Goal: Task Accomplishment & Management: Manage account settings

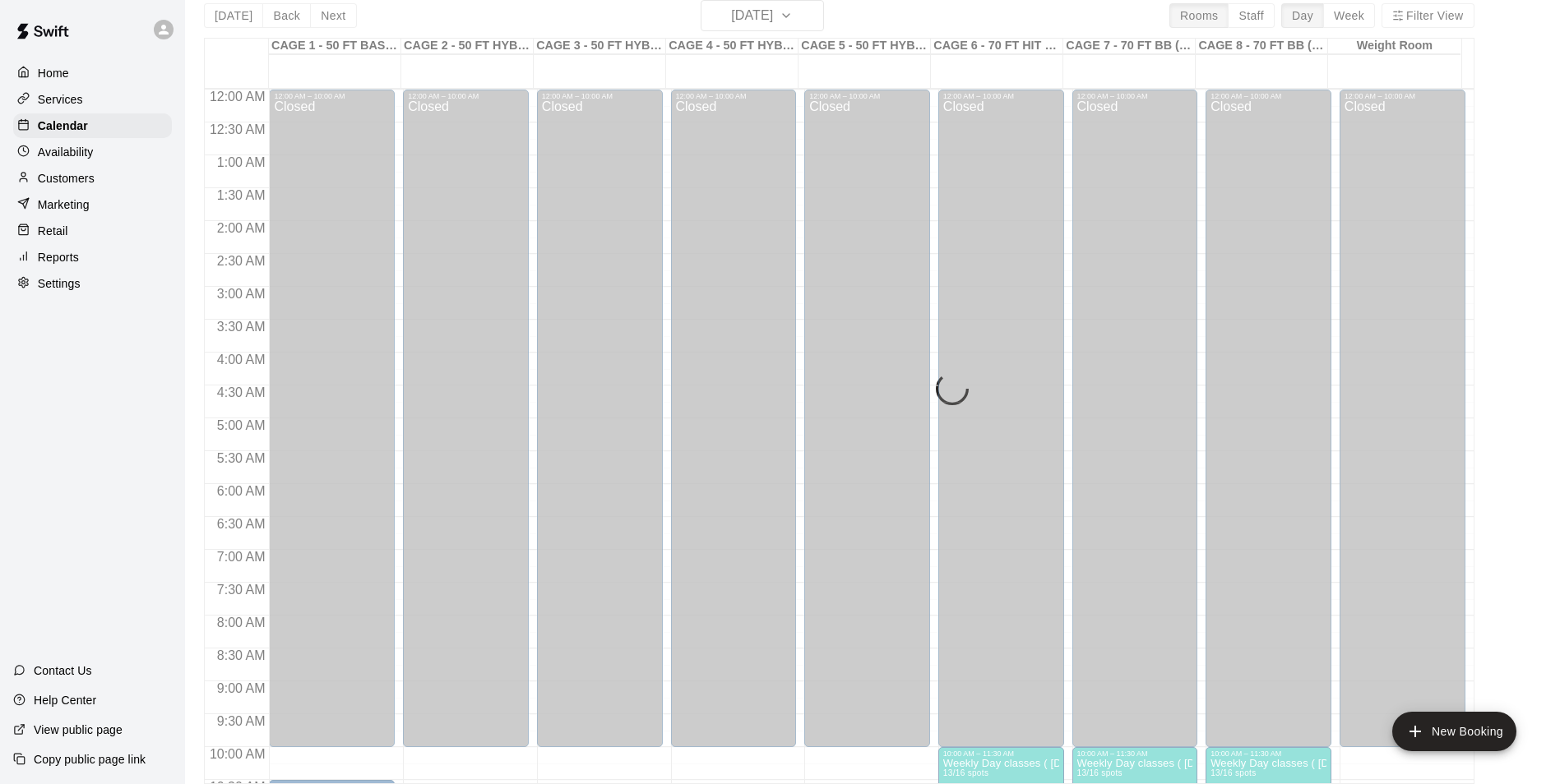
scroll to position [753, 0]
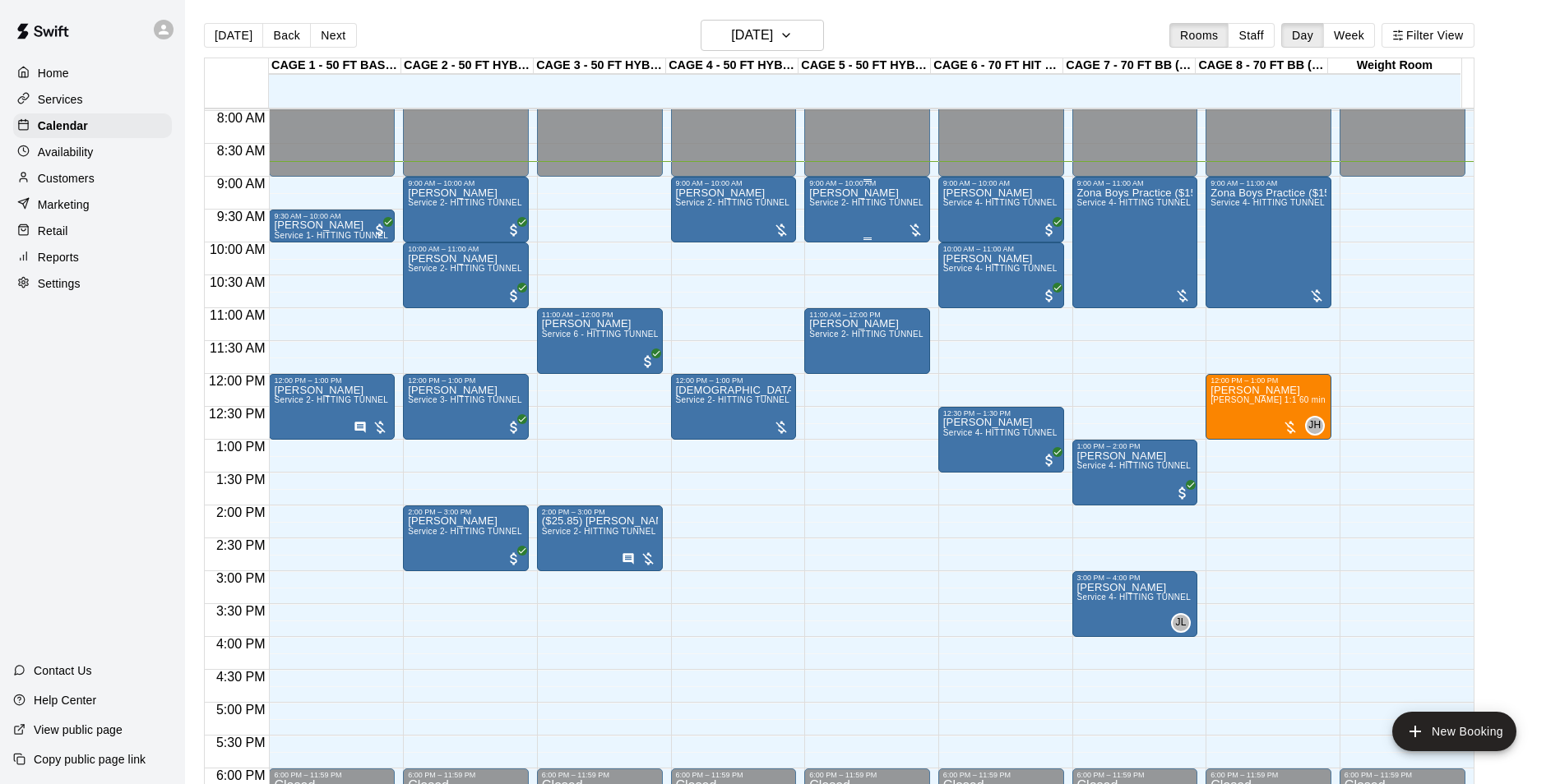
scroll to position [495, 0]
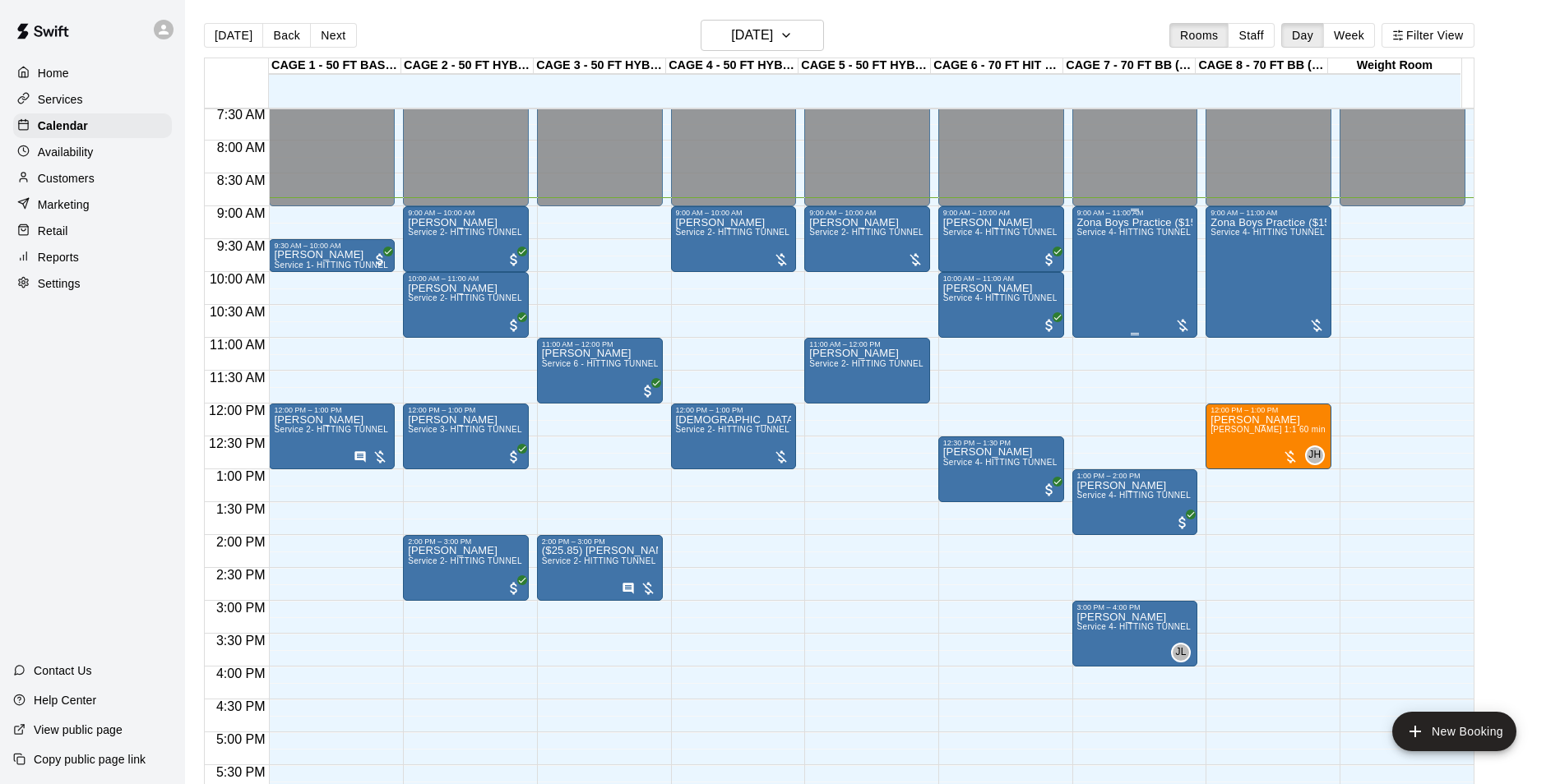
click at [1119, 237] on span "Service 4- HITTING TUNNEL RENTAL - 70ft Baseball" at bounding box center [1182, 232] width 209 height 9
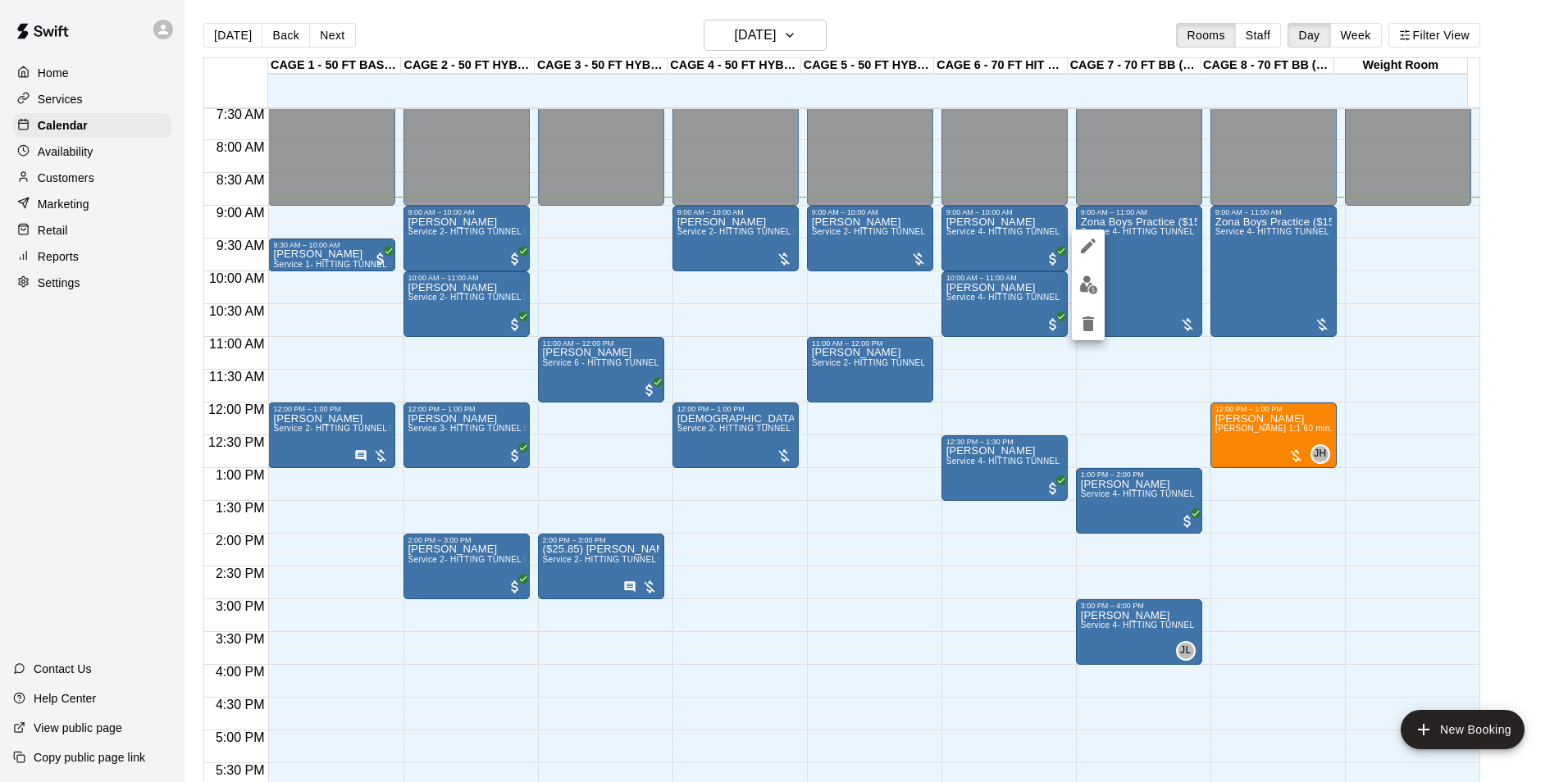
click at [1090, 282] on img "edit" at bounding box center [1089, 285] width 19 height 19
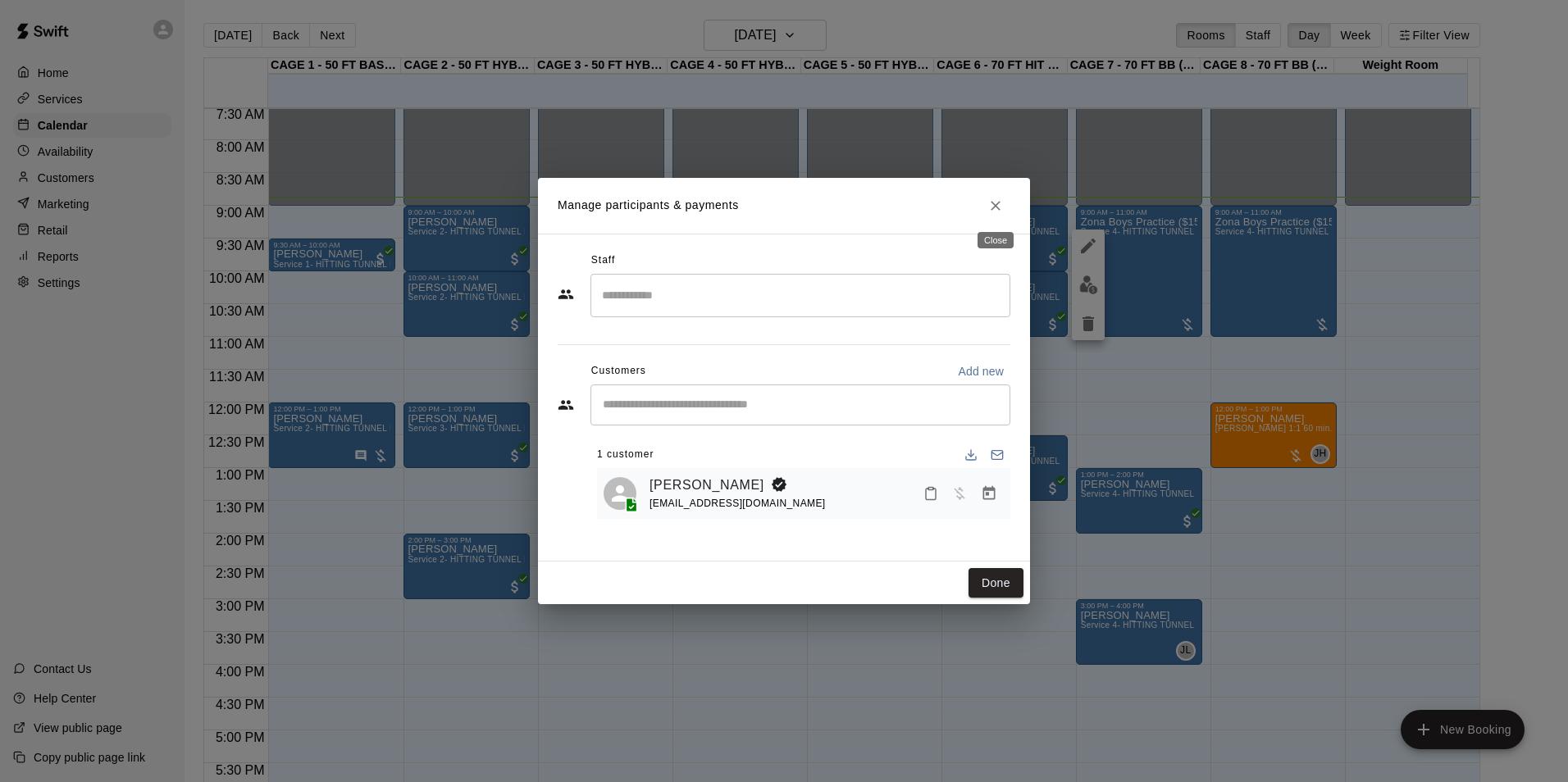
click at [1004, 206] on button "Close" at bounding box center [995, 206] width 30 height 30
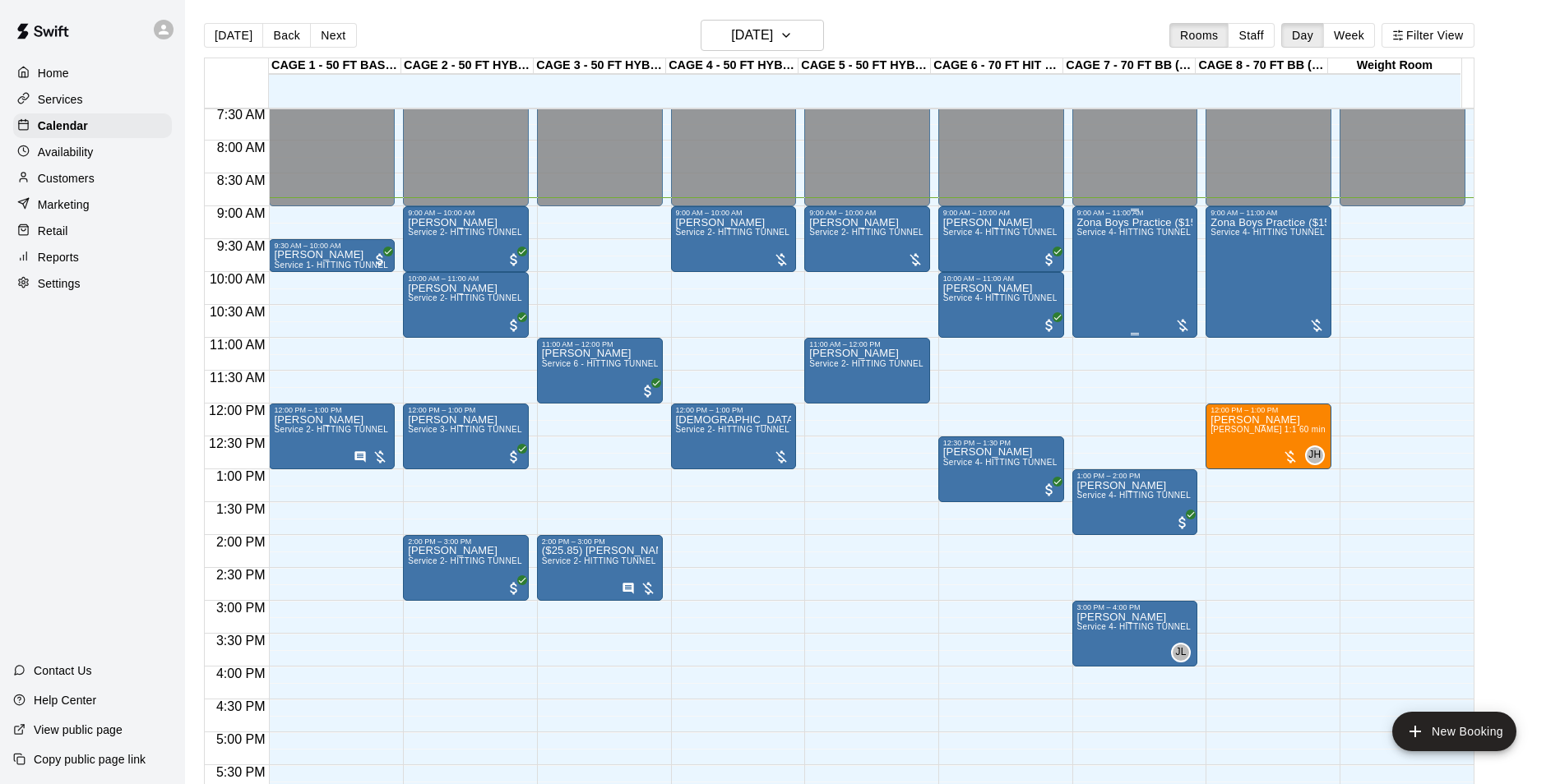
click at [1127, 263] on div "Zona Boys Practice ($150) Service 4- HITTING TUNNEL RENTAL - 70ft Baseball" at bounding box center [1135, 609] width 116 height 784
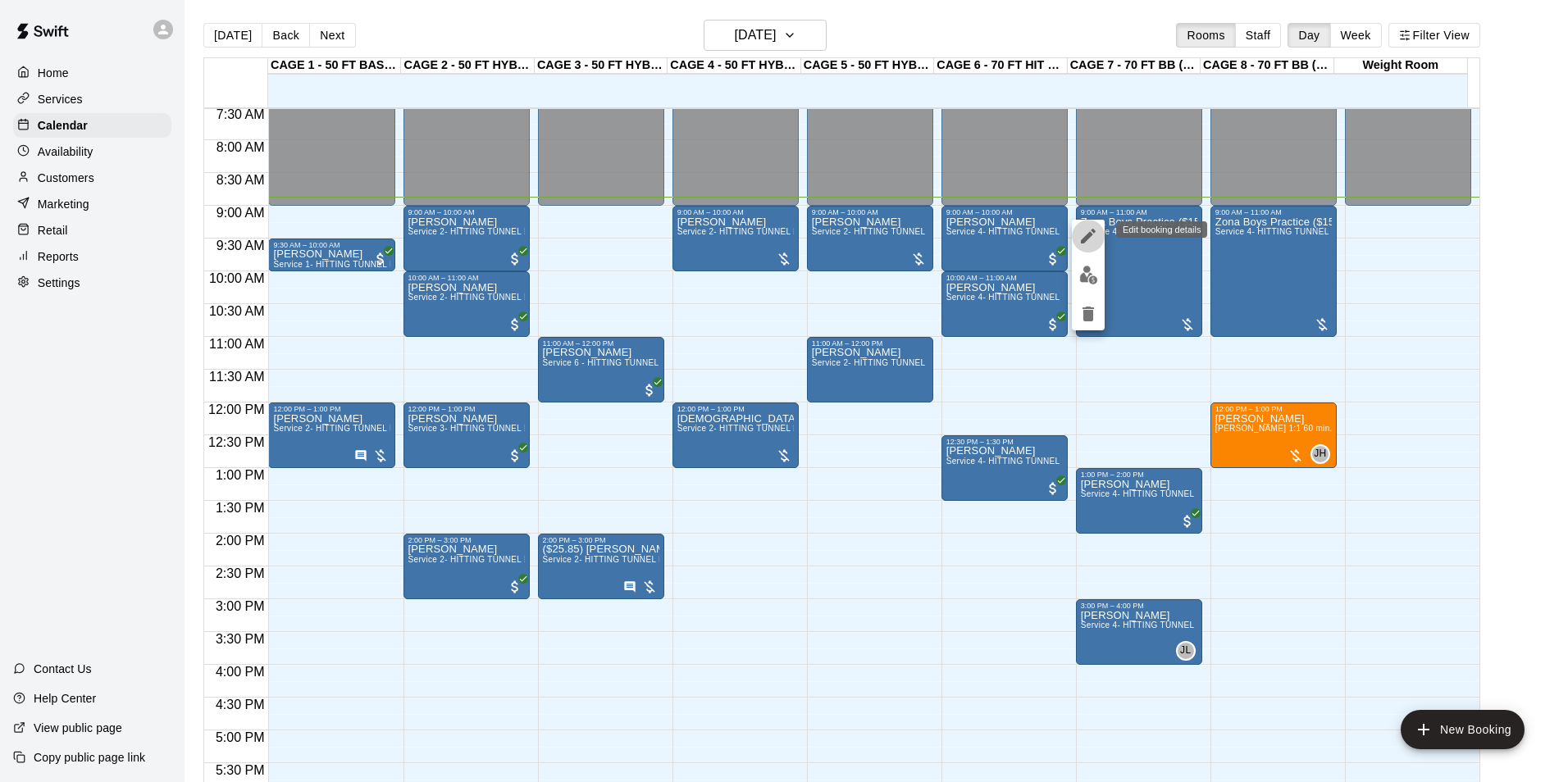
click at [1084, 243] on icon "edit" at bounding box center [1088, 235] width 14 height 14
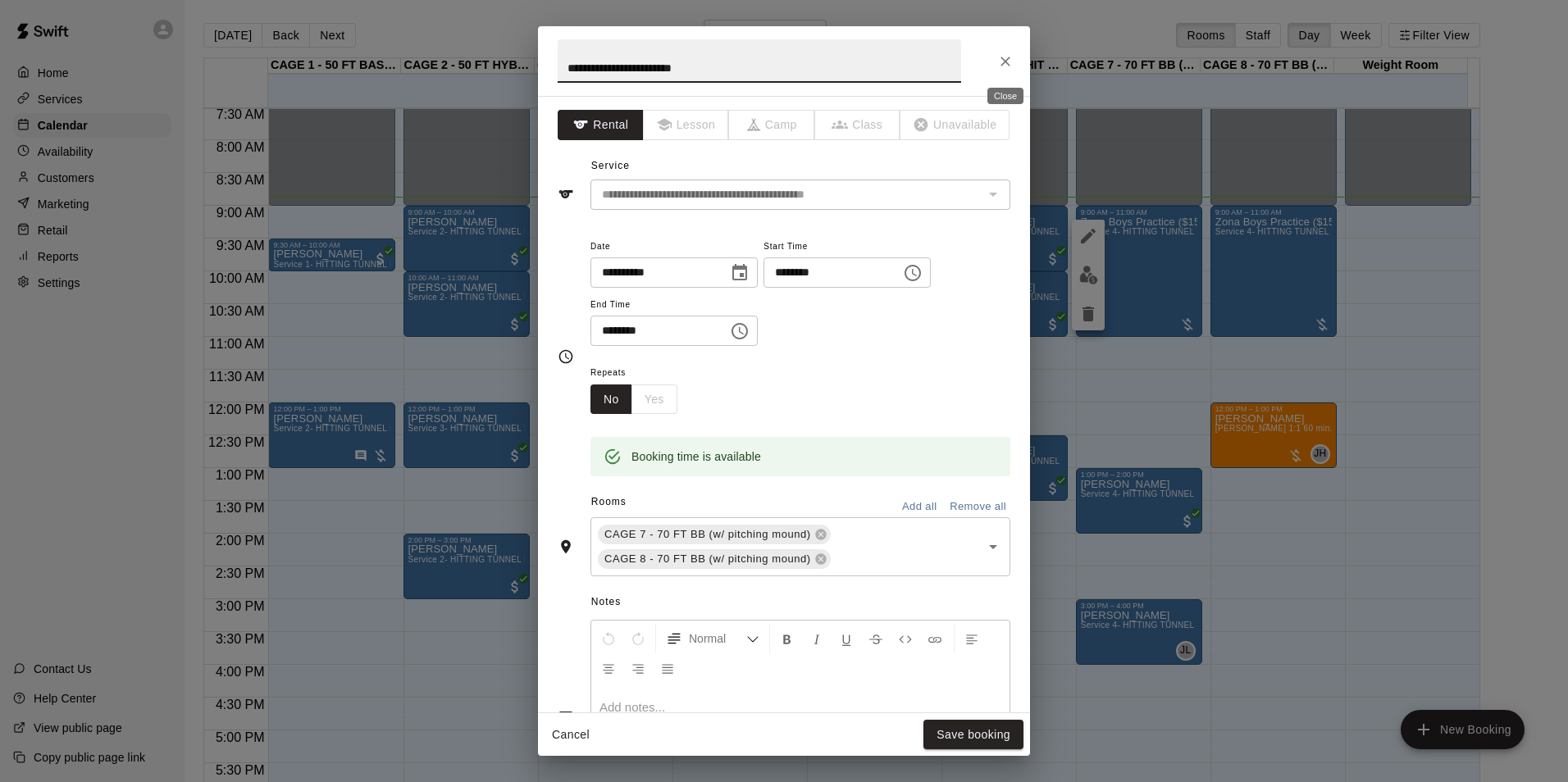
click at [1003, 57] on icon "Close" at bounding box center [1005, 61] width 16 height 16
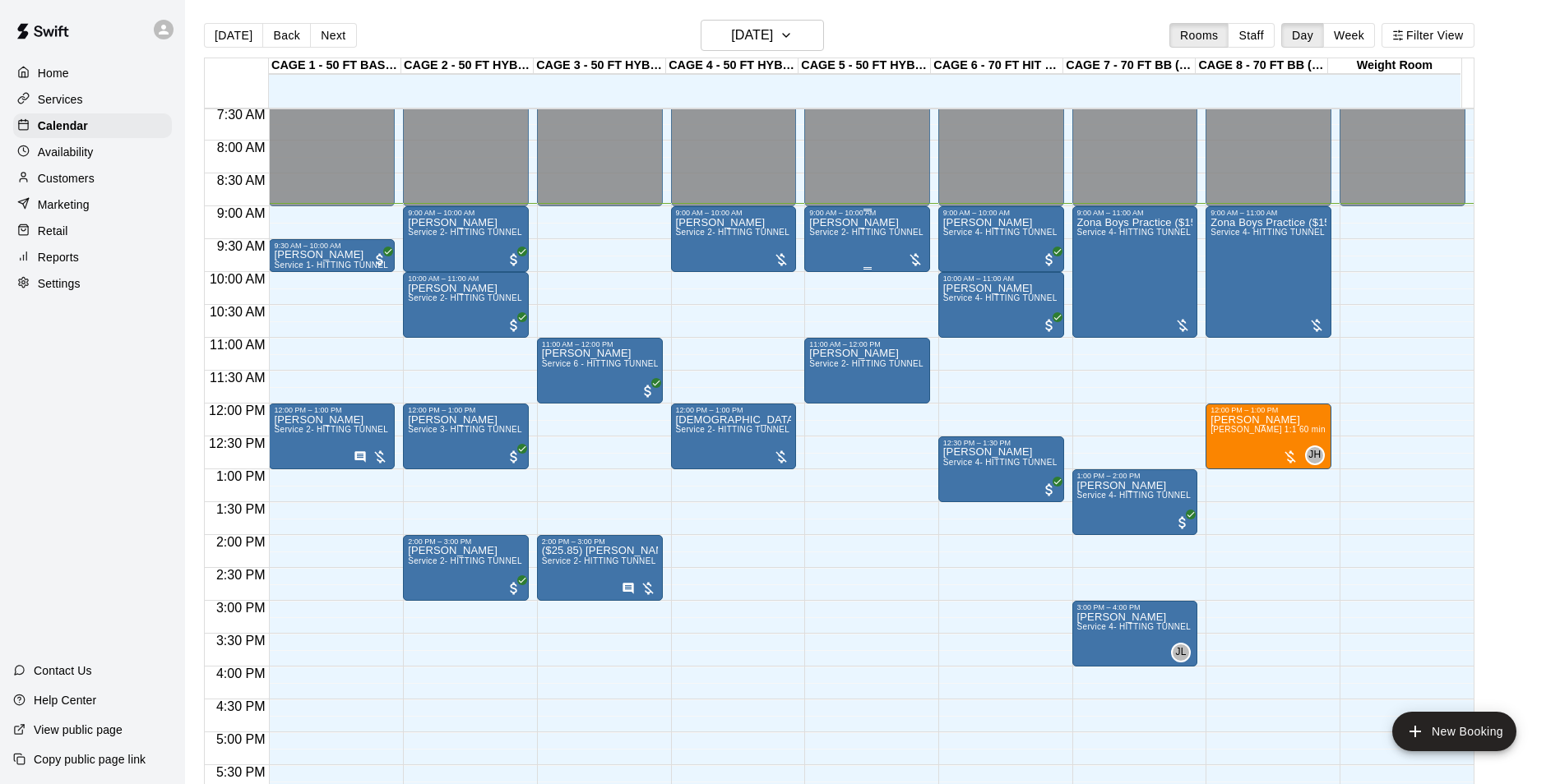
click at [907, 251] on div at bounding box center [915, 258] width 16 height 20
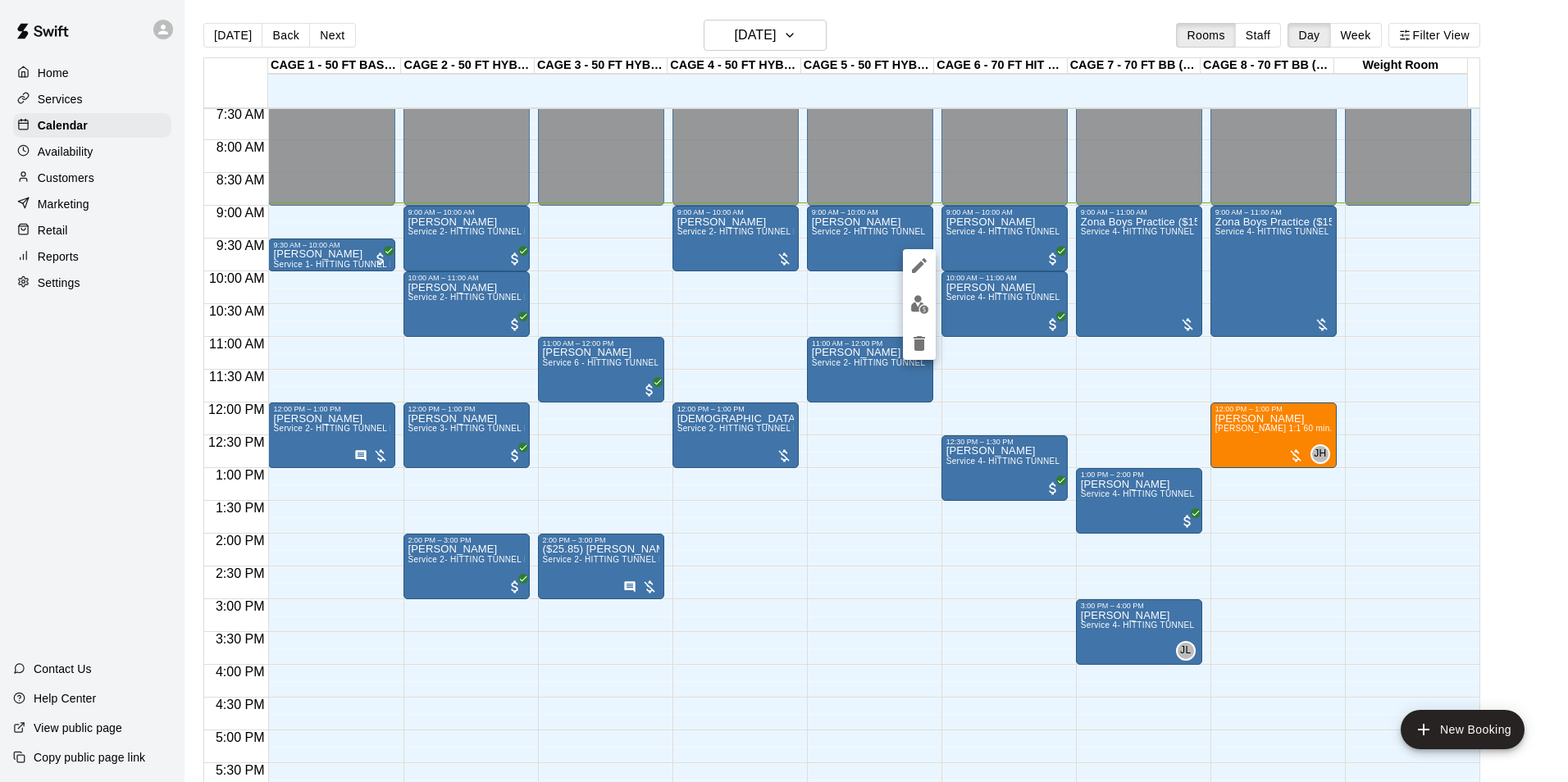
click at [917, 300] on img "edit" at bounding box center [920, 305] width 19 height 19
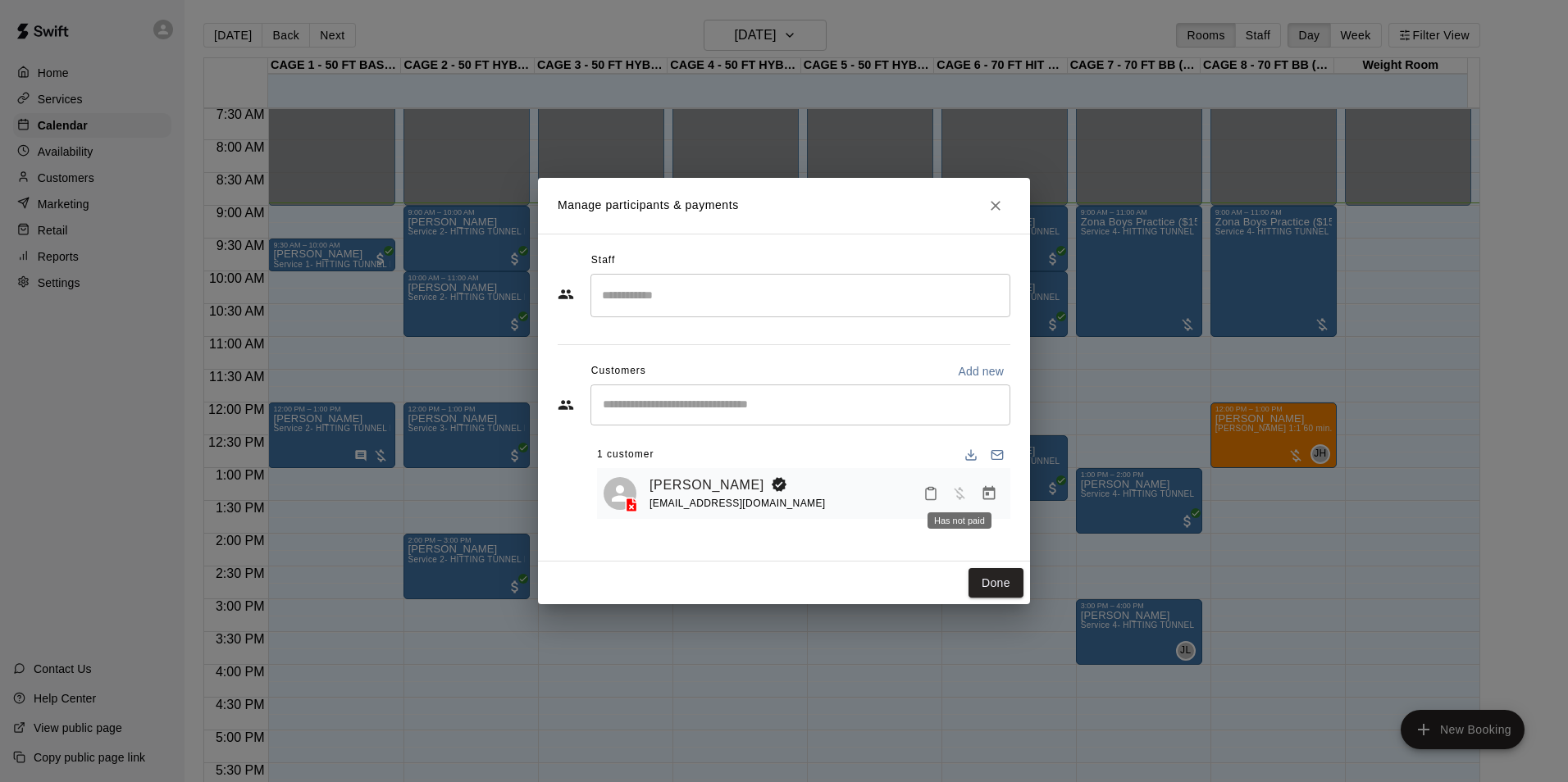
click at [989, 499] on icon "Manage bookings & payment" at bounding box center [989, 493] width 16 height 16
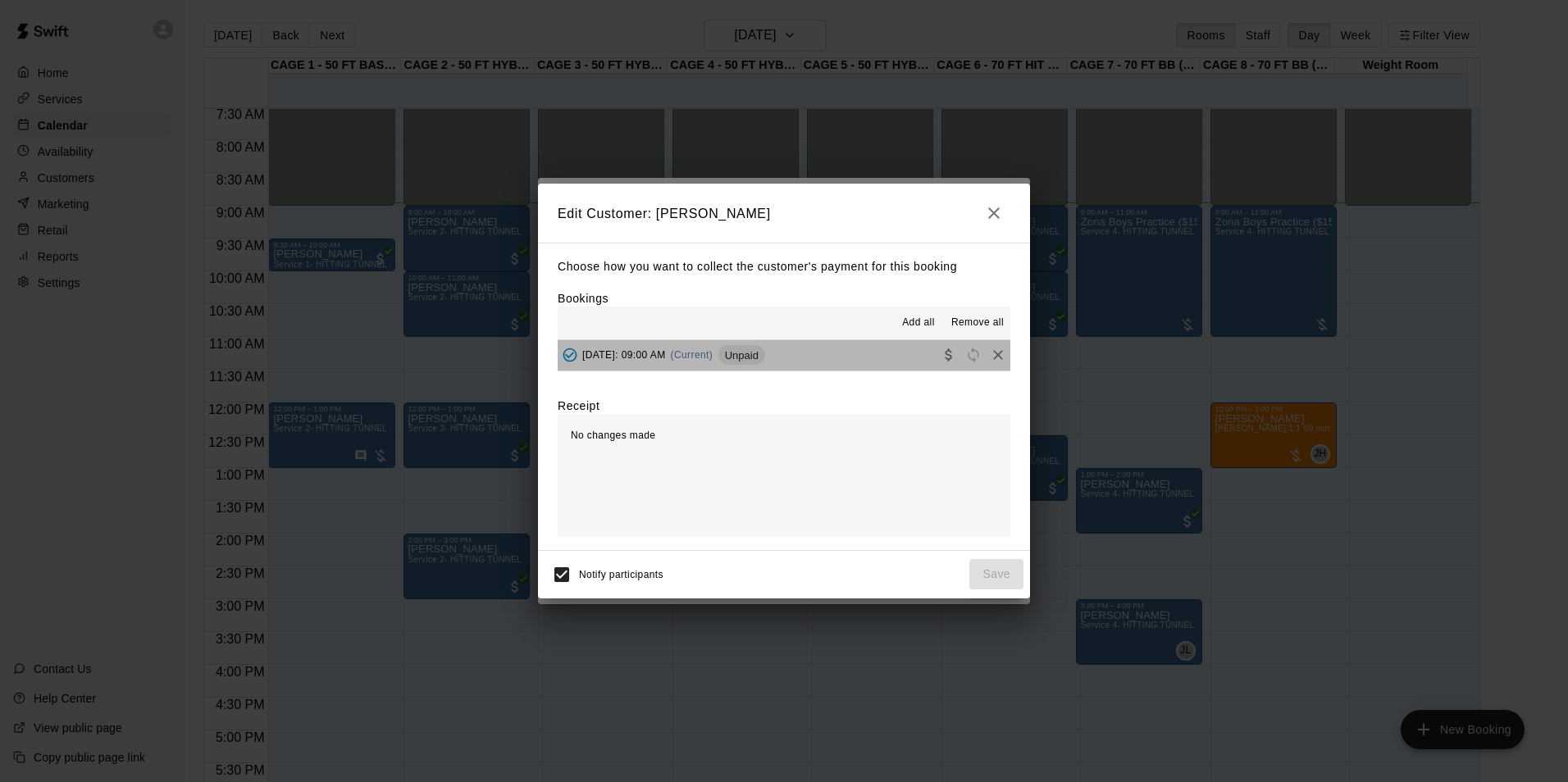
click at [765, 358] on span "Unpaid" at bounding box center [741, 355] width 47 height 12
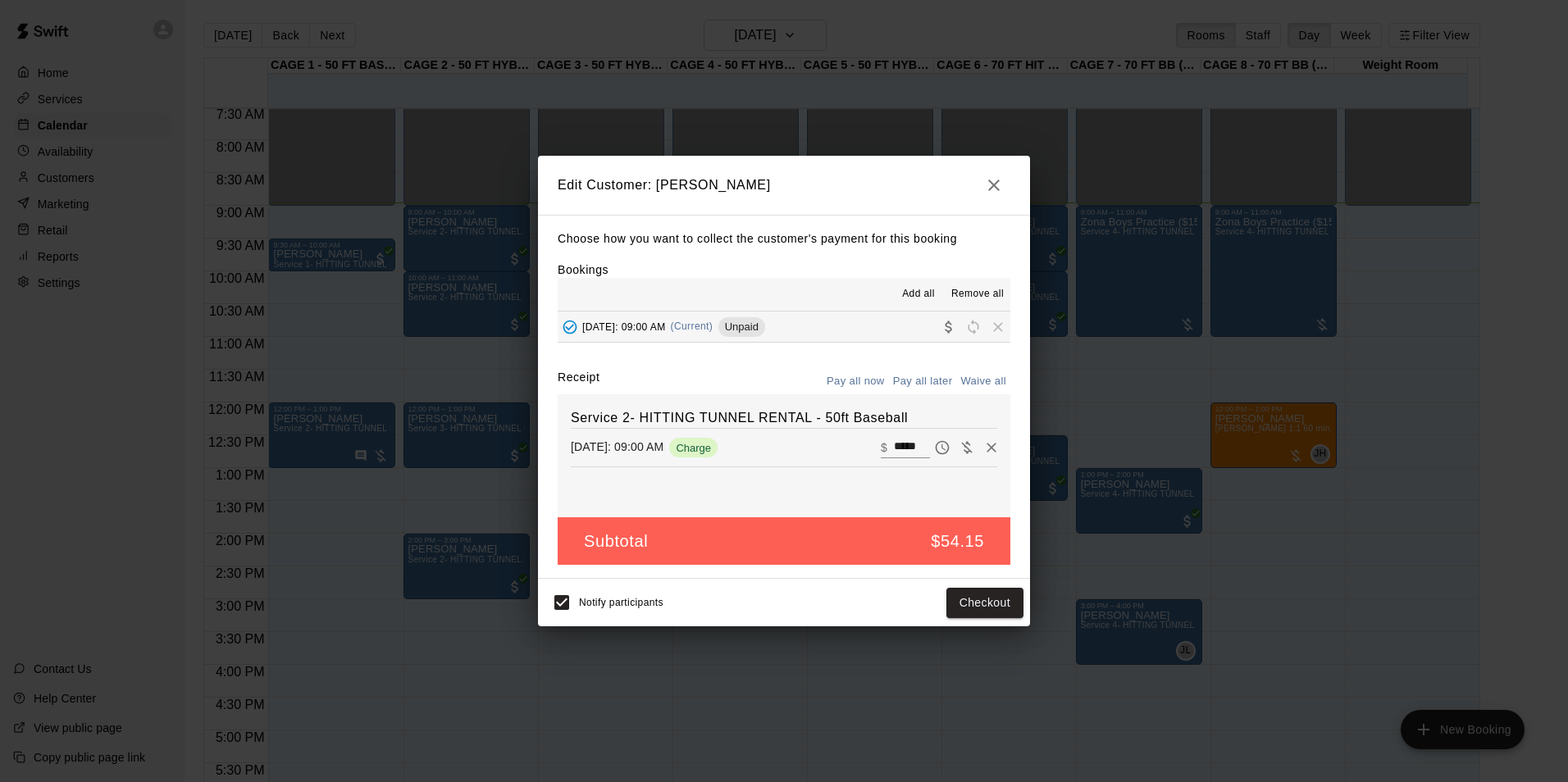
click at [926, 380] on button "Pay all later" at bounding box center [923, 381] width 68 height 26
click at [988, 591] on button "Save" at bounding box center [996, 603] width 54 height 31
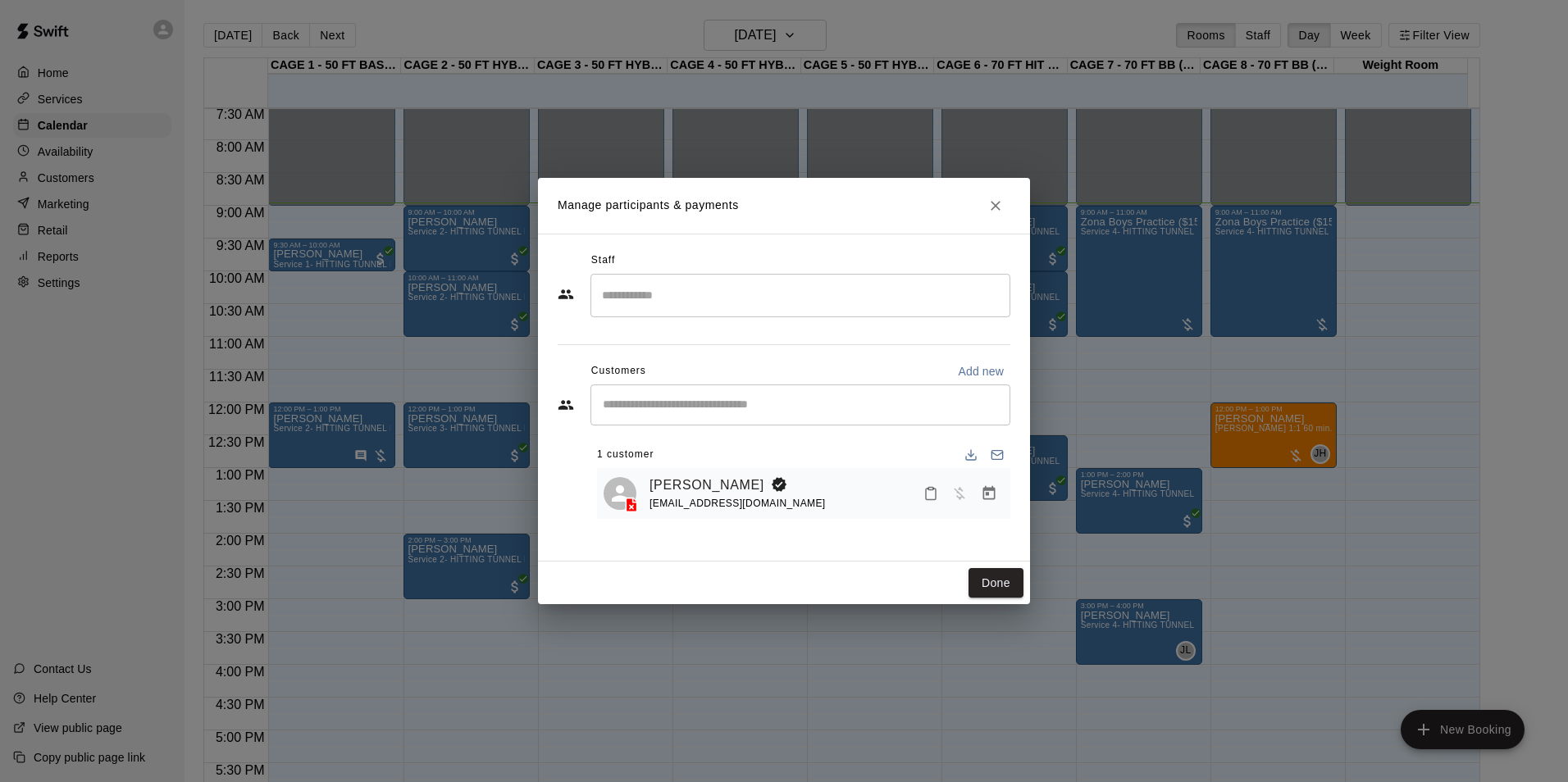
click at [995, 211] on icon "Close" at bounding box center [995, 206] width 16 height 16
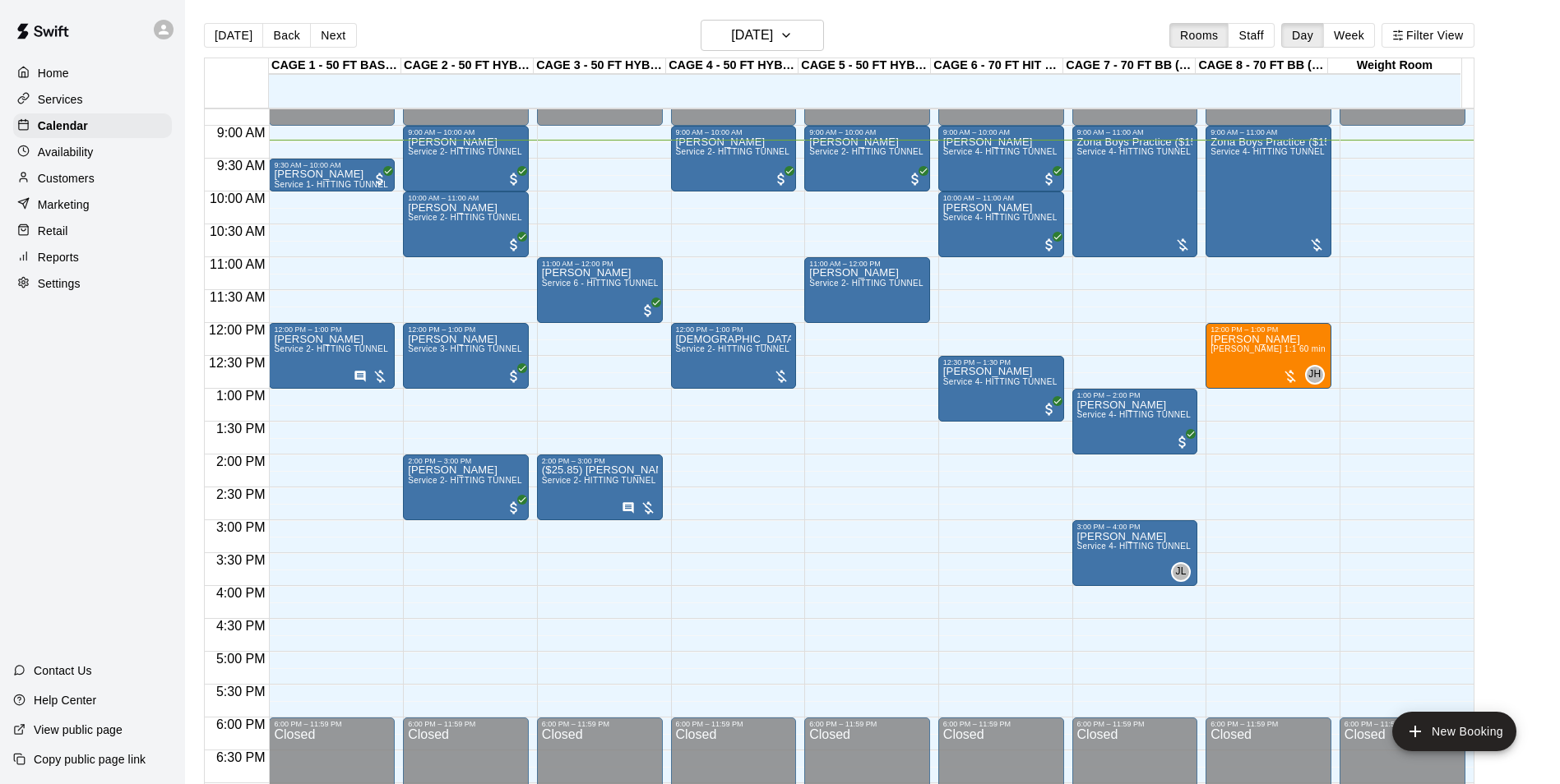
scroll to position [597, 0]
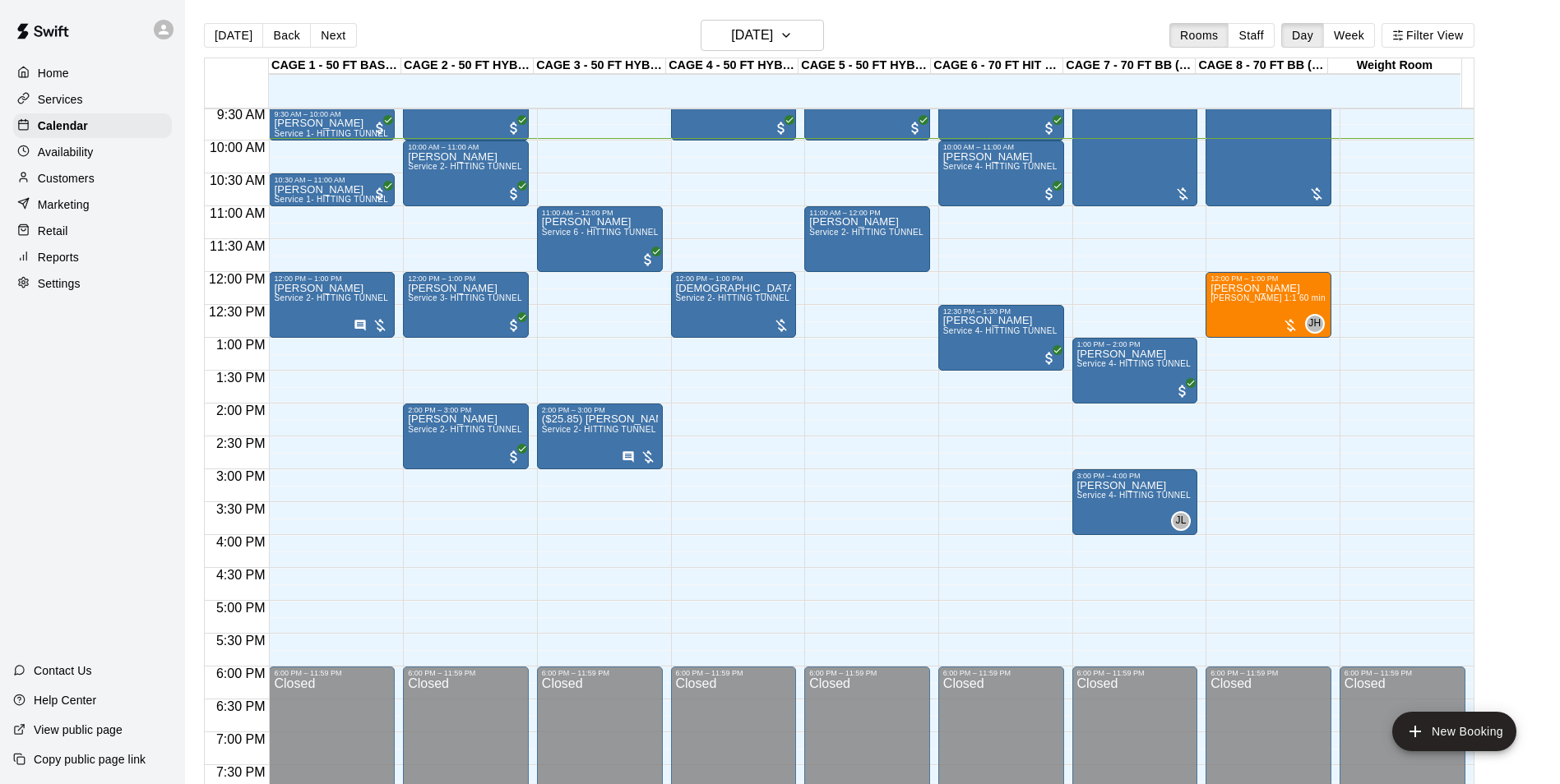
scroll to position [630, 0]
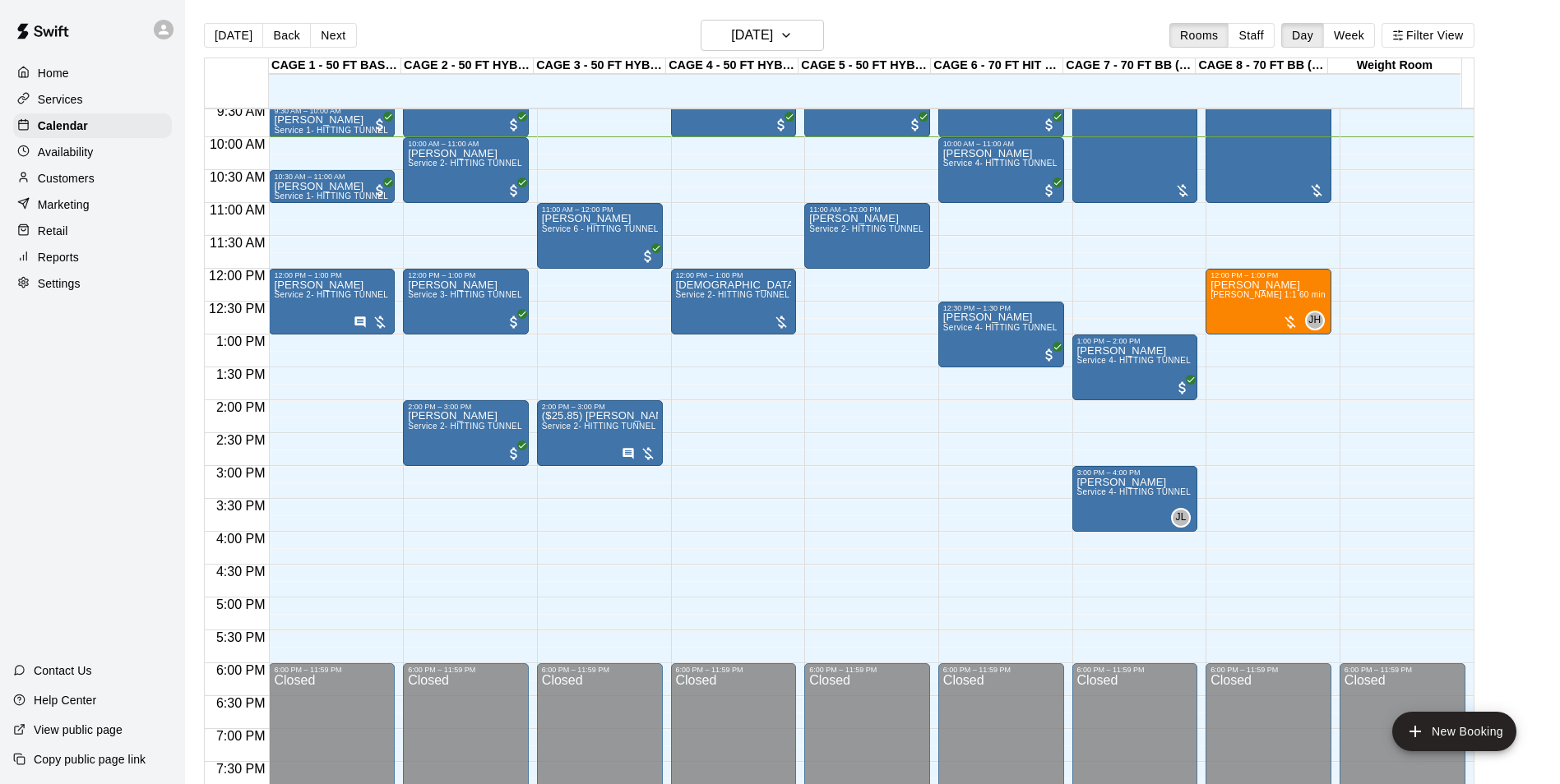
click at [75, 186] on p "Customers" at bounding box center [65, 178] width 57 height 16
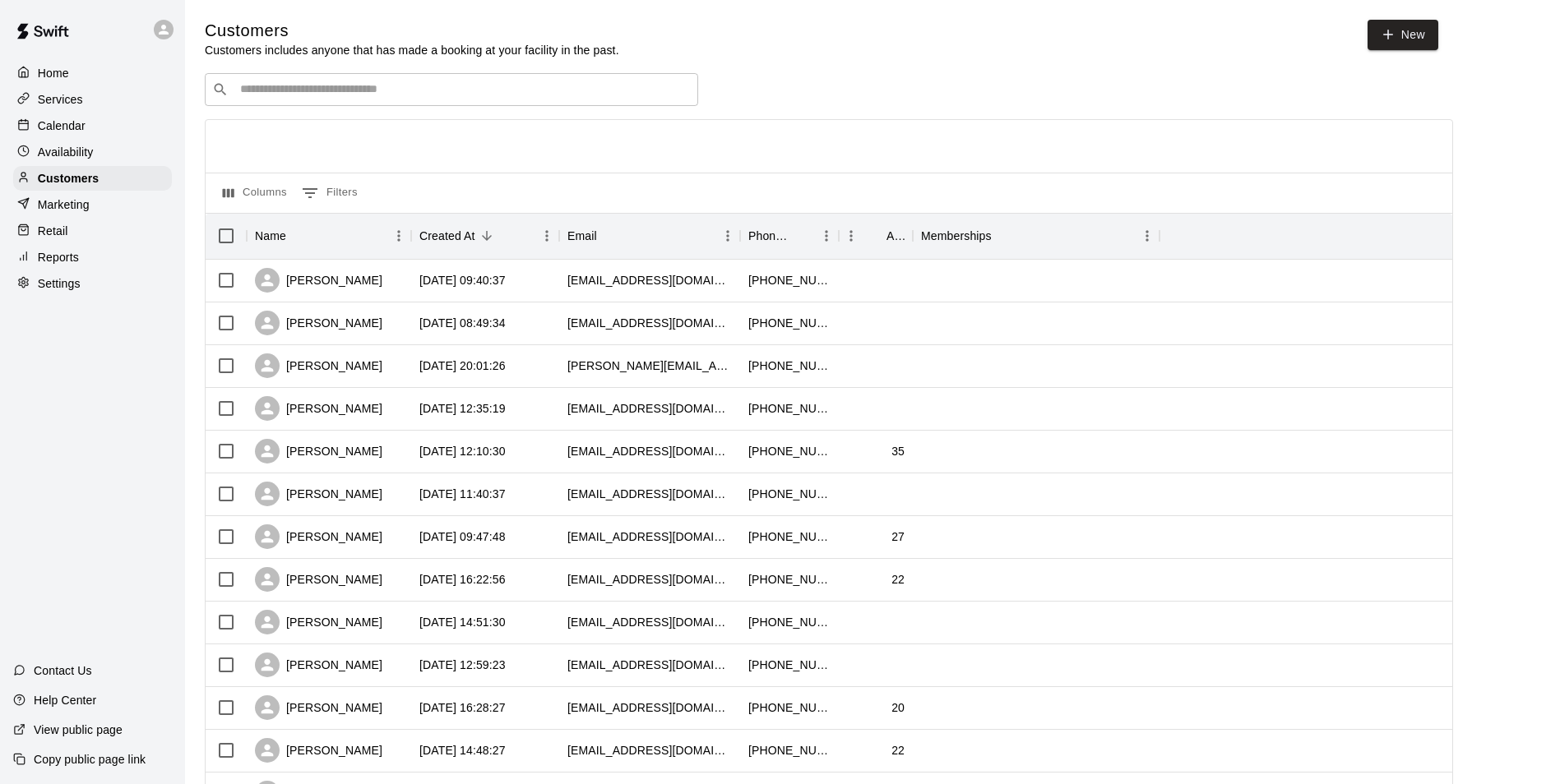
click at [384, 106] on div "​ ​" at bounding box center [452, 89] width 494 height 33
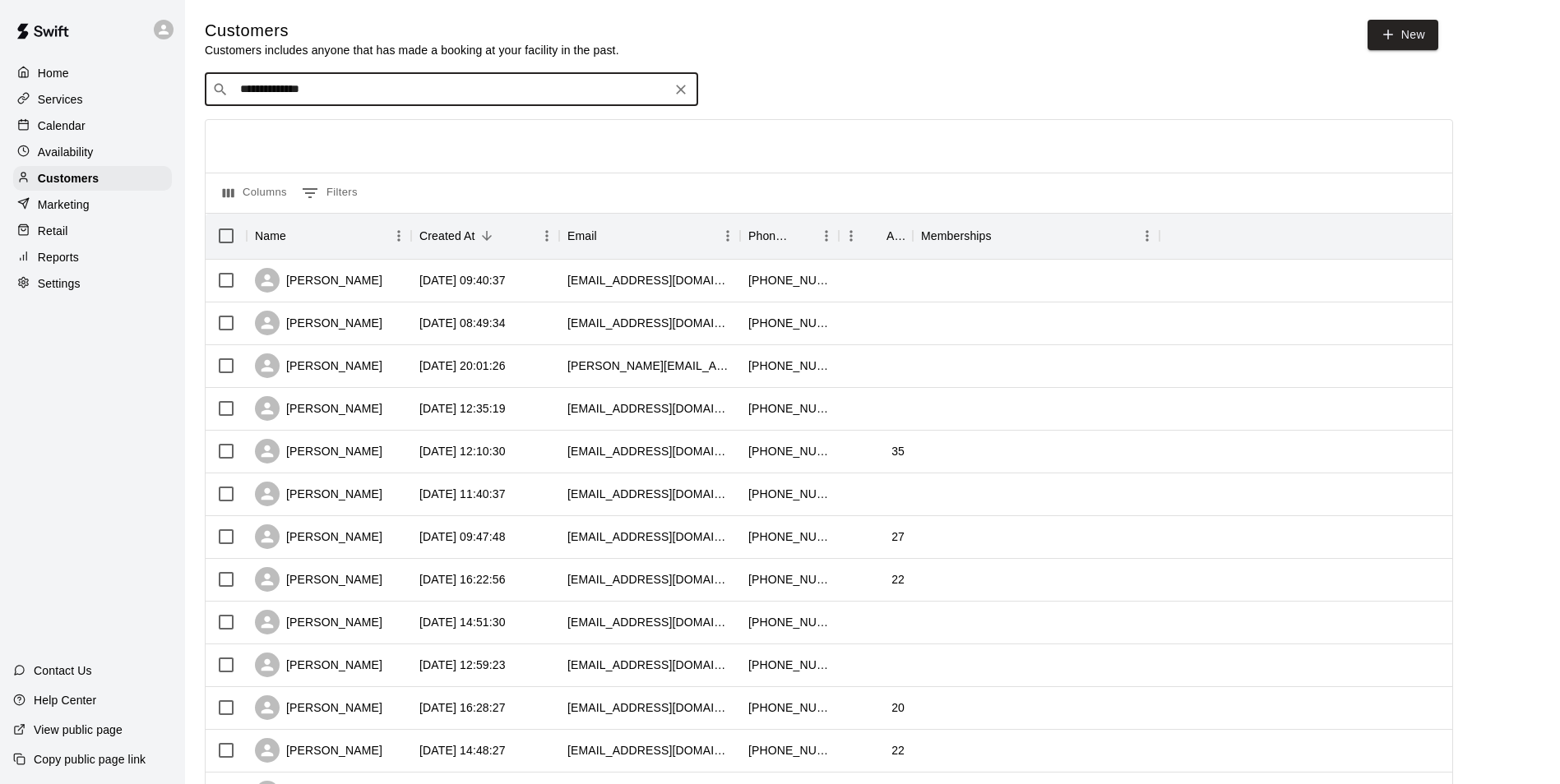
click at [427, 81] on div "**********" at bounding box center [452, 89] width 494 height 33
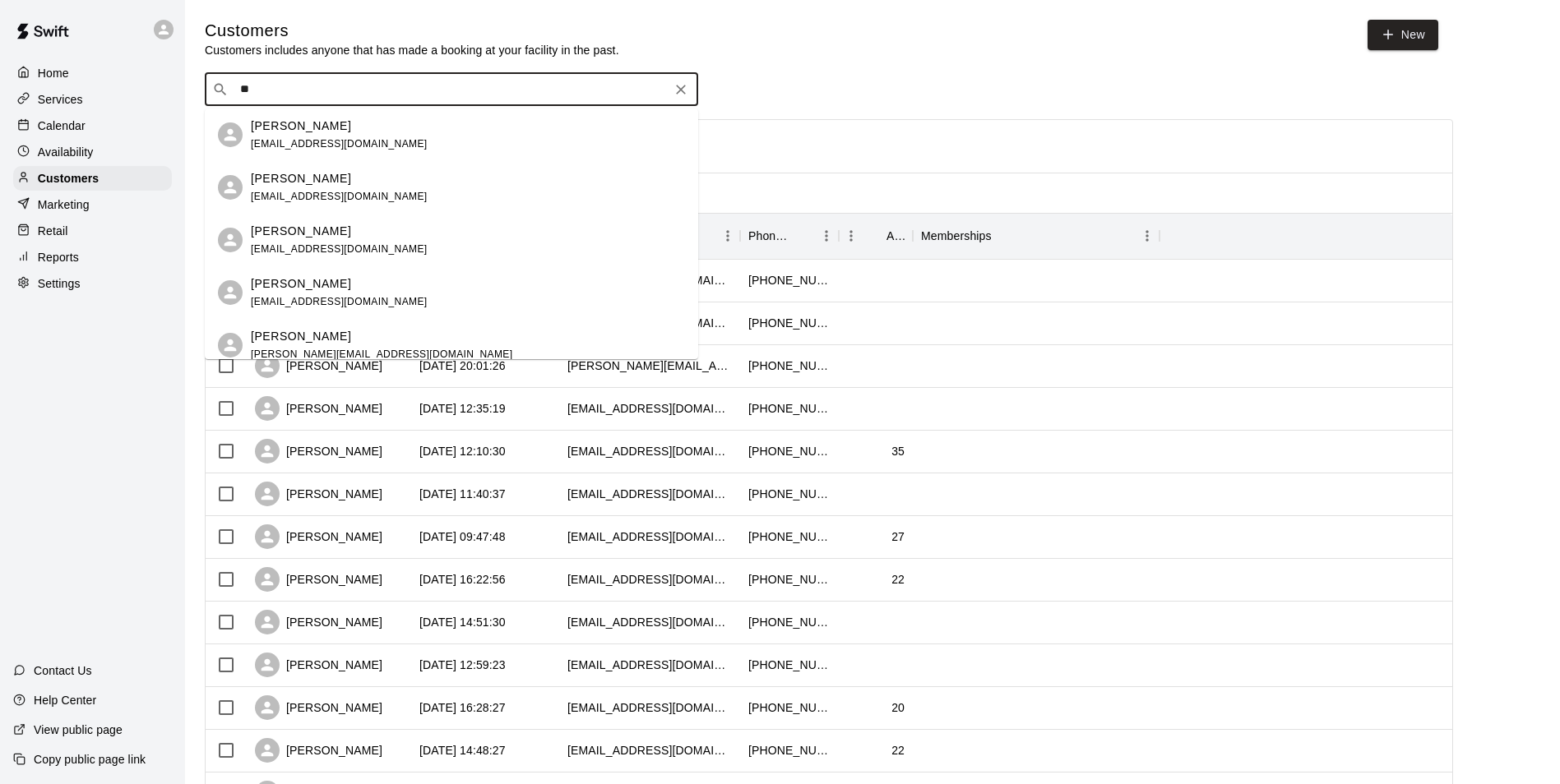
type input "*"
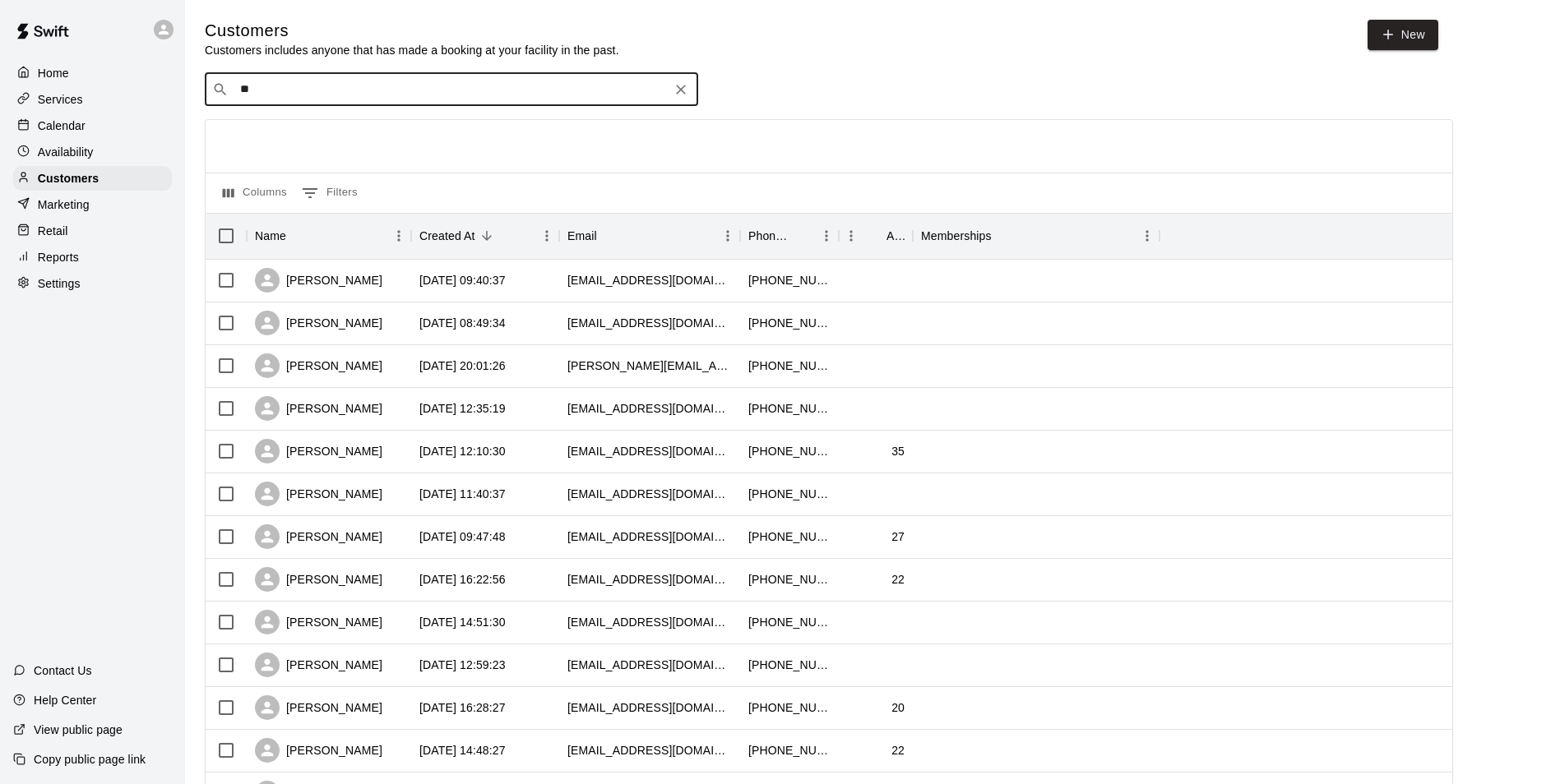
type input "*"
type input "**********"
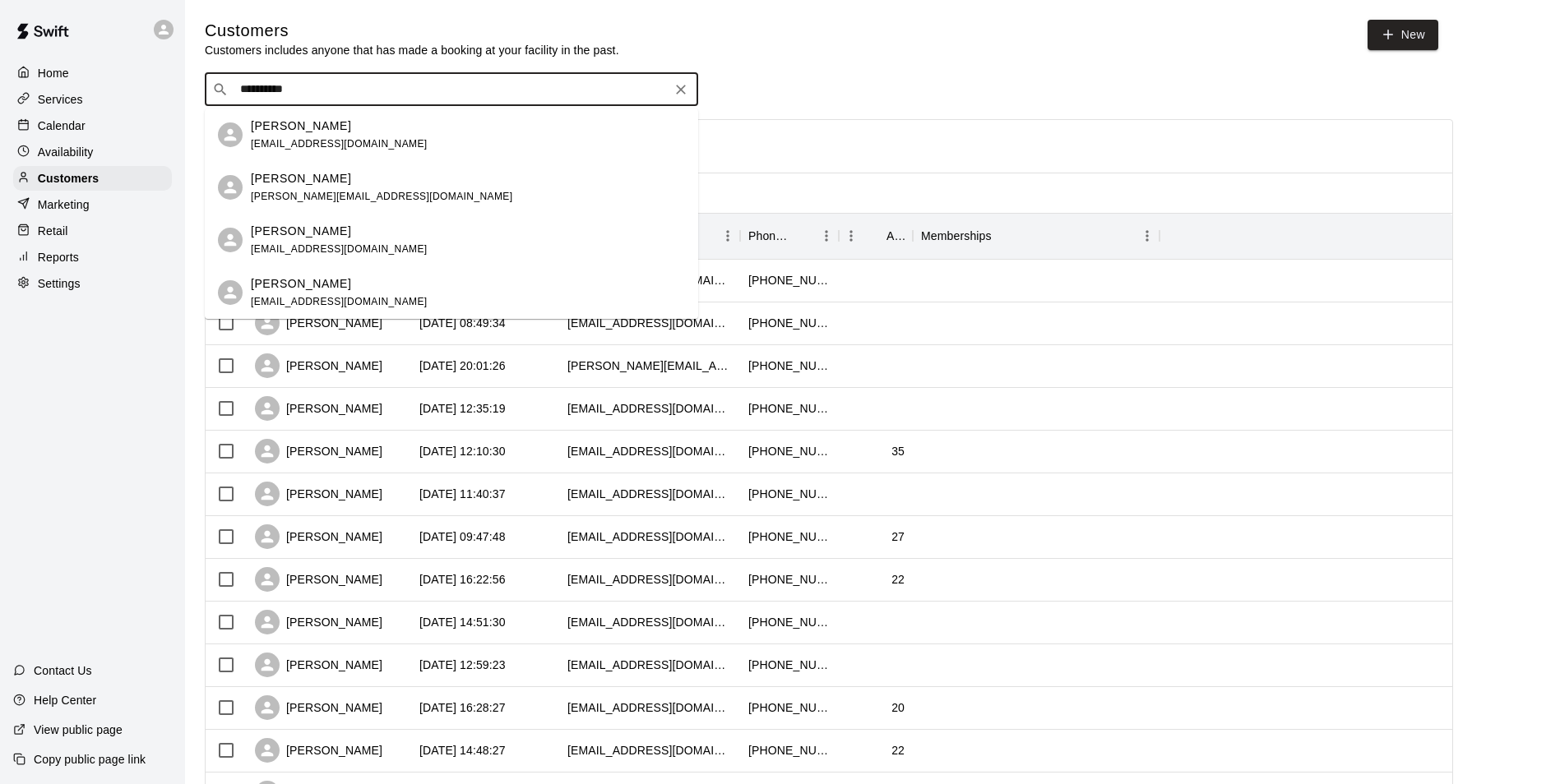
click at [680, 90] on icon "Clear" at bounding box center [681, 89] width 10 height 10
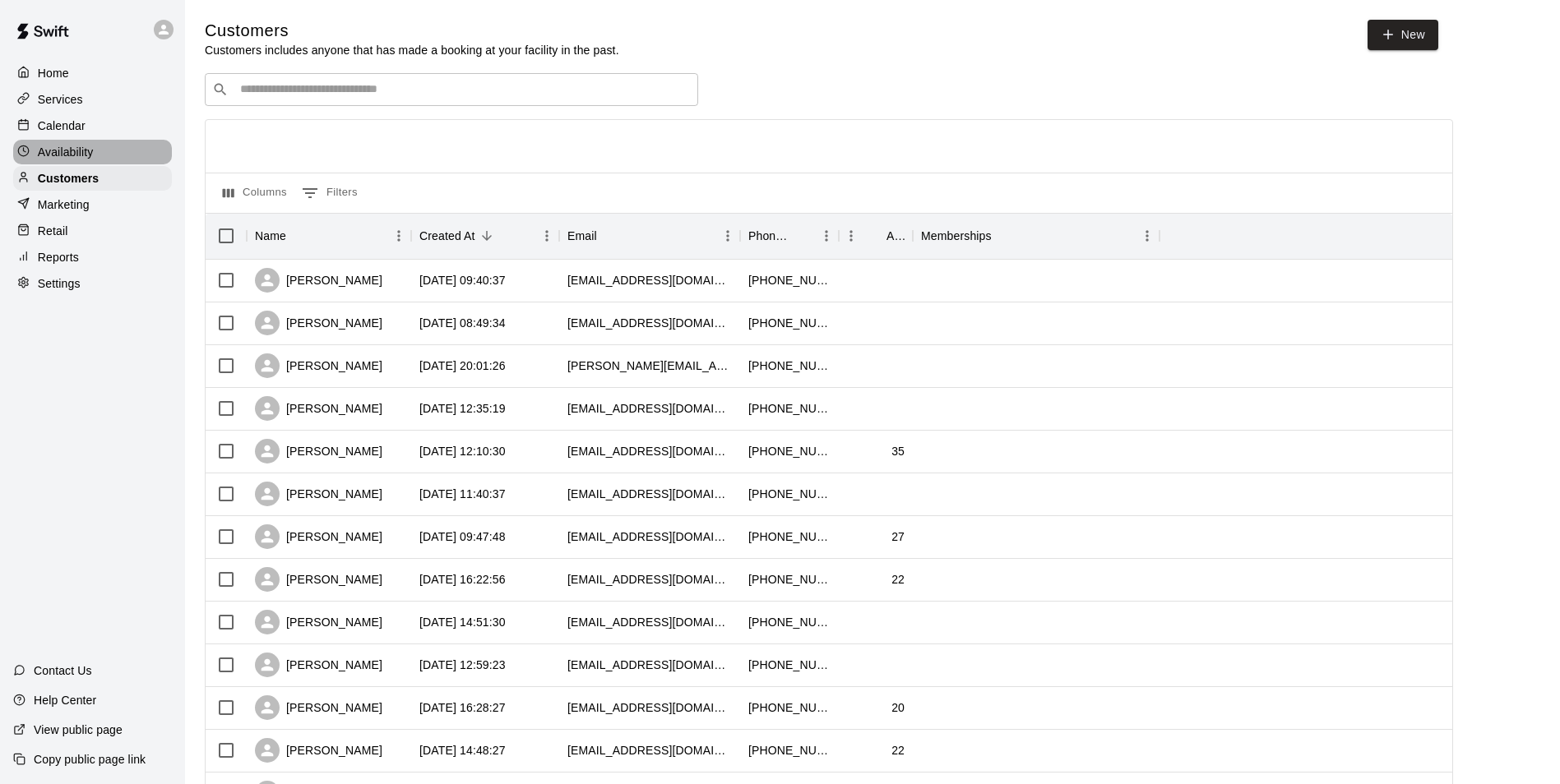
click at [91, 160] on p "Availability" at bounding box center [65, 151] width 56 height 16
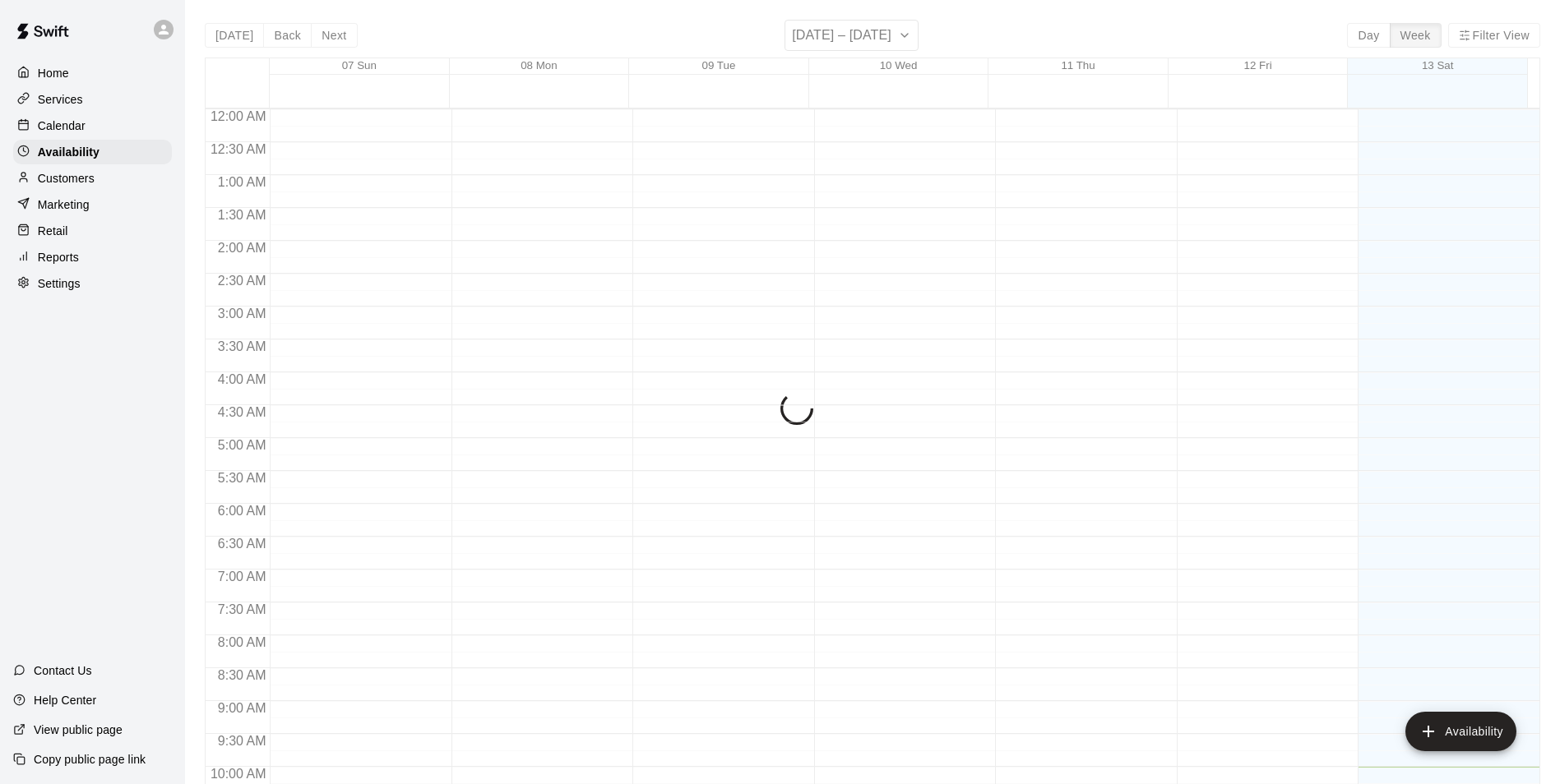
scroll to position [657, 0]
click at [99, 130] on div "Calendar" at bounding box center [93, 126] width 159 height 25
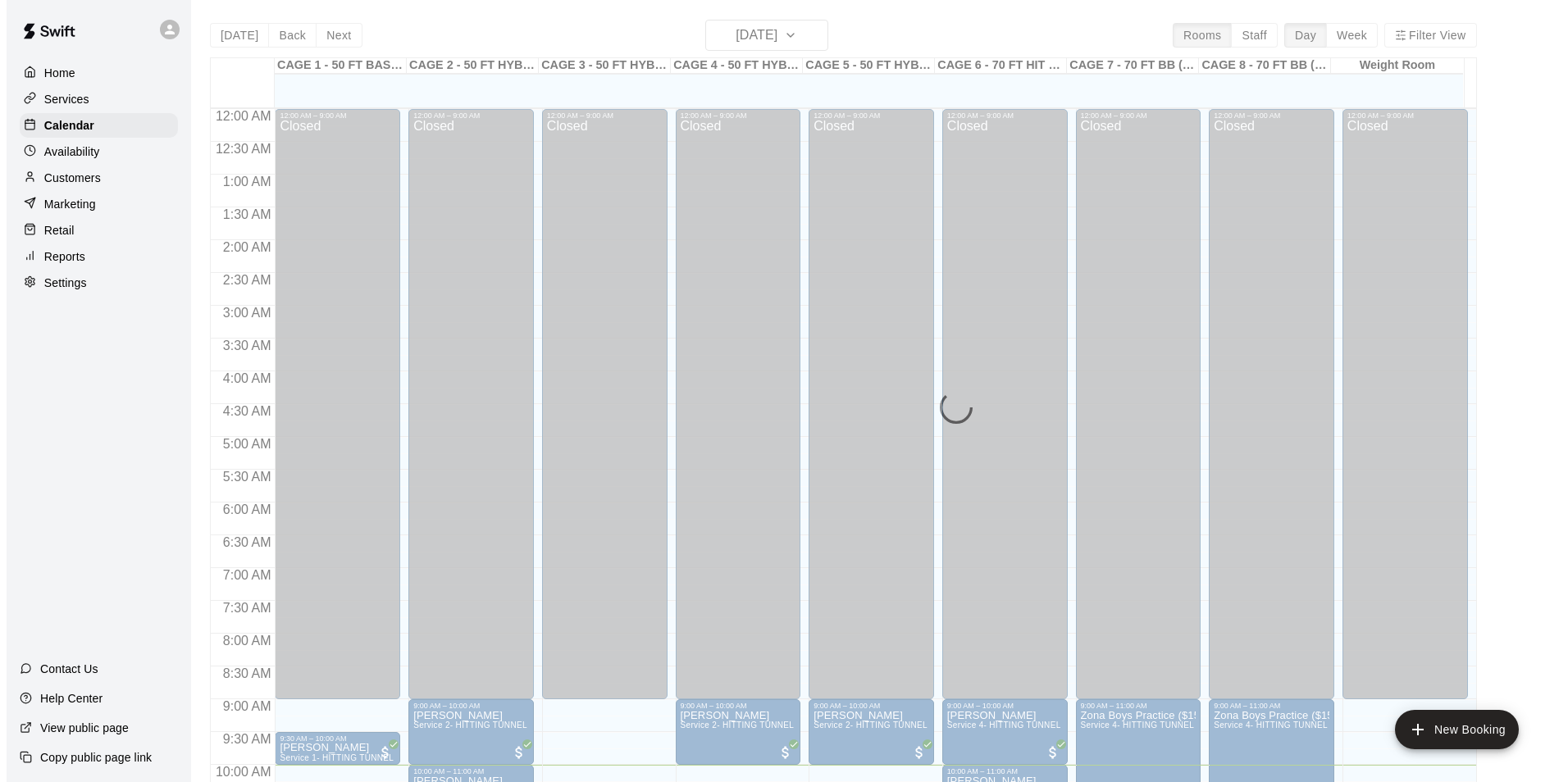
scroll to position [656, 0]
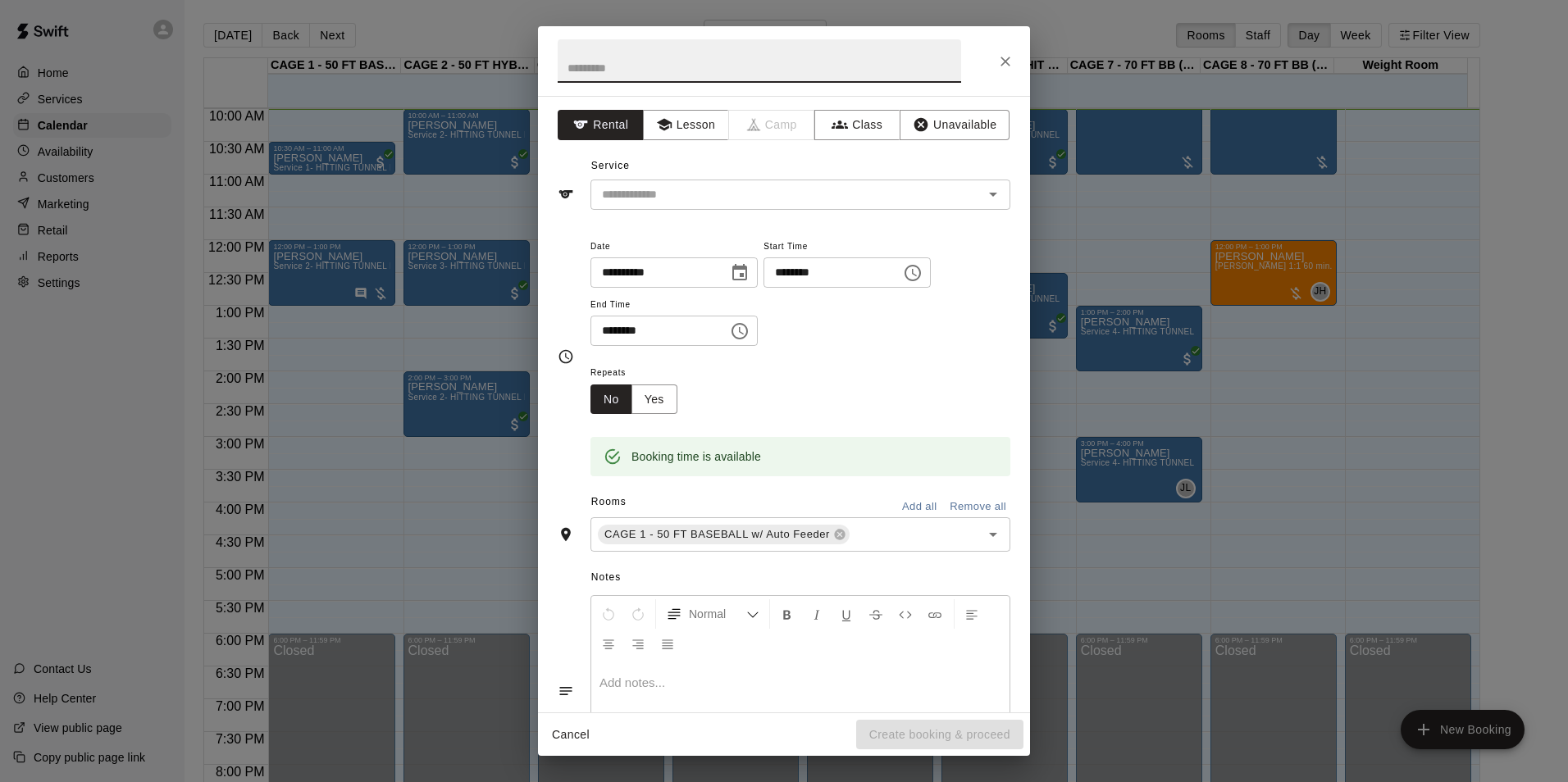
click at [1010, 64] on icon "Close" at bounding box center [1005, 61] width 16 height 16
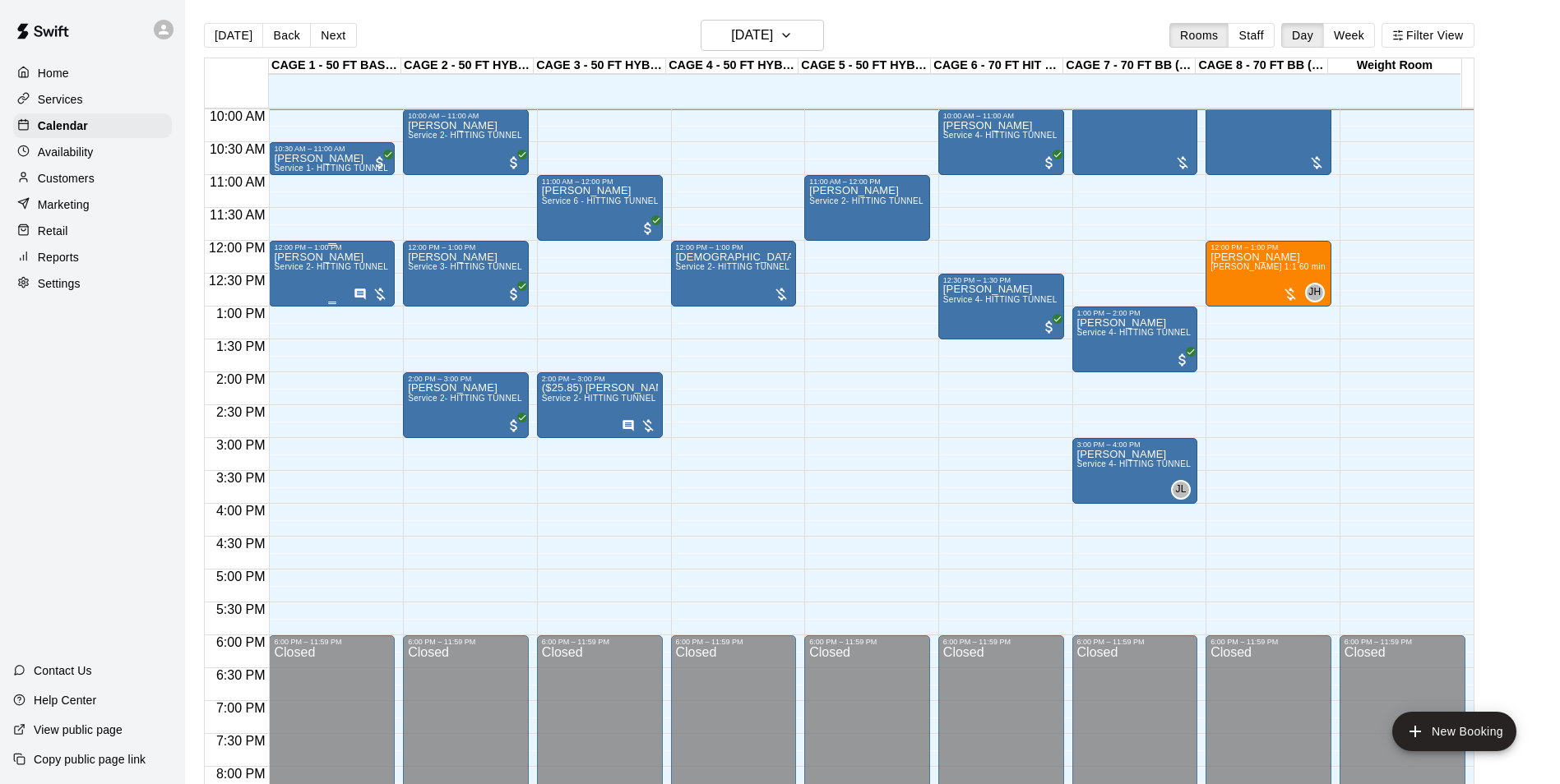
click at [320, 307] on div "[PERSON_NAME] Service 2- HITTING TUNNEL RENTAL - 50ft Baseball" at bounding box center [332, 643] width 116 height 784
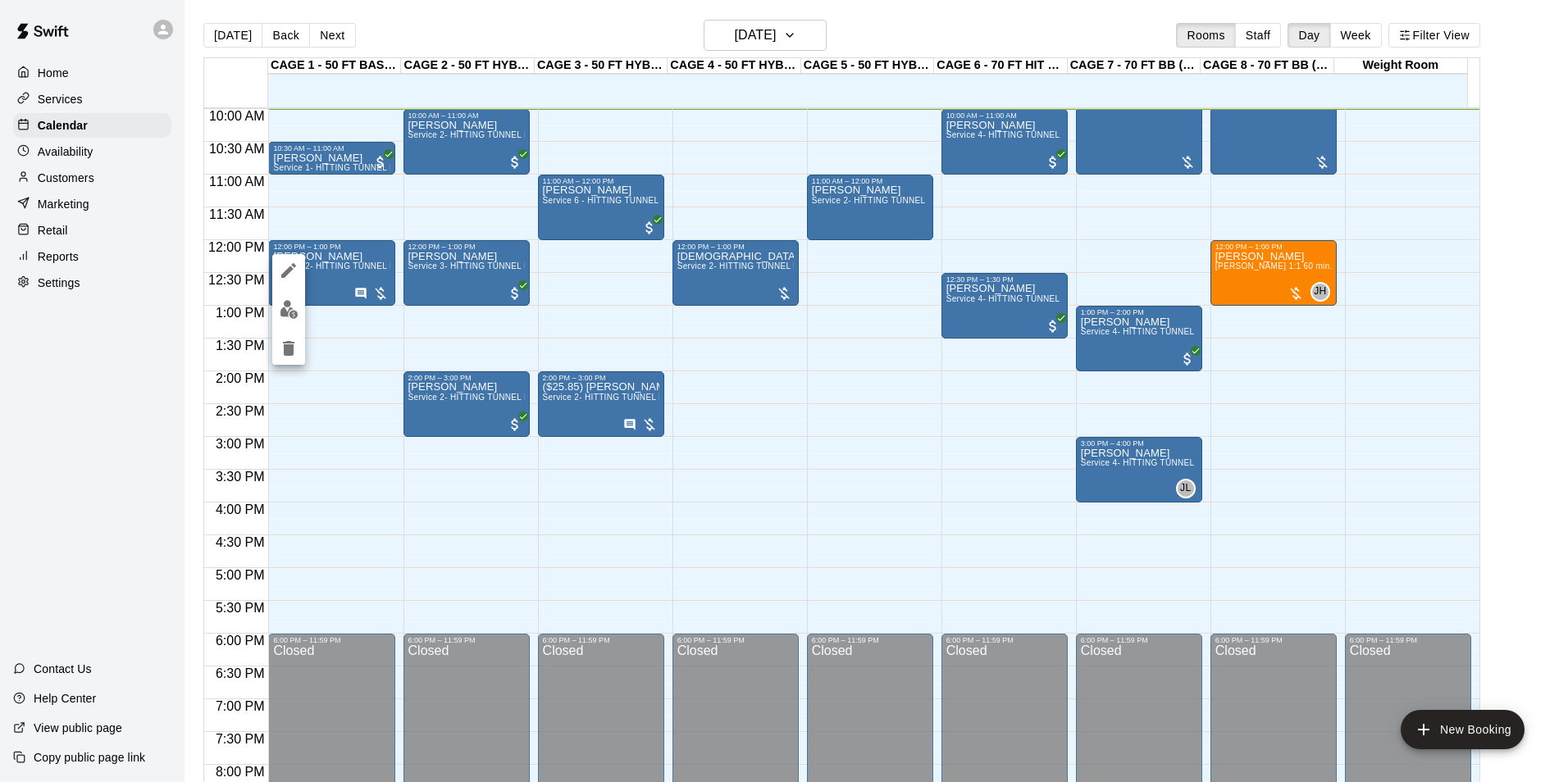
click at [319, 310] on div at bounding box center [784, 391] width 1568 height 782
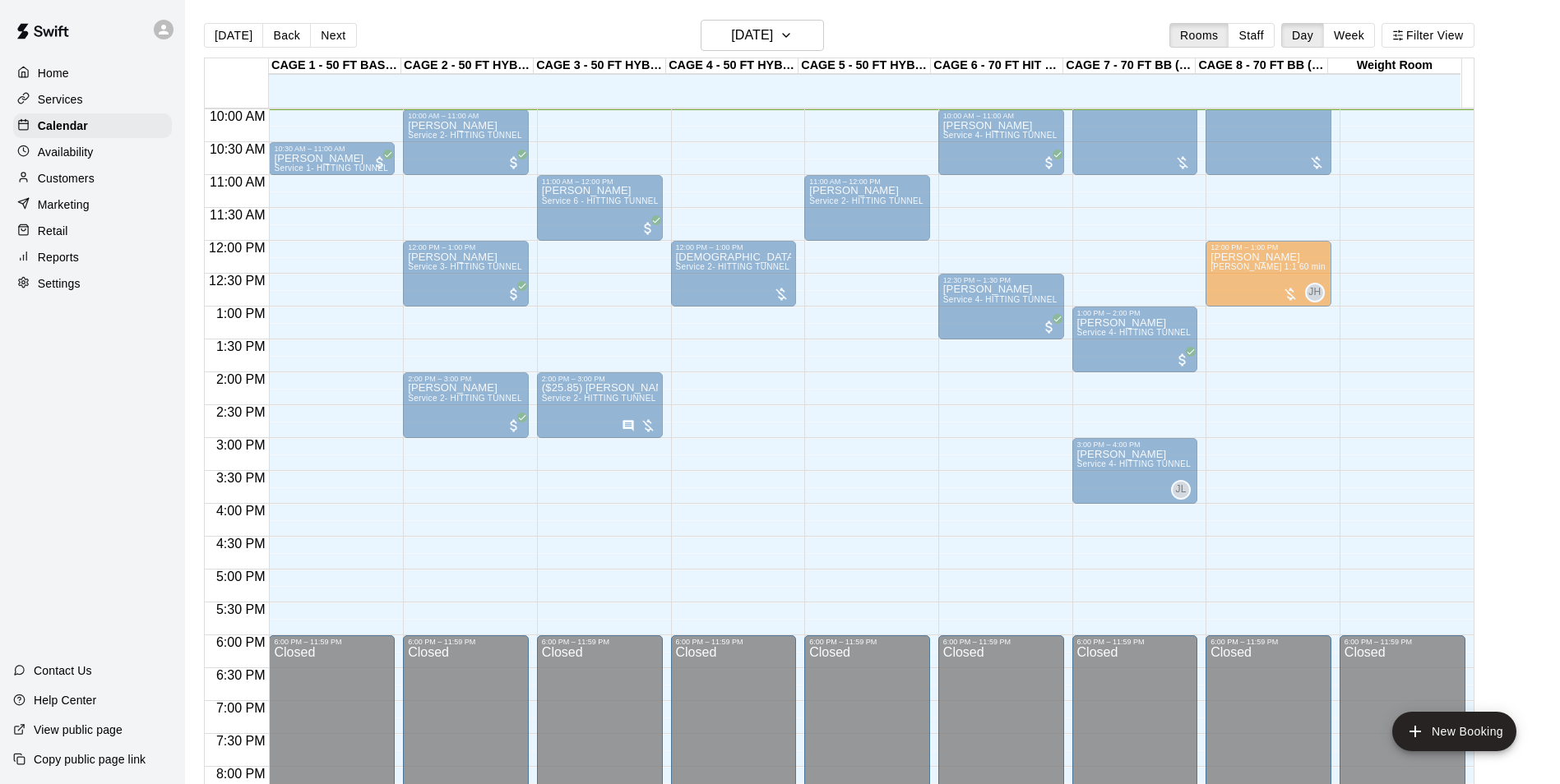
click at [320, 311] on div "12:00 AM – 9:00 AM Closed 9:30 AM – 10:00 AM Preston Cannady Service 1- HITTING…" at bounding box center [331, 241] width 126 height 1579
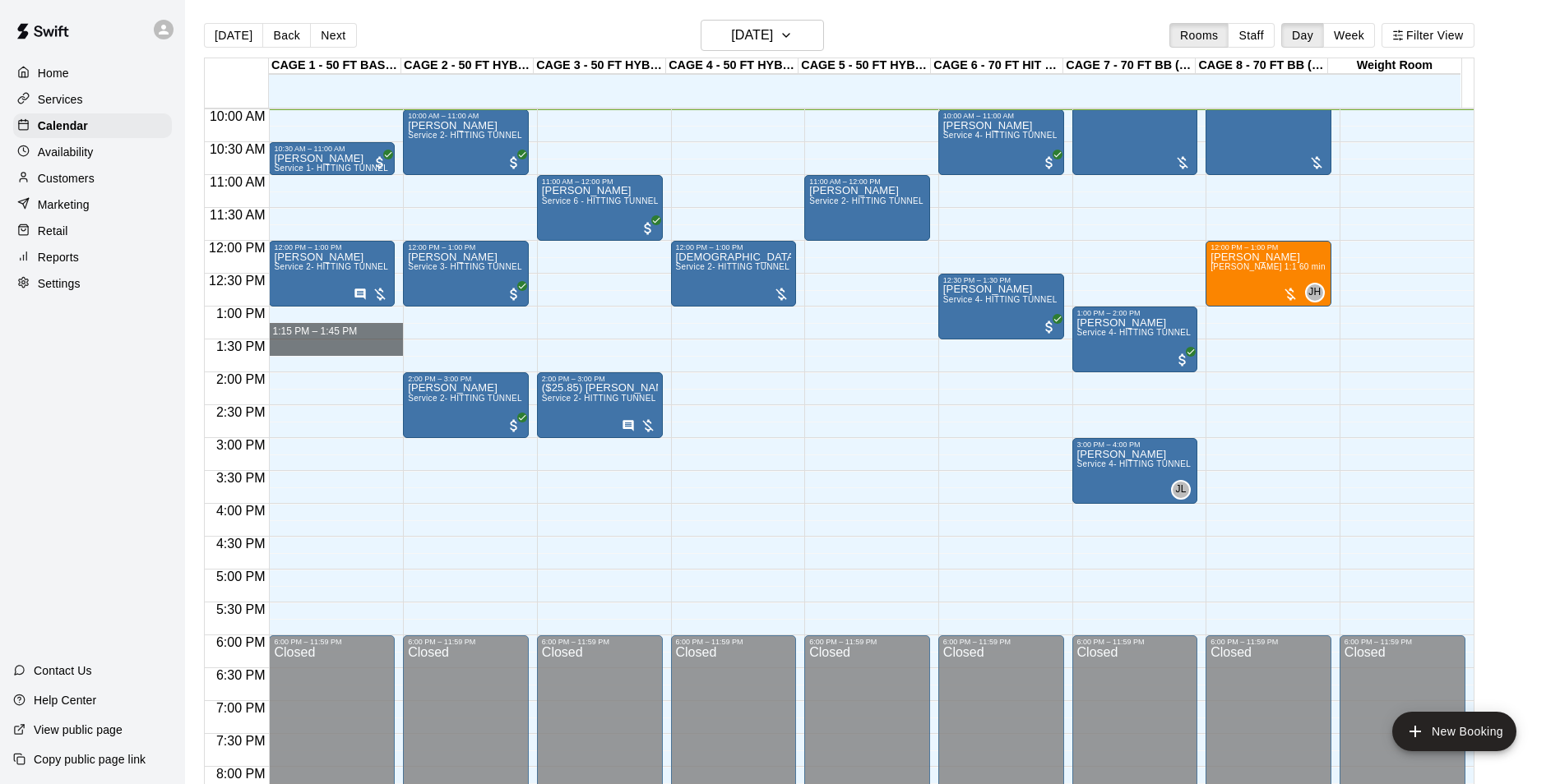
drag, startPoint x: 320, startPoint y: 311, endPoint x: 325, endPoint y: 348, distance: 37.3
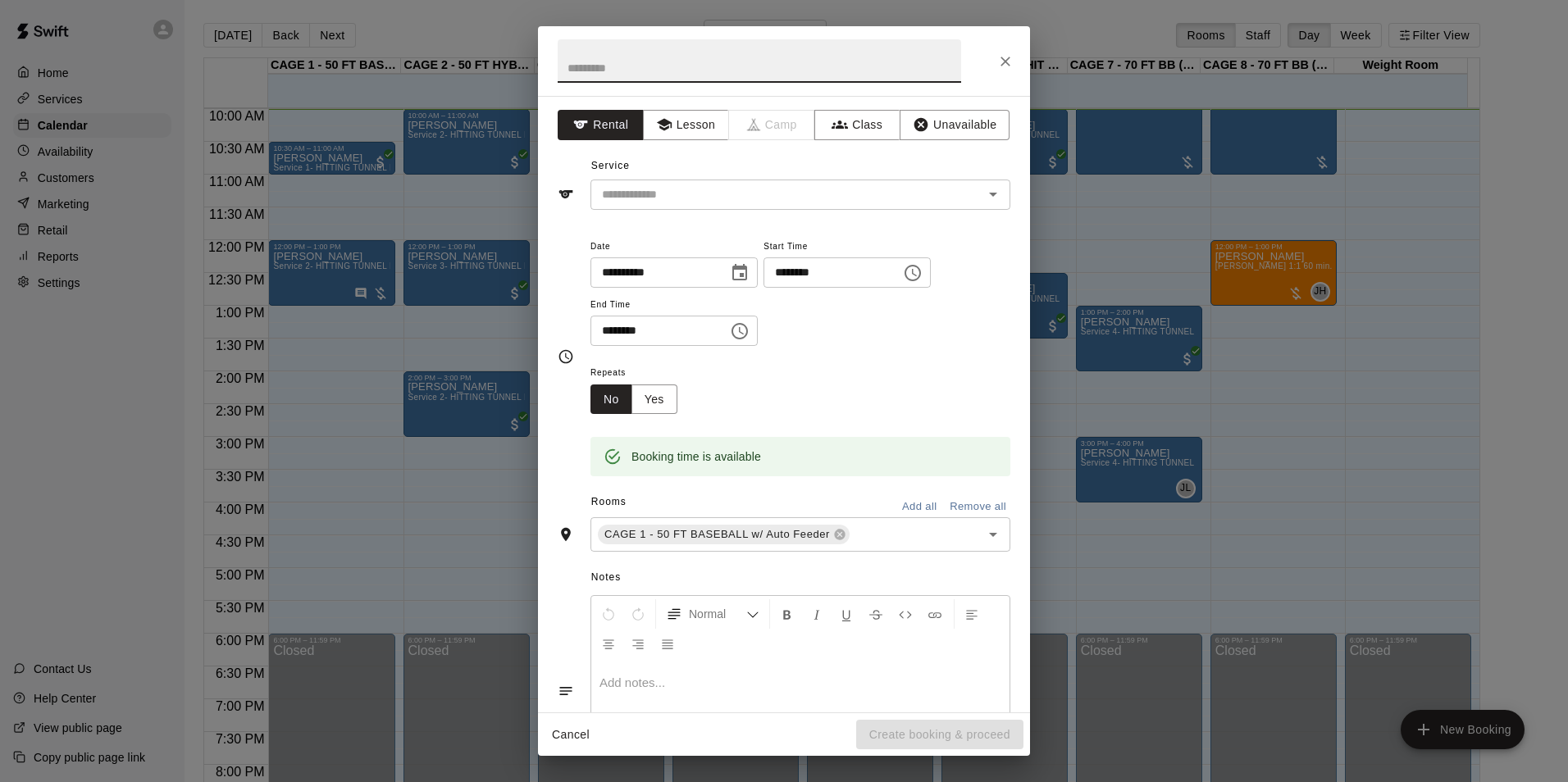
click at [1030, 57] on div at bounding box center [784, 60] width 492 height 70
click at [1017, 61] on button "Close" at bounding box center [1005, 61] width 30 height 30
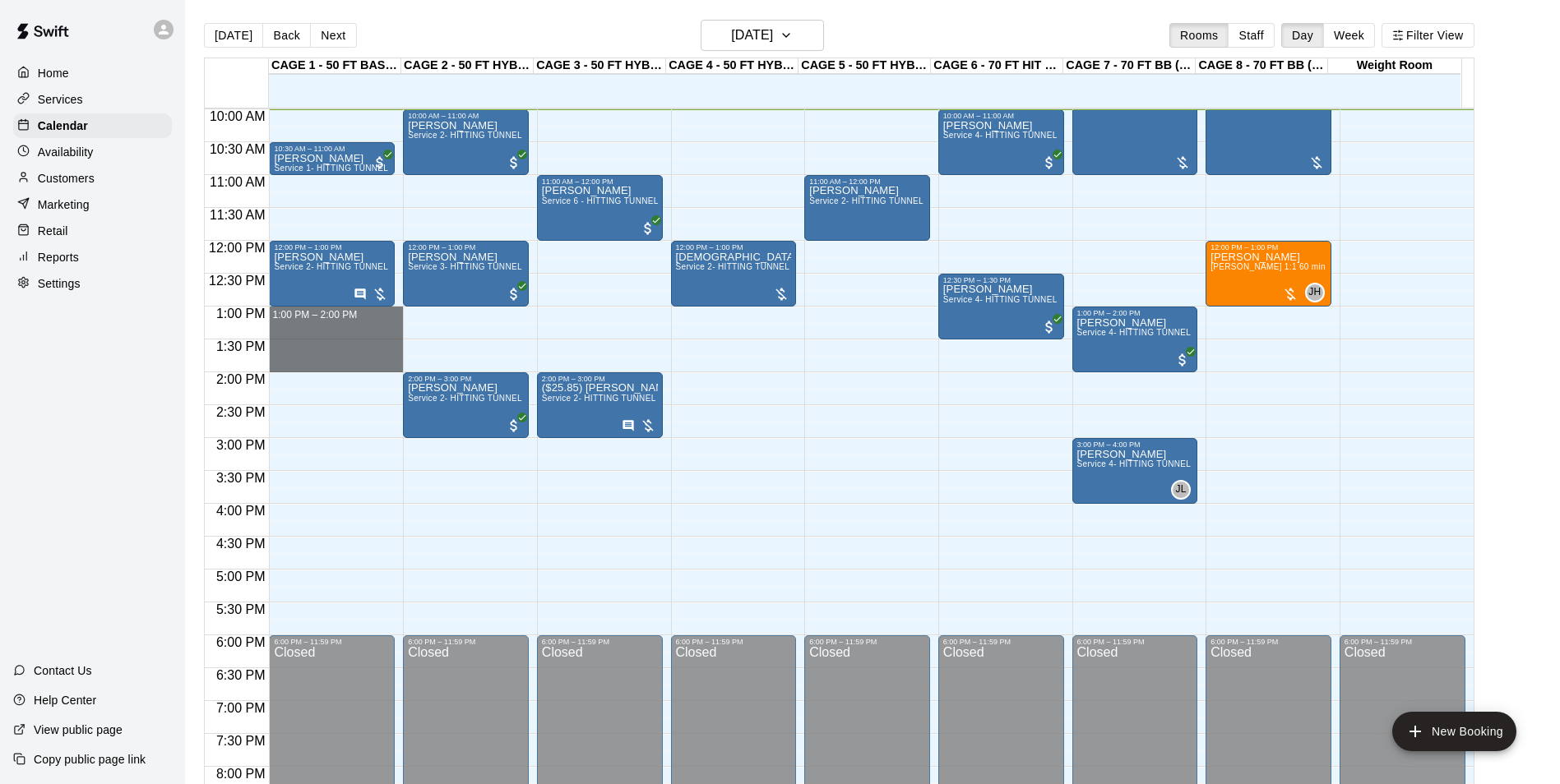
drag, startPoint x: 362, startPoint y: 310, endPoint x: 365, endPoint y: 362, distance: 52.1
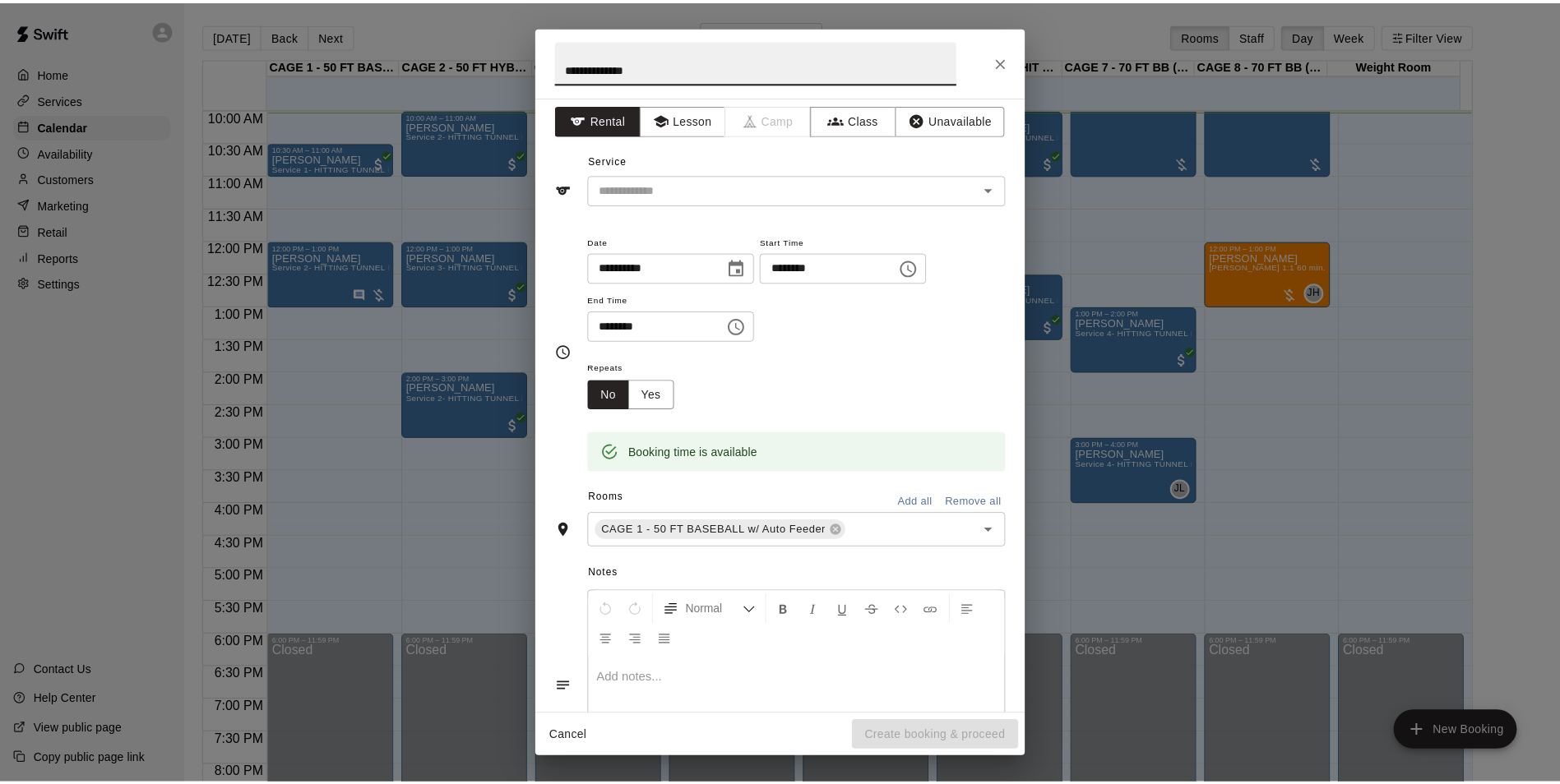
scroll to position [0, 0]
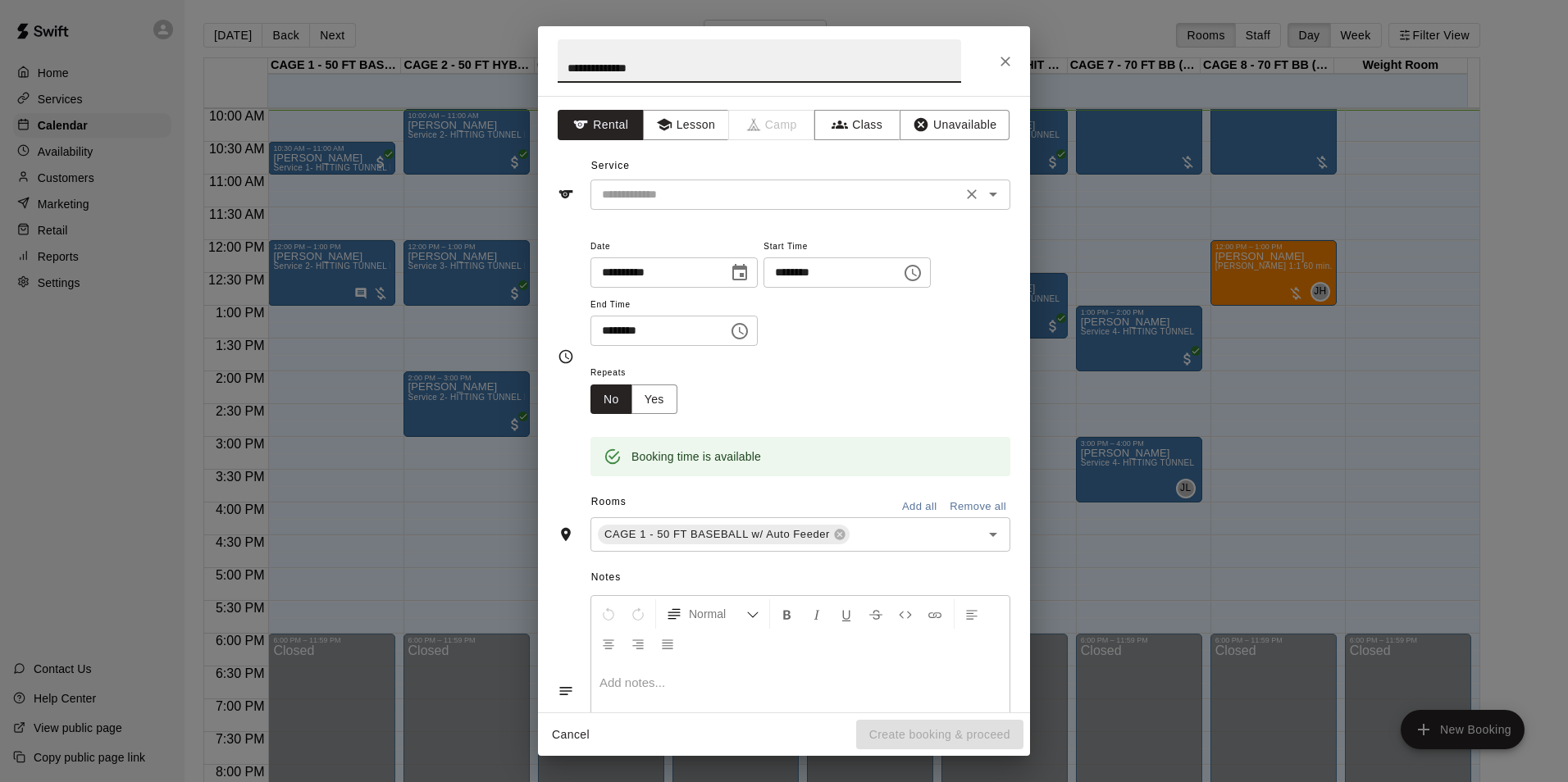
type input "**********"
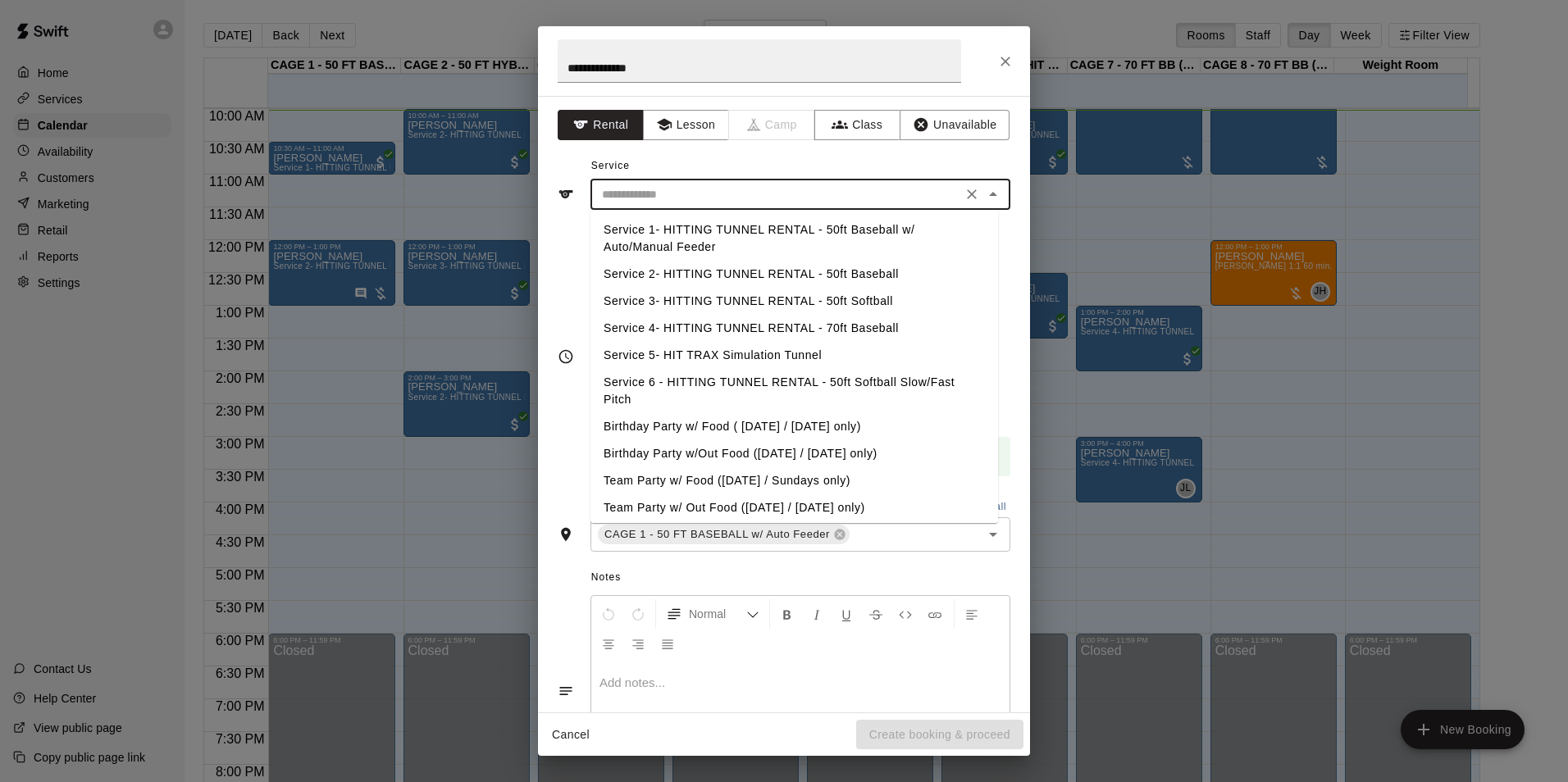
click at [752, 193] on input "text" at bounding box center [776, 194] width 361 height 20
click at [758, 241] on li "Service 1- HITTING TUNNEL RENTAL - 50ft Baseball w/ Auto/Manual Feeder" at bounding box center [795, 238] width 407 height 44
type input "**********"
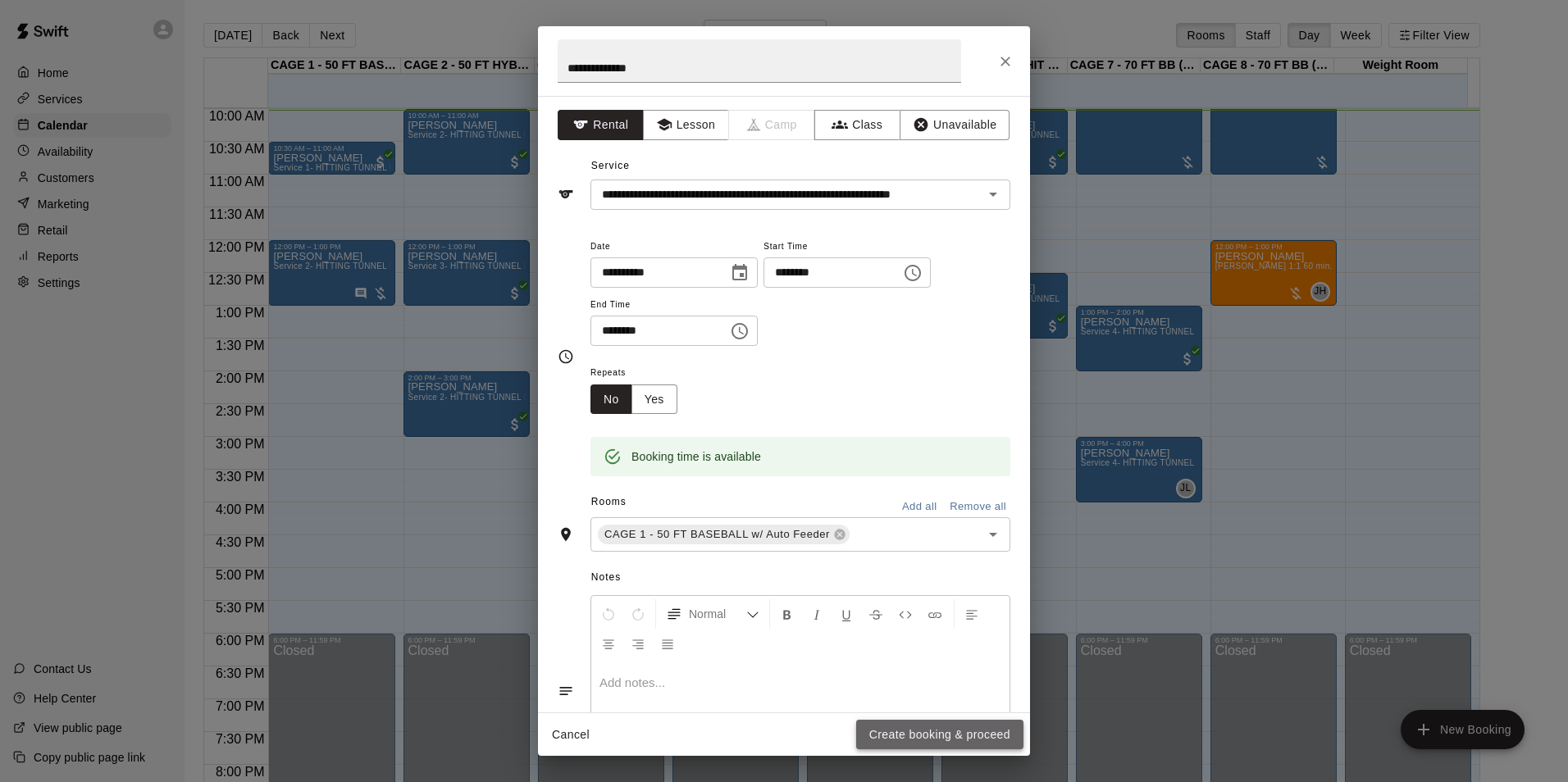
click at [1000, 730] on button "Create booking & proceed" at bounding box center [940, 735] width 167 height 31
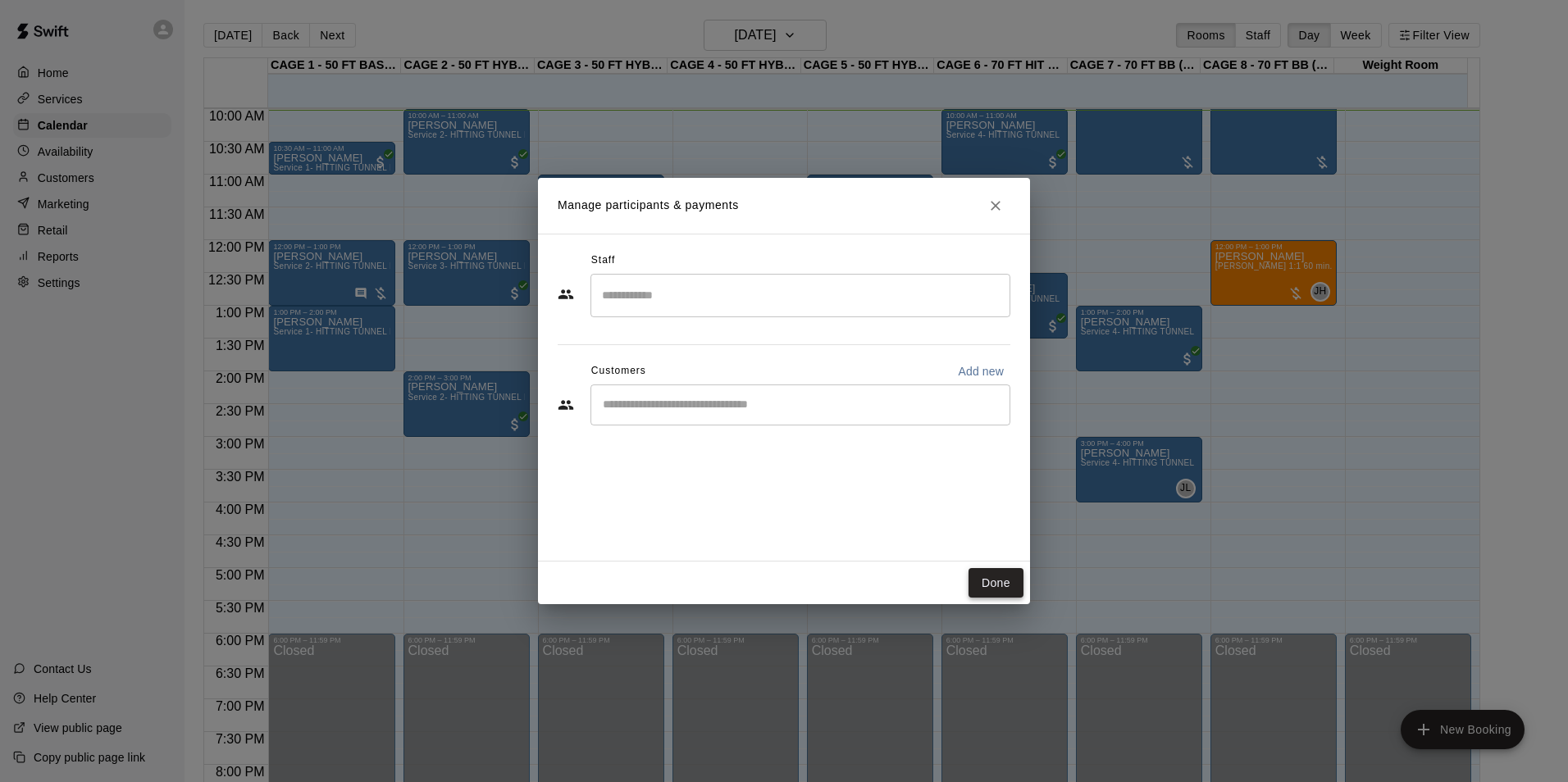
click at [998, 586] on button "Done" at bounding box center [995, 583] width 54 height 31
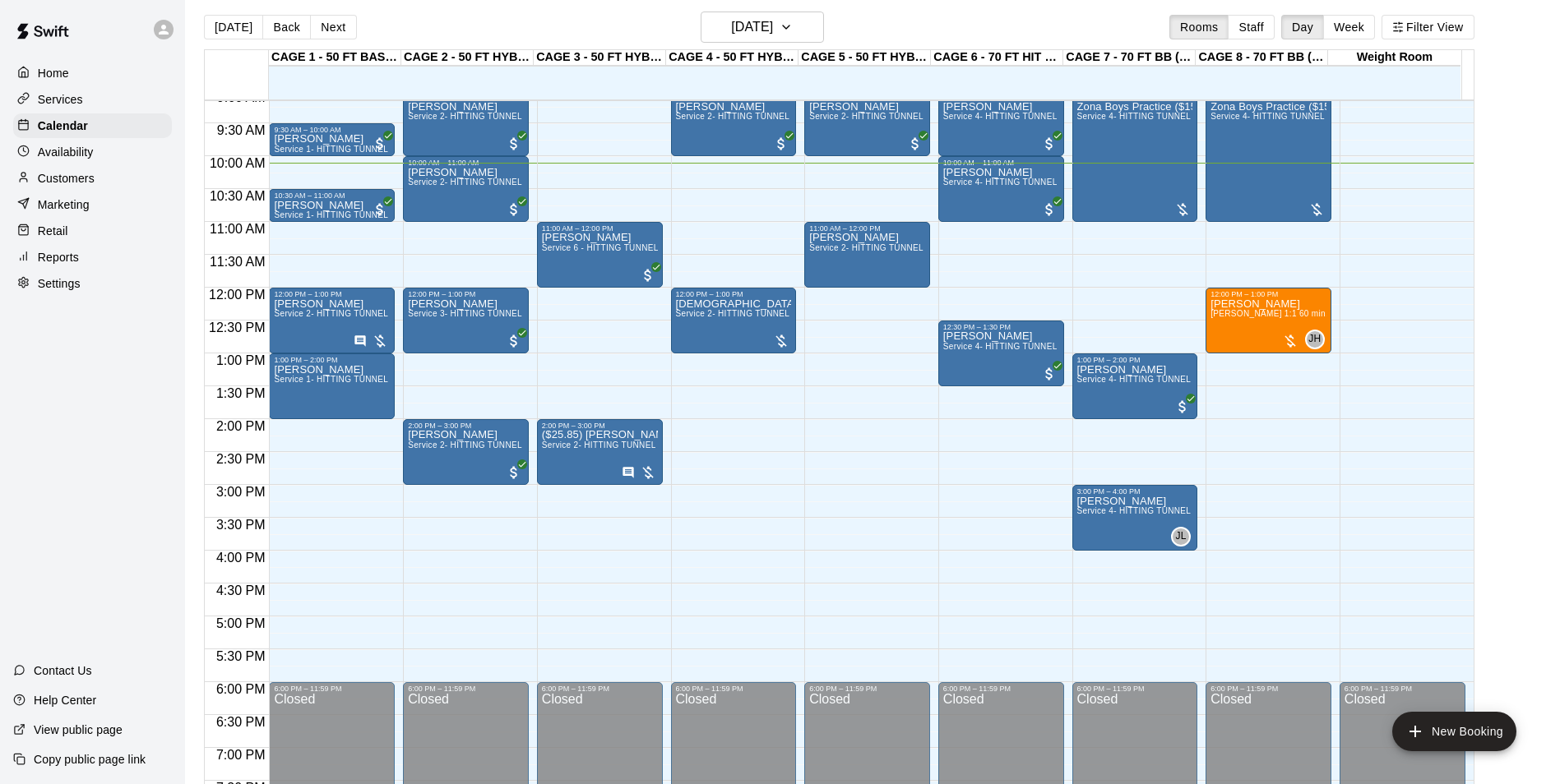
scroll to position [604, 0]
click at [367, 342] on div at bounding box center [371, 340] width 35 height 16
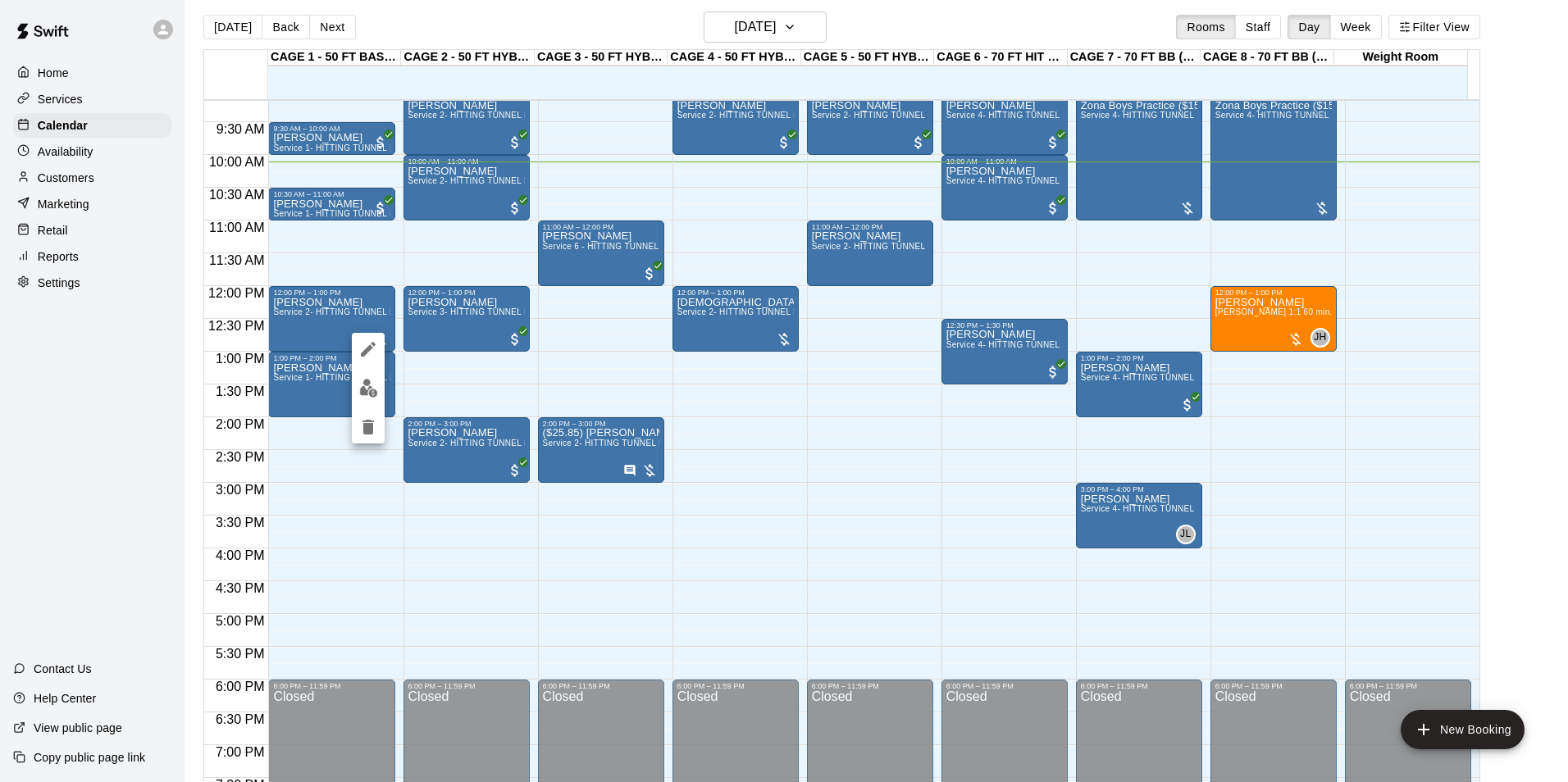
click at [372, 366] on div at bounding box center [368, 388] width 33 height 111
click at [373, 361] on button "edit" at bounding box center [368, 349] width 33 height 33
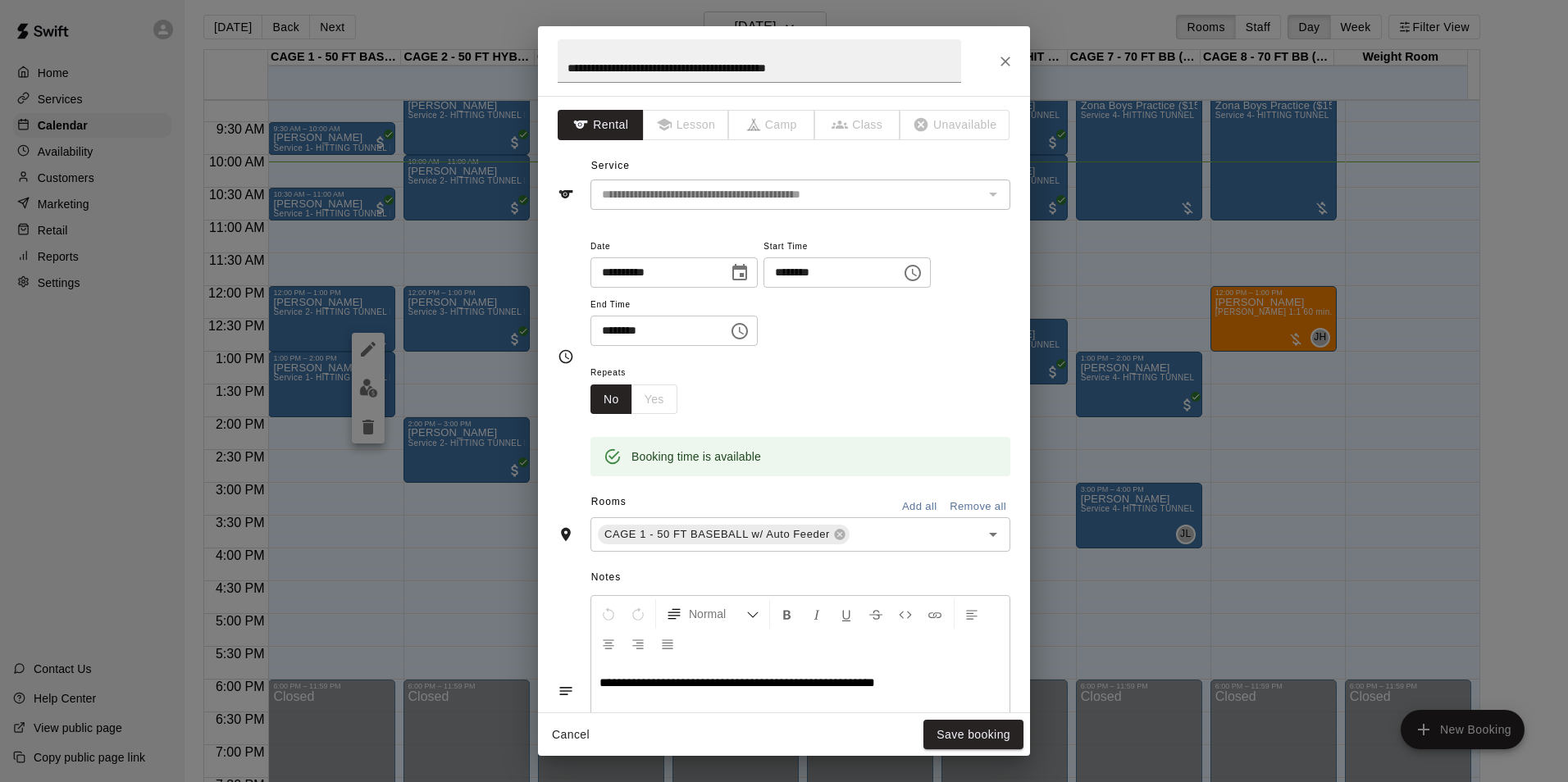
click at [1006, 60] on icon "Close" at bounding box center [1005, 61] width 10 height 10
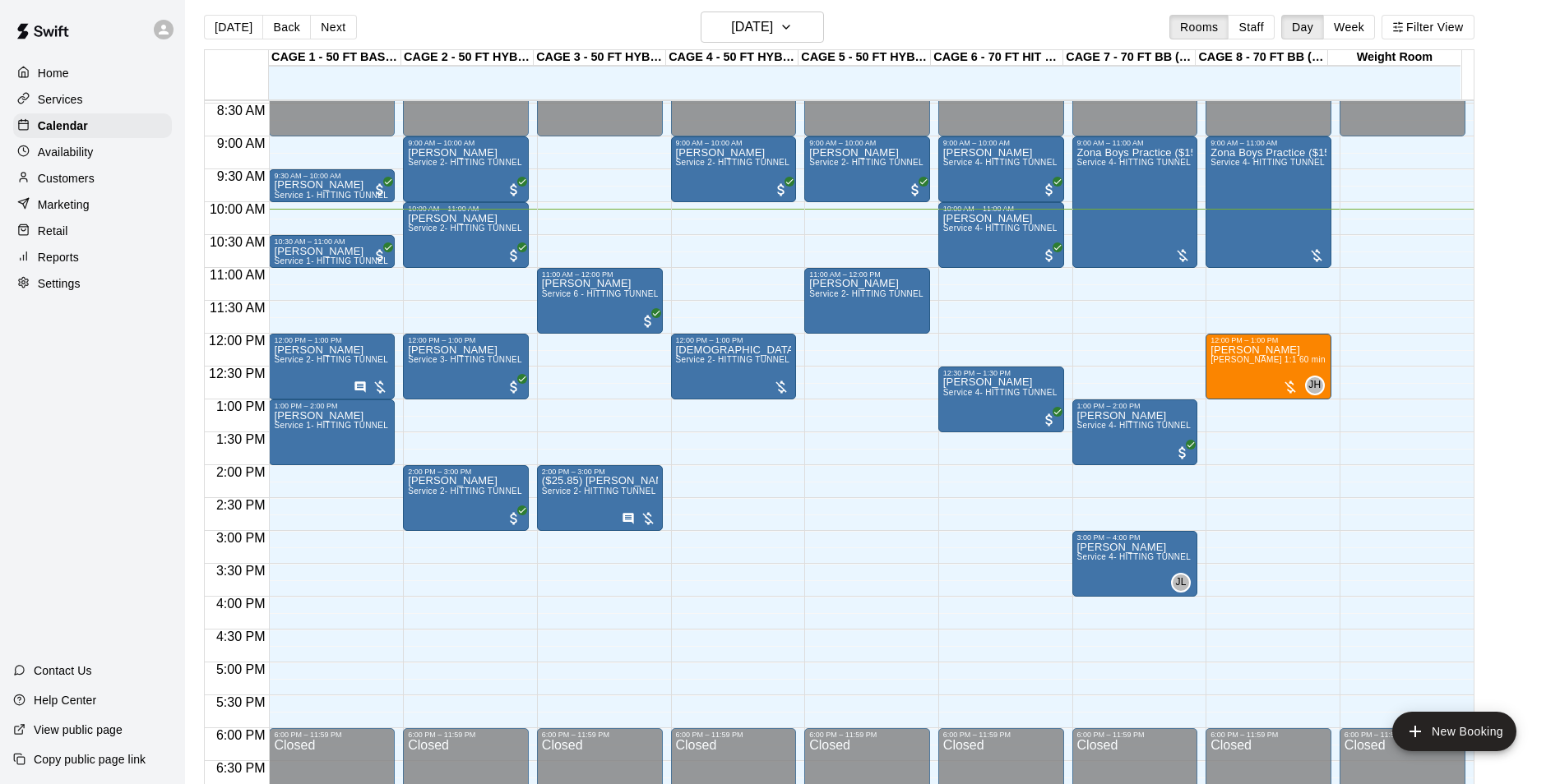
scroll to position [558, 0]
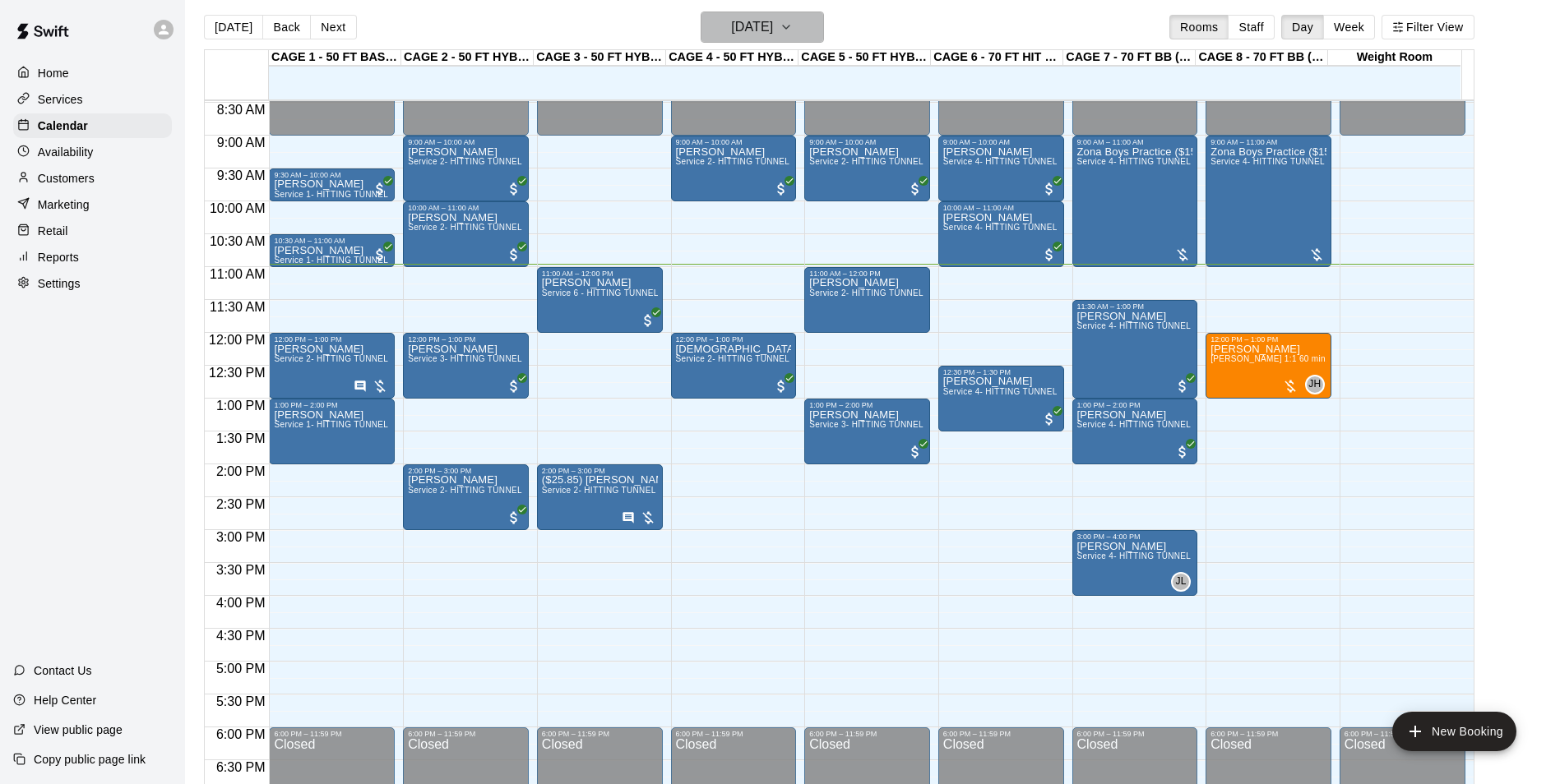
click at [750, 27] on h6 "[DATE]" at bounding box center [753, 27] width 42 height 23
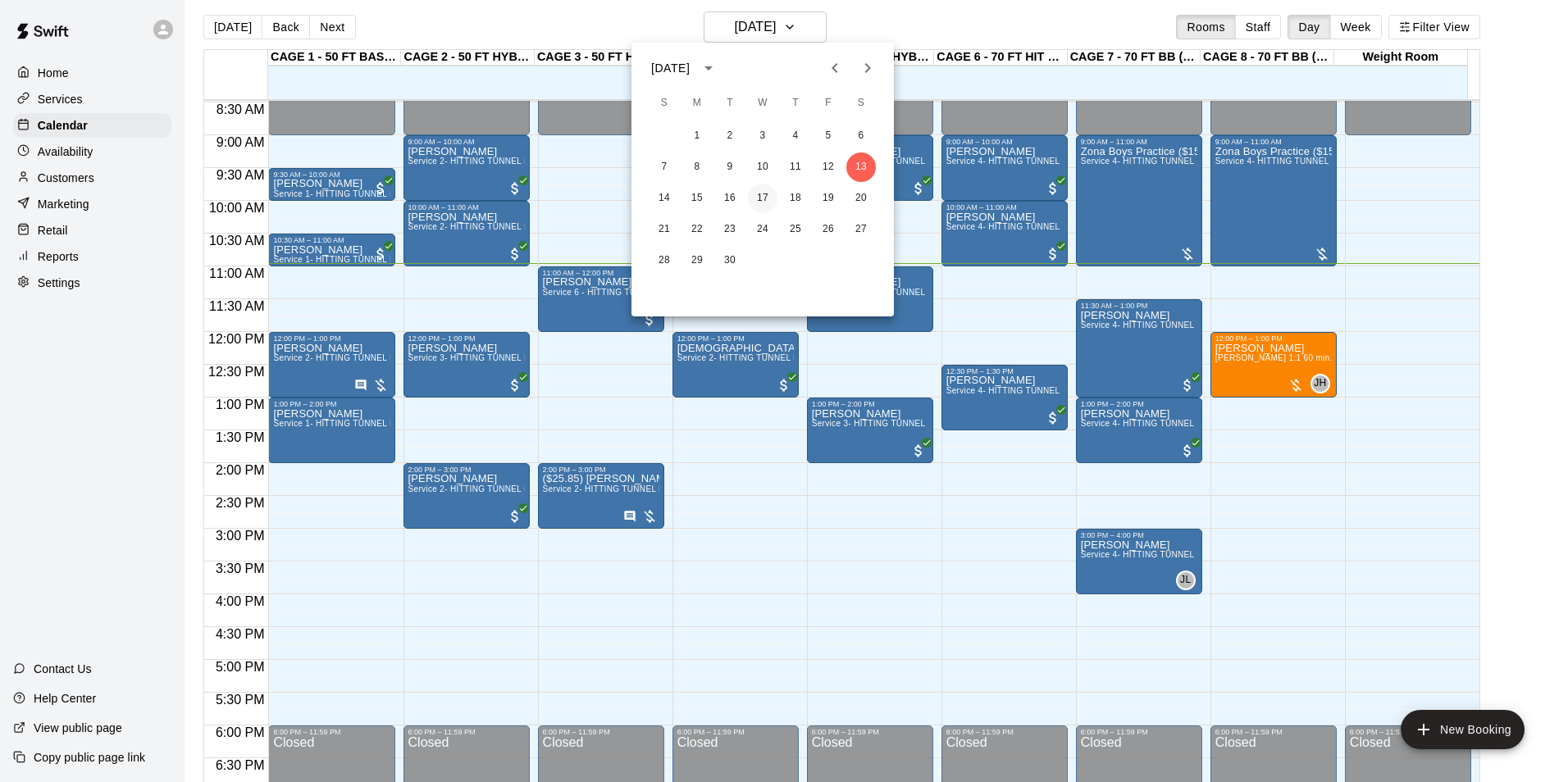
click at [767, 198] on button "17" at bounding box center [762, 198] width 30 height 30
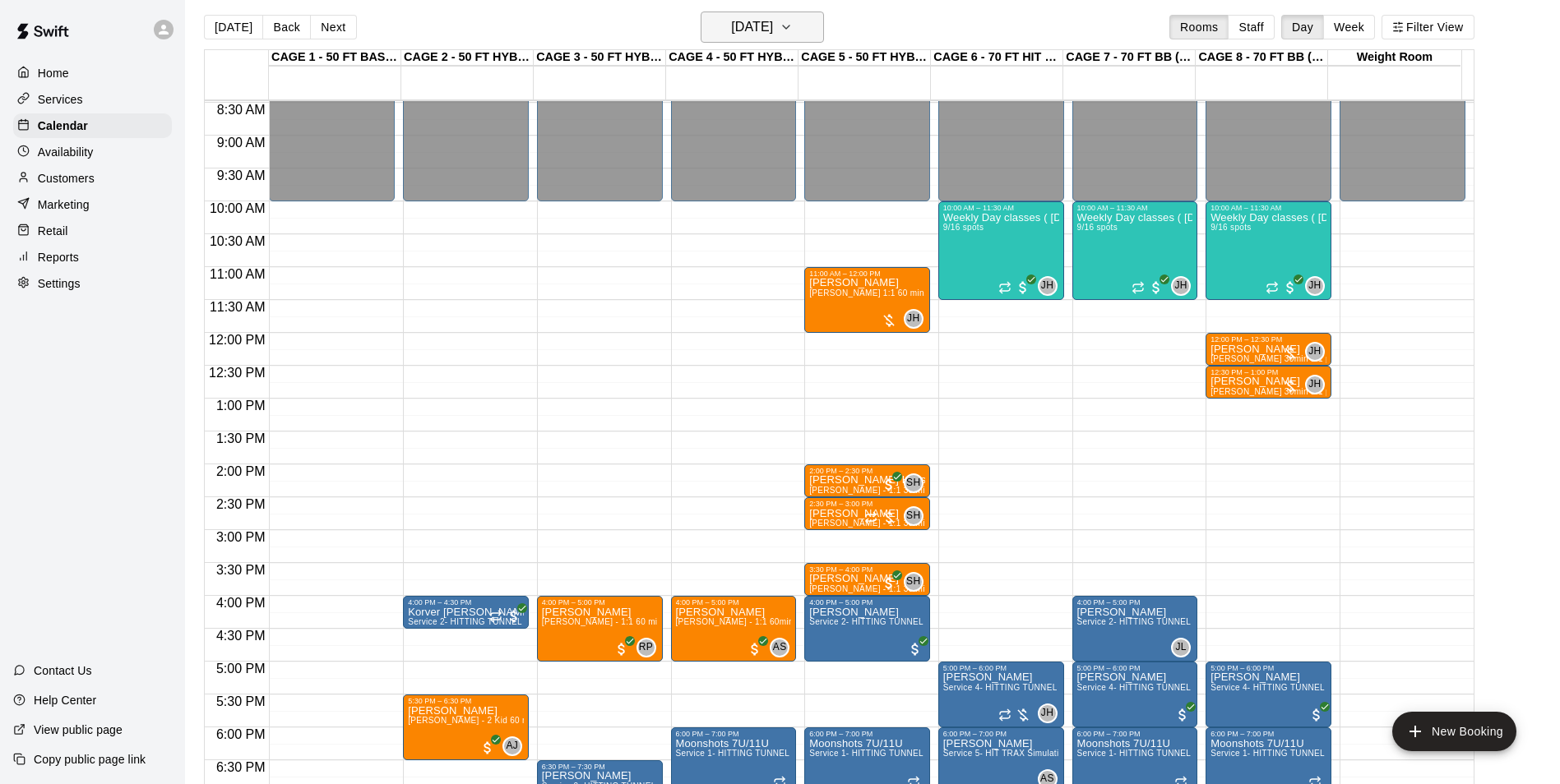
click at [756, 36] on h6 "Wednesday Sep 17" at bounding box center [753, 27] width 42 height 23
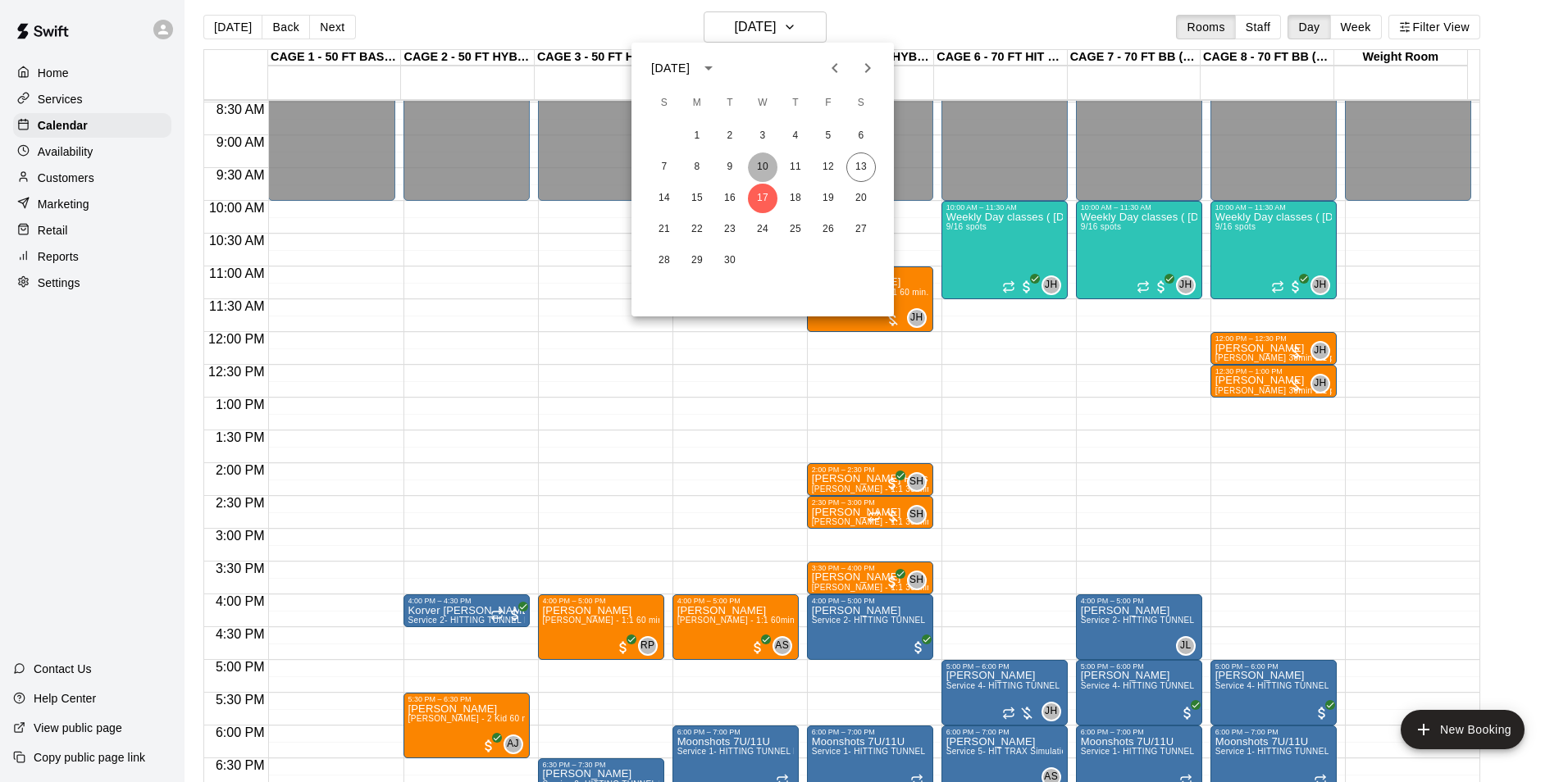
click at [761, 159] on button "10" at bounding box center [762, 167] width 30 height 30
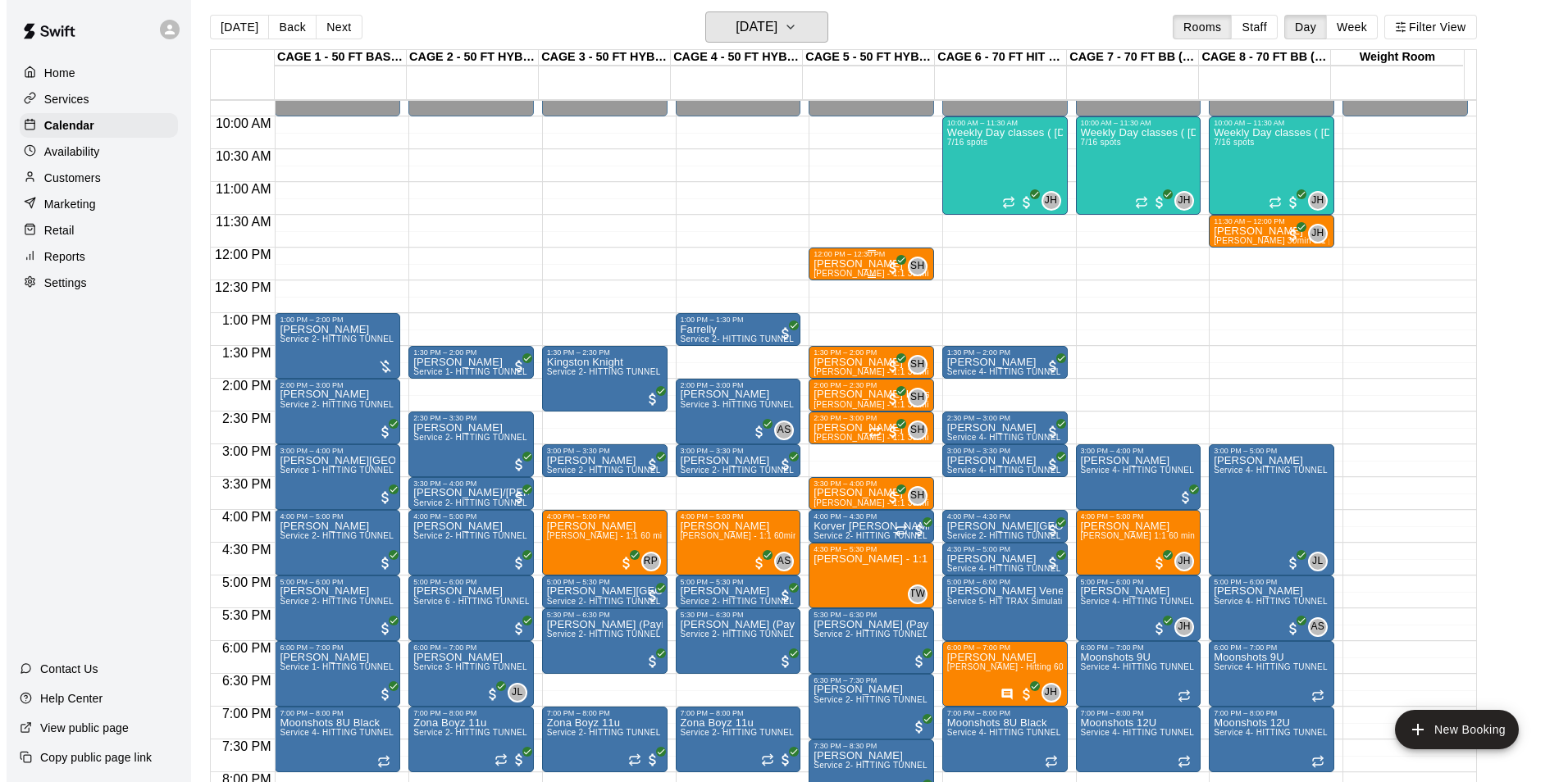
scroll to position [720, 0]
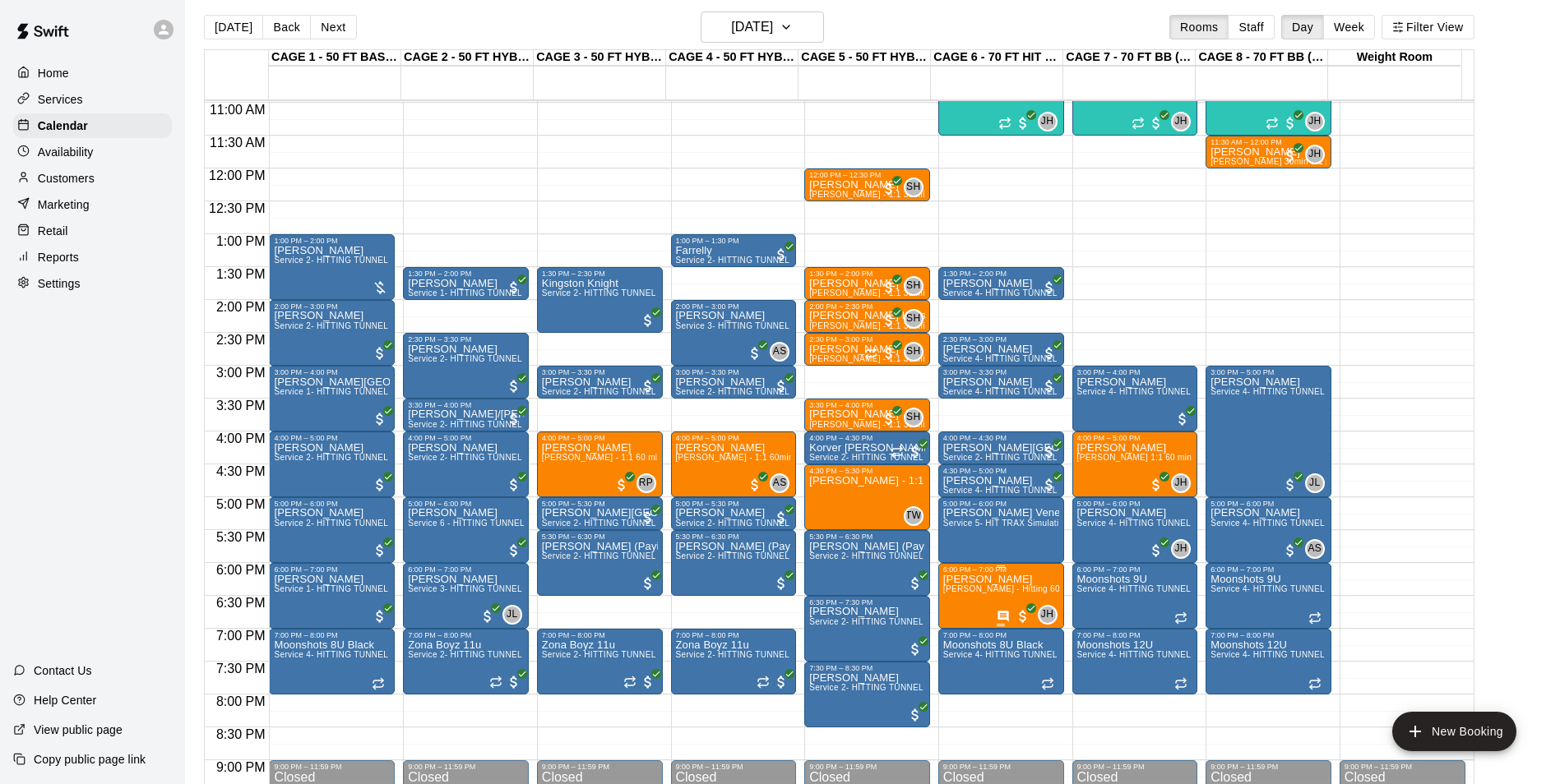
click at [995, 580] on p "[PERSON_NAME]" at bounding box center [1001, 580] width 116 height 0
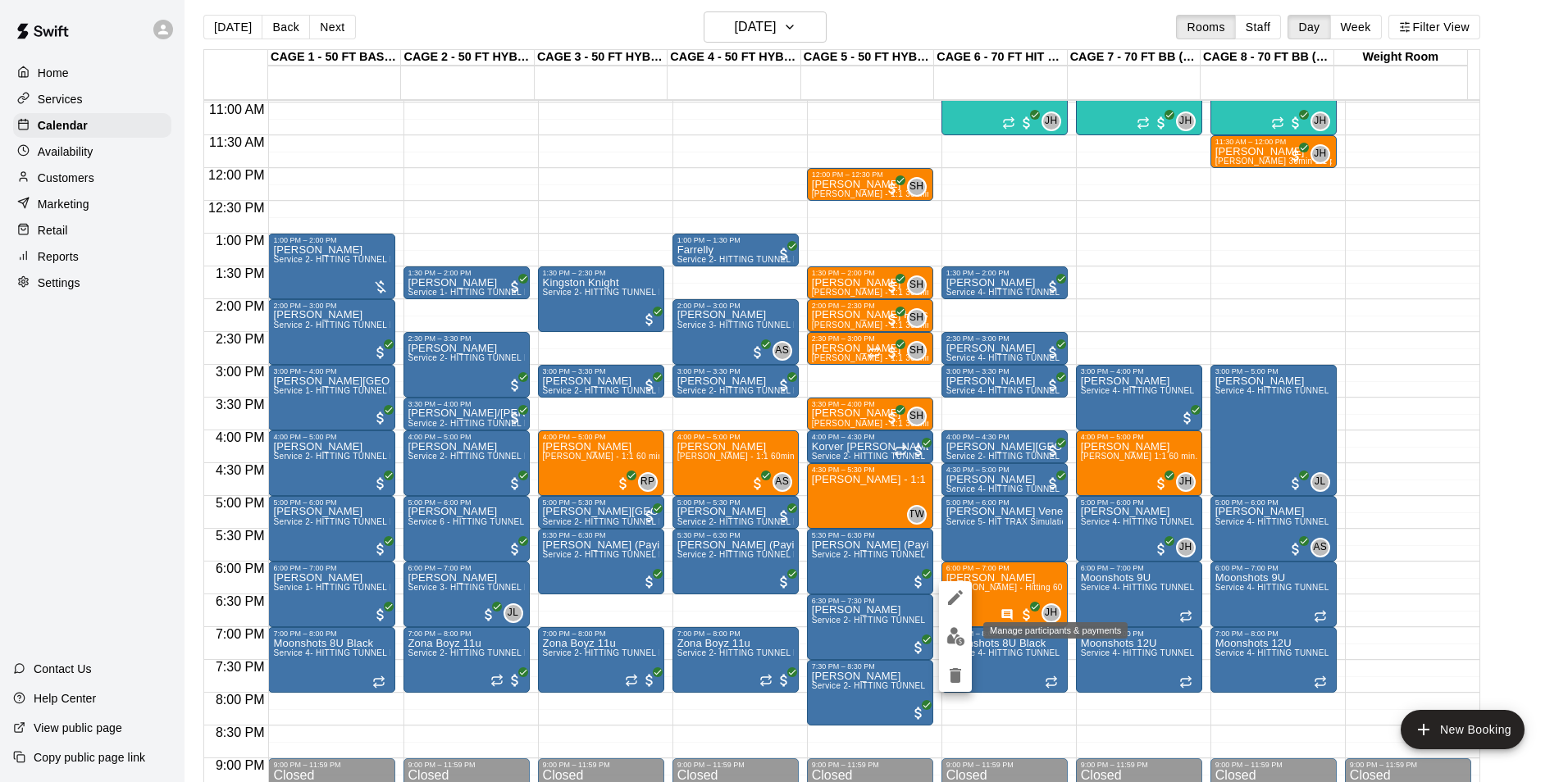
click at [956, 636] on img "edit" at bounding box center [956, 637] width 19 height 19
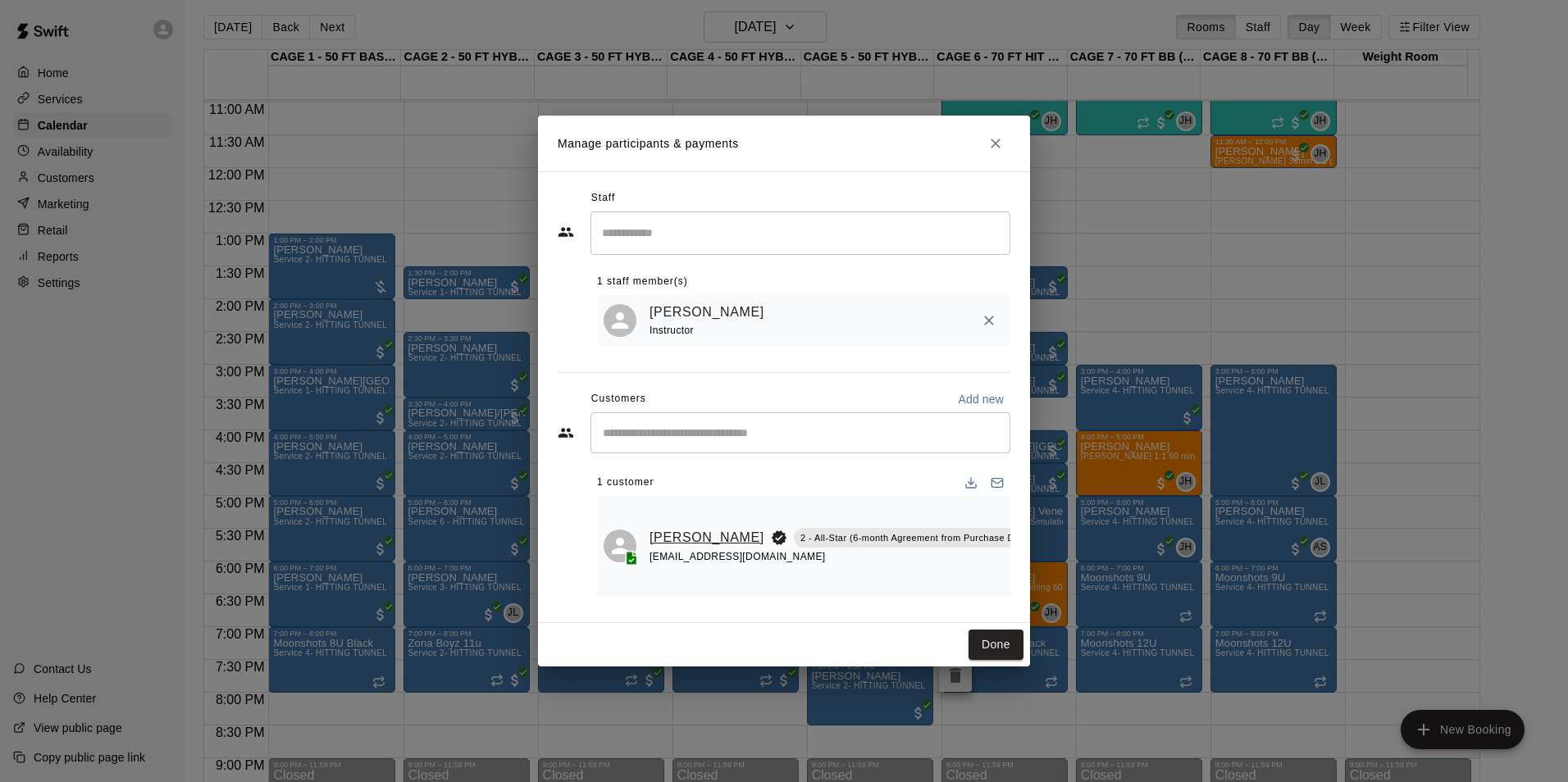
click at [669, 532] on link "[PERSON_NAME]" at bounding box center [707, 538] width 115 height 21
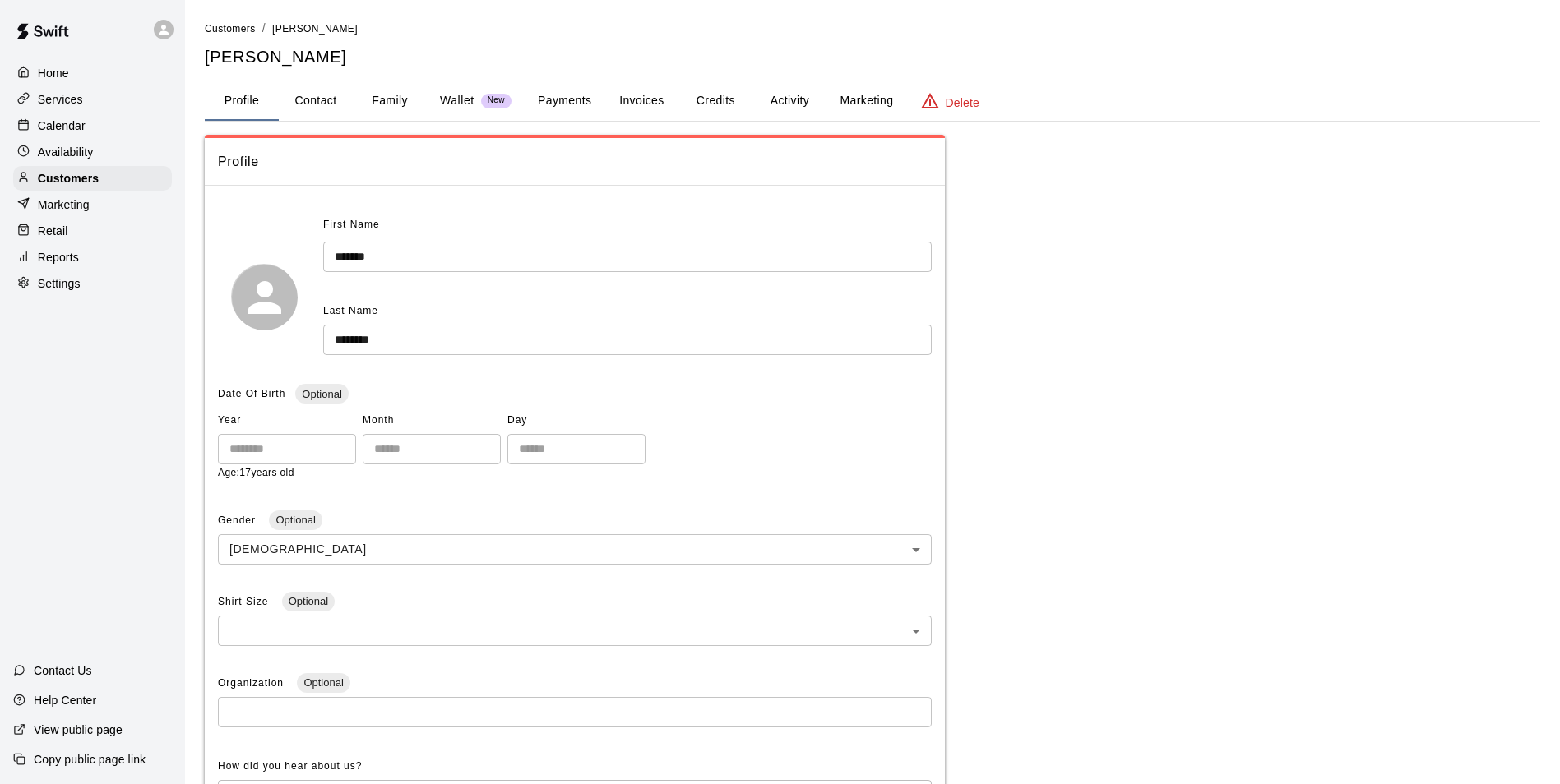
click at [578, 104] on button "Payments" at bounding box center [564, 101] width 80 height 39
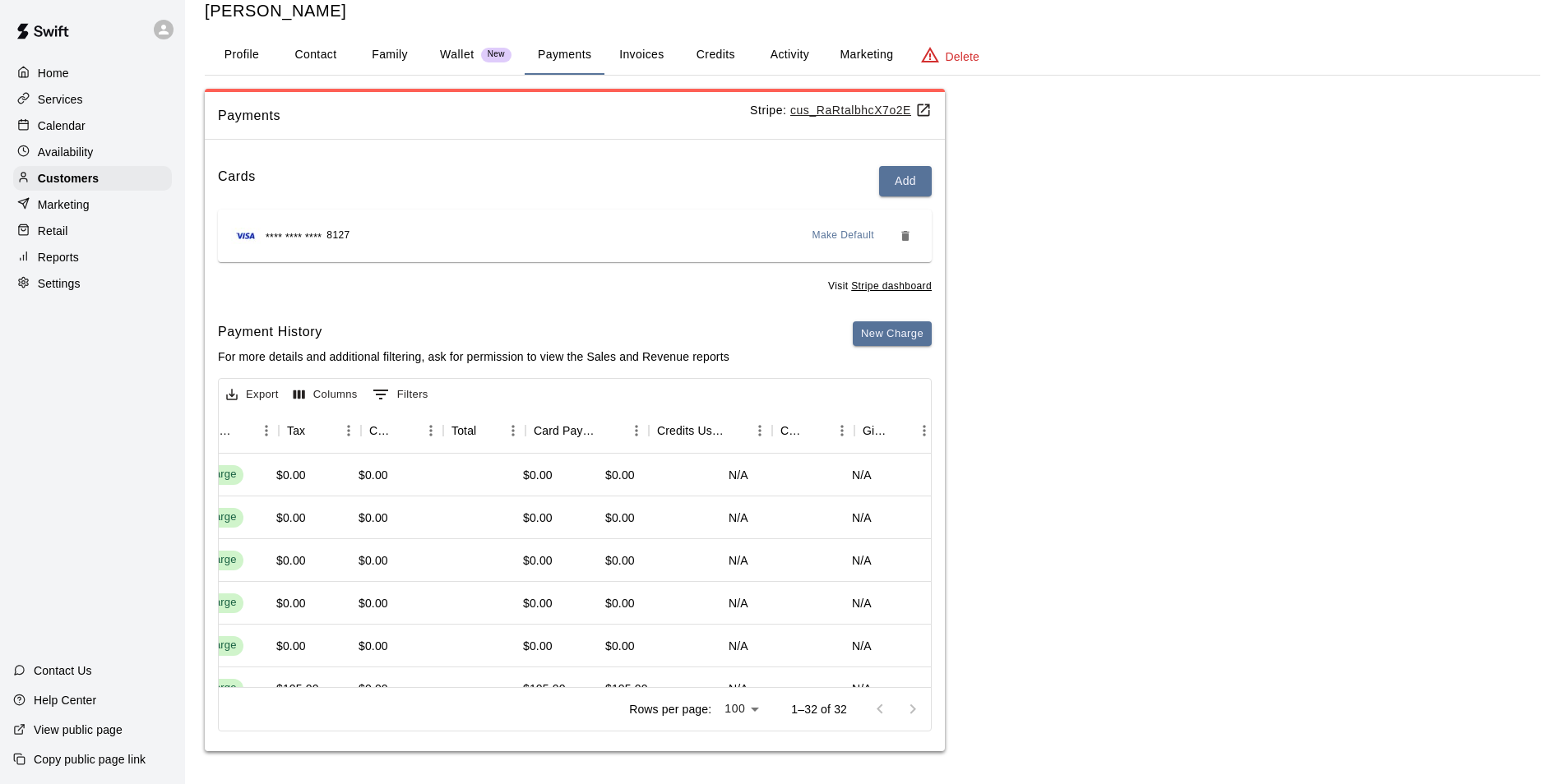
scroll to position [0, 709]
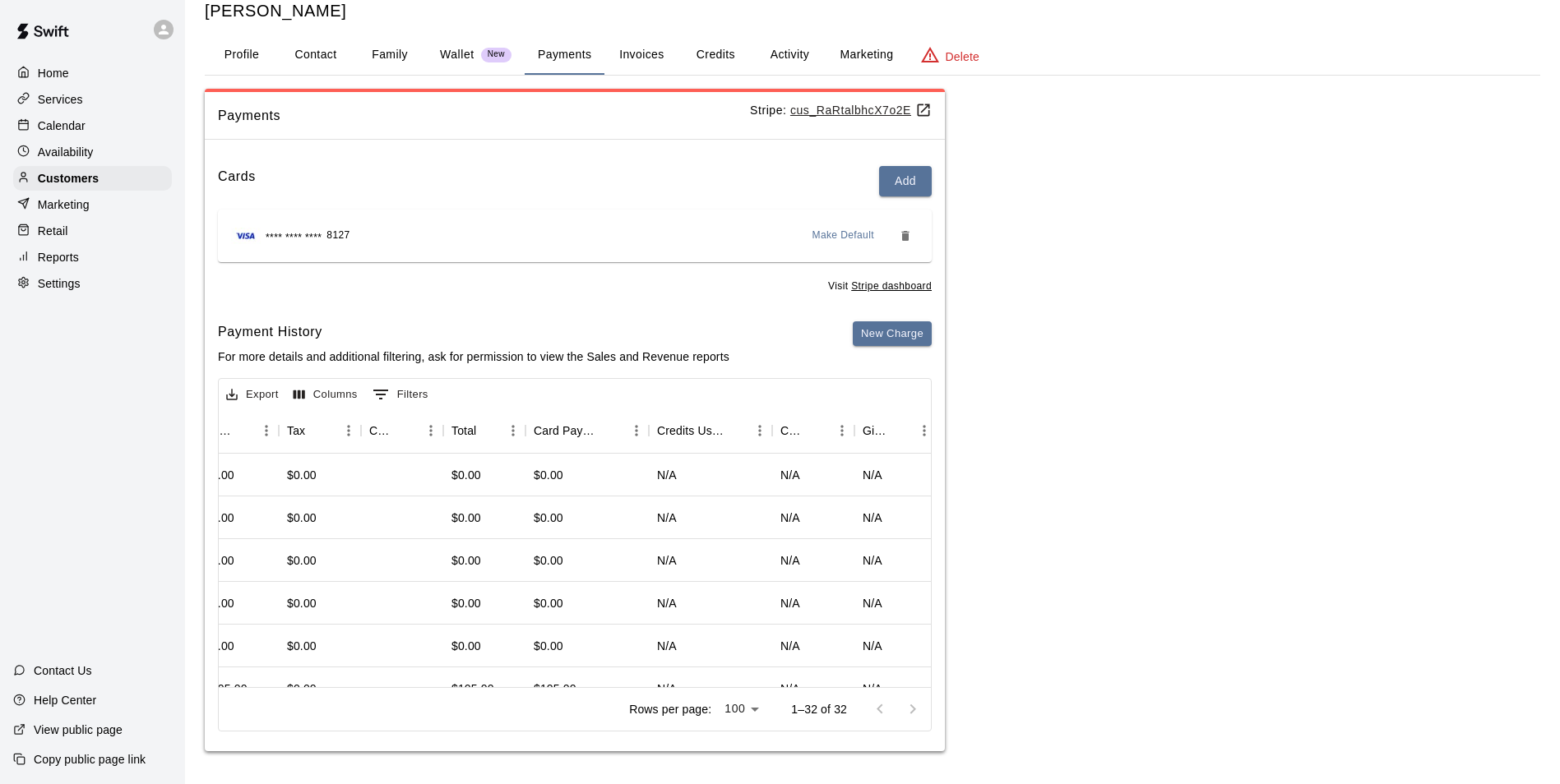
click at [730, 62] on button "Credits" at bounding box center [715, 55] width 74 height 39
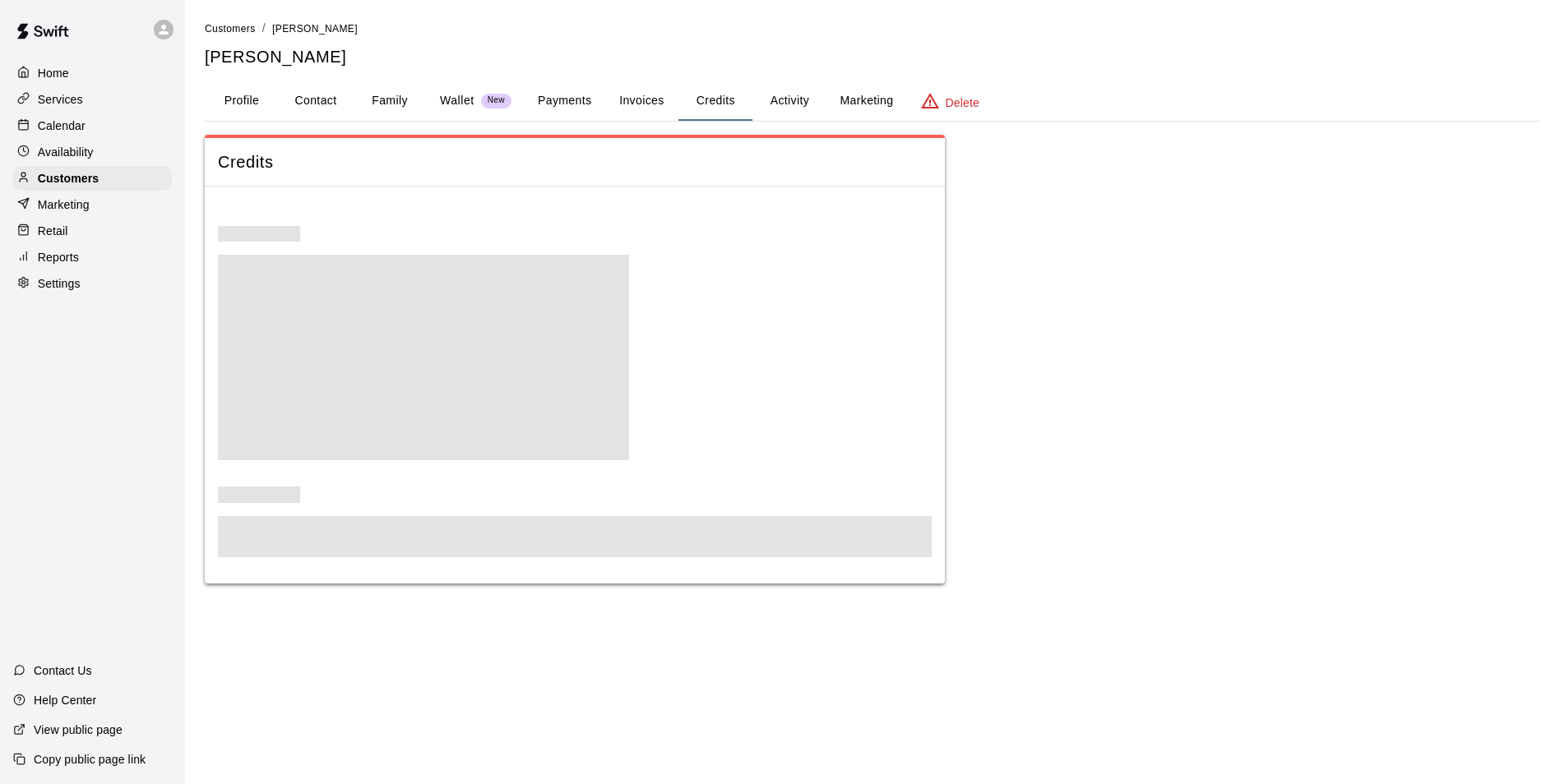
scroll to position [0, 0]
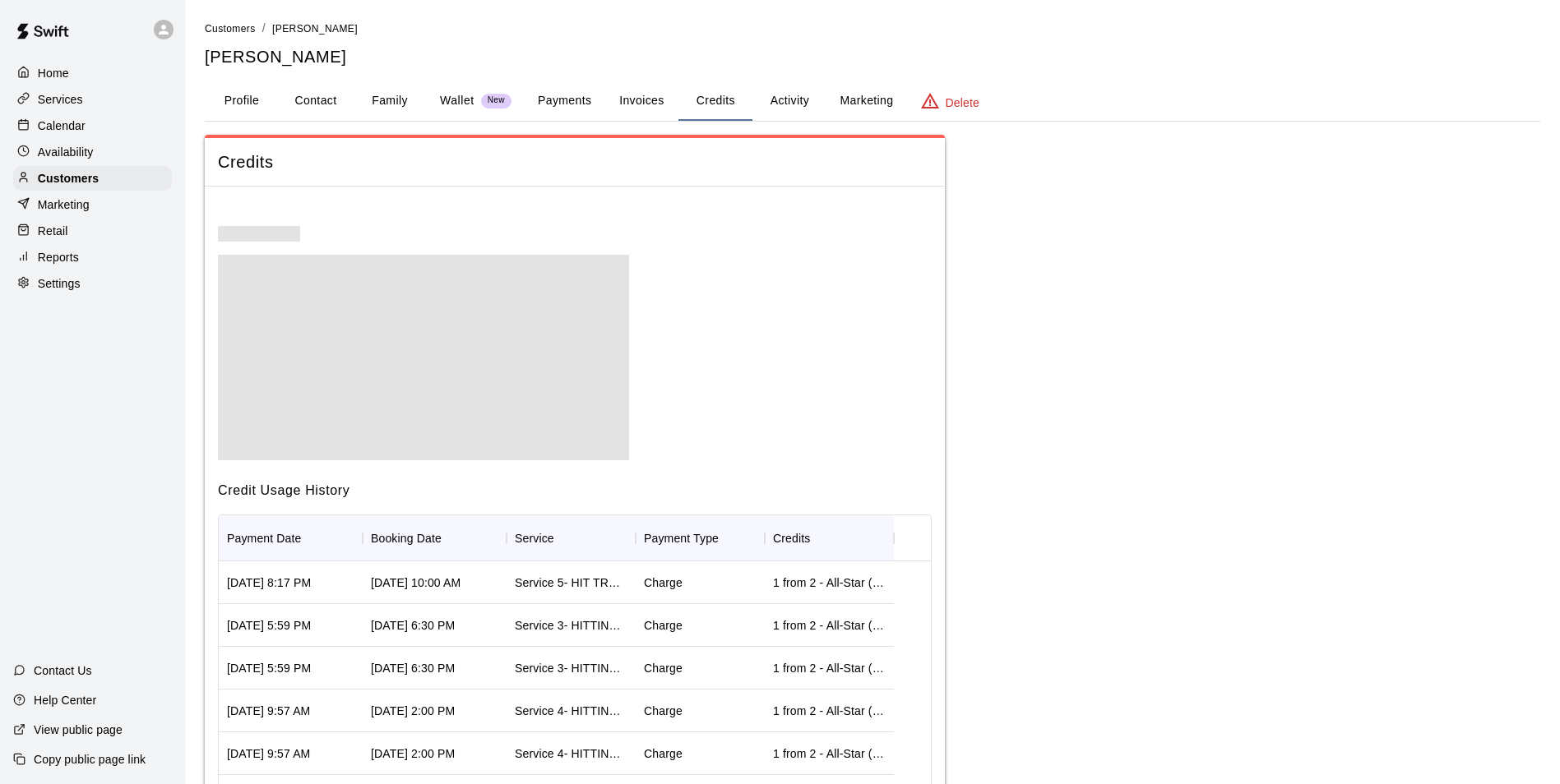
click at [633, 106] on button "Invoices" at bounding box center [640, 101] width 74 height 39
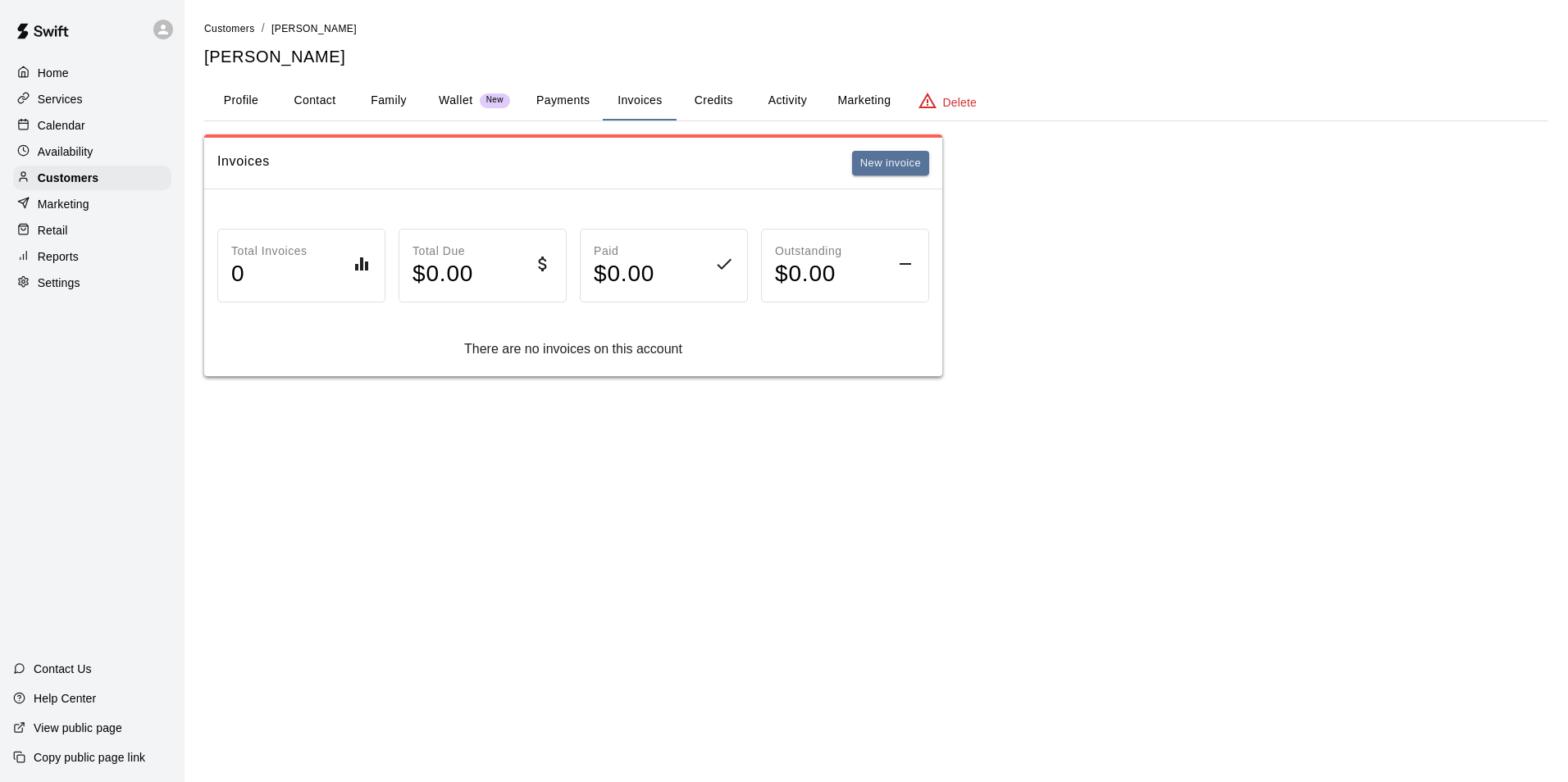
click at [750, 103] on button "Credits" at bounding box center [713, 100] width 74 height 39
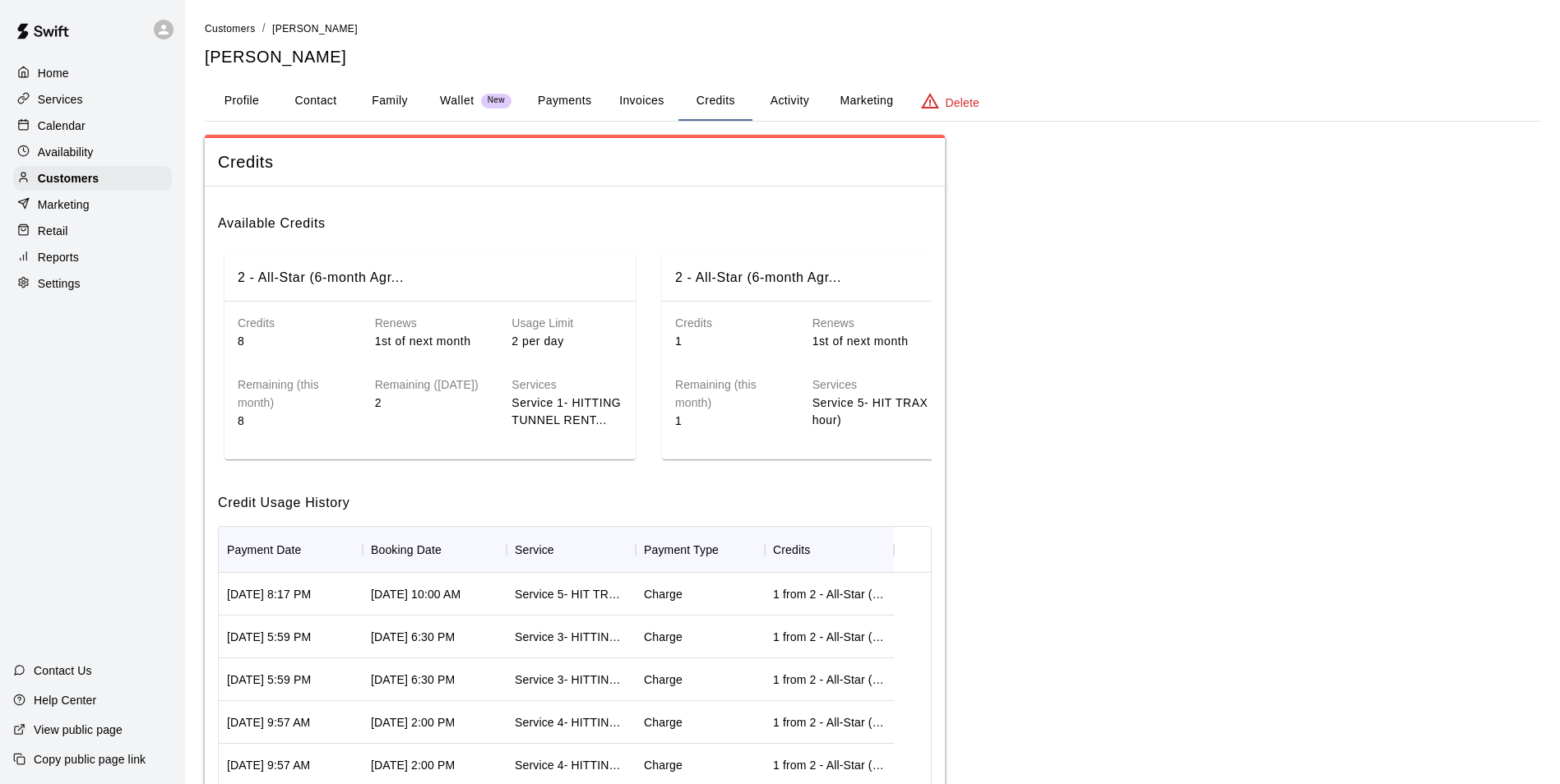
click at [784, 89] on button "Activity" at bounding box center [789, 101] width 74 height 39
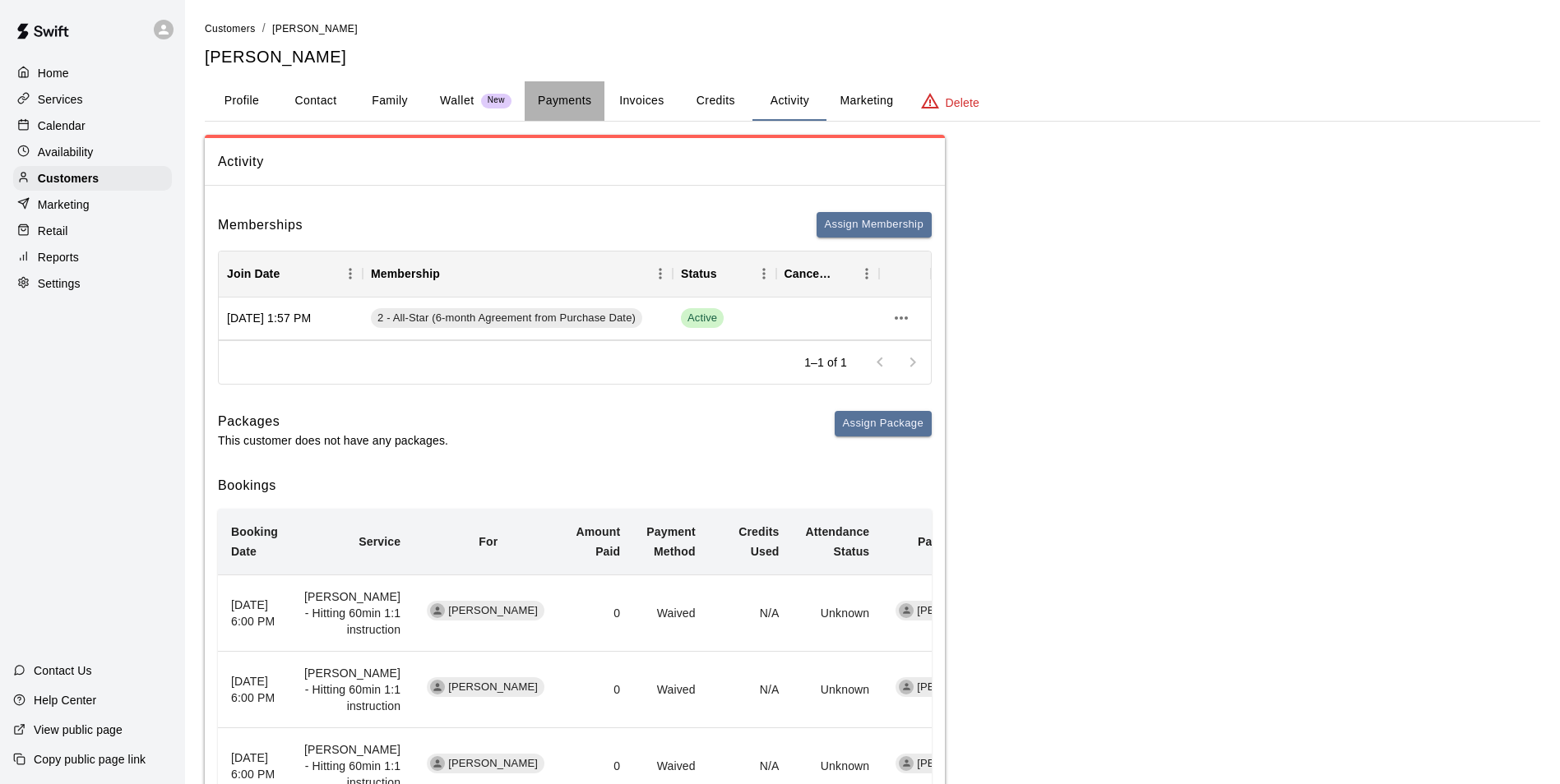
click at [593, 103] on button "Payments" at bounding box center [564, 101] width 80 height 39
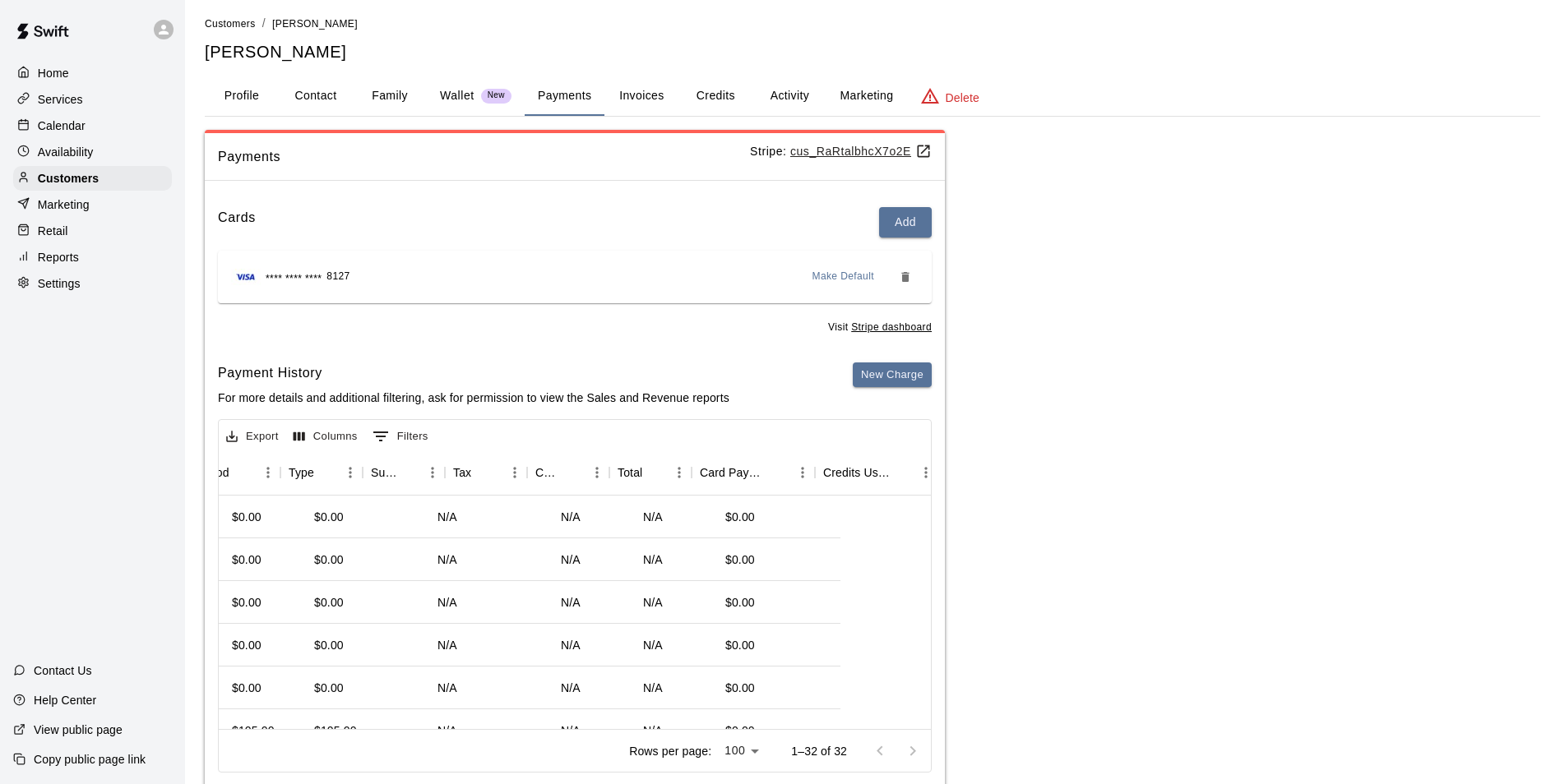
scroll to position [0, 335]
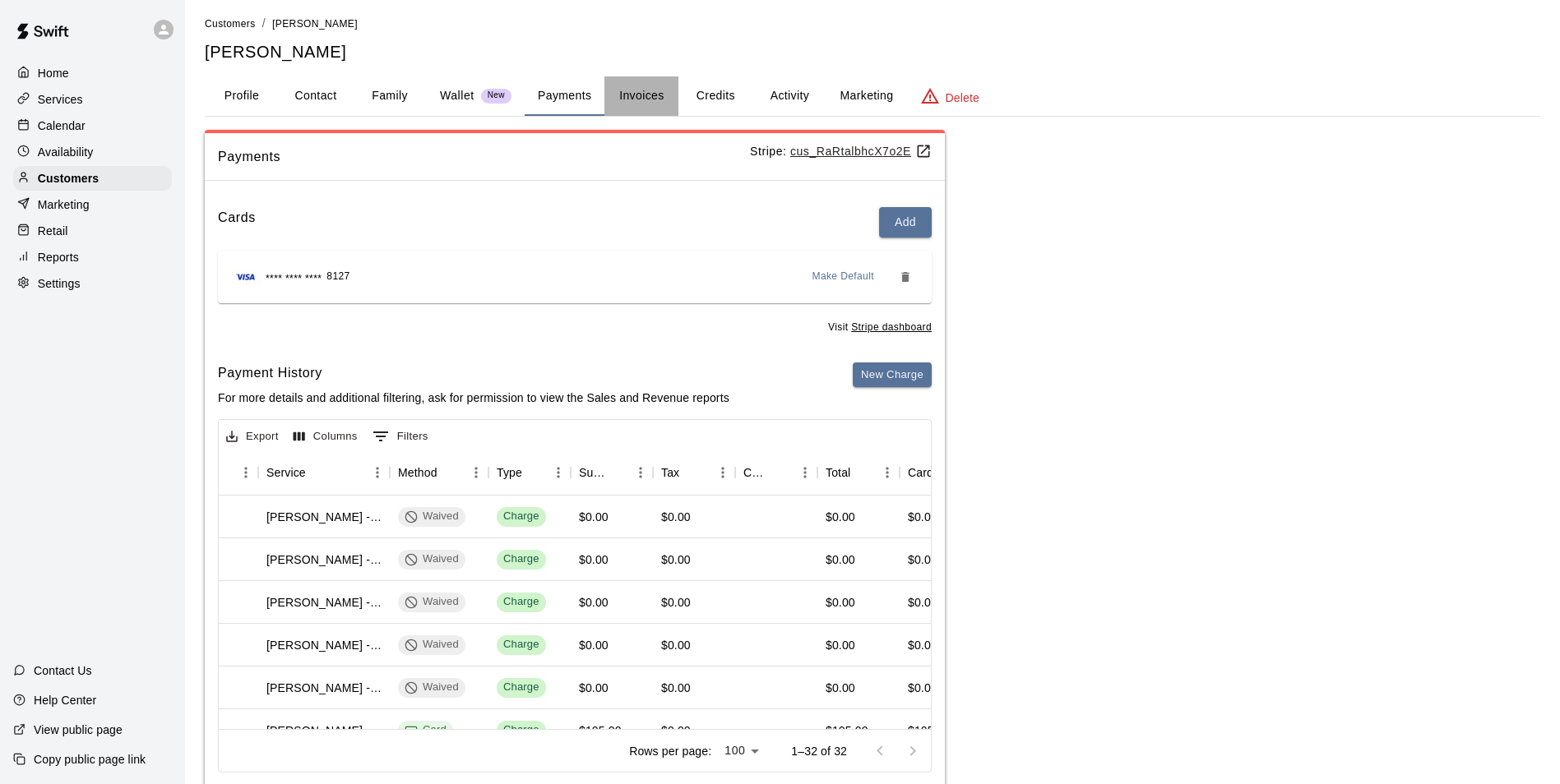
click at [632, 102] on button "Invoices" at bounding box center [640, 96] width 74 height 39
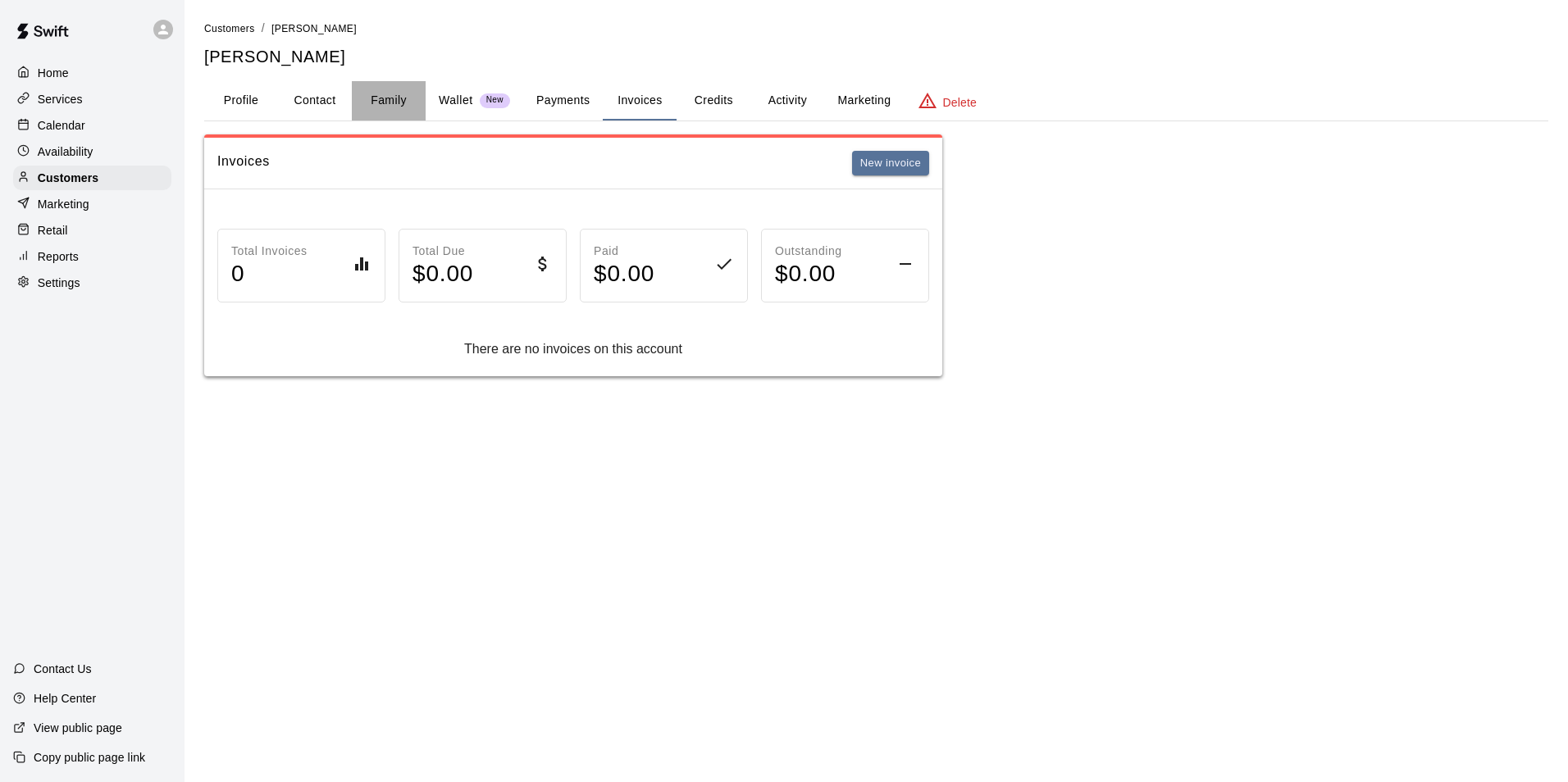
click at [377, 98] on button "Family" at bounding box center [388, 100] width 74 height 39
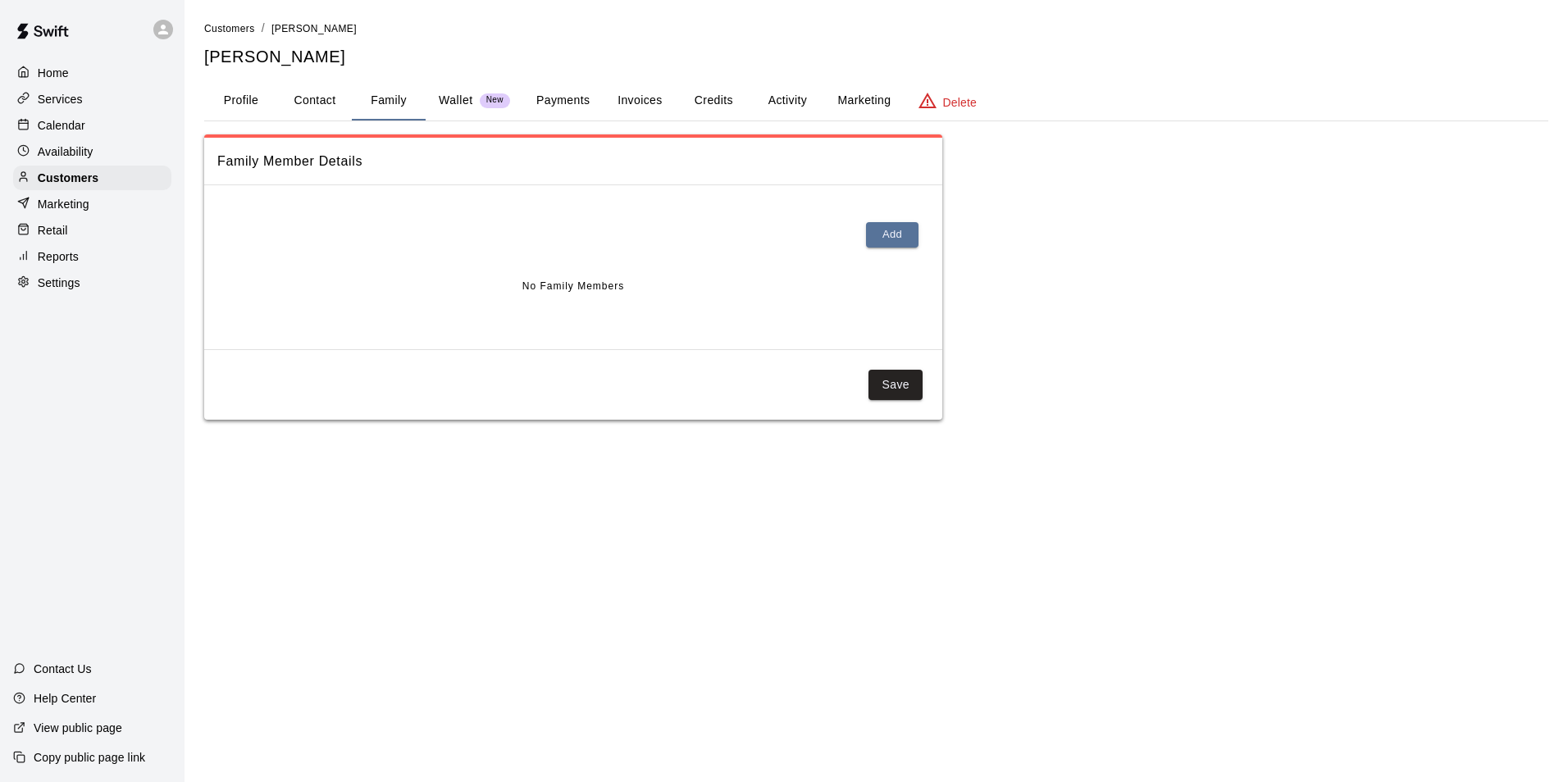
click at [743, 96] on button "Credits" at bounding box center [713, 100] width 74 height 39
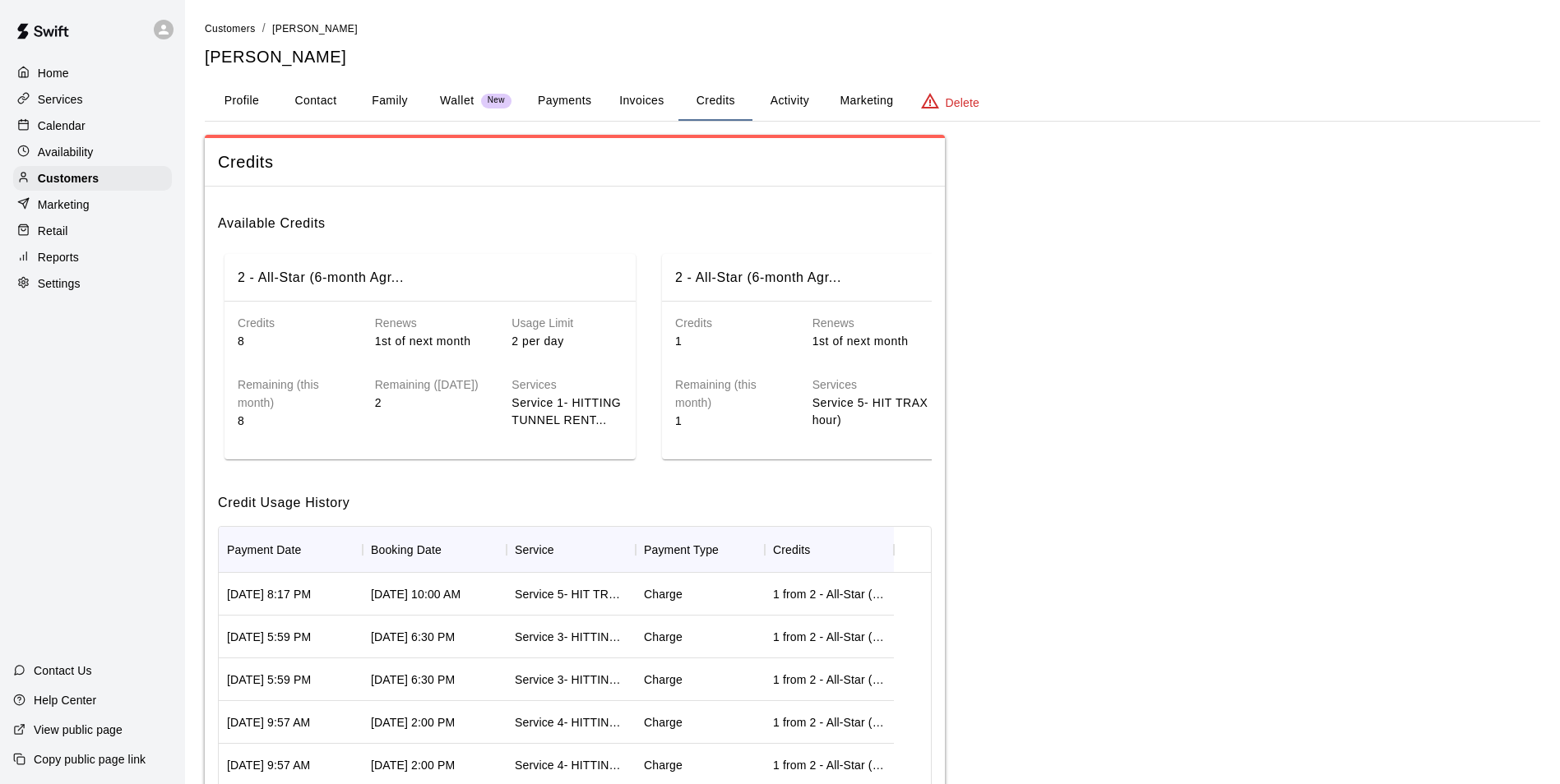
click at [783, 115] on button "Activity" at bounding box center [789, 101] width 74 height 39
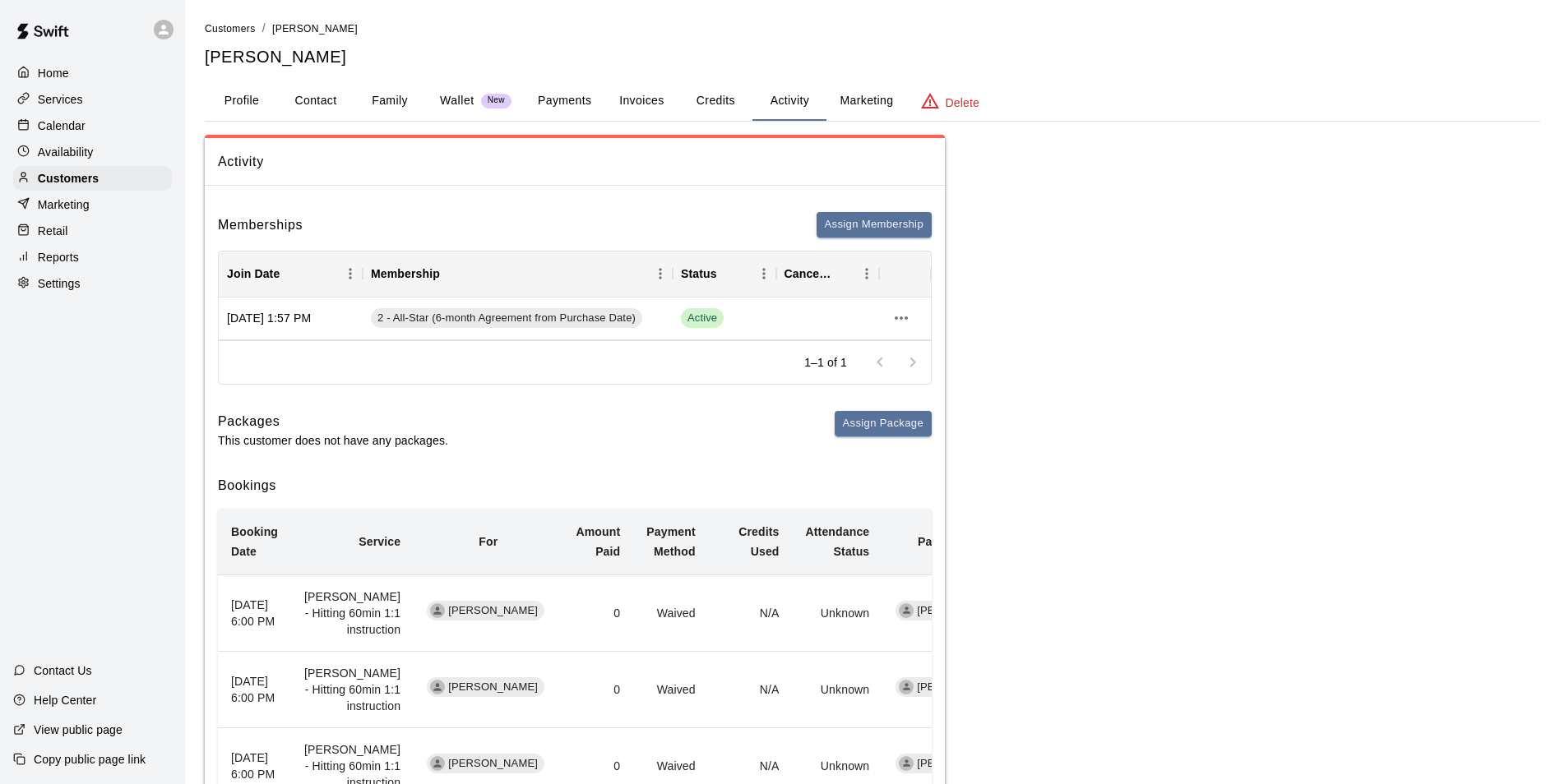
click at [573, 92] on button "Payments" at bounding box center [564, 101] width 80 height 39
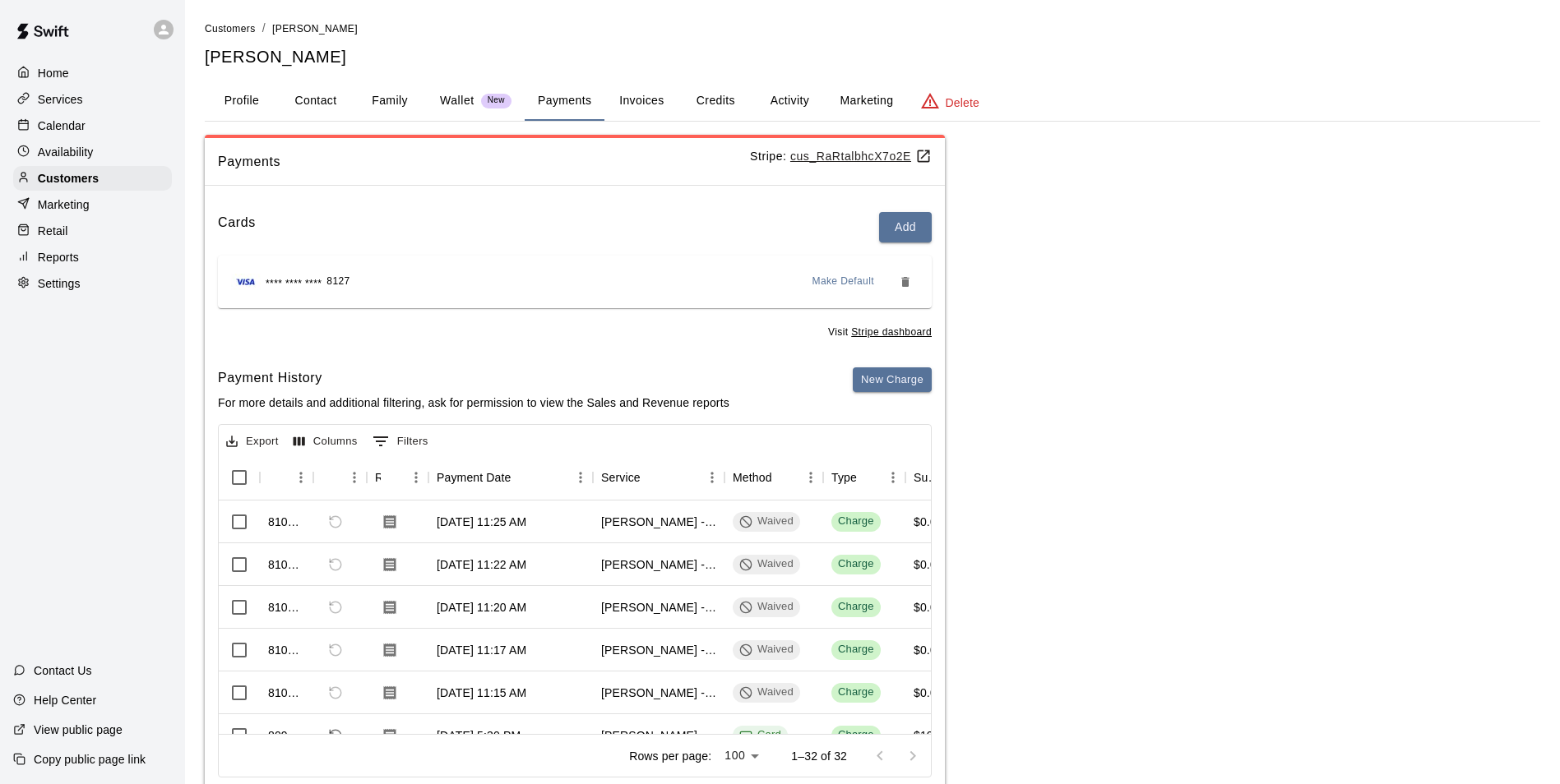
scroll to position [46, 0]
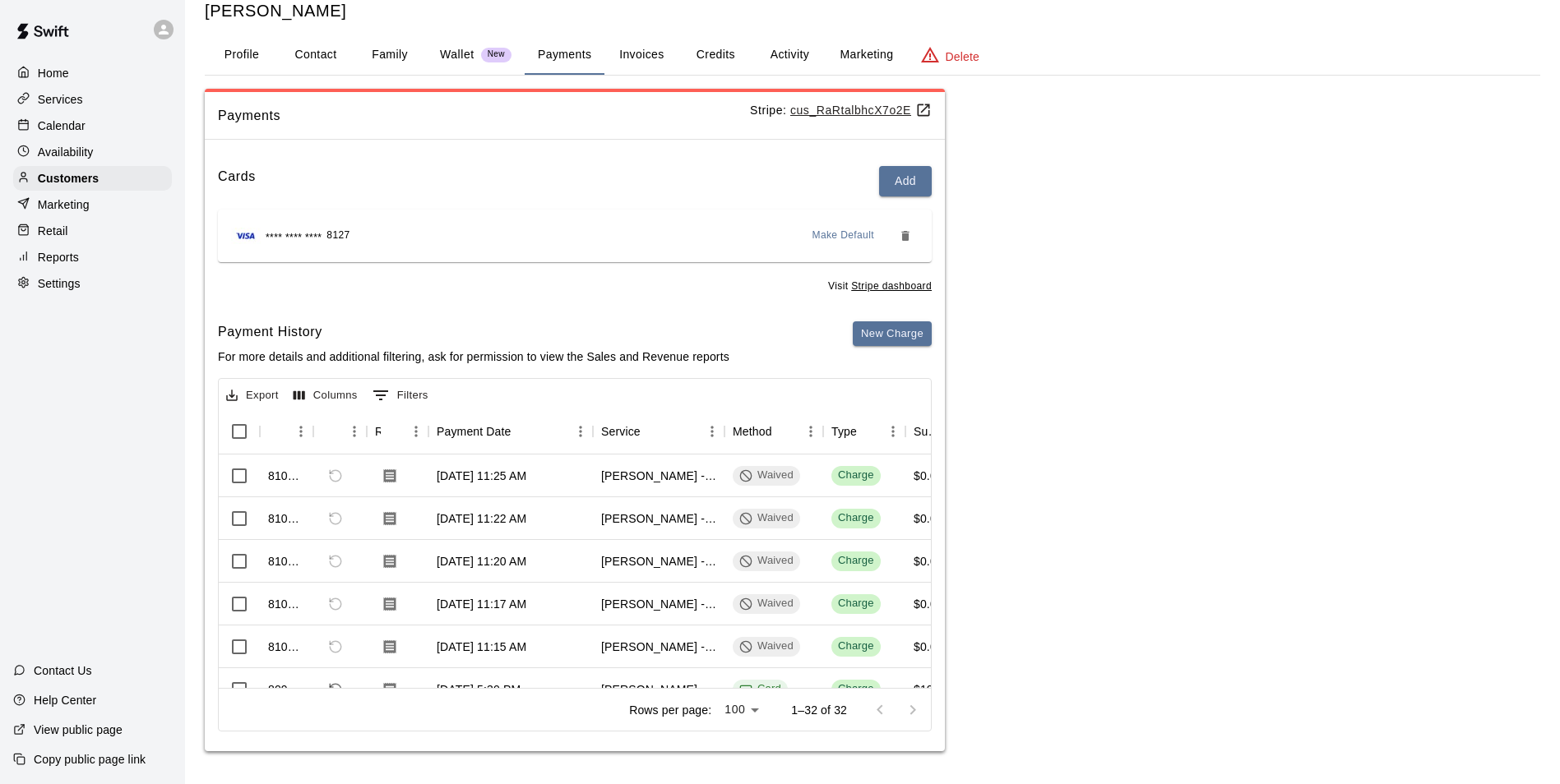
click at [710, 55] on button "Credits" at bounding box center [715, 55] width 74 height 39
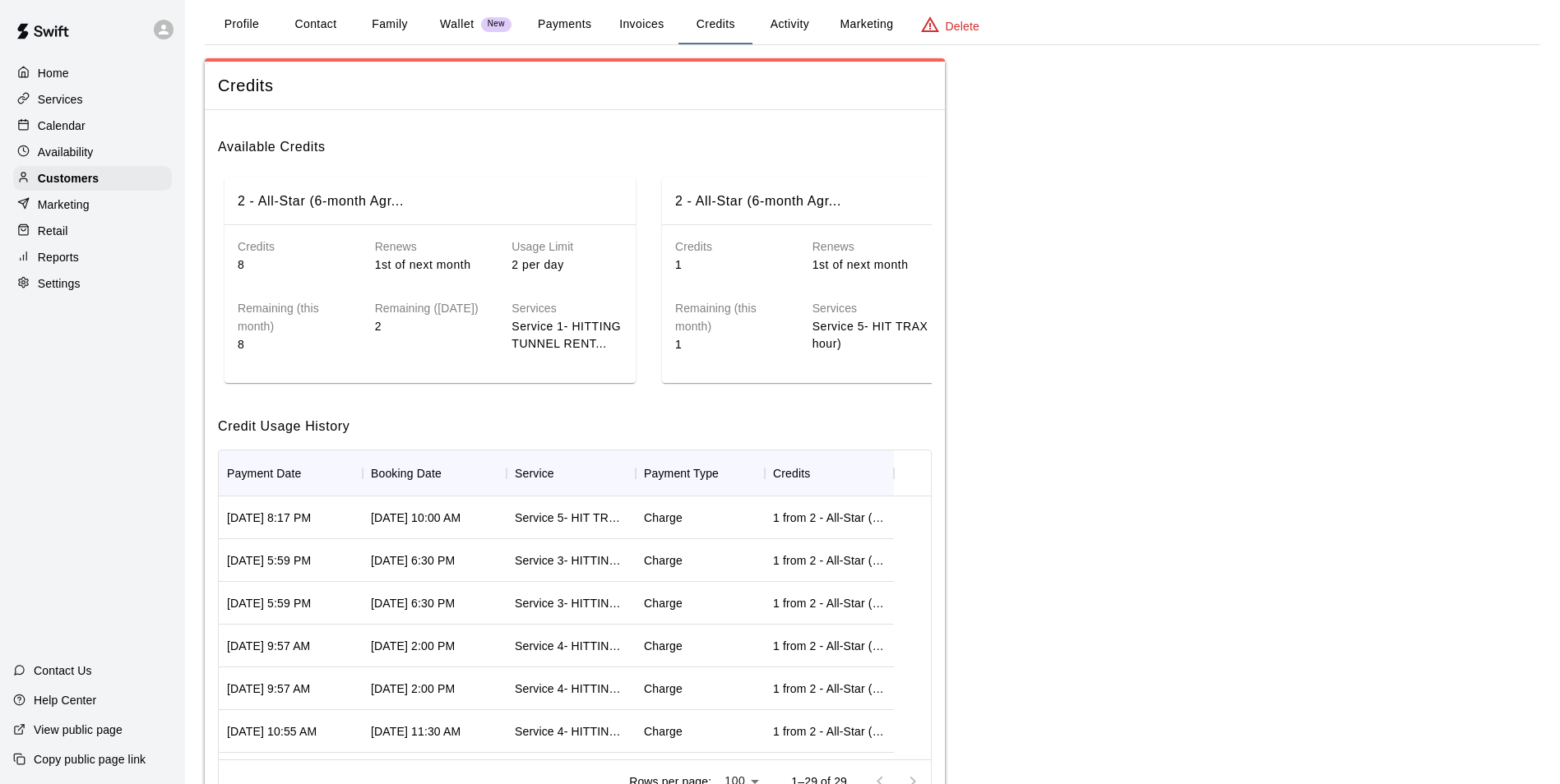
scroll to position [0, 0]
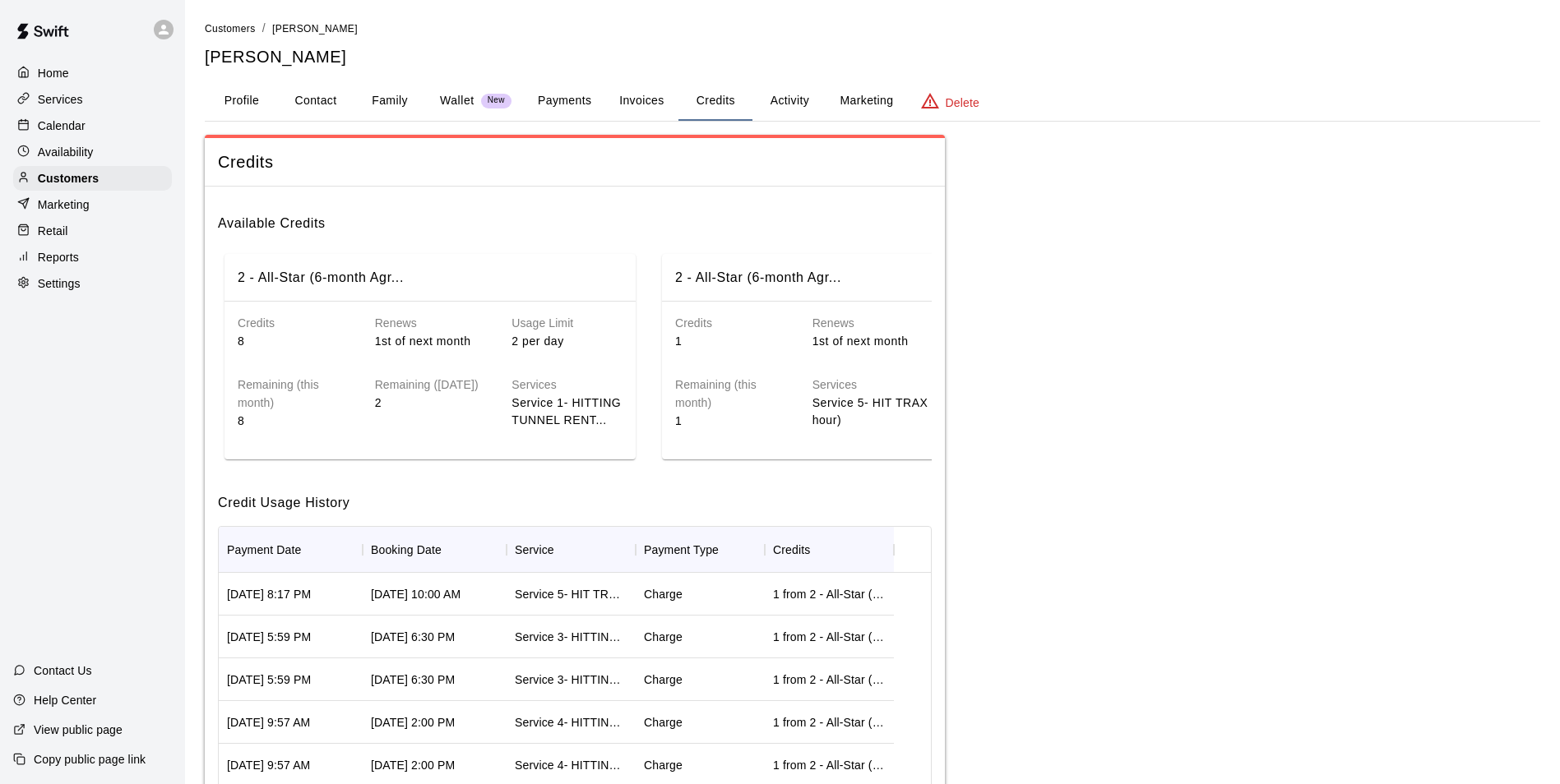
click at [654, 96] on button "Invoices" at bounding box center [640, 101] width 74 height 39
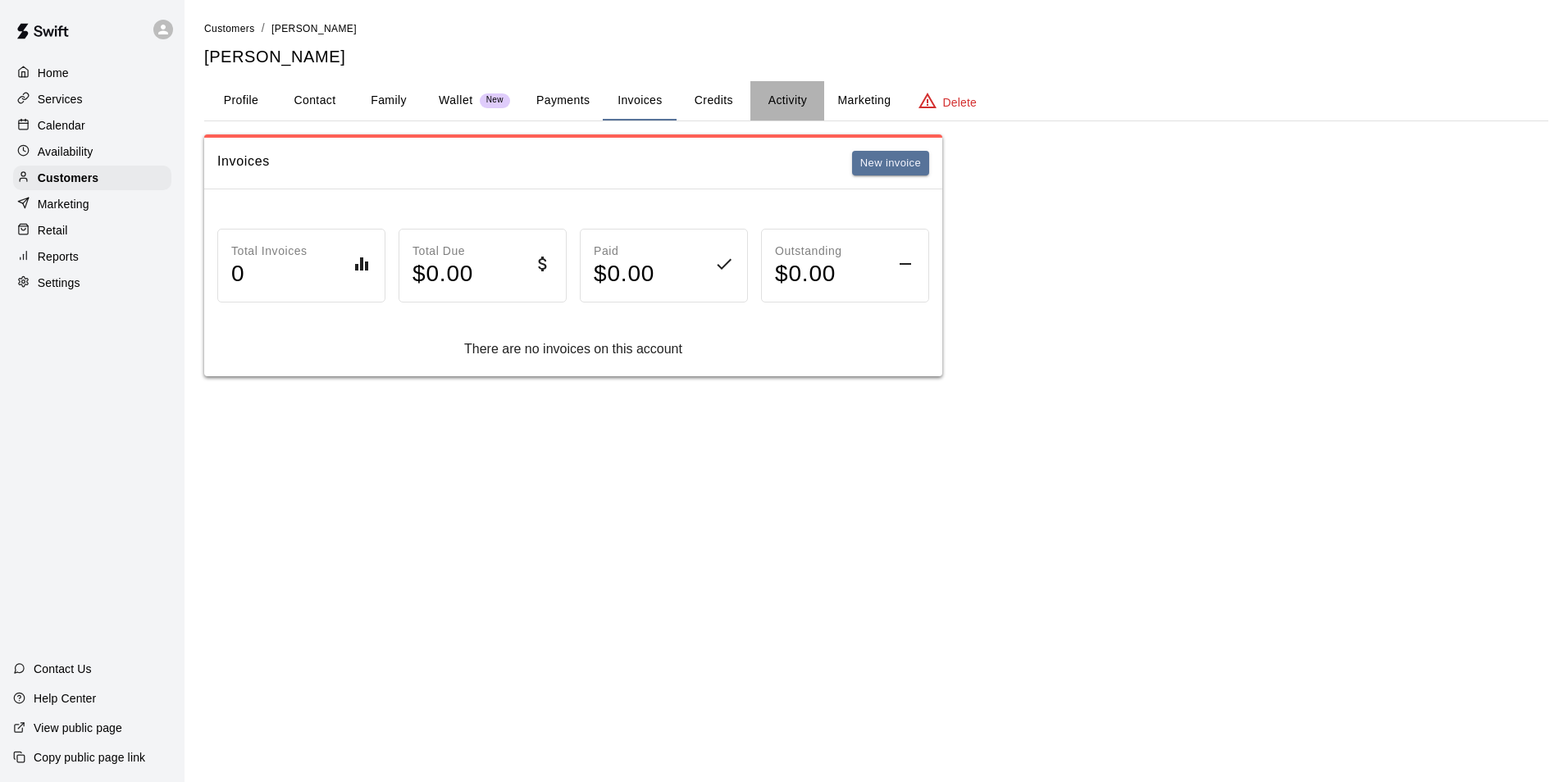
click at [775, 91] on button "Activity" at bounding box center [787, 100] width 74 height 39
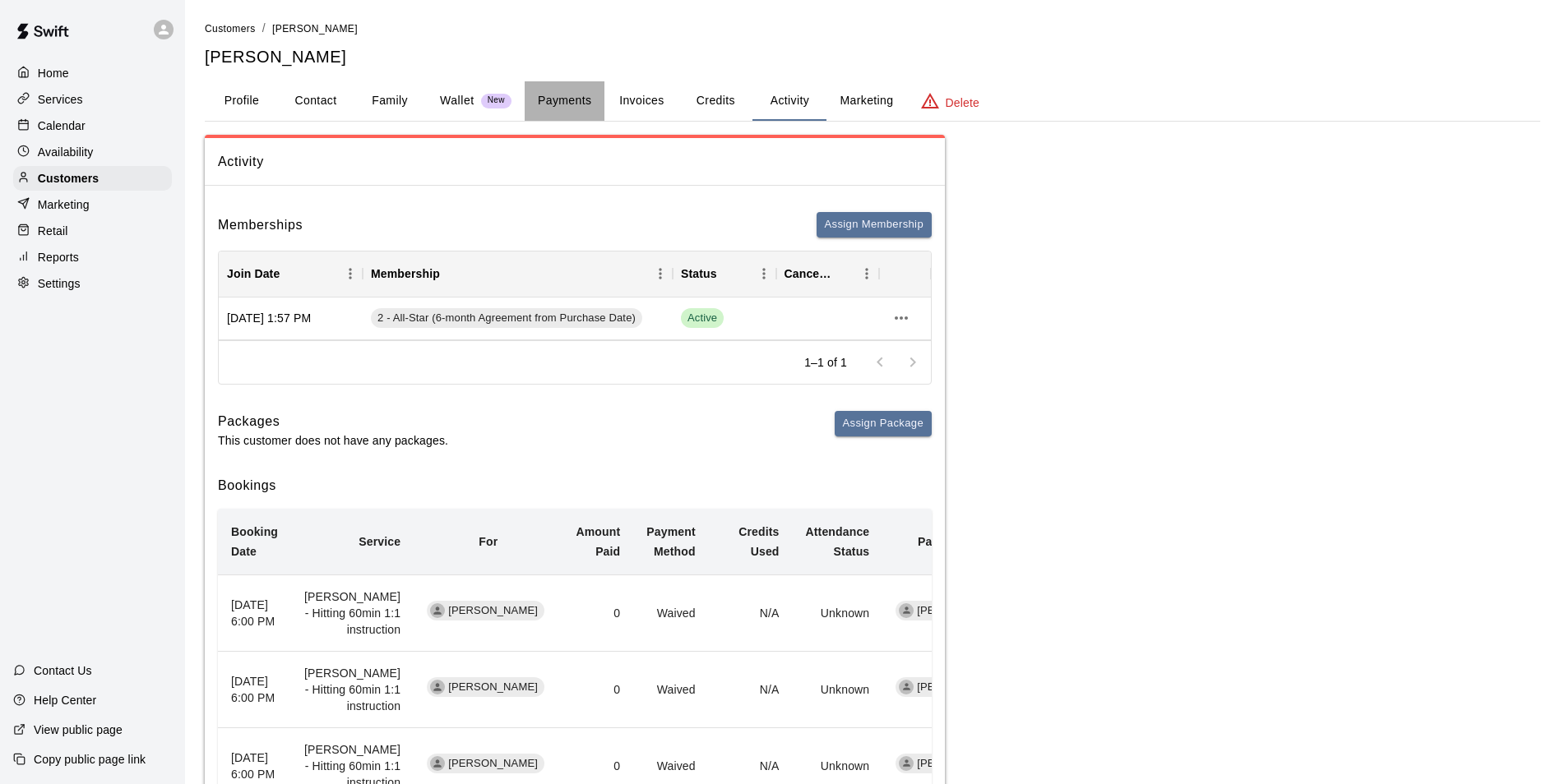
click at [582, 101] on button "Payments" at bounding box center [564, 101] width 80 height 39
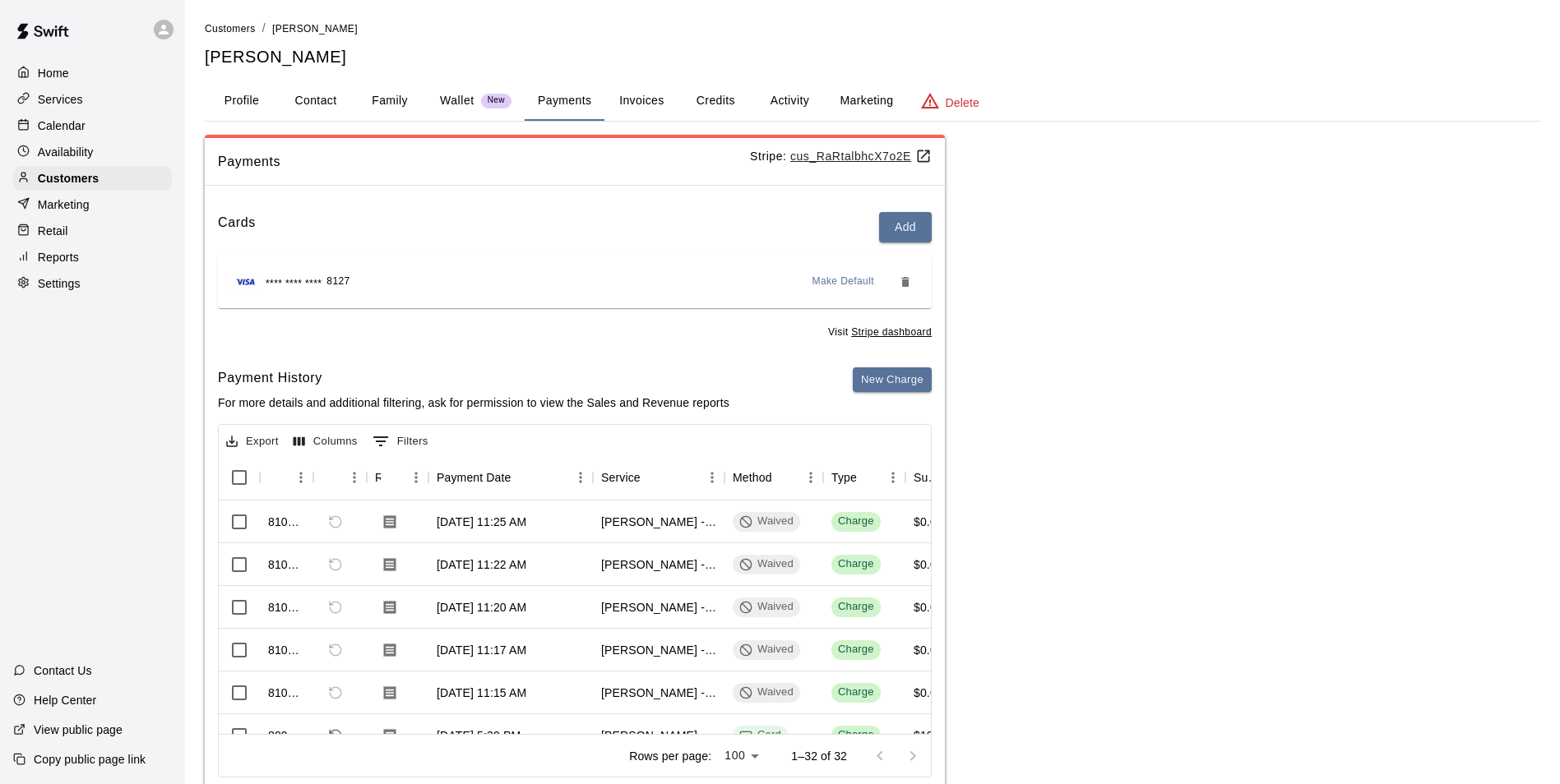
click at [129, 155] on div "Availability" at bounding box center [93, 152] width 159 height 25
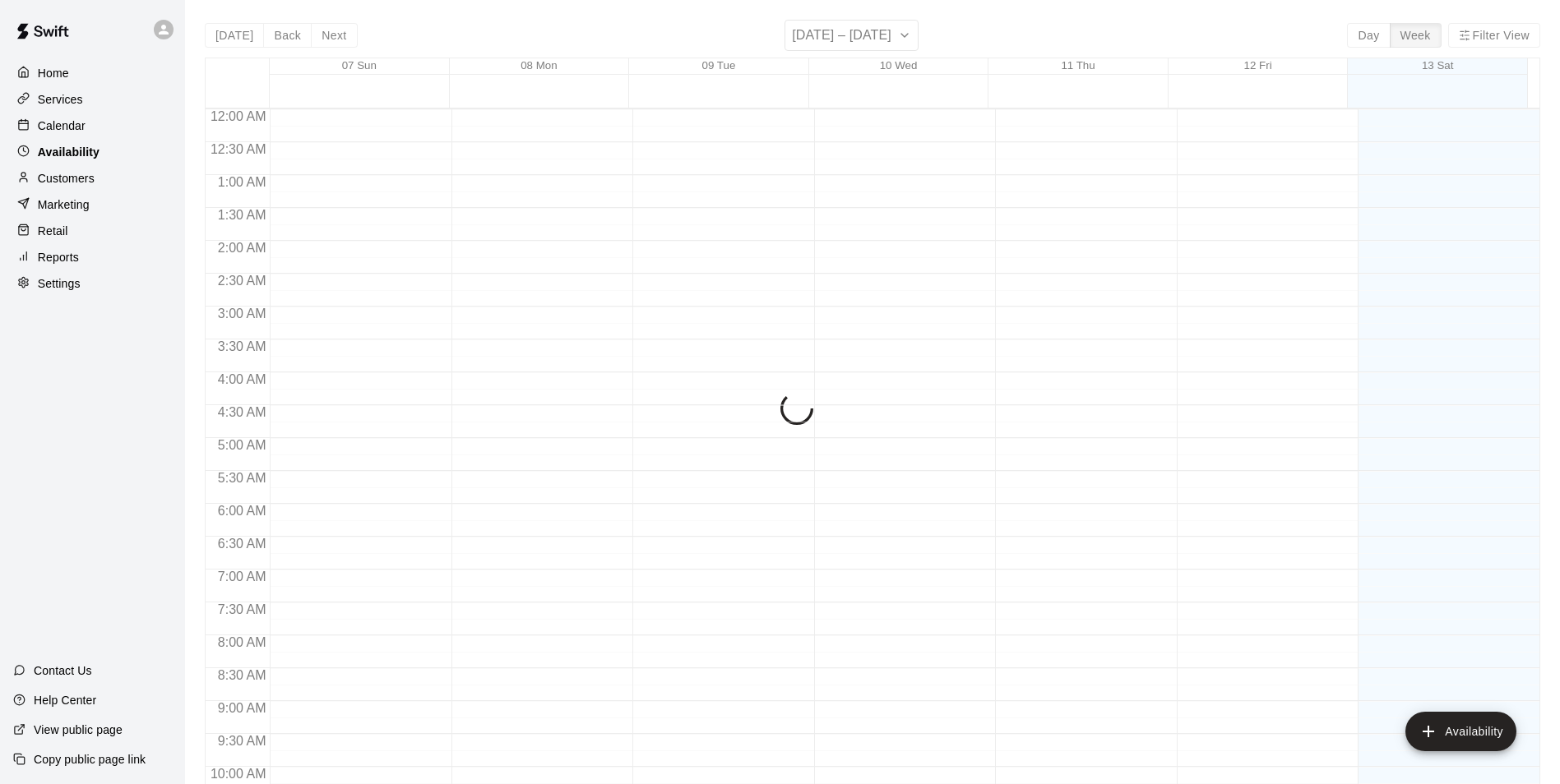
scroll to position [724, 0]
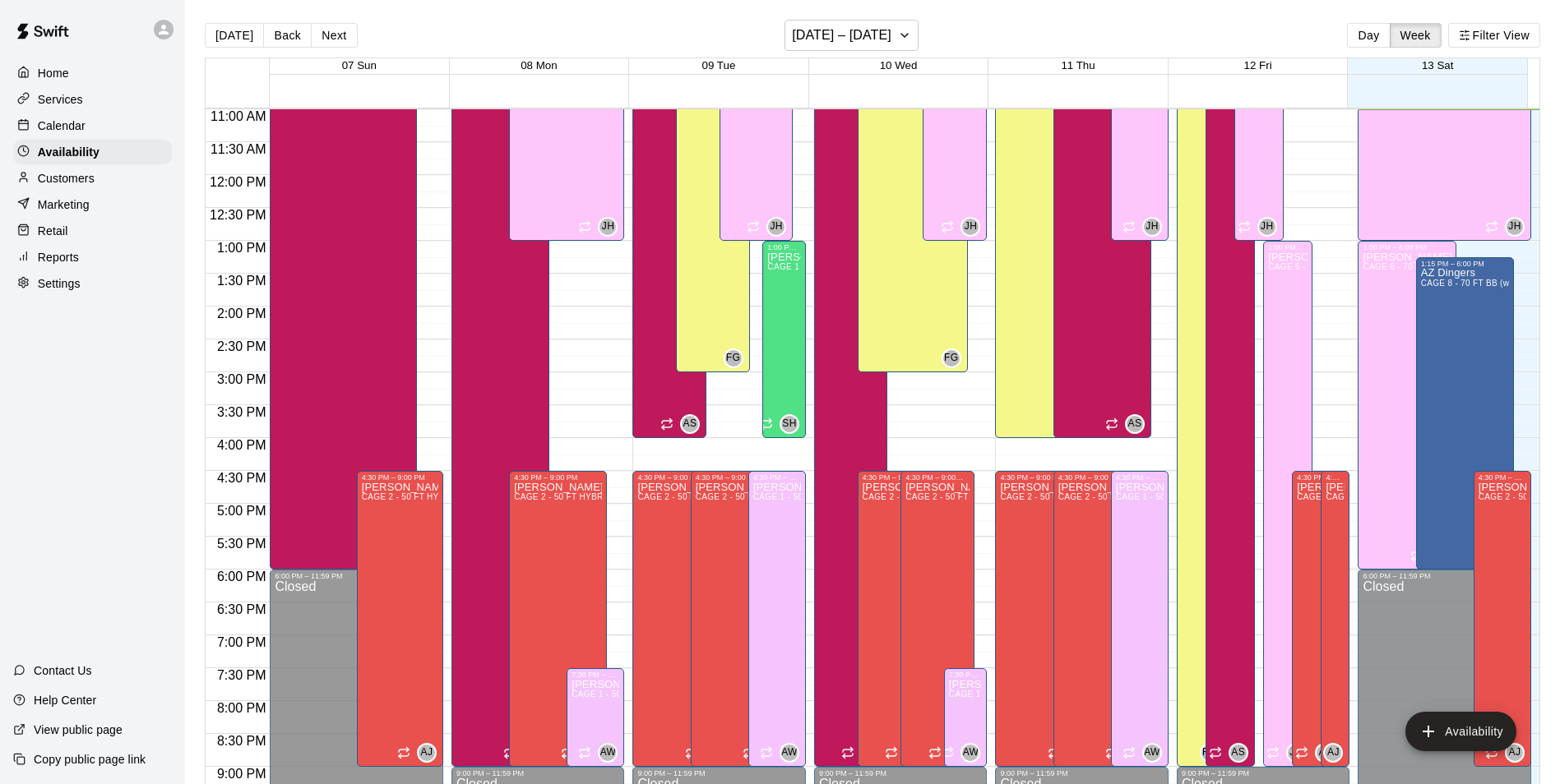
click at [131, 129] on div "Calendar" at bounding box center [93, 126] width 159 height 25
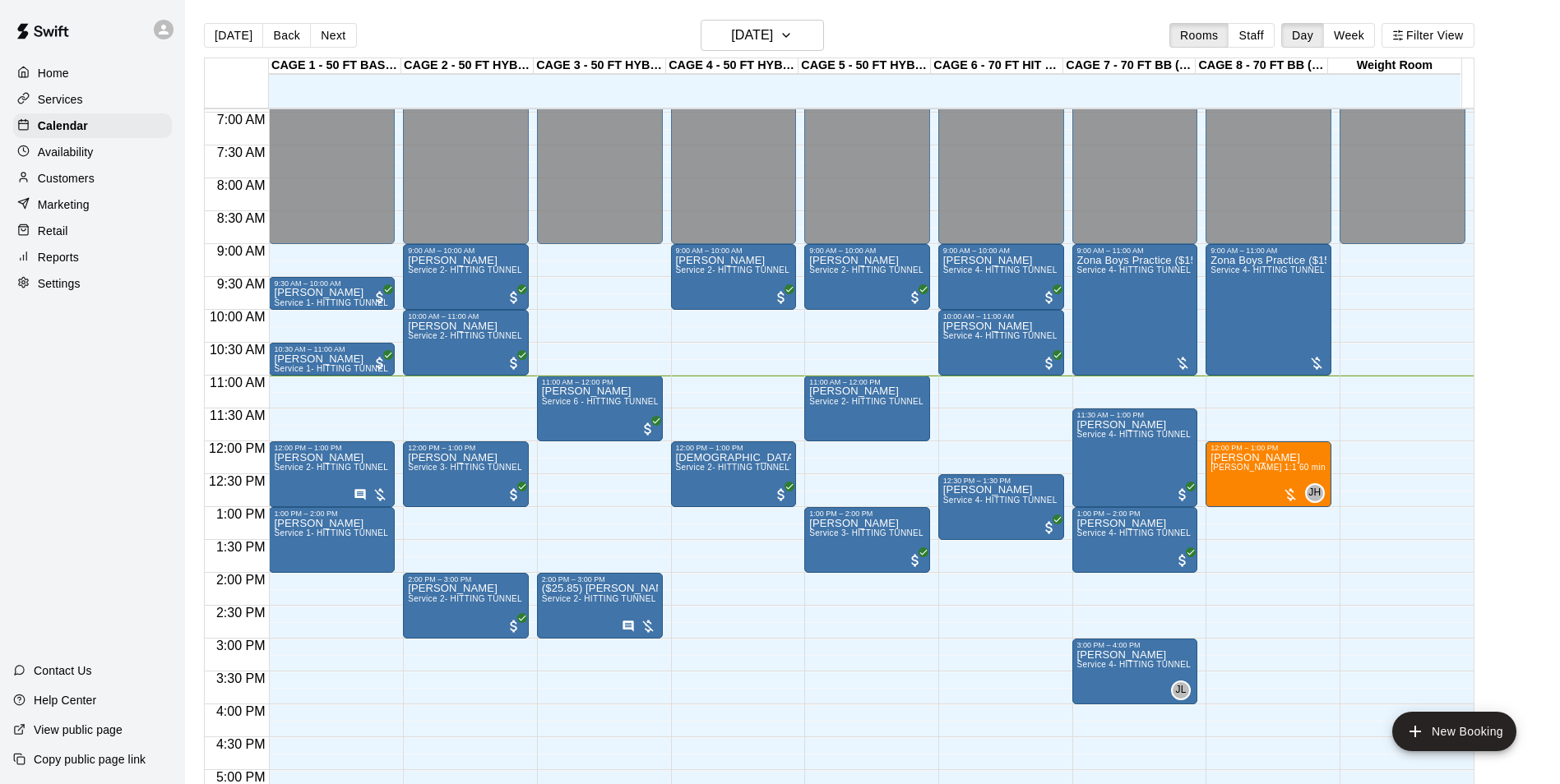
scroll to position [395, 0]
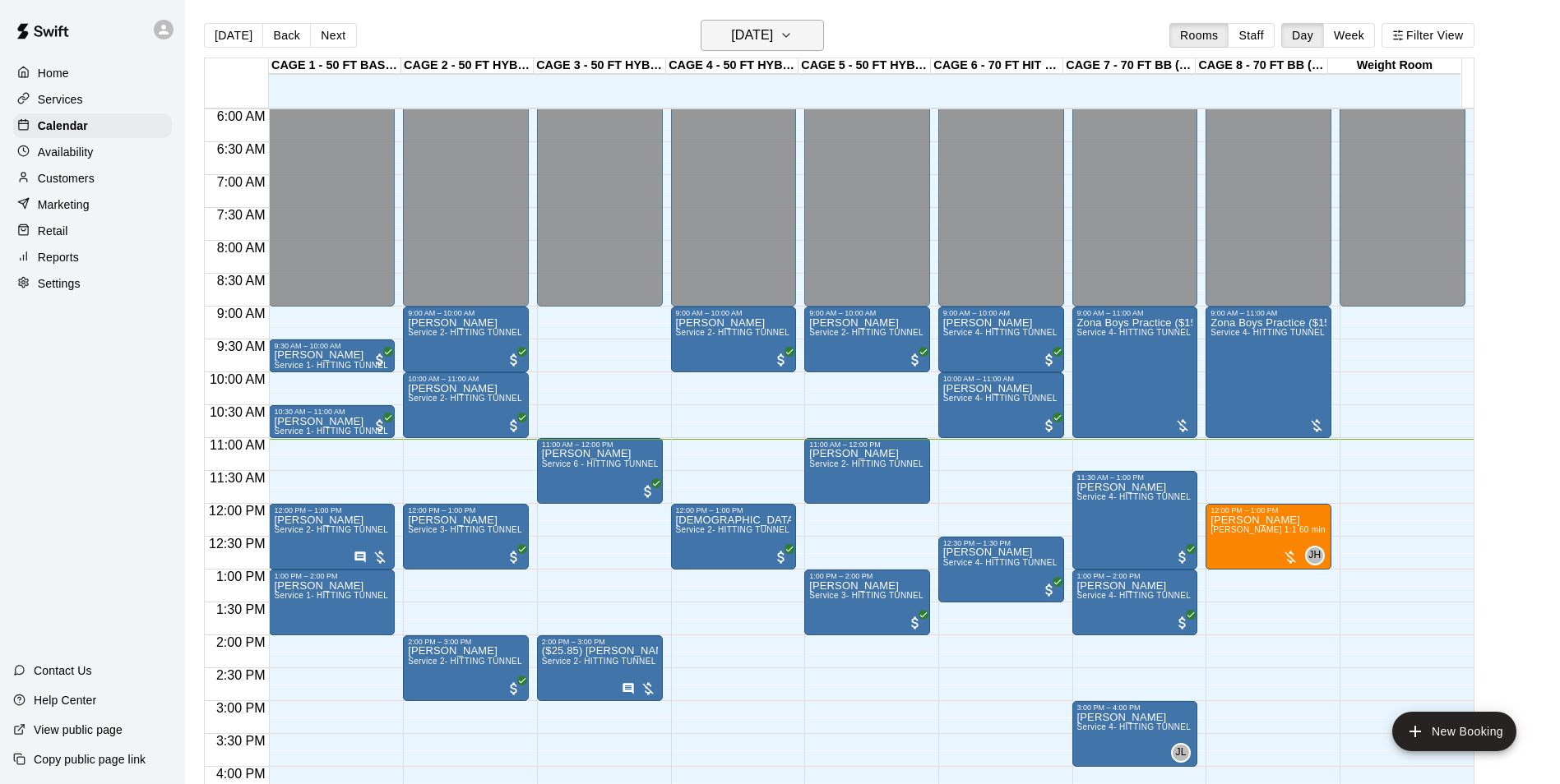
click at [748, 23] on button "[DATE]" at bounding box center [762, 35] width 124 height 32
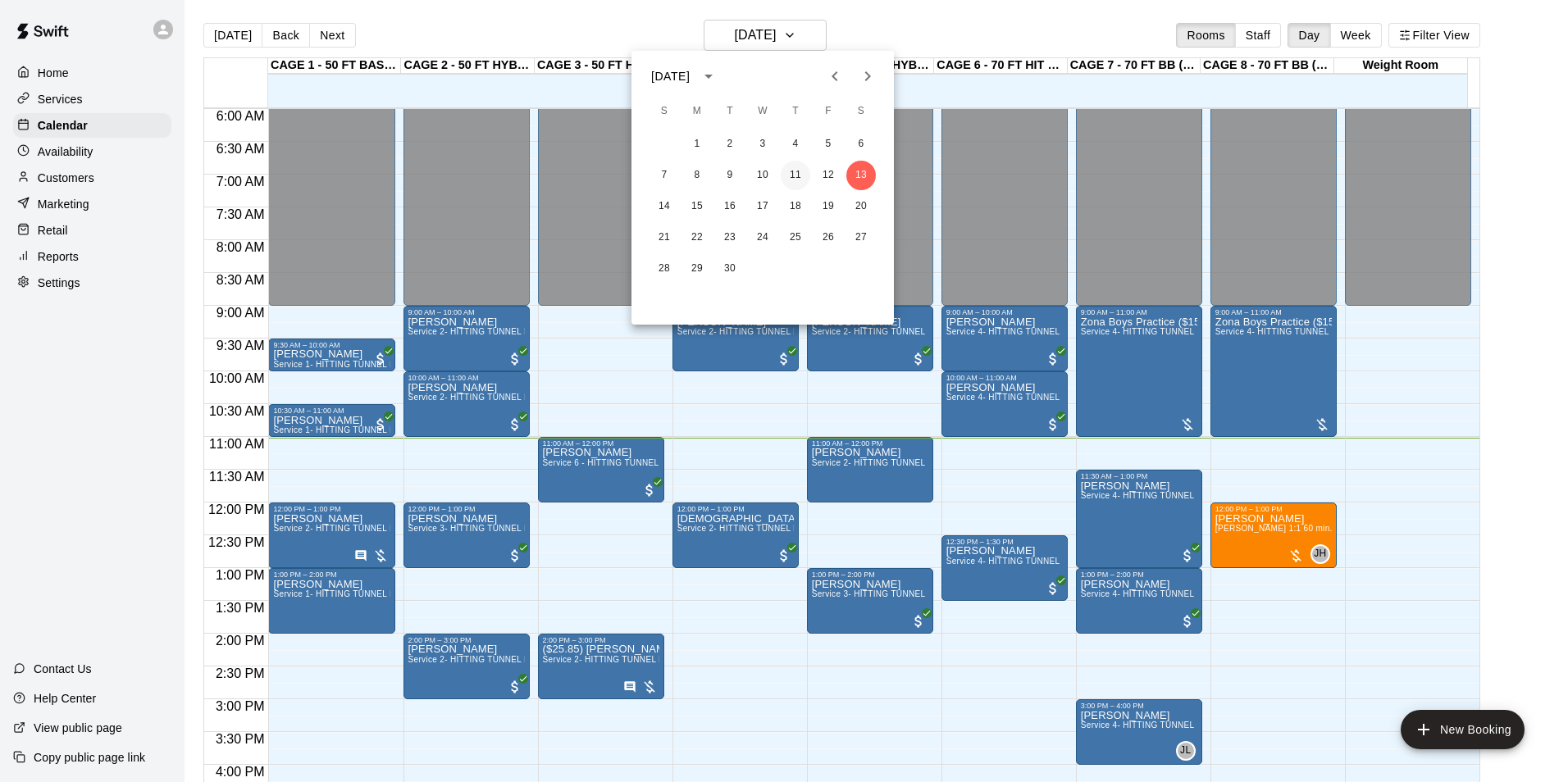
click at [793, 175] on button "11" at bounding box center [795, 175] width 30 height 30
click at [792, 169] on button "11" at bounding box center [795, 175] width 30 height 30
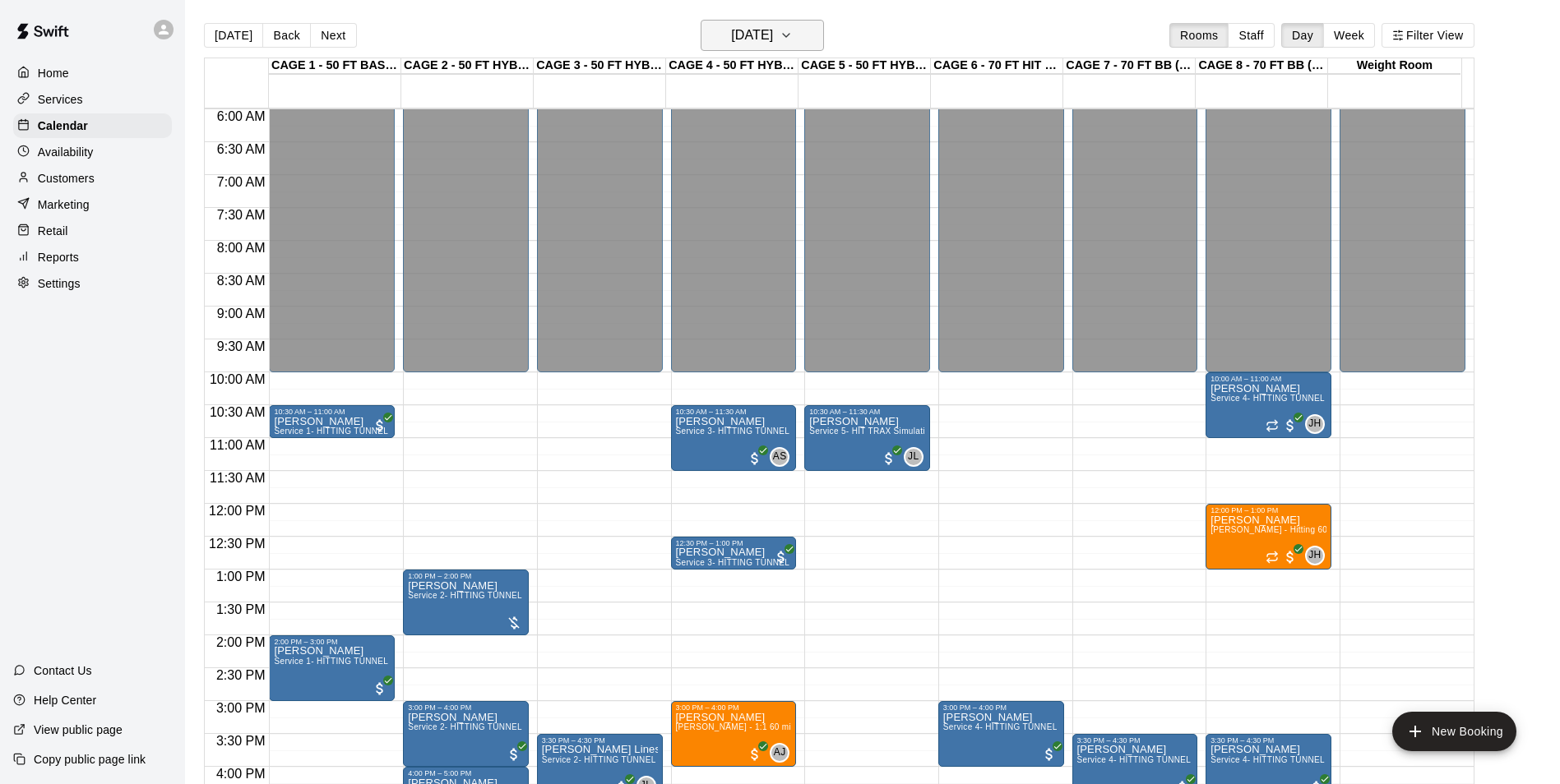
click at [716, 50] on button "[DATE]" at bounding box center [762, 35] width 124 height 32
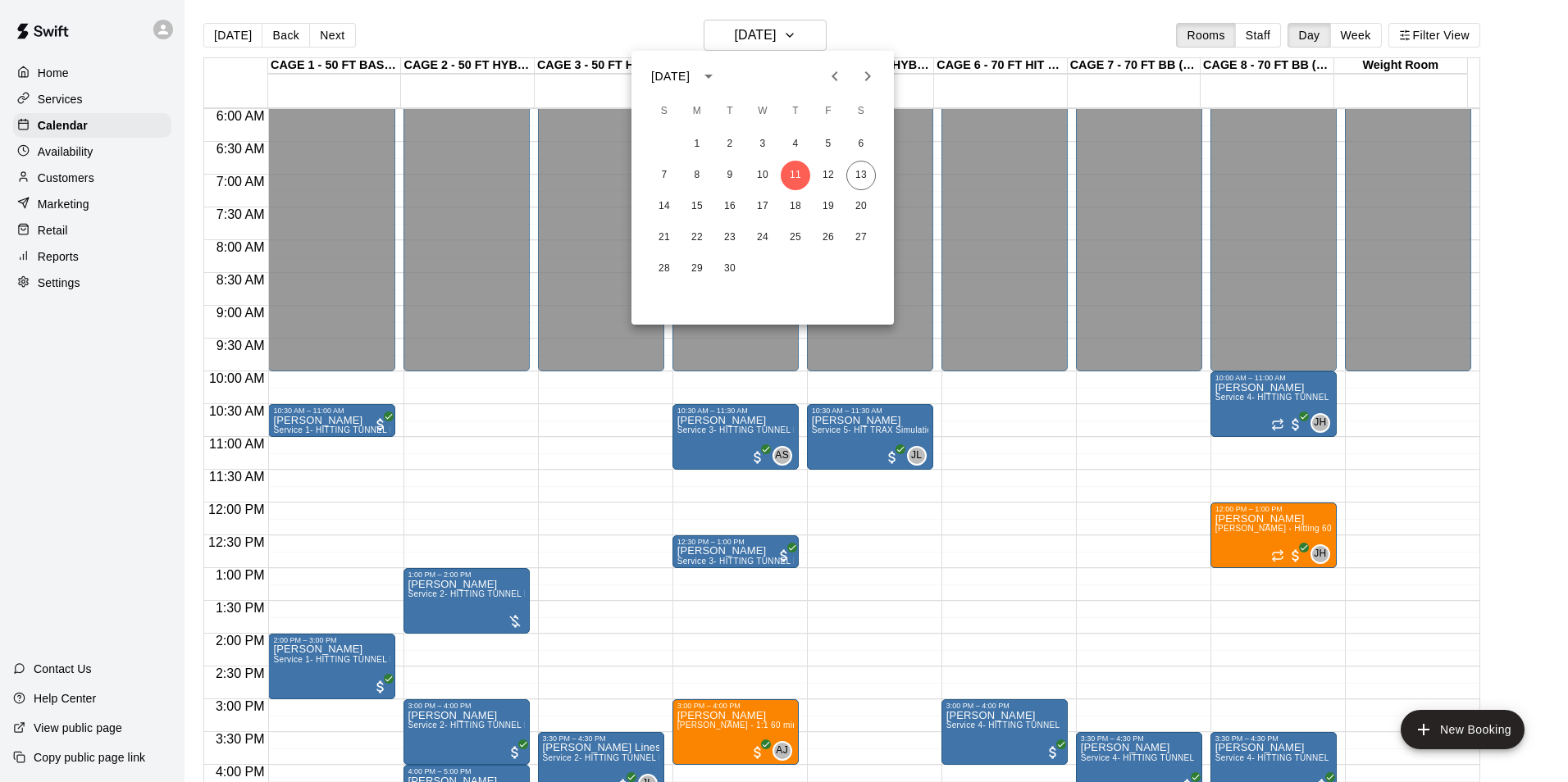
click at [575, 30] on div at bounding box center [784, 391] width 1568 height 782
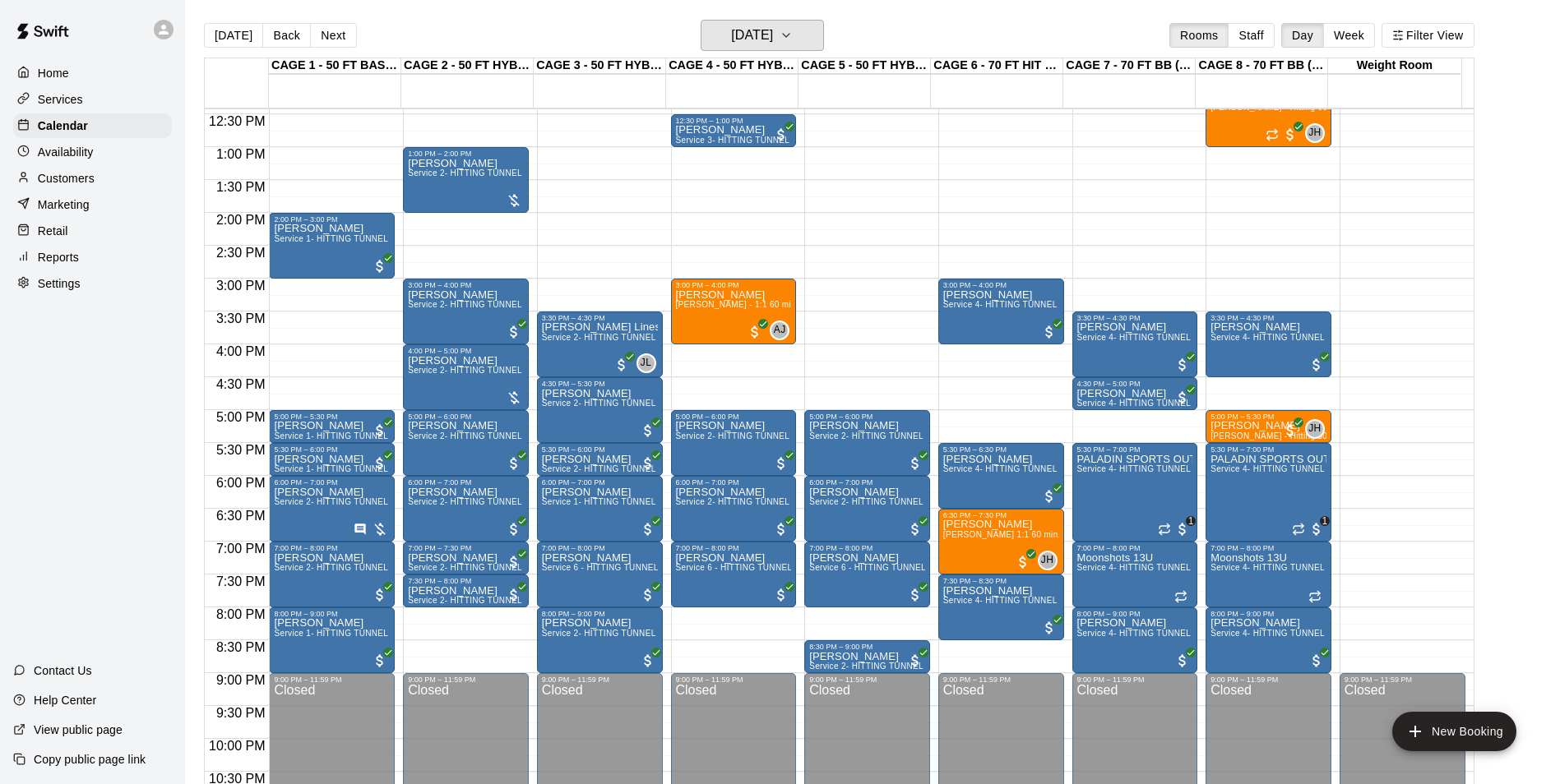
scroll to position [812, 0]
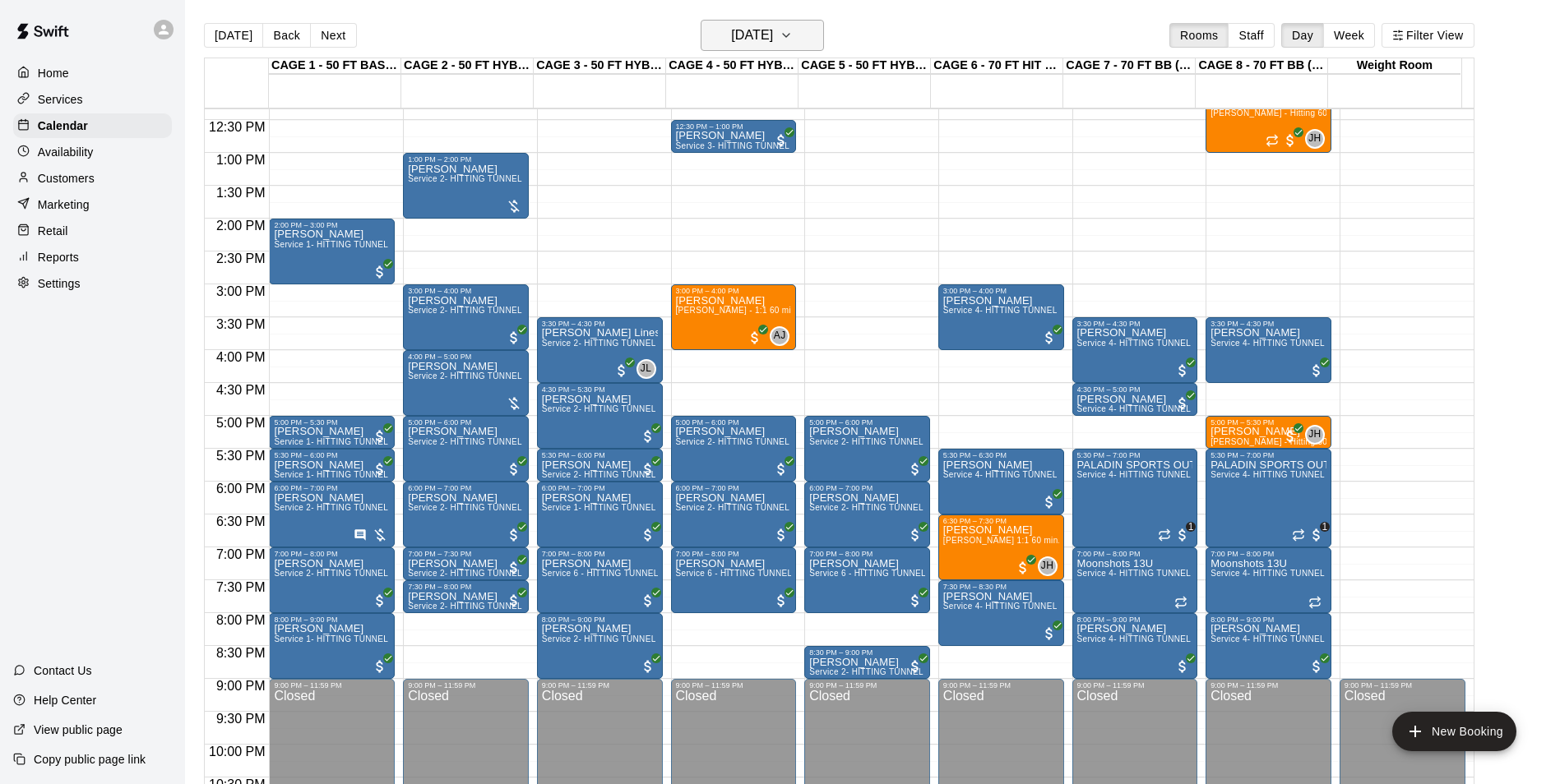
click at [755, 37] on h6 "[DATE]" at bounding box center [753, 35] width 42 height 23
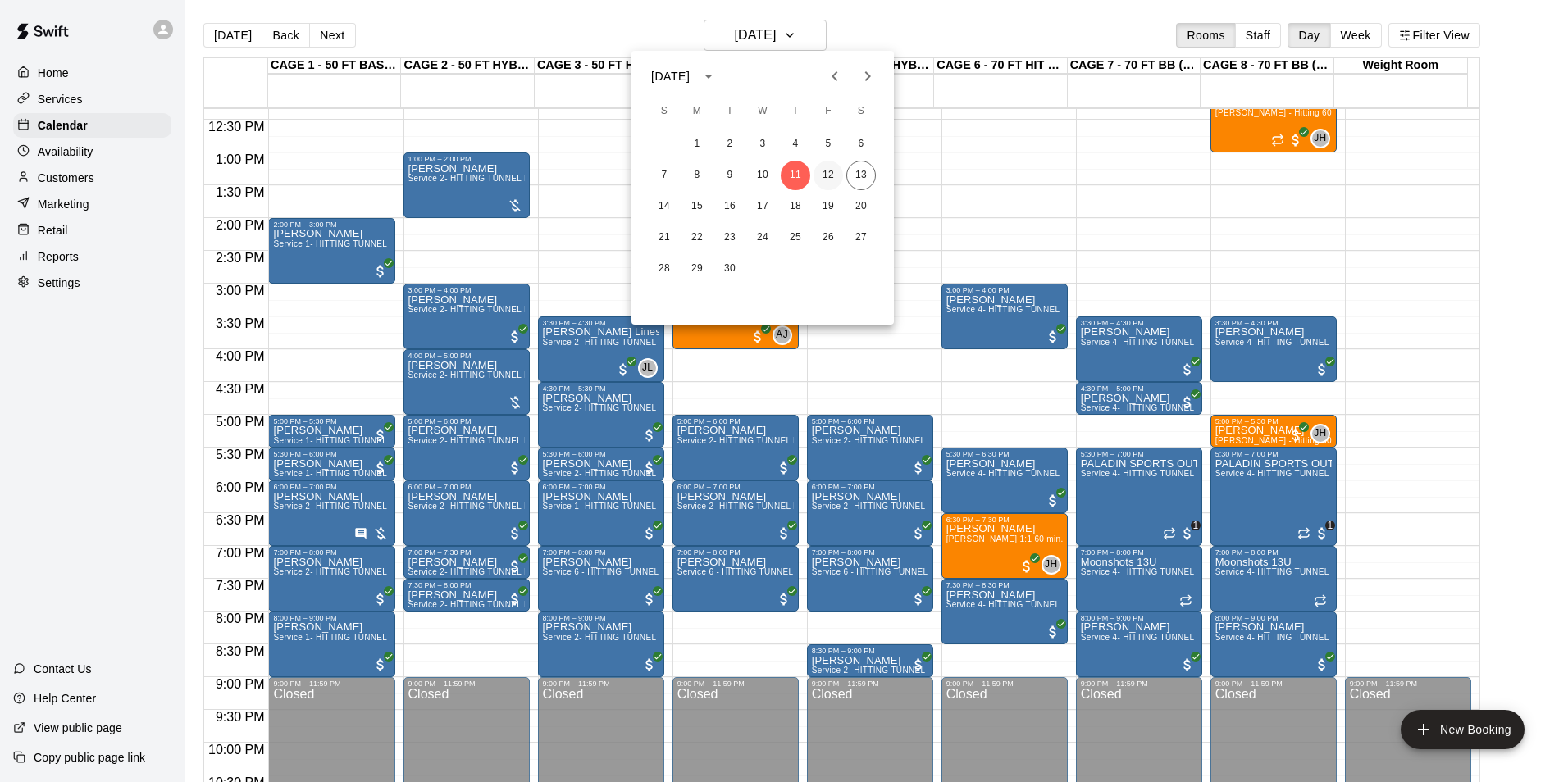
click at [828, 176] on button "12" at bounding box center [828, 175] width 30 height 30
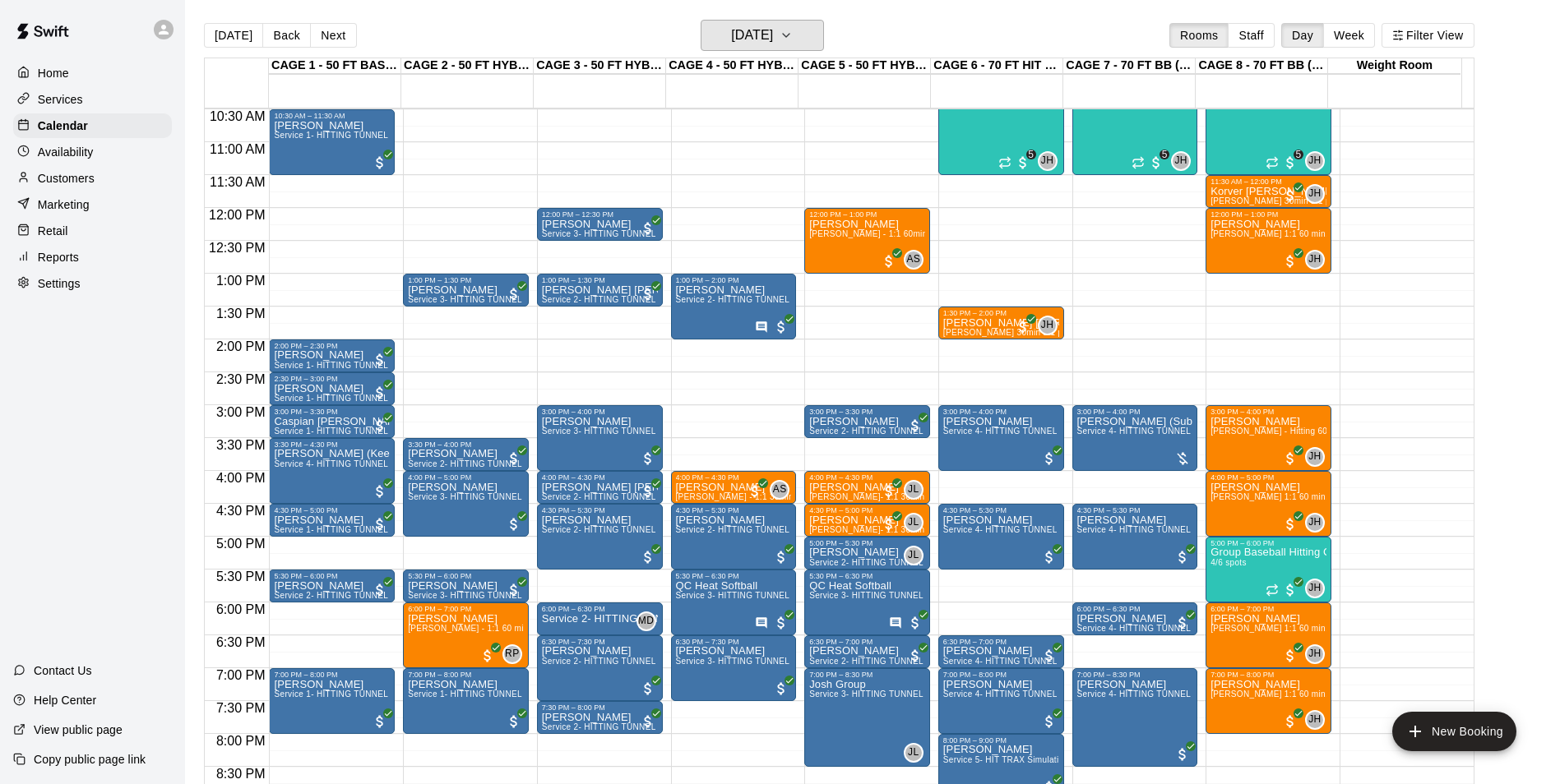
scroll to position [697, 0]
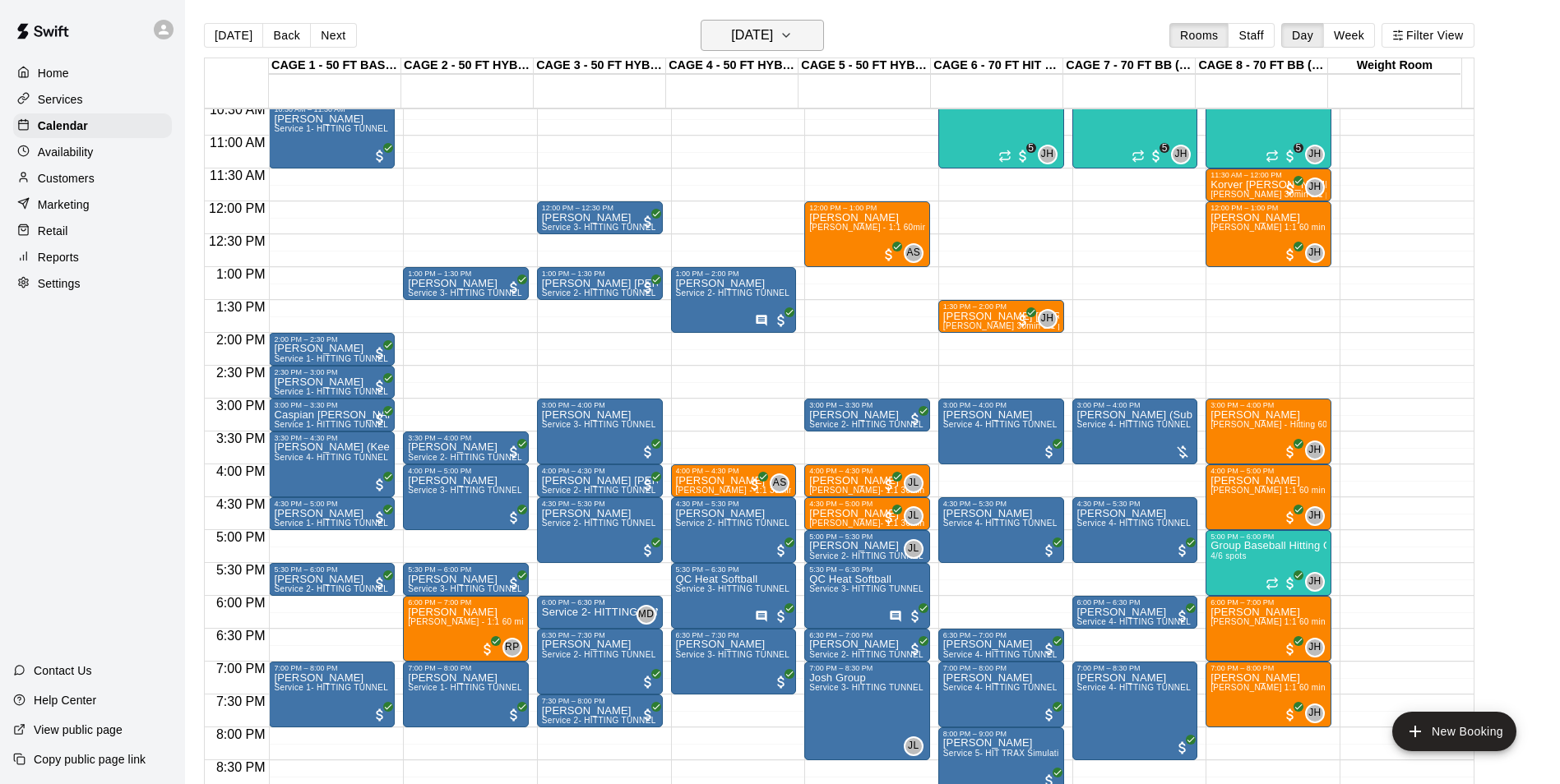
click at [793, 35] on icon "button" at bounding box center [786, 35] width 13 height 20
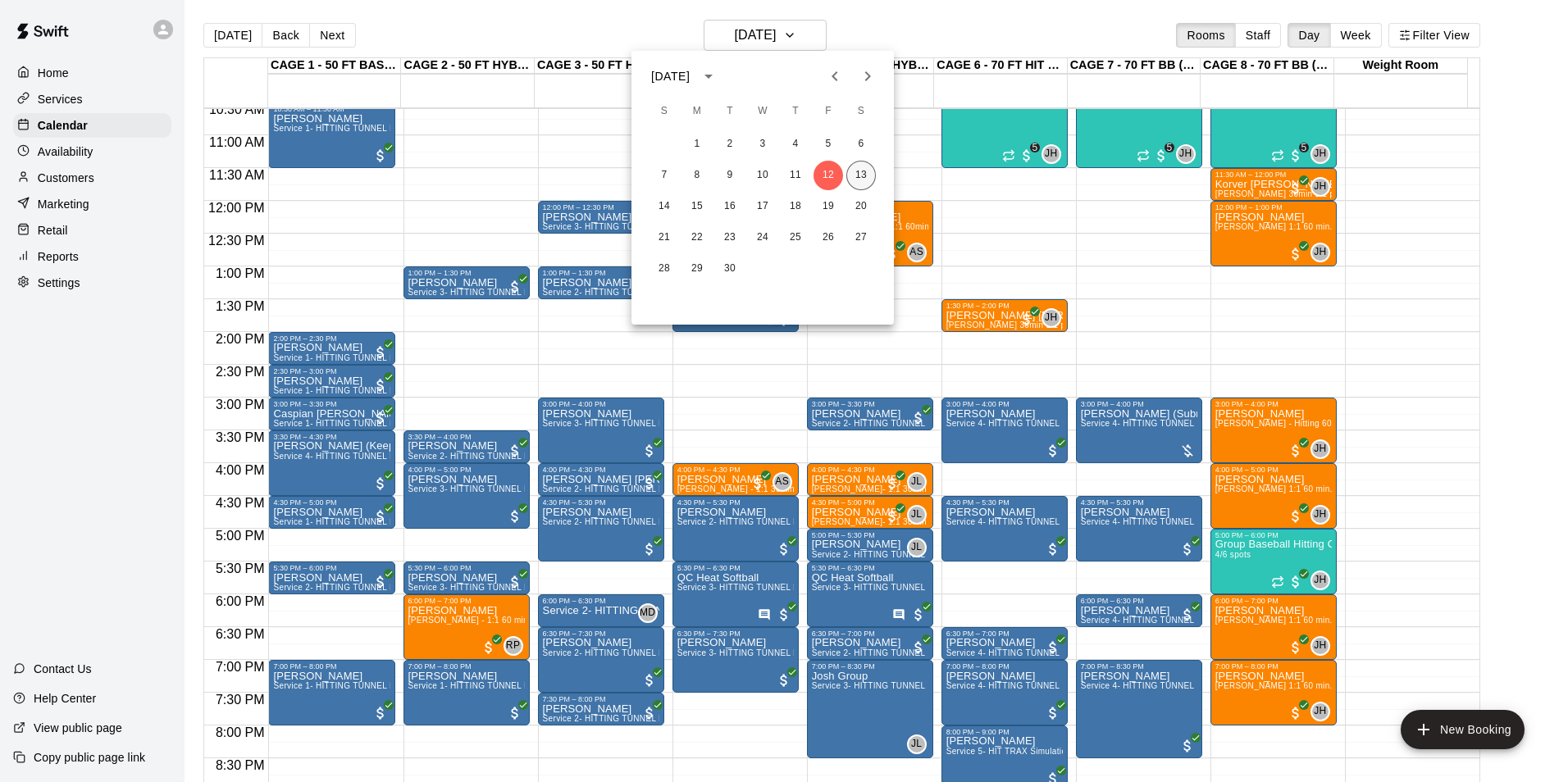
click at [861, 175] on button "13" at bounding box center [860, 175] width 30 height 30
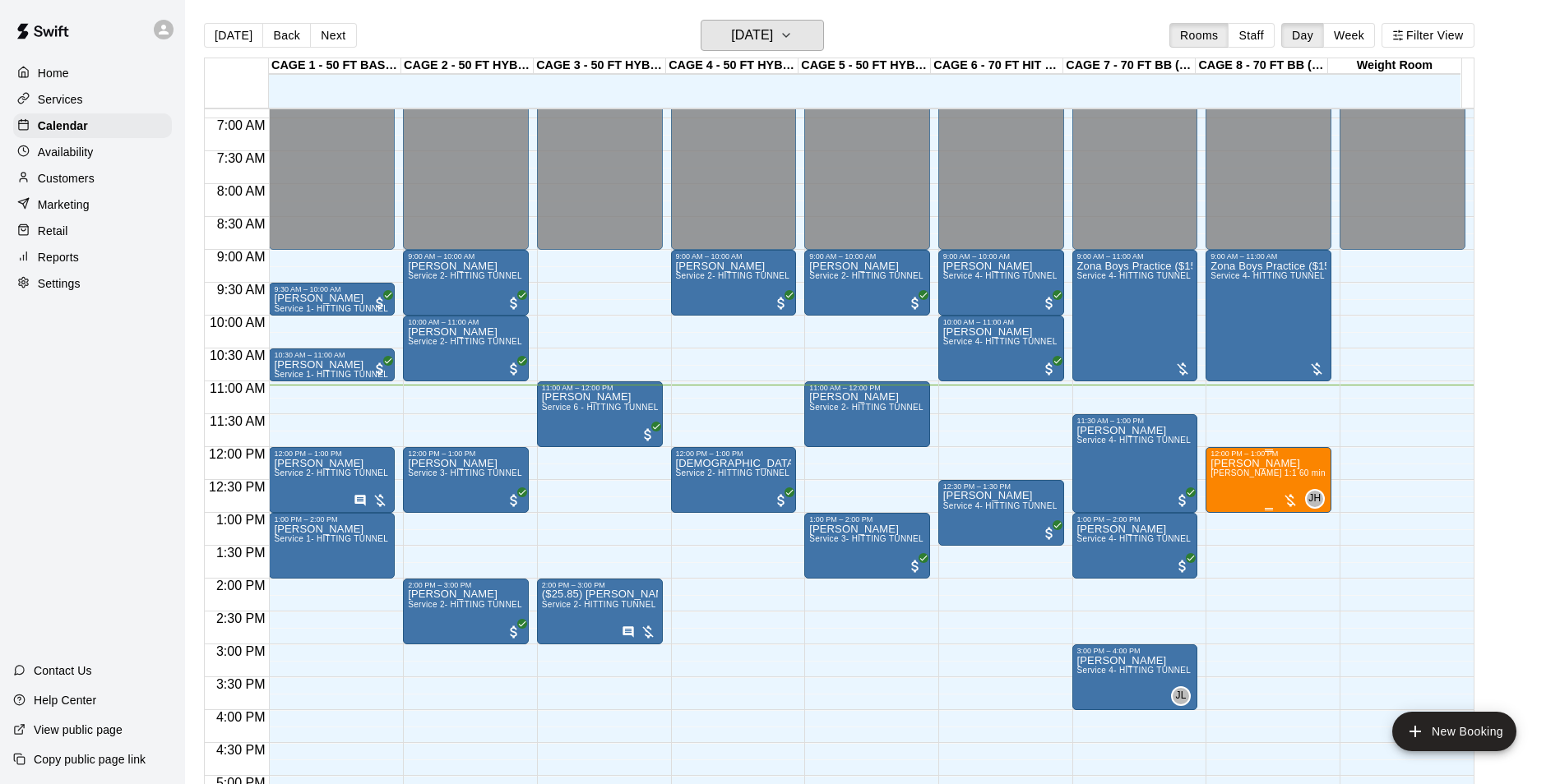
scroll to position [450, 0]
drag, startPoint x: 968, startPoint y: 417, endPoint x: 979, endPoint y: 477, distance: 61.0
click at [979, 477] on div "12:00 AM – 9:00 AM Closed 9:00 AM – 10:00 AM Joe Neumyer Service 4- HITTING TUN…" at bounding box center [1001, 448] width 126 height 1579
click at [963, 425] on div "12:00 AM – 9:00 AM Closed 9:00 AM – 10:00 AM Joe Neumyer Service 4- HITTING TUN…" at bounding box center [1001, 448] width 126 height 1579
drag, startPoint x: 953, startPoint y: 418, endPoint x: 958, endPoint y: 449, distance: 31.4
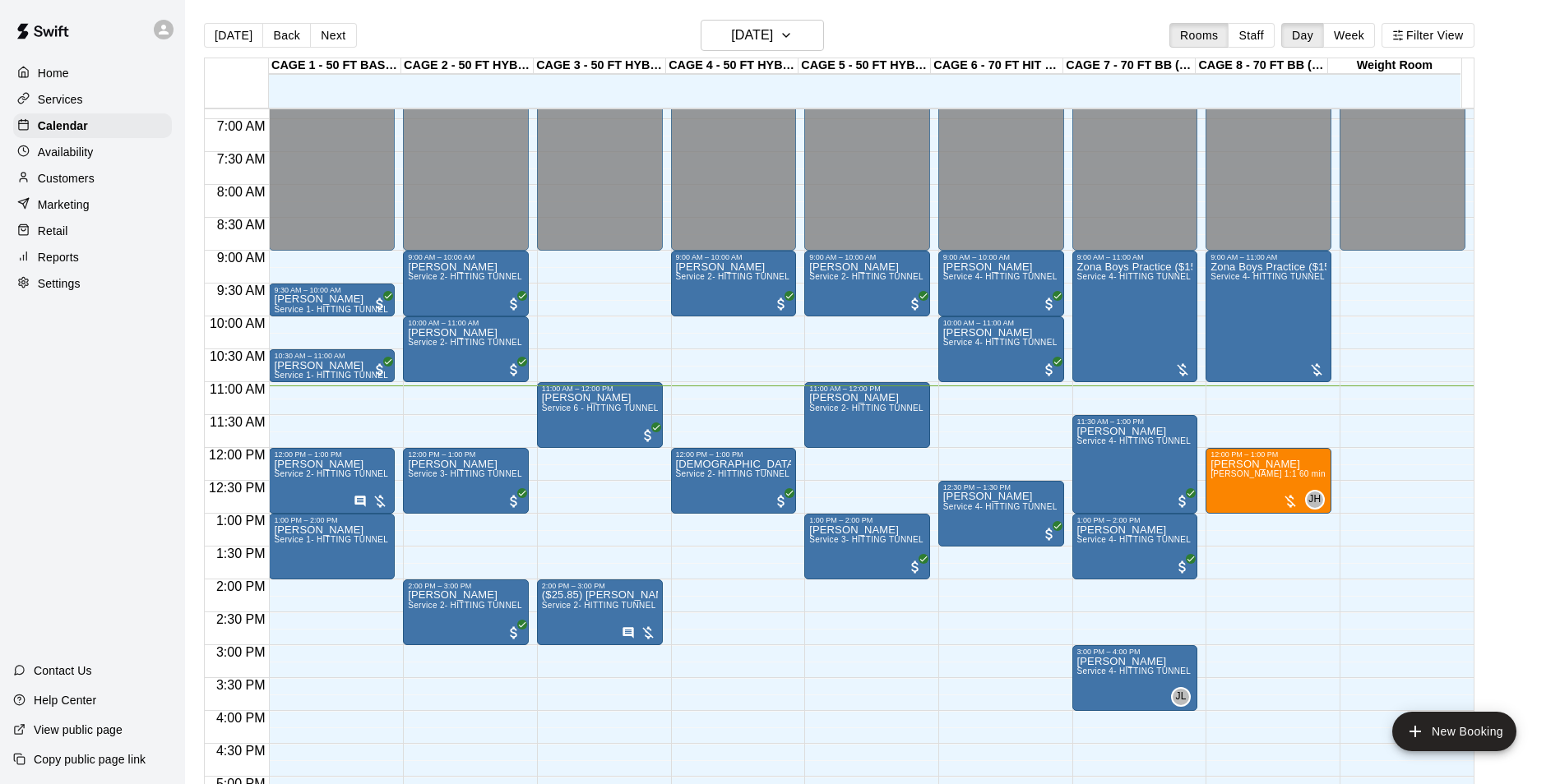
click at [958, 449] on div "12:00 AM – 9:00 AM Closed 9:00 AM – 10:00 AM Joe Neumyer Service 4- HITTING TUN…" at bounding box center [1001, 448] width 126 height 1579
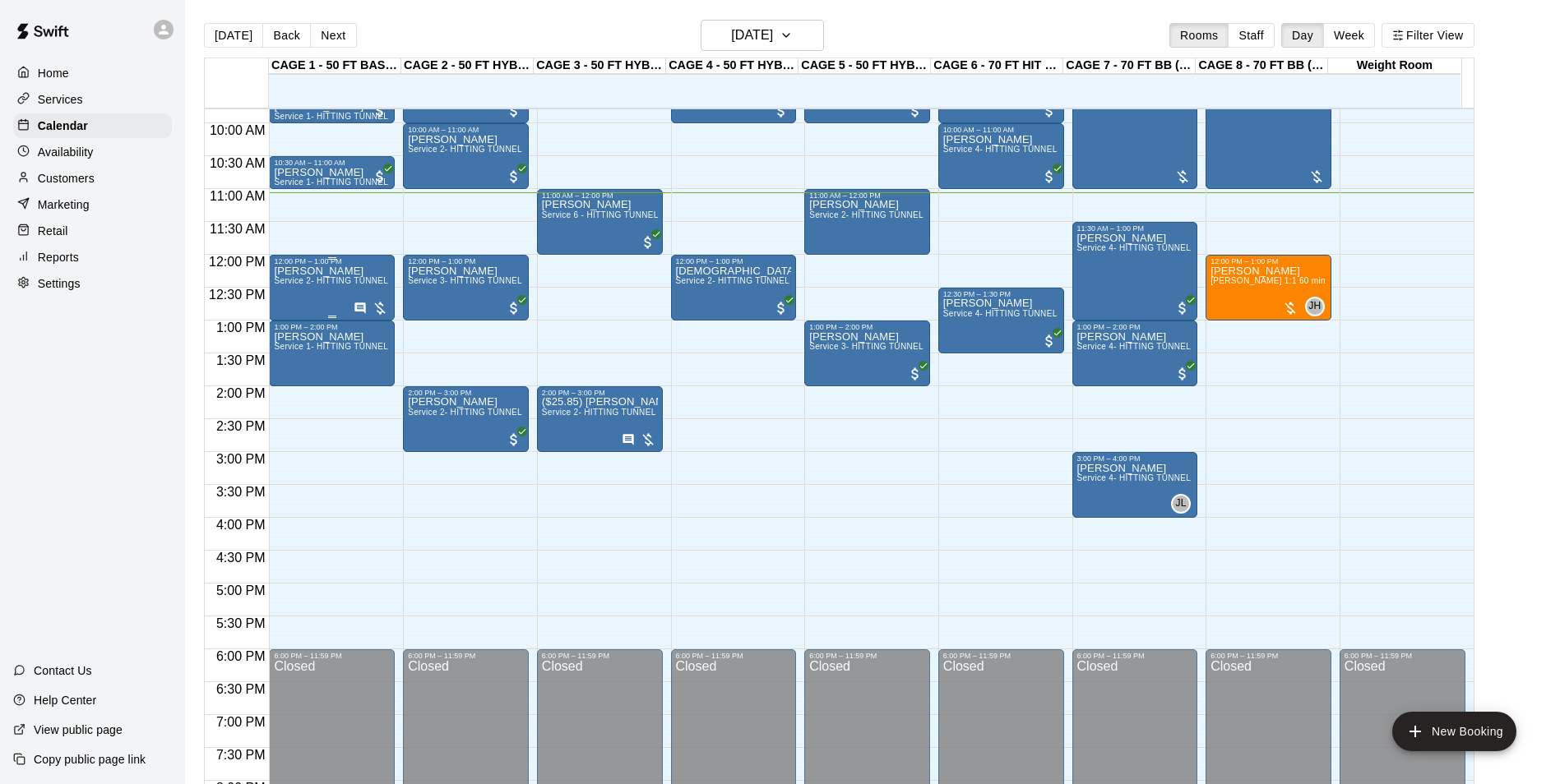
scroll to position [564, 0]
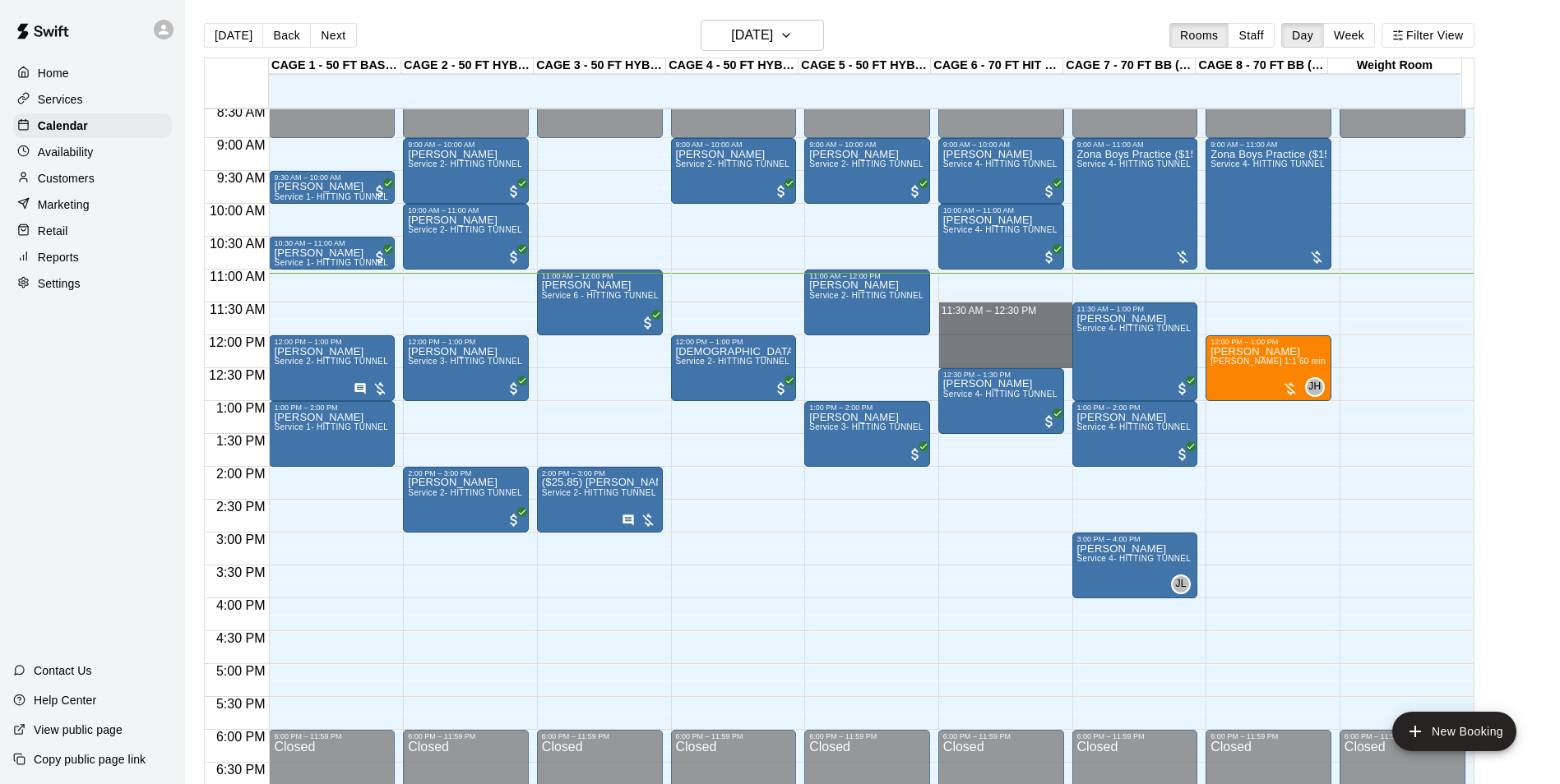
drag, startPoint x: 991, startPoint y: 305, endPoint x: 1003, endPoint y: 357, distance: 53.4
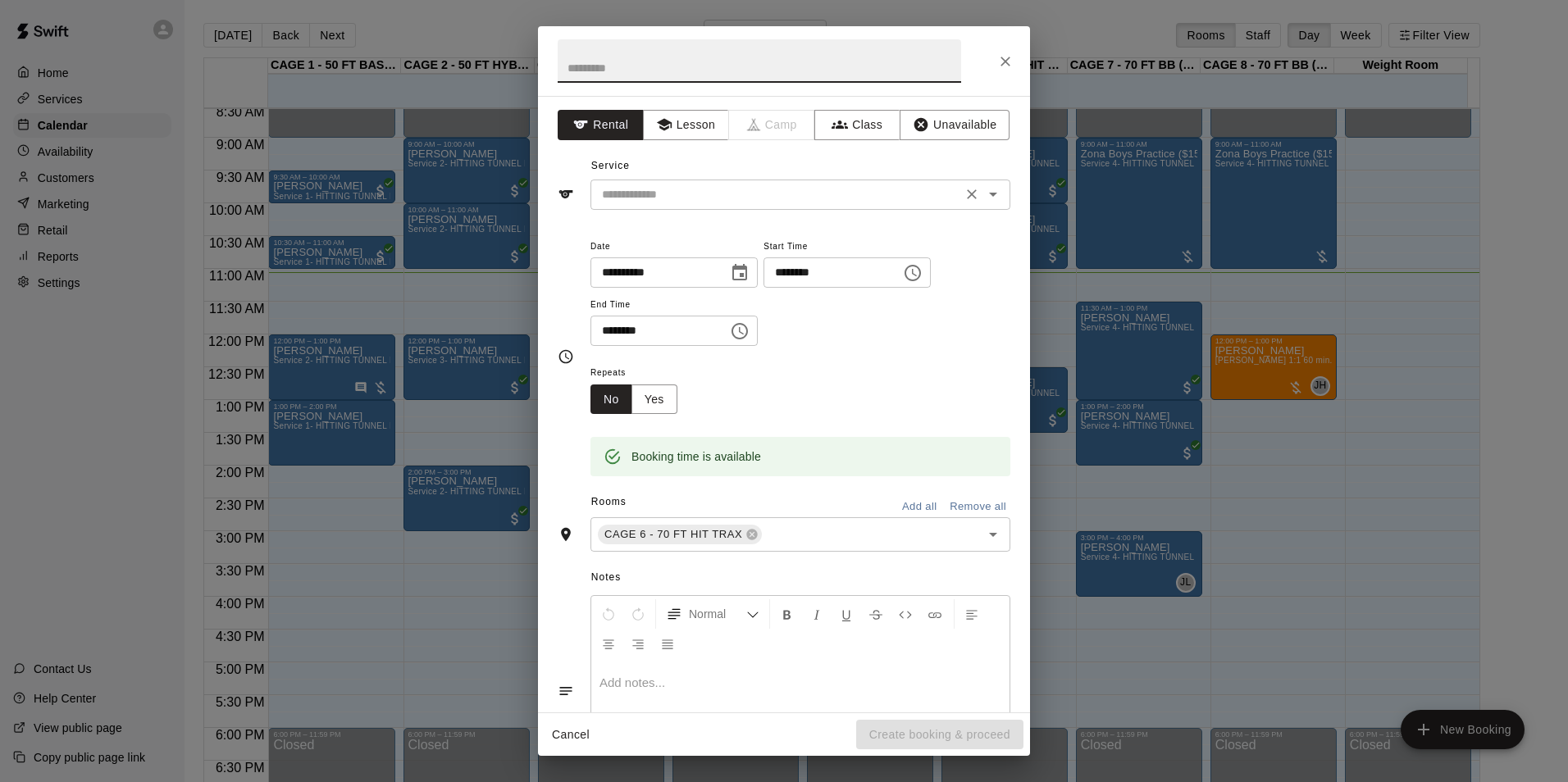
click at [708, 185] on input "text" at bounding box center [776, 194] width 361 height 20
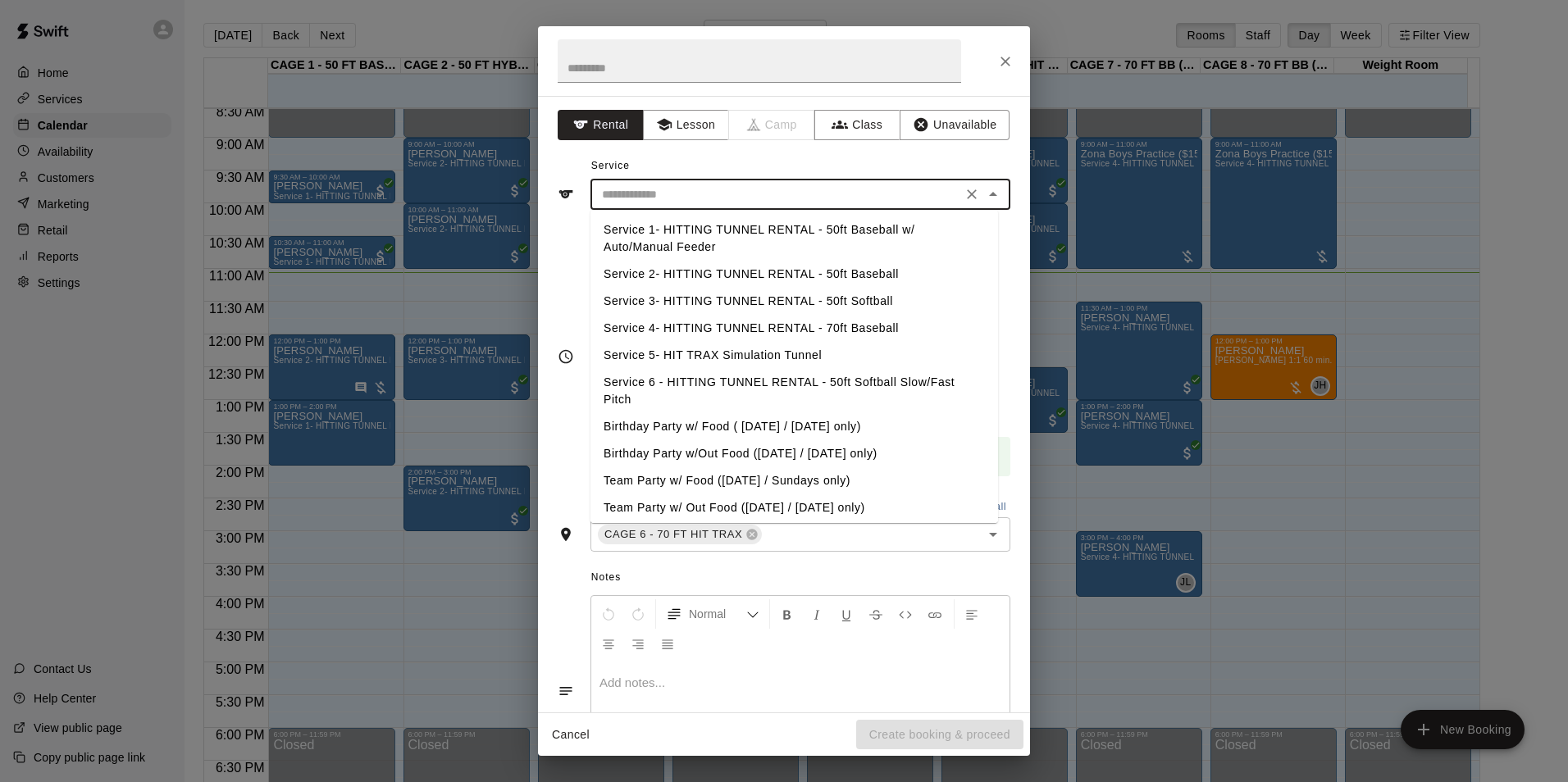
click at [863, 321] on li "Service 4- HITTING TUNNEL RENTAL - 70ft Baseball" at bounding box center [795, 328] width 407 height 27
type input "**********"
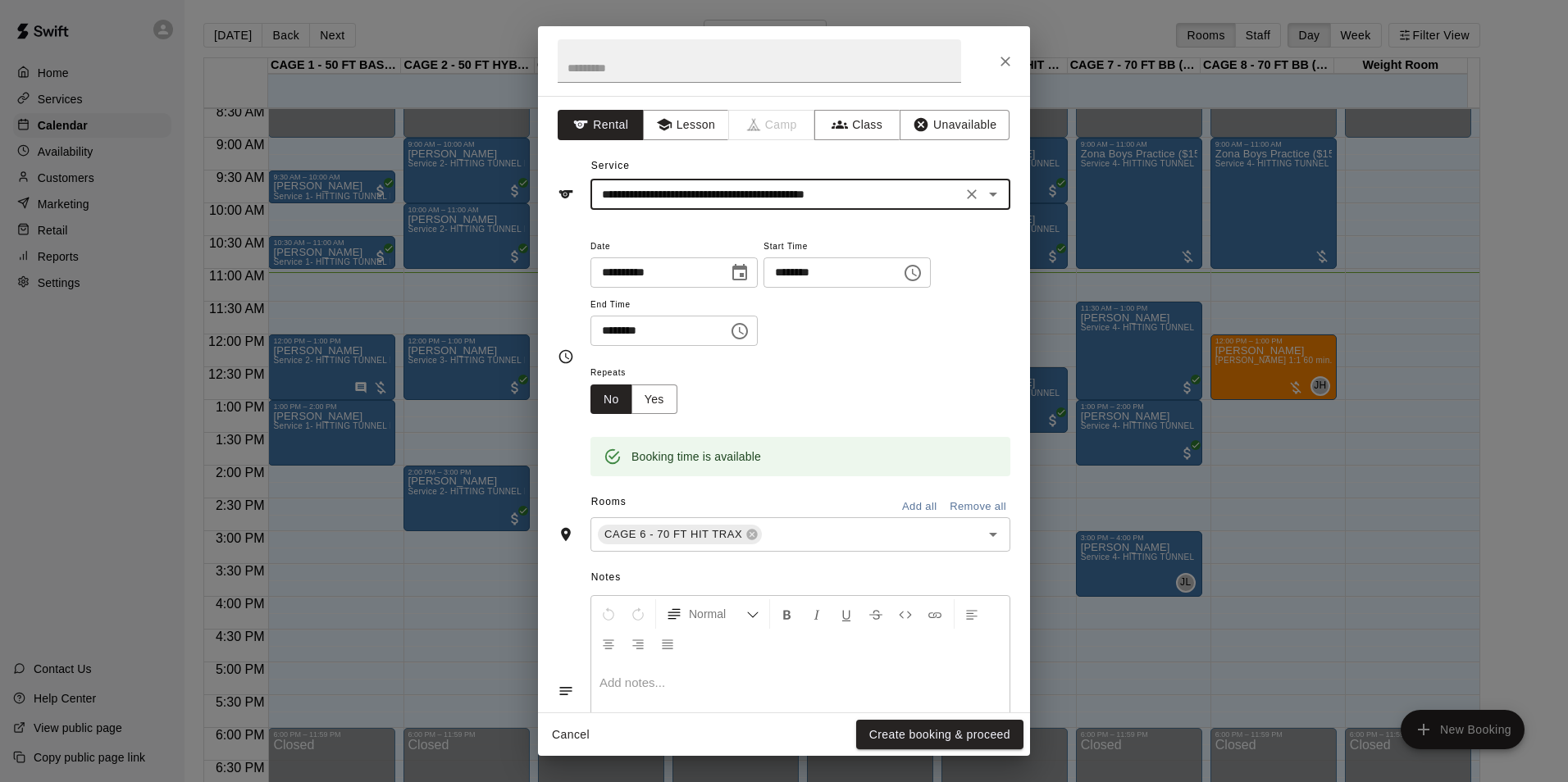
click at [937, 746] on button "Create booking & proceed" at bounding box center [940, 735] width 167 height 31
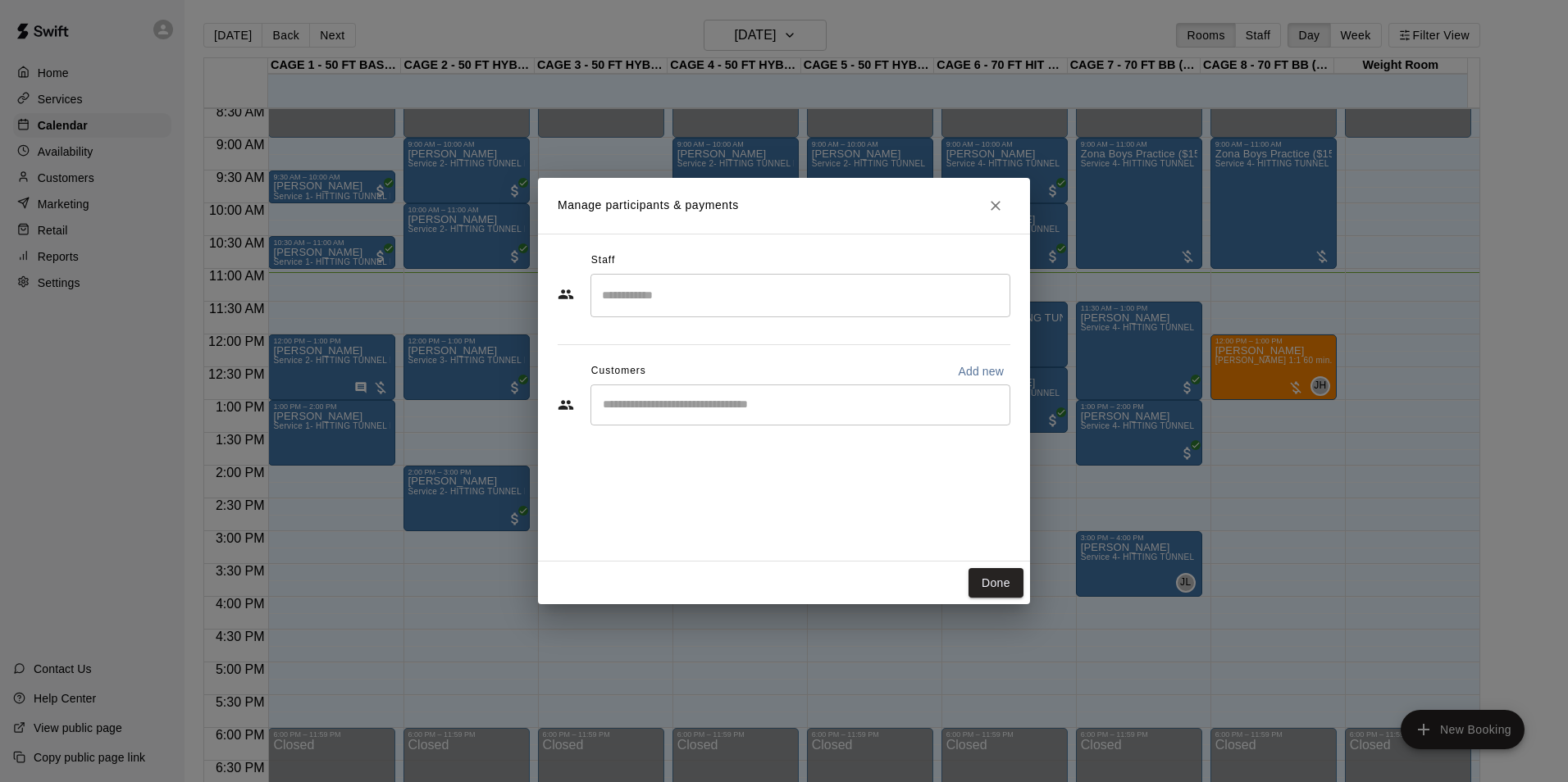
click at [704, 405] on input "Start typing to search customers..." at bounding box center [800, 404] width 405 height 16
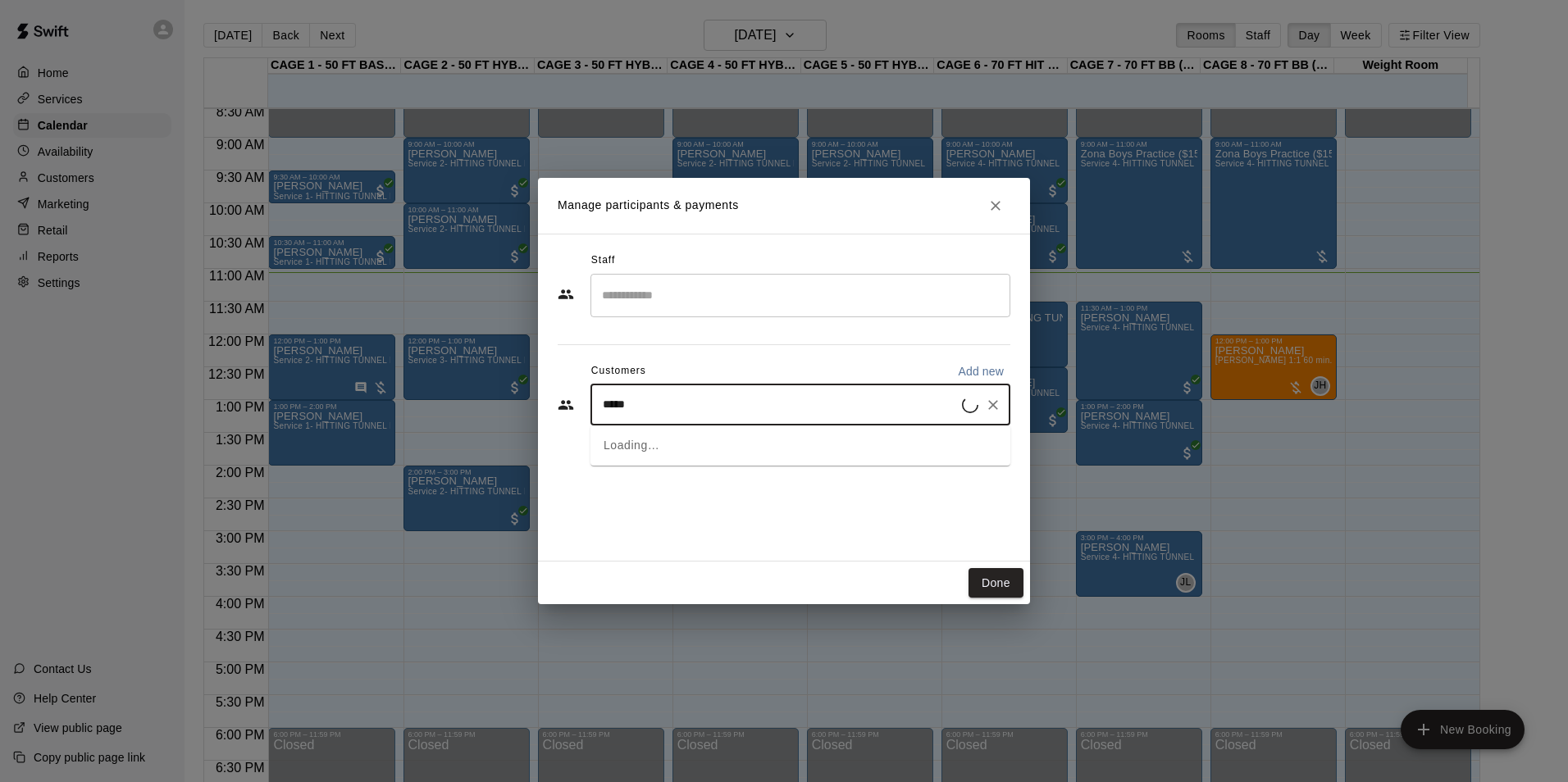
type input "******"
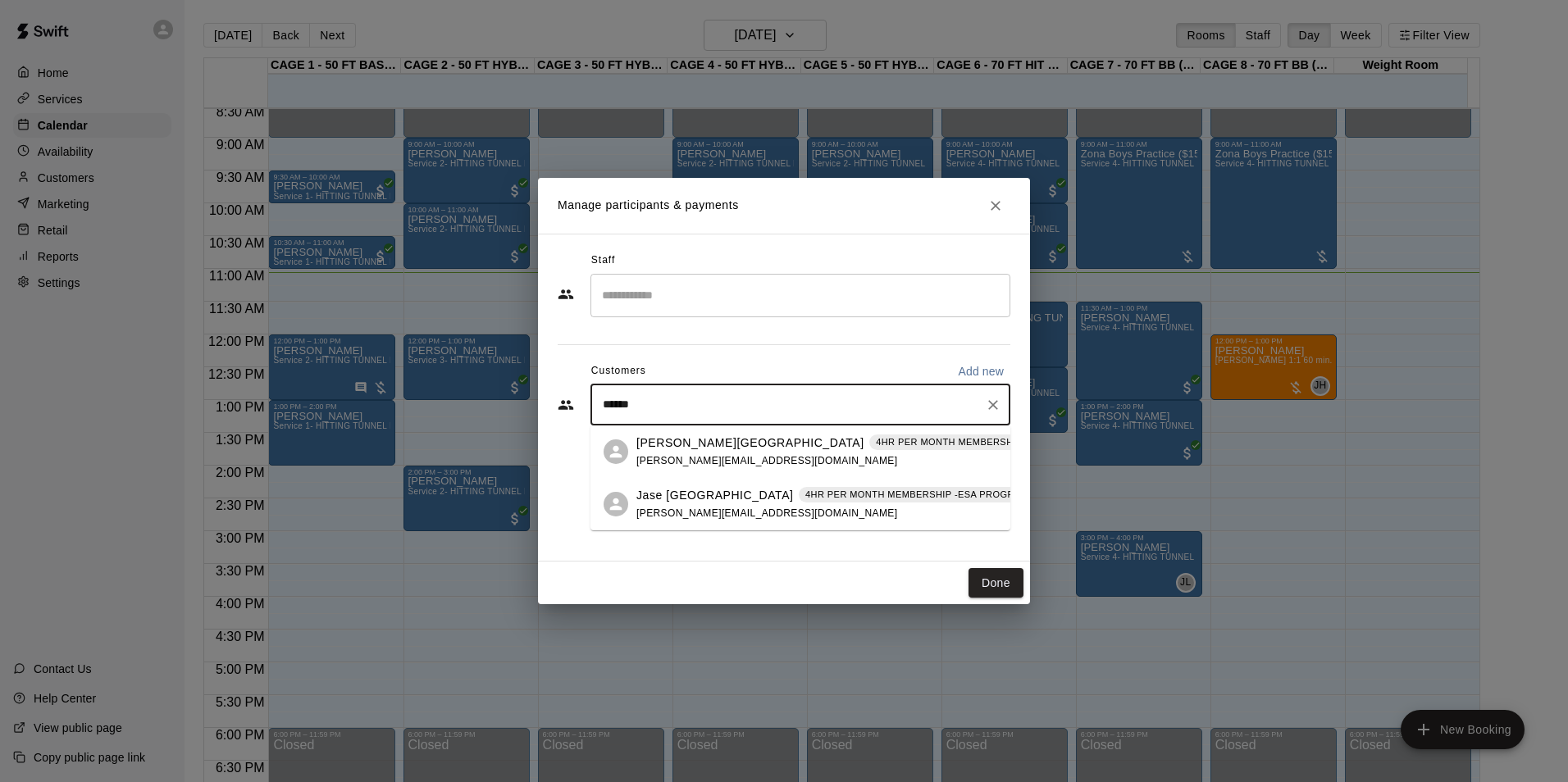
click at [876, 436] on p "4HR PER MONTH MEMBERSHIP -ESA PROGRAM (MONTHLY OR QUARTERLY OR ANNUAL)" at bounding box center [1082, 442] width 414 height 14
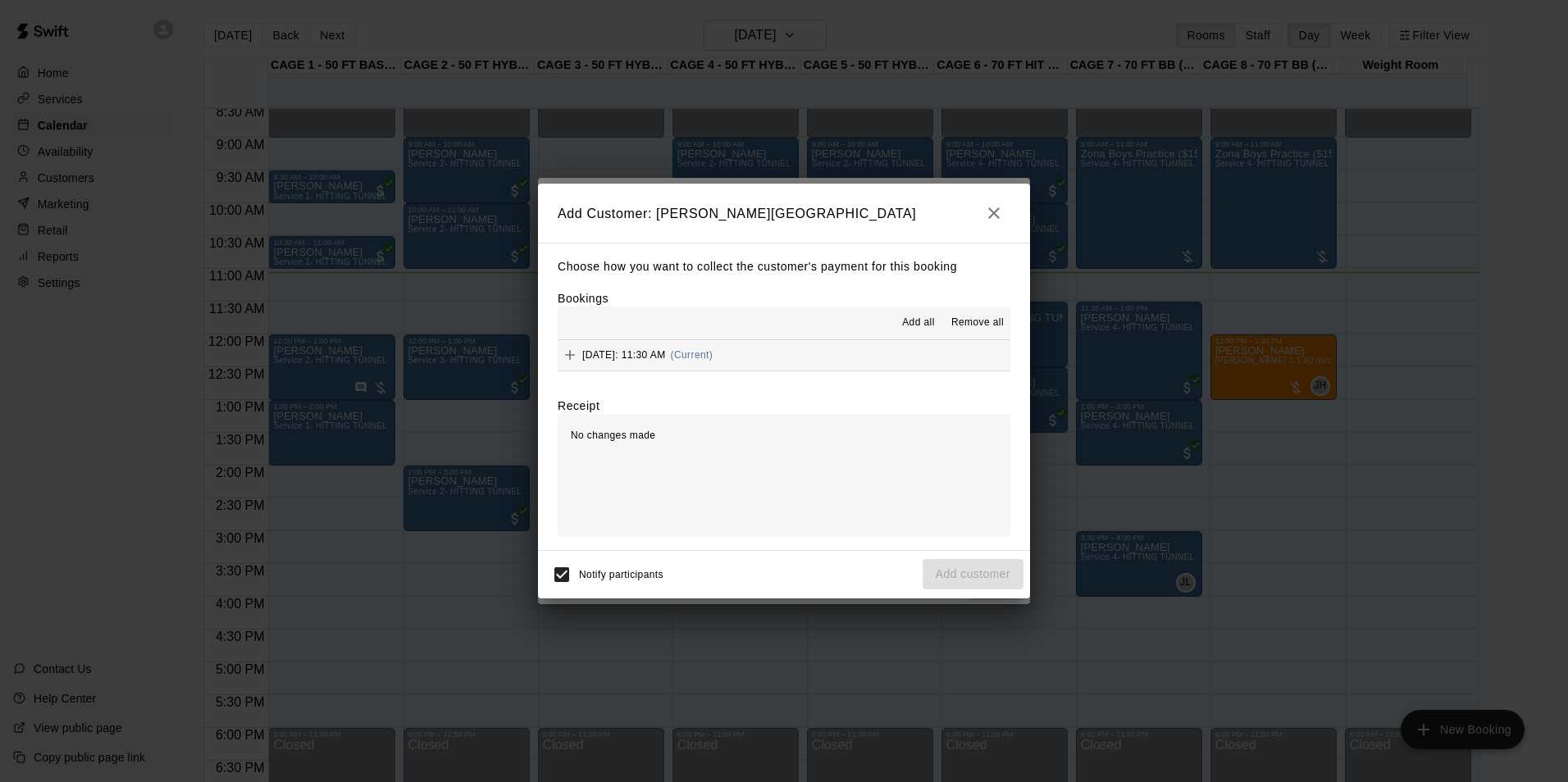
click at [927, 331] on span "Add all" at bounding box center [919, 322] width 33 height 16
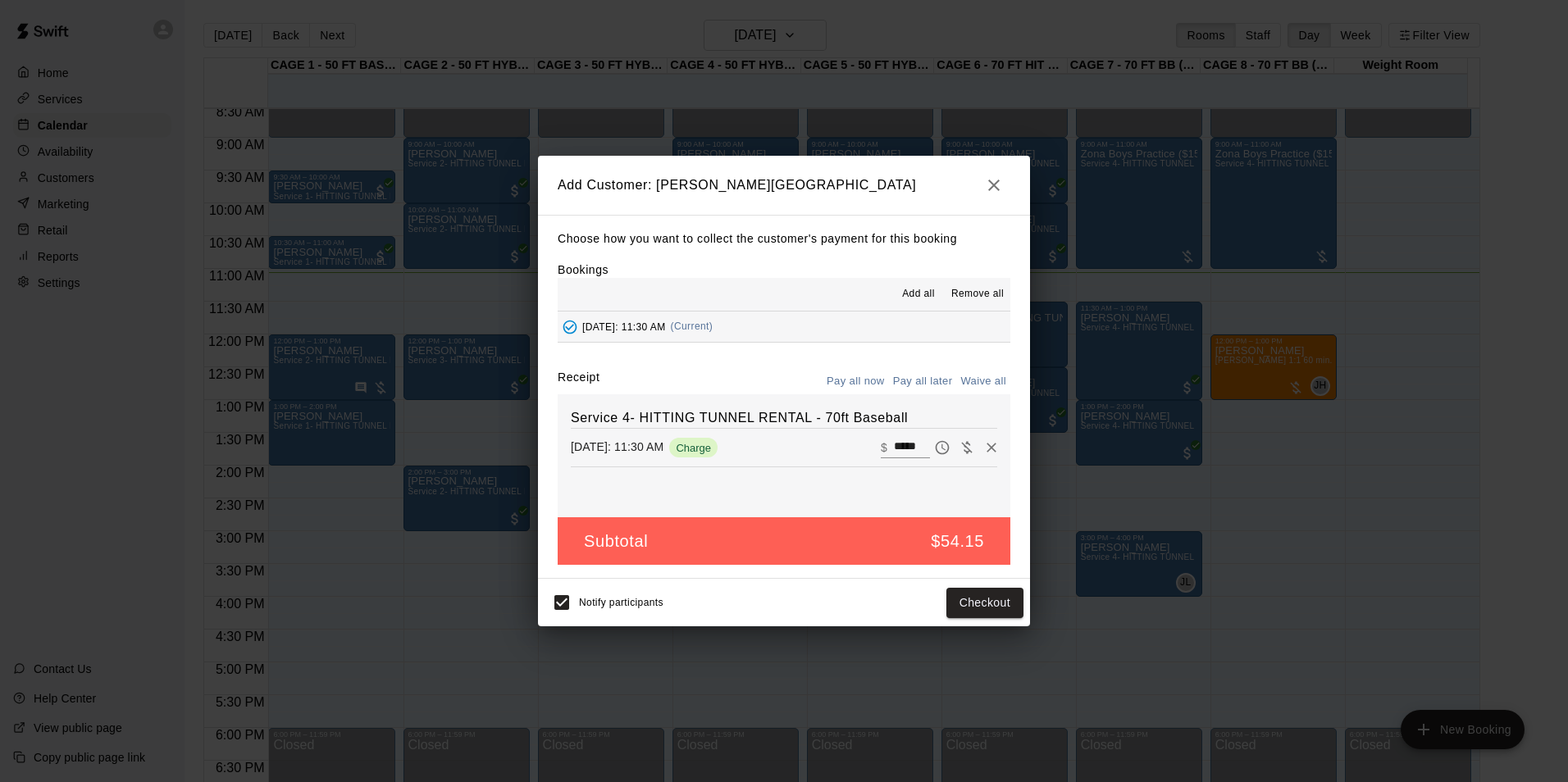
click at [925, 378] on button "Pay all later" at bounding box center [923, 381] width 68 height 26
click at [997, 610] on button "Add customer" at bounding box center [973, 603] width 101 height 31
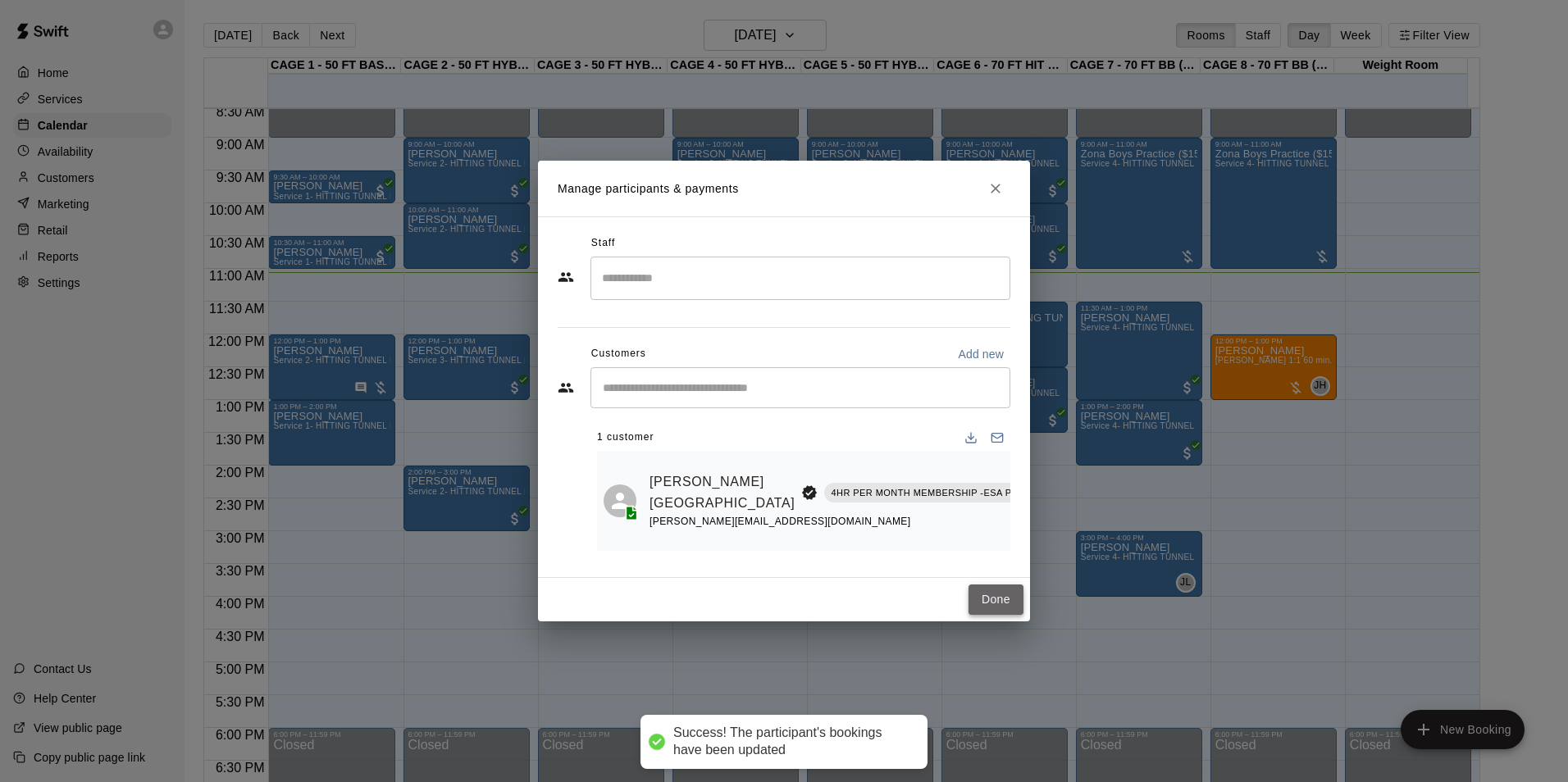
click at [1006, 592] on button "Done" at bounding box center [995, 600] width 54 height 31
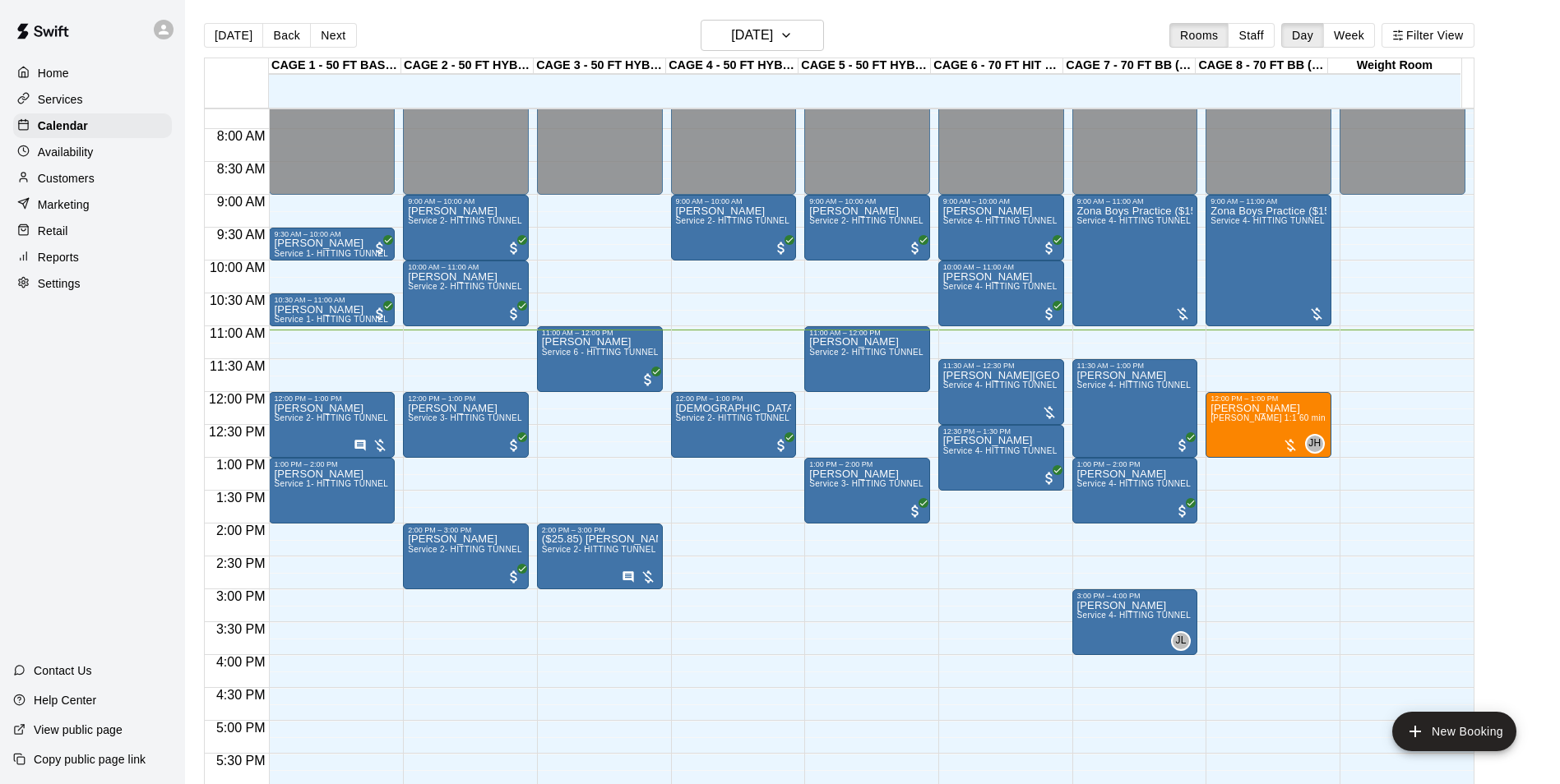
scroll to position [481, 0]
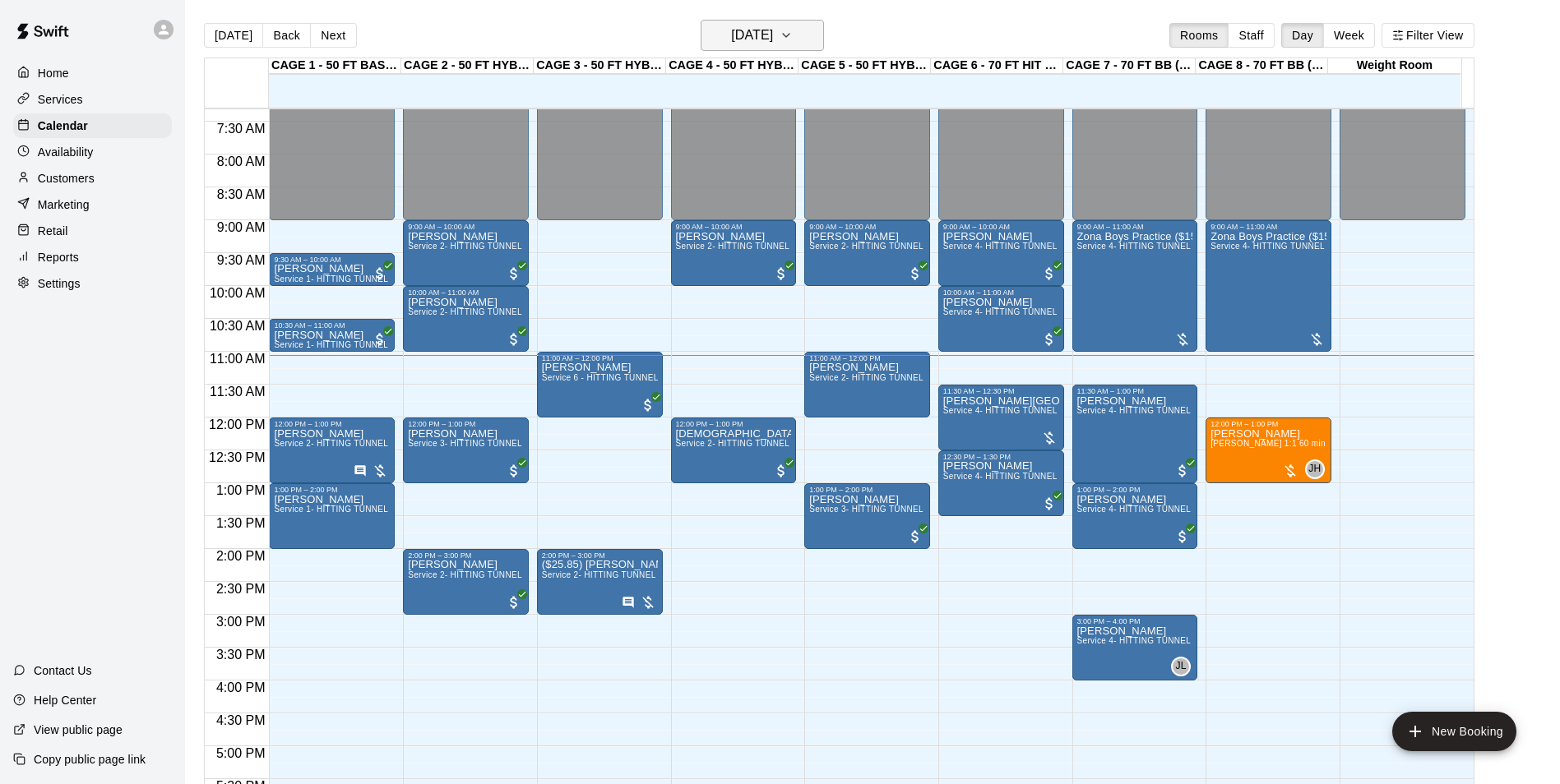
drag, startPoint x: 760, startPoint y: 19, endPoint x: 767, endPoint y: 34, distance: 16.6
click at [760, 20] on main "Today Back Next Saturday Sep 13 Rooms Staff Day Week Filter View CAGE 1 - 50 FT…" at bounding box center [873, 405] width 1375 height 811
click at [773, 37] on h6 "[DATE]" at bounding box center [753, 35] width 42 height 23
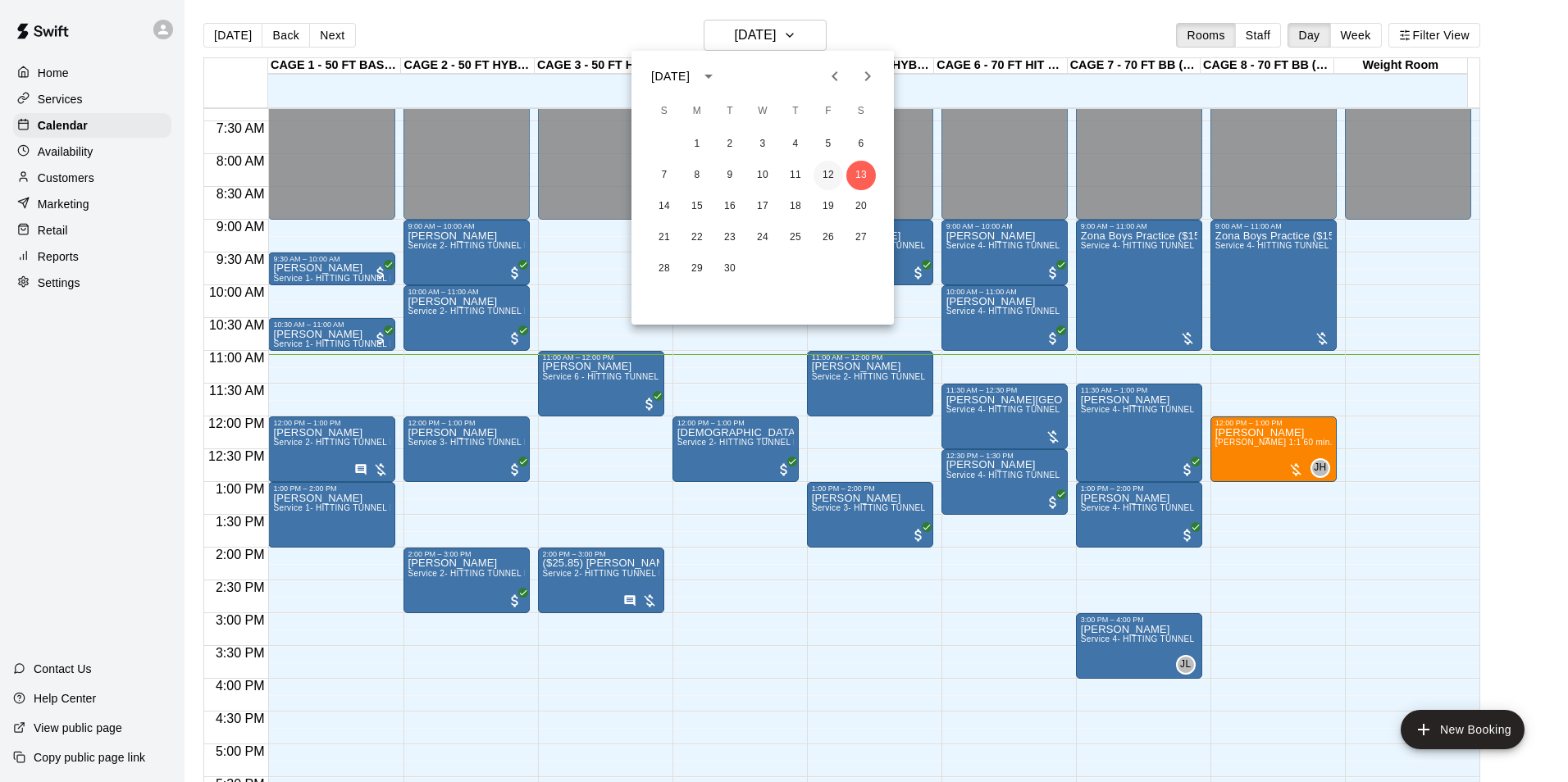
click at [827, 179] on button "12" at bounding box center [828, 175] width 30 height 30
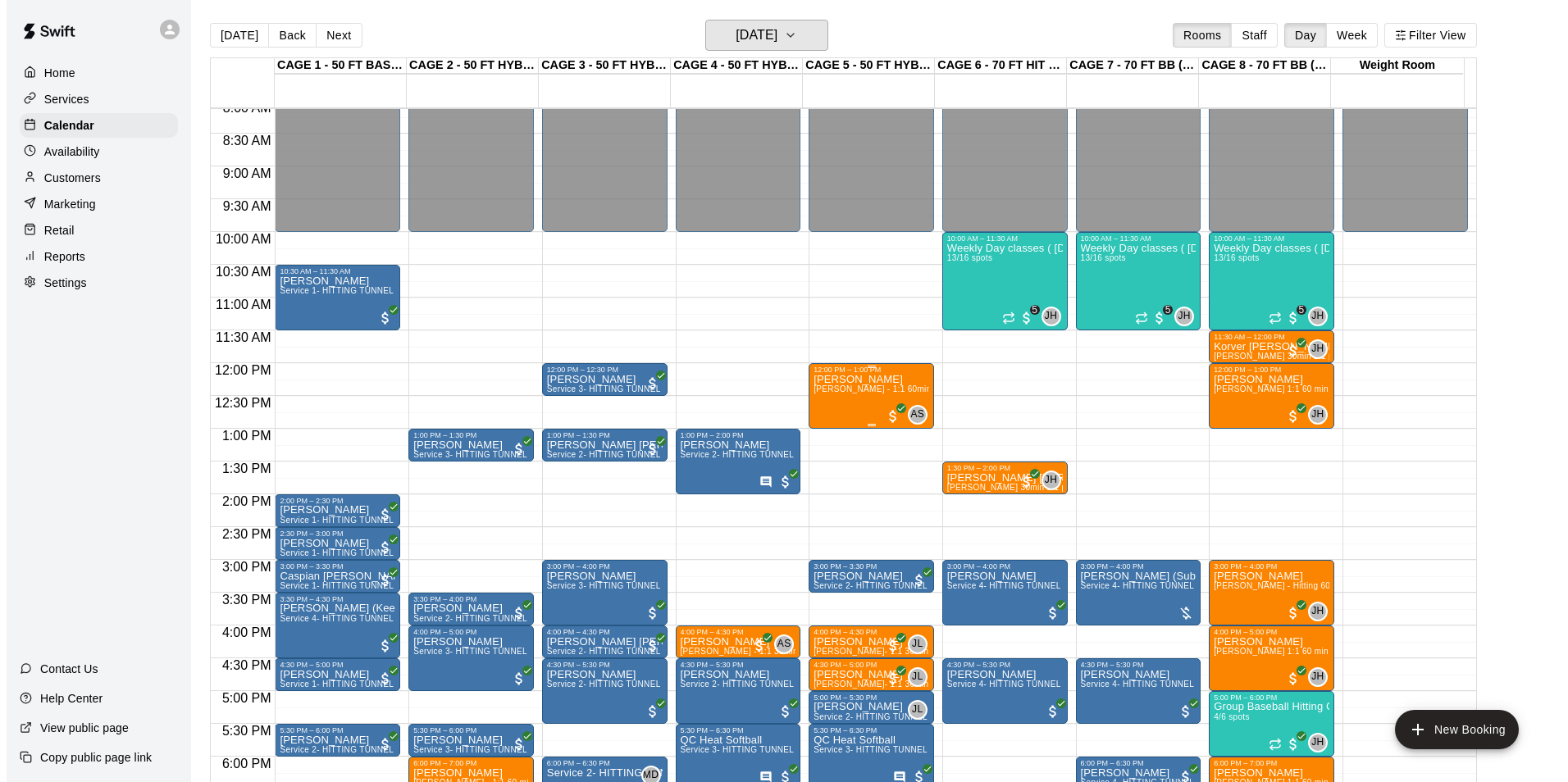
scroll to position [562, 0]
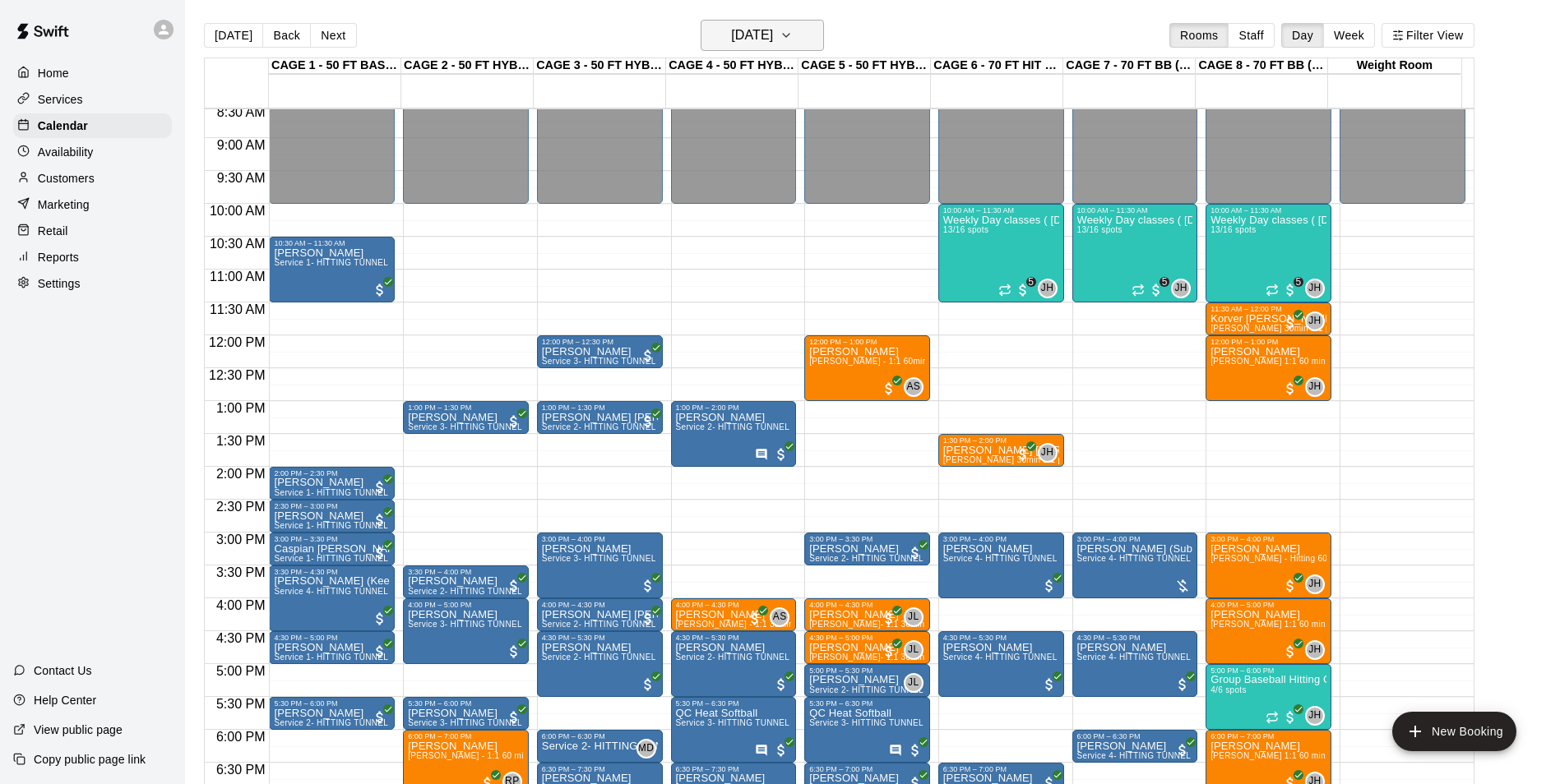
click at [813, 47] on button "[DATE]" at bounding box center [762, 35] width 124 height 32
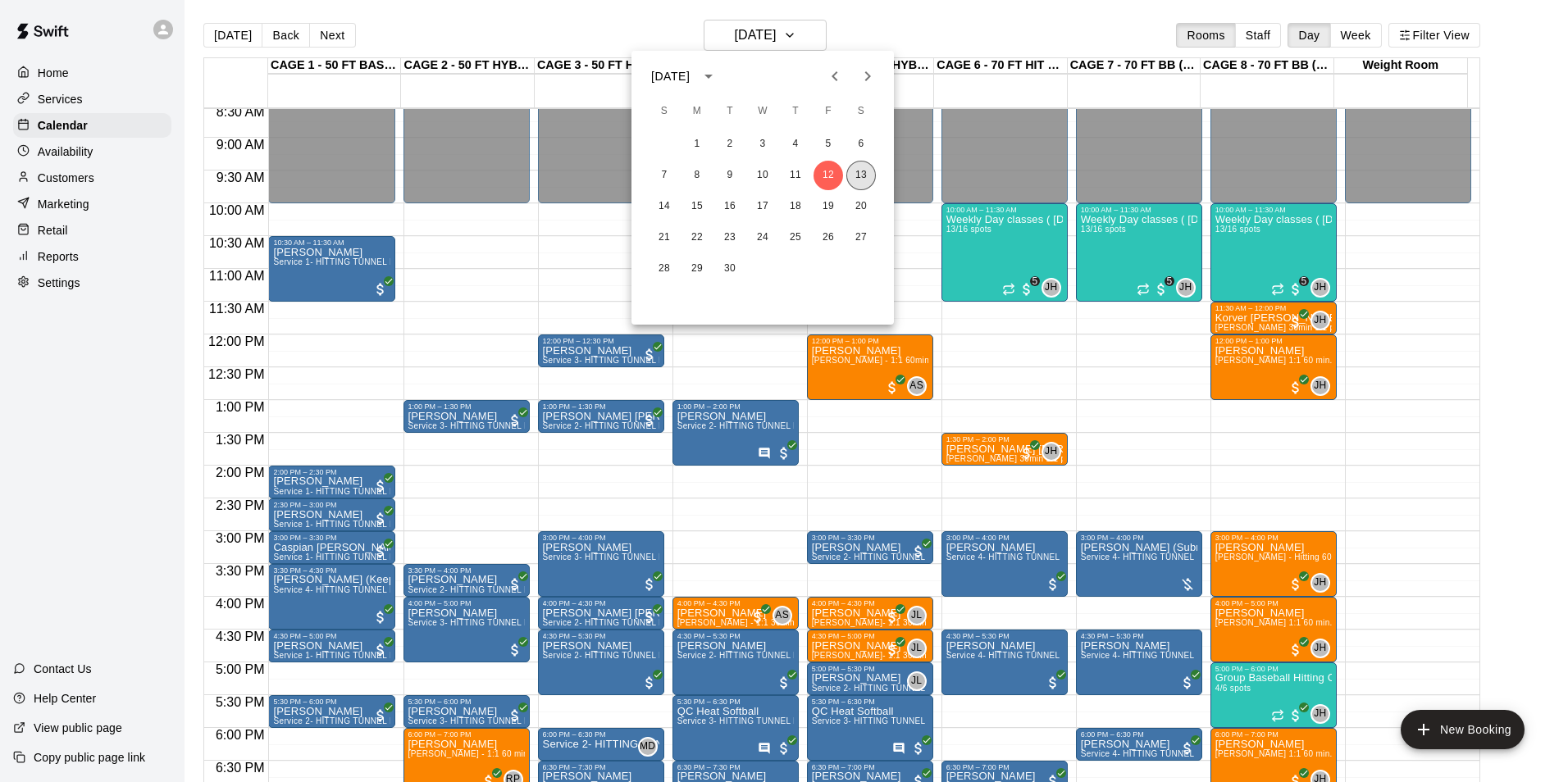
click at [871, 181] on button "13" at bounding box center [860, 175] width 30 height 30
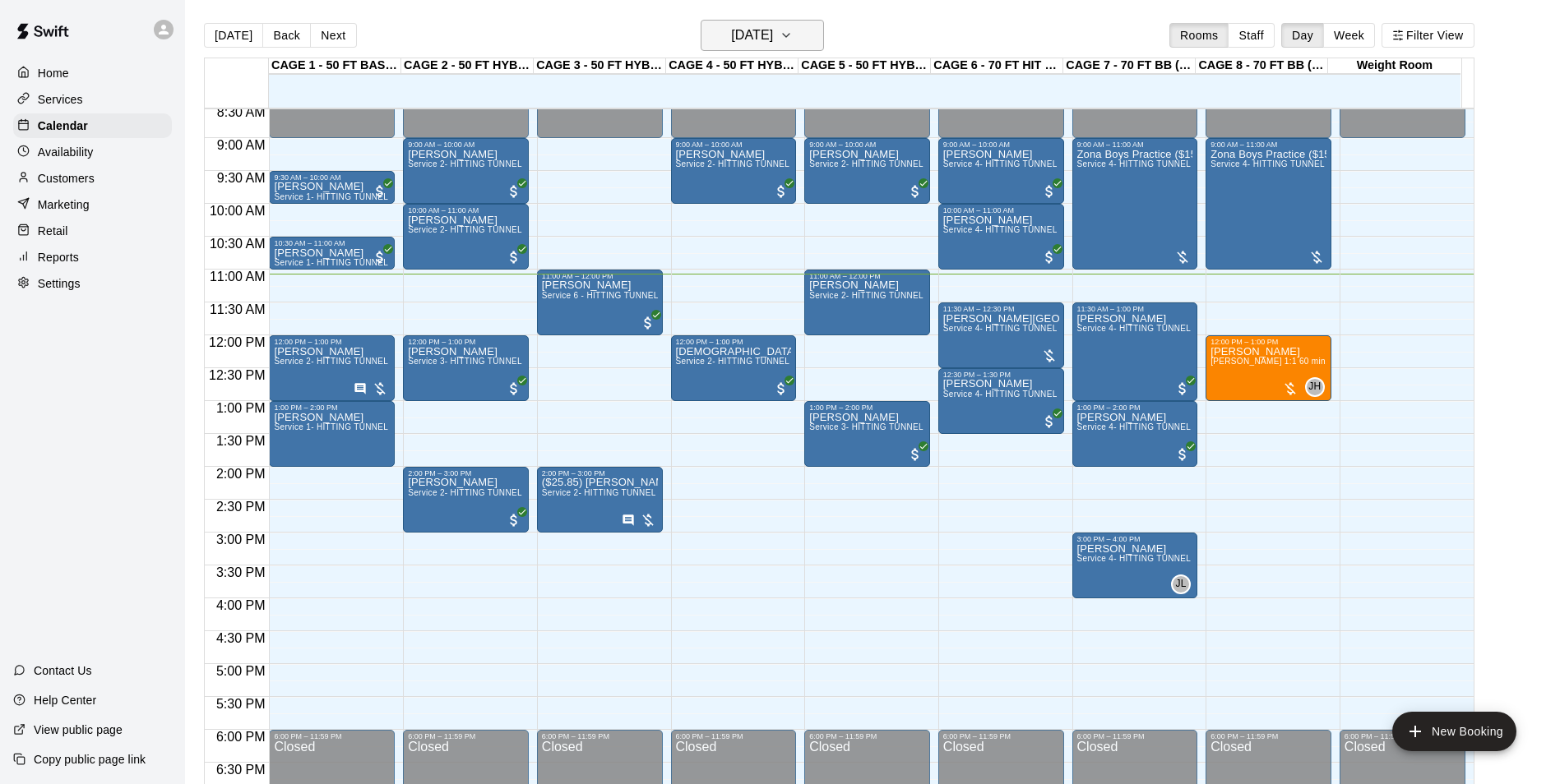
click at [773, 37] on h6 "[DATE]" at bounding box center [753, 35] width 42 height 23
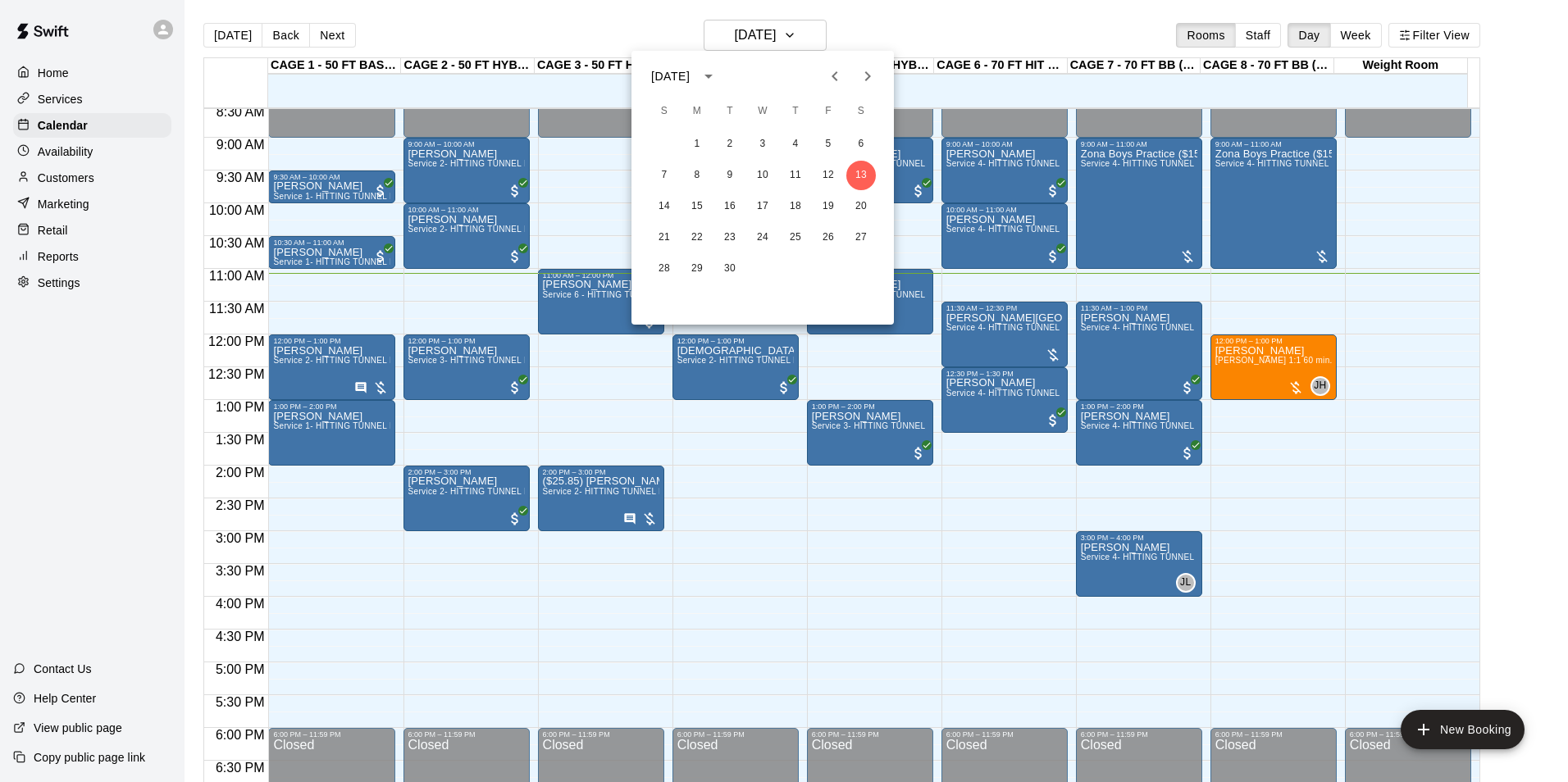
click at [943, 25] on div at bounding box center [784, 391] width 1568 height 782
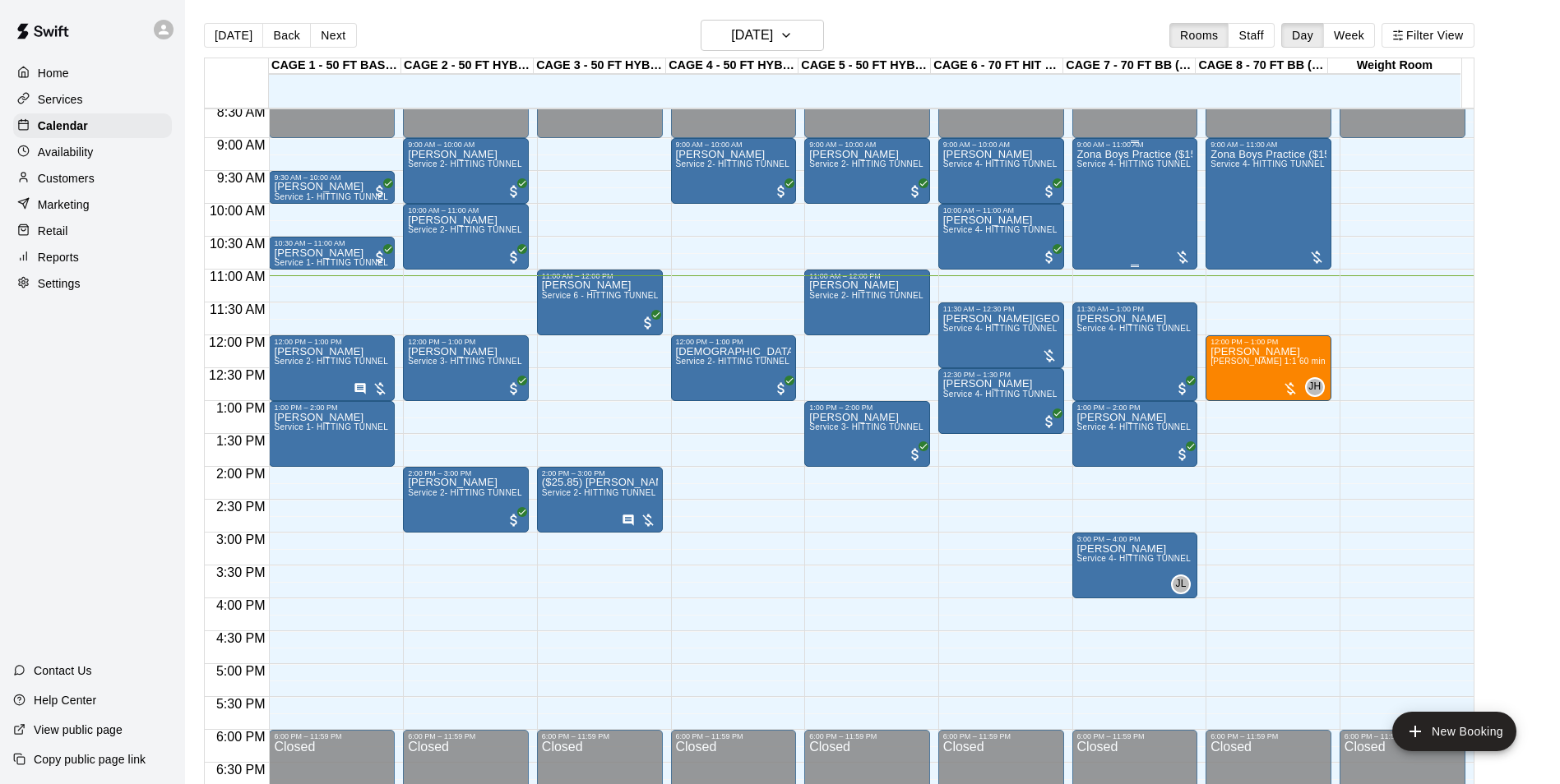
click at [1146, 191] on div "Zona Boys Practice ($150) Service 4- HITTING TUNNEL RENTAL - 70ft Baseball" at bounding box center [1135, 541] width 116 height 784
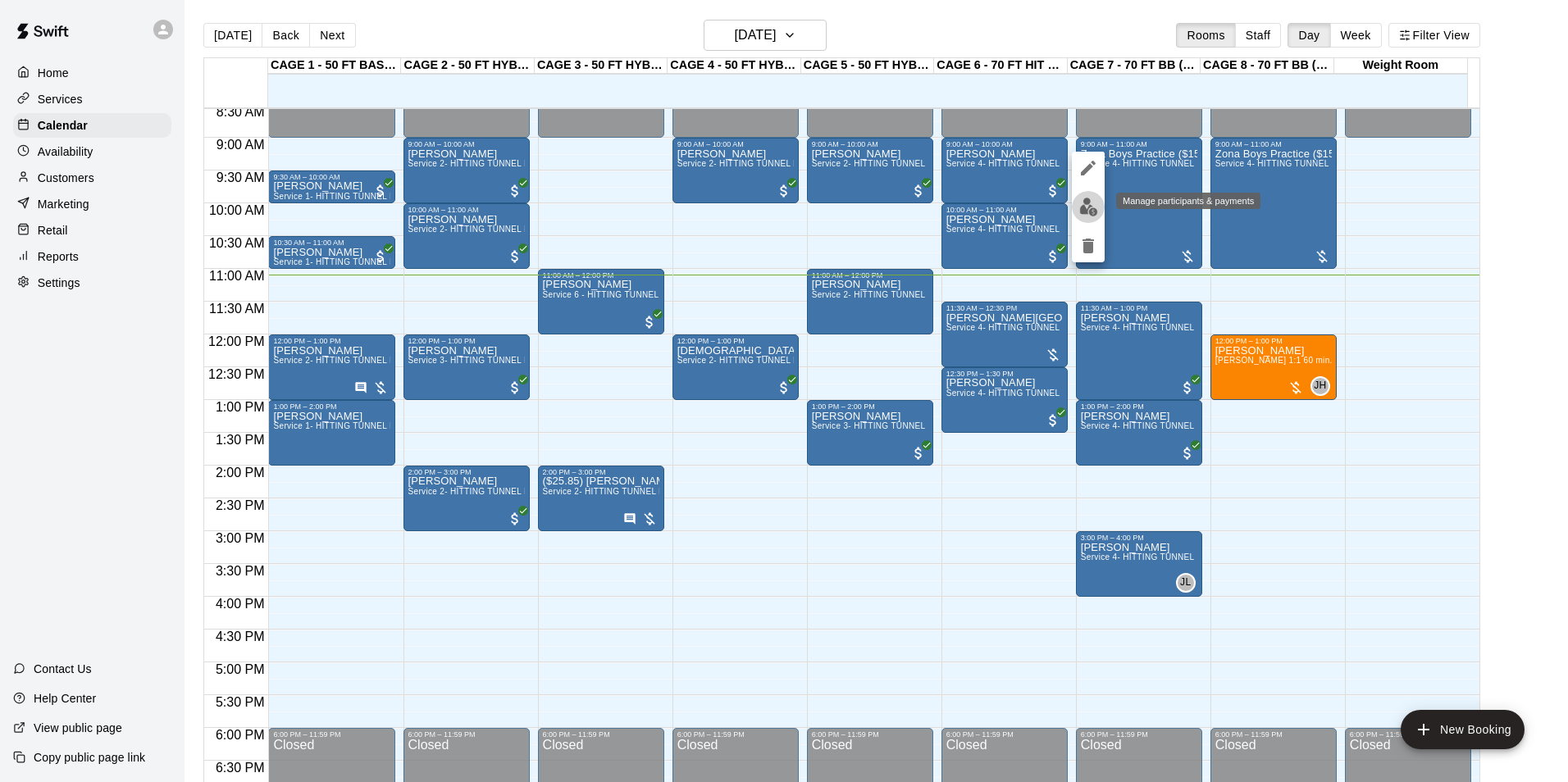
click at [1086, 215] on img "edit" at bounding box center [1089, 207] width 19 height 19
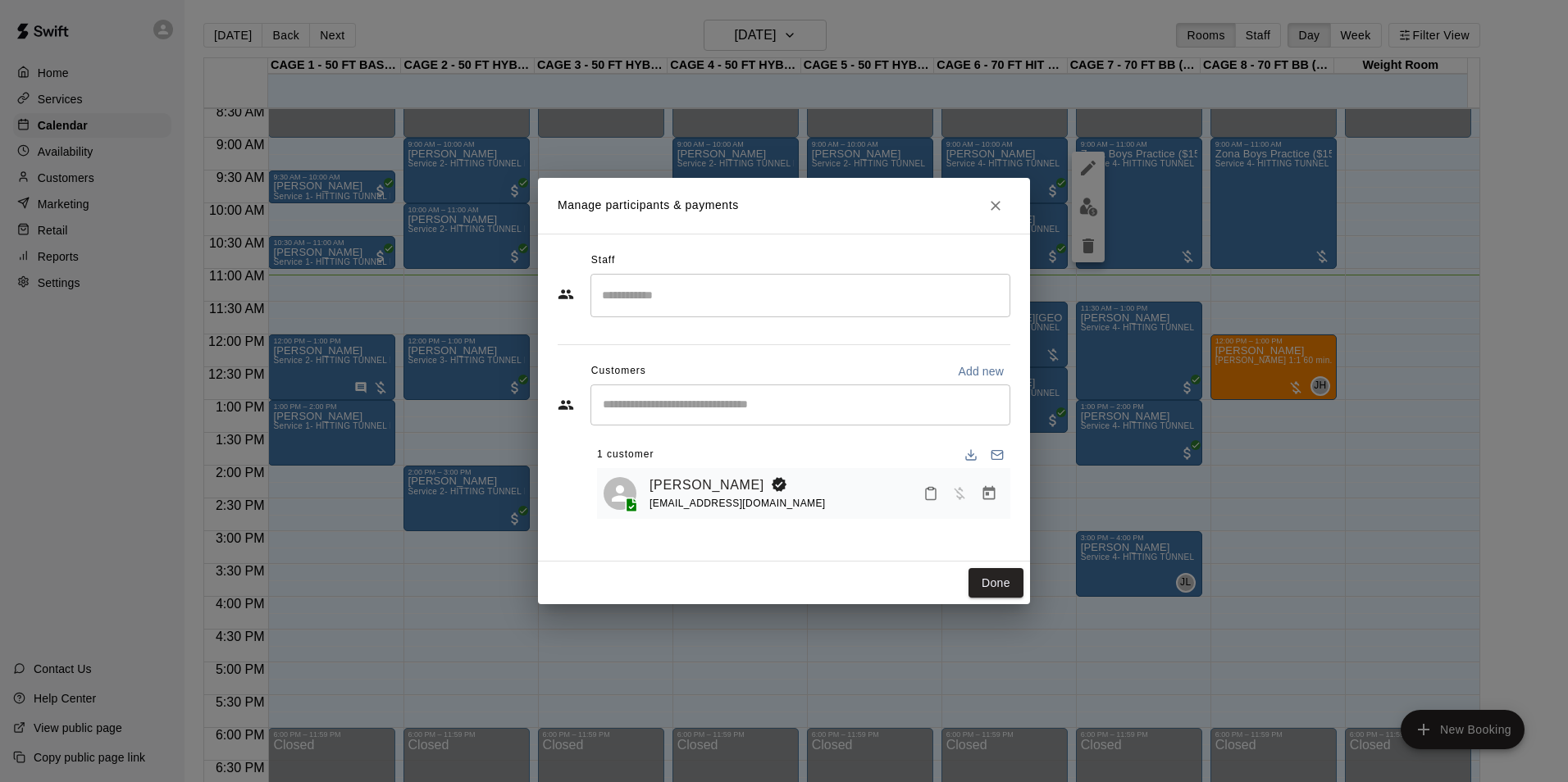
click at [985, 491] on icon "Manage bookings & payment" at bounding box center [989, 493] width 12 height 14
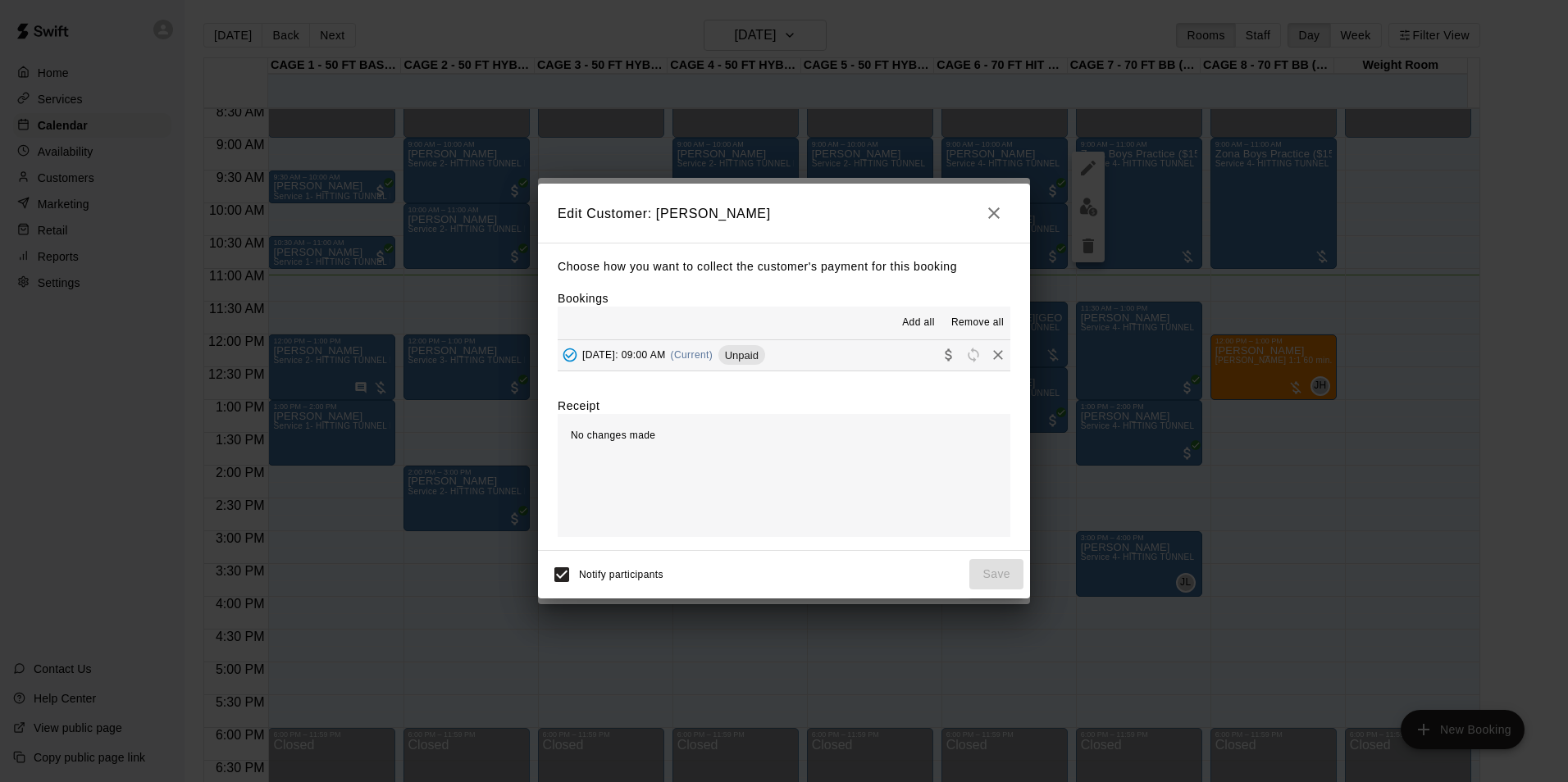
click at [891, 340] on hr at bounding box center [783, 339] width 452 height 1
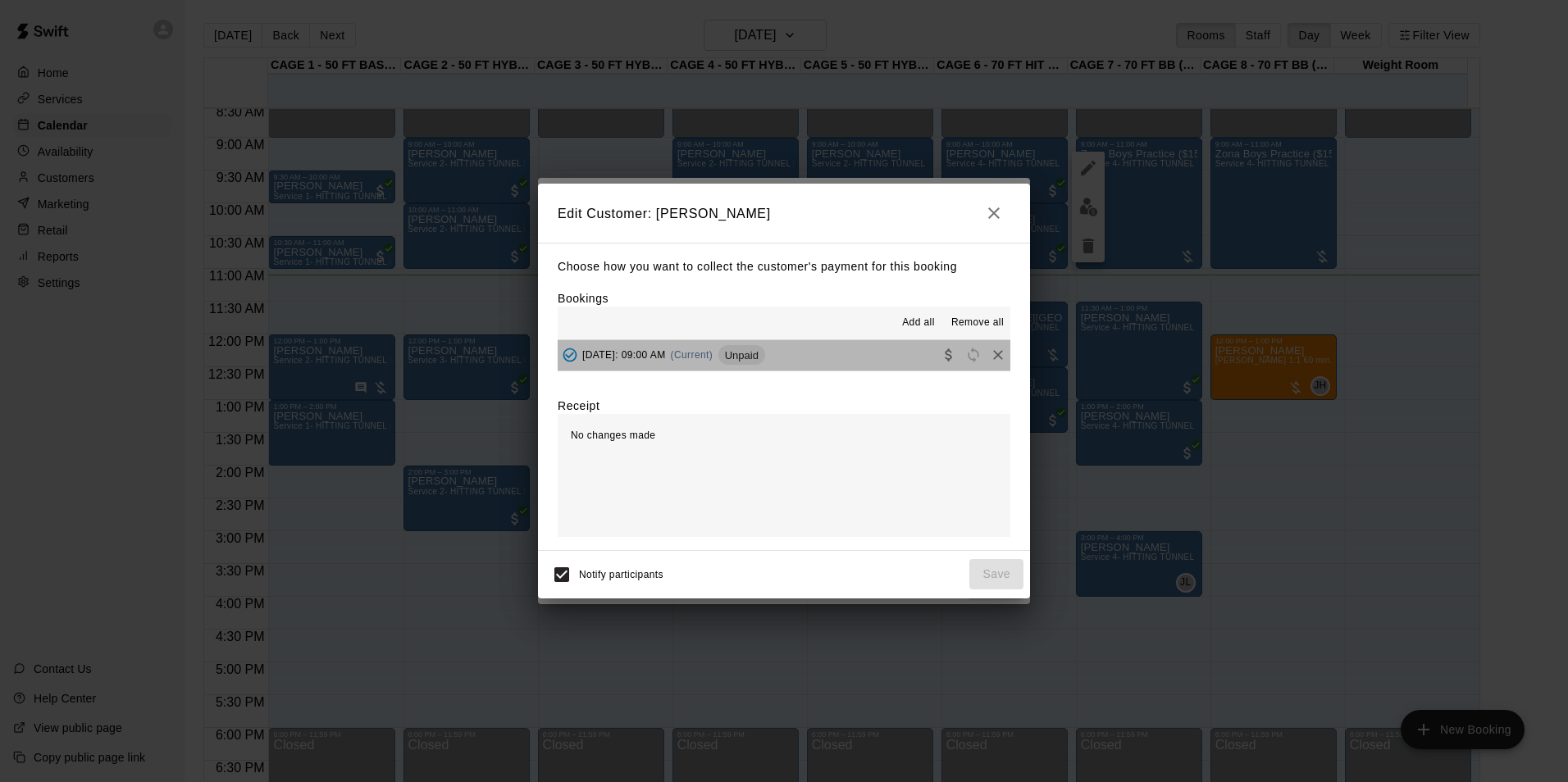
click at [877, 355] on button "Saturday, September 13: 09:00 AM (Current) Unpaid" at bounding box center [783, 356] width 452 height 31
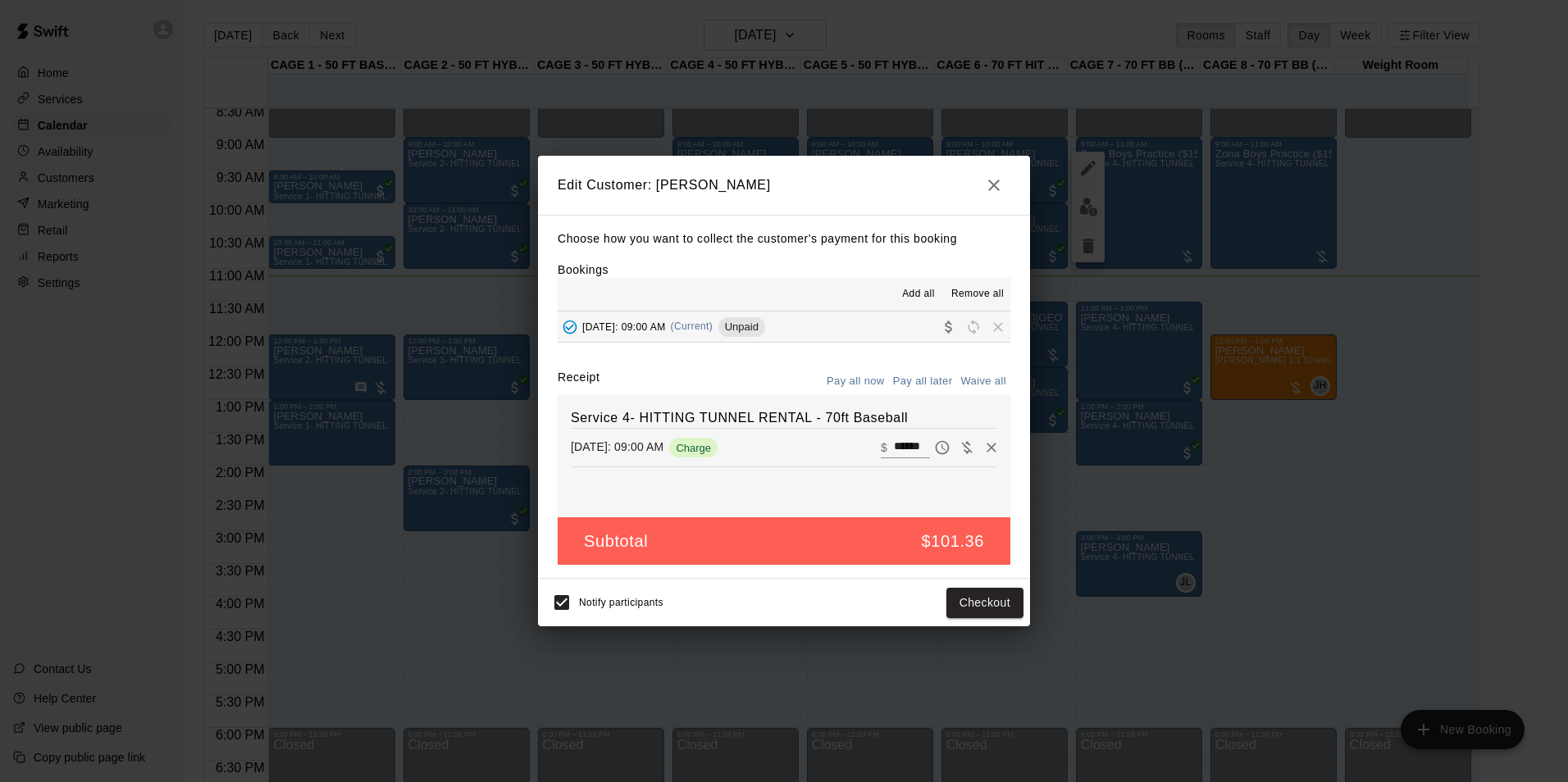
click at [862, 380] on button "Pay all now" at bounding box center [855, 381] width 66 height 26
click at [904, 449] on input "******" at bounding box center [912, 447] width 36 height 21
click at [905, 449] on input "******" at bounding box center [912, 447] width 36 height 21
click at [907, 449] on input "******" at bounding box center [912, 447] width 36 height 21
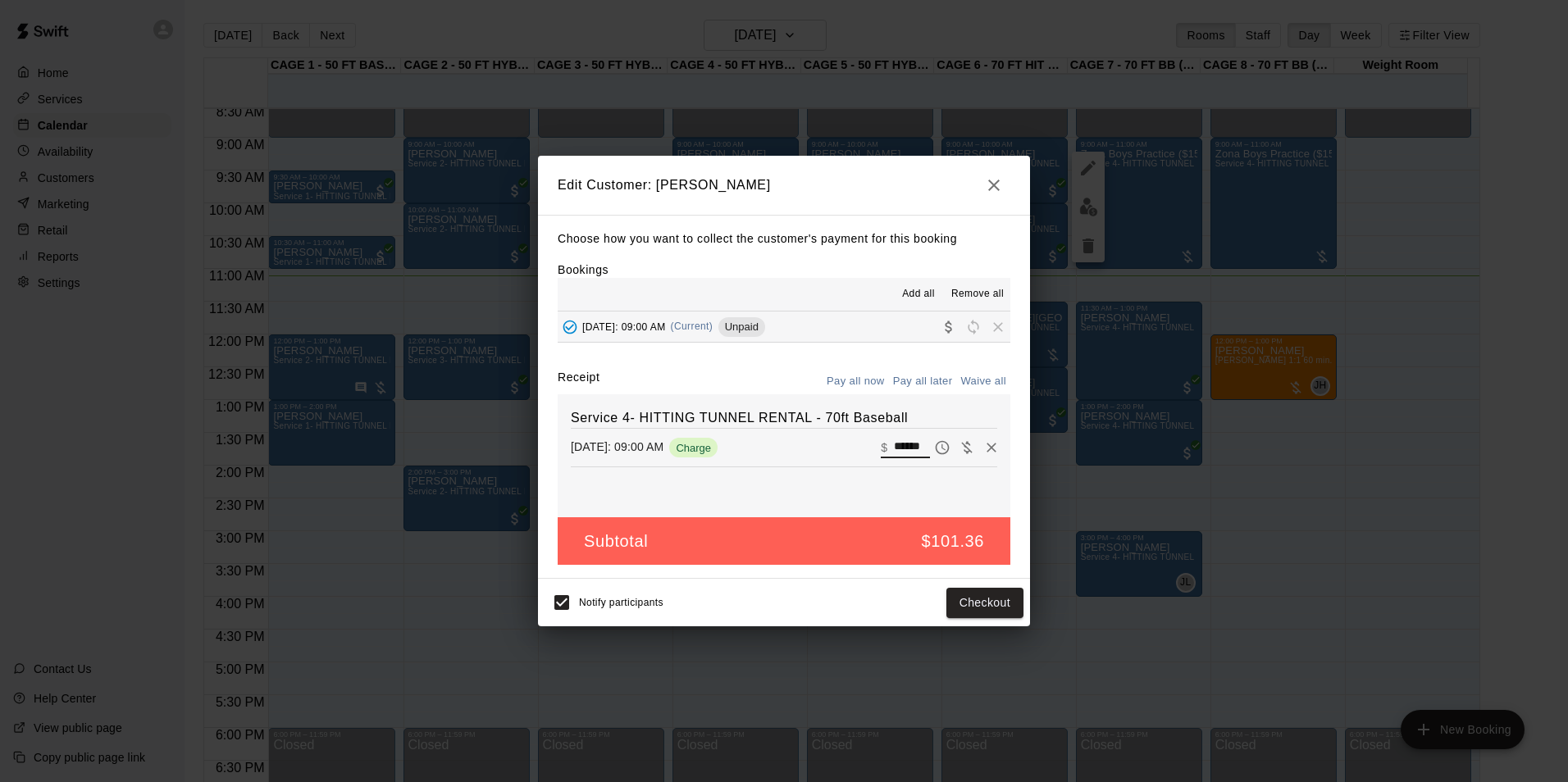
click at [916, 456] on input "******" at bounding box center [912, 447] width 36 height 21
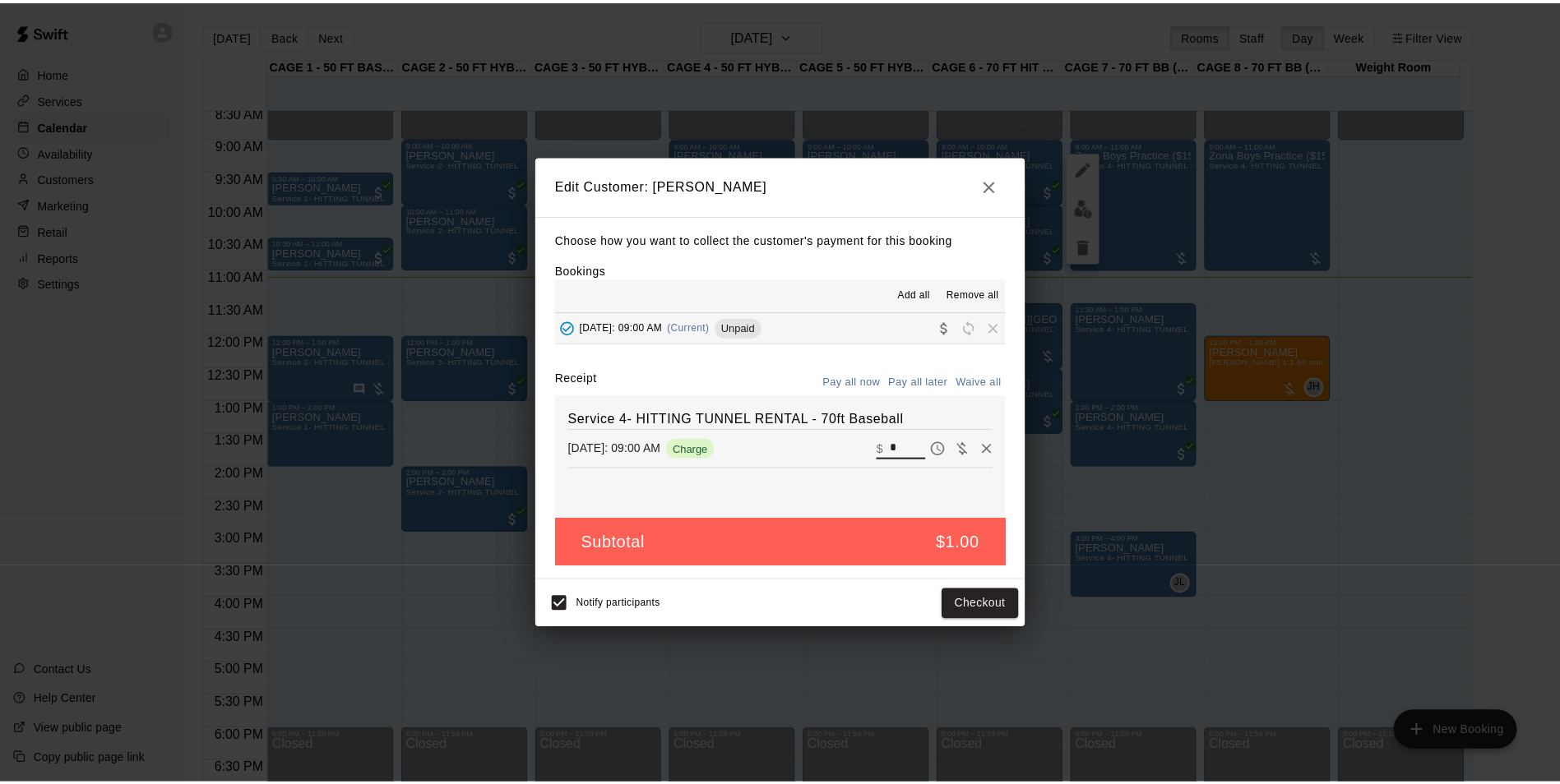
scroll to position [0, 0]
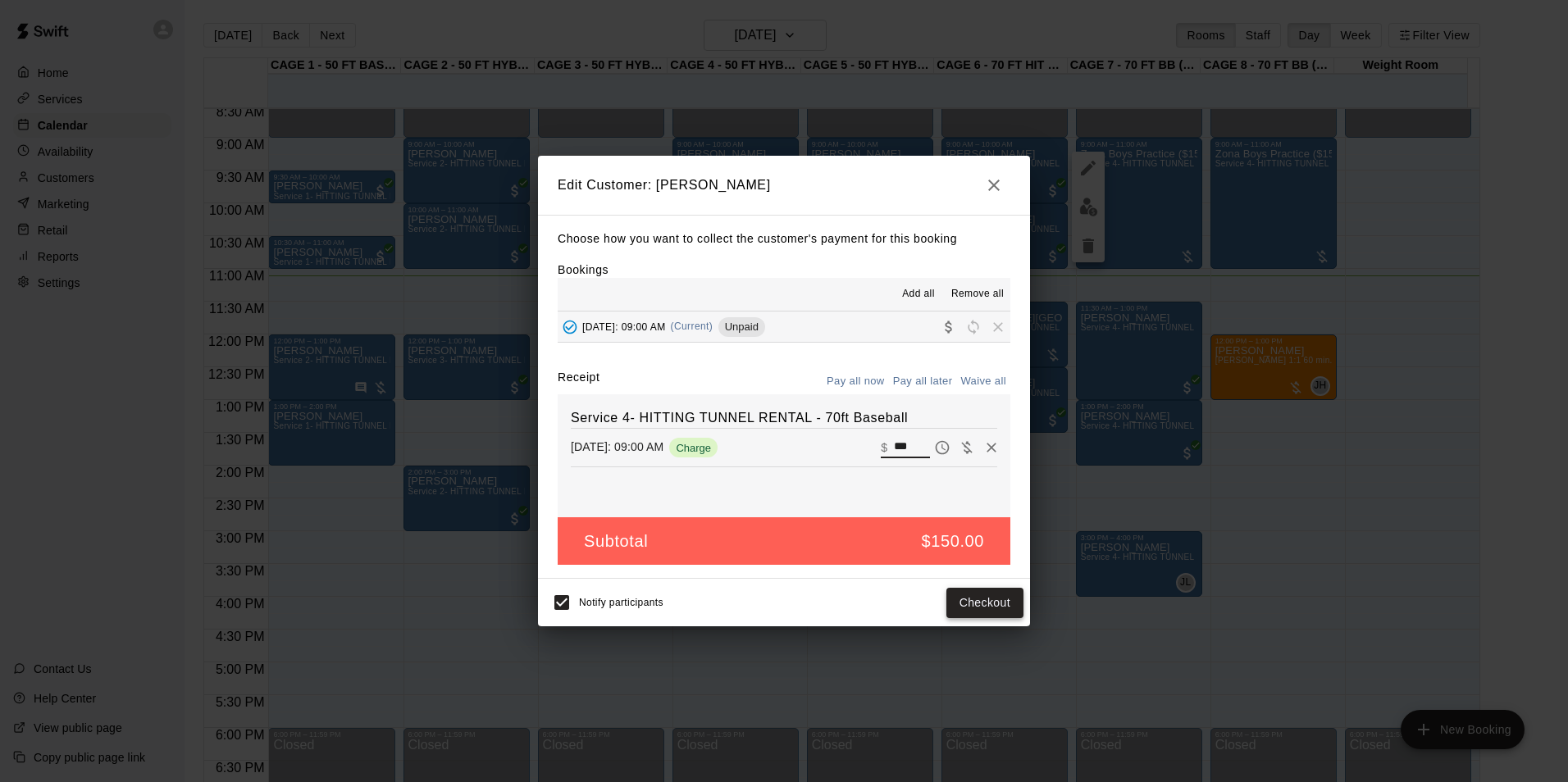
type input "***"
click at [993, 594] on button "Checkout" at bounding box center [985, 603] width 77 height 31
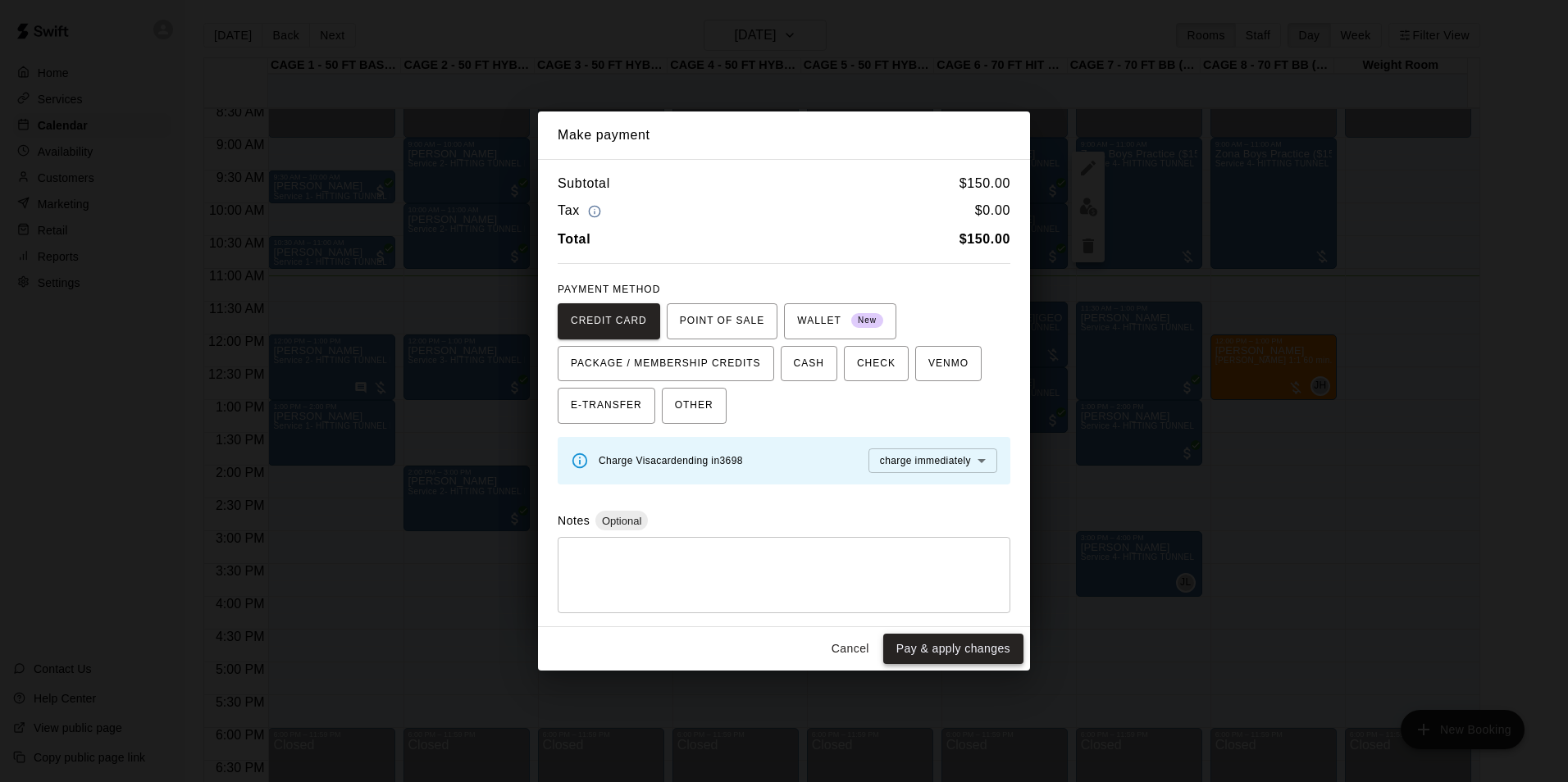
click at [1002, 649] on button "Pay & apply changes" at bounding box center [953, 649] width 141 height 31
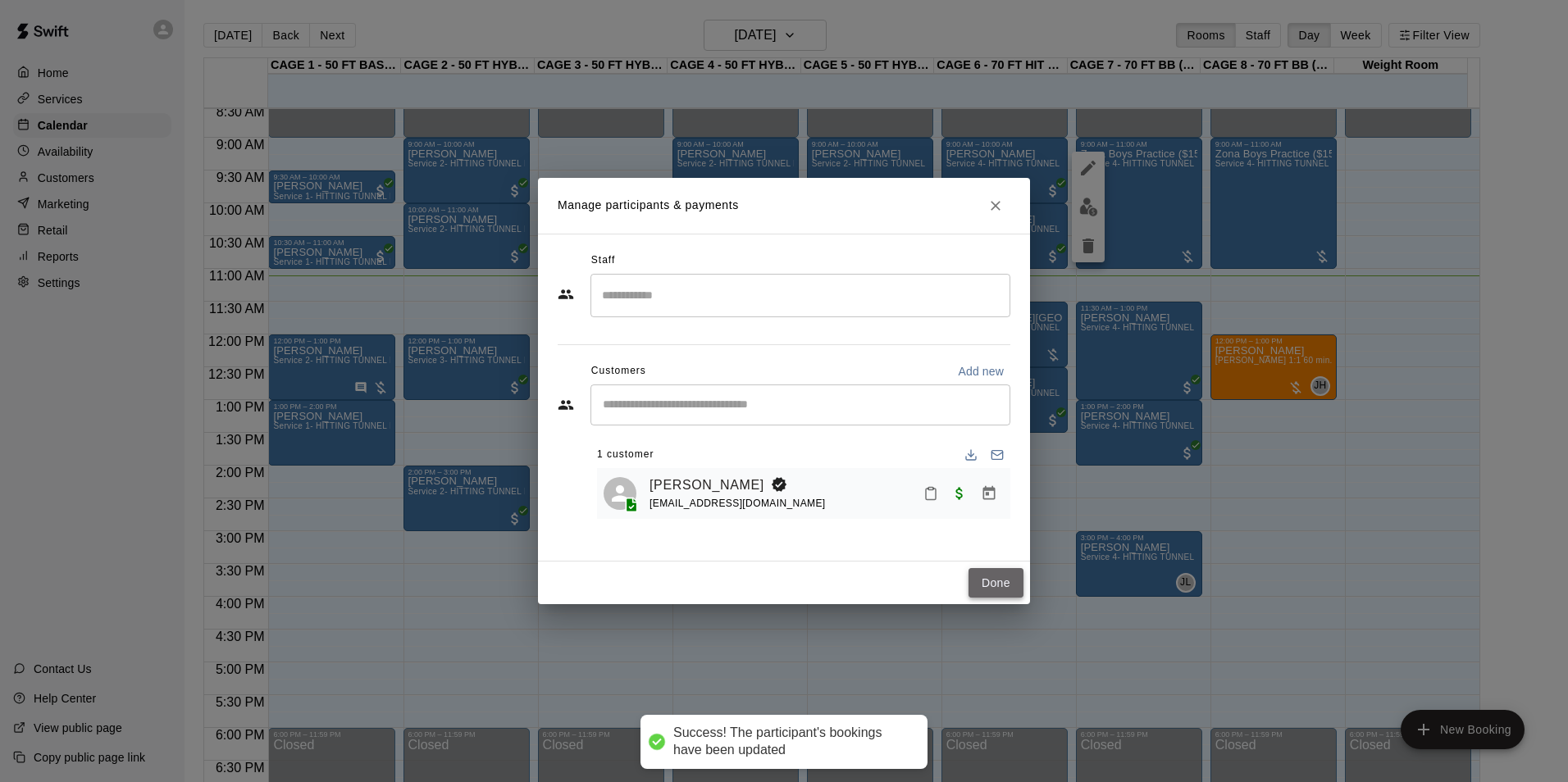
click at [990, 569] on button "Done" at bounding box center [995, 583] width 54 height 31
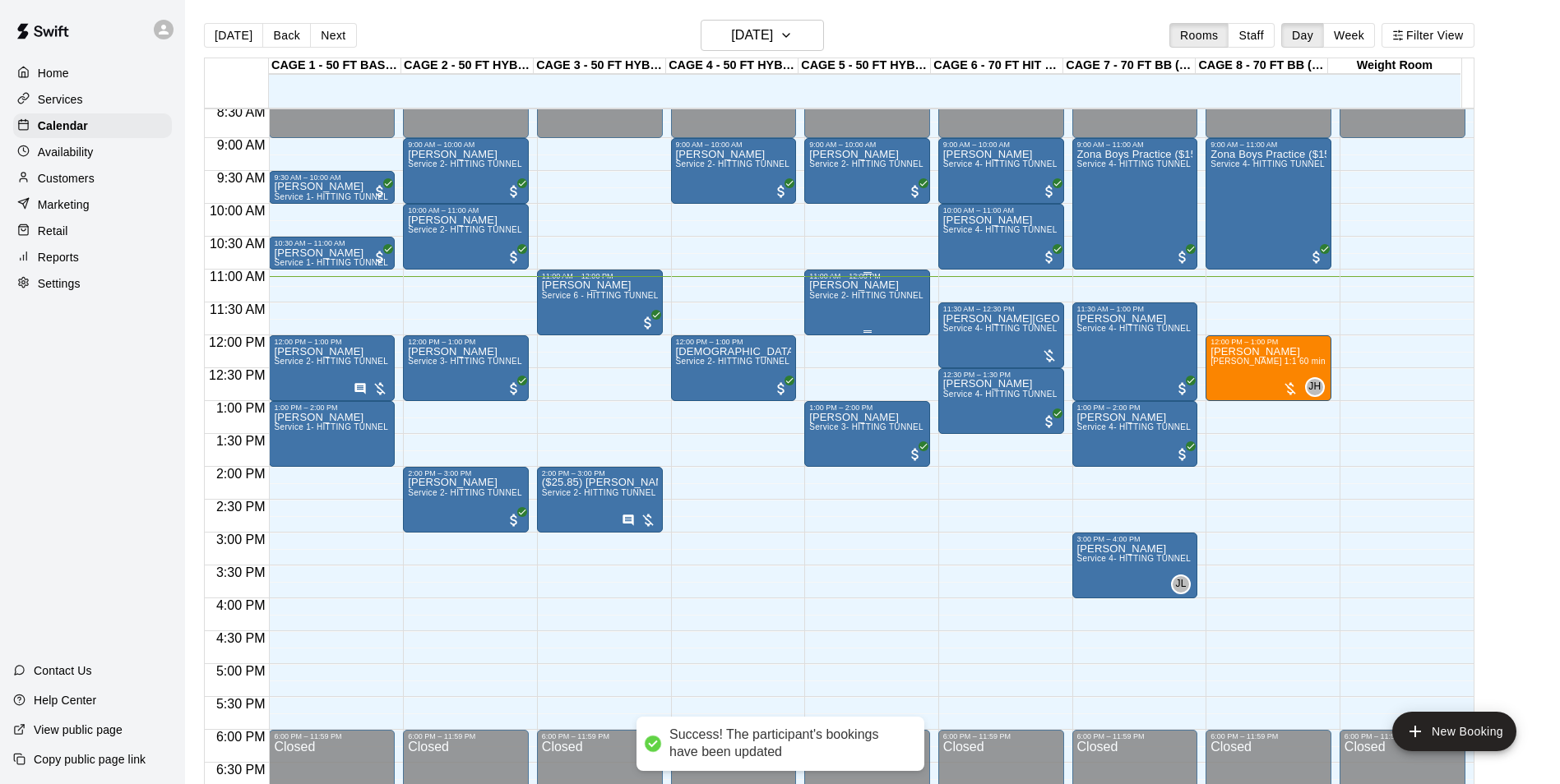
click at [853, 292] on div "Valerie Lawrence Service 2- HITTING TUNNEL RENTAL - 50ft Baseball" at bounding box center [867, 673] width 116 height 784
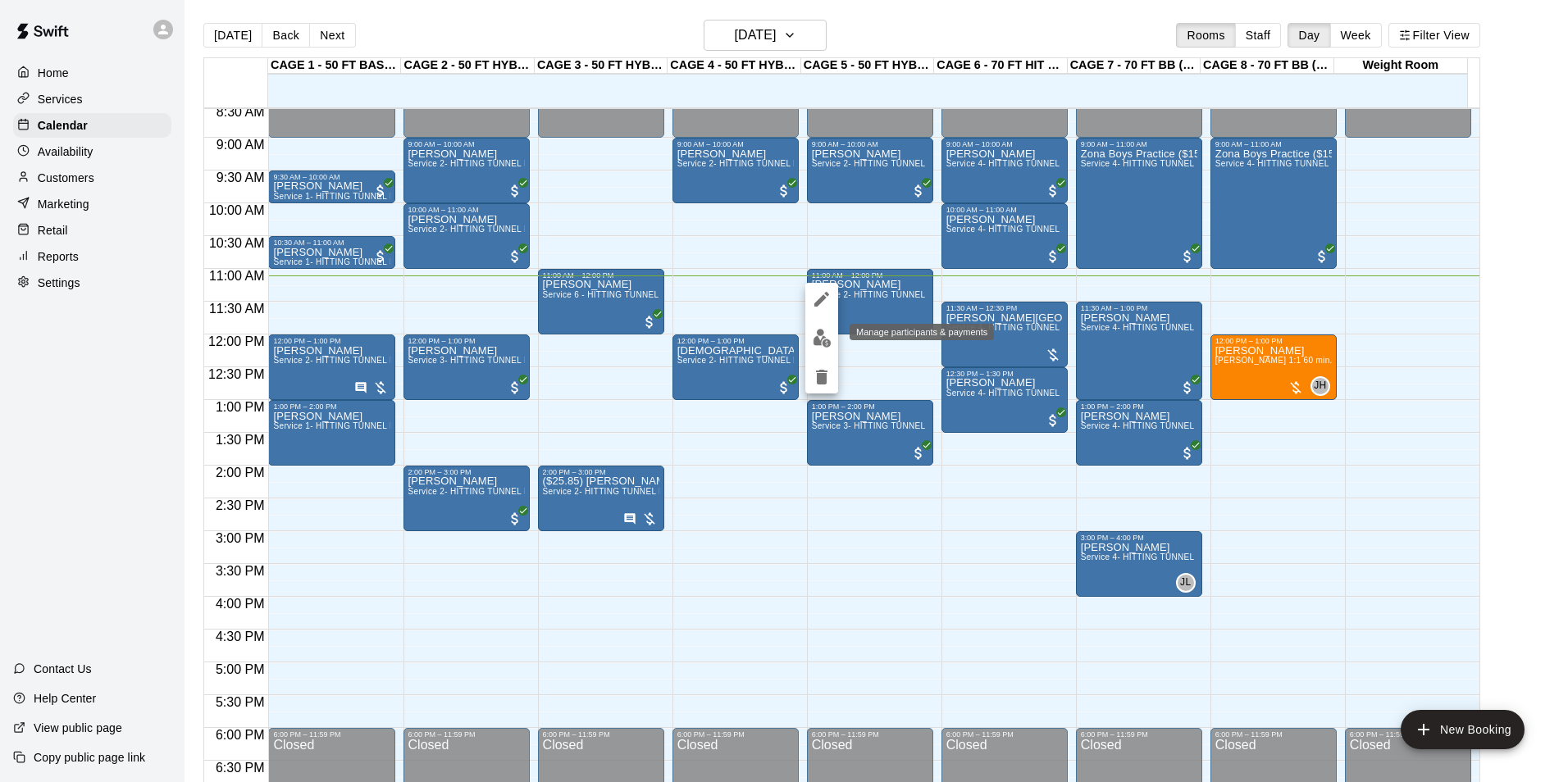
click at [822, 337] on img "edit" at bounding box center [822, 338] width 19 height 19
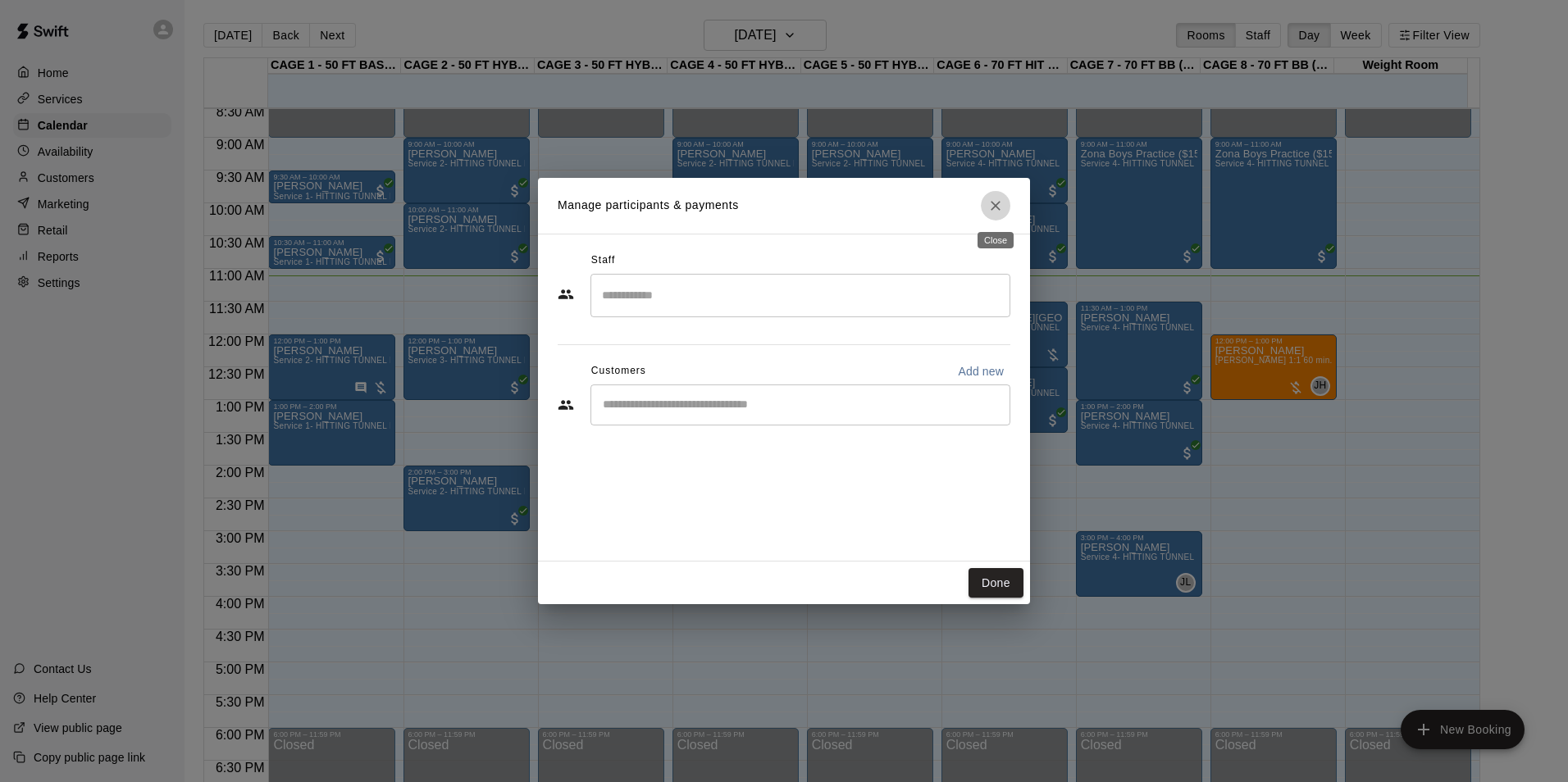
click at [987, 205] on button "Close" at bounding box center [995, 206] width 30 height 30
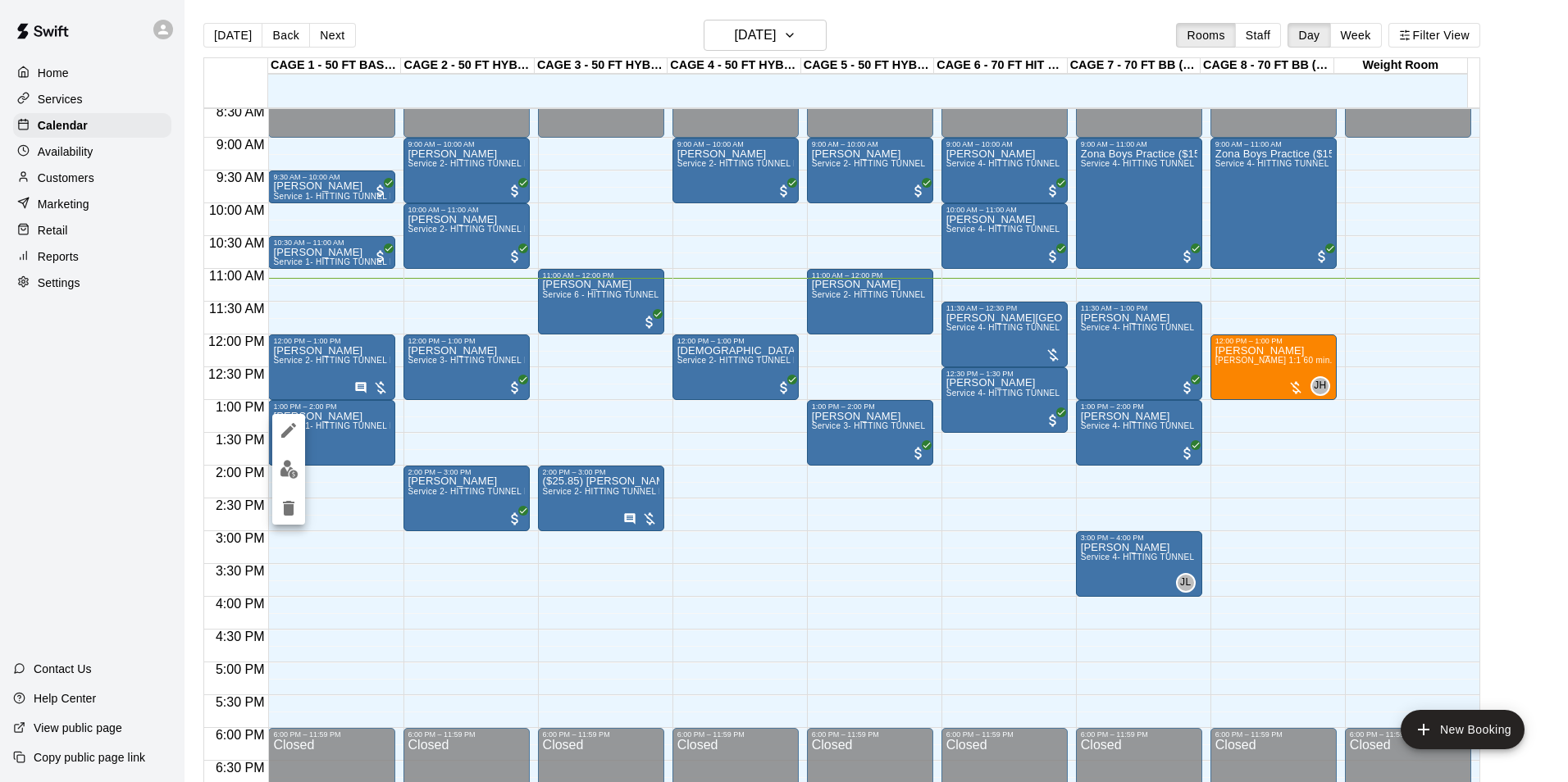
click at [280, 472] on img "edit" at bounding box center [290, 469] width 19 height 19
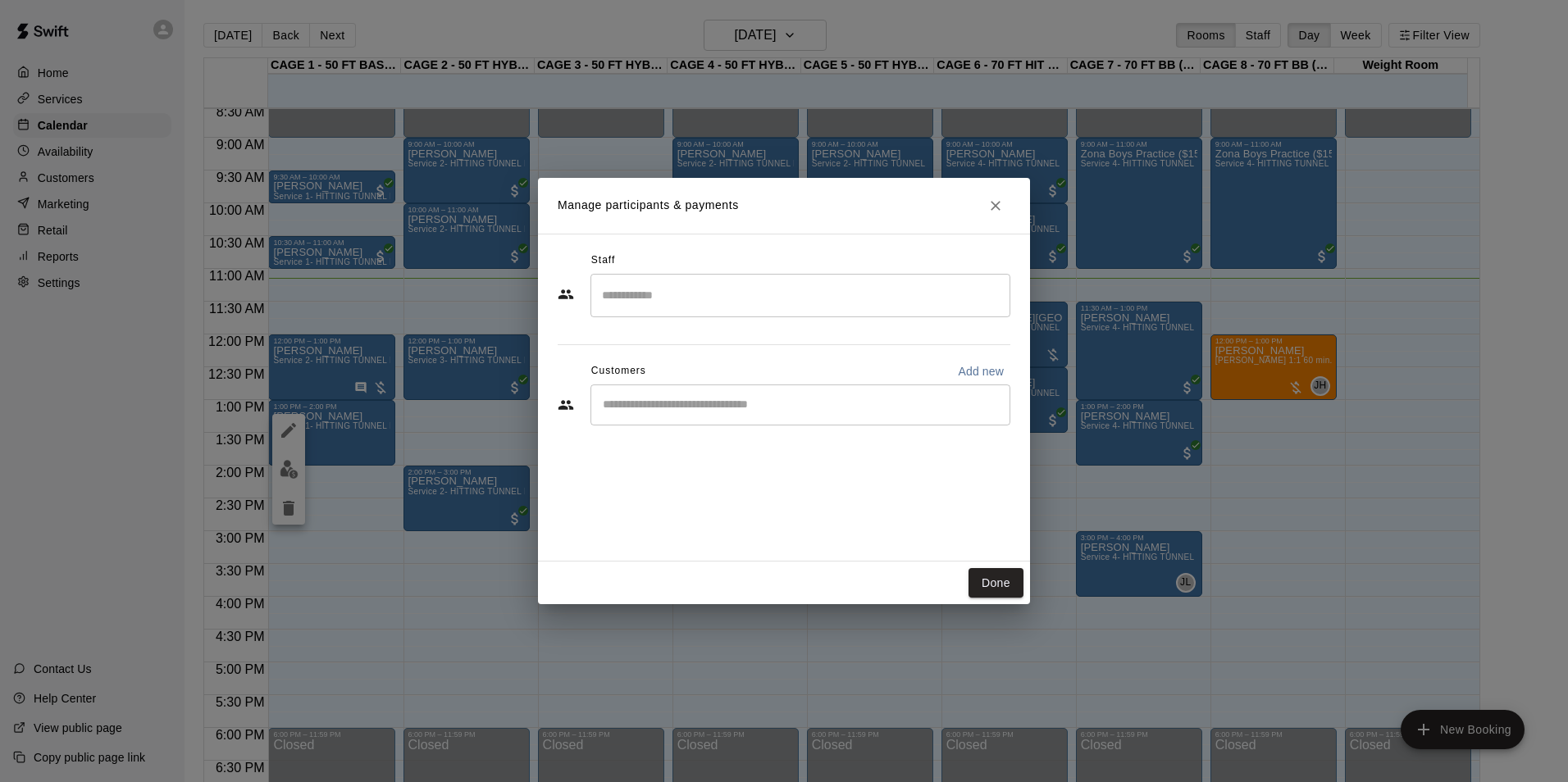
click at [995, 205] on icon "Close" at bounding box center [995, 206] width 10 height 10
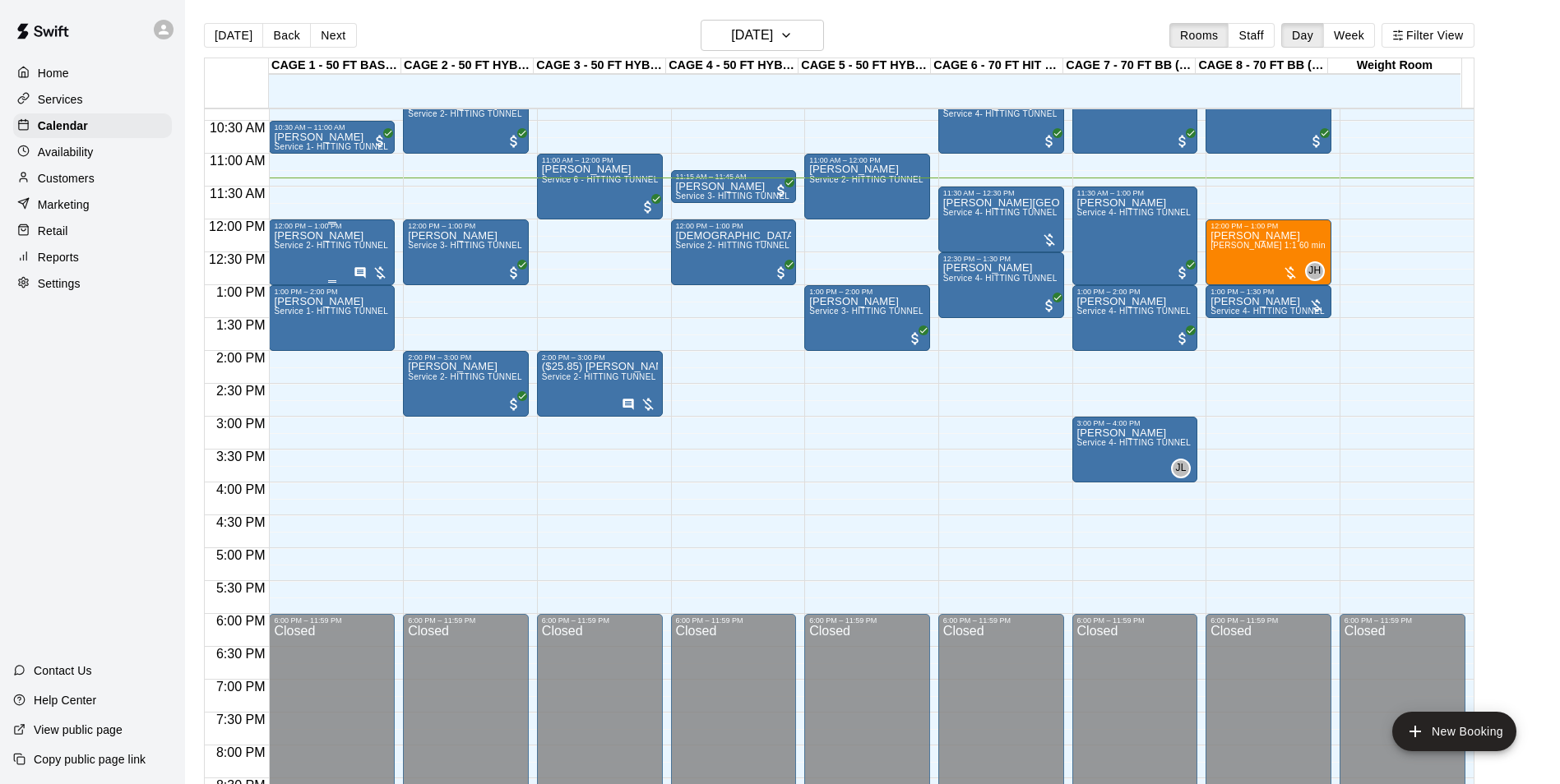
scroll to position [584, 0]
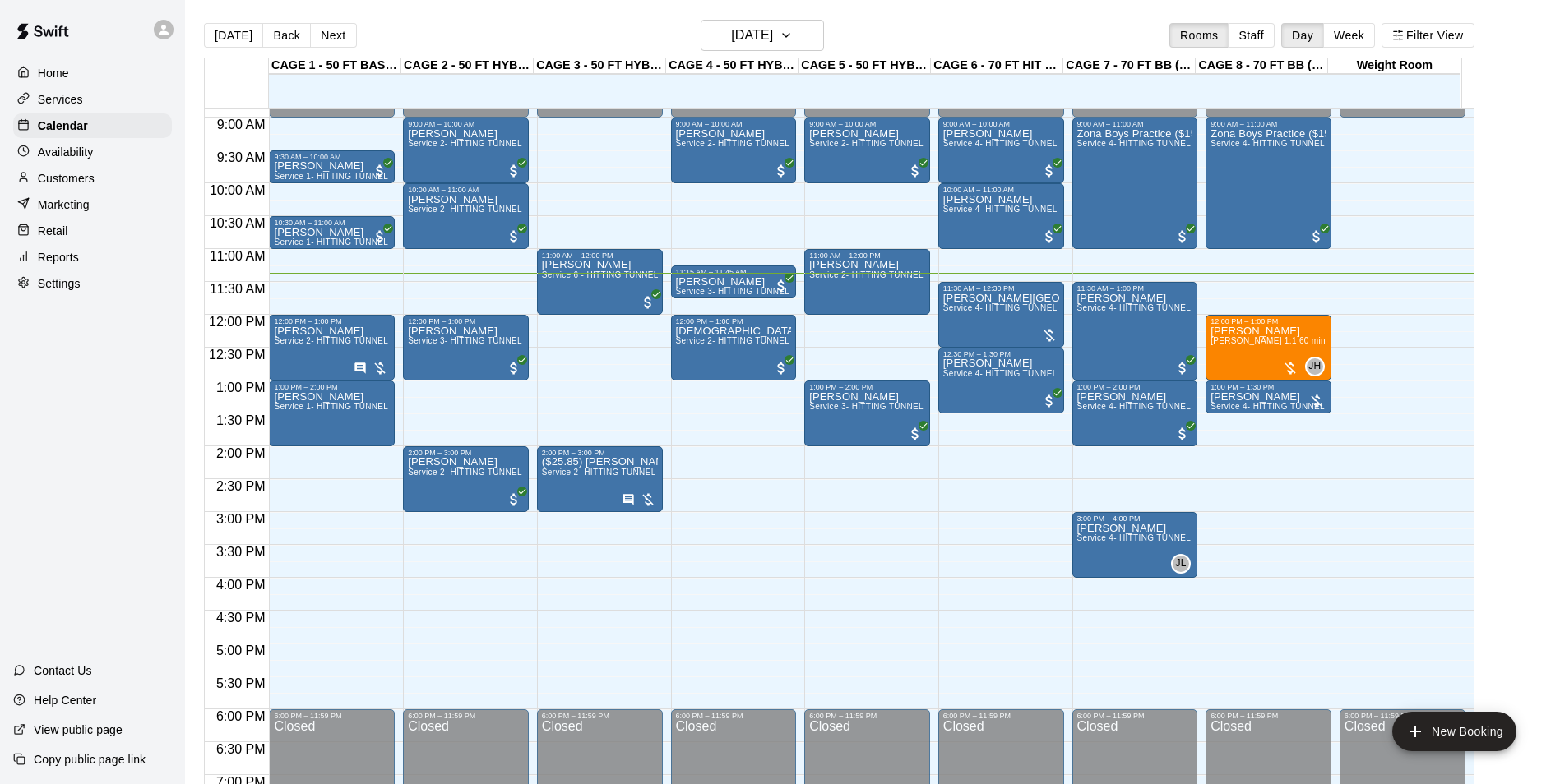
click at [379, 448] on div "12:00 AM – 9:00 AM Closed 9:30 AM – 10:00 AM [PERSON_NAME] Service 1- HITTING T…" at bounding box center [331, 314] width 126 height 1579
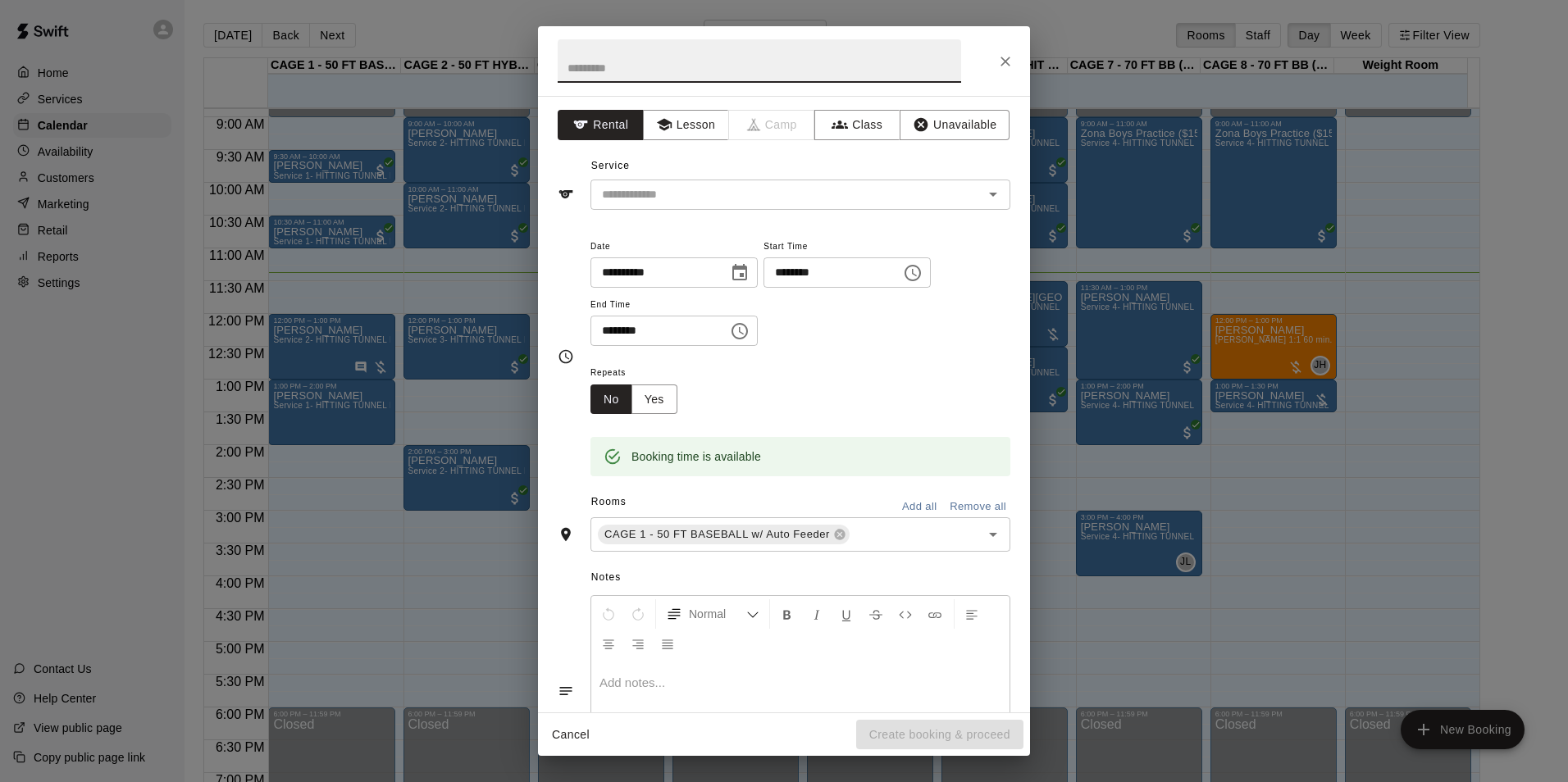
click at [1004, 60] on icon "Close" at bounding box center [1005, 61] width 10 height 10
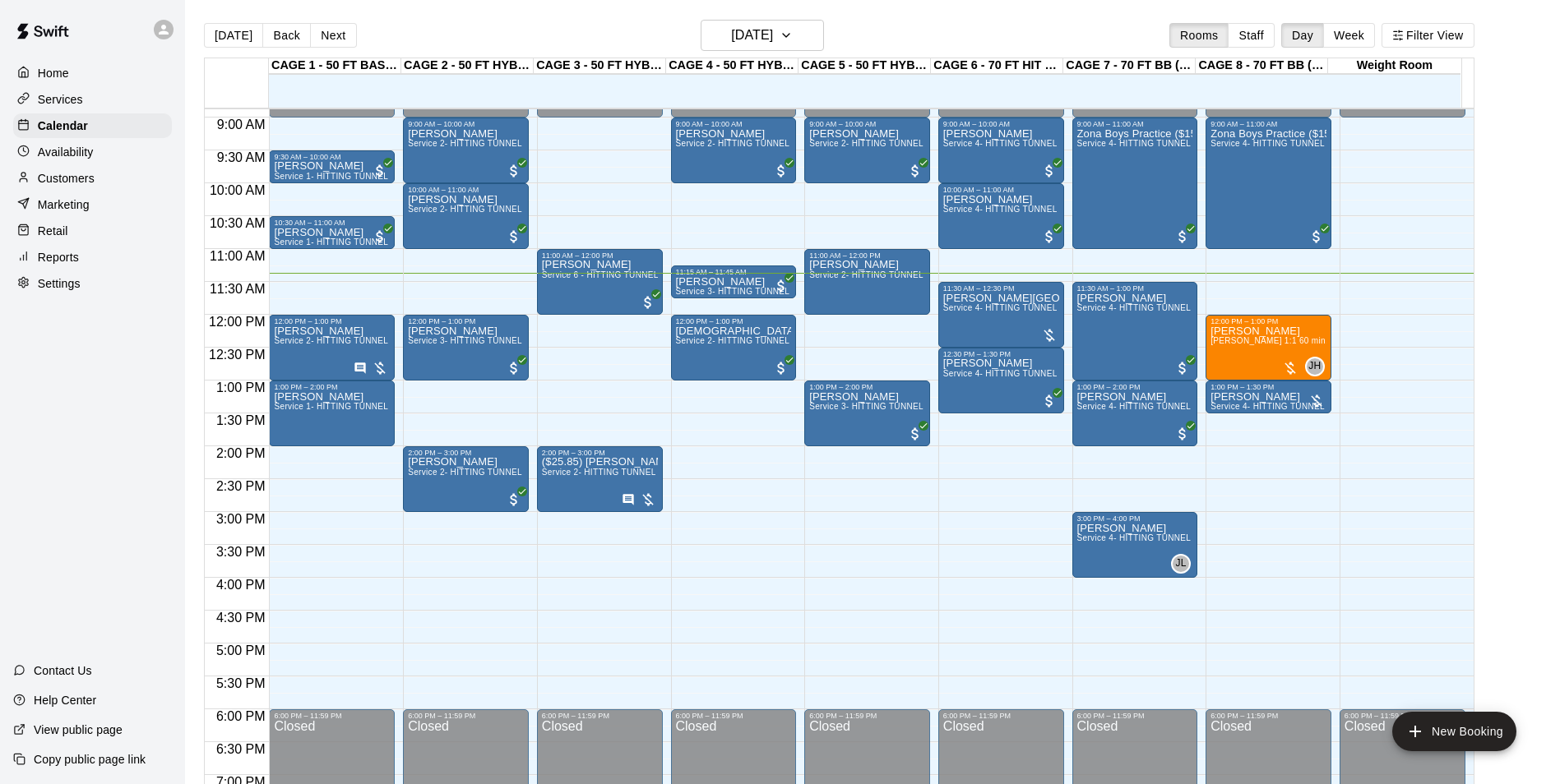
click at [124, 171] on div "Customers" at bounding box center [93, 178] width 159 height 25
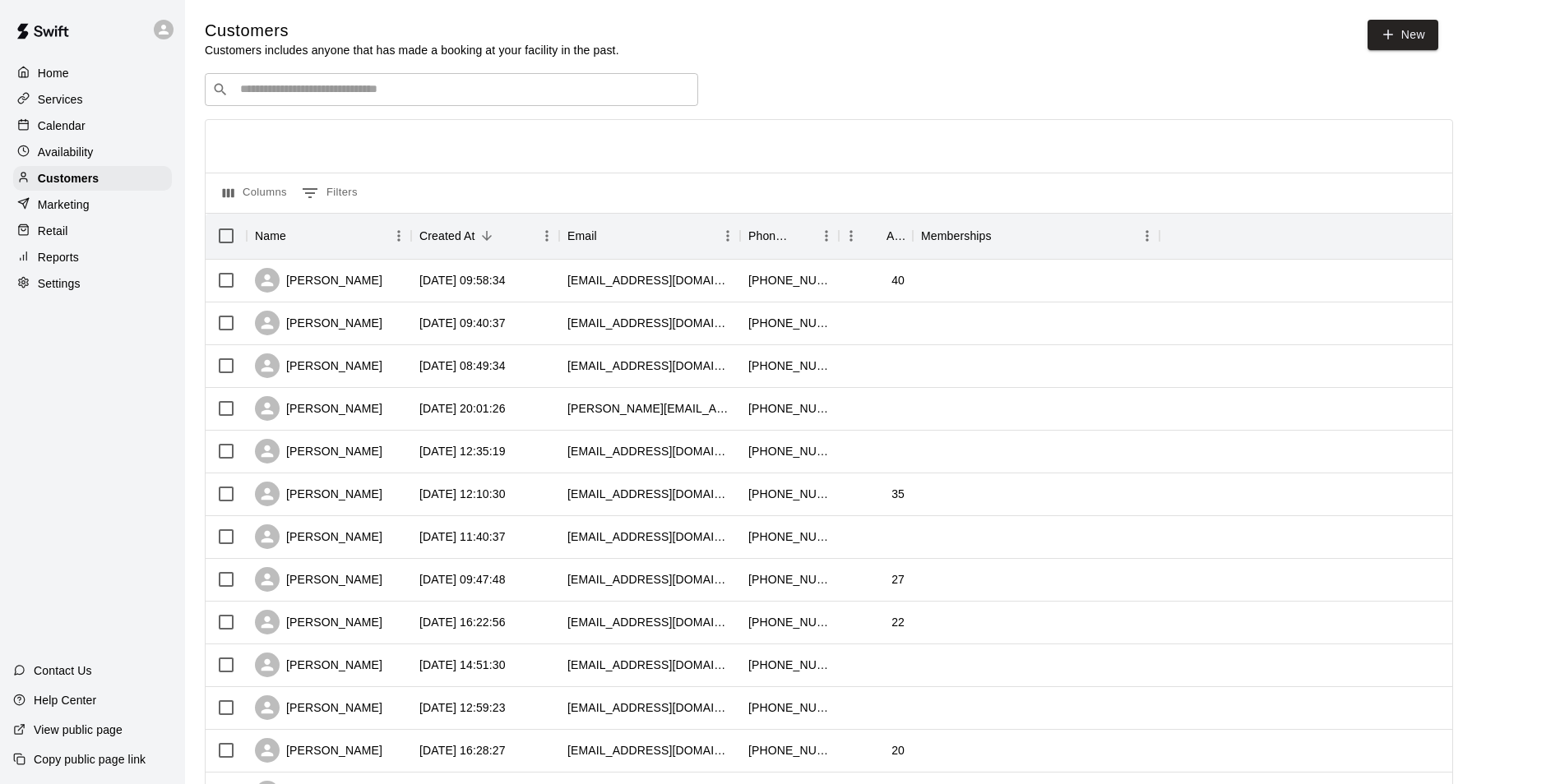
click at [404, 97] on input "Search customers by name or email" at bounding box center [462, 89] width 455 height 16
click at [92, 132] on div "Calendar" at bounding box center [93, 126] width 159 height 25
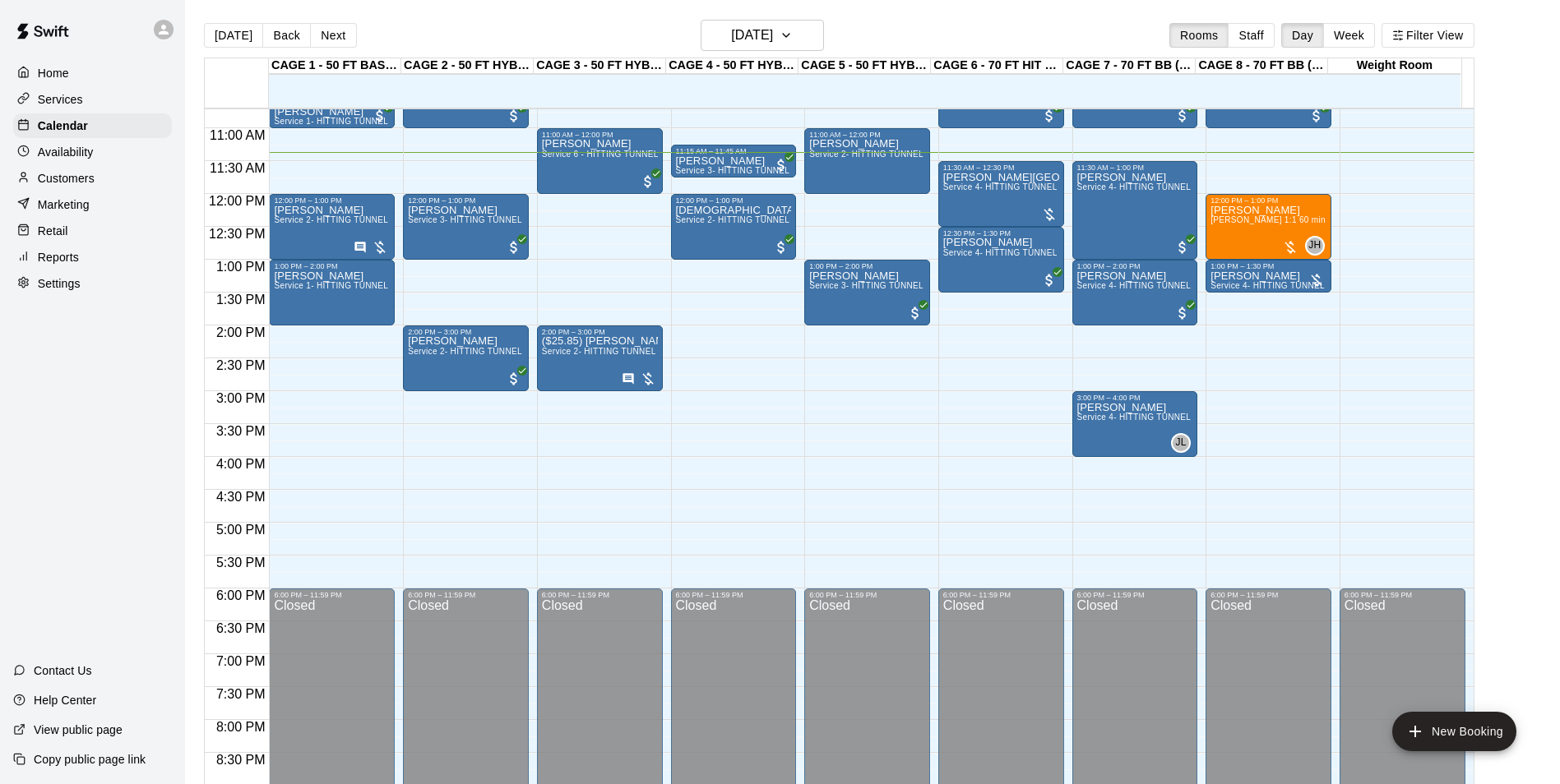
scroll to position [667, 0]
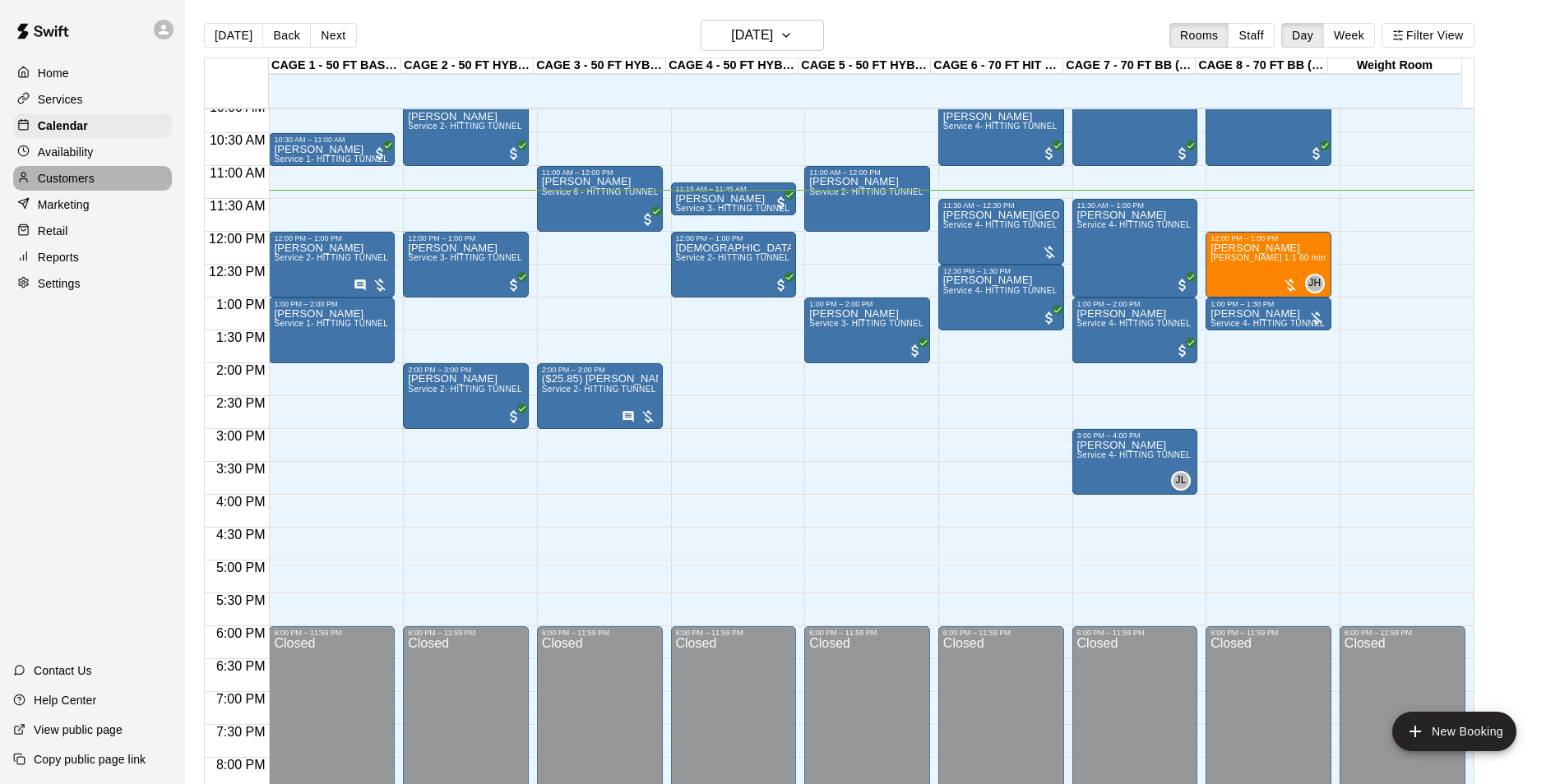
click at [125, 174] on div "Customers" at bounding box center [93, 178] width 159 height 25
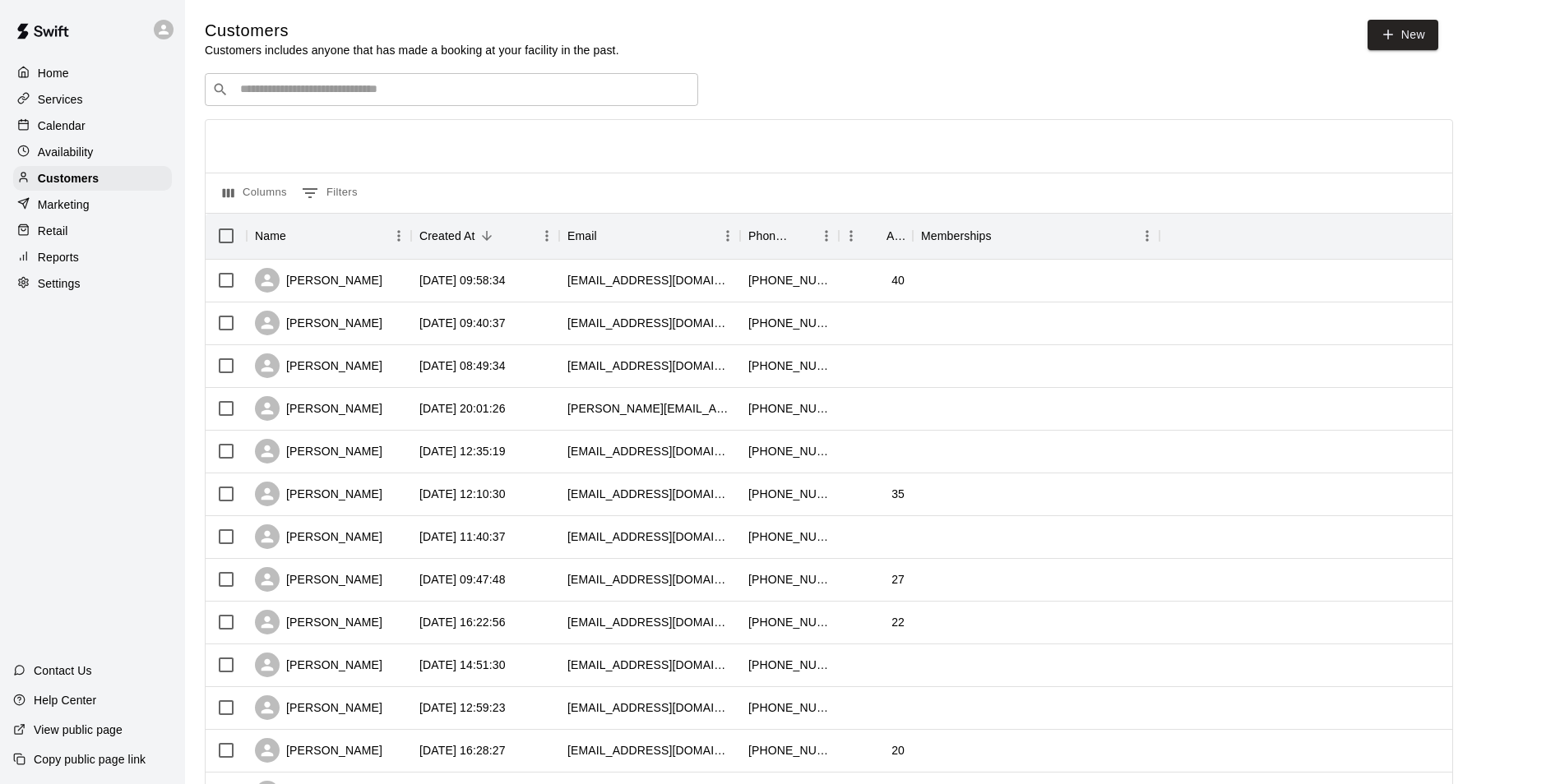
click at [465, 93] on input "Search customers by name or email" at bounding box center [462, 89] width 455 height 16
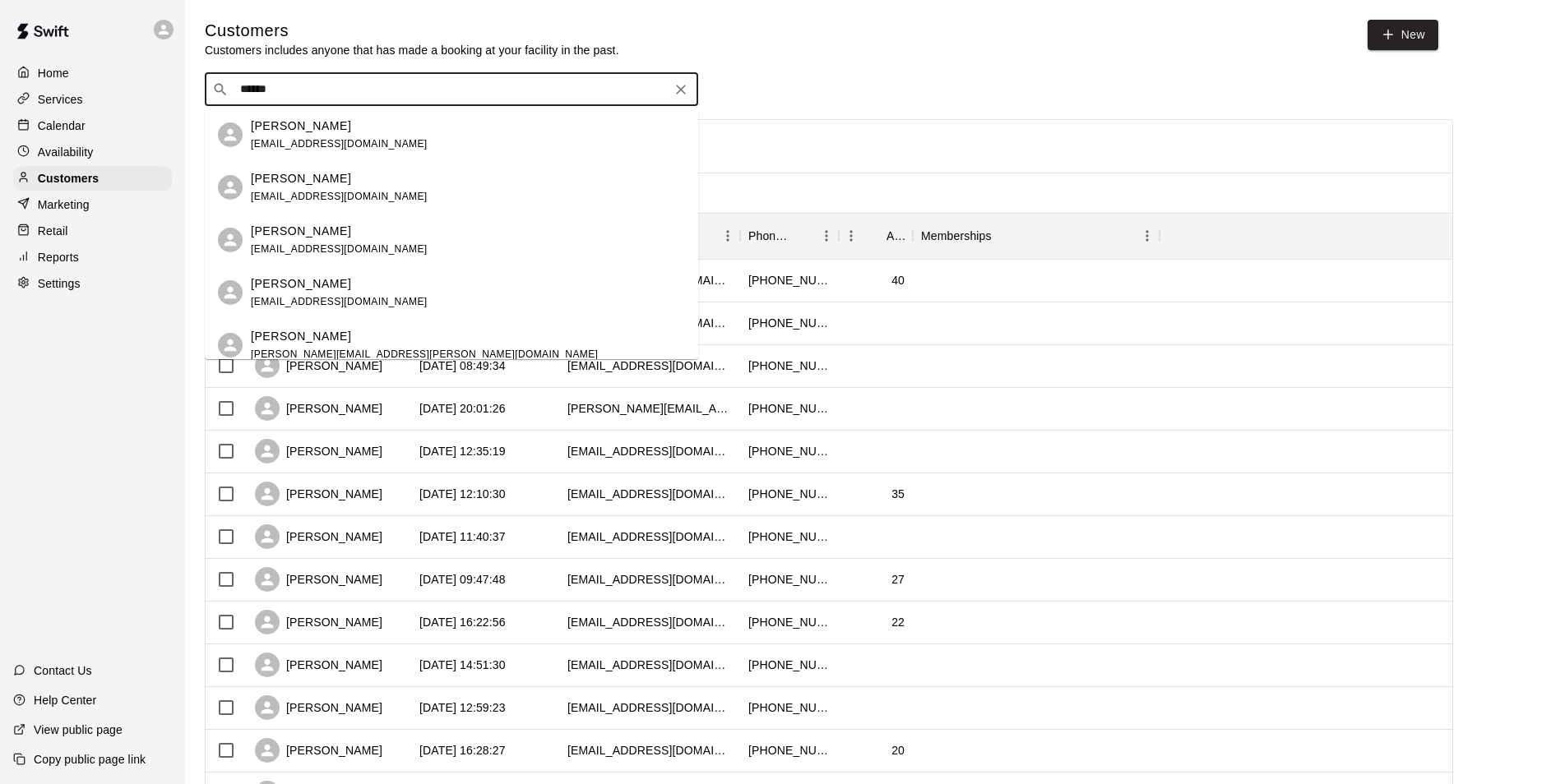
type input "*******"
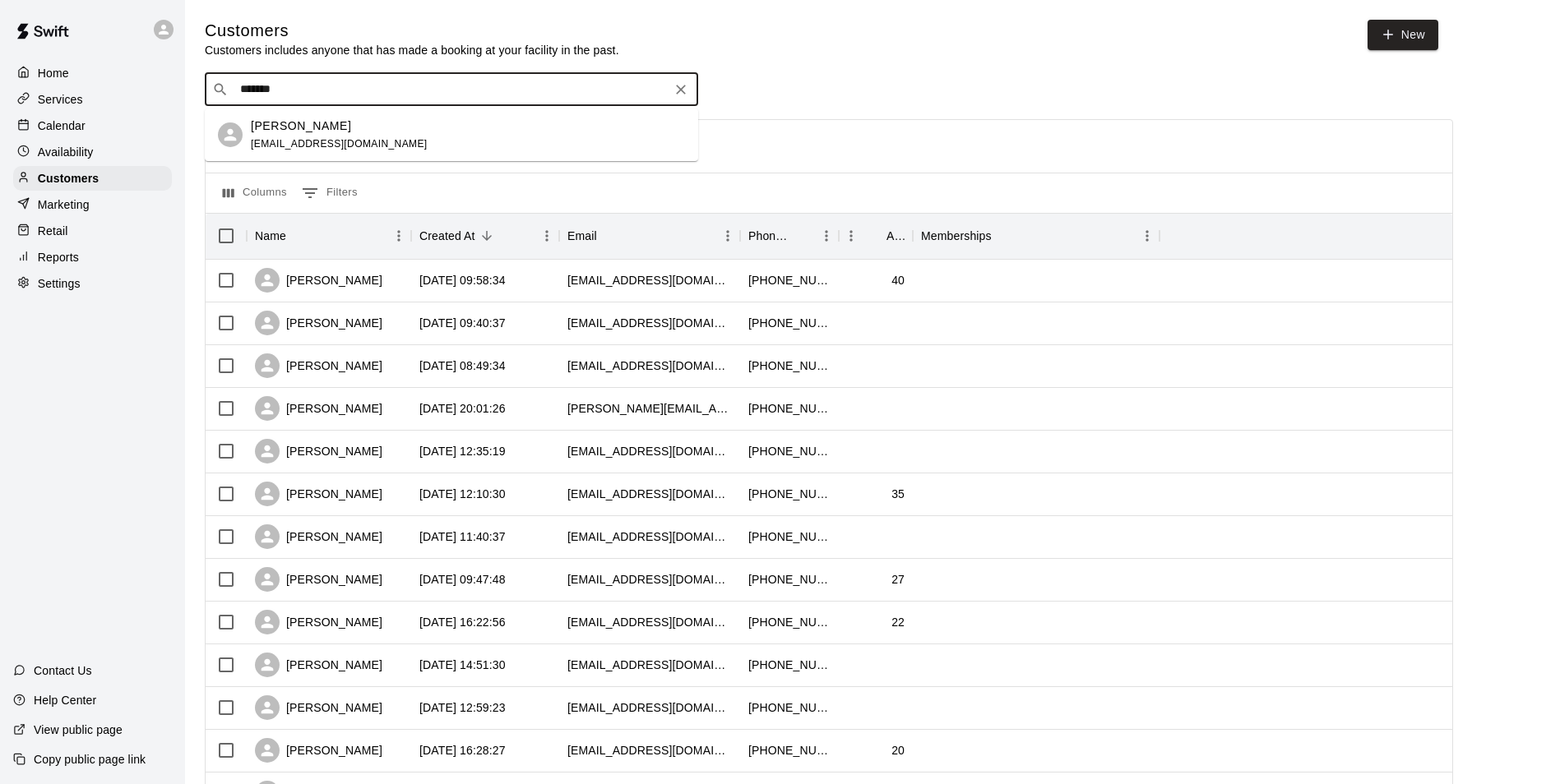
click at [625, 131] on div "[PERSON_NAME] [EMAIL_ADDRESS][DOMAIN_NAME]" at bounding box center [468, 135] width 434 height 35
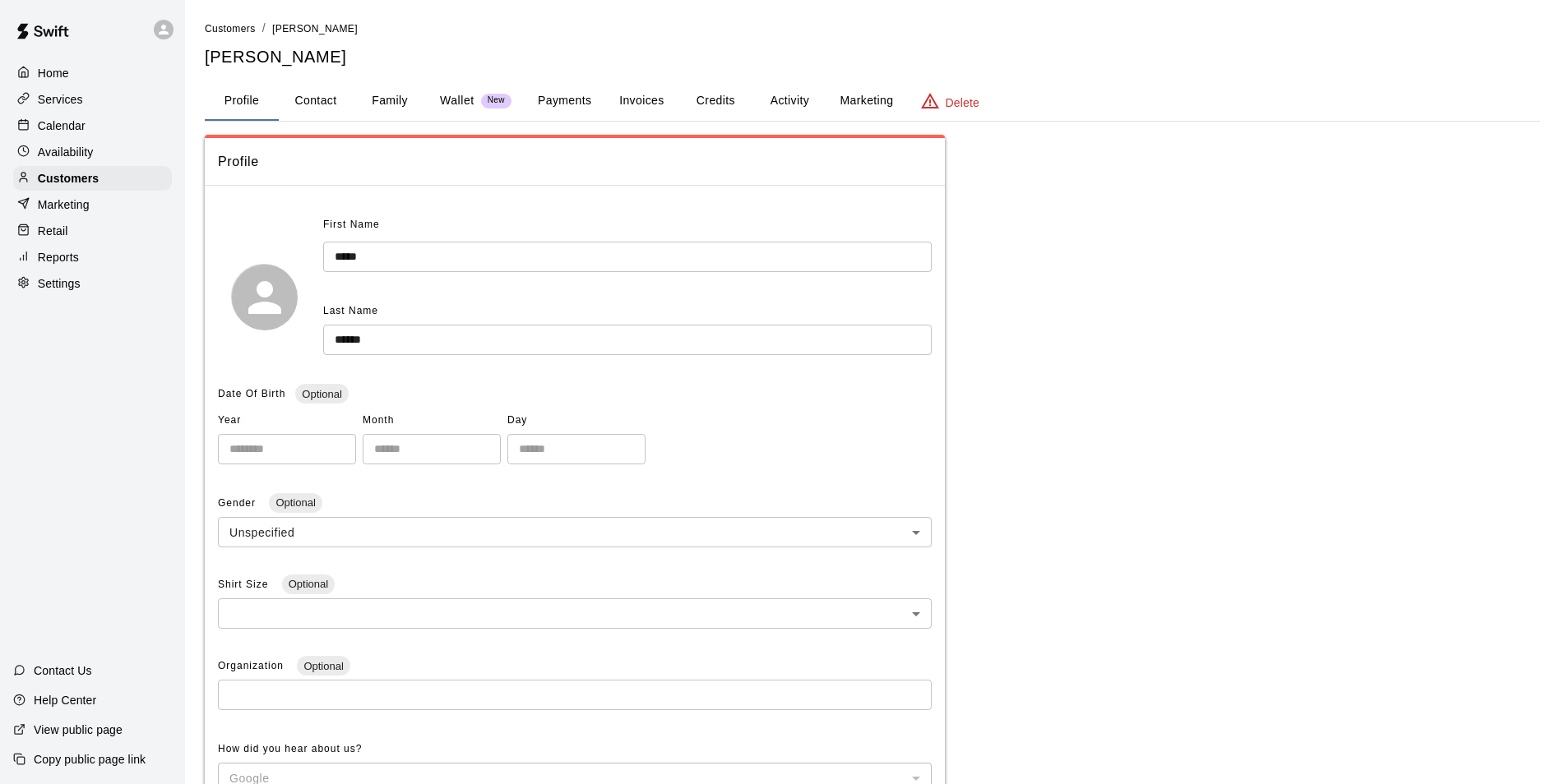
click at [569, 94] on button "Payments" at bounding box center [564, 101] width 80 height 39
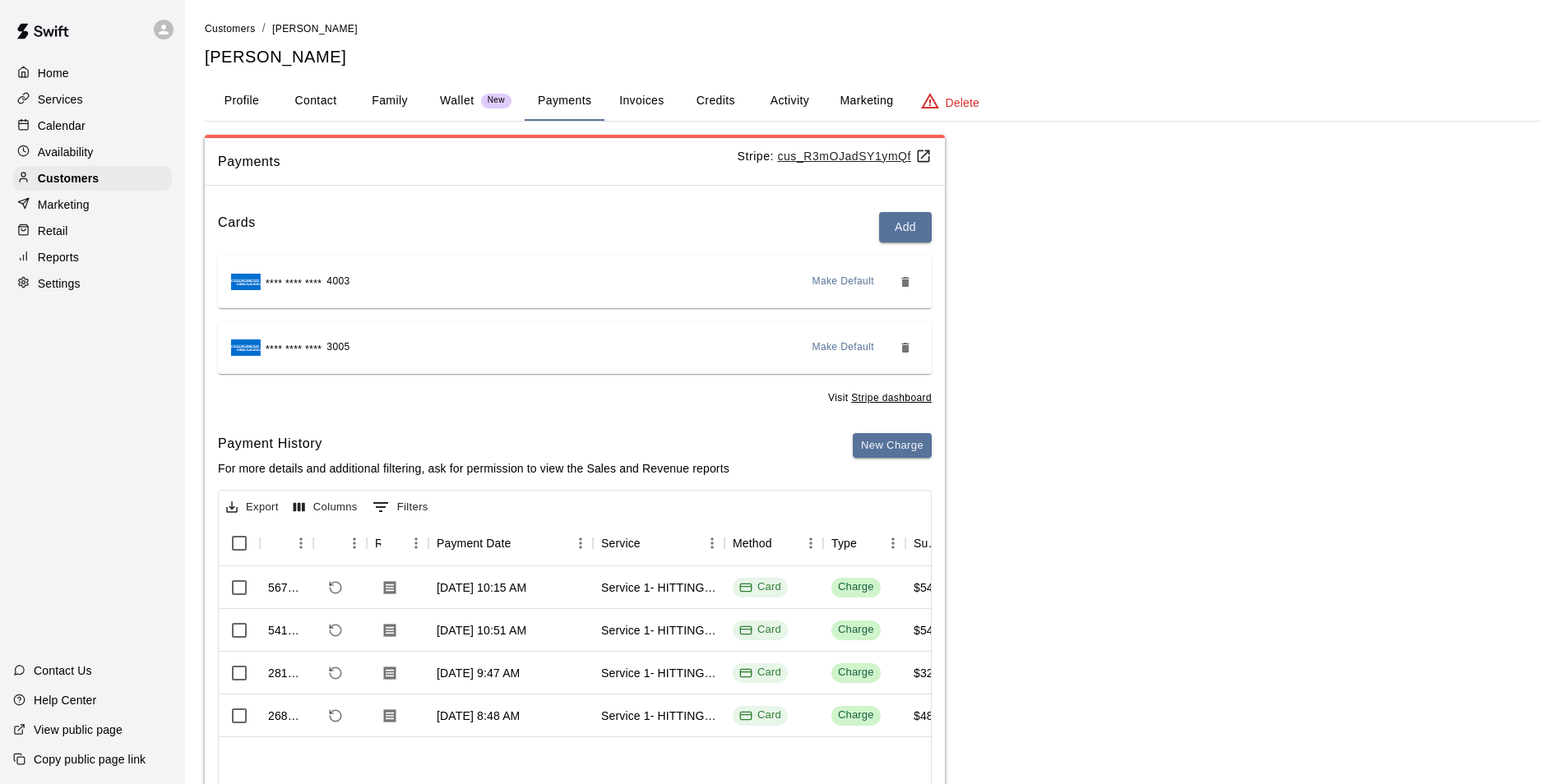
click at [632, 113] on button "Invoices" at bounding box center [640, 101] width 74 height 39
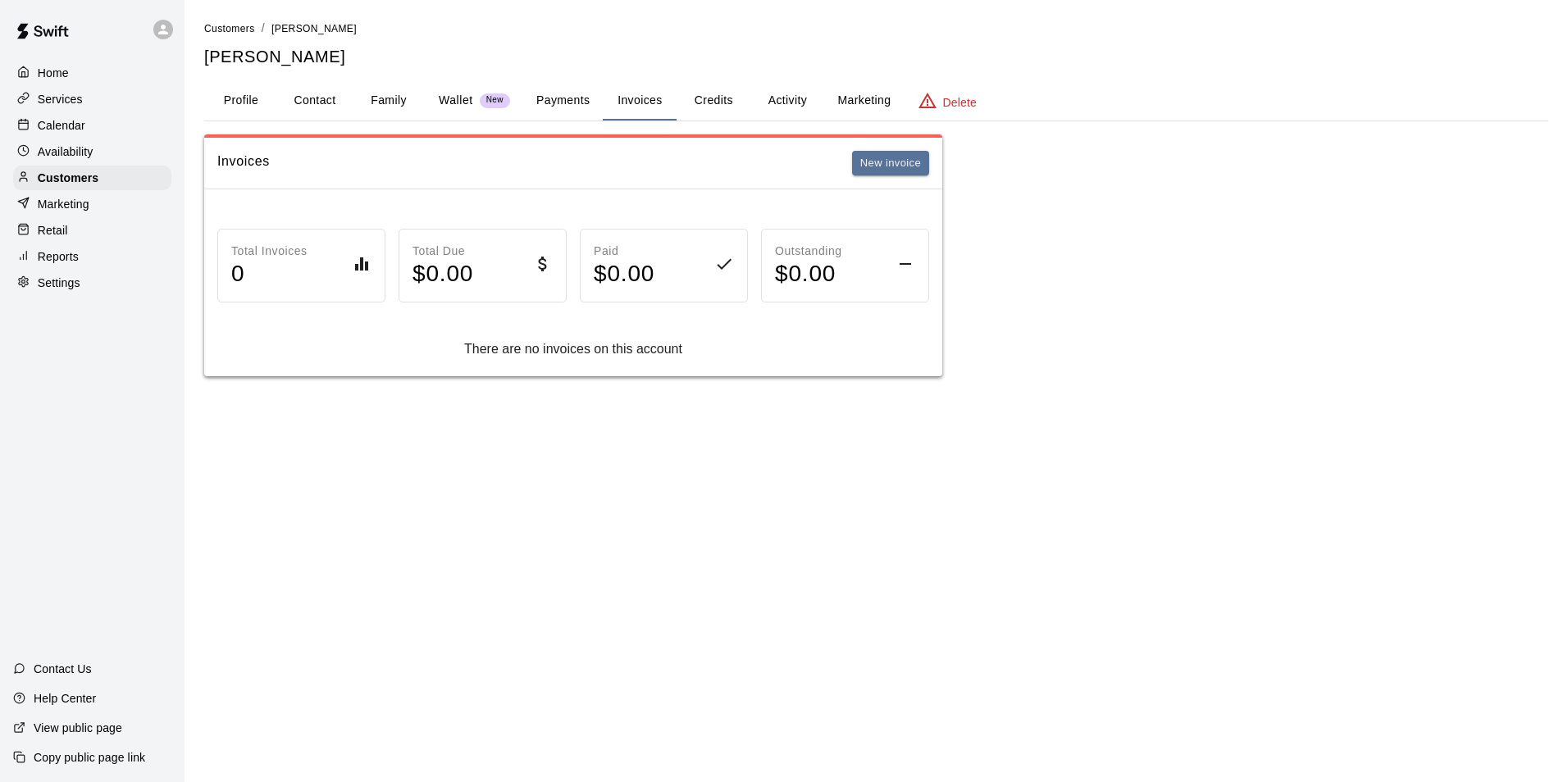
click at [760, 102] on button "Activity" at bounding box center [787, 100] width 74 height 39
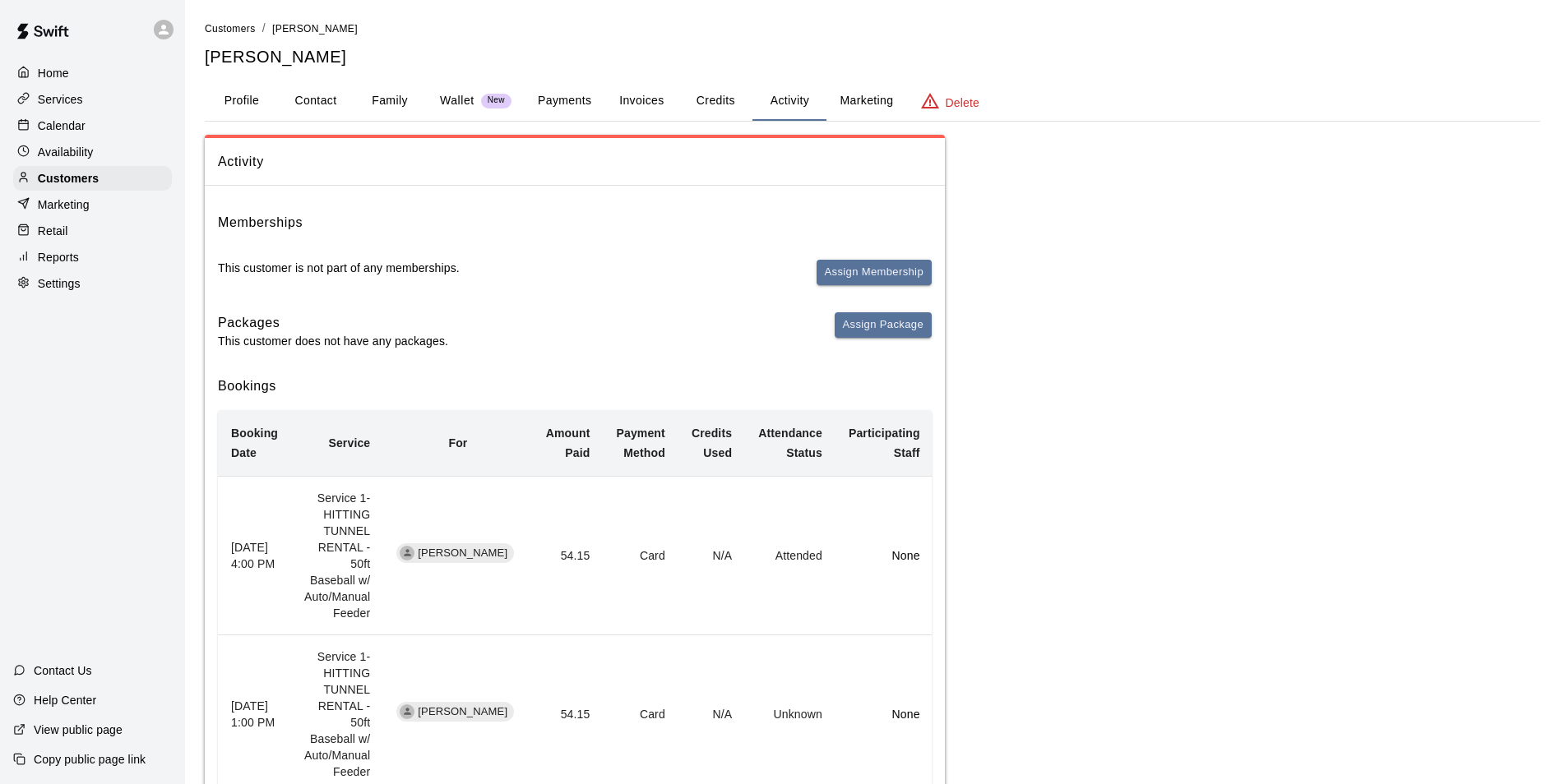
click at [723, 116] on button "Credits" at bounding box center [715, 101] width 74 height 39
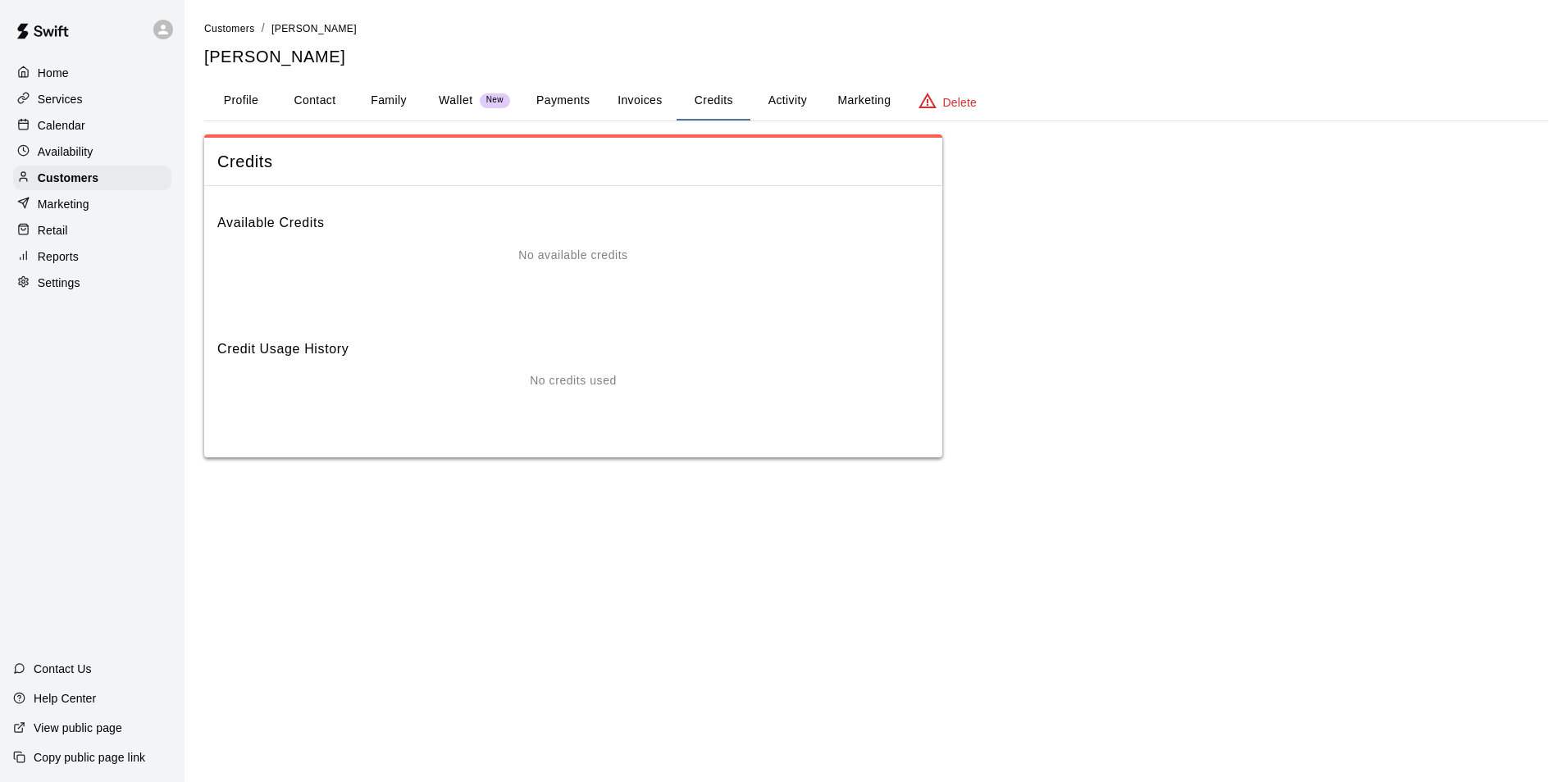
click at [639, 106] on button "Invoices" at bounding box center [639, 100] width 74 height 39
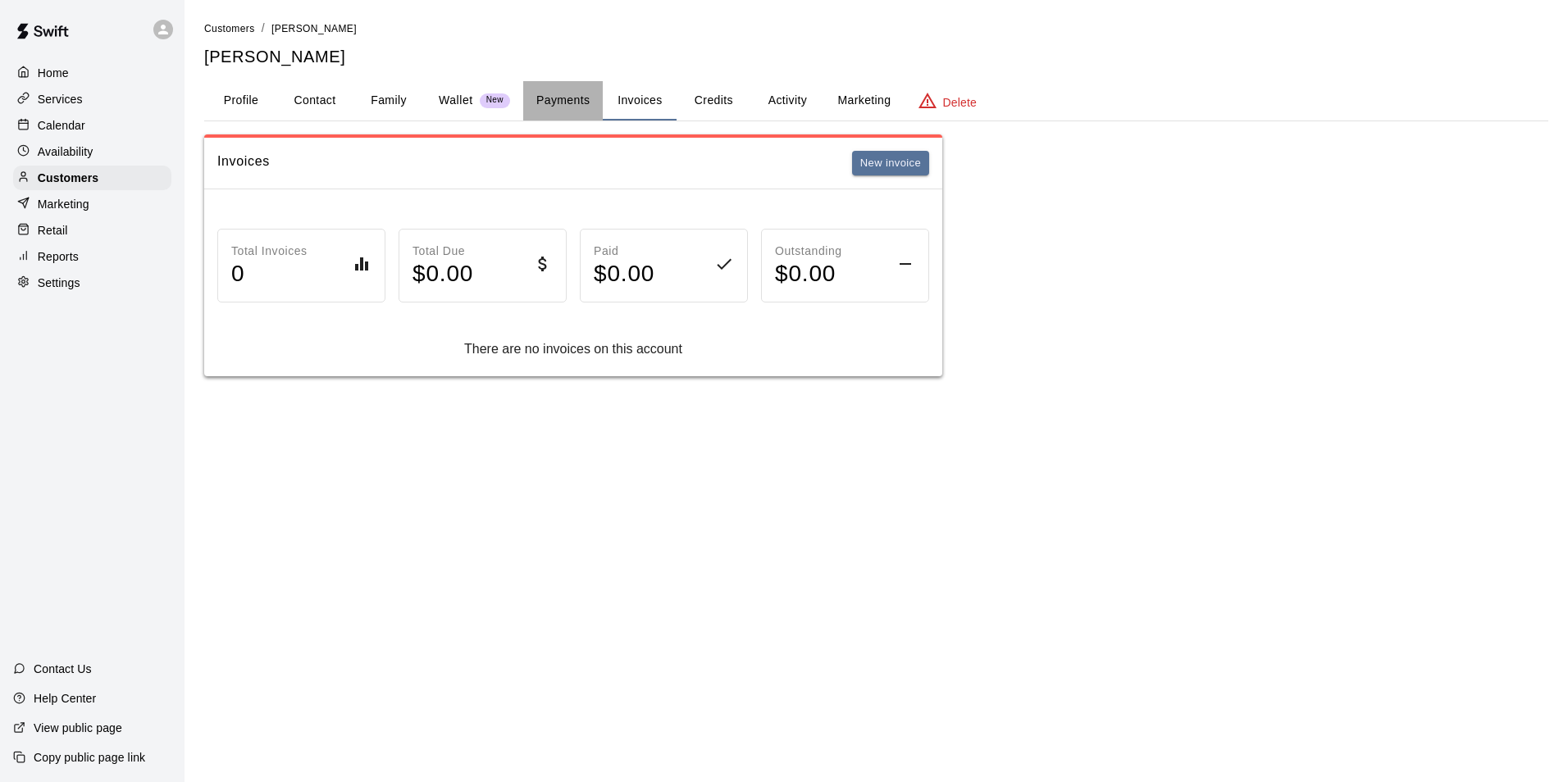
click at [566, 106] on button "Payments" at bounding box center [562, 100] width 79 height 39
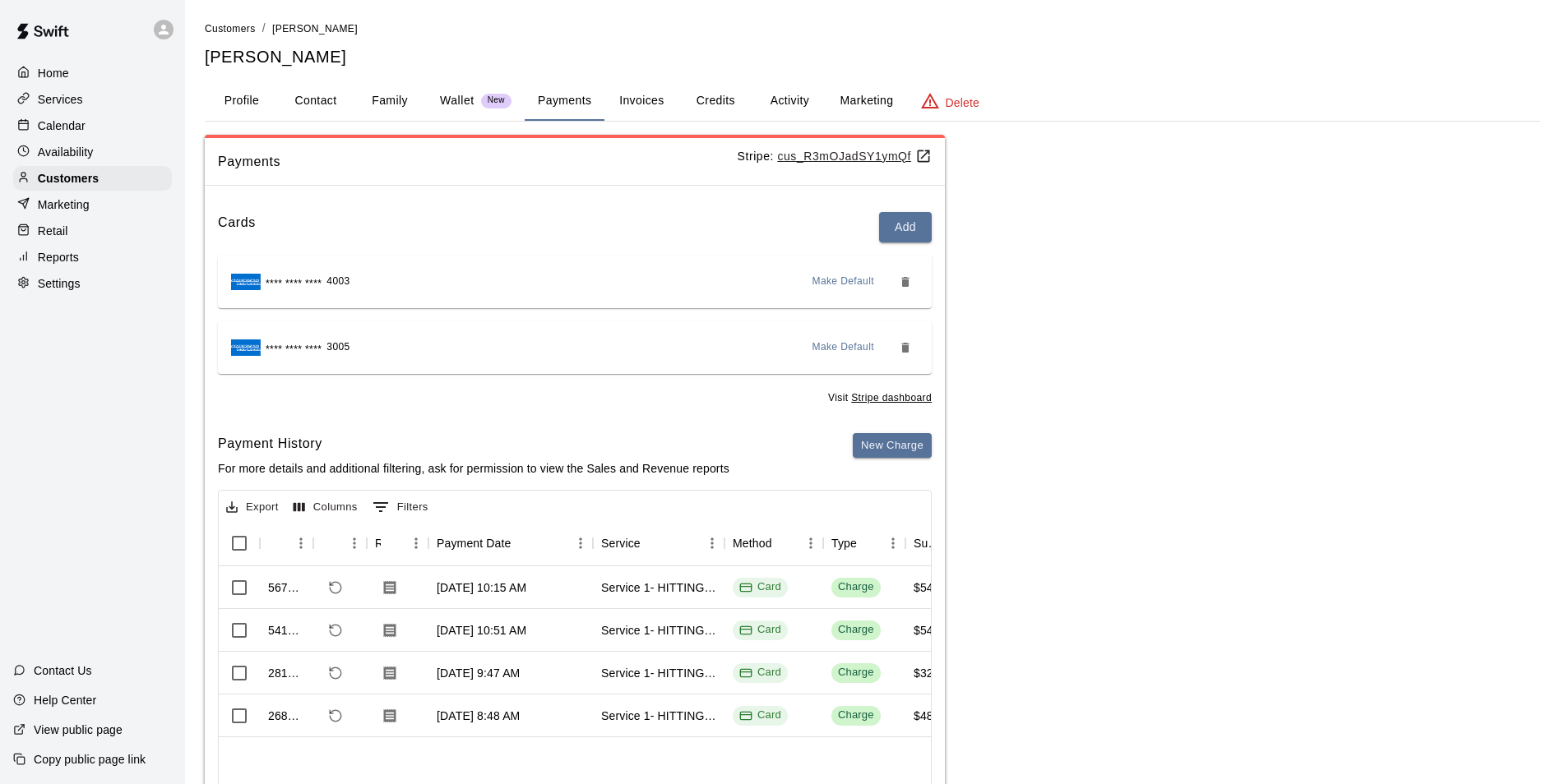
click at [450, 121] on div "Profile Contact Family Wallet New Payments Invoices Credits Activity Marketing …" at bounding box center [873, 102] width 1336 height 40
click at [456, 115] on button "Wallet New" at bounding box center [476, 101] width 98 height 39
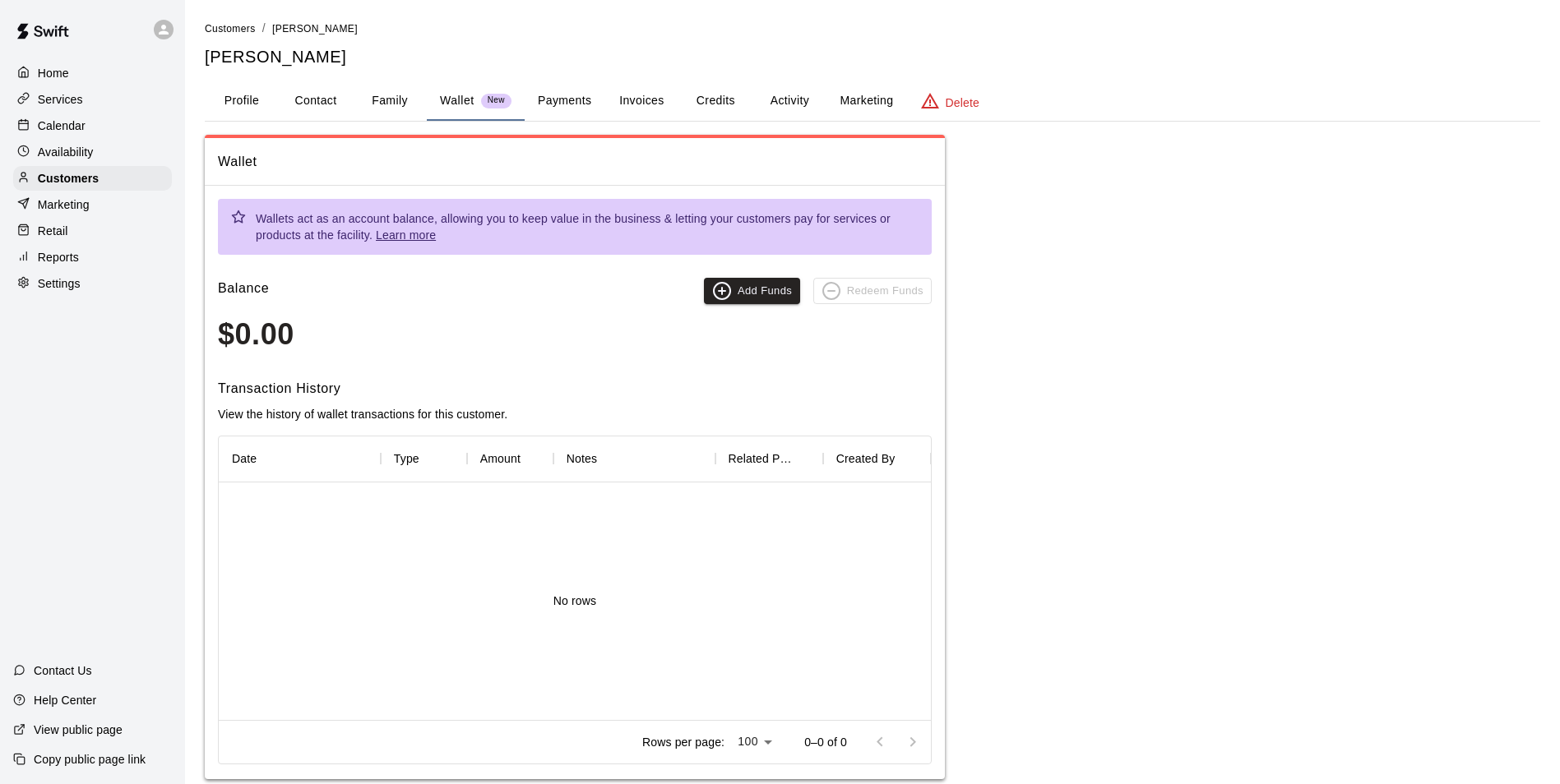
click at [391, 106] on button "Family" at bounding box center [389, 101] width 74 height 39
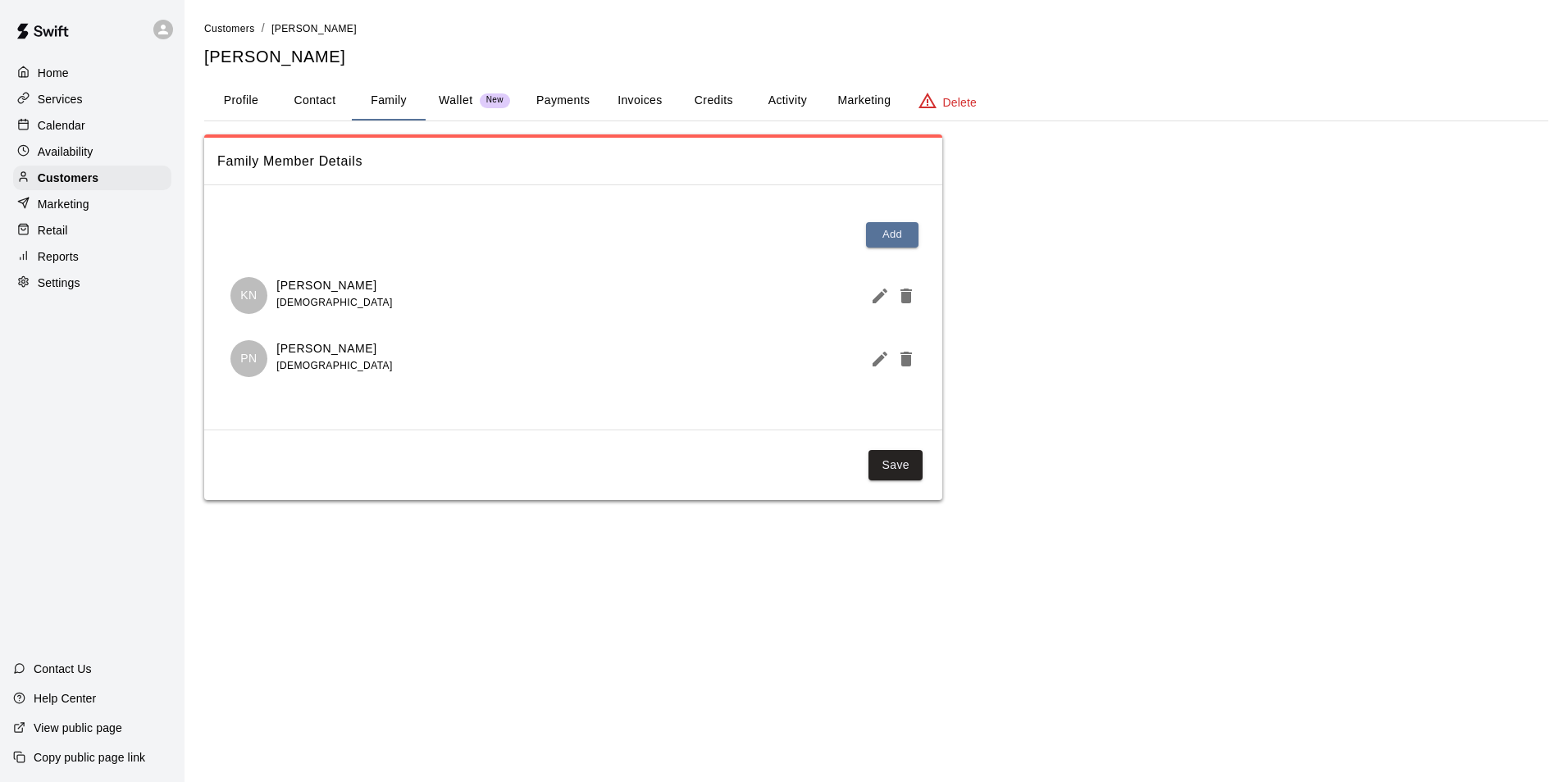
click at [316, 95] on button "Contact" at bounding box center [315, 100] width 74 height 39
select select "**"
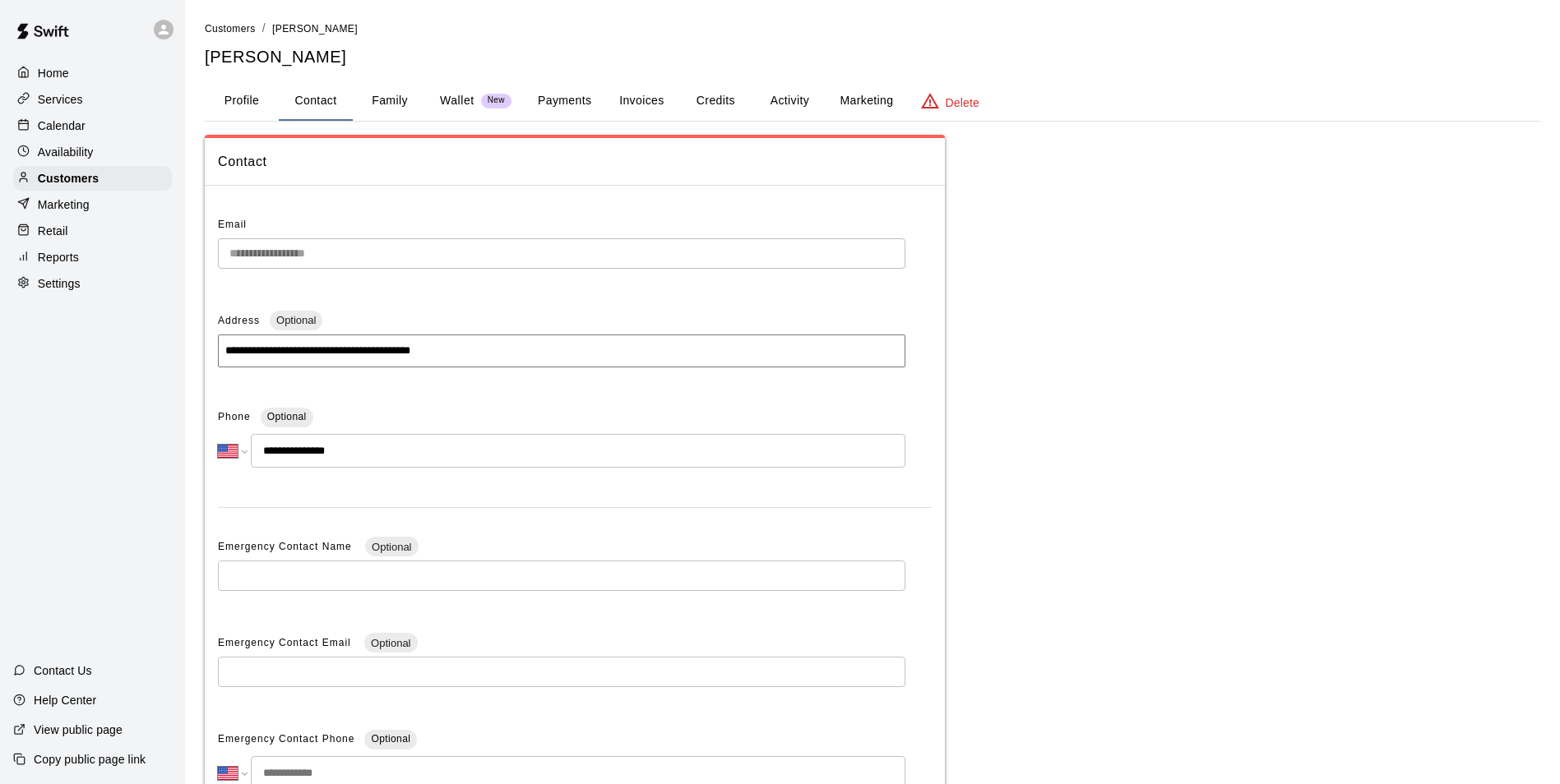
click at [254, 116] on button "Profile" at bounding box center [242, 101] width 74 height 39
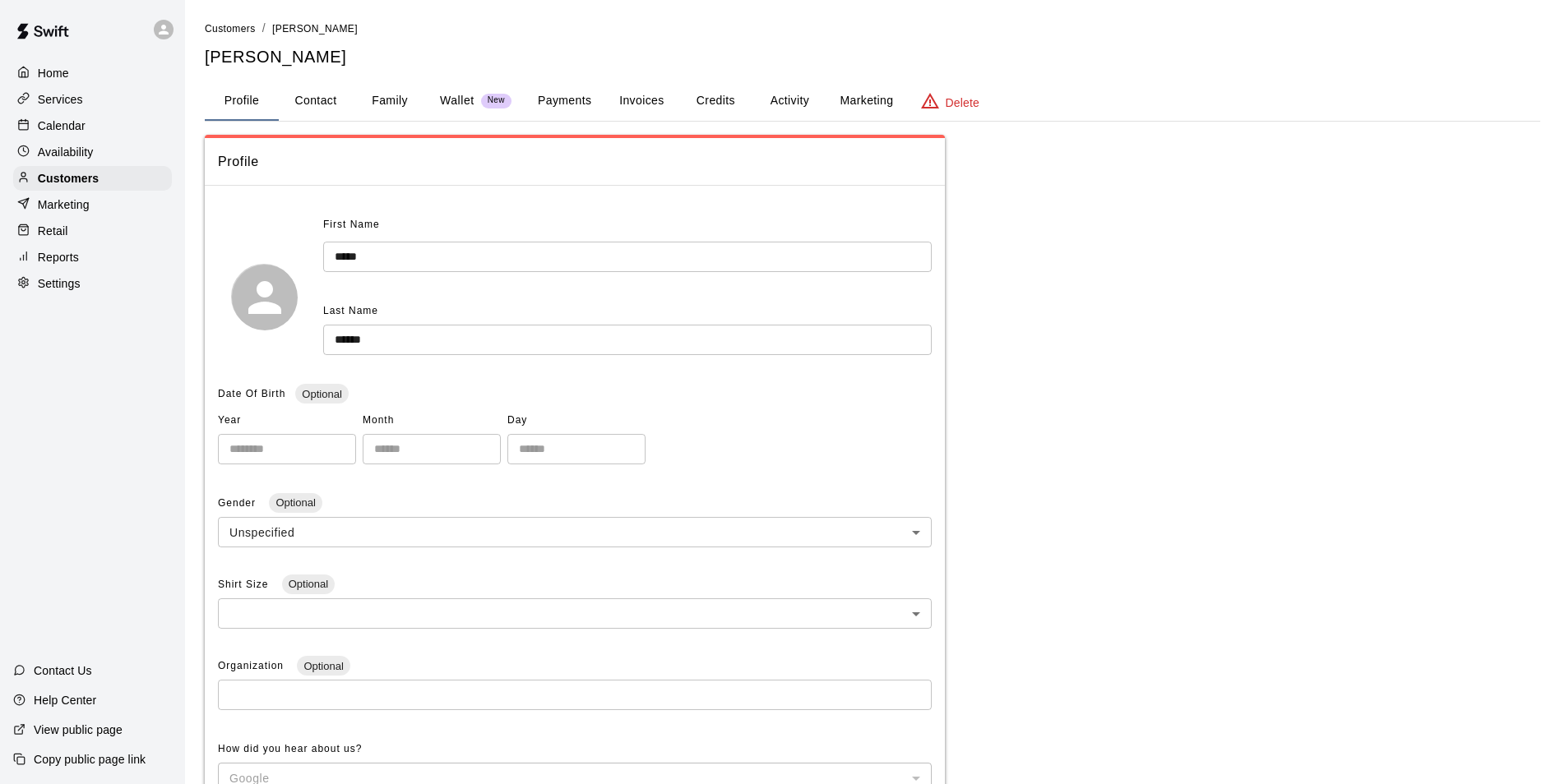
click at [83, 153] on p "Availability" at bounding box center [65, 151] width 56 height 16
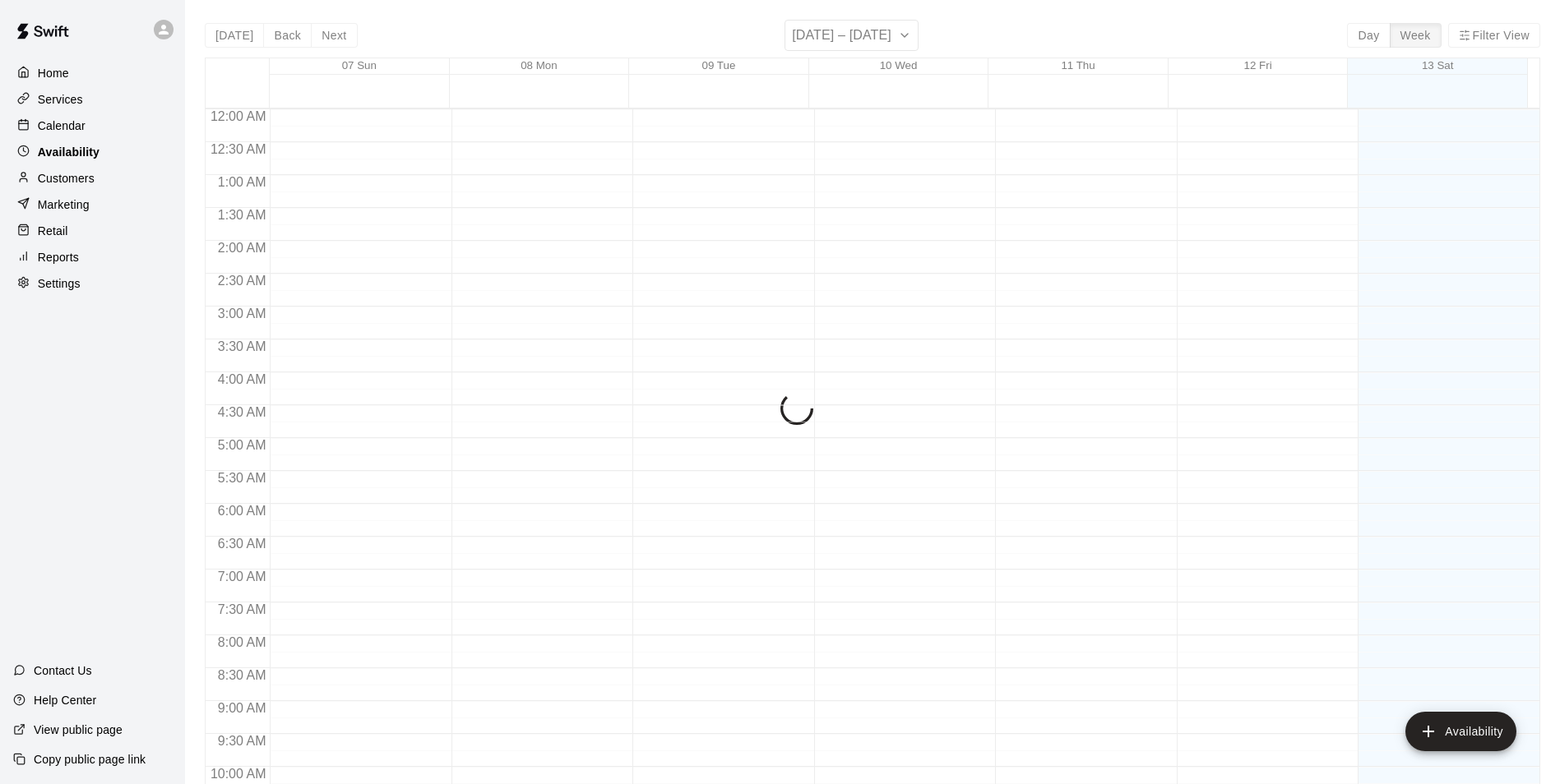
scroll to position [749, 0]
click at [91, 126] on div "Calendar" at bounding box center [93, 126] width 159 height 25
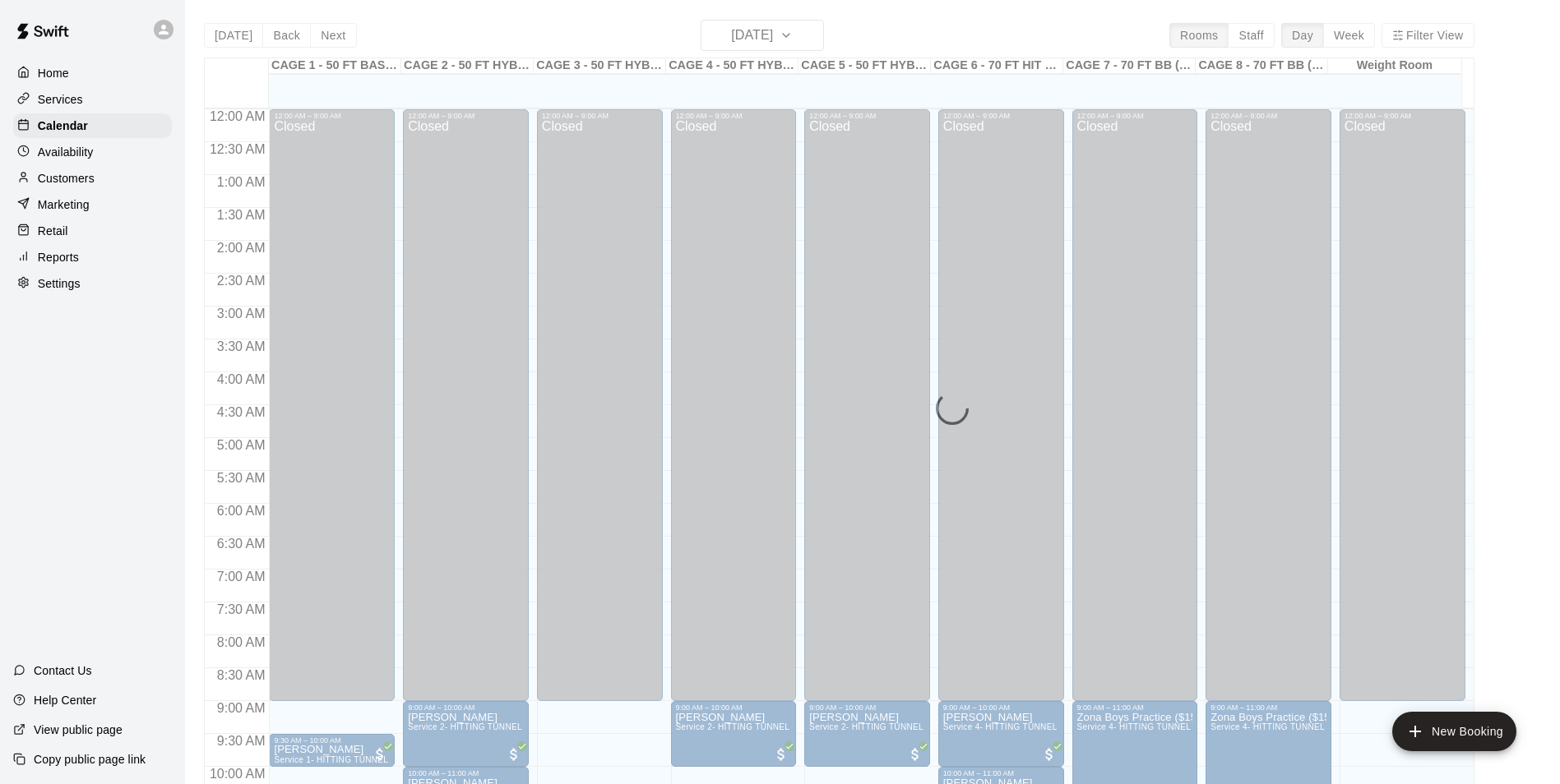
scroll to position [749, 0]
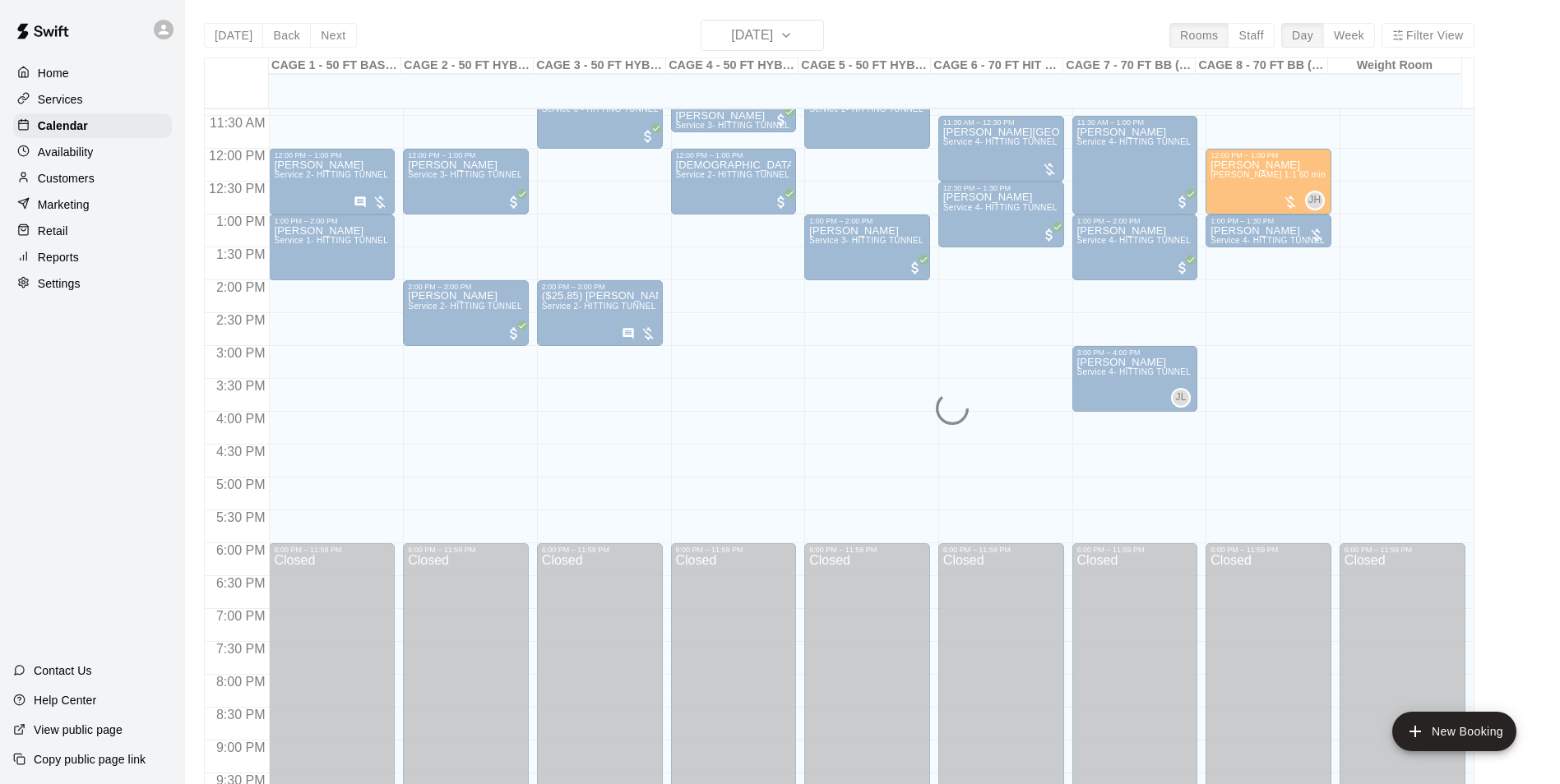
click at [89, 165] on div "Availability" at bounding box center [93, 152] width 159 height 25
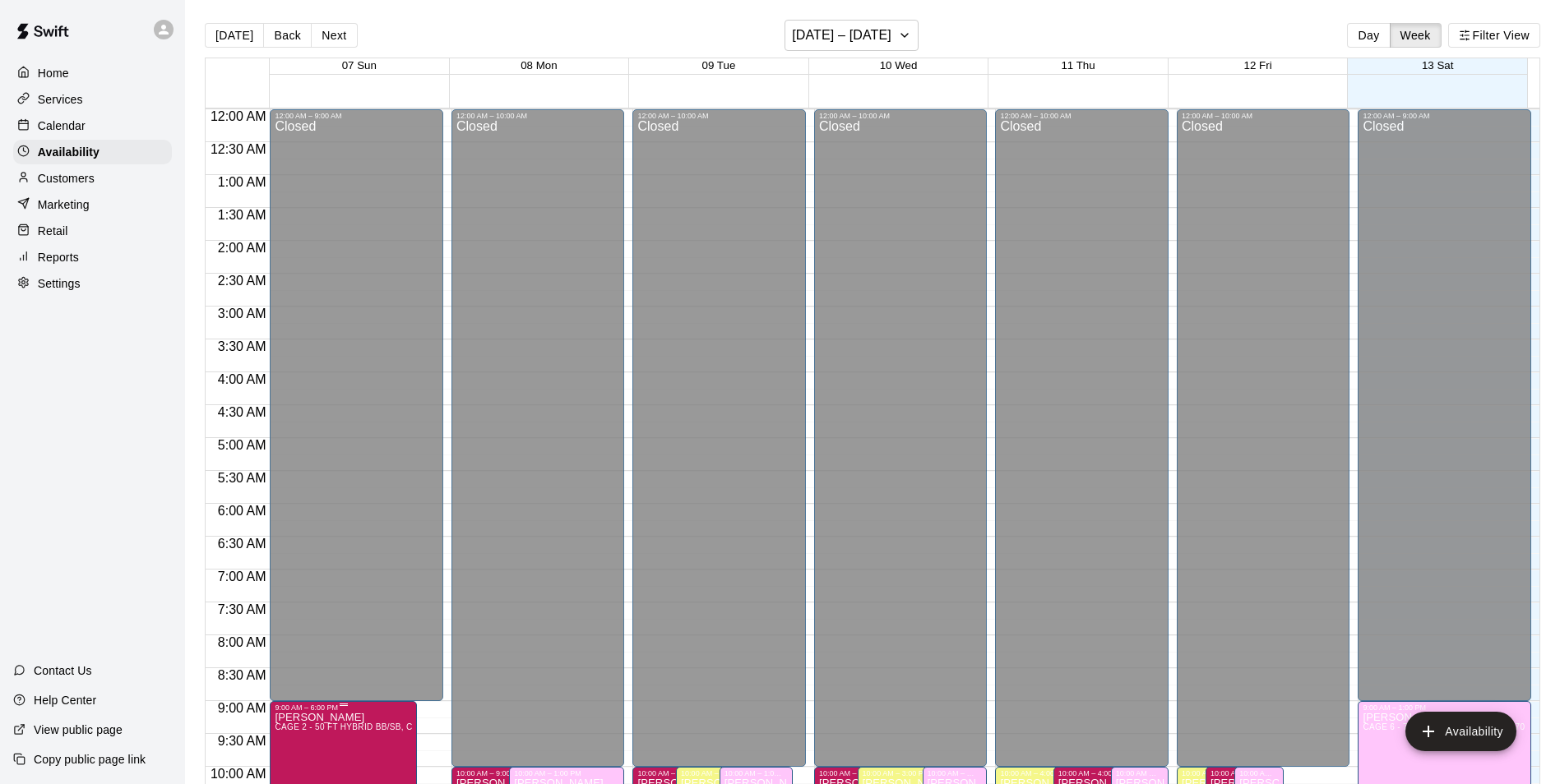
scroll to position [749, 0]
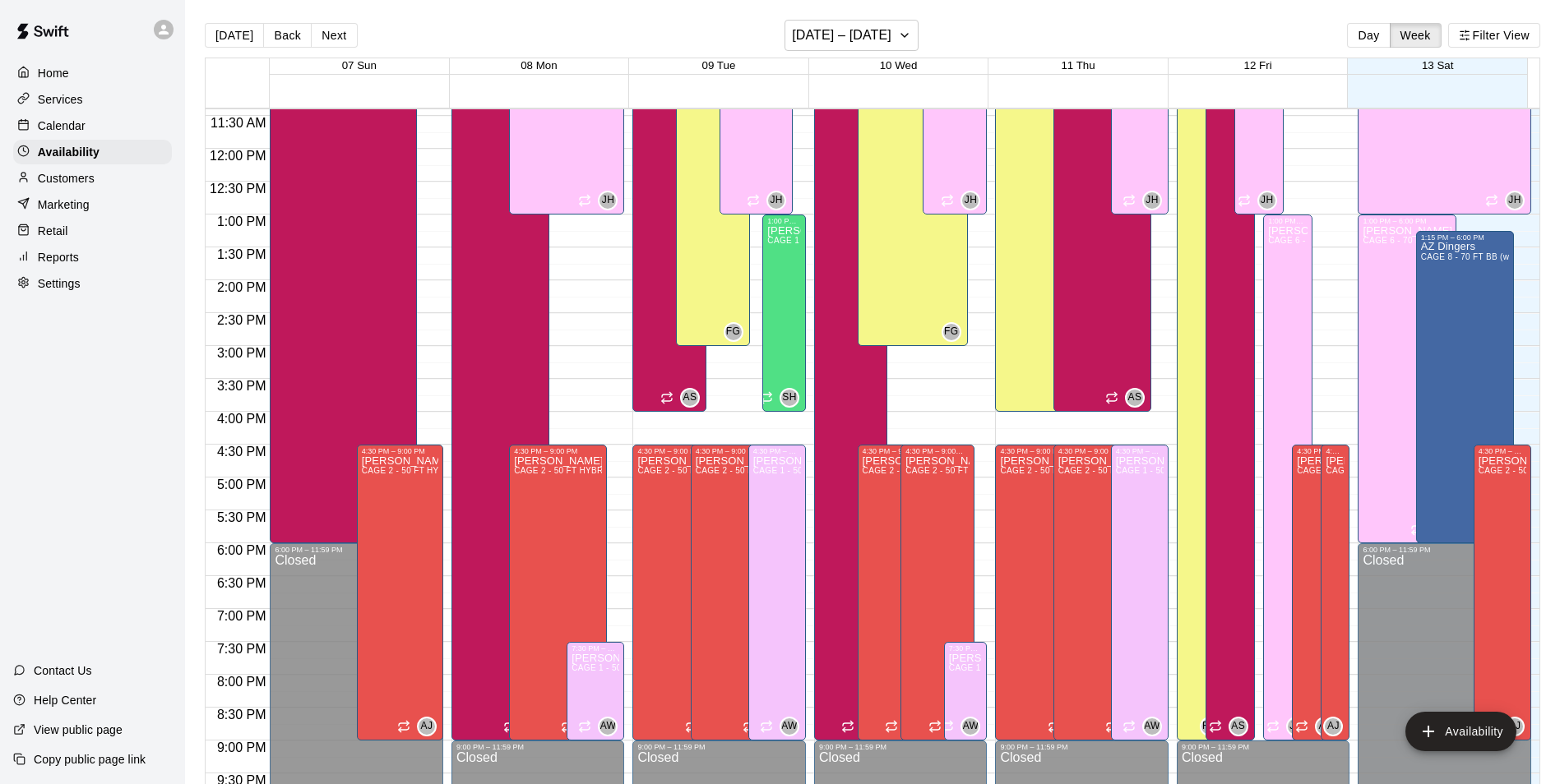
click at [136, 114] on div "Home Services Calendar Availability Customers Marketing Retail Reports Settings" at bounding box center [92, 178] width 185 height 239
click at [136, 124] on div "Calendar" at bounding box center [93, 126] width 159 height 25
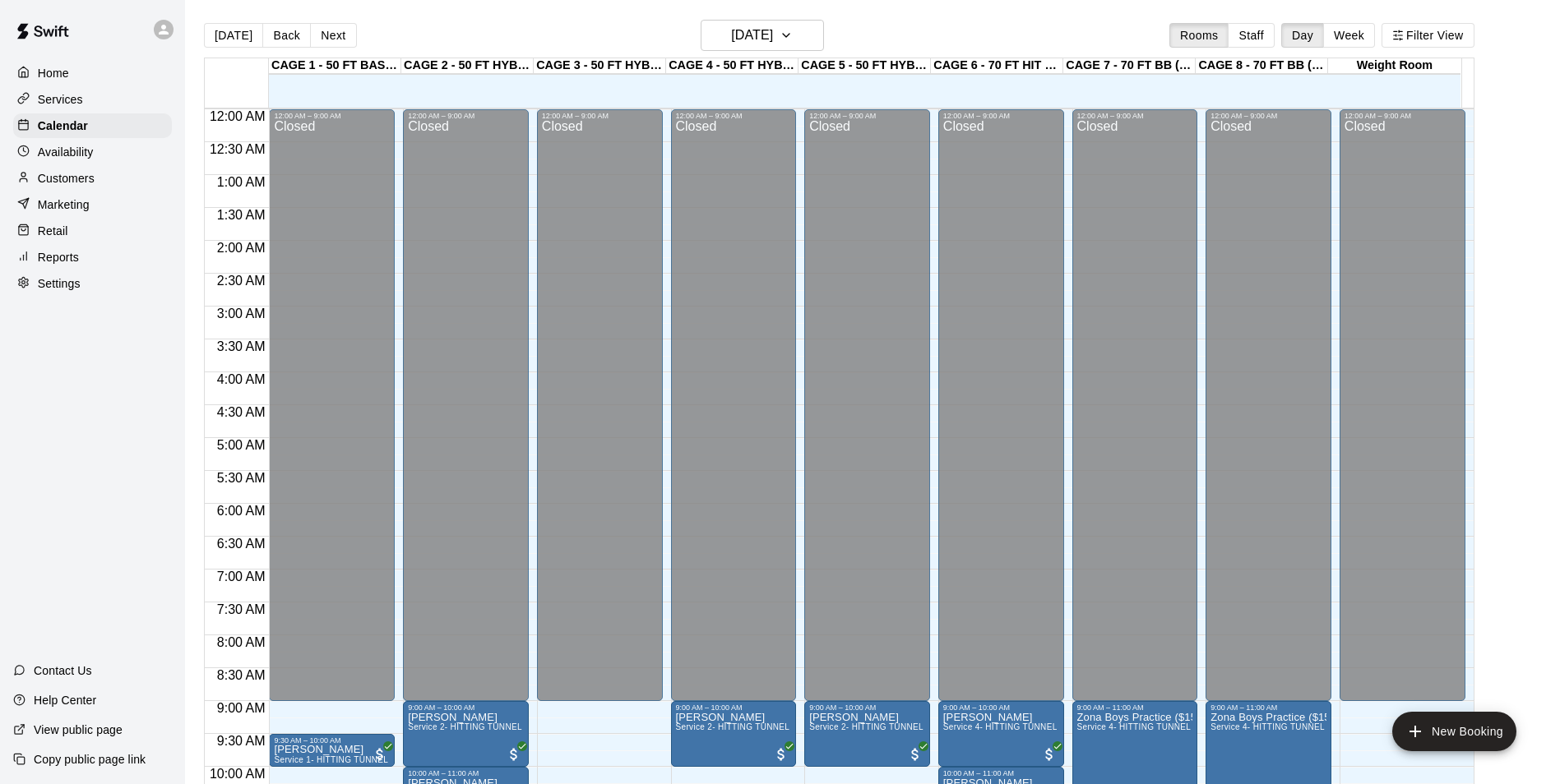
scroll to position [749, 0]
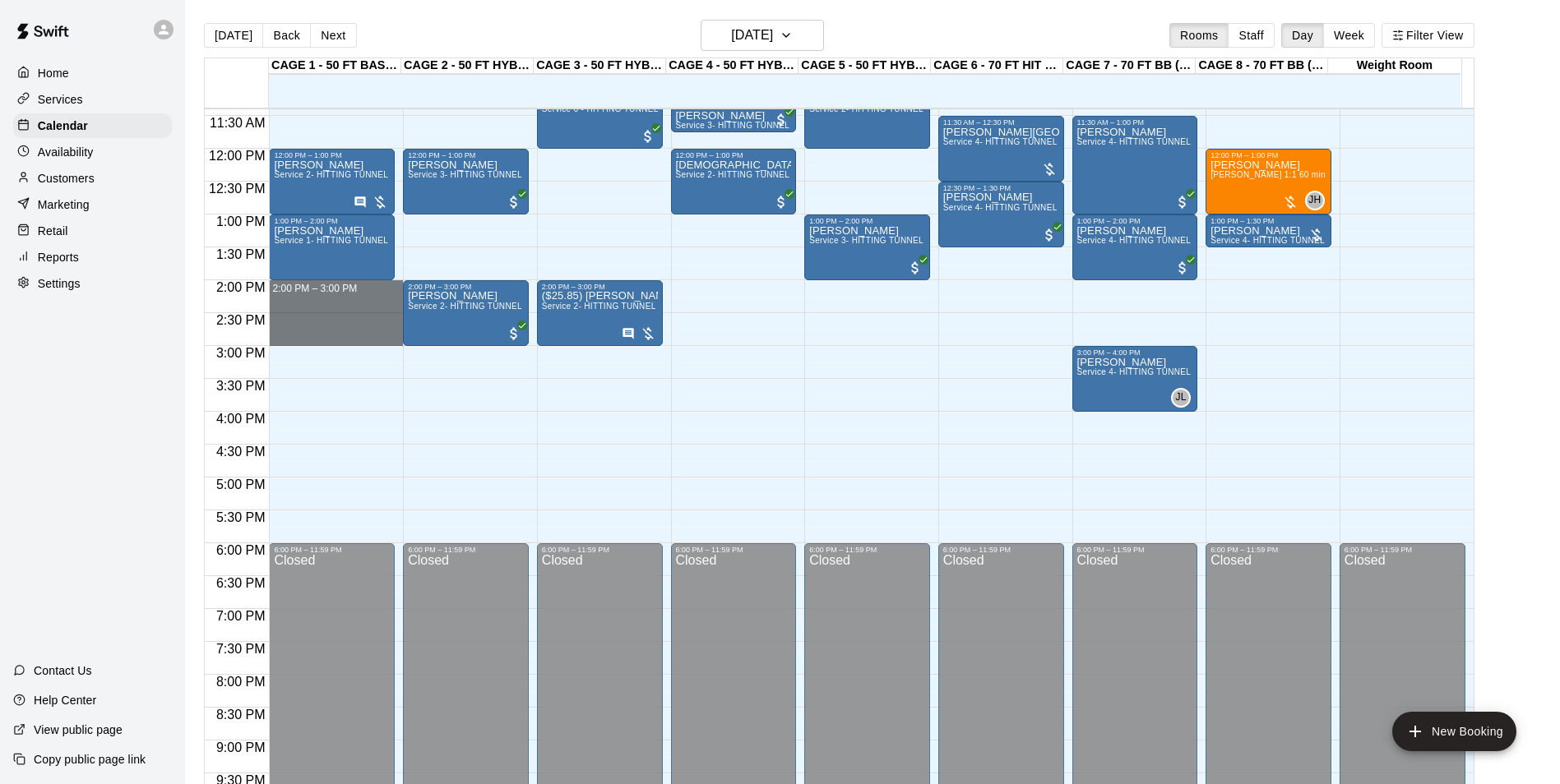
drag, startPoint x: 329, startPoint y: 284, endPoint x: 338, endPoint y: 332, distance: 48.8
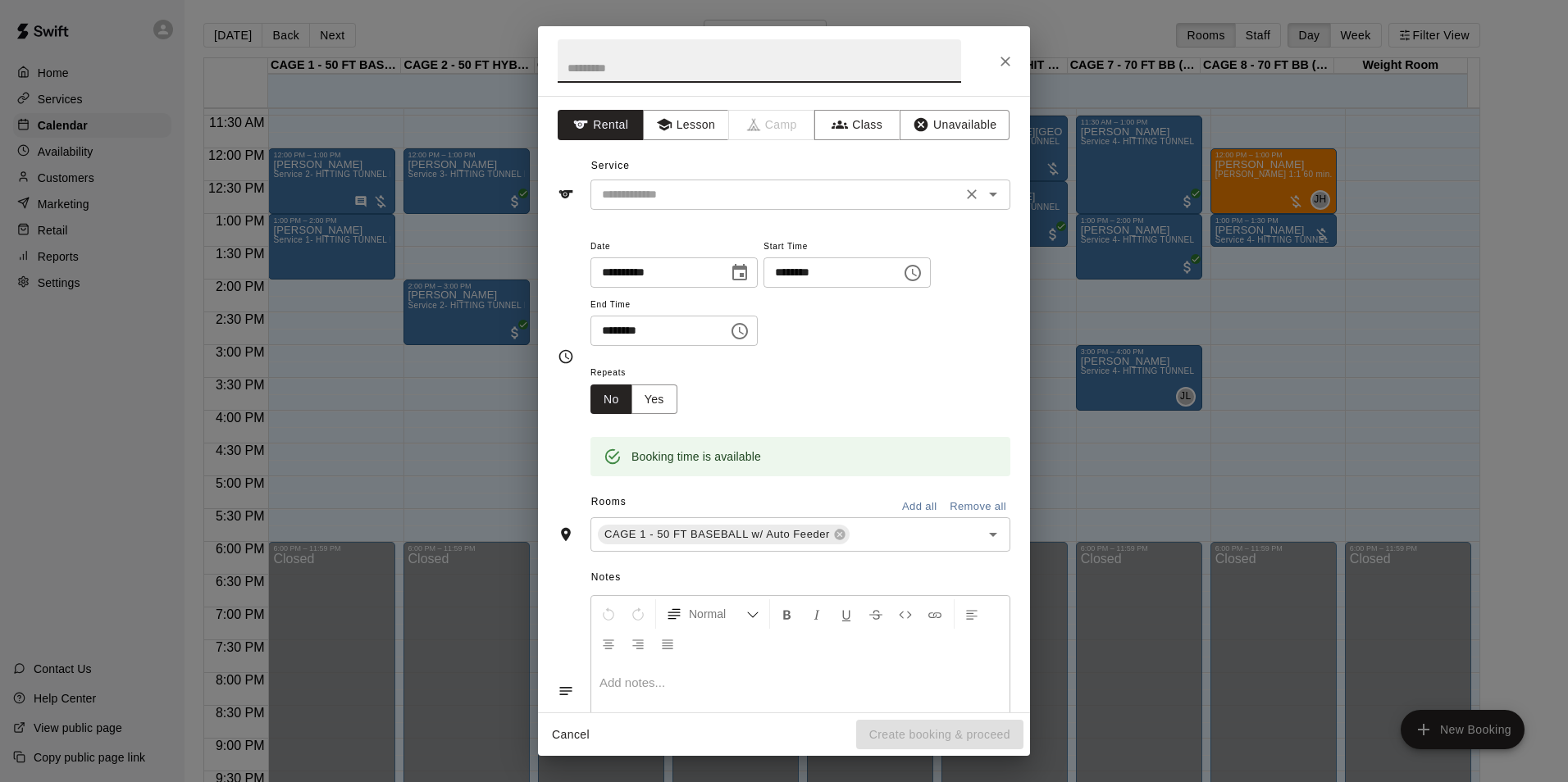
click at [767, 187] on input "text" at bounding box center [776, 194] width 361 height 20
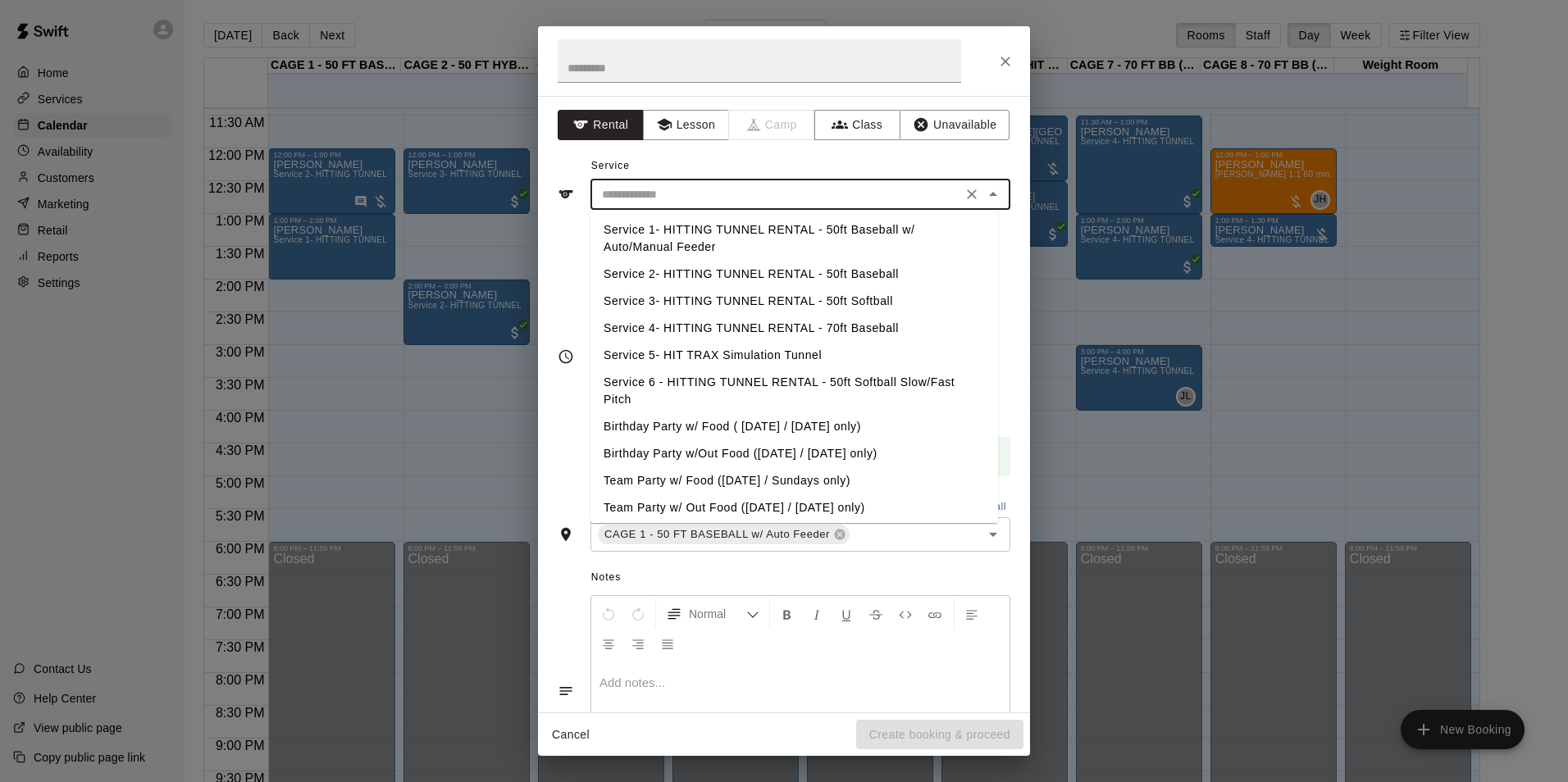
click at [779, 239] on li "Service 1- HITTING TUNNEL RENTAL - 50ft Baseball w/ Auto/Manual Feeder" at bounding box center [795, 238] width 407 height 44
type input "**********"
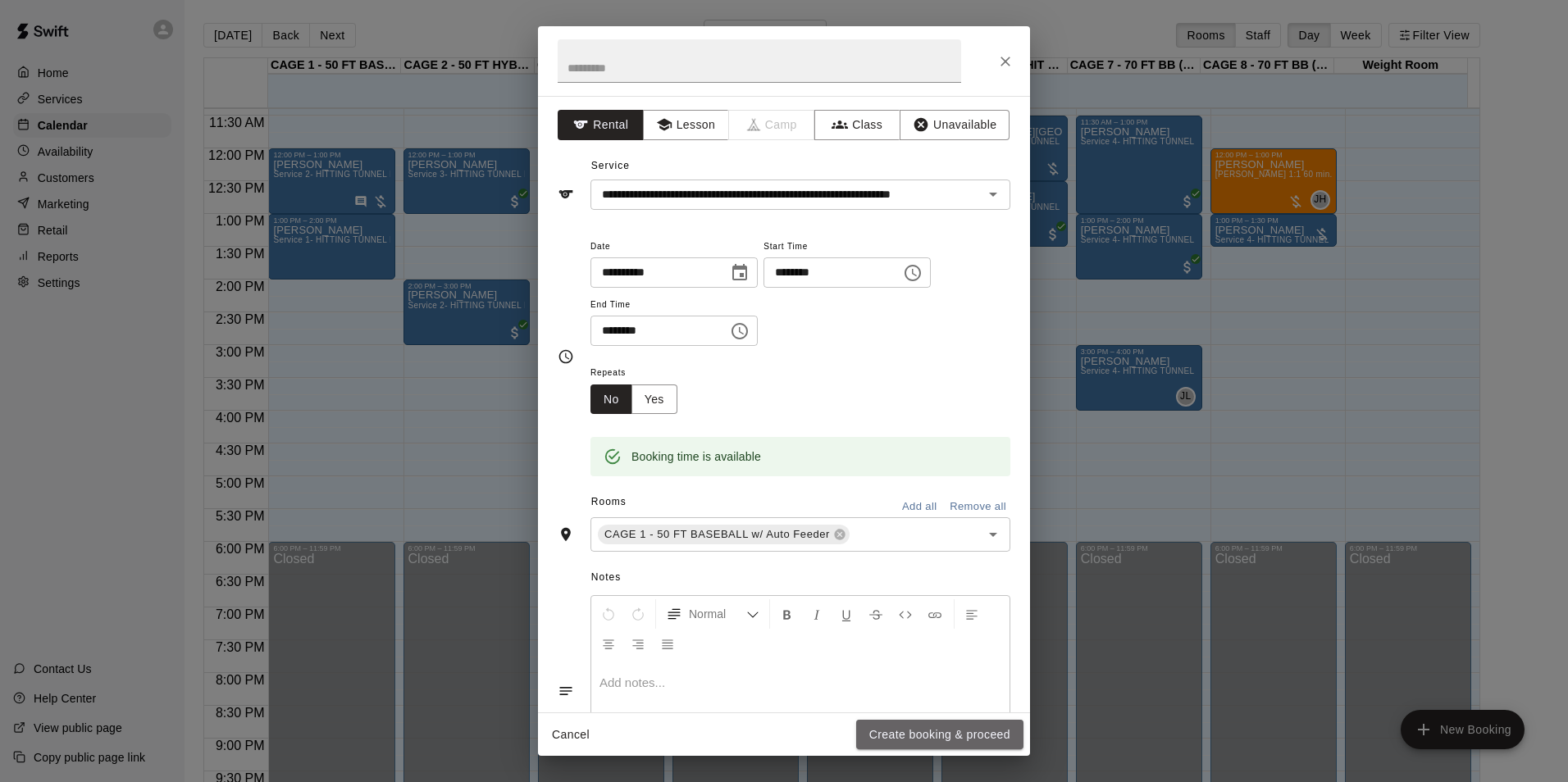
click at [946, 720] on button "Create booking & proceed" at bounding box center [940, 735] width 167 height 31
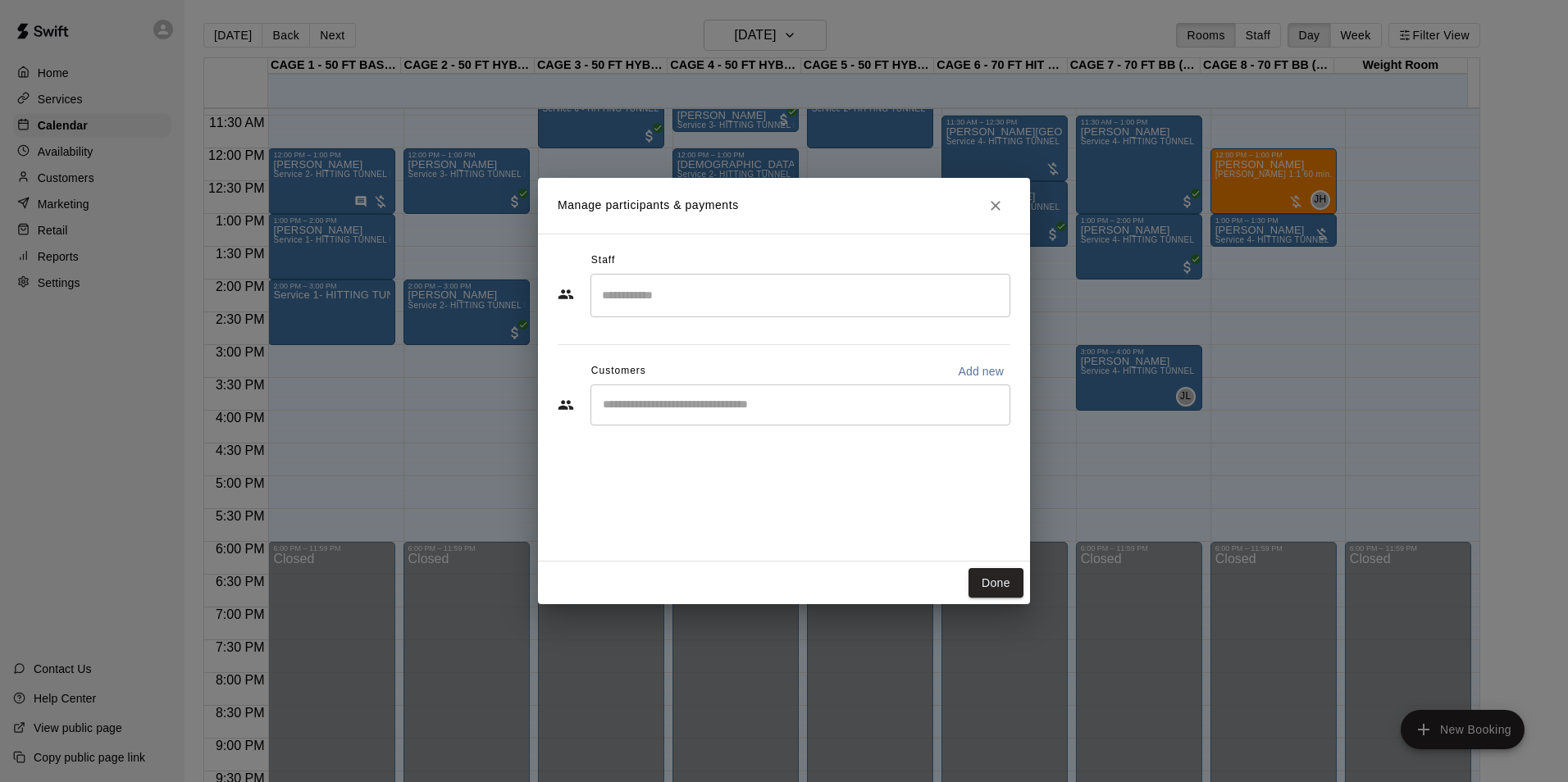
click at [695, 403] on input "Start typing to search customers..." at bounding box center [800, 404] width 405 height 16
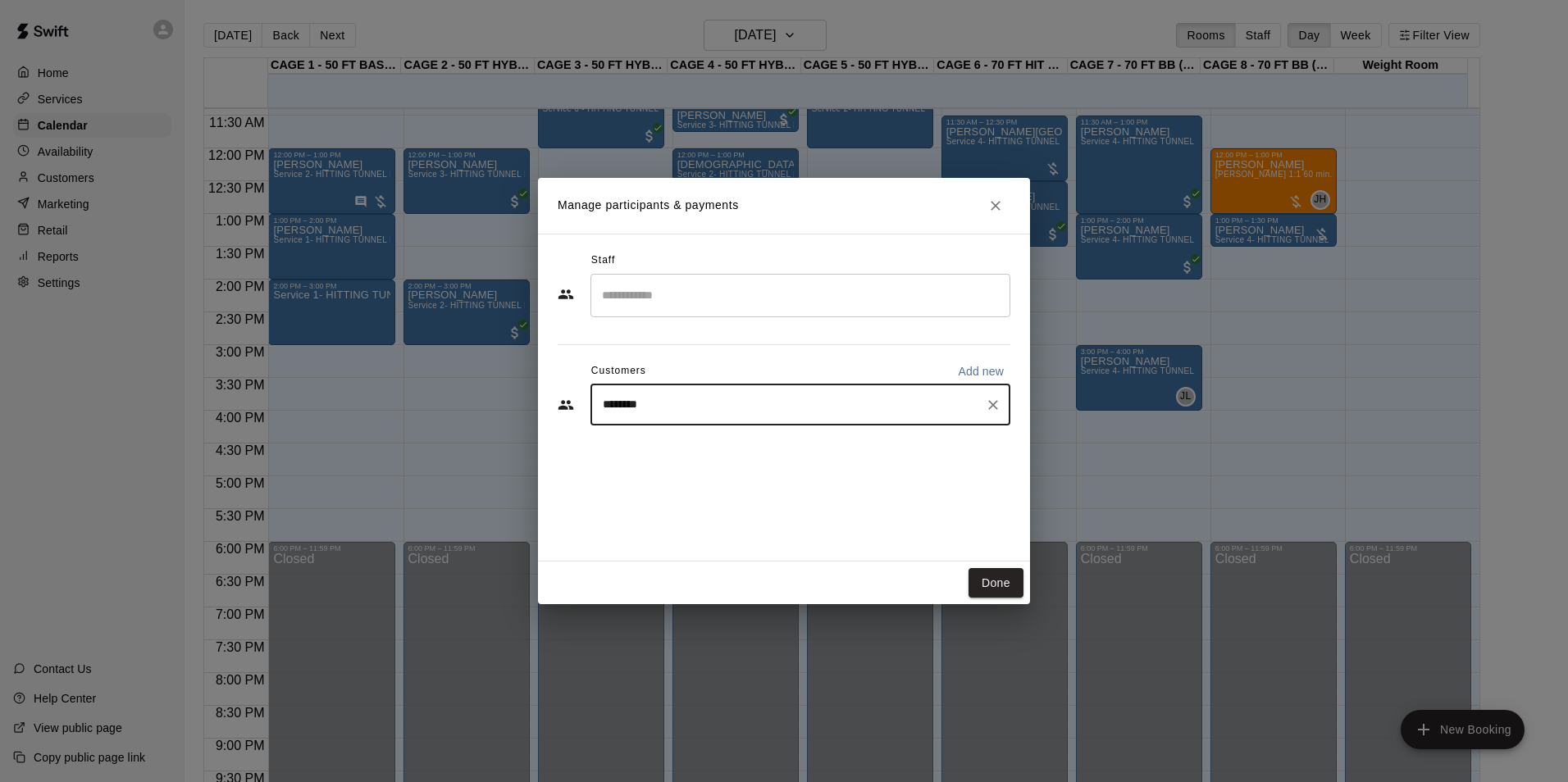
type input "*********"
click at [692, 441] on p "[PERSON_NAME]" at bounding box center [686, 444] width 100 height 17
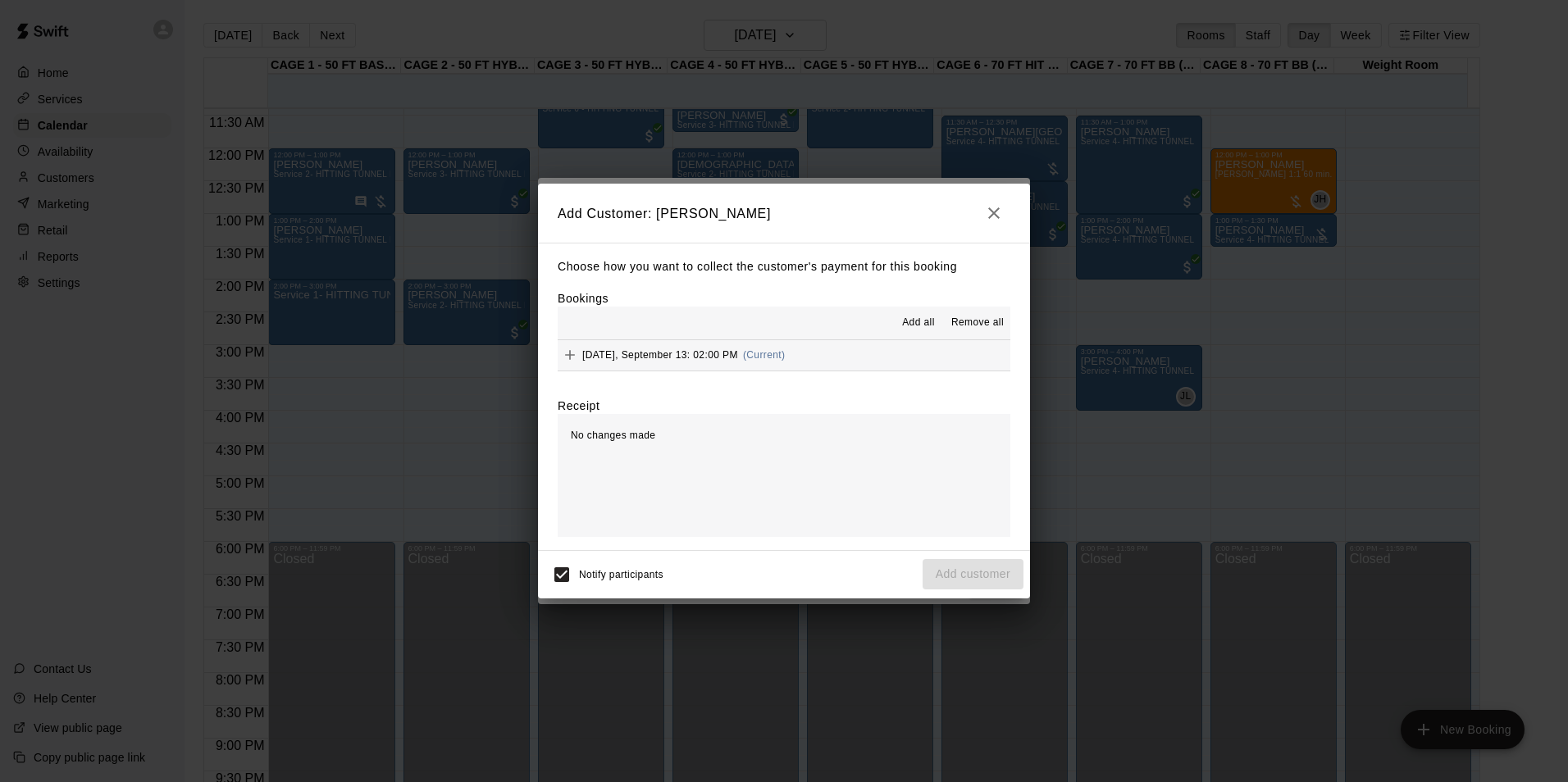
click at [906, 319] on span "Add all" at bounding box center [919, 322] width 33 height 16
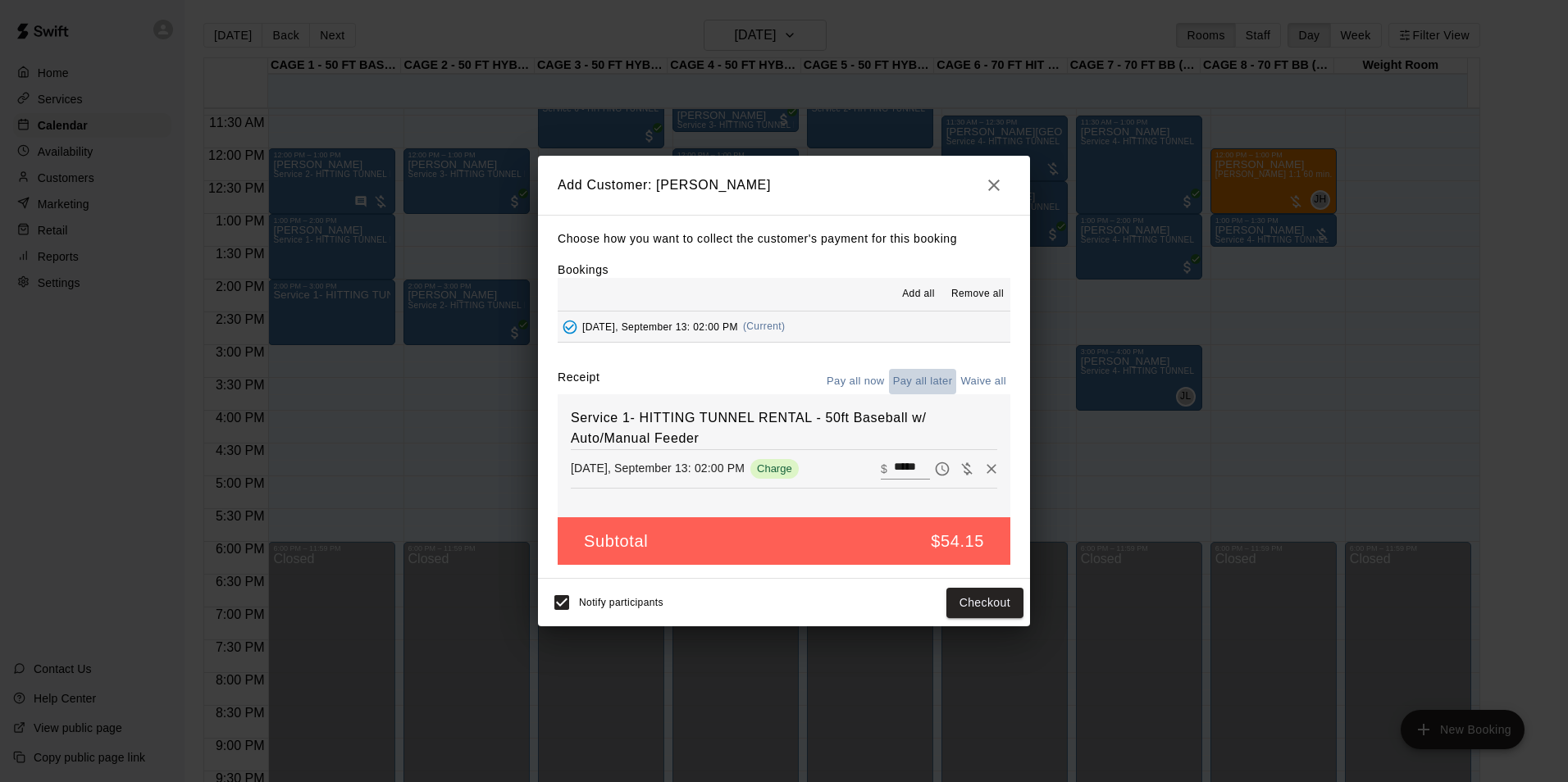
click at [928, 380] on button "Pay all later" at bounding box center [923, 381] width 68 height 26
click at [986, 608] on button "Add customer" at bounding box center [973, 603] width 101 height 31
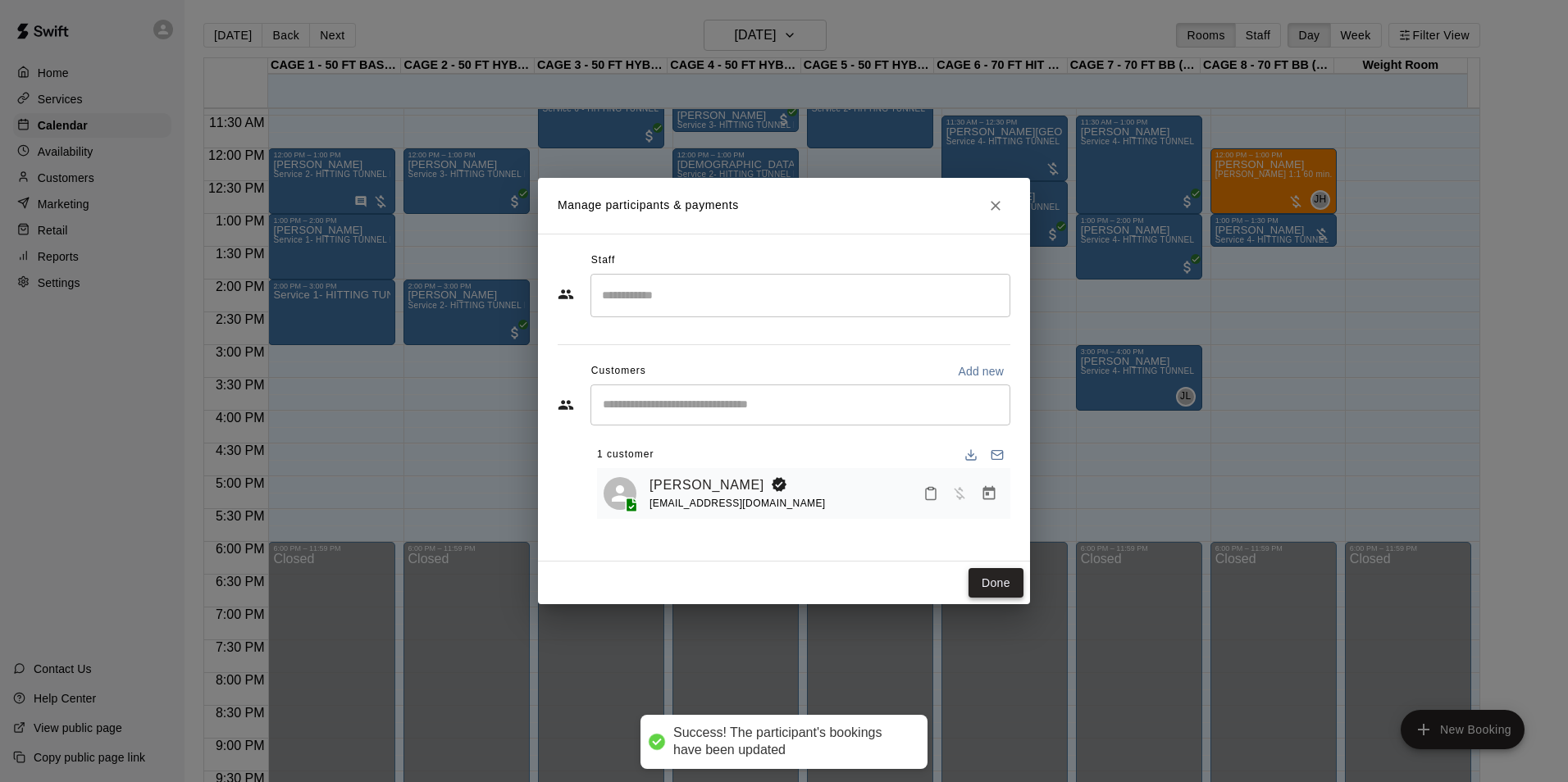
click at [1004, 571] on button "Done" at bounding box center [995, 583] width 54 height 31
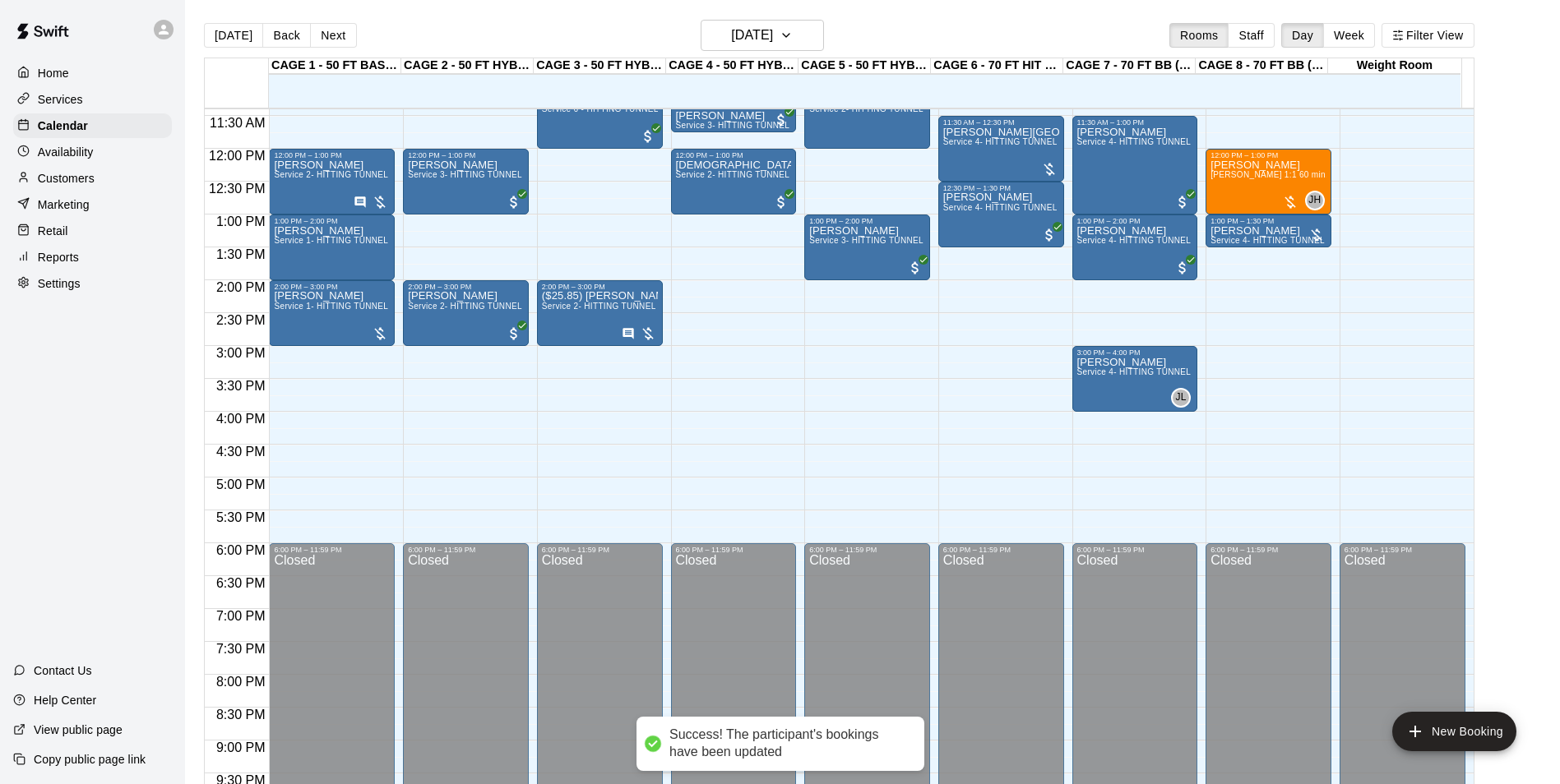
click at [84, 191] on div "Customers" at bounding box center [93, 178] width 159 height 25
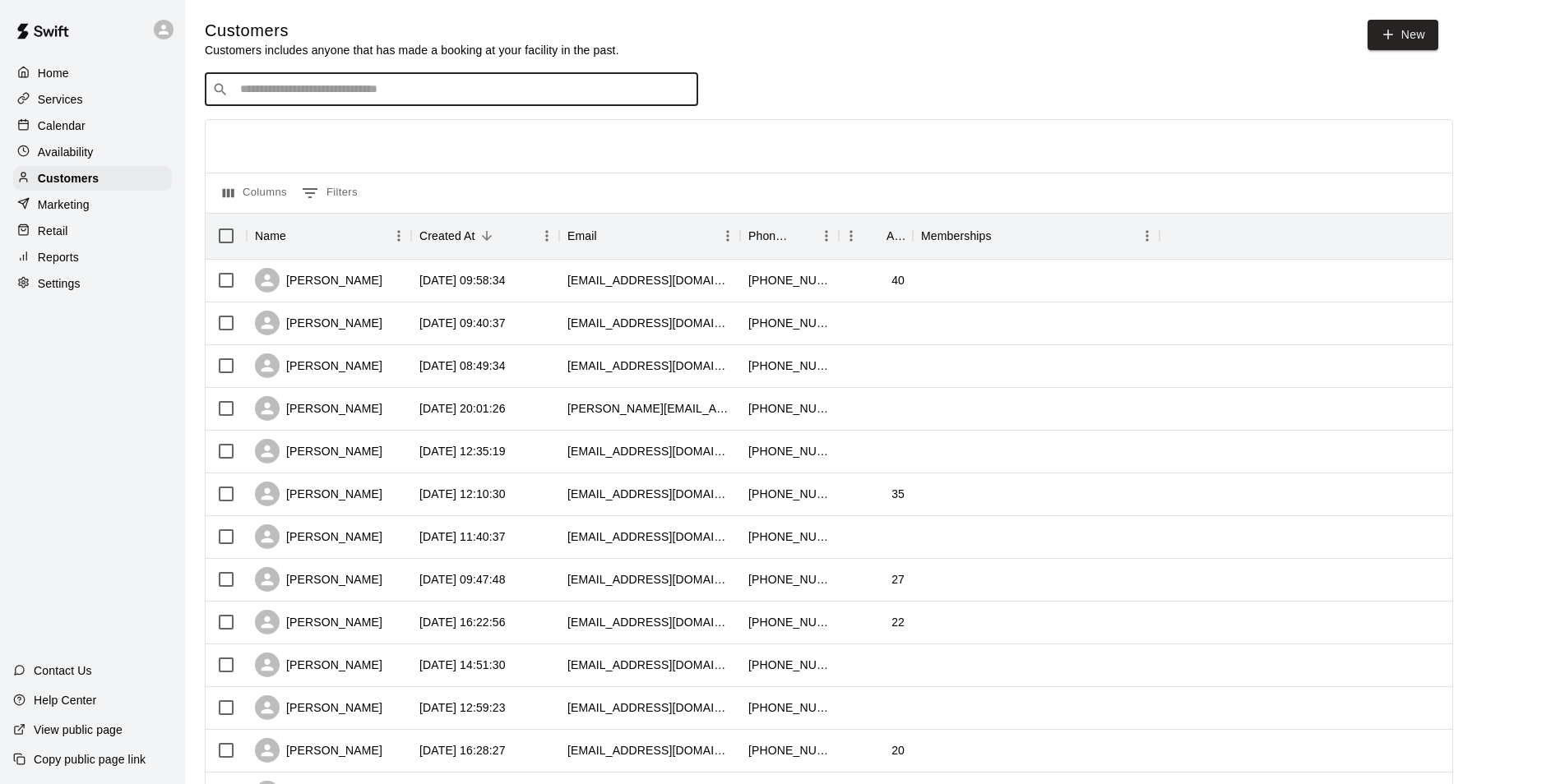
click at [348, 87] on input "Search customers by name or email" at bounding box center [462, 89] width 455 height 16
type input "*****"
click at [460, 129] on div "Sierra Neely [EMAIL_ADDRESS][DOMAIN_NAME]" at bounding box center [468, 135] width 434 height 35
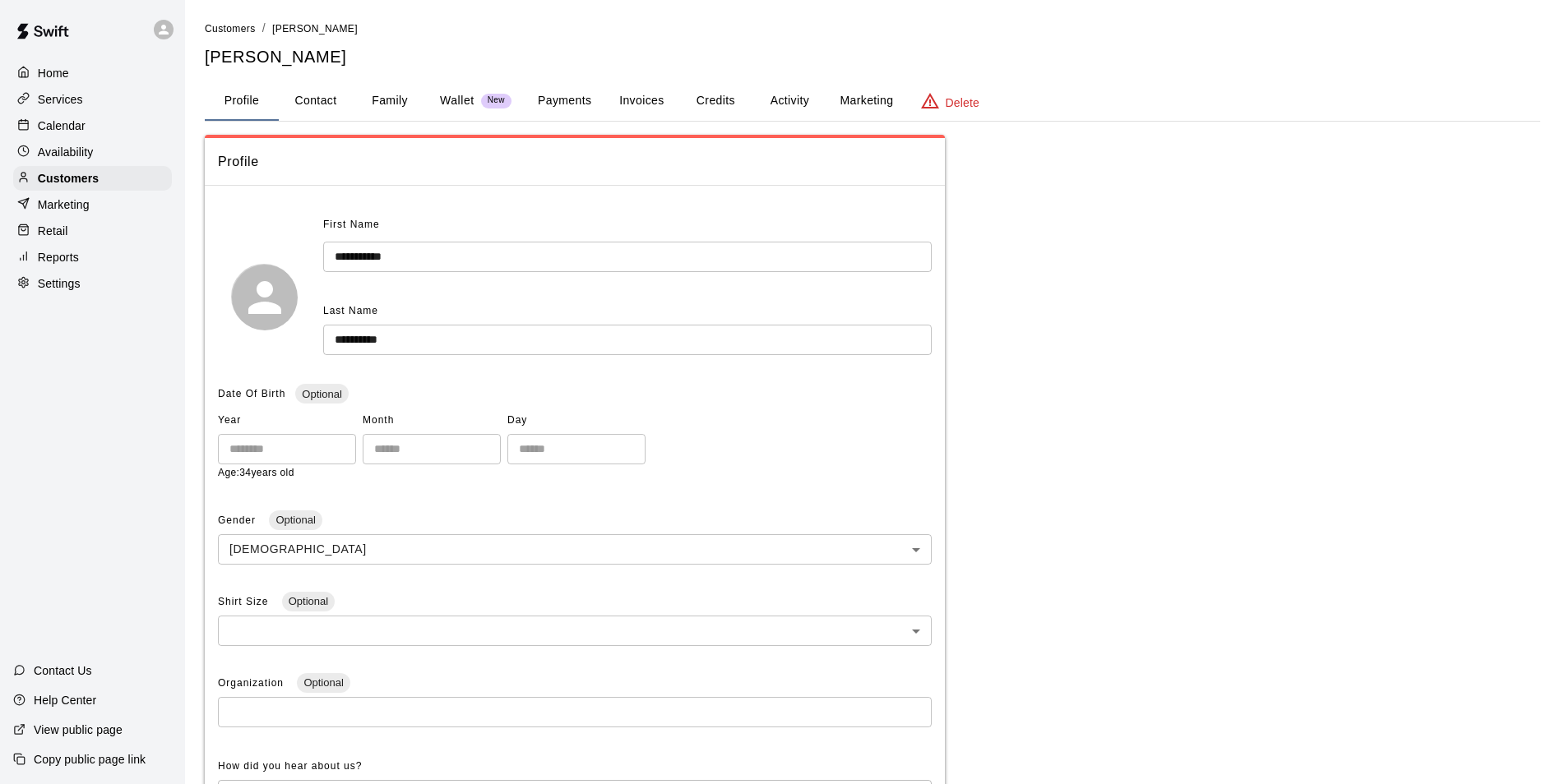
click at [587, 96] on button "Payments" at bounding box center [564, 101] width 80 height 39
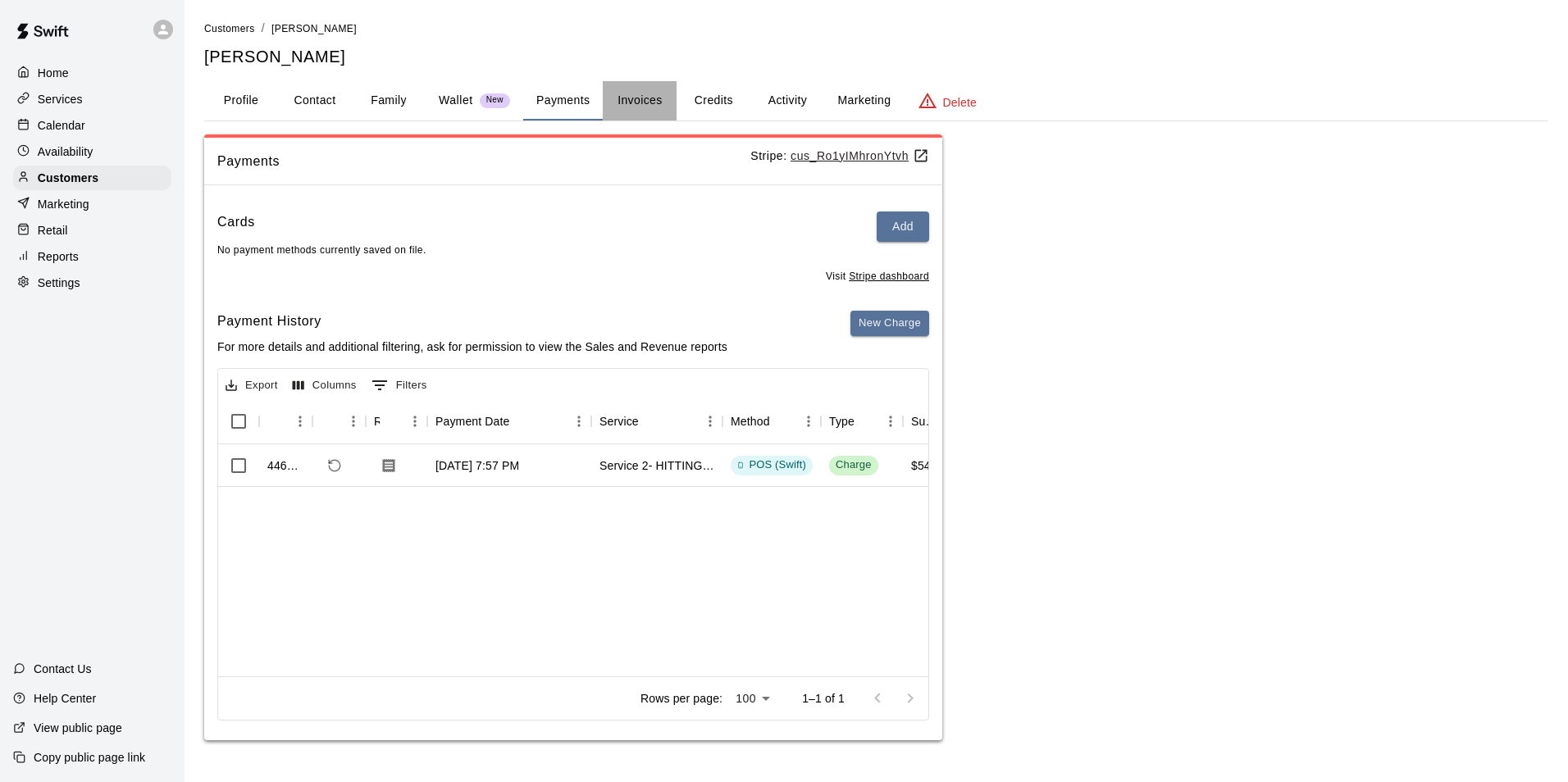
click at [656, 82] on button "Invoices" at bounding box center [639, 100] width 74 height 39
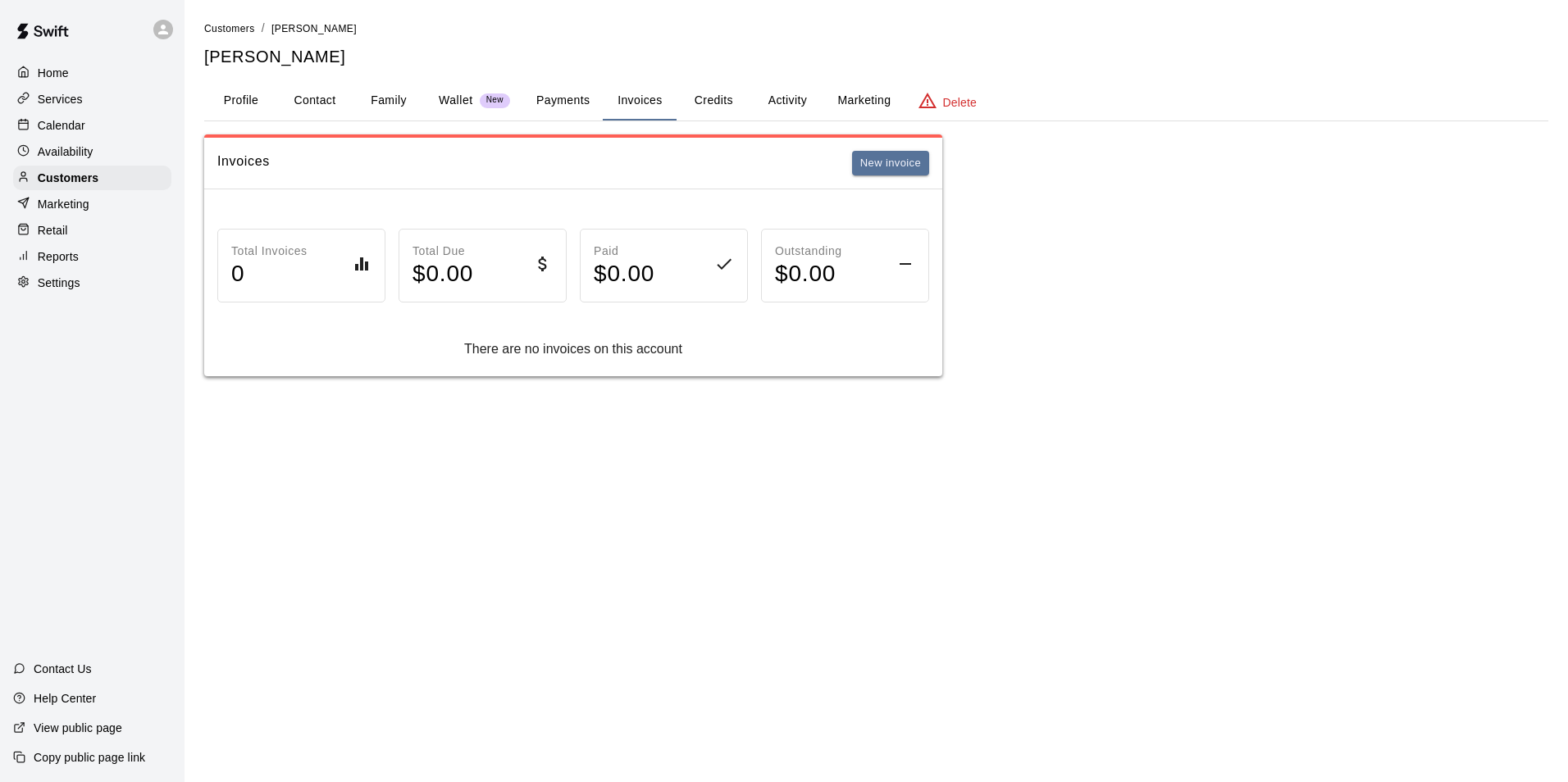
click at [718, 99] on button "Credits" at bounding box center [713, 100] width 74 height 39
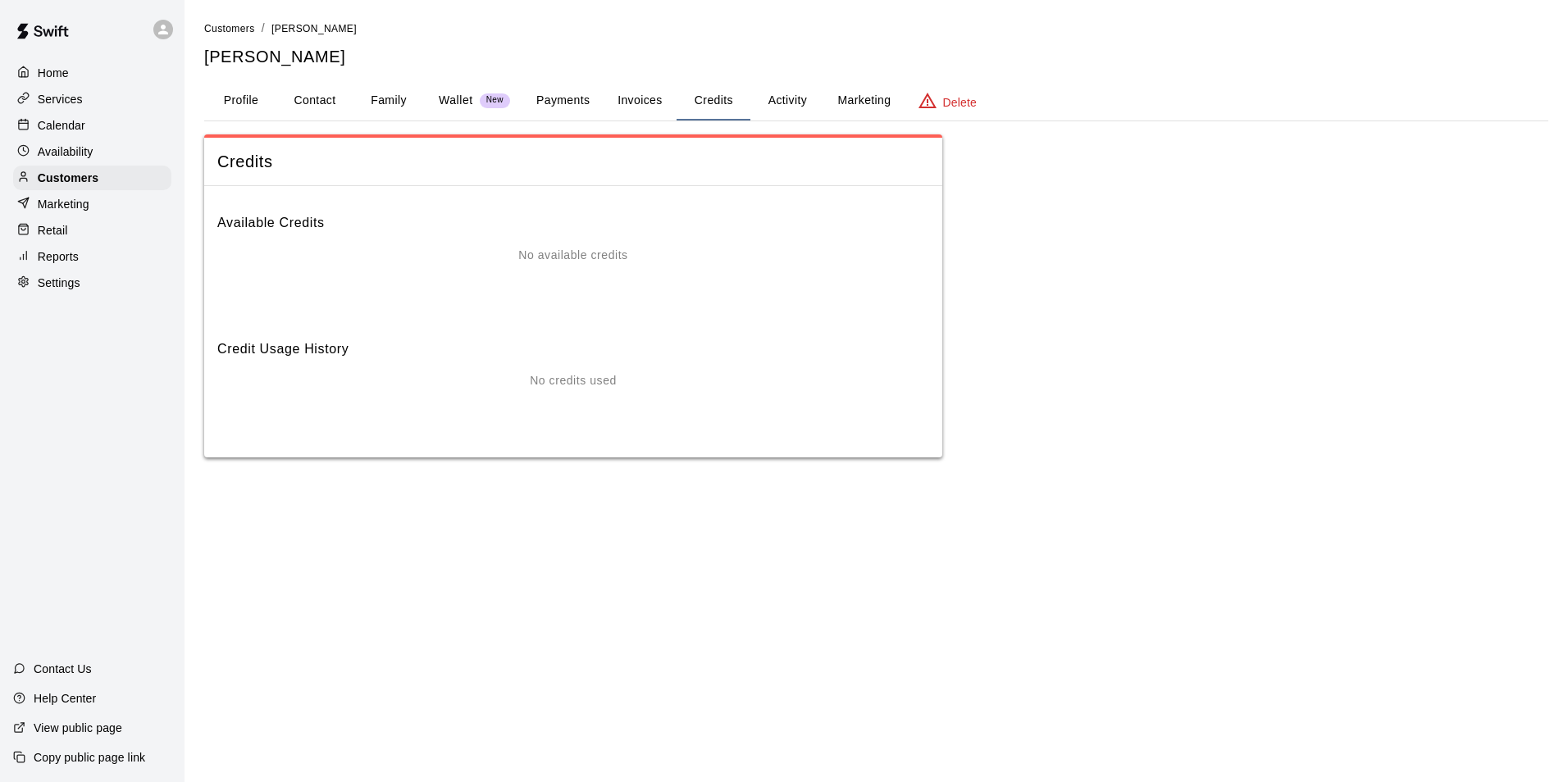
click at [781, 91] on button "Activity" at bounding box center [787, 100] width 74 height 39
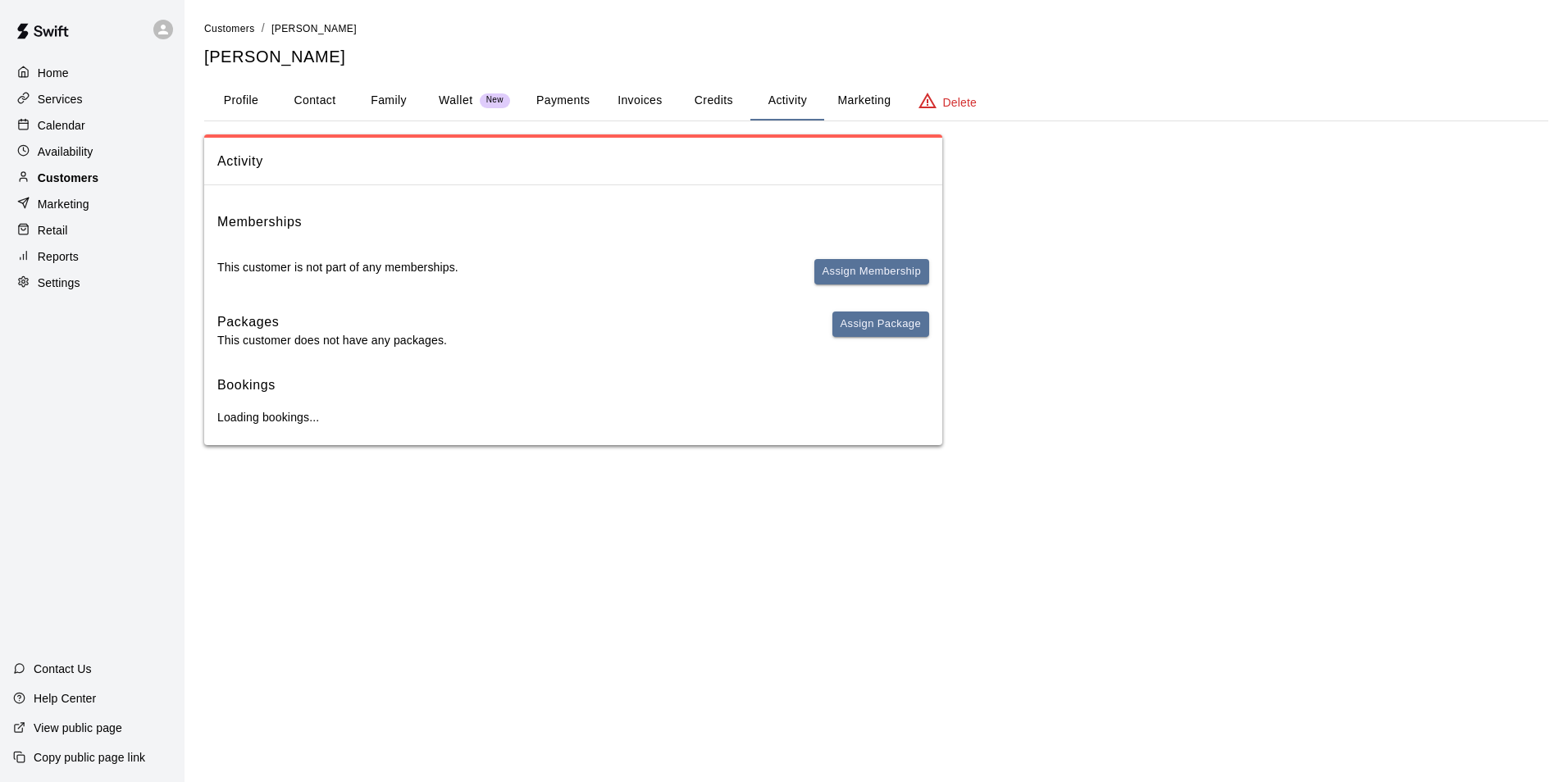
click at [122, 176] on div "Customers" at bounding box center [93, 178] width 159 height 25
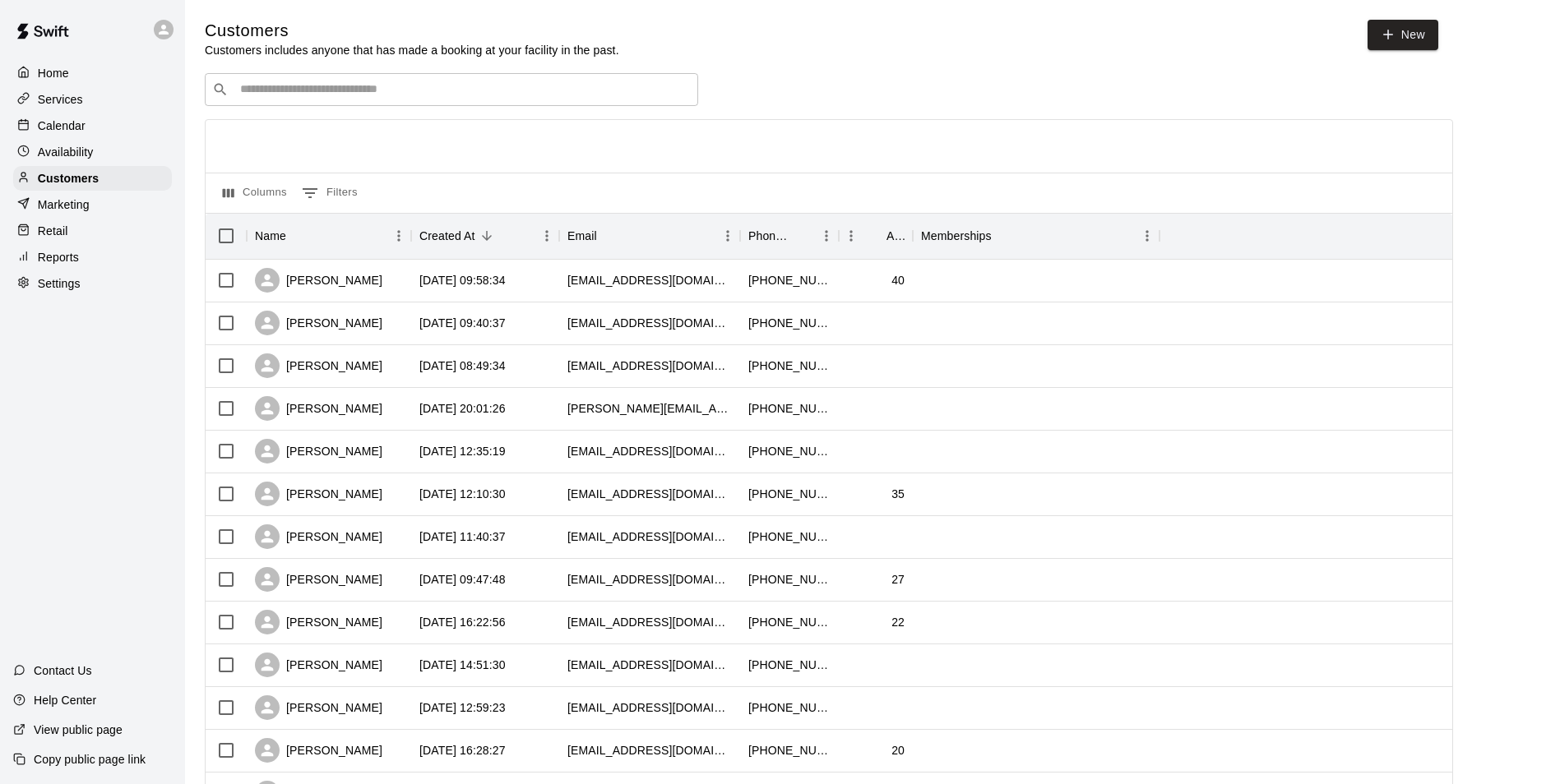
click at [309, 85] on input "Search customers by name or email" at bounding box center [462, 89] width 455 height 16
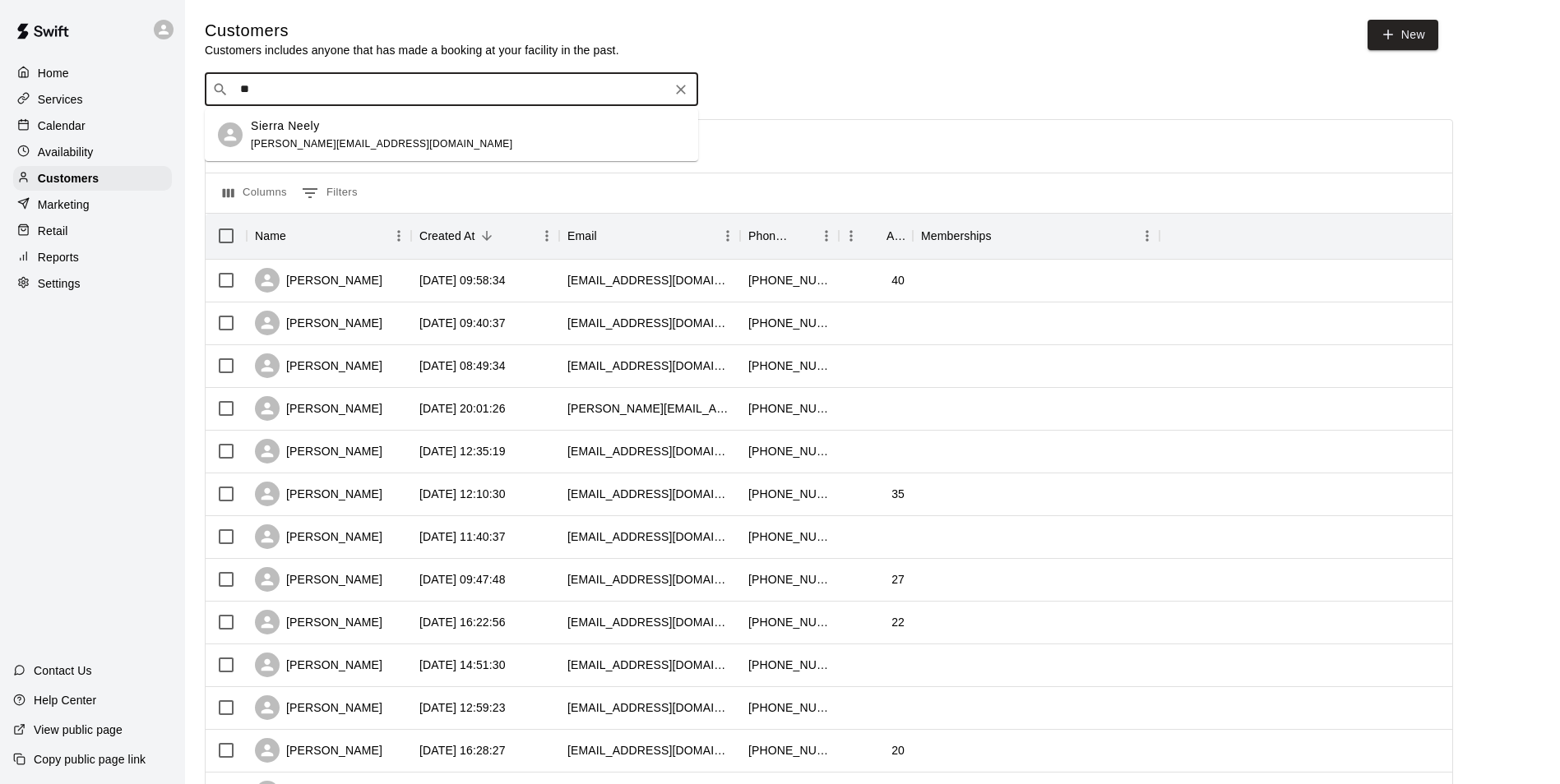
type input "*"
type input "*********"
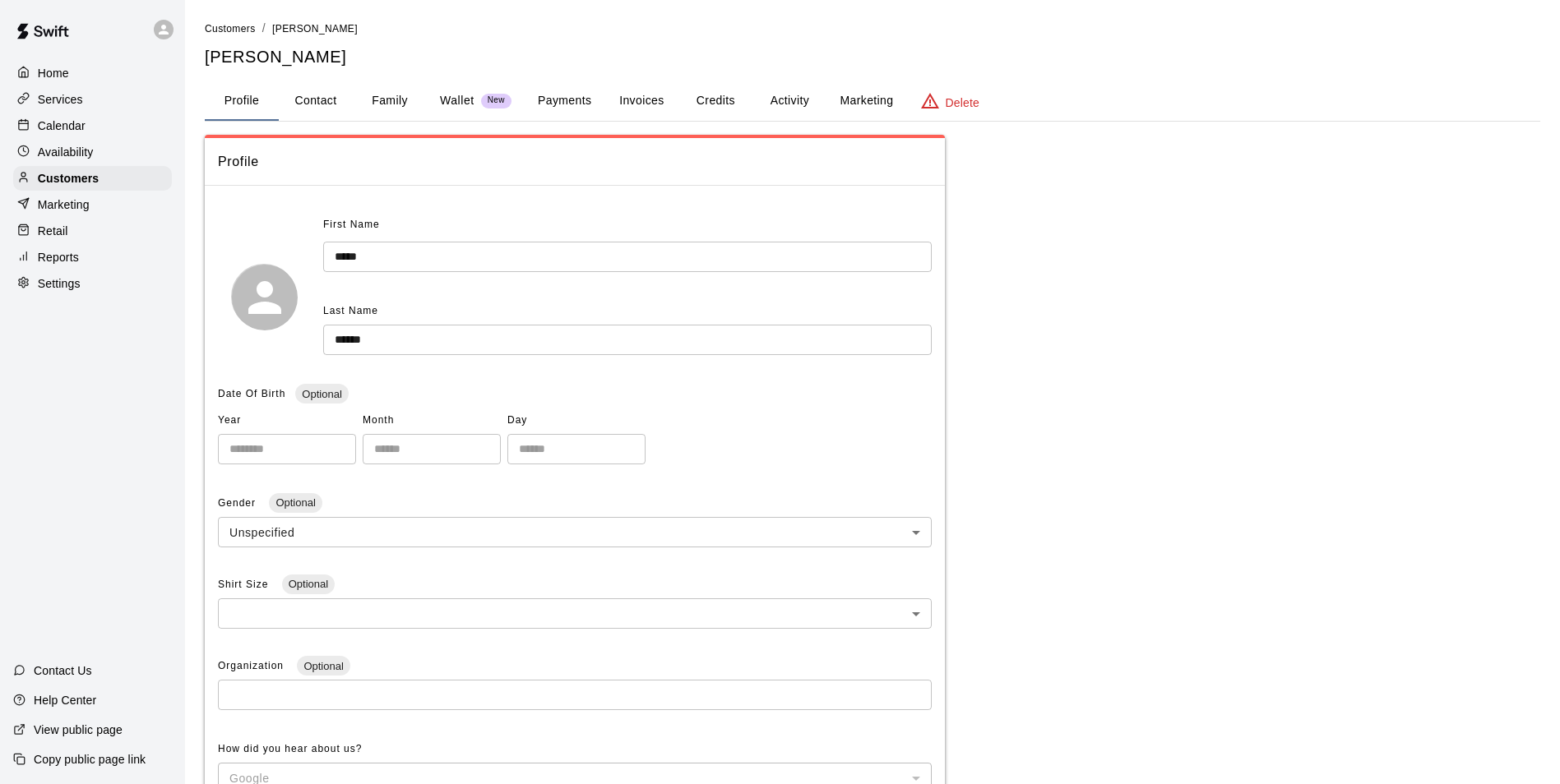
click at [570, 92] on button "Payments" at bounding box center [564, 101] width 80 height 39
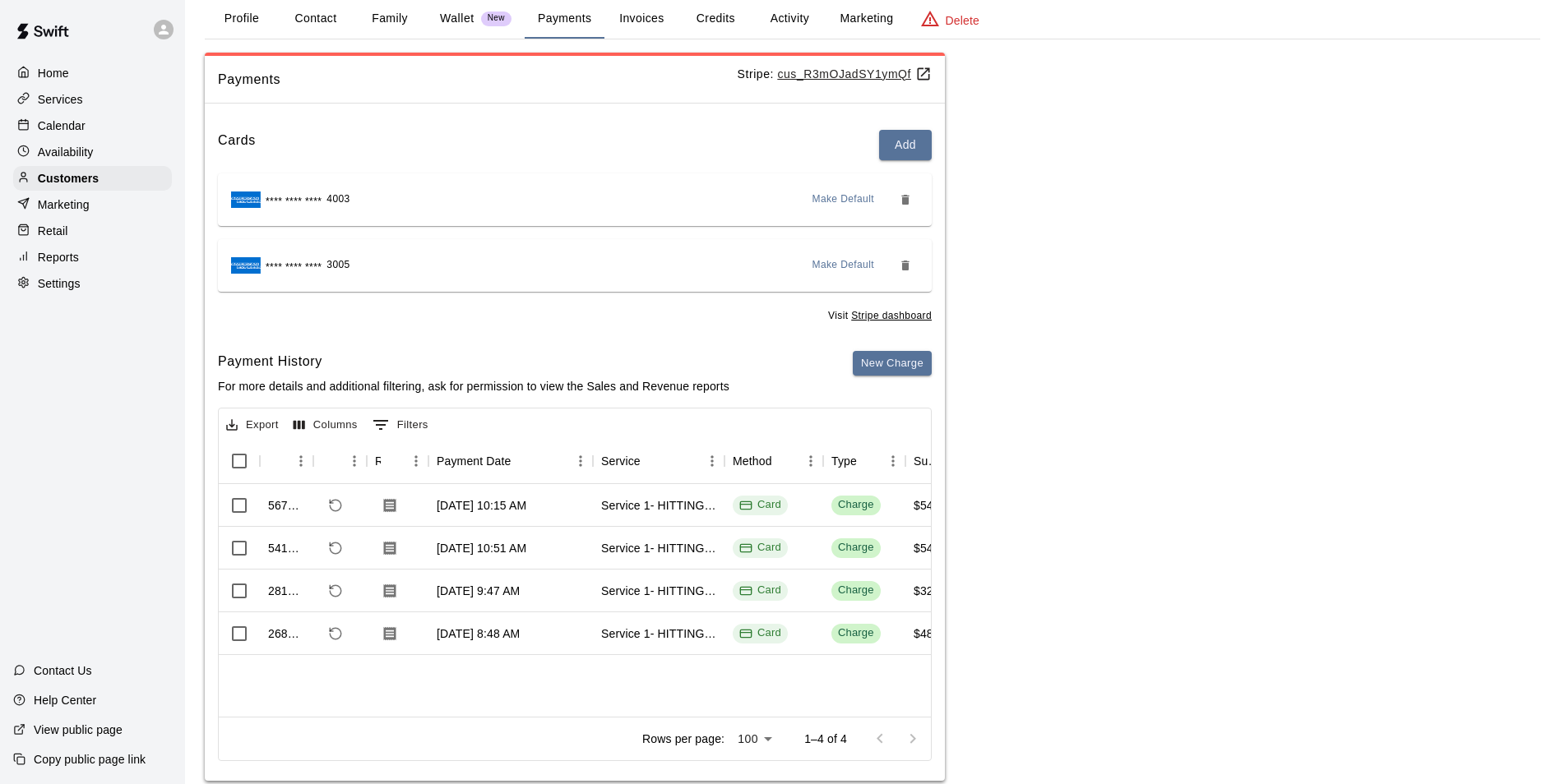
click at [80, 136] on div "Calendar" at bounding box center [93, 126] width 159 height 25
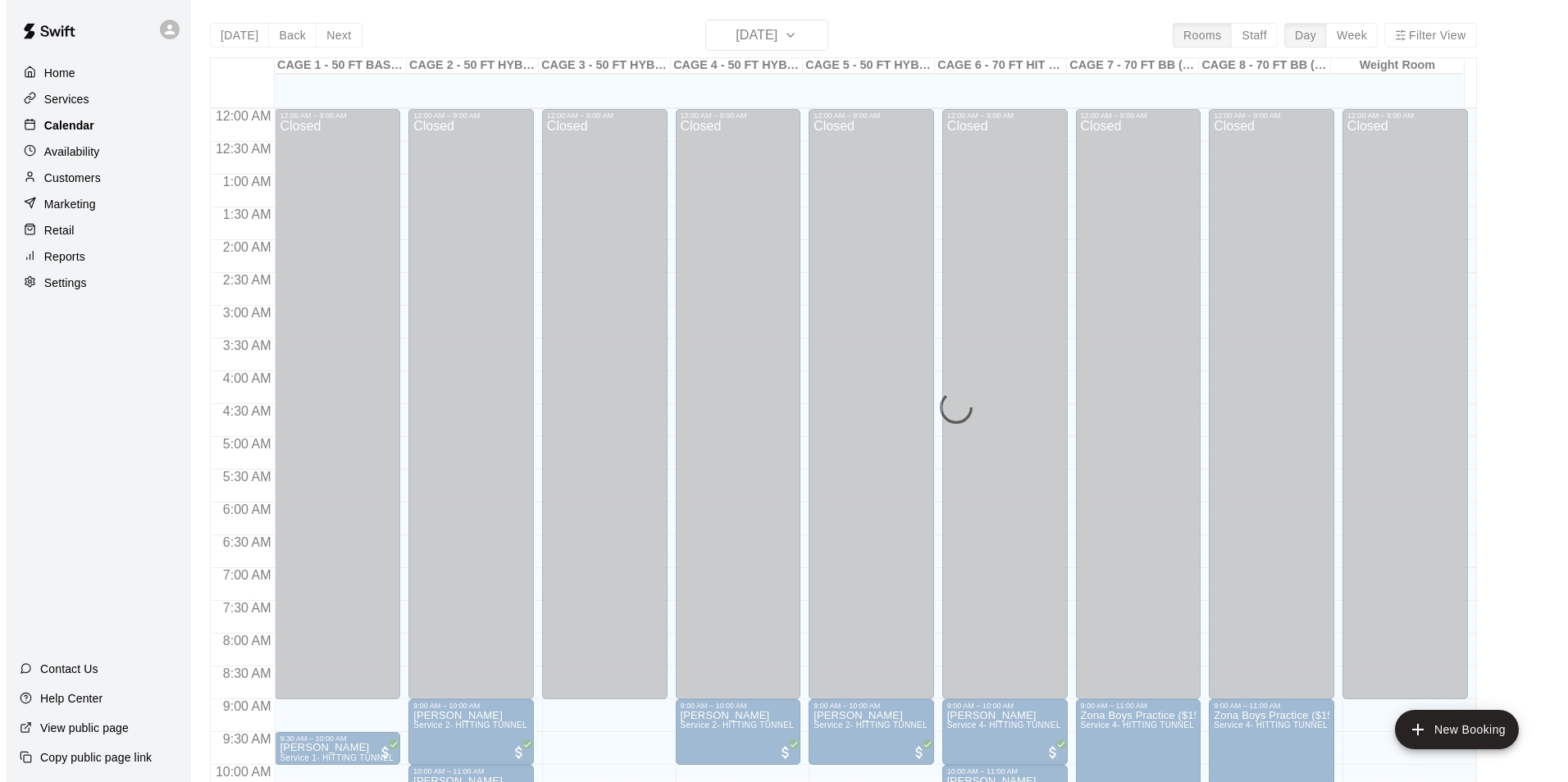
scroll to position [749, 0]
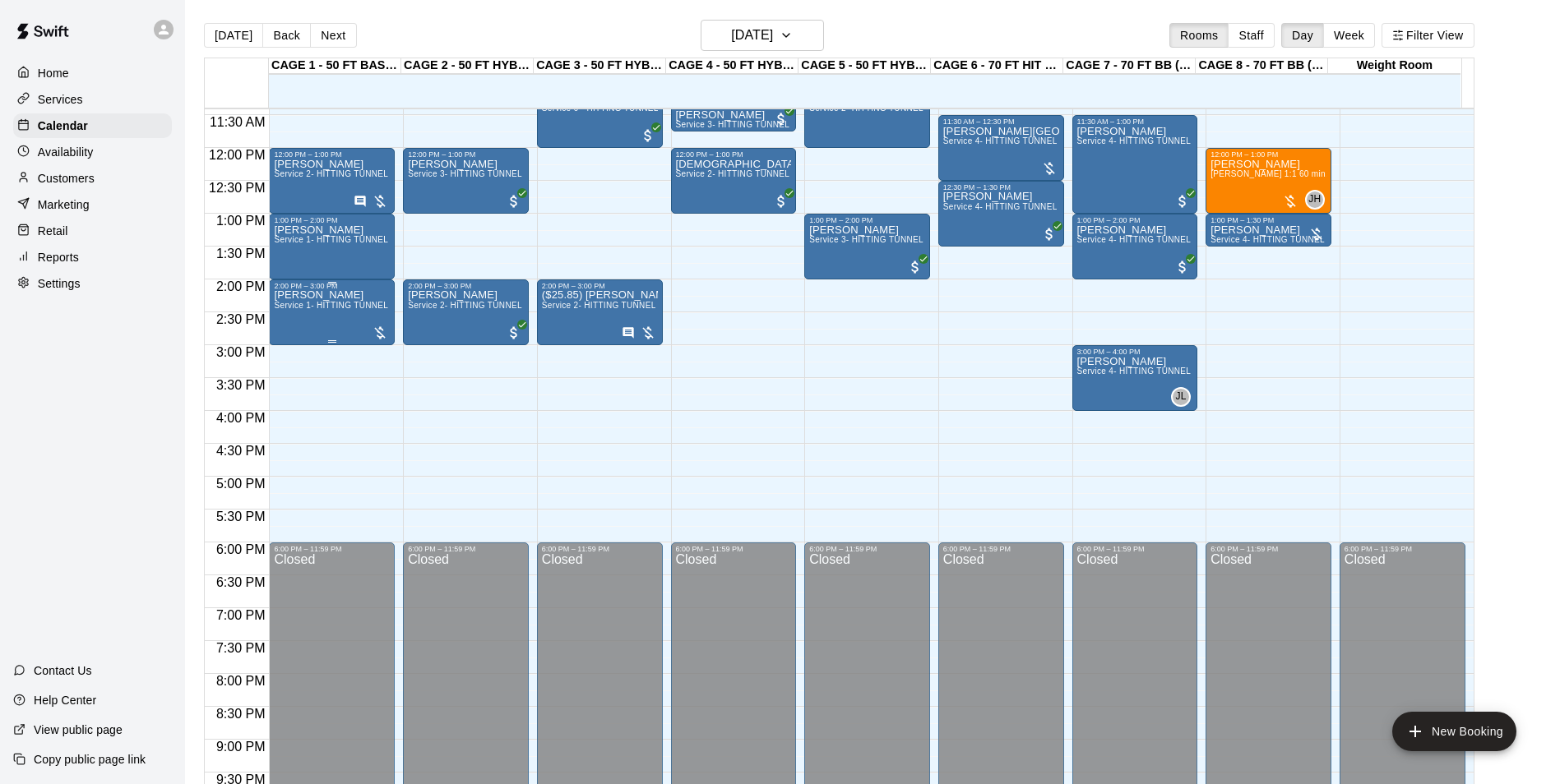
click at [301, 324] on div "[PERSON_NAME] Service 1- HITTING TUNNEL RENTAL - 50ft Baseball w/ Auto/Manual F…" at bounding box center [332, 682] width 116 height 784
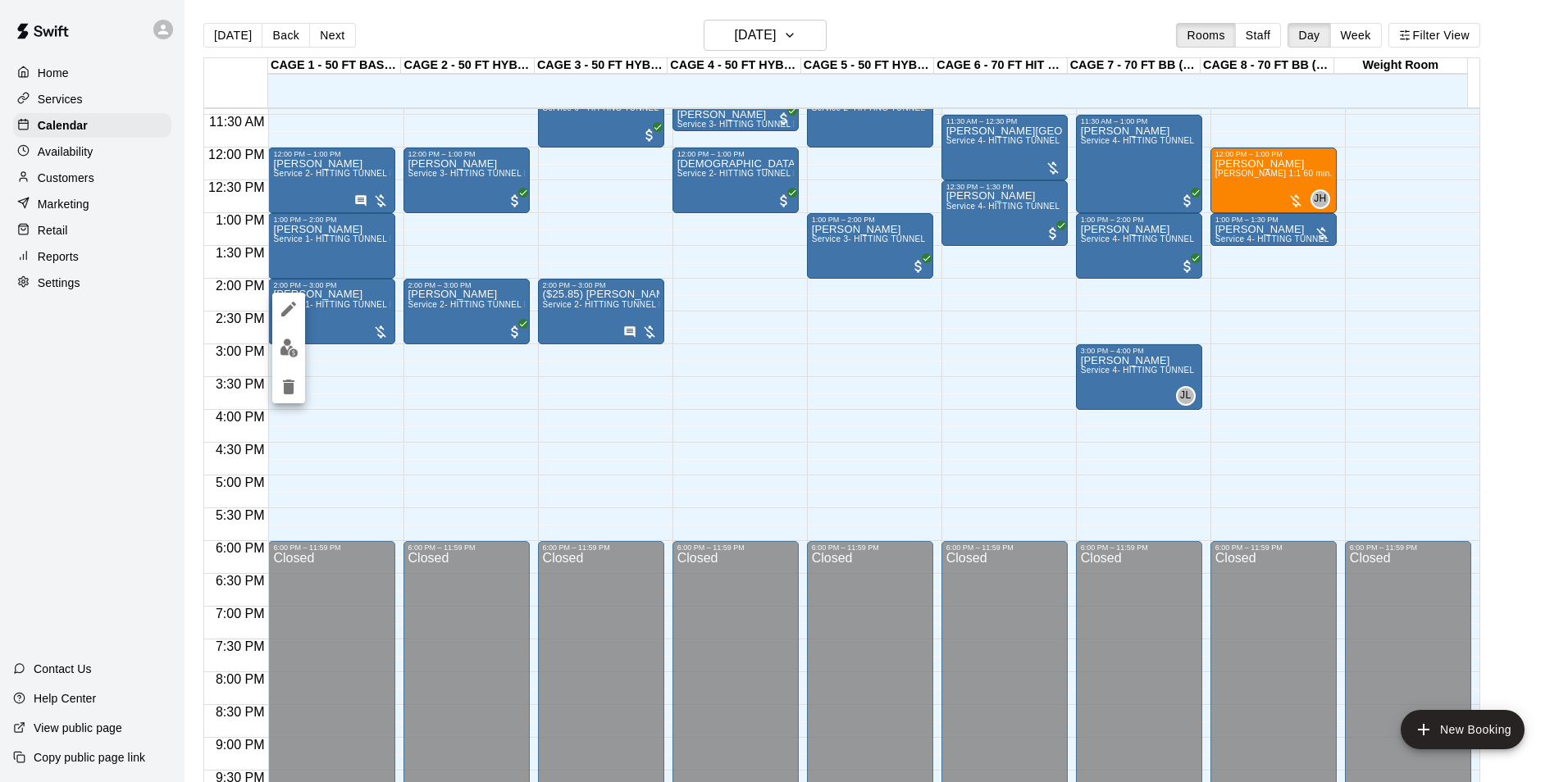
click at [295, 346] on img "edit" at bounding box center [290, 348] width 19 height 19
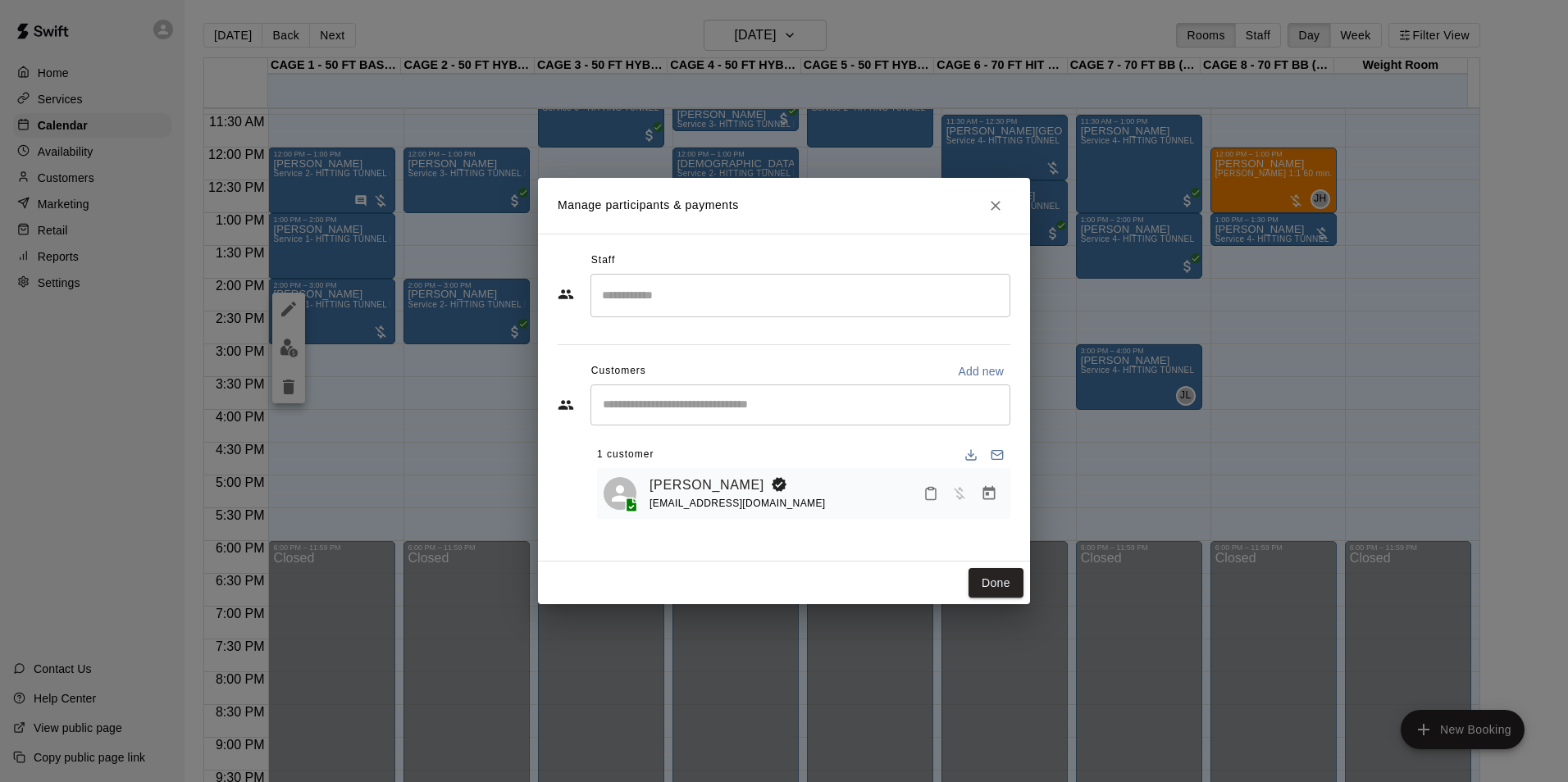
click at [1023, 205] on h2 "Manage participants & payments" at bounding box center [784, 206] width 492 height 55
click at [987, 205] on button "Close" at bounding box center [995, 206] width 30 height 30
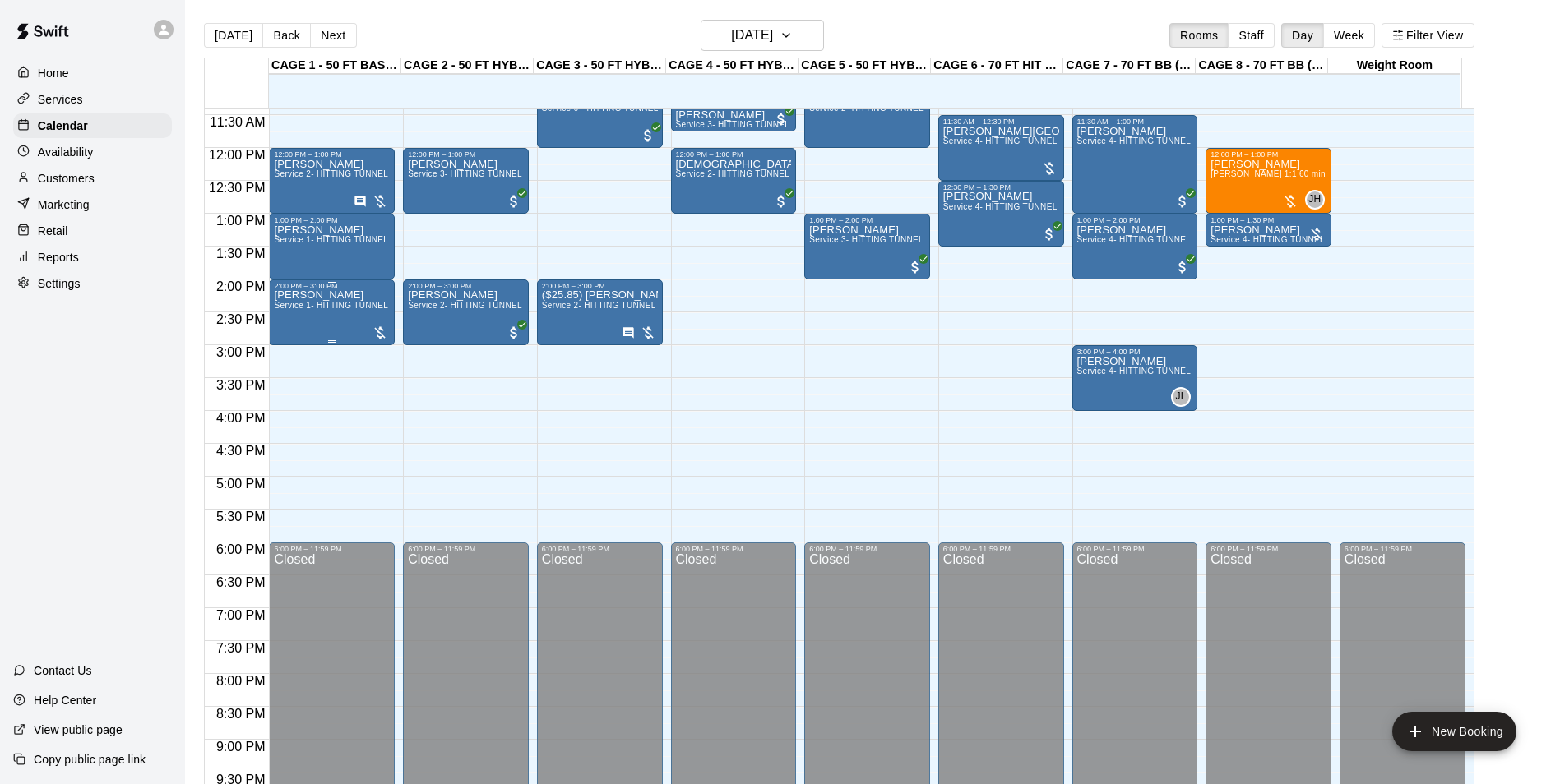
click at [305, 310] on span "Service 1- HITTING TUNNEL RENTAL - 50ft Baseball w/ Auto/Manual Feeder" at bounding box center [425, 305] width 302 height 9
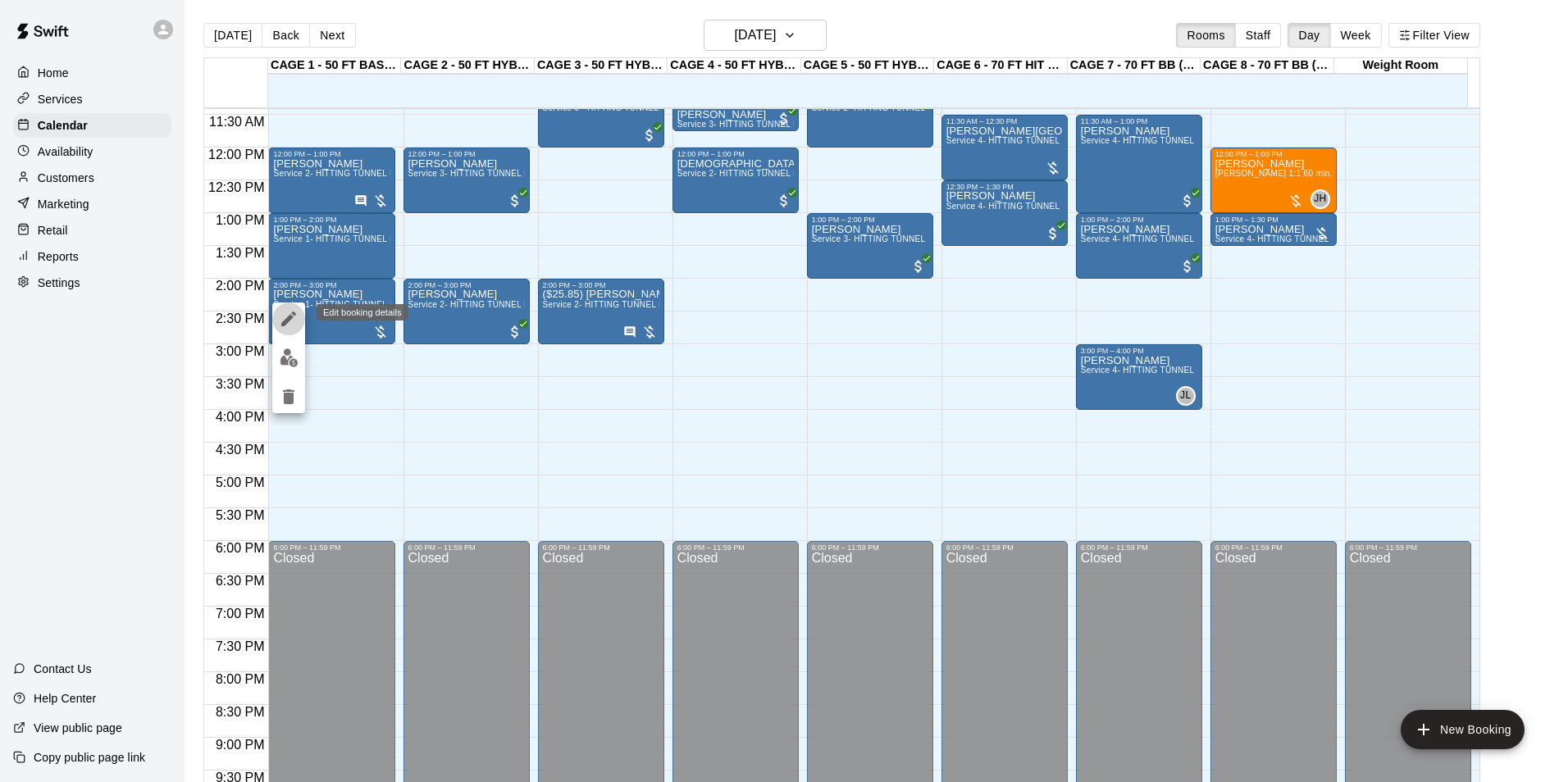
click at [294, 322] on icon "edit" at bounding box center [289, 318] width 20 height 20
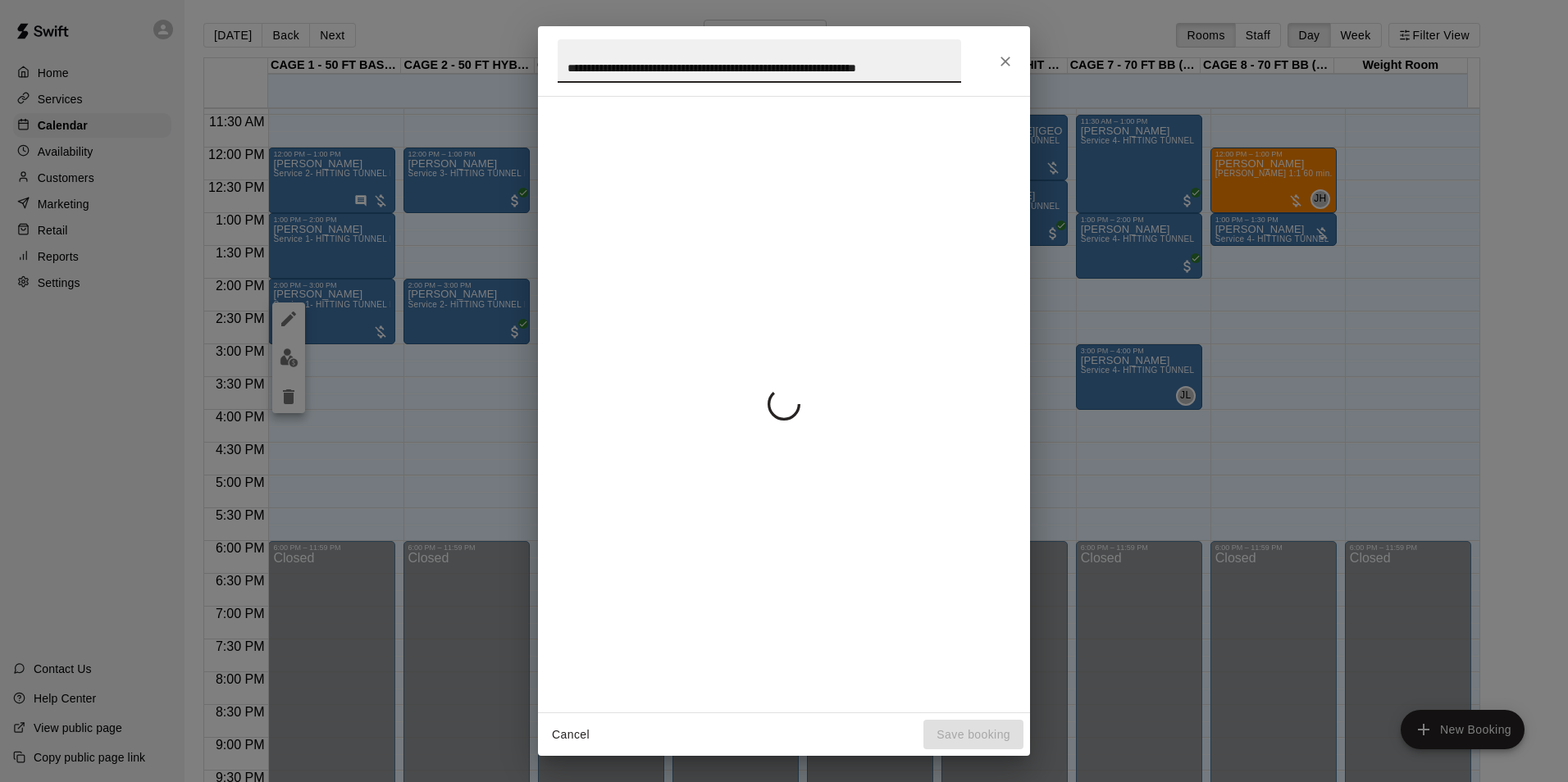
scroll to position [0, 35]
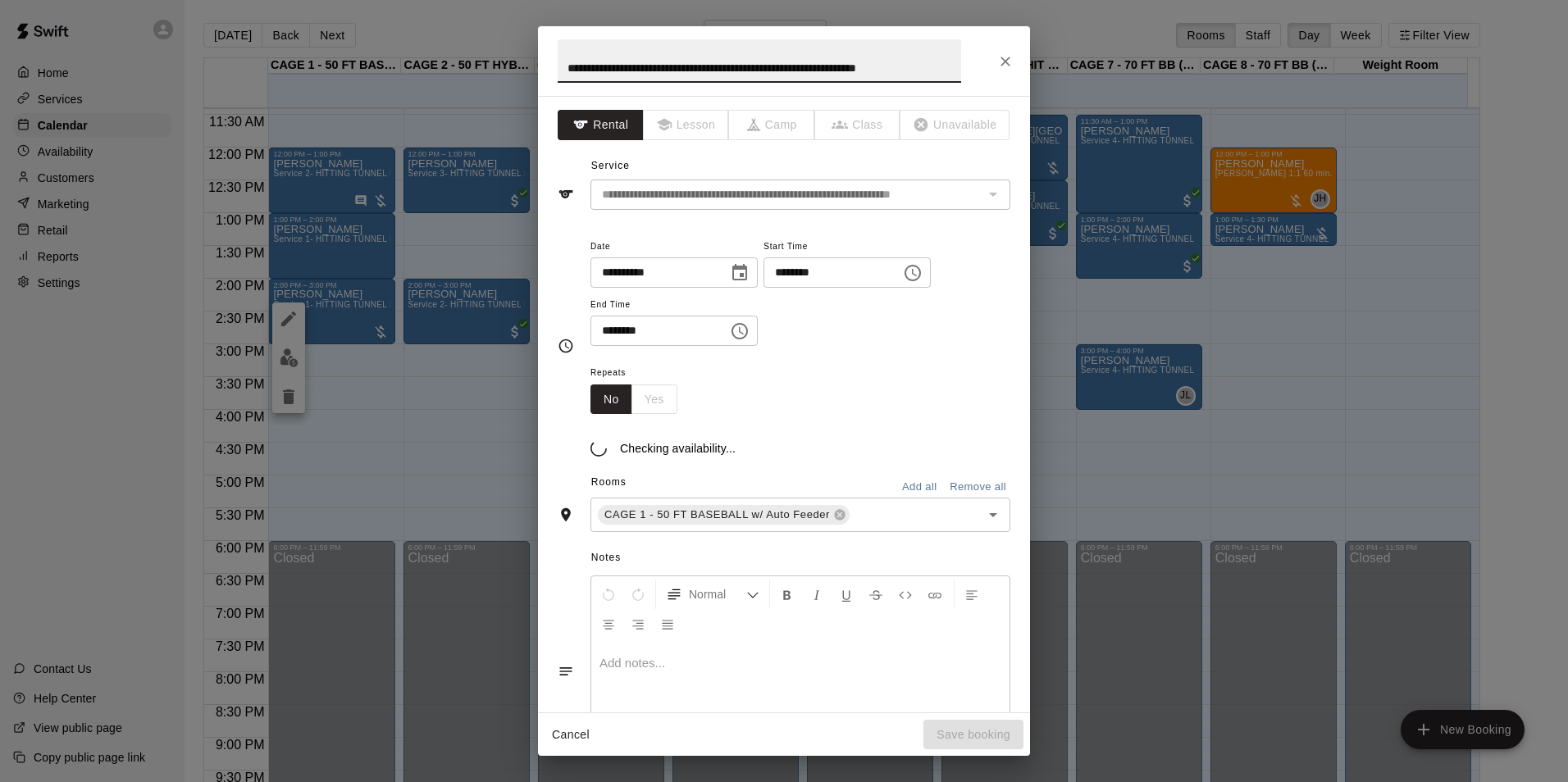
click at [701, 672] on p at bounding box center [800, 663] width 402 height 16
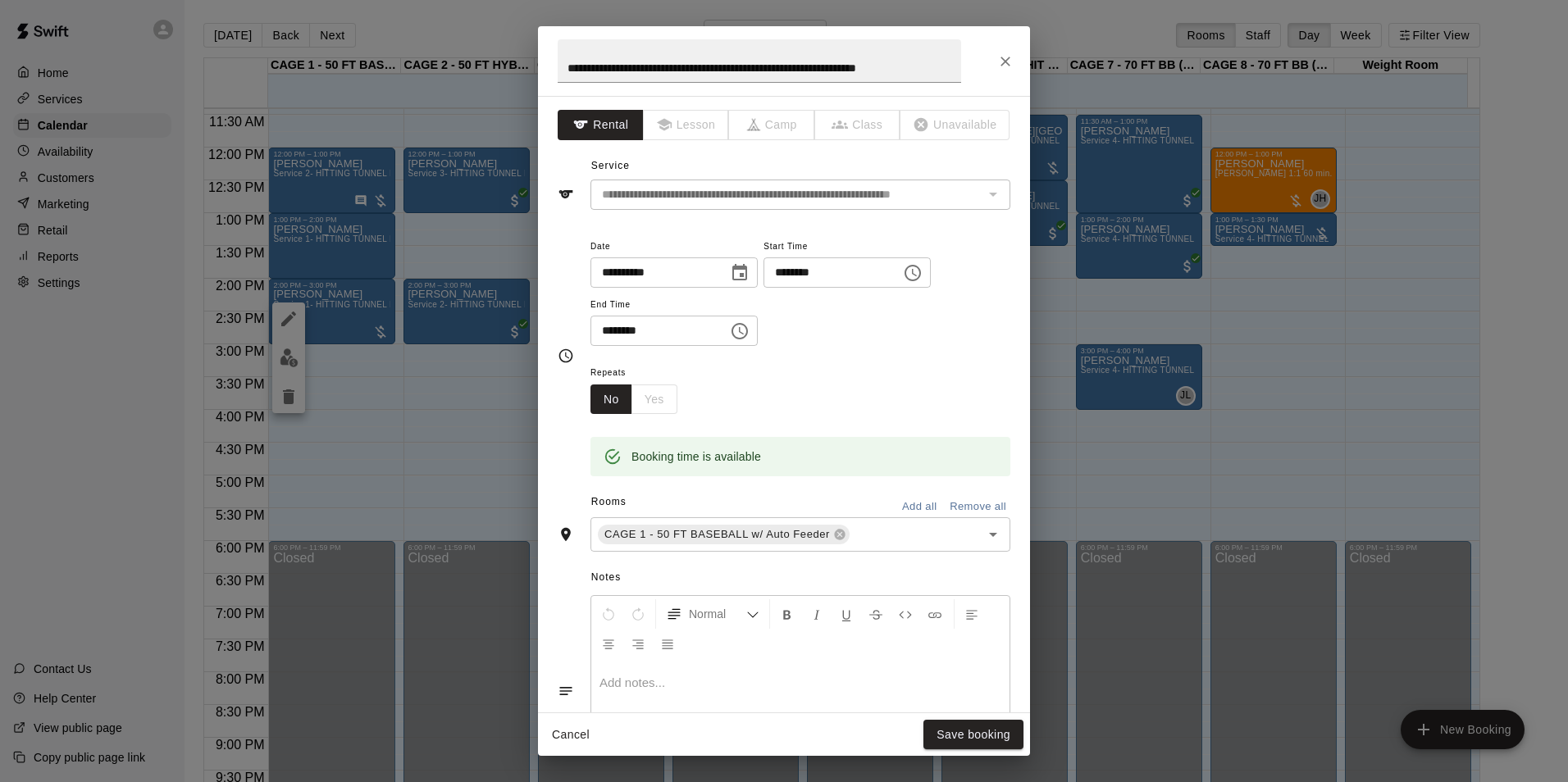
scroll to position [0, 0]
click at [685, 682] on em "**********" at bounding box center [712, 683] width 227 height 12
click at [605, 681] on em "**********" at bounding box center [734, 683] width 271 height 12
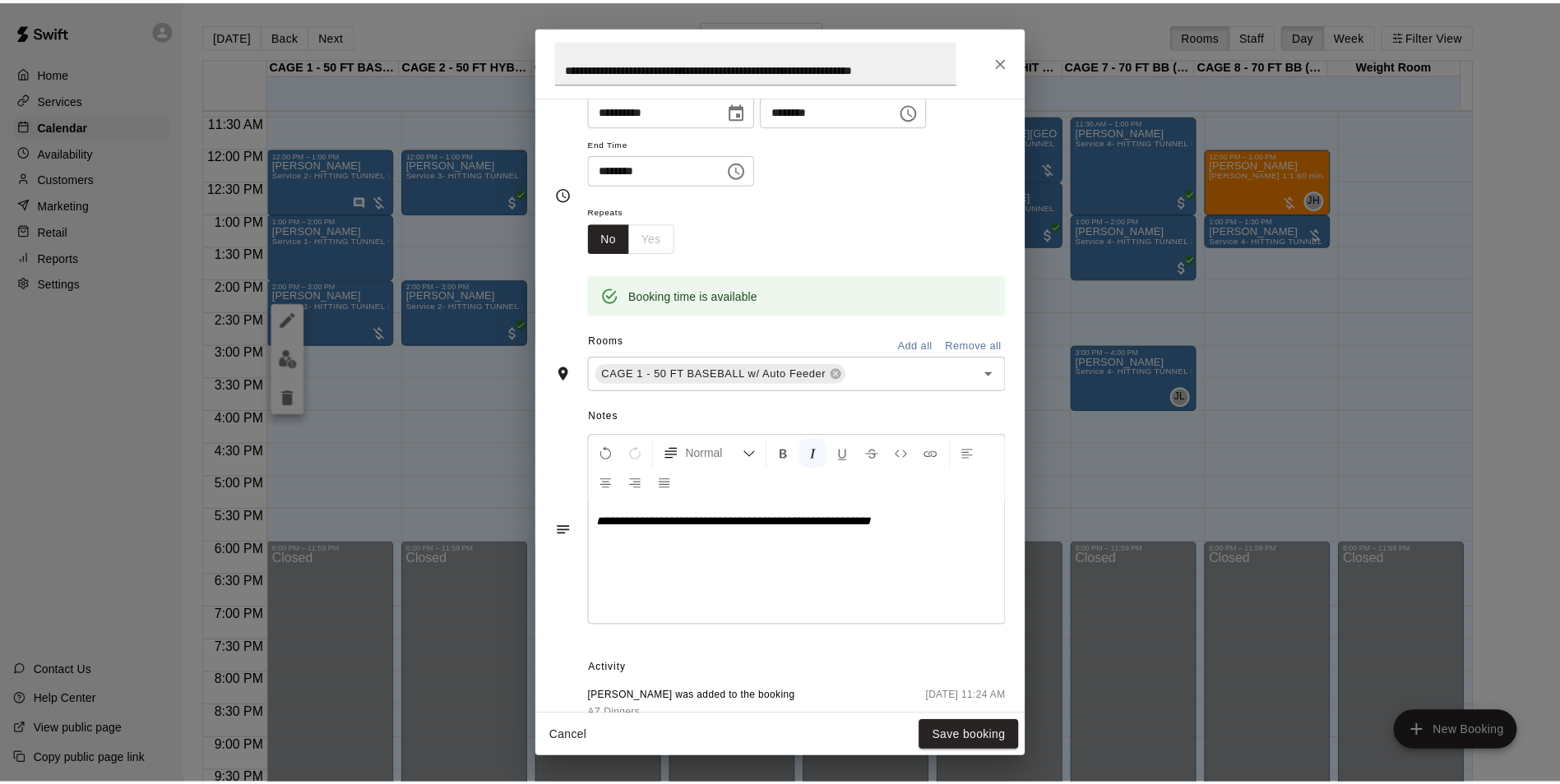
scroll to position [165, 0]
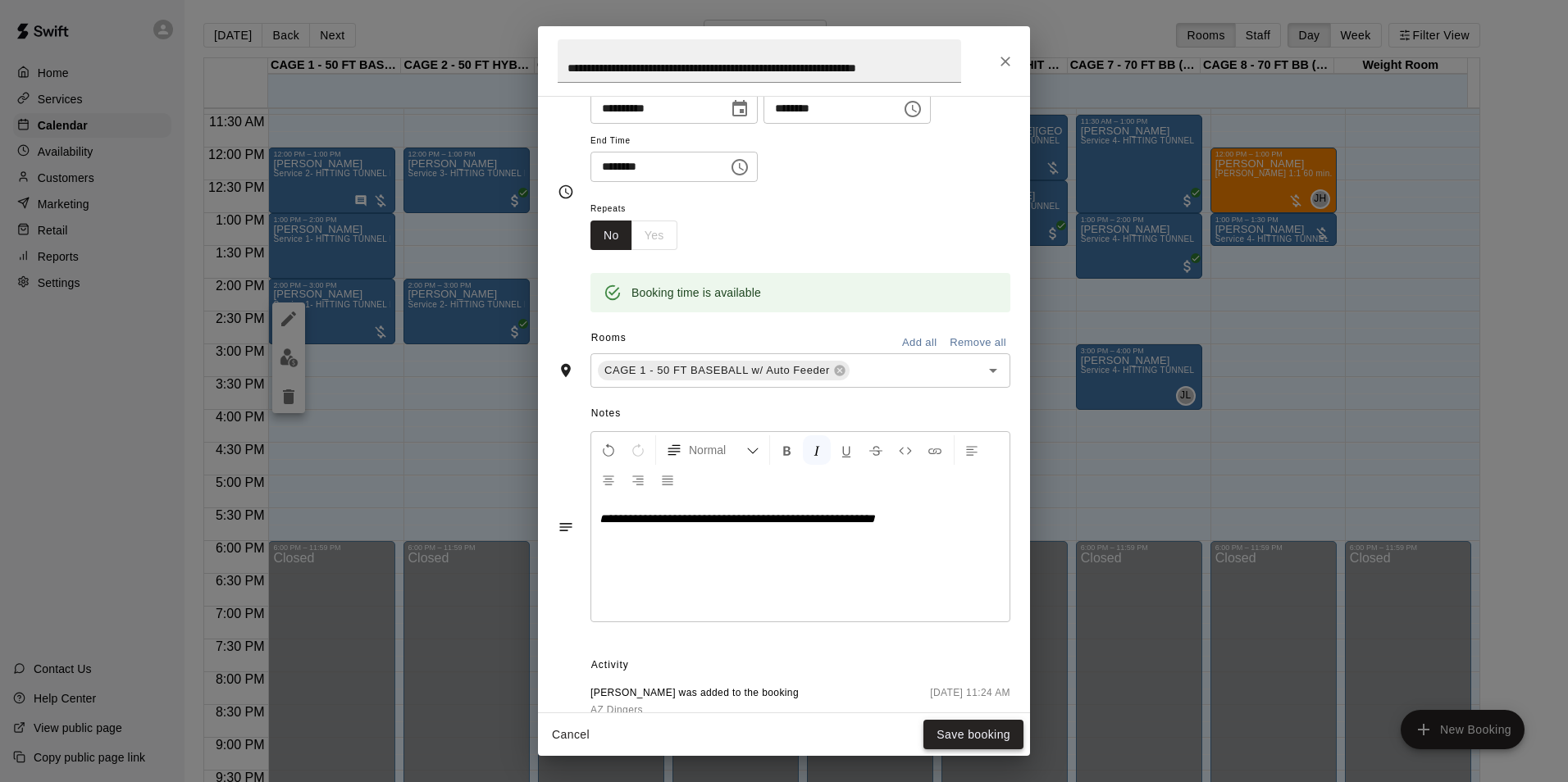
click at [983, 742] on button "Save booking" at bounding box center [973, 735] width 100 height 31
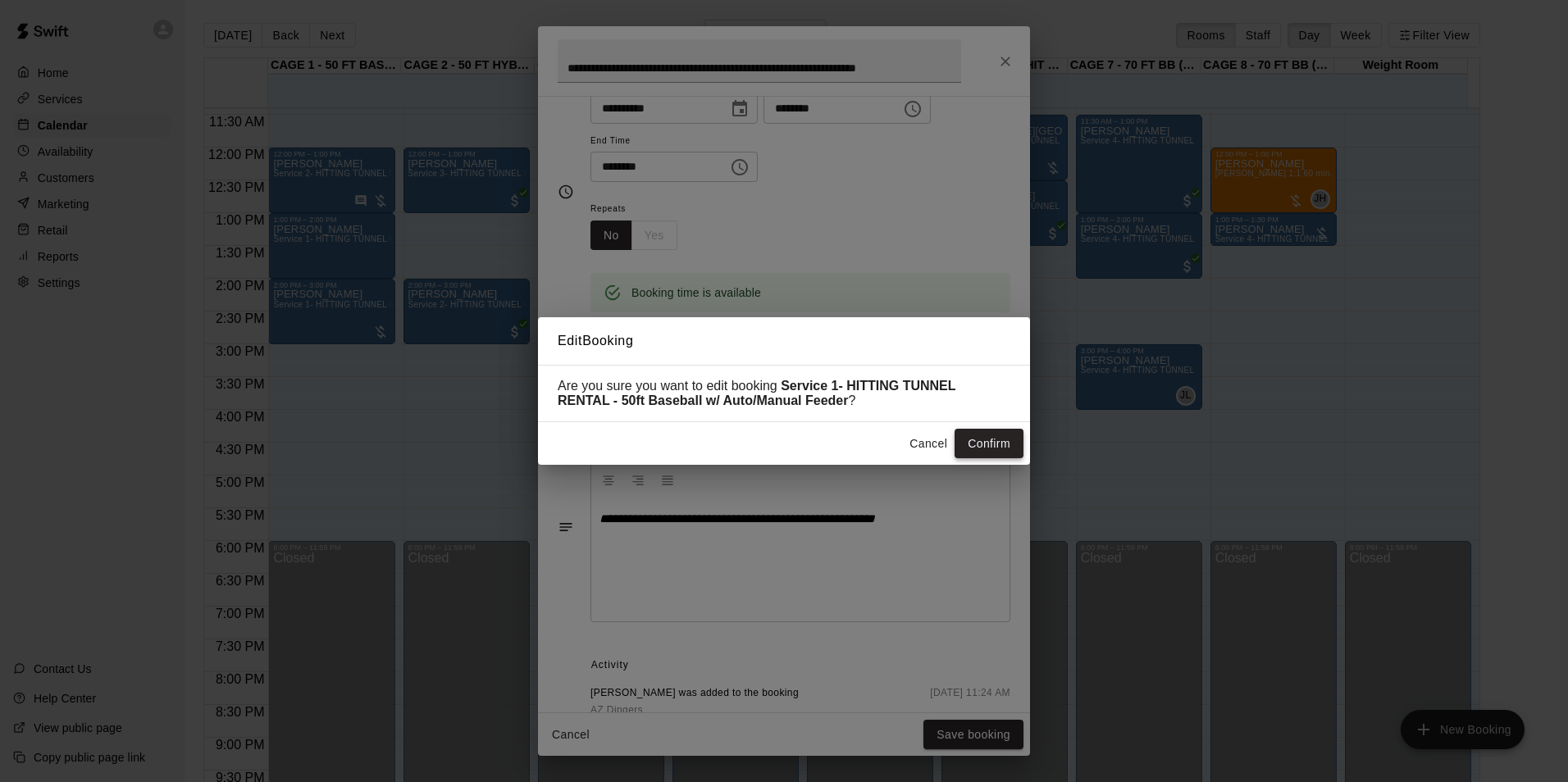
click at [977, 446] on button "Confirm" at bounding box center [989, 445] width 69 height 31
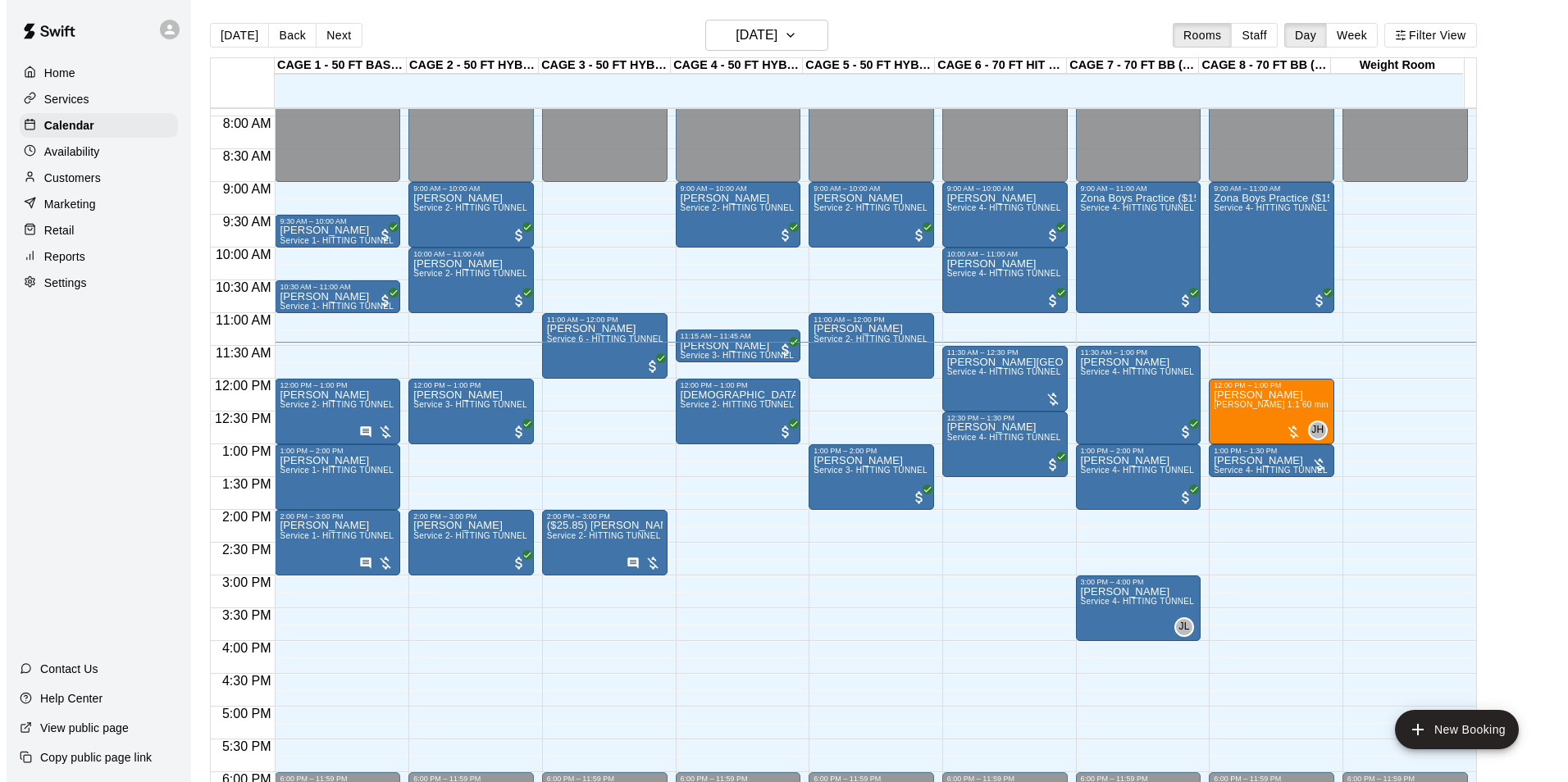
scroll to position [512, 0]
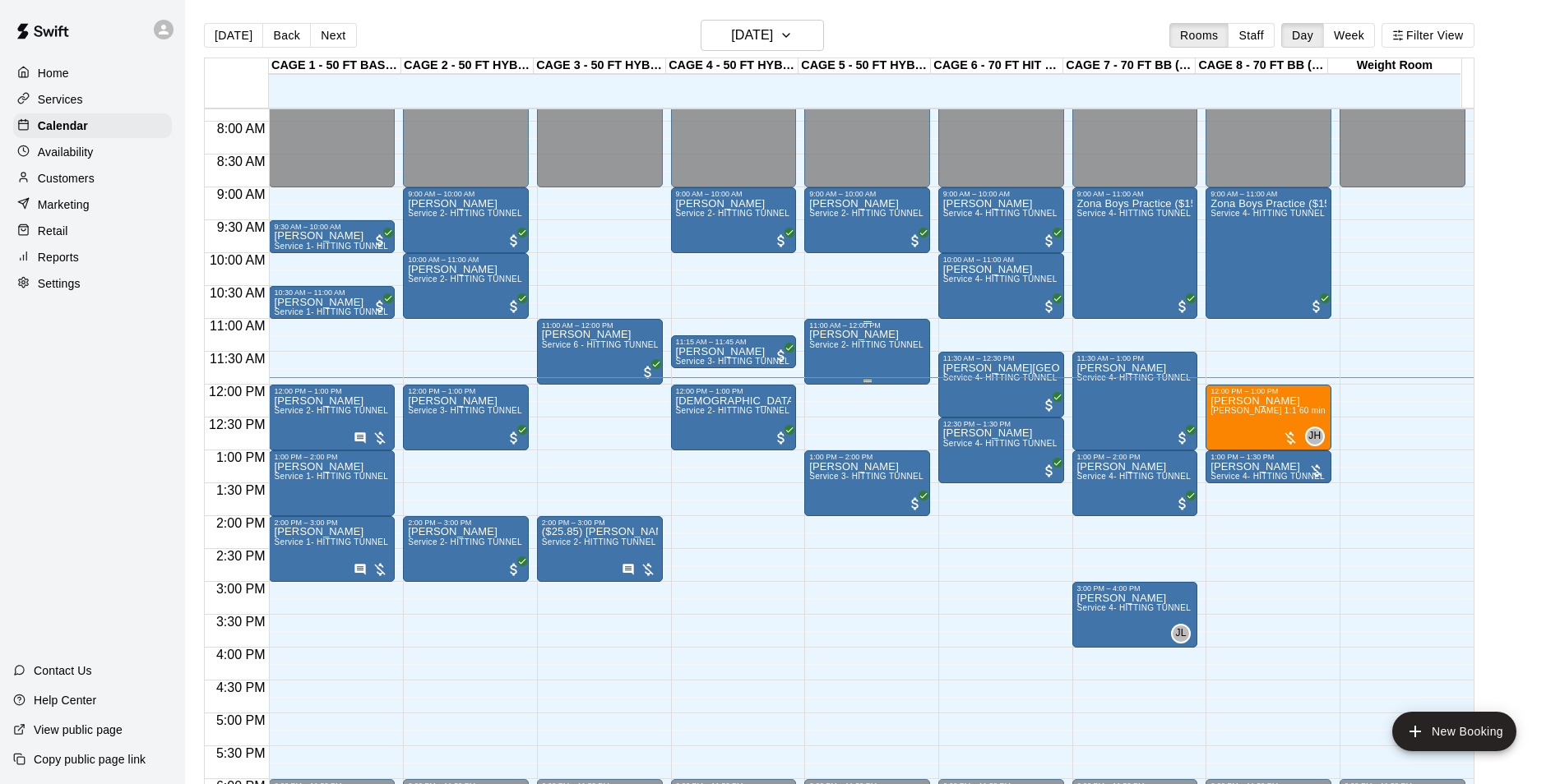
click at [854, 350] on span "Service 2- HITTING TUNNEL RENTAL - 50ft Baseball" at bounding box center [914, 344] width 209 height 9
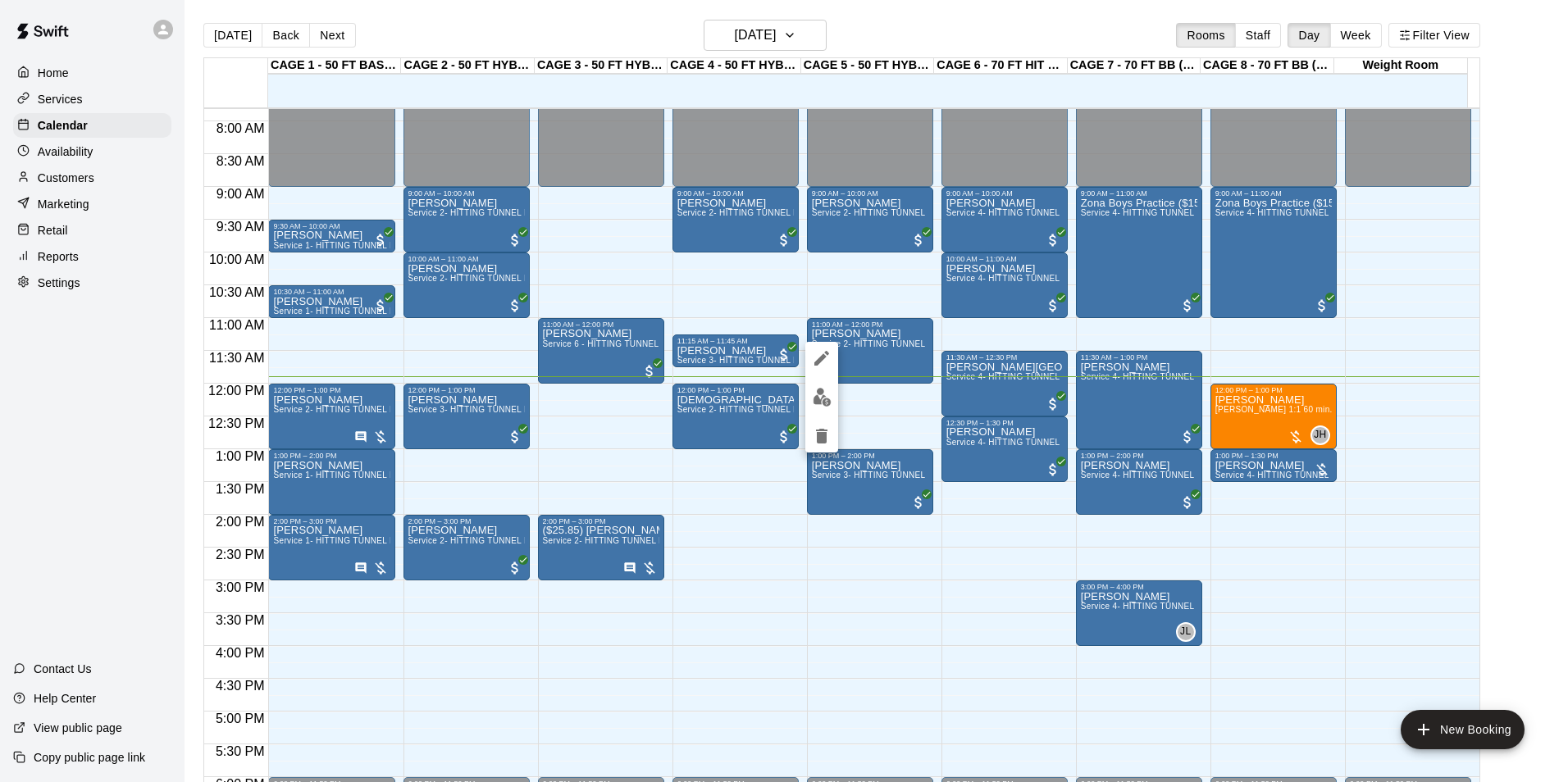
click at [830, 432] on icon "delete" at bounding box center [821, 436] width 20 height 20
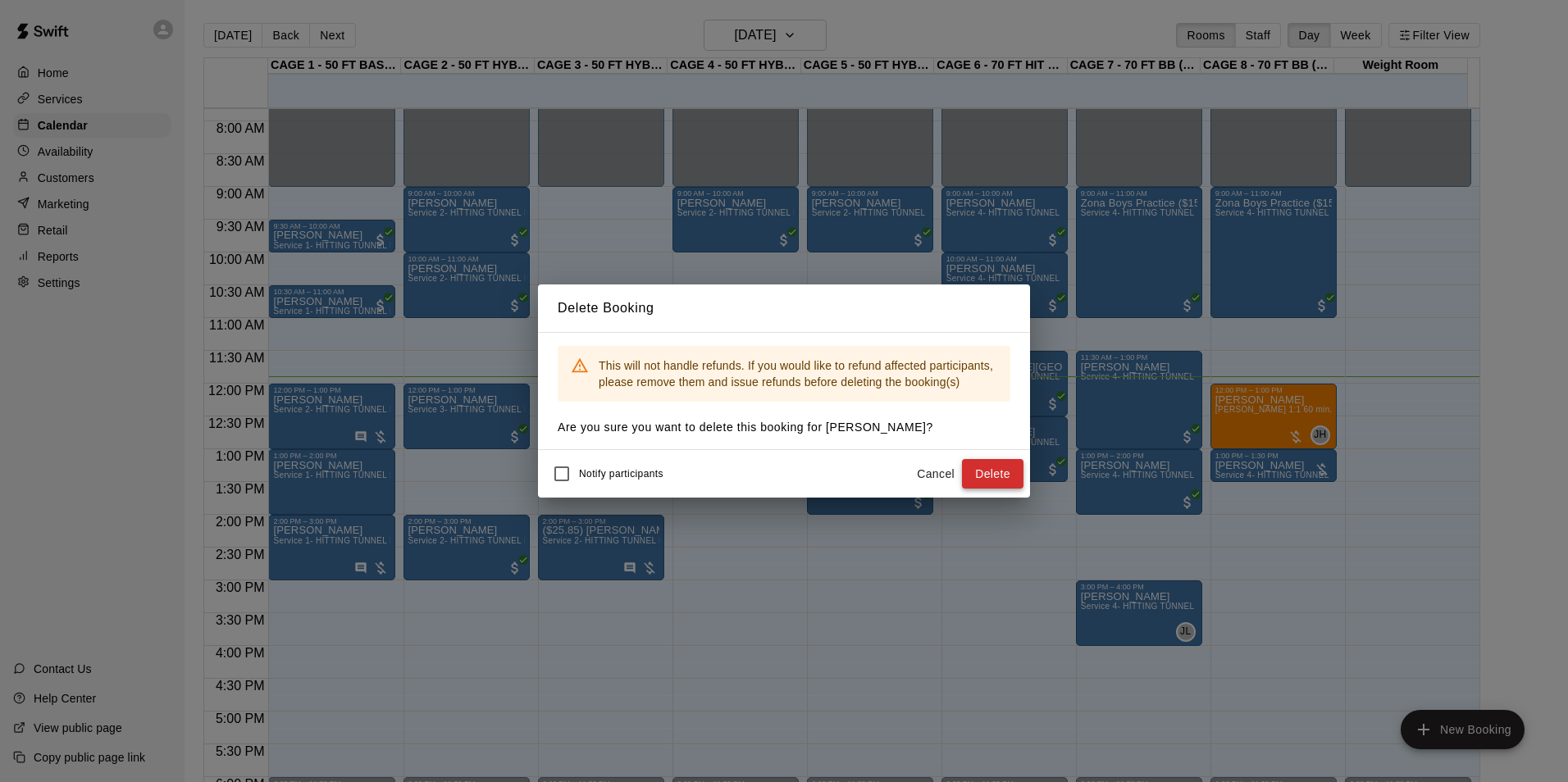
click at [1003, 470] on button "Delete" at bounding box center [992, 474] width 61 height 31
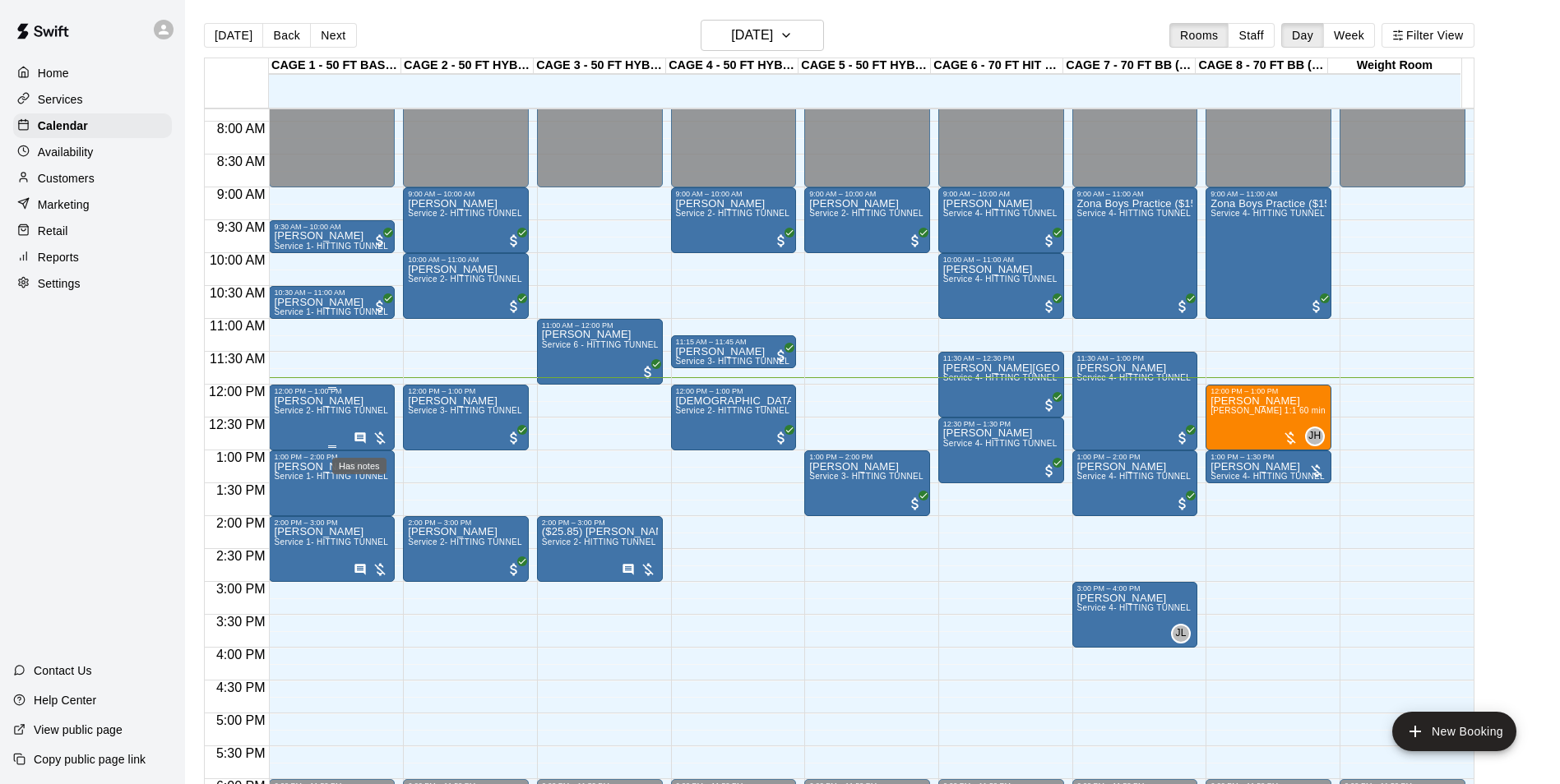
click at [362, 440] on icon "Has notes" at bounding box center [360, 437] width 11 height 11
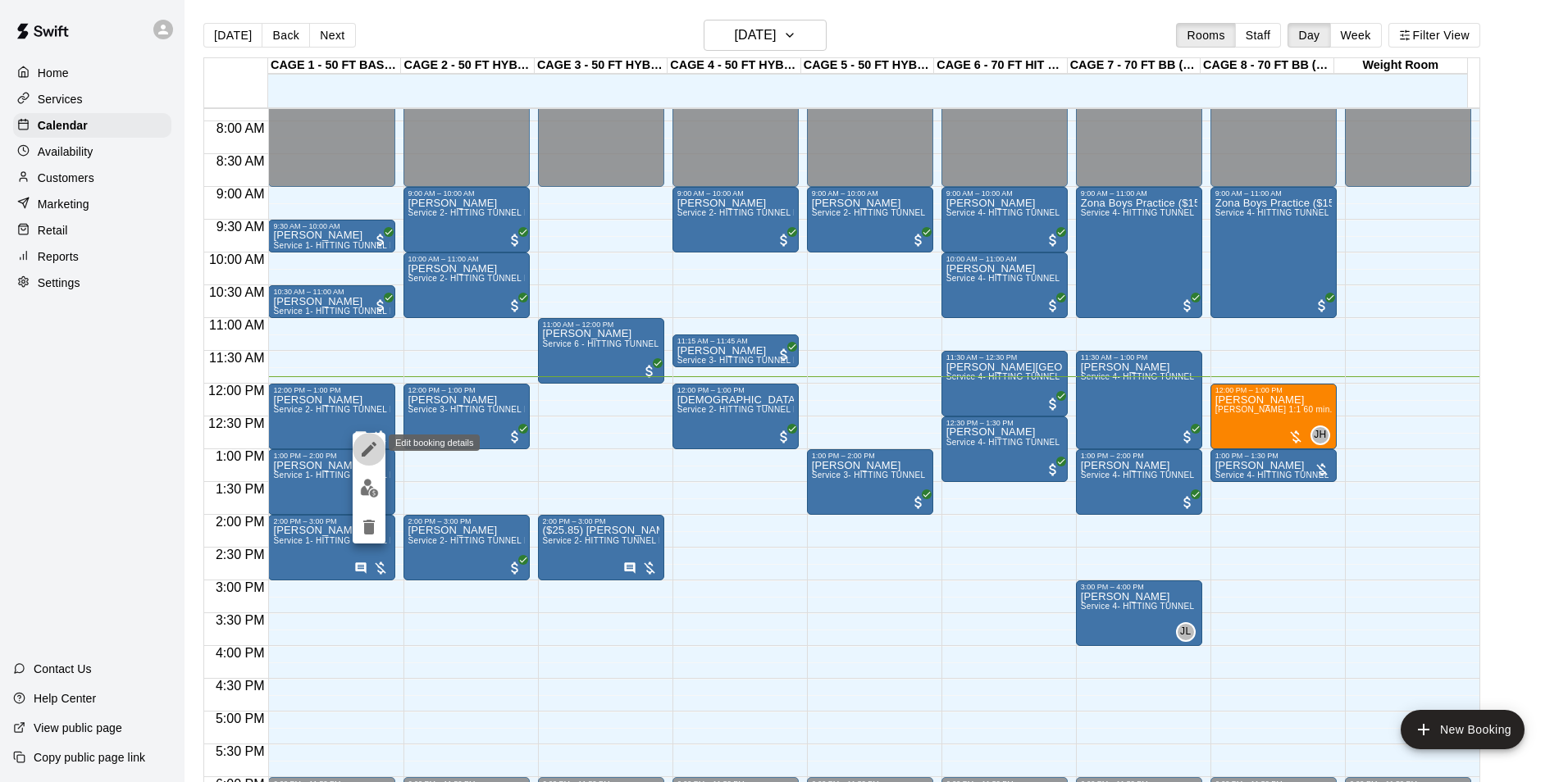
click at [359, 458] on icon "edit" at bounding box center [369, 449] width 20 height 20
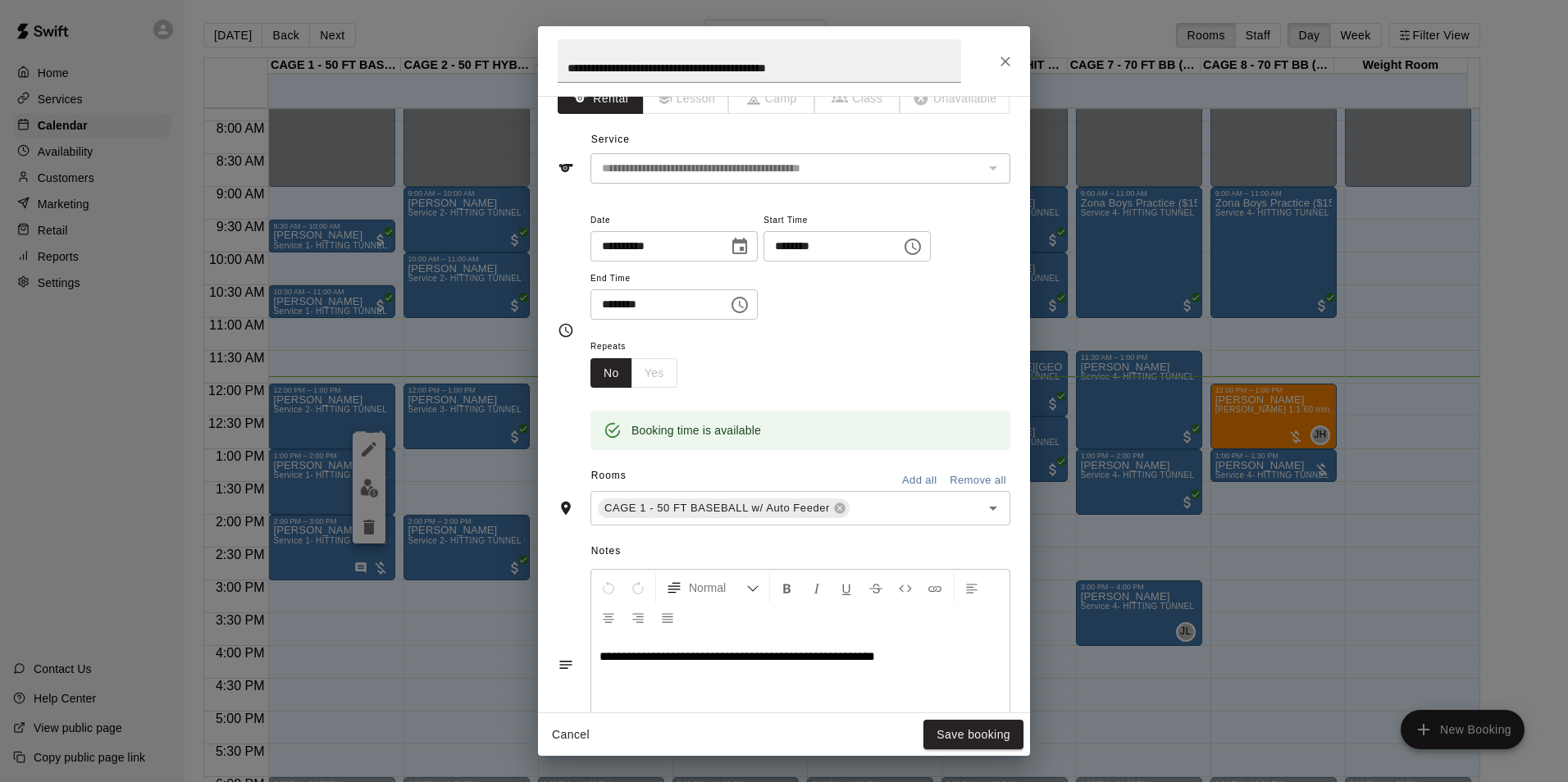
scroll to position [0, 0]
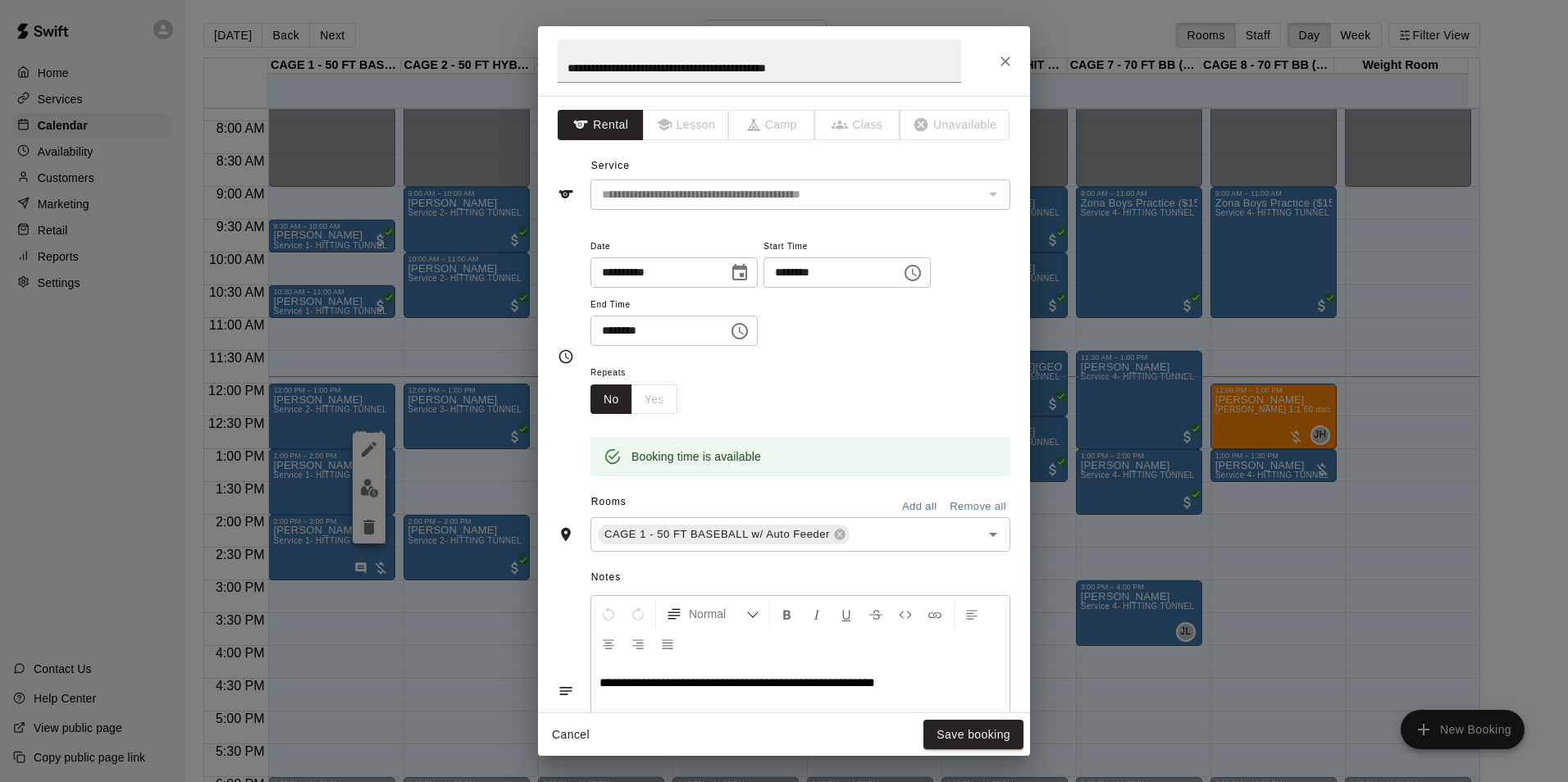
click at [1021, 62] on div "**********" at bounding box center [784, 60] width 492 height 70
click at [1015, 63] on button "Close" at bounding box center [1005, 61] width 30 height 30
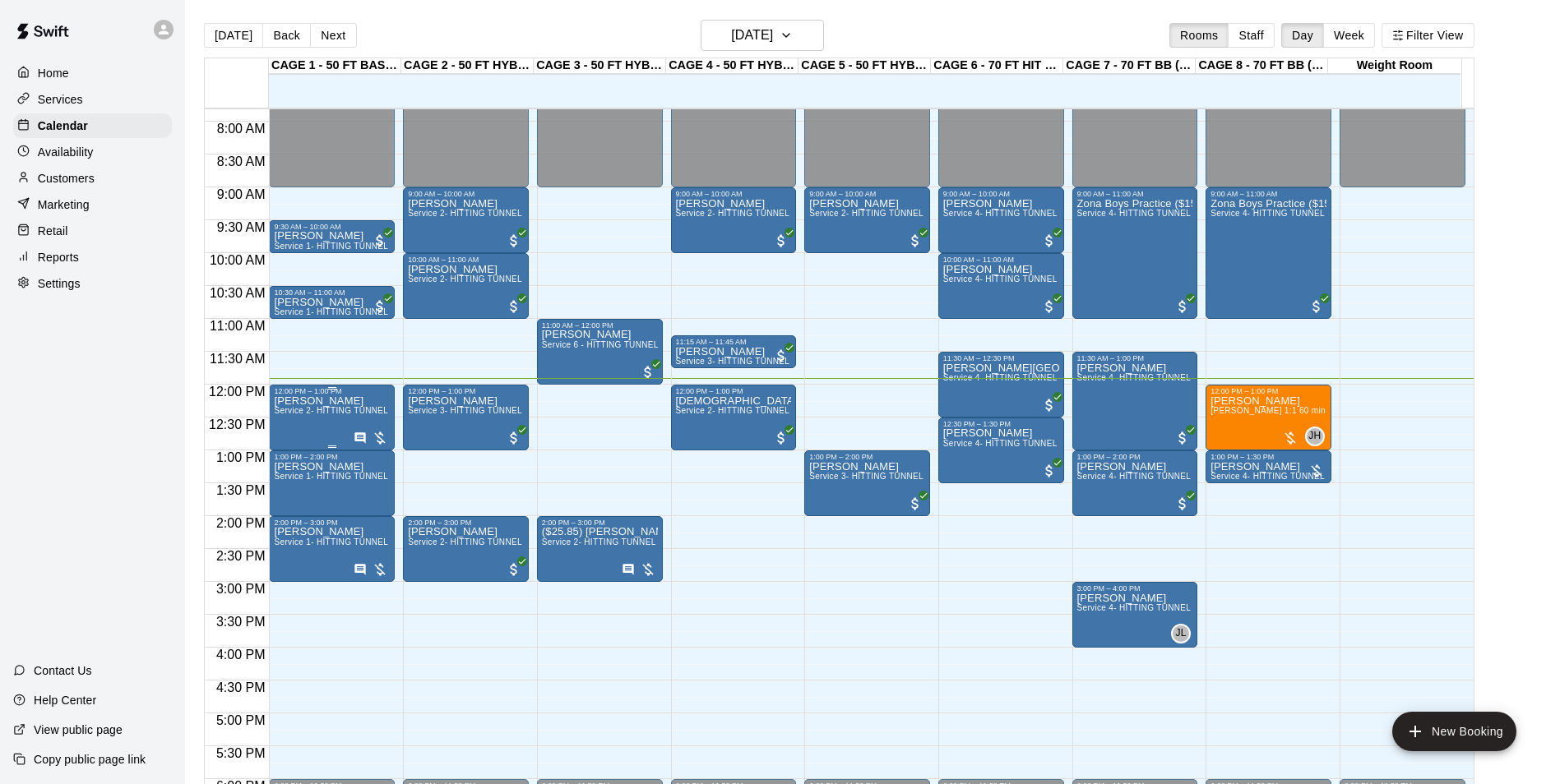
click at [358, 430] on div at bounding box center [371, 438] width 35 height 16
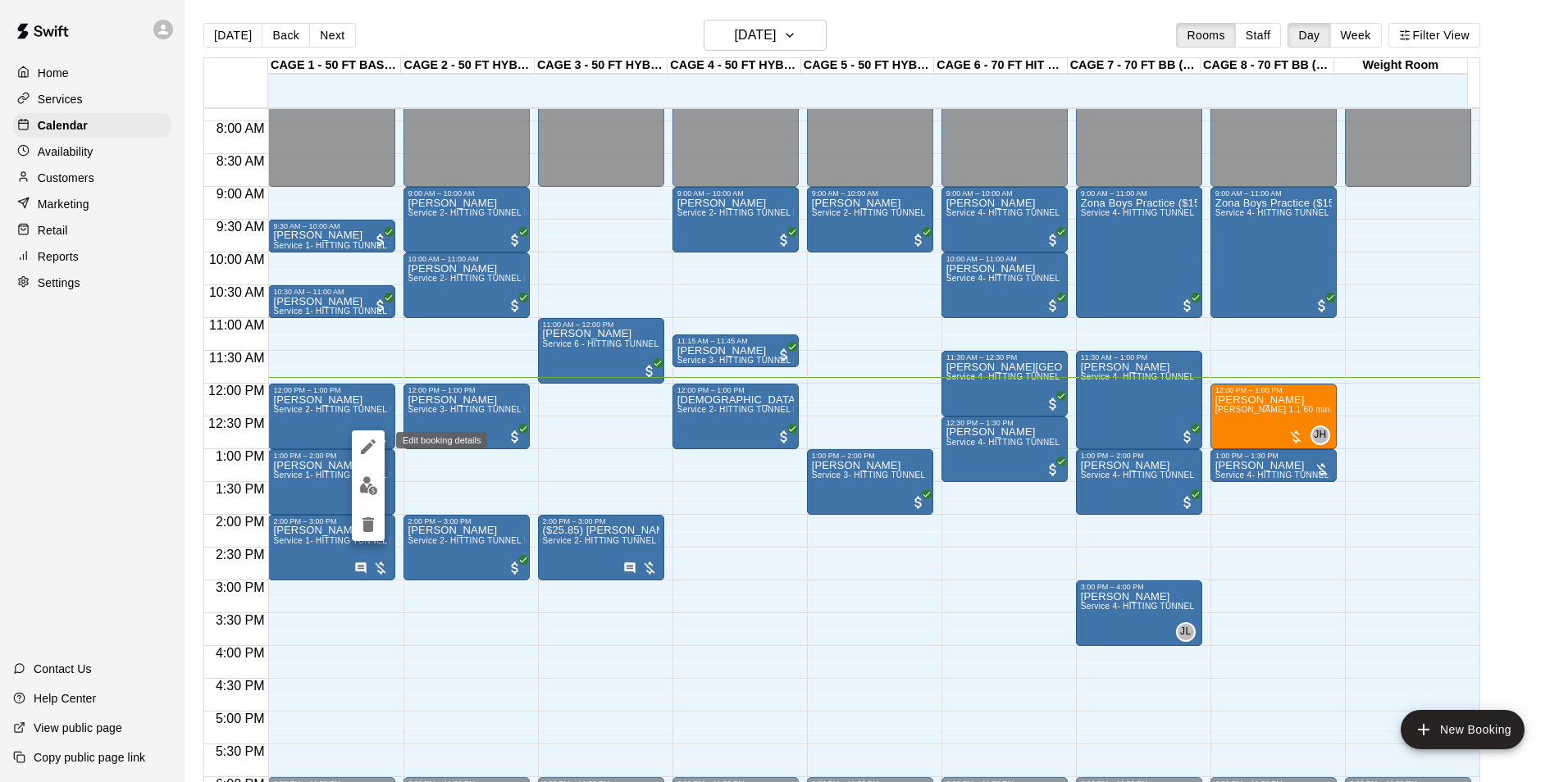
click at [363, 441] on icon "edit" at bounding box center [368, 446] width 20 height 20
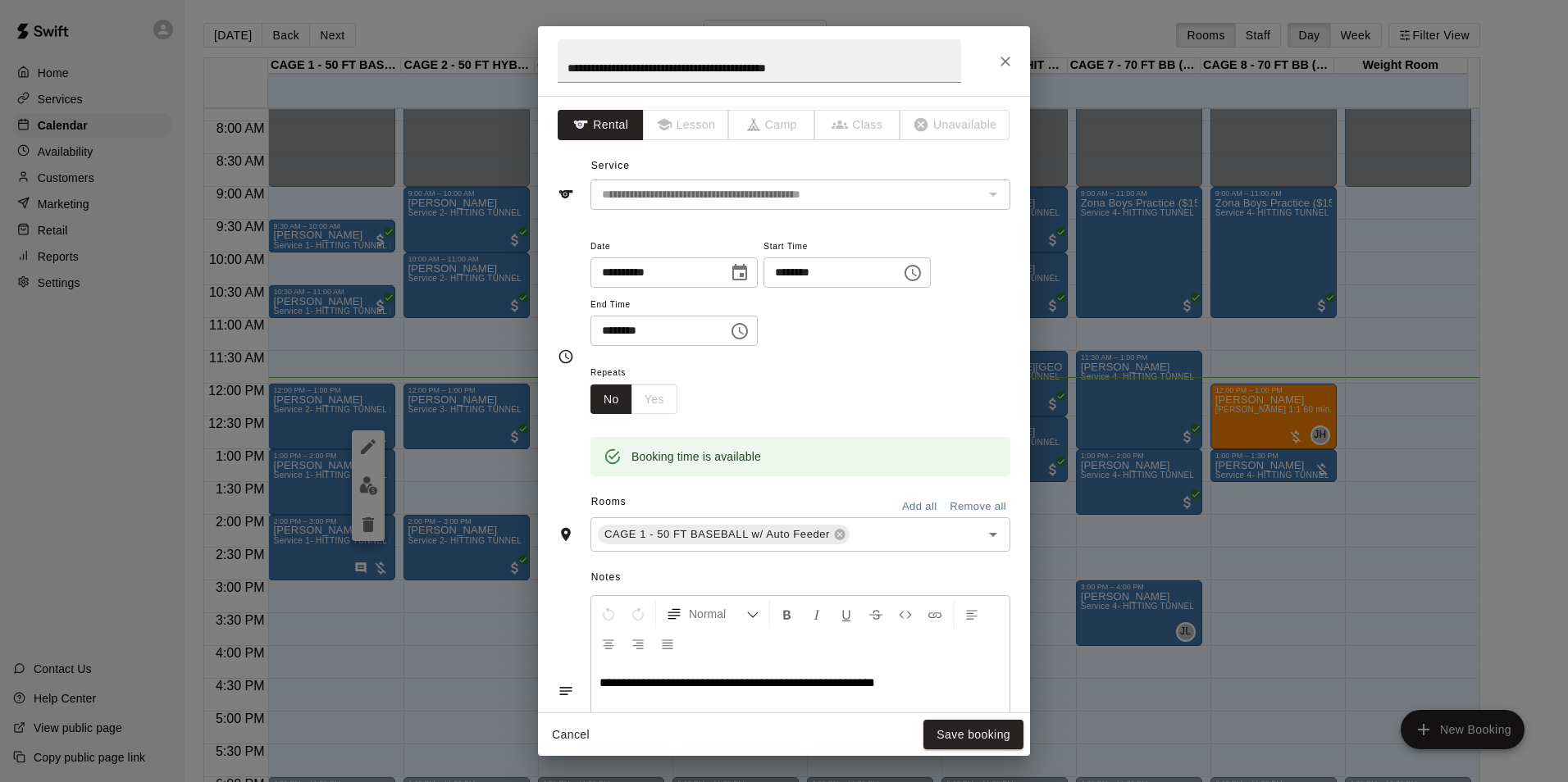
click at [999, 61] on icon "Close" at bounding box center [1005, 61] width 16 height 16
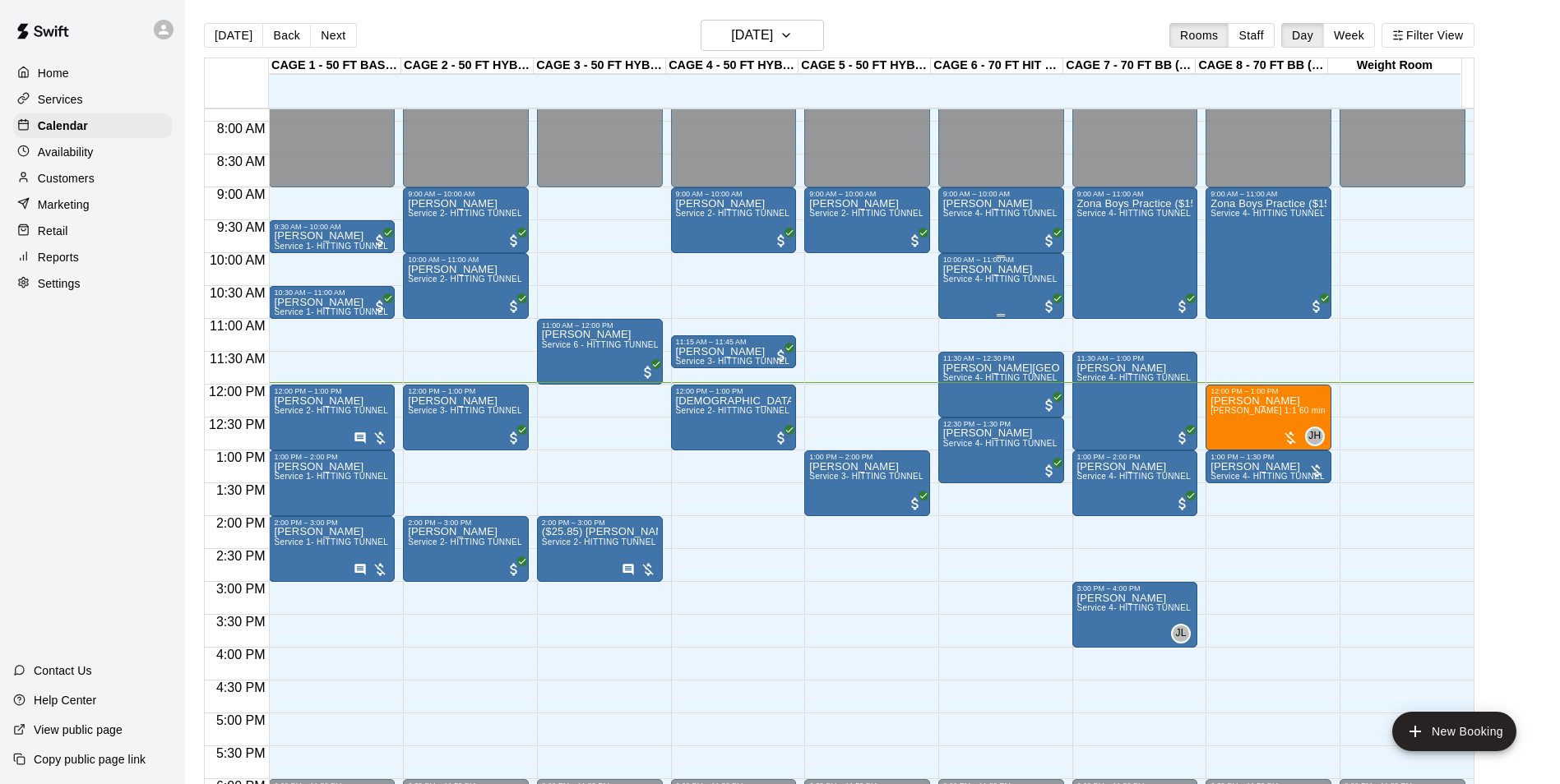
click at [952, 282] on span "Service 4- HITTING TUNNEL RENTAL - 70ft Baseball" at bounding box center [1048, 278] width 209 height 9
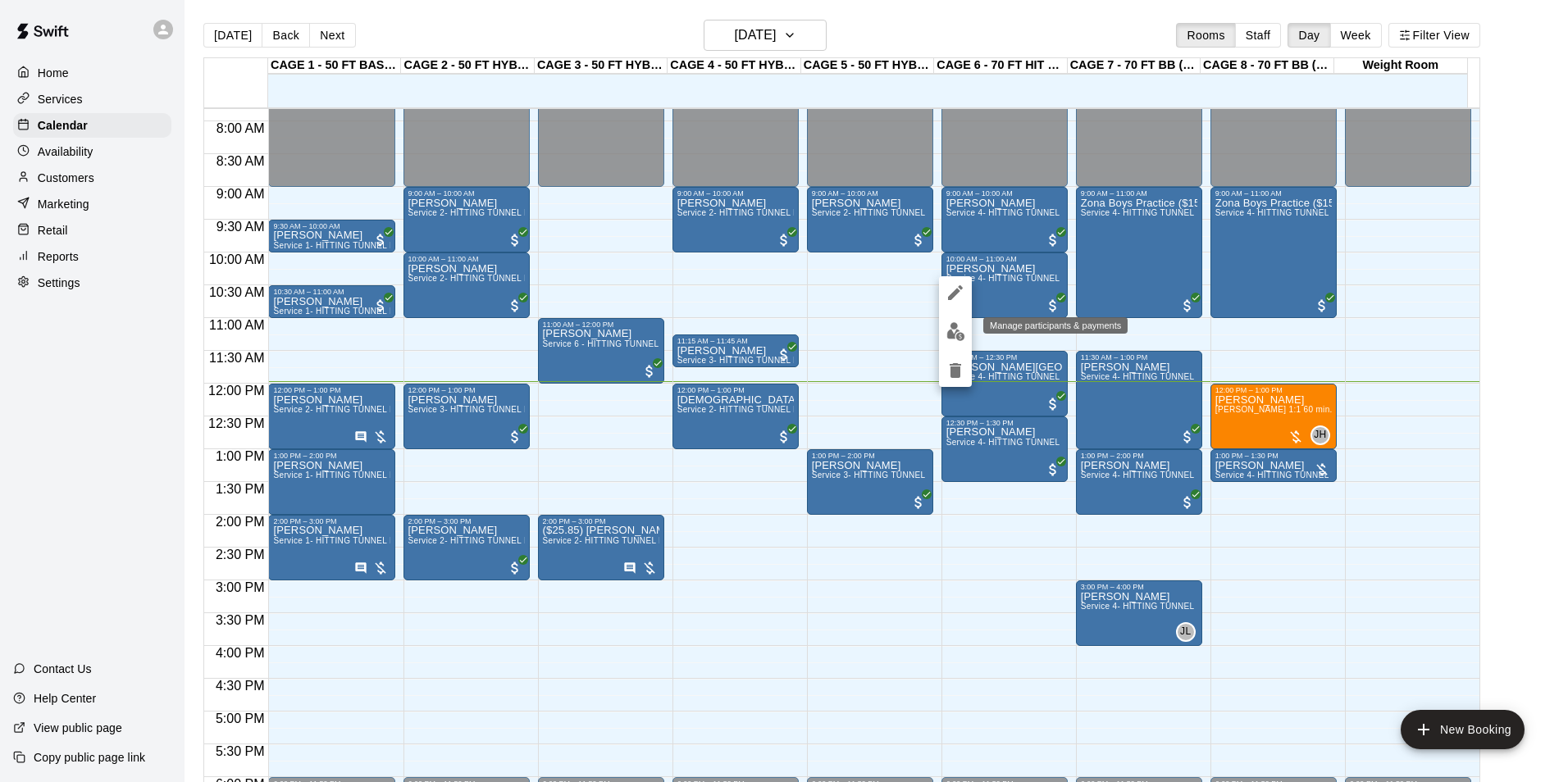
click at [963, 339] on img "edit" at bounding box center [956, 332] width 19 height 19
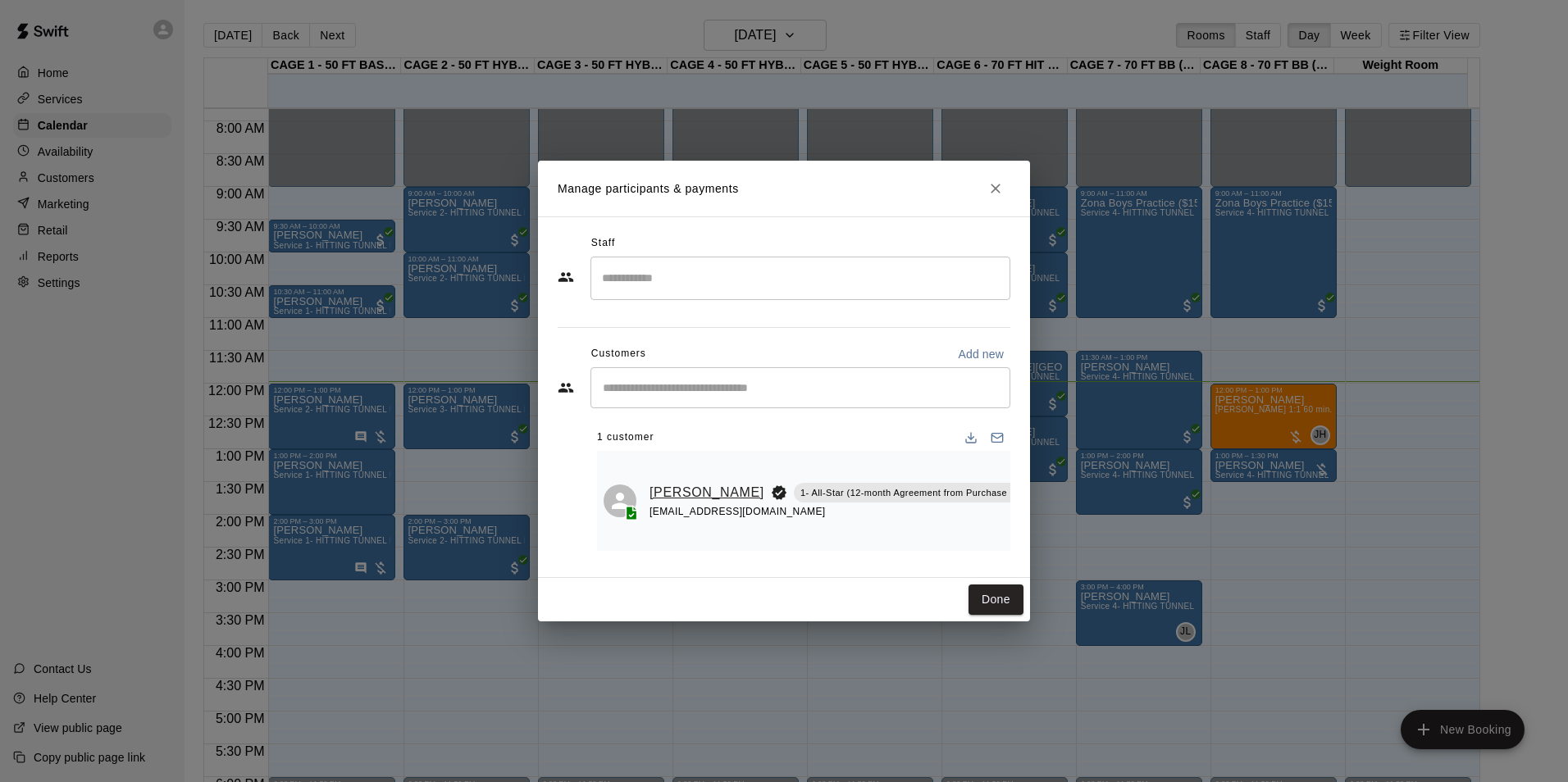
click at [661, 485] on link "[PERSON_NAME]" at bounding box center [707, 492] width 115 height 21
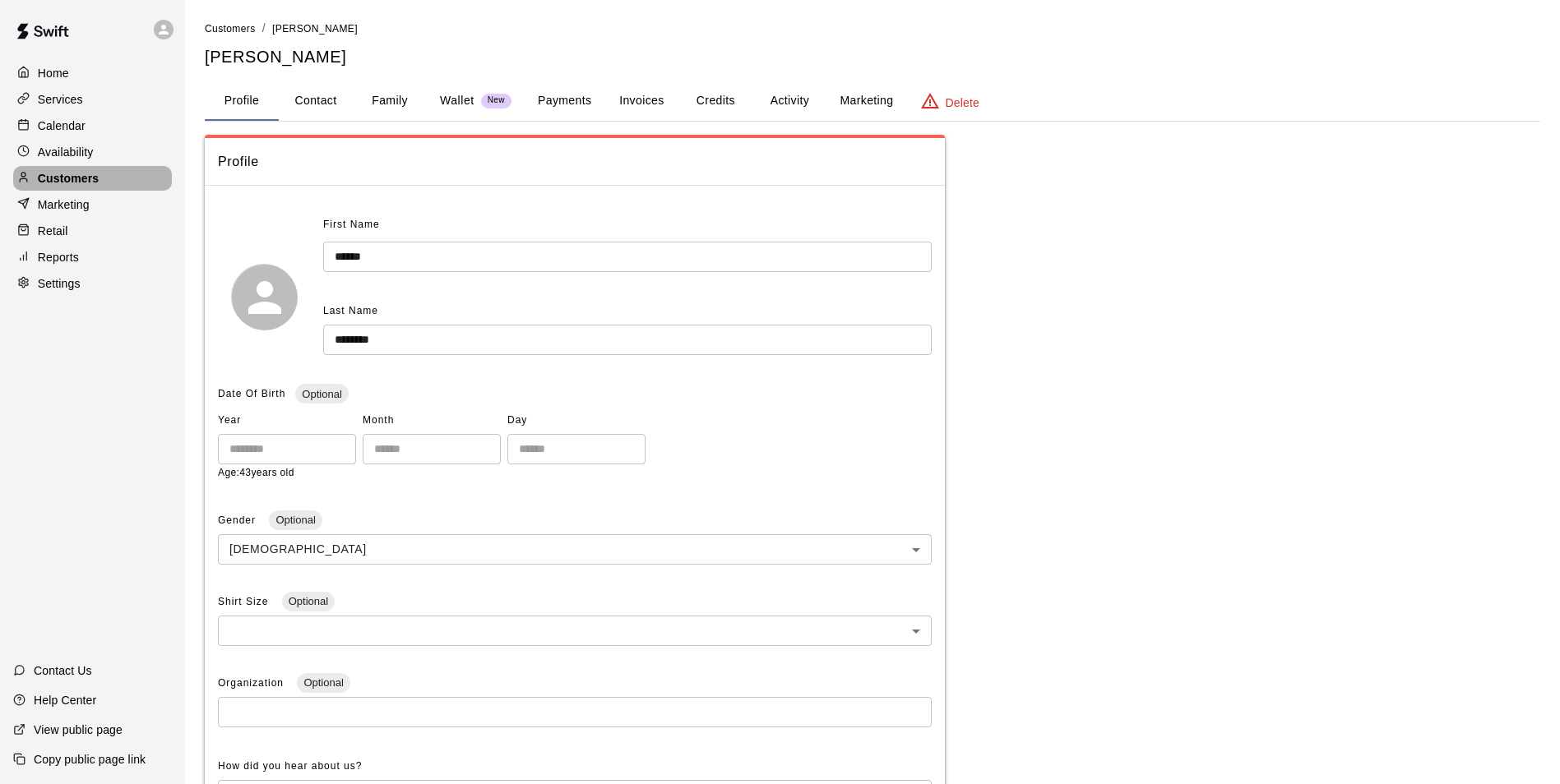
click at [132, 173] on div "Customers" at bounding box center [93, 178] width 159 height 25
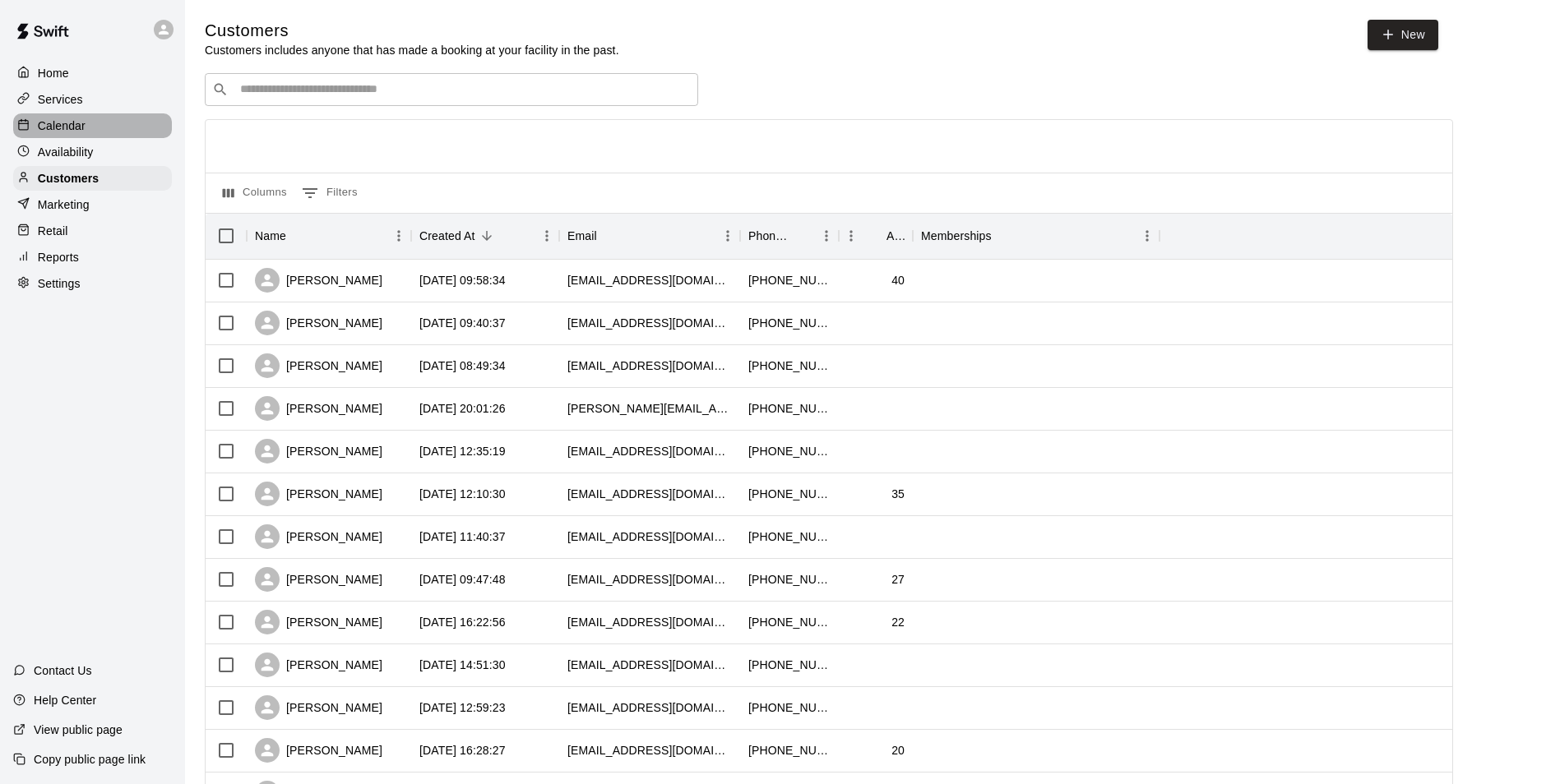
click at [119, 134] on div "Calendar" at bounding box center [93, 126] width 159 height 25
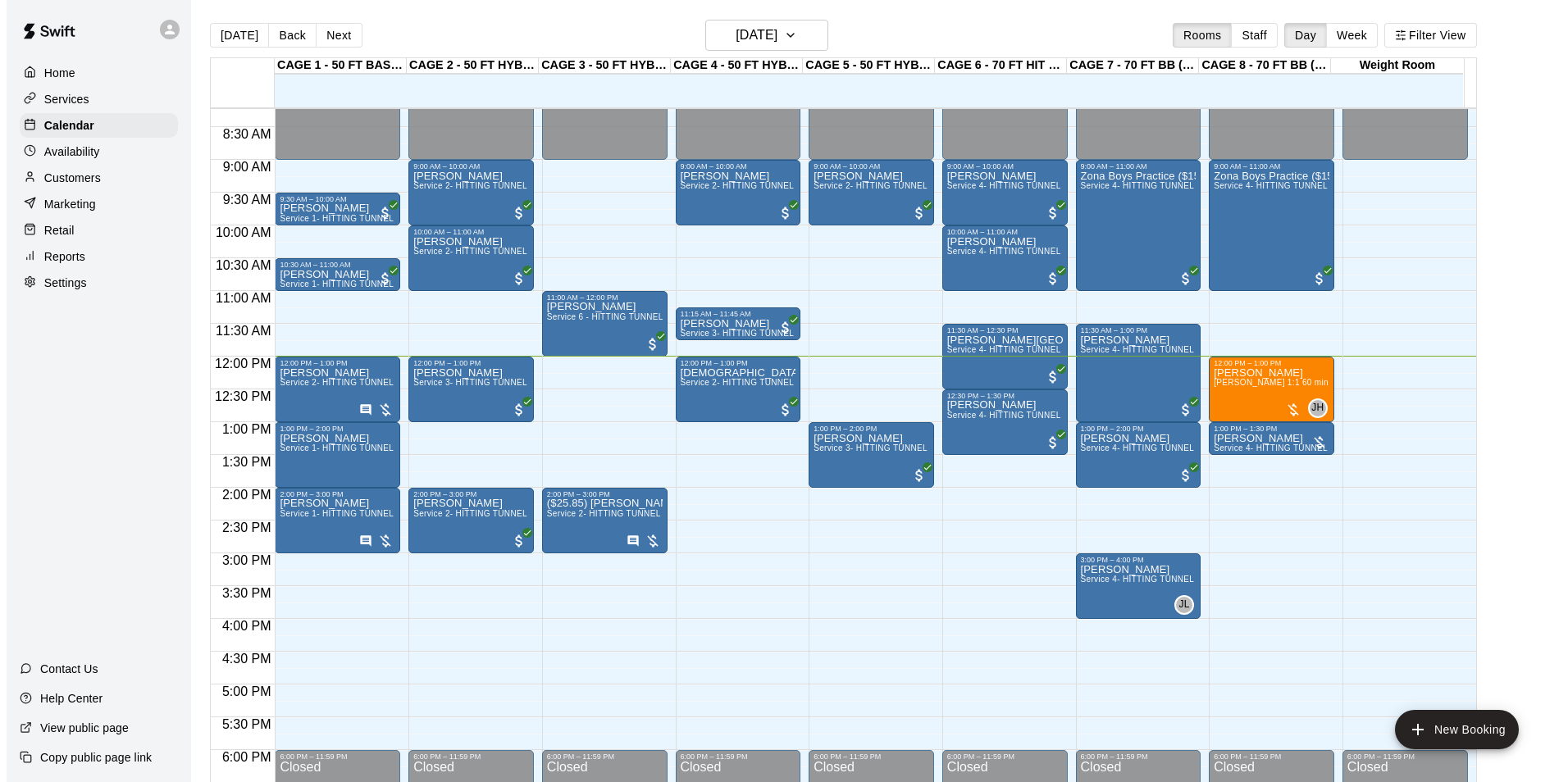
scroll to position [540, 0]
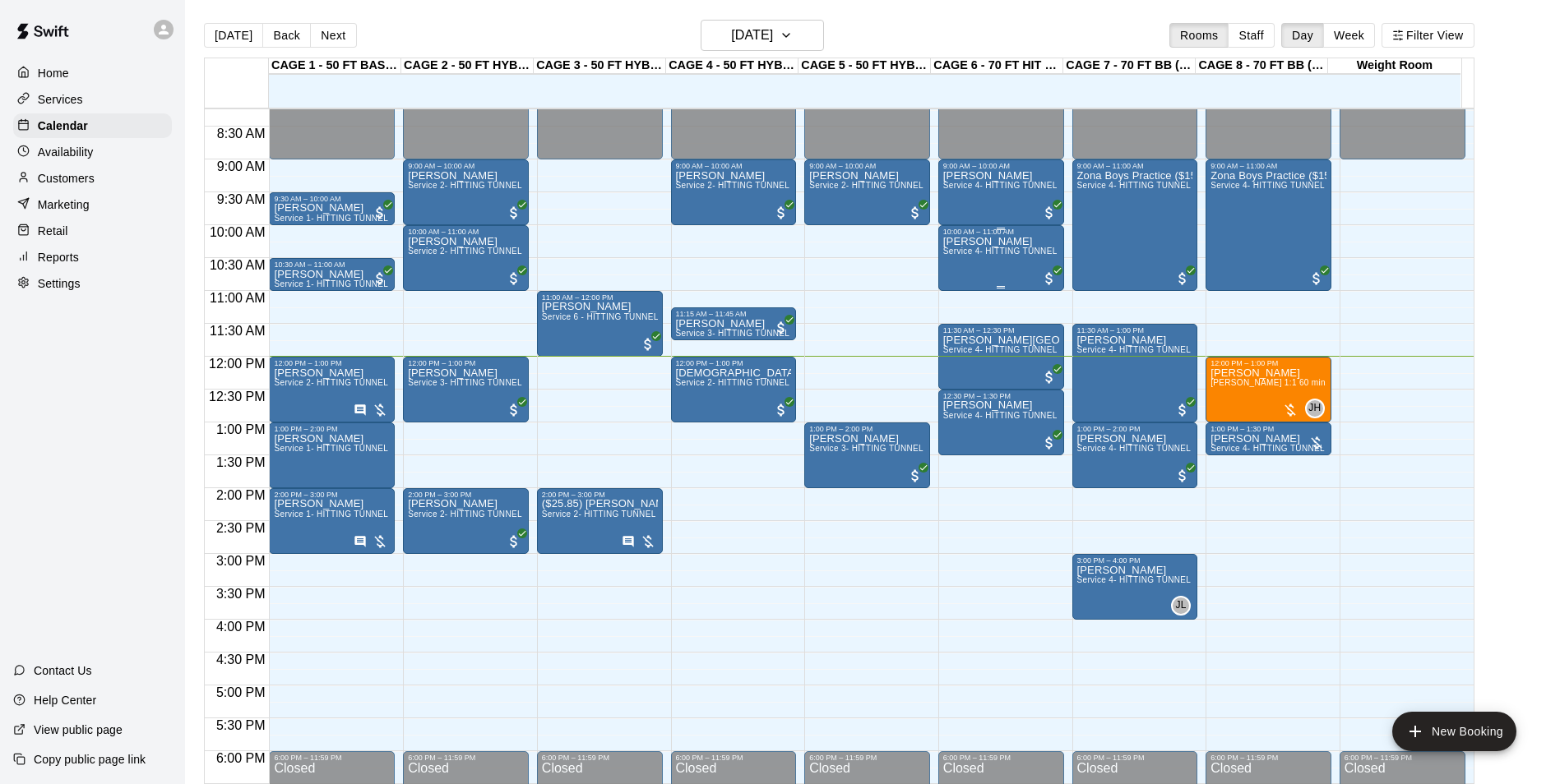
click at [972, 267] on div "[PERSON_NAME] Service 4- HITTING TUNNEL RENTAL - 70ft Baseball" at bounding box center [1001, 628] width 116 height 784
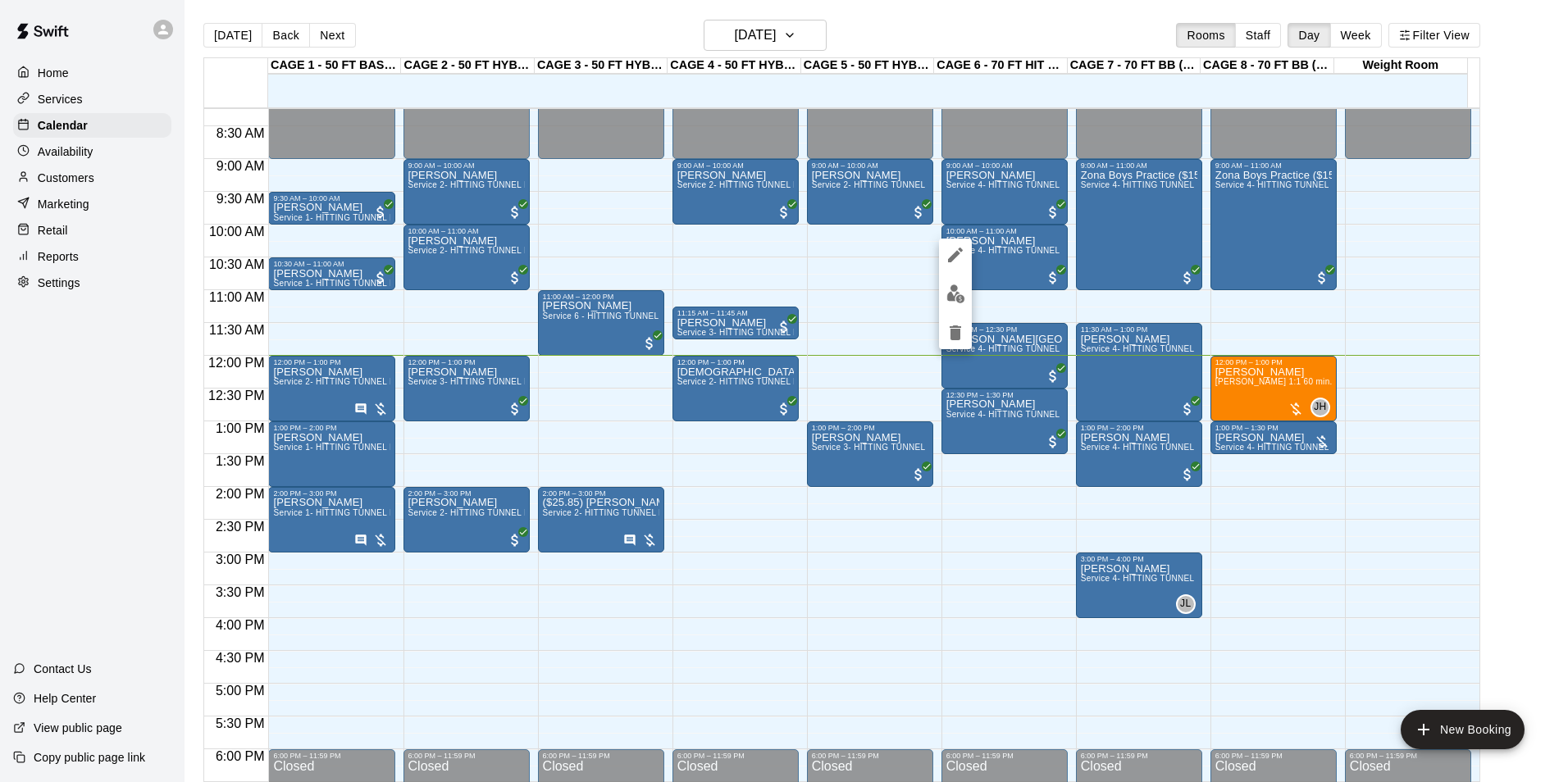
click at [959, 297] on img "edit" at bounding box center [956, 294] width 19 height 19
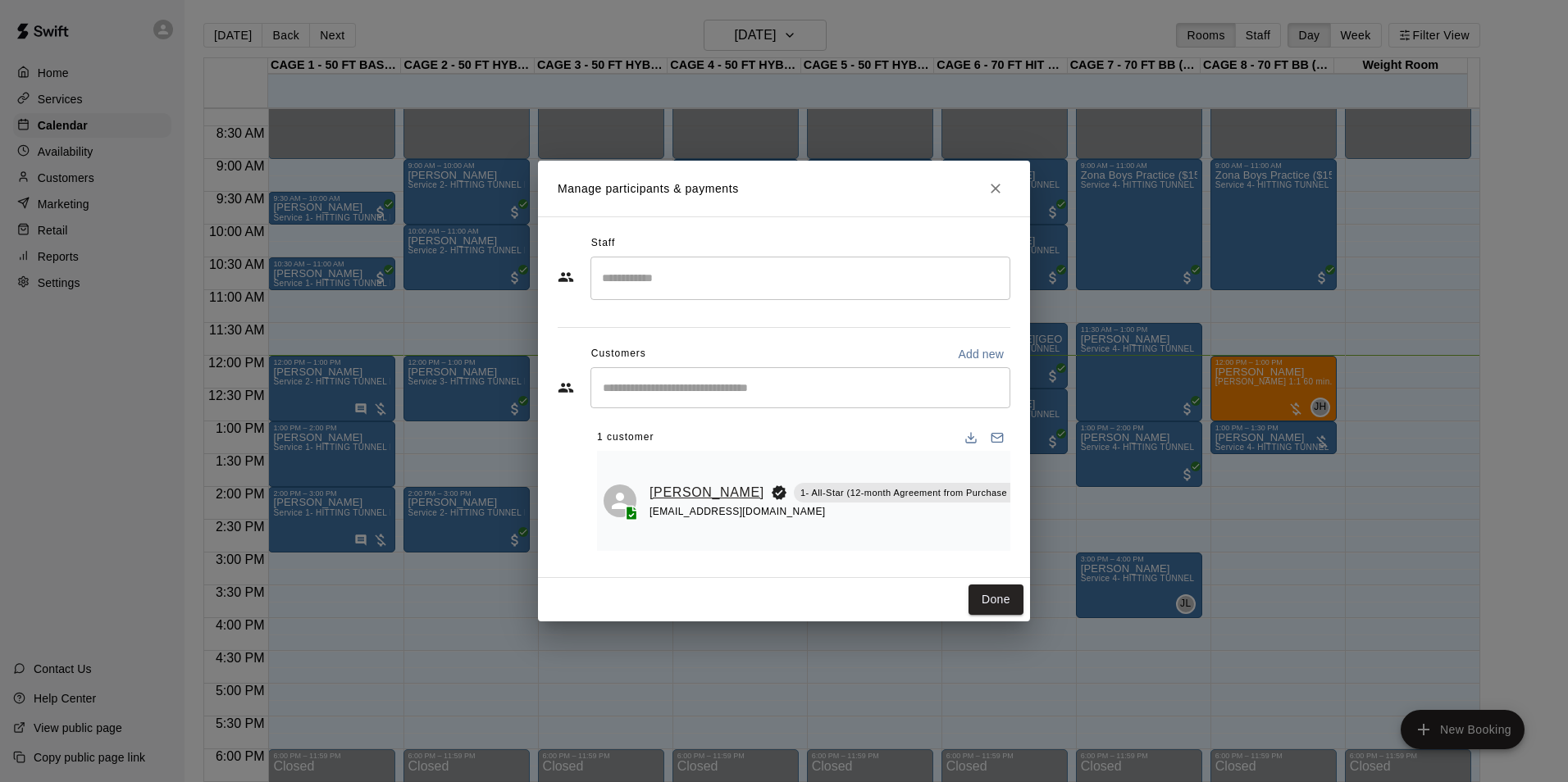
click at [674, 482] on link "[PERSON_NAME]" at bounding box center [707, 492] width 115 height 21
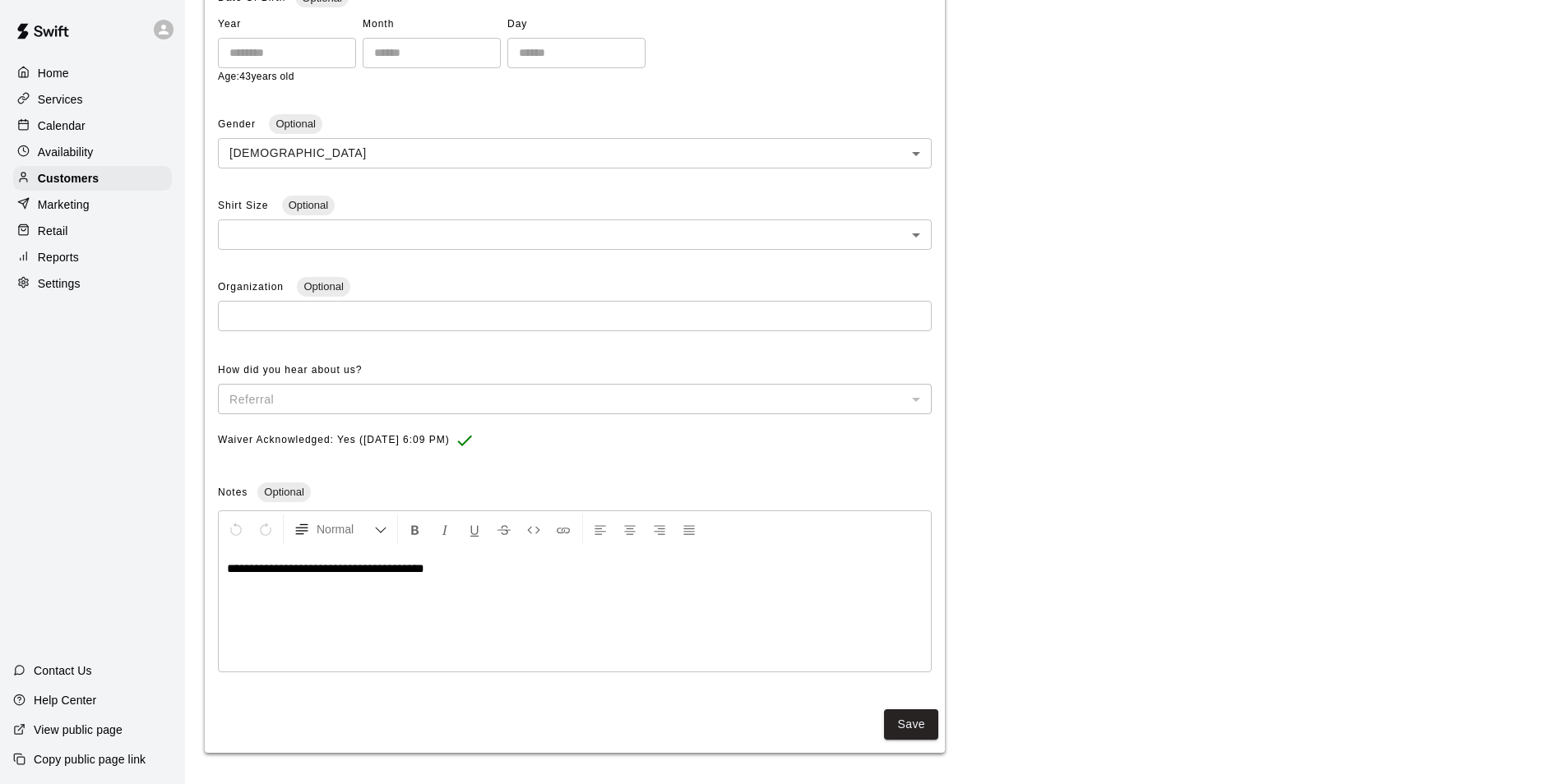
scroll to position [401, 0]
click at [128, 148] on div "Availability" at bounding box center [93, 152] width 159 height 25
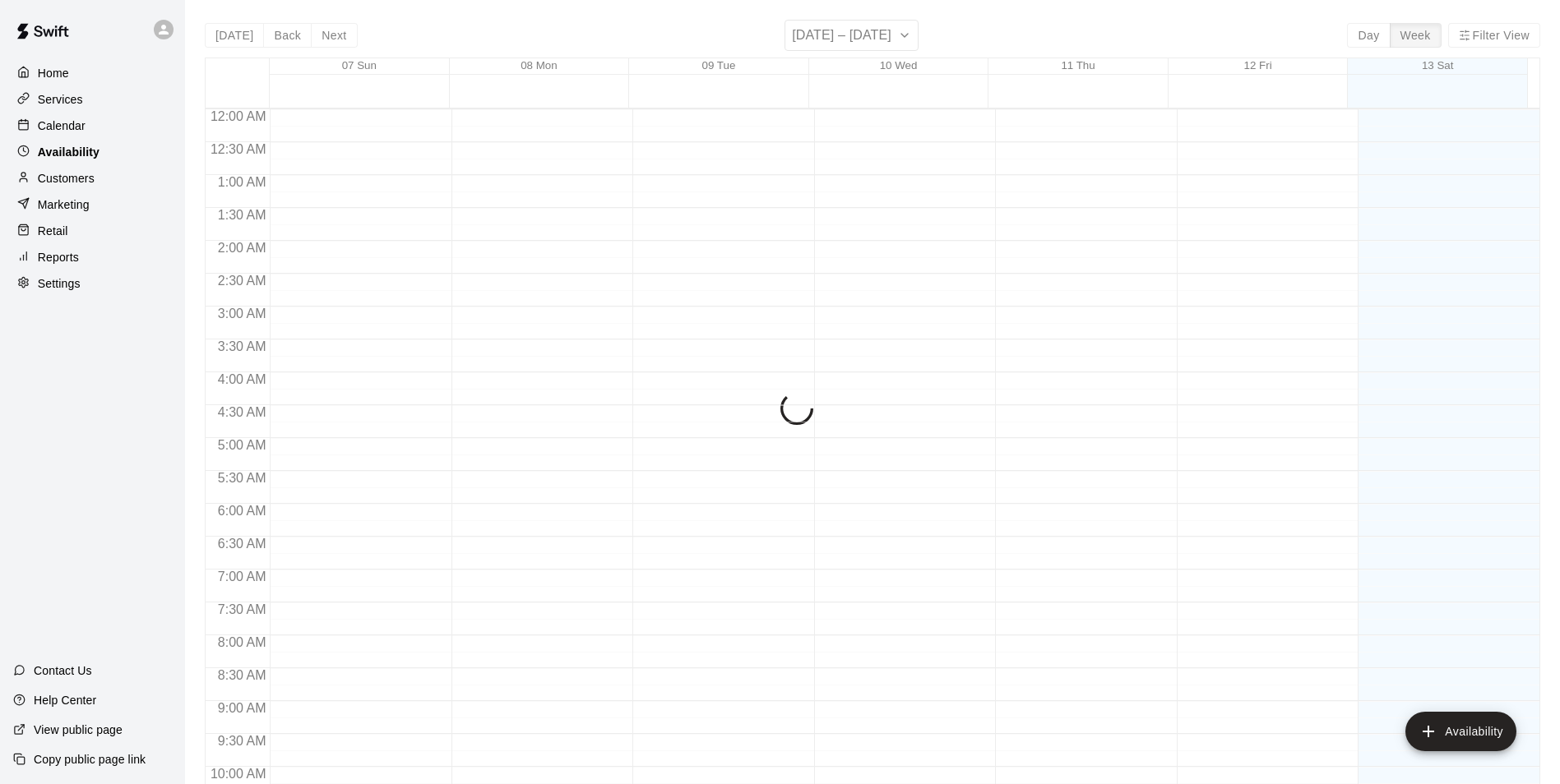
scroll to position [789, 0]
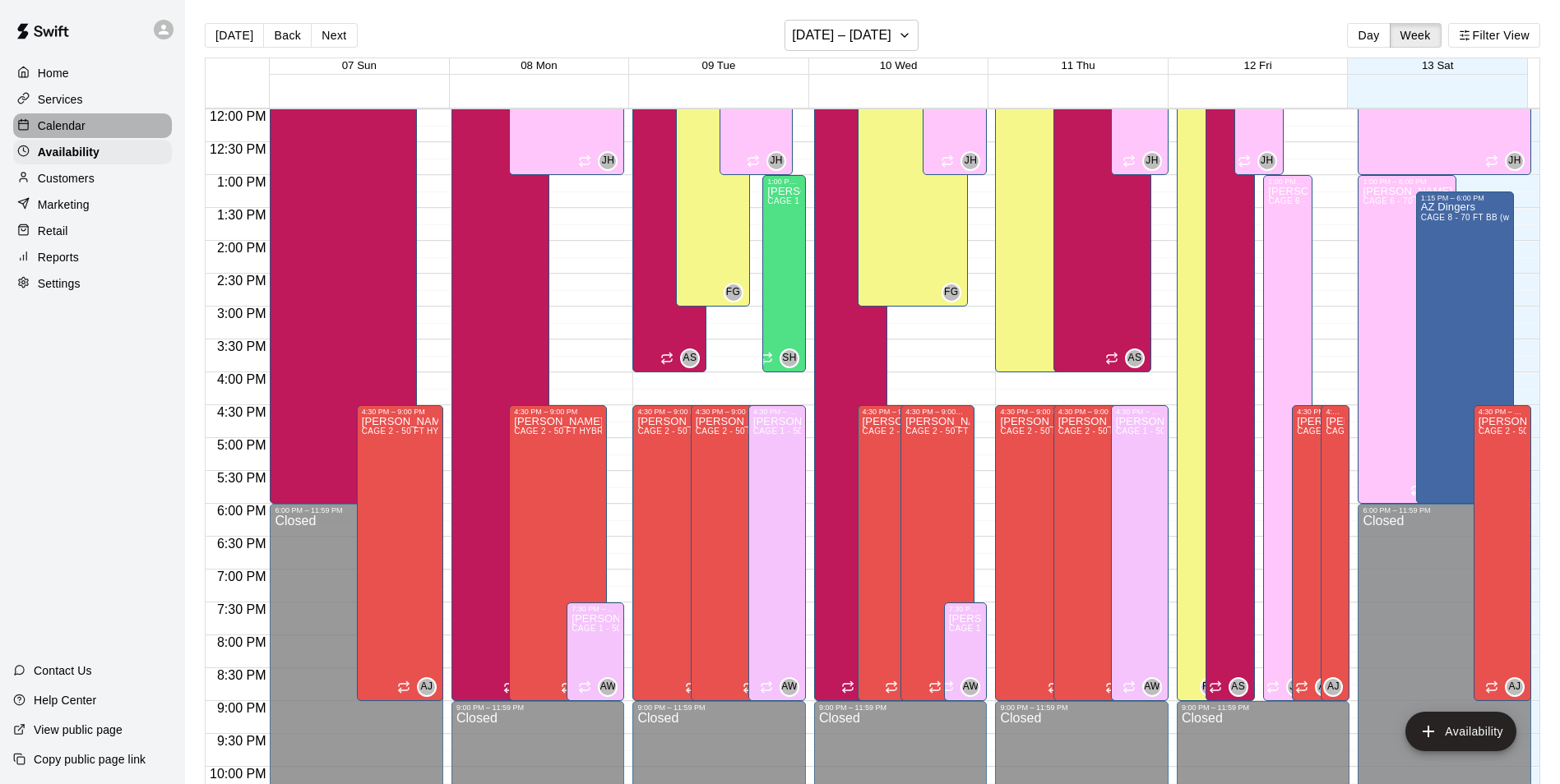
click at [118, 125] on div "Calendar" at bounding box center [93, 126] width 159 height 25
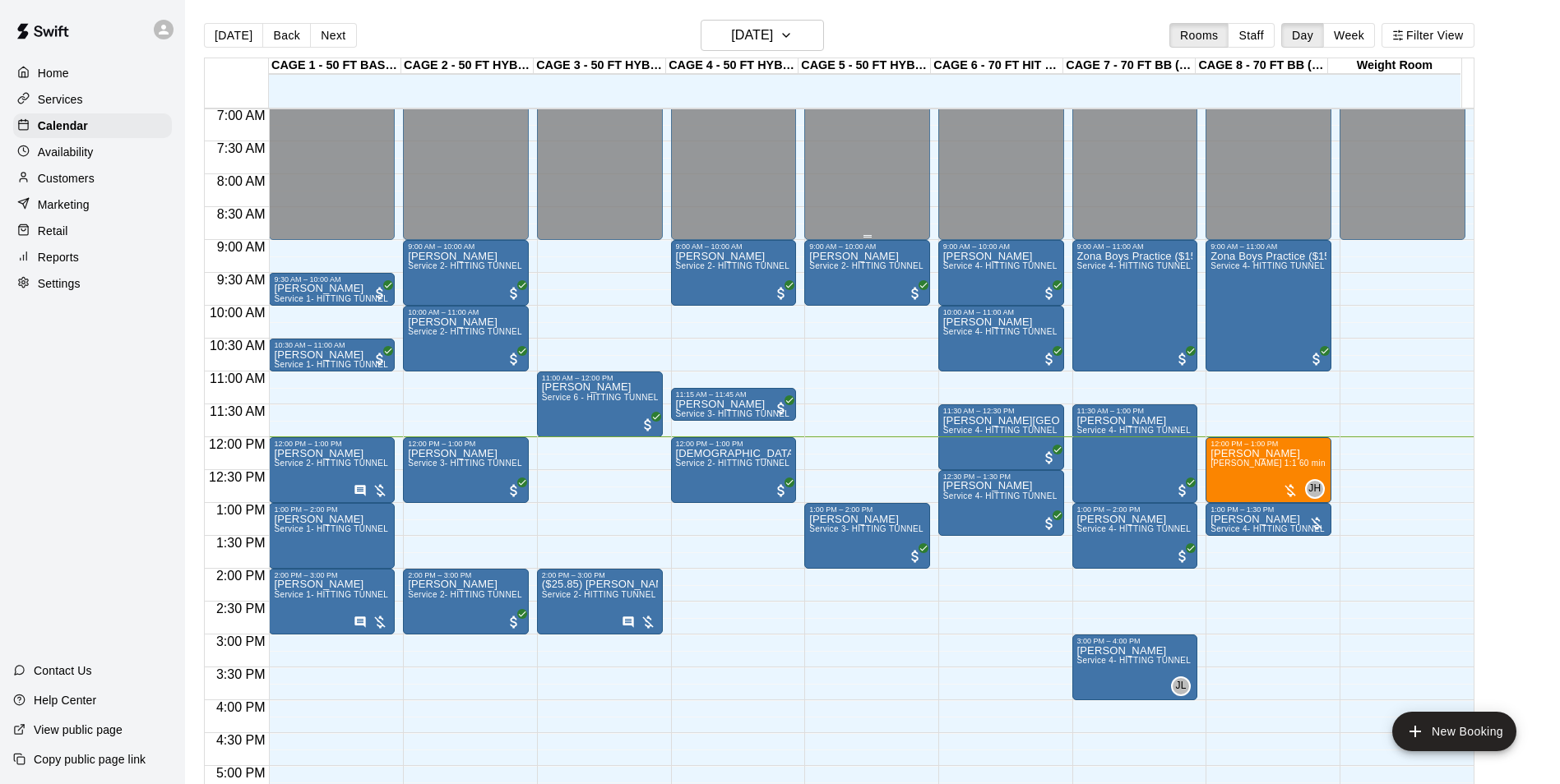
scroll to position [460, 0]
click at [993, 270] on span "Service 4- HITTING TUNNEL RENTAL - 70ft Baseball" at bounding box center [1048, 266] width 209 height 9
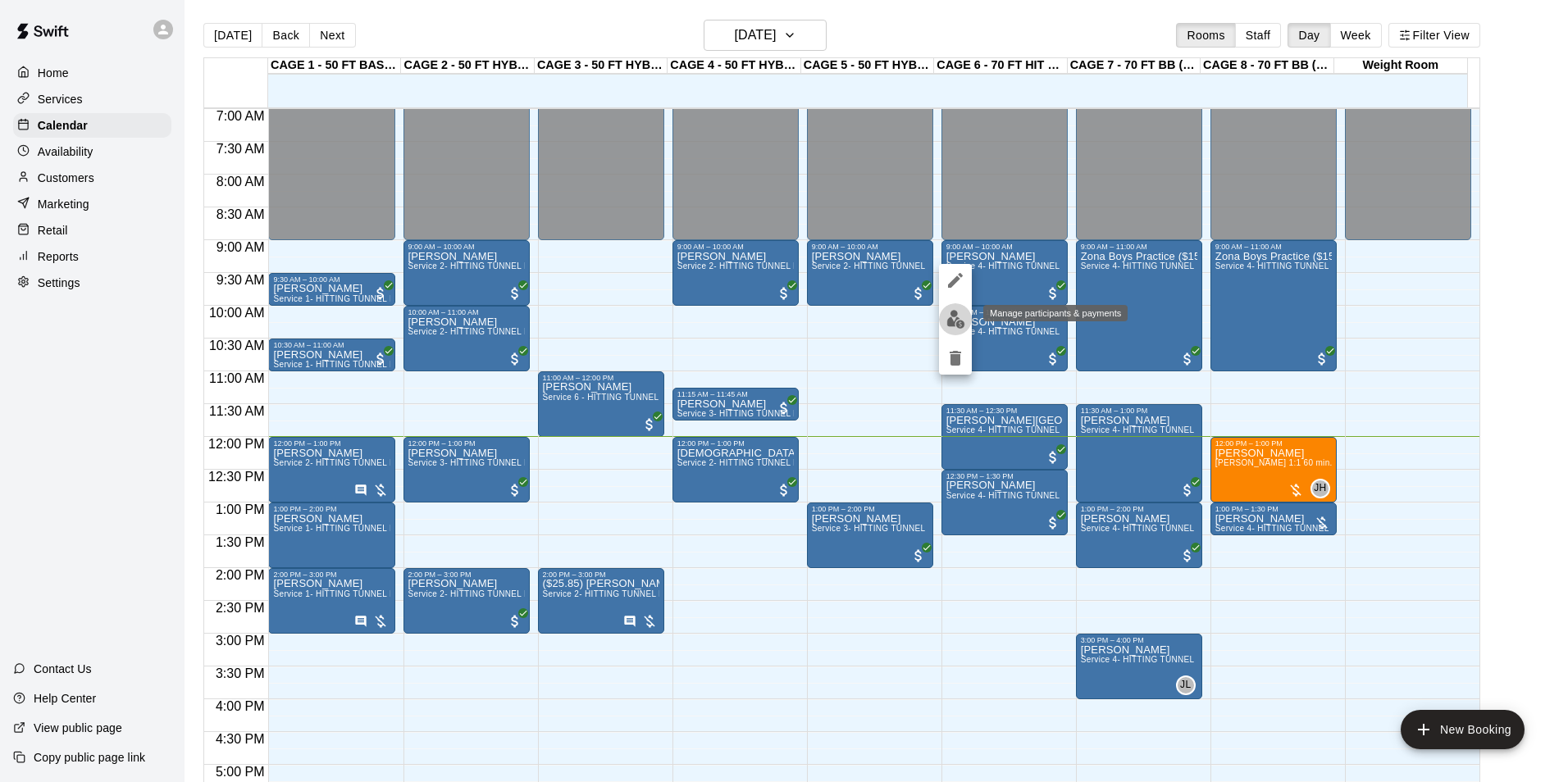
click at [957, 320] on img "edit" at bounding box center [956, 319] width 19 height 19
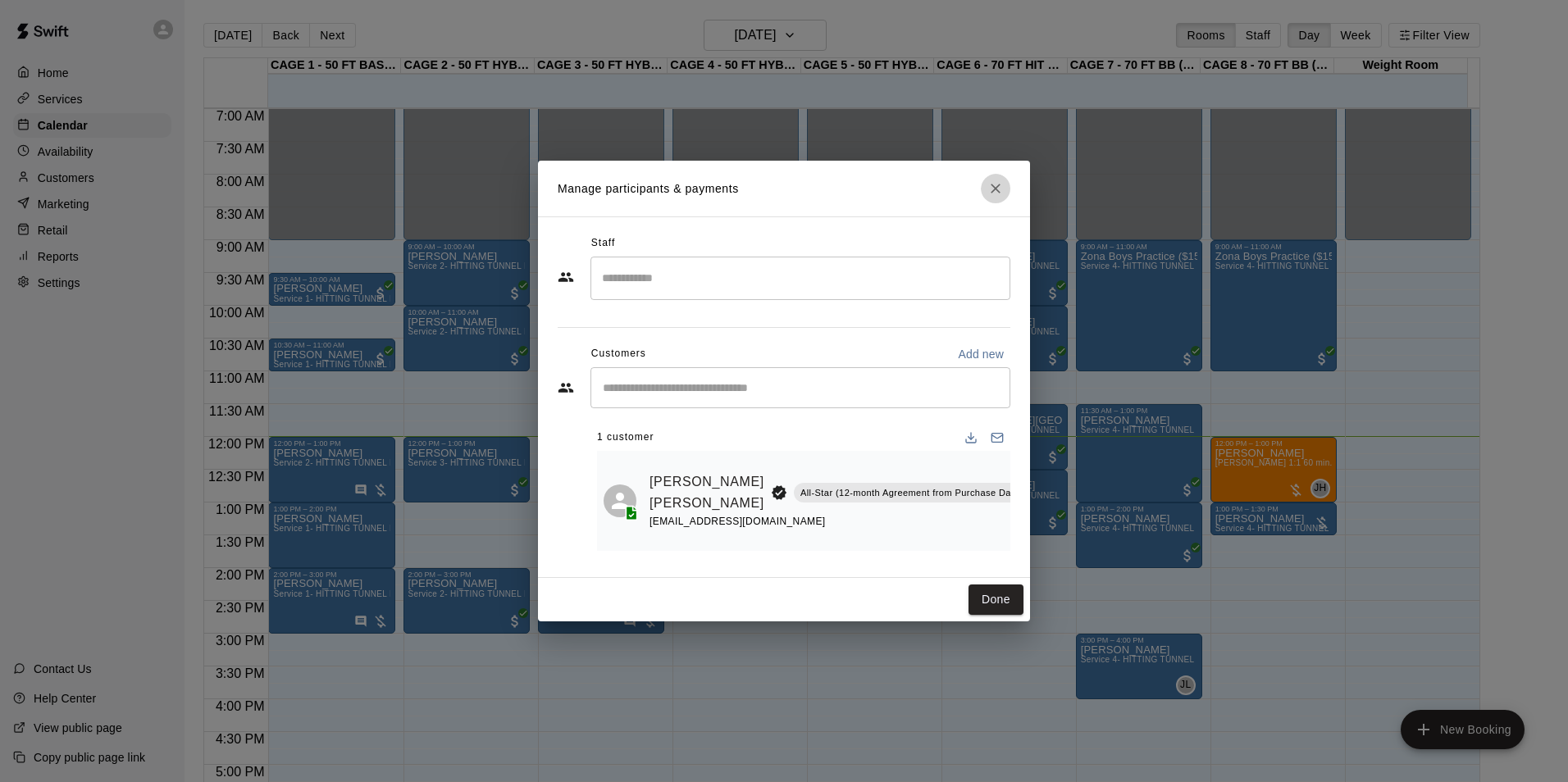
click at [986, 187] on button "Close" at bounding box center [995, 188] width 30 height 30
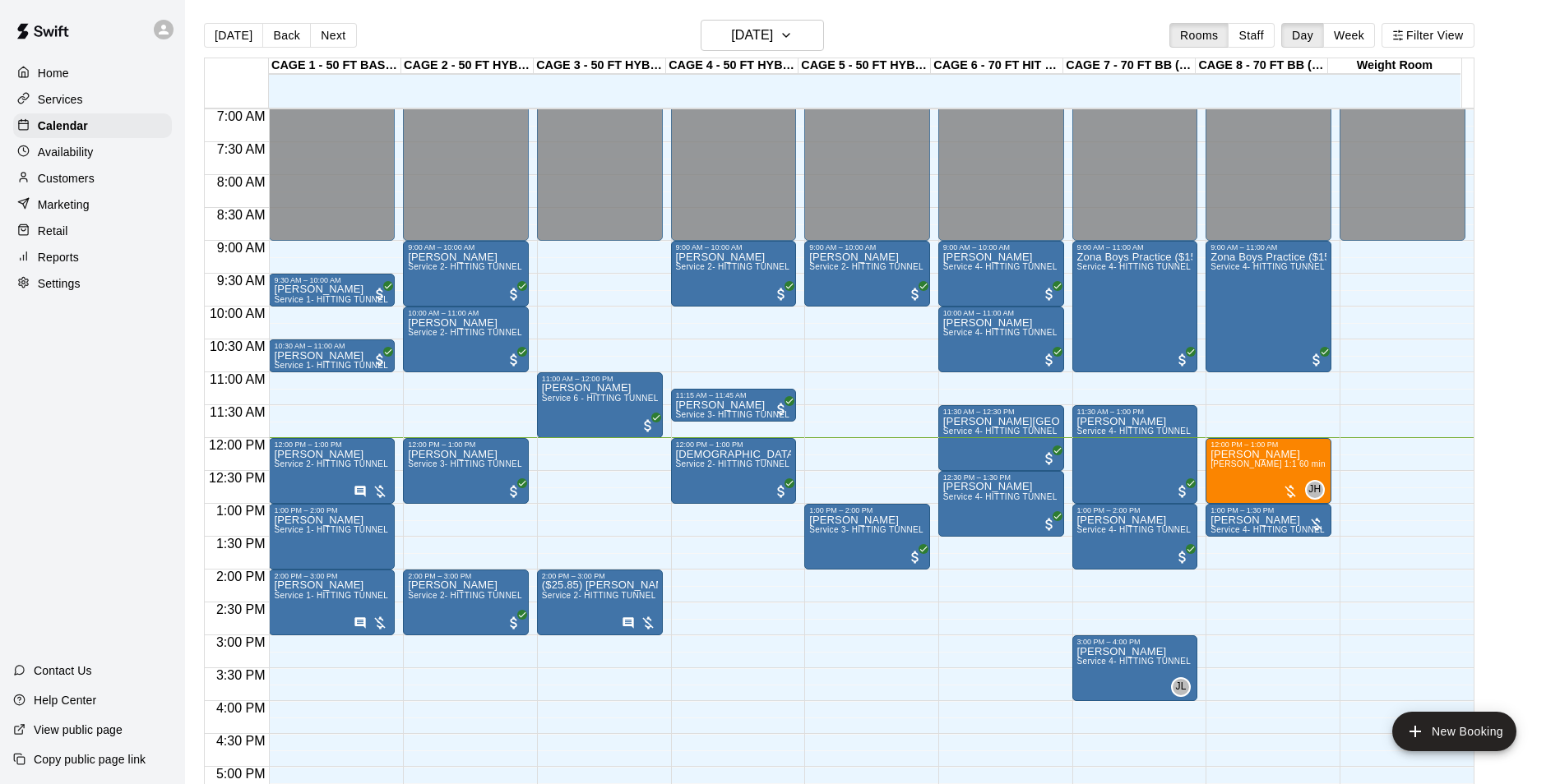
click at [102, 182] on div "Customers" at bounding box center [93, 178] width 159 height 25
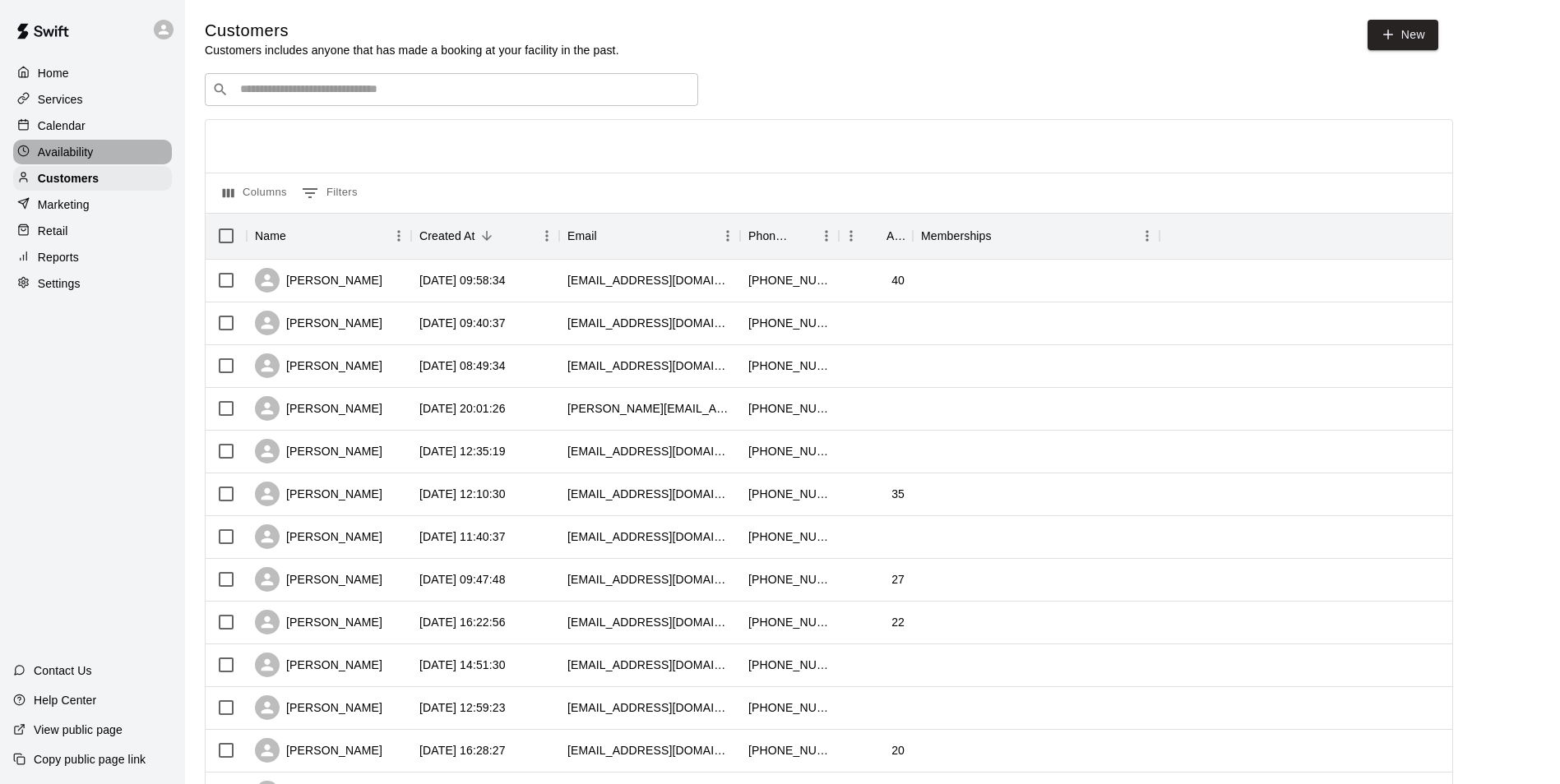
click at [124, 164] on div "Availability" at bounding box center [93, 152] width 159 height 25
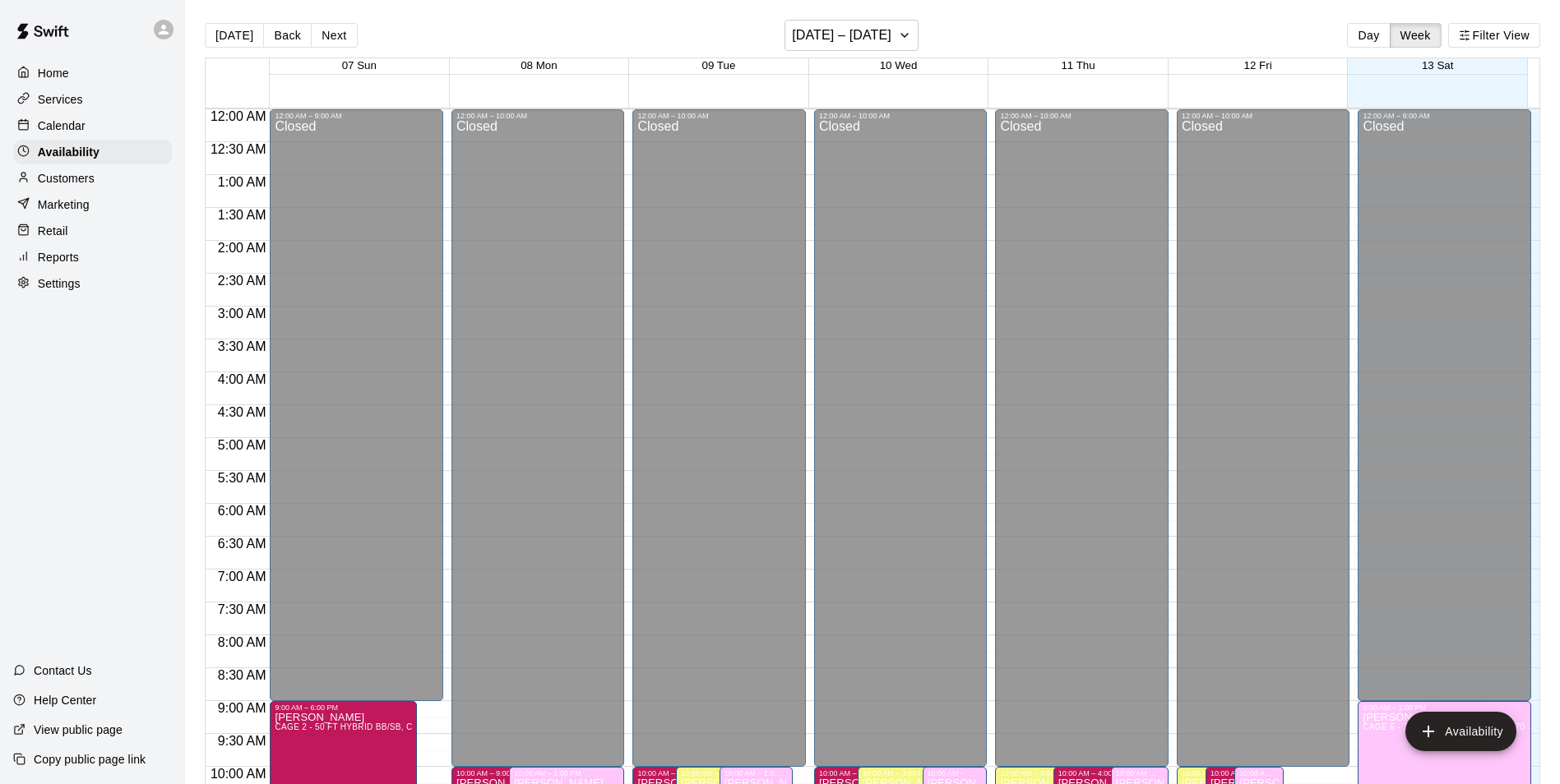
scroll to position [790, 0]
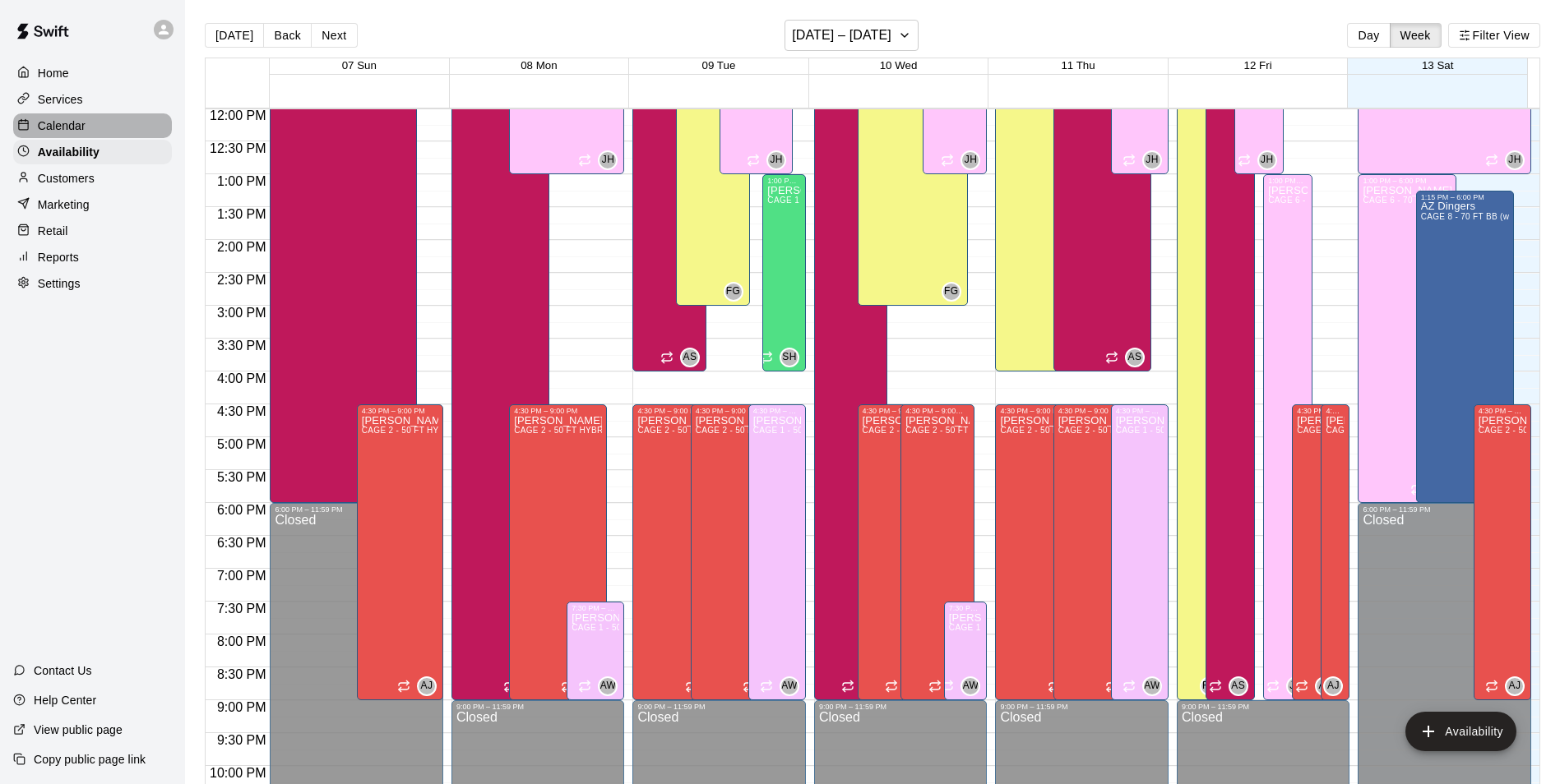
click at [142, 118] on div "Calendar" at bounding box center [93, 126] width 159 height 25
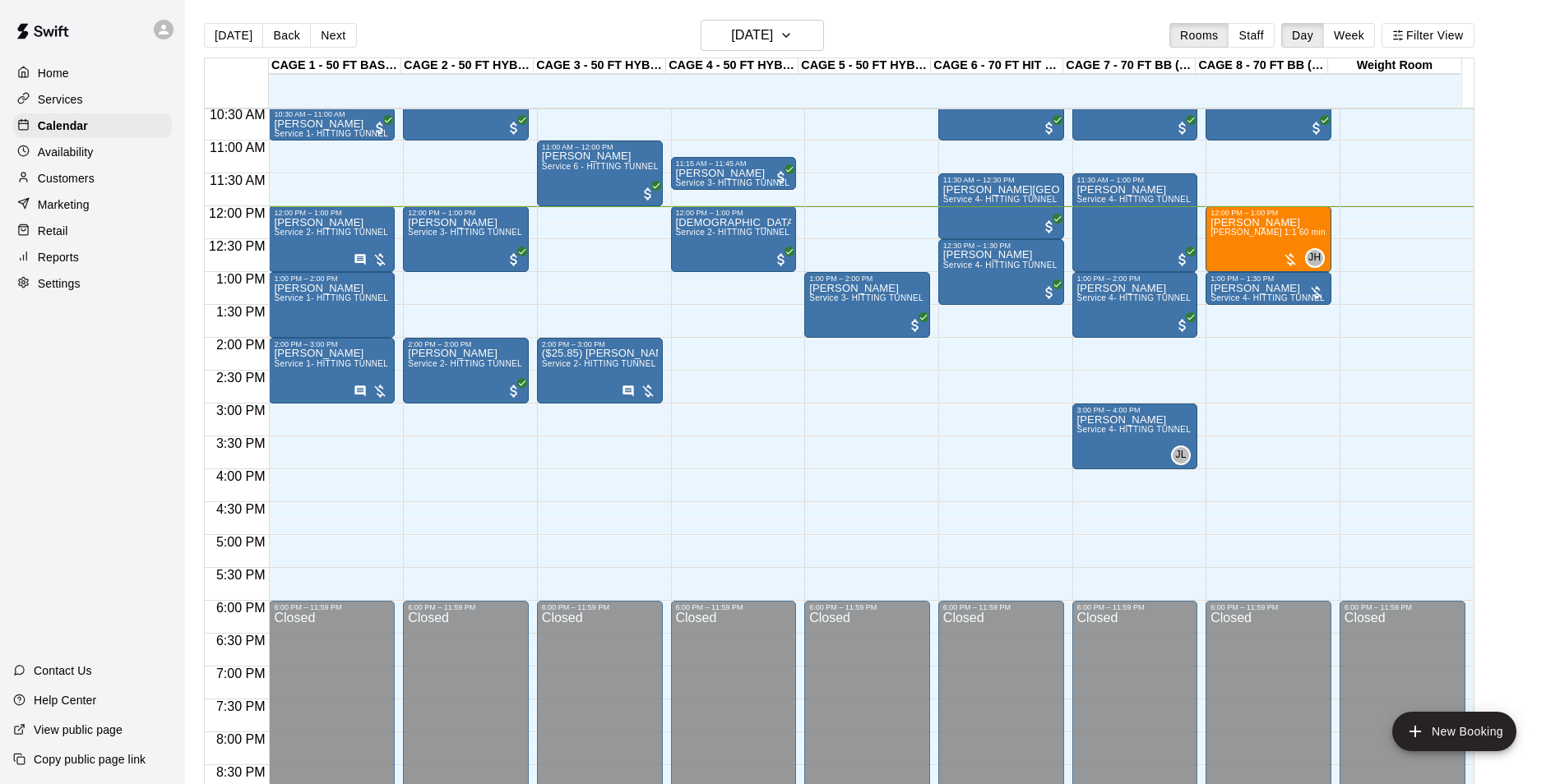
scroll to position [461, 0]
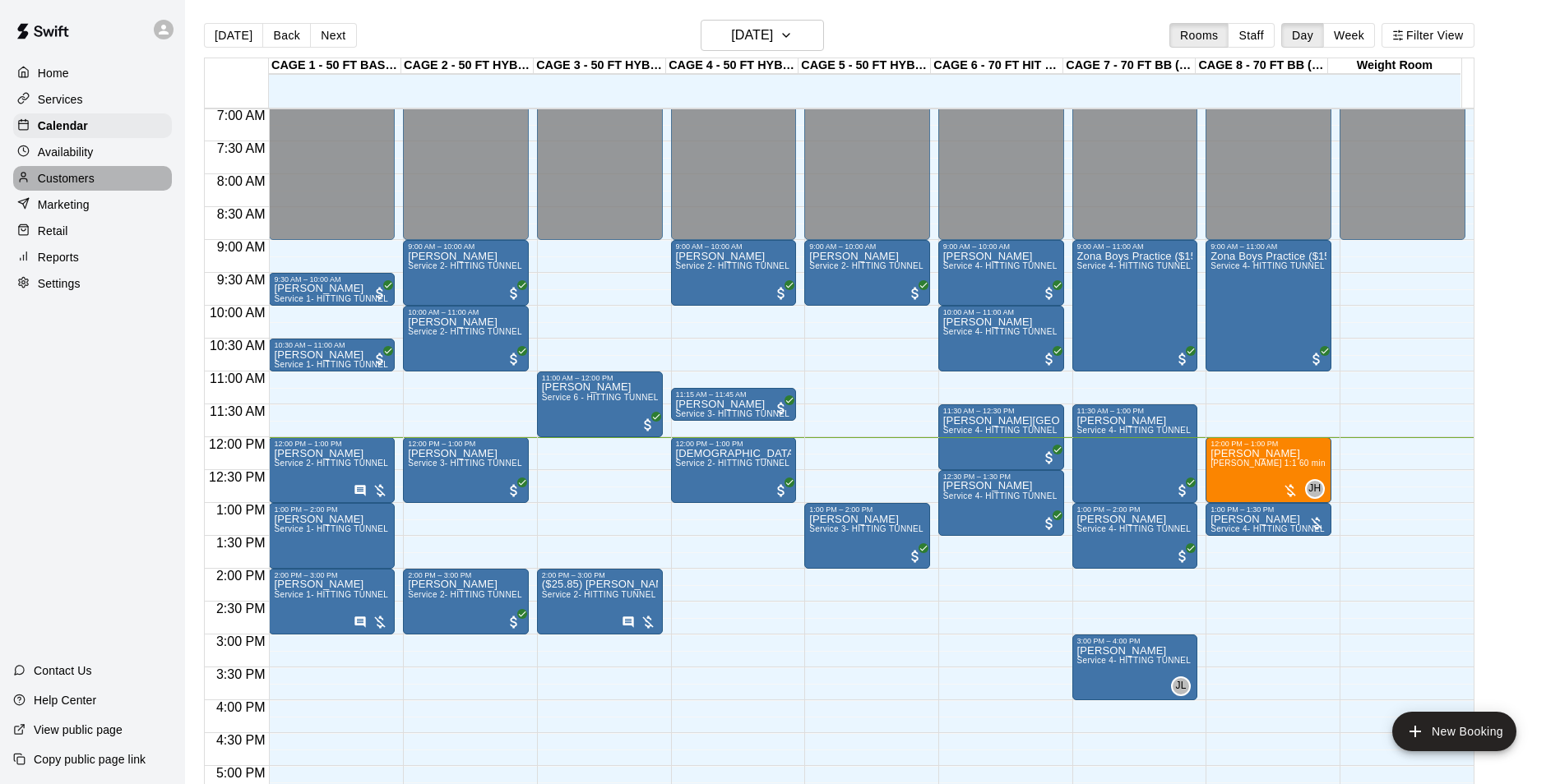
click at [111, 173] on div "Customers" at bounding box center [93, 178] width 159 height 25
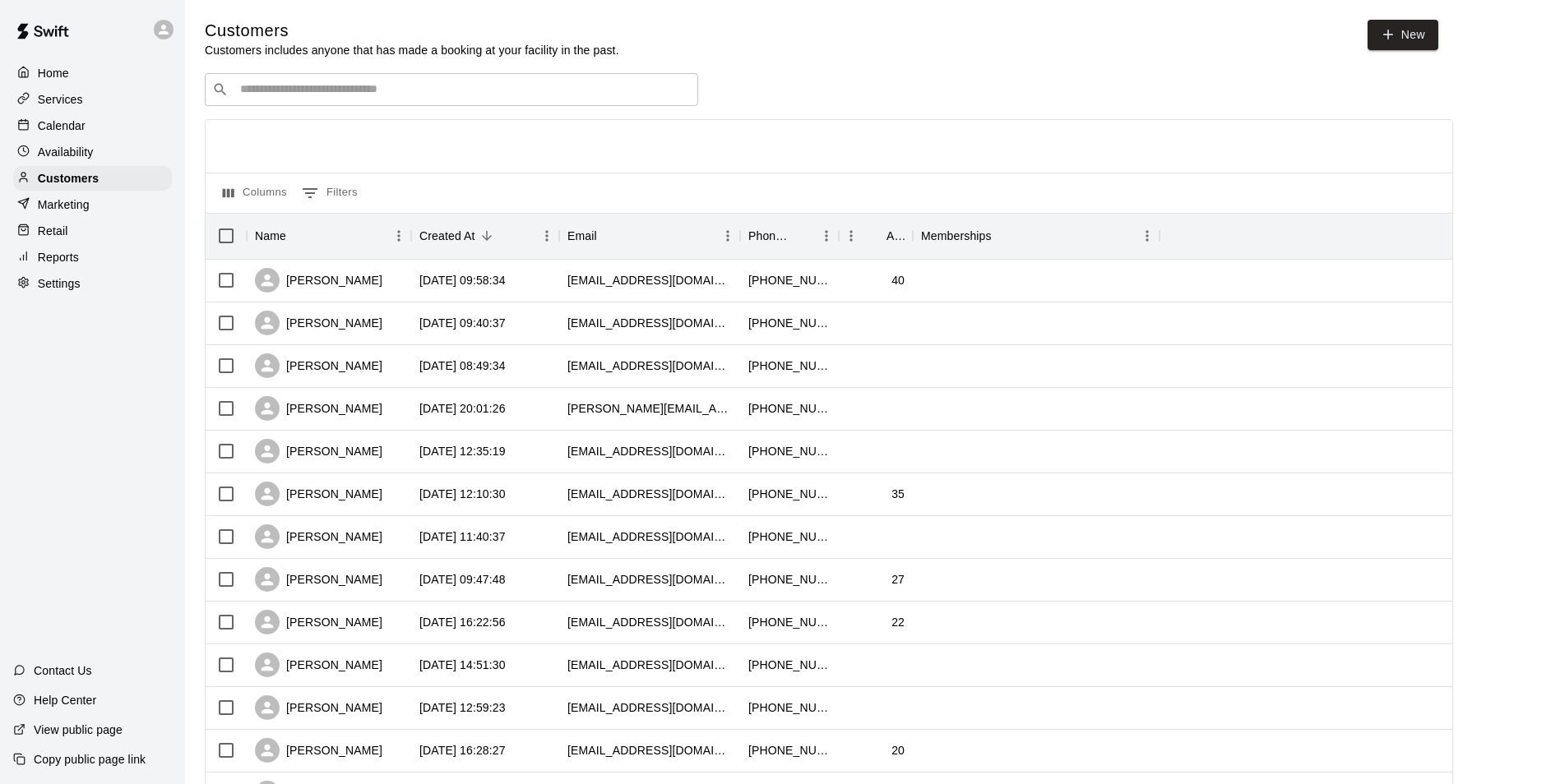
click at [110, 117] on div "Calendar" at bounding box center [93, 126] width 159 height 25
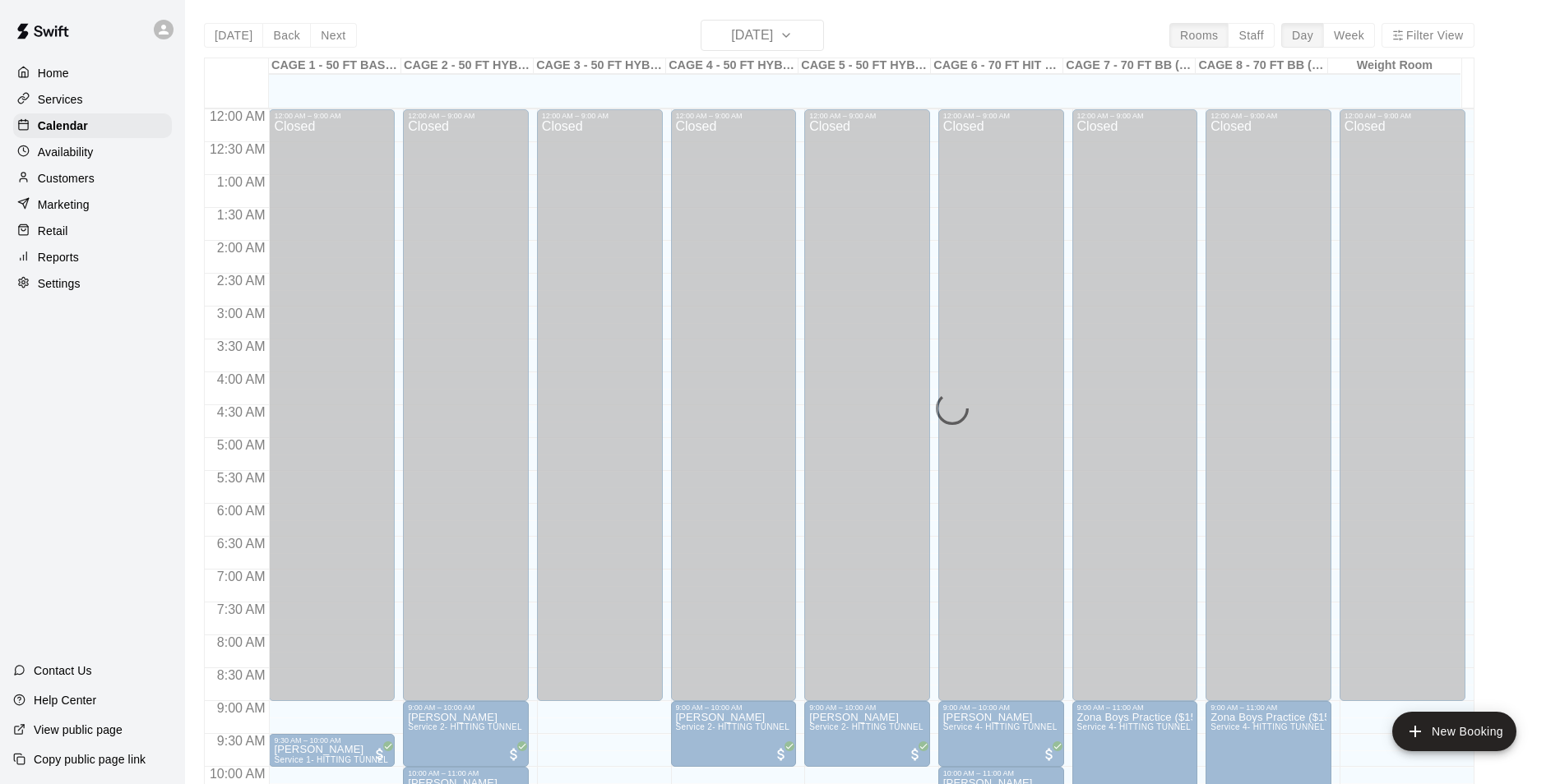
scroll to position [790, 0]
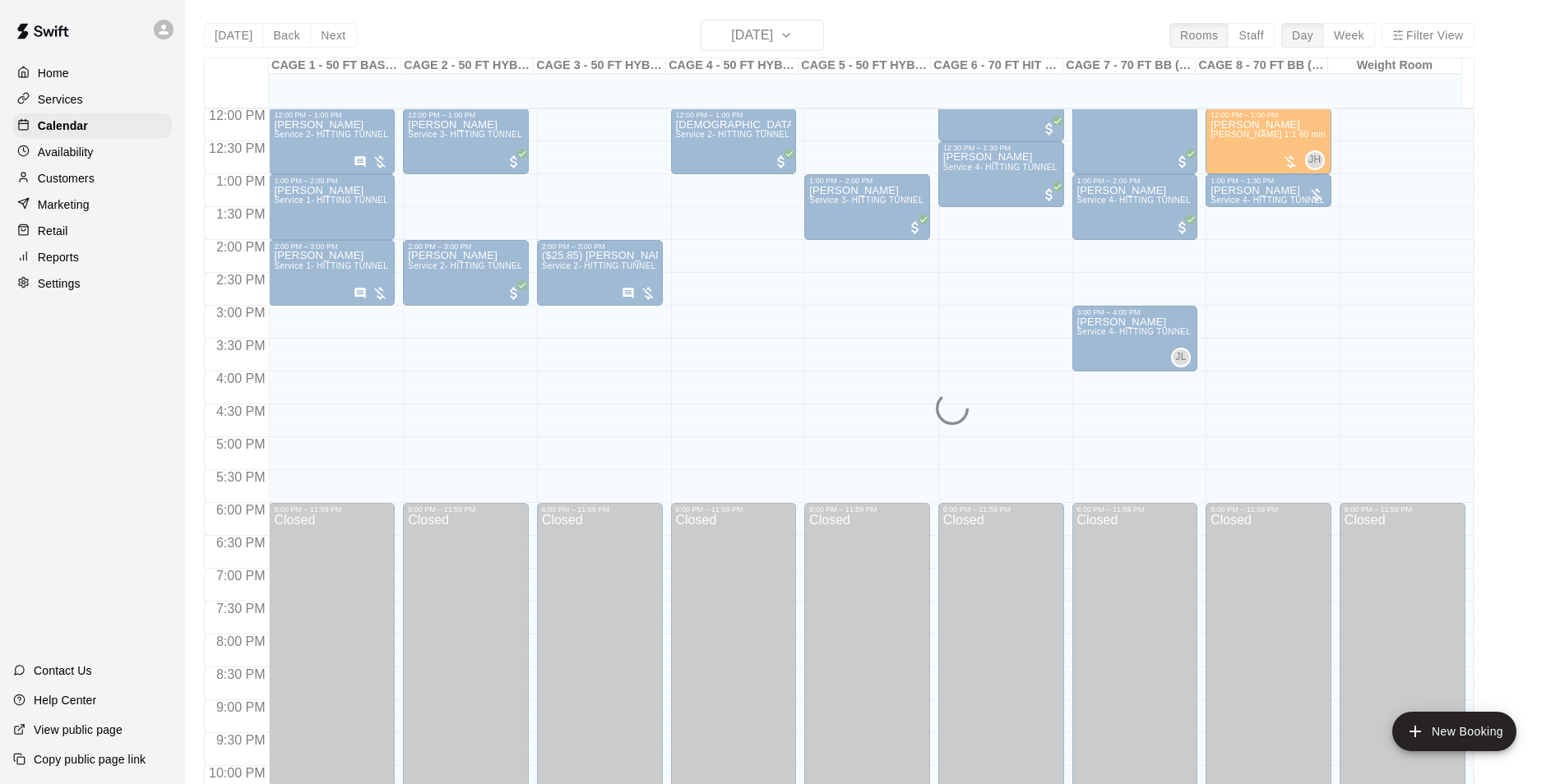
click at [110, 111] on div "Services" at bounding box center [93, 100] width 159 height 25
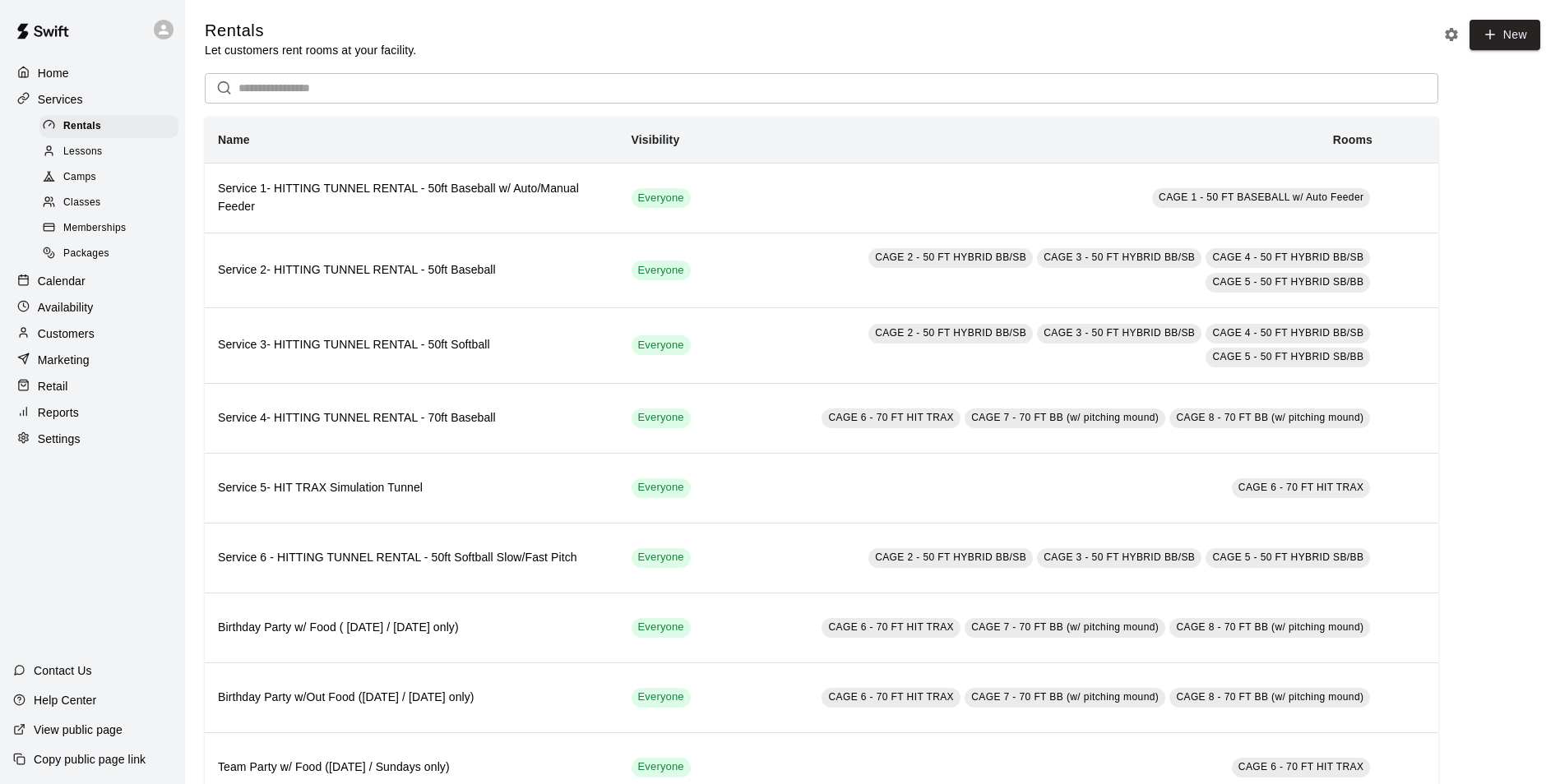
click at [91, 286] on div "Calendar" at bounding box center [93, 281] width 159 height 25
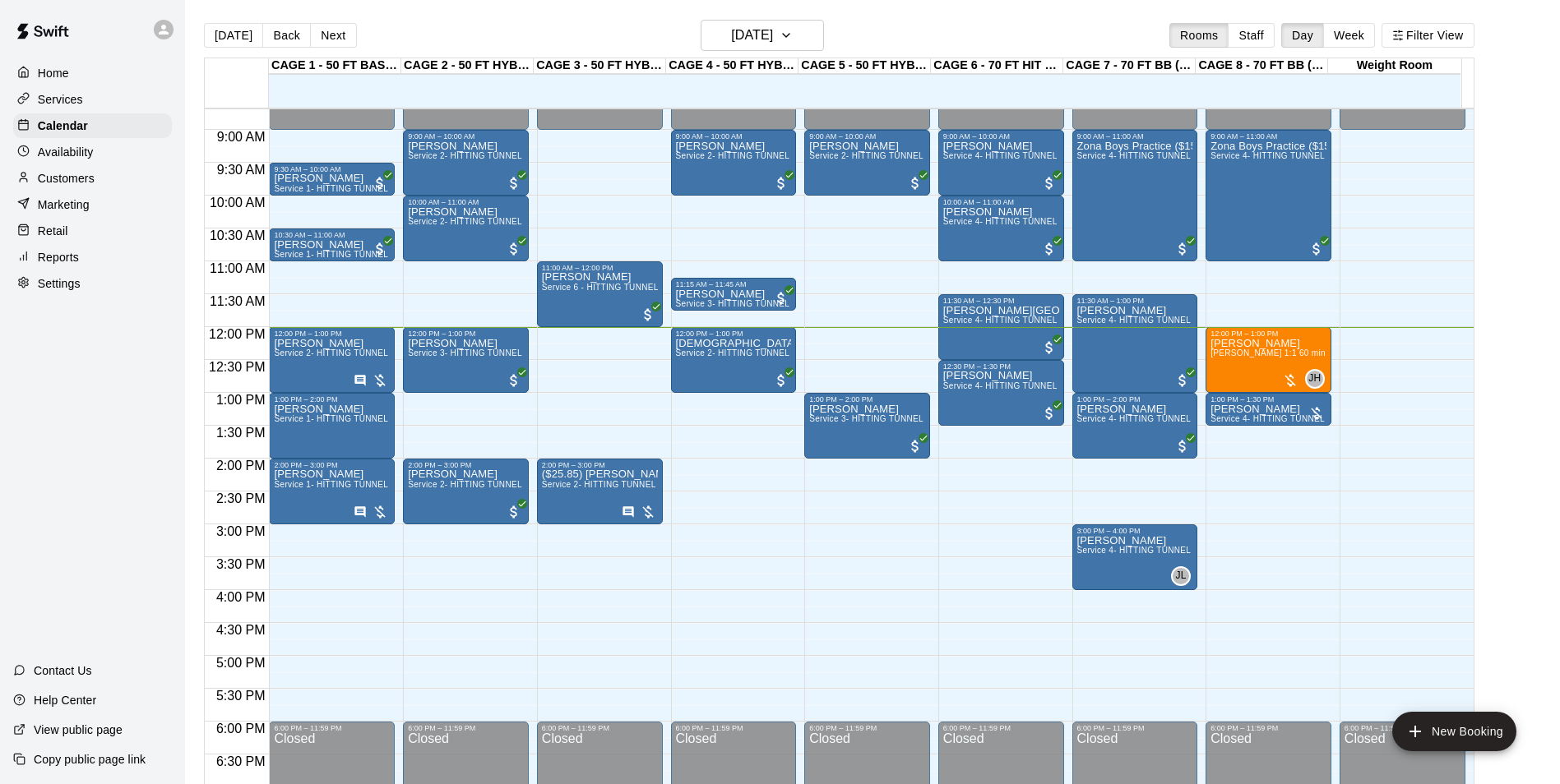
scroll to position [543, 0]
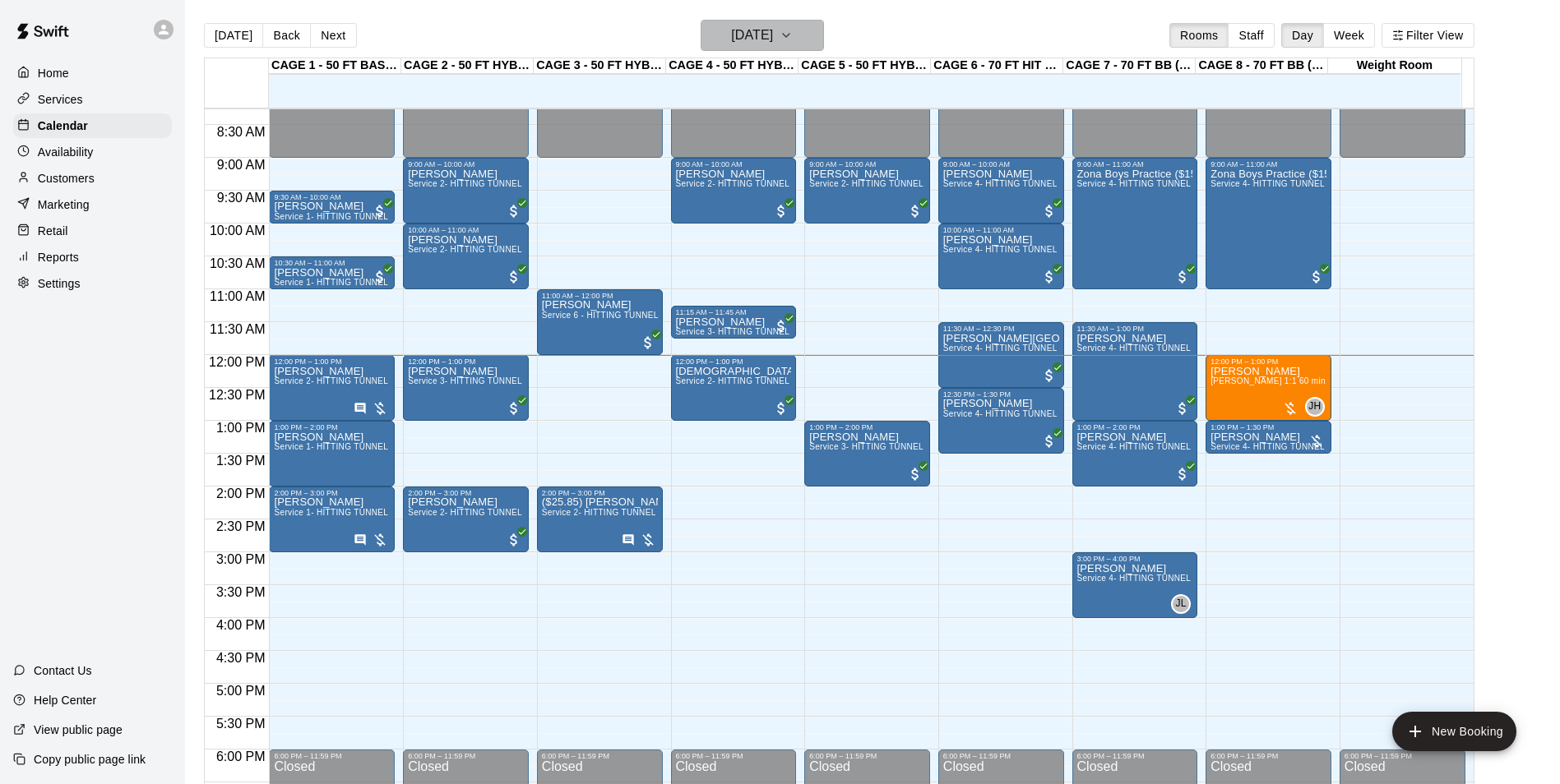
click at [769, 37] on h6 "[DATE]" at bounding box center [753, 35] width 42 height 23
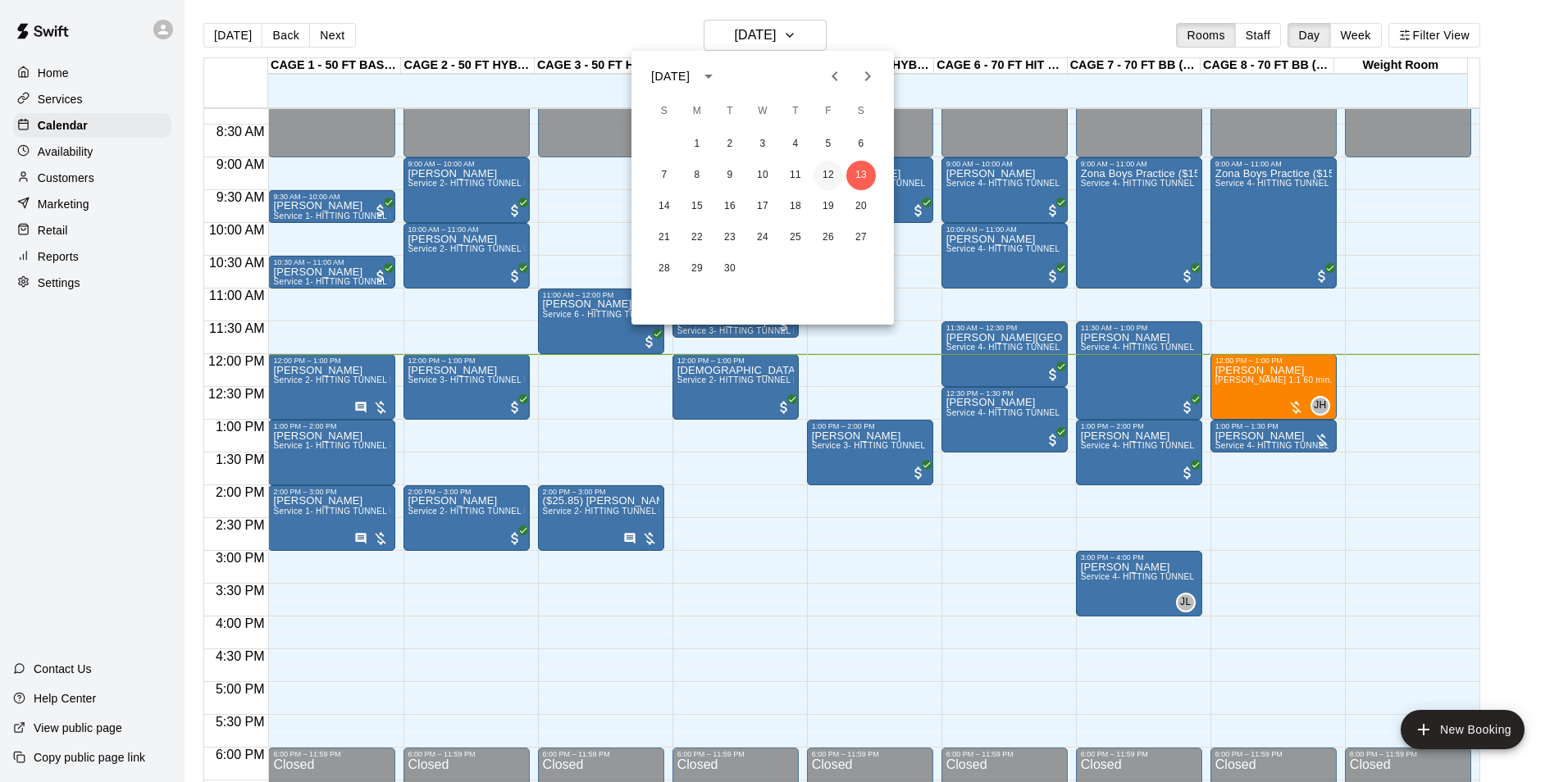
click at [819, 176] on button "12" at bounding box center [828, 175] width 30 height 30
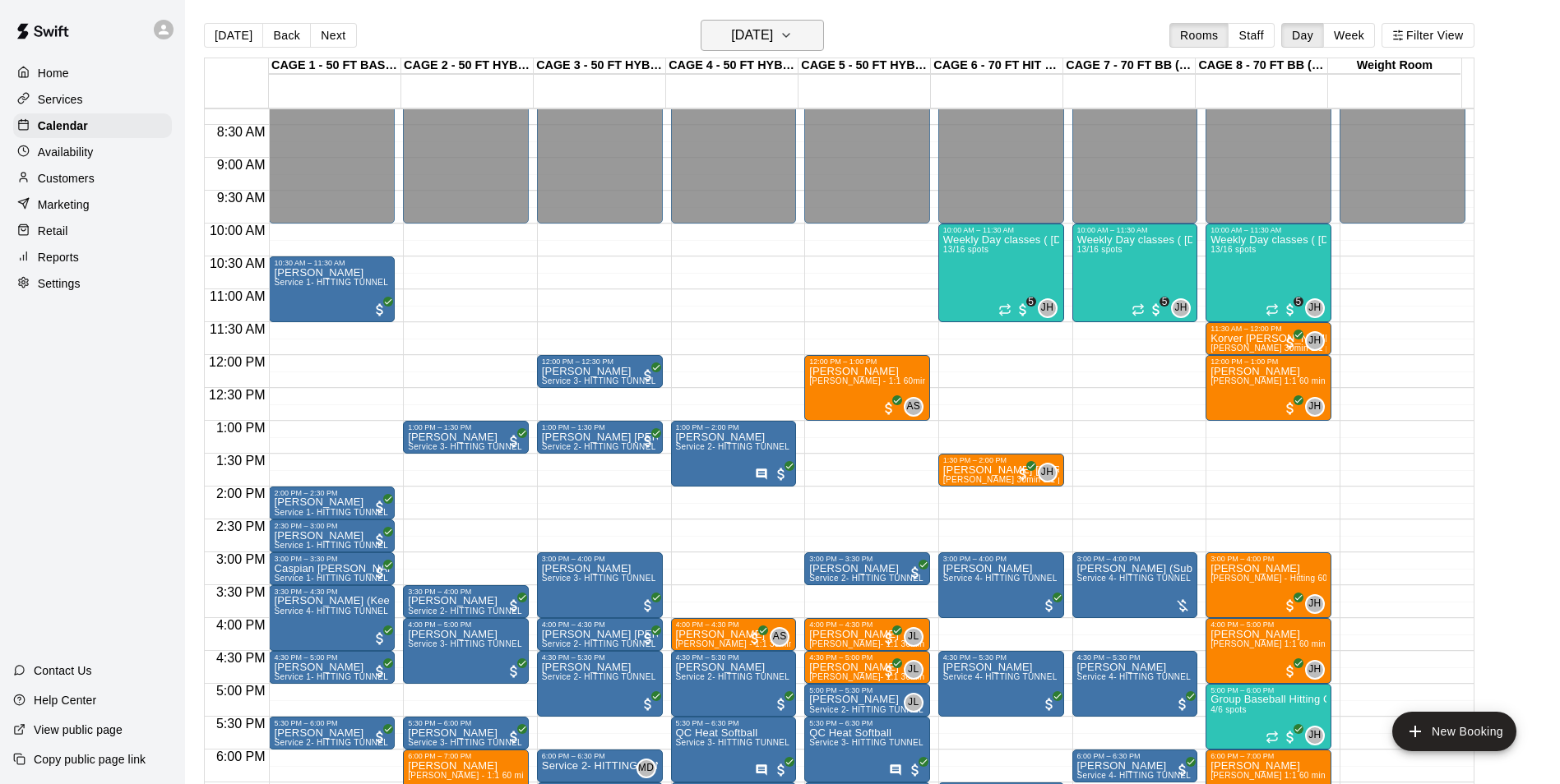
click at [773, 26] on h6 "[DATE]" at bounding box center [753, 35] width 42 height 23
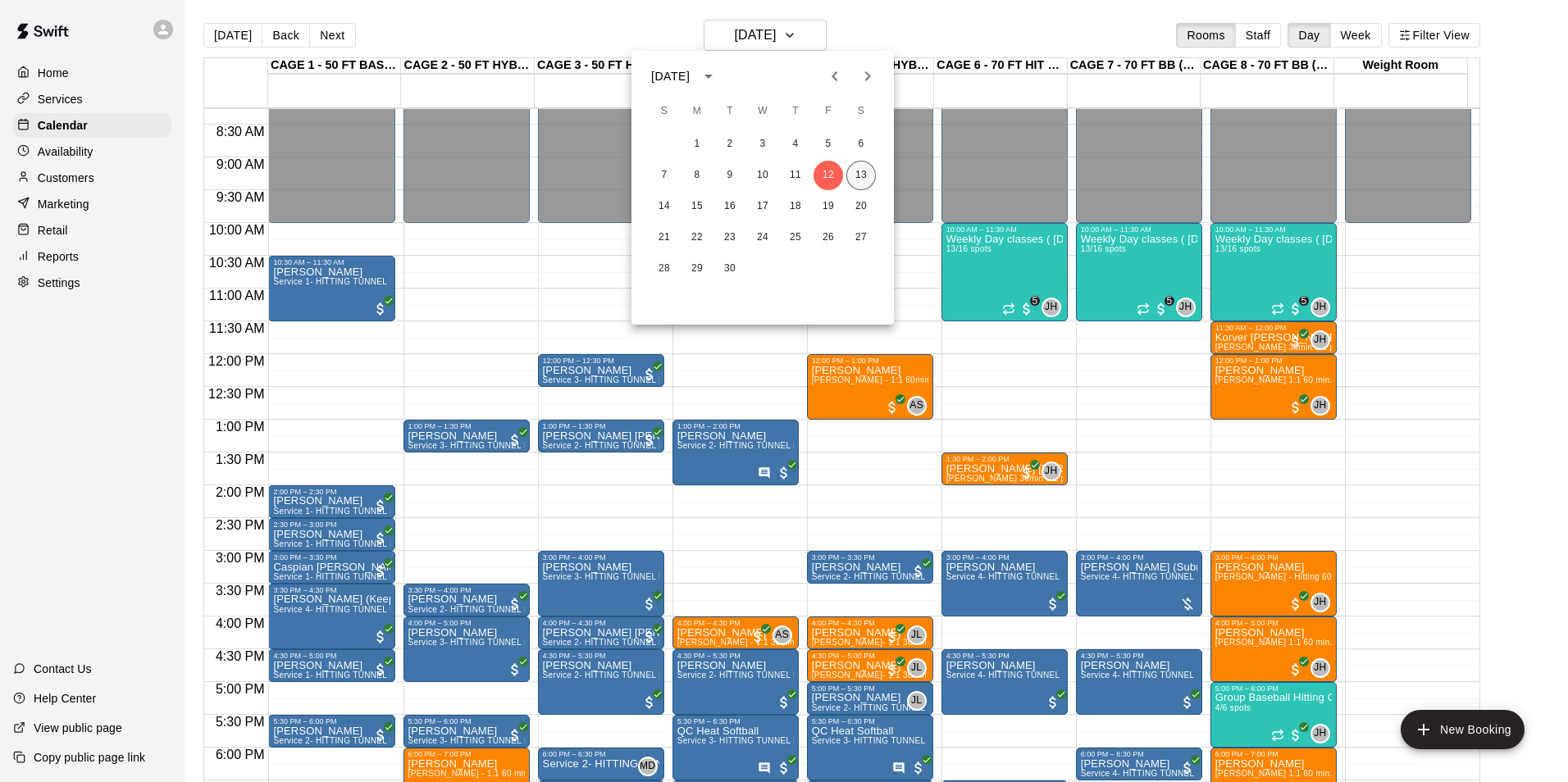
click at [860, 175] on button "13" at bounding box center [860, 175] width 30 height 30
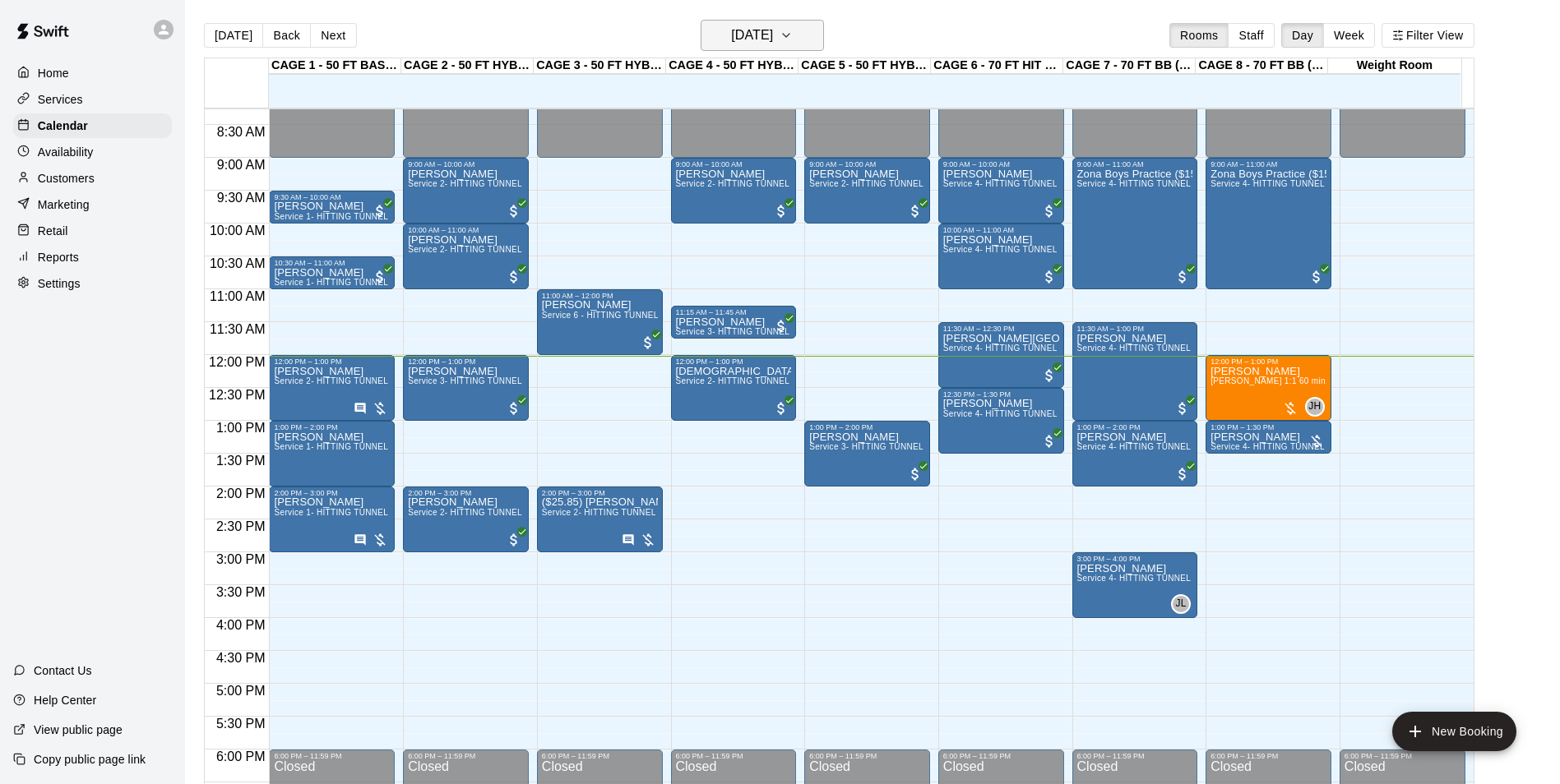
click at [767, 32] on h6 "[DATE]" at bounding box center [753, 35] width 42 height 23
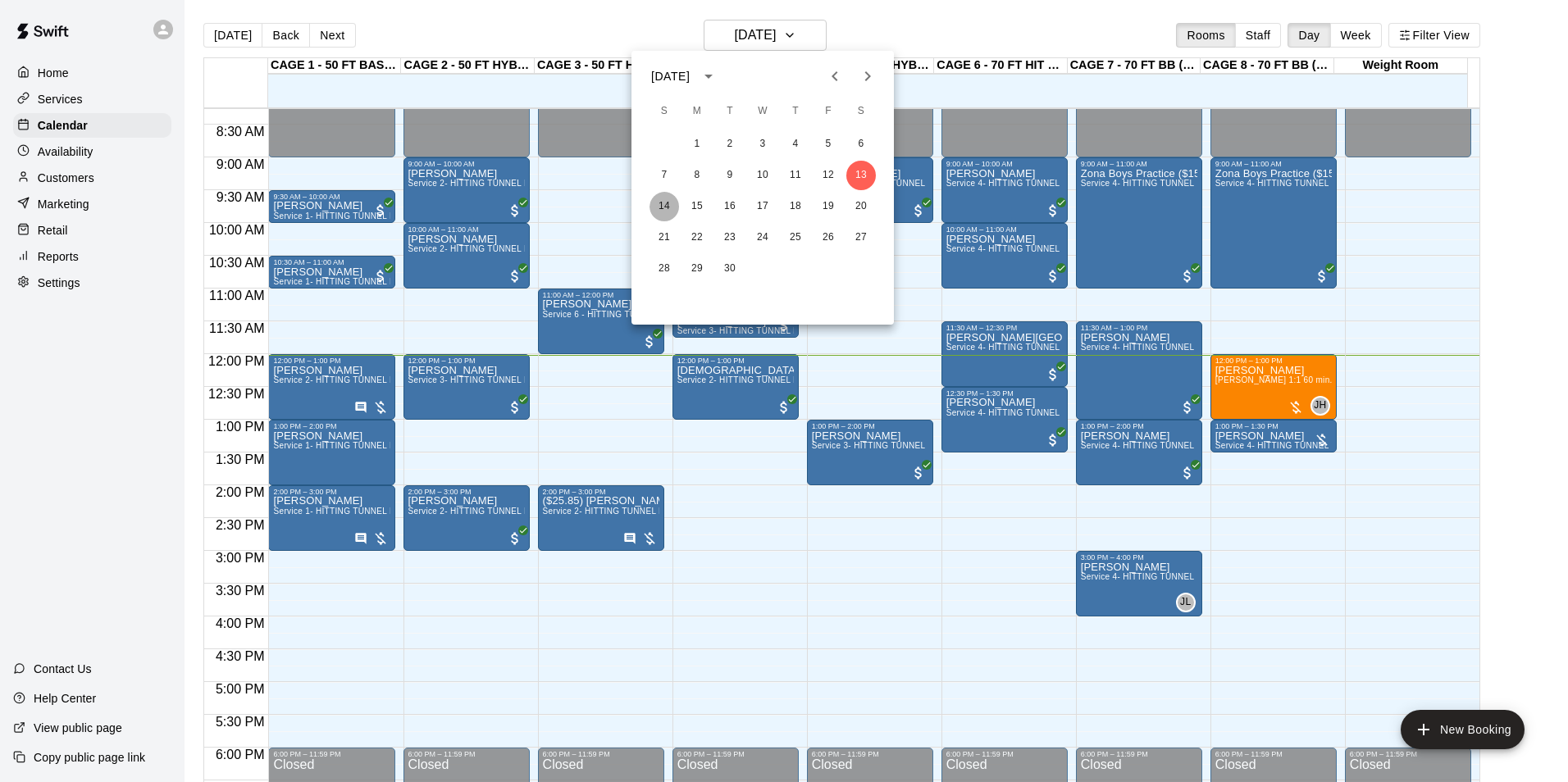
click at [666, 205] on button "14" at bounding box center [664, 206] width 30 height 30
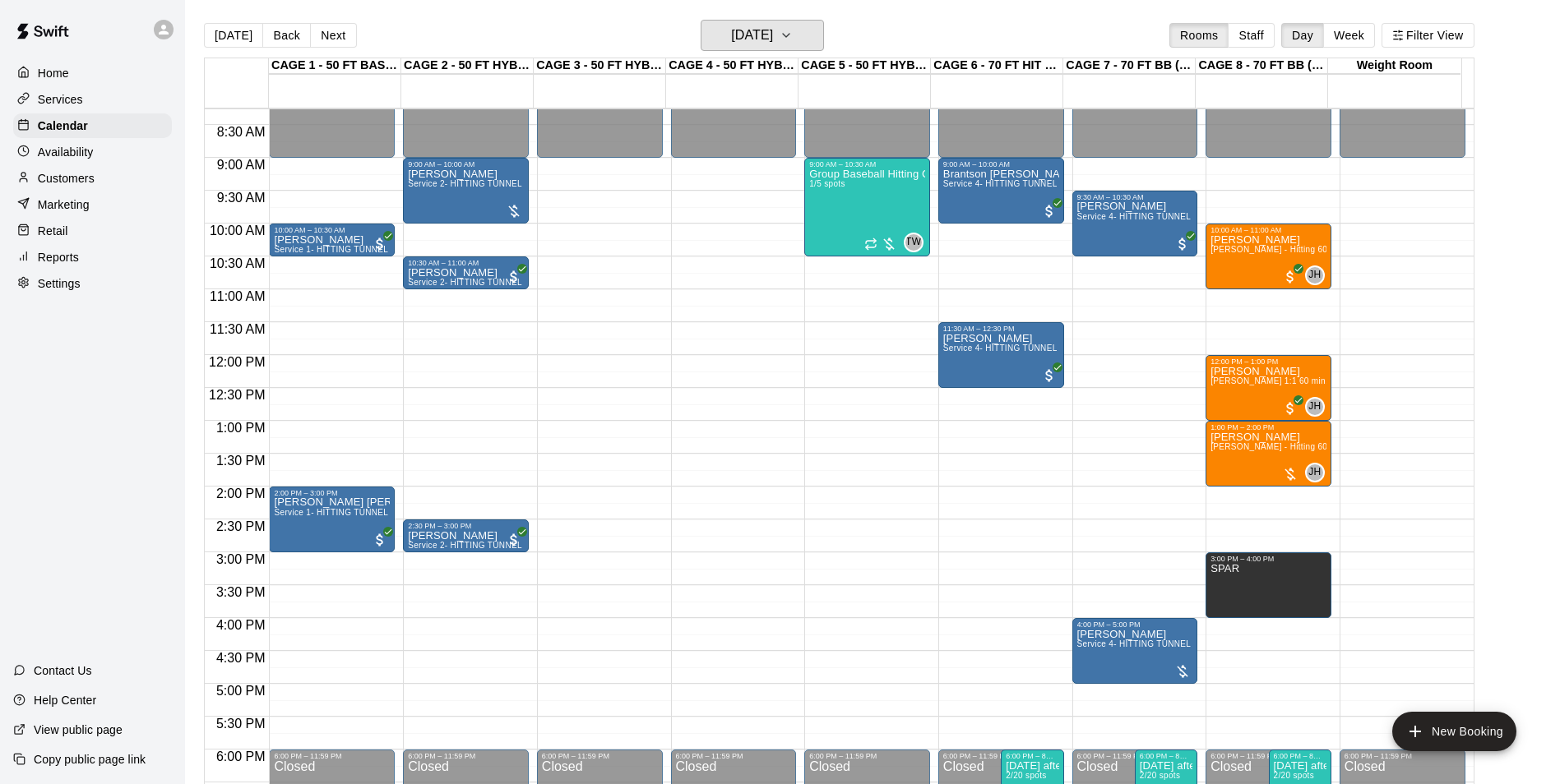
click at [768, 38] on h6 "[DATE]" at bounding box center [753, 35] width 42 height 23
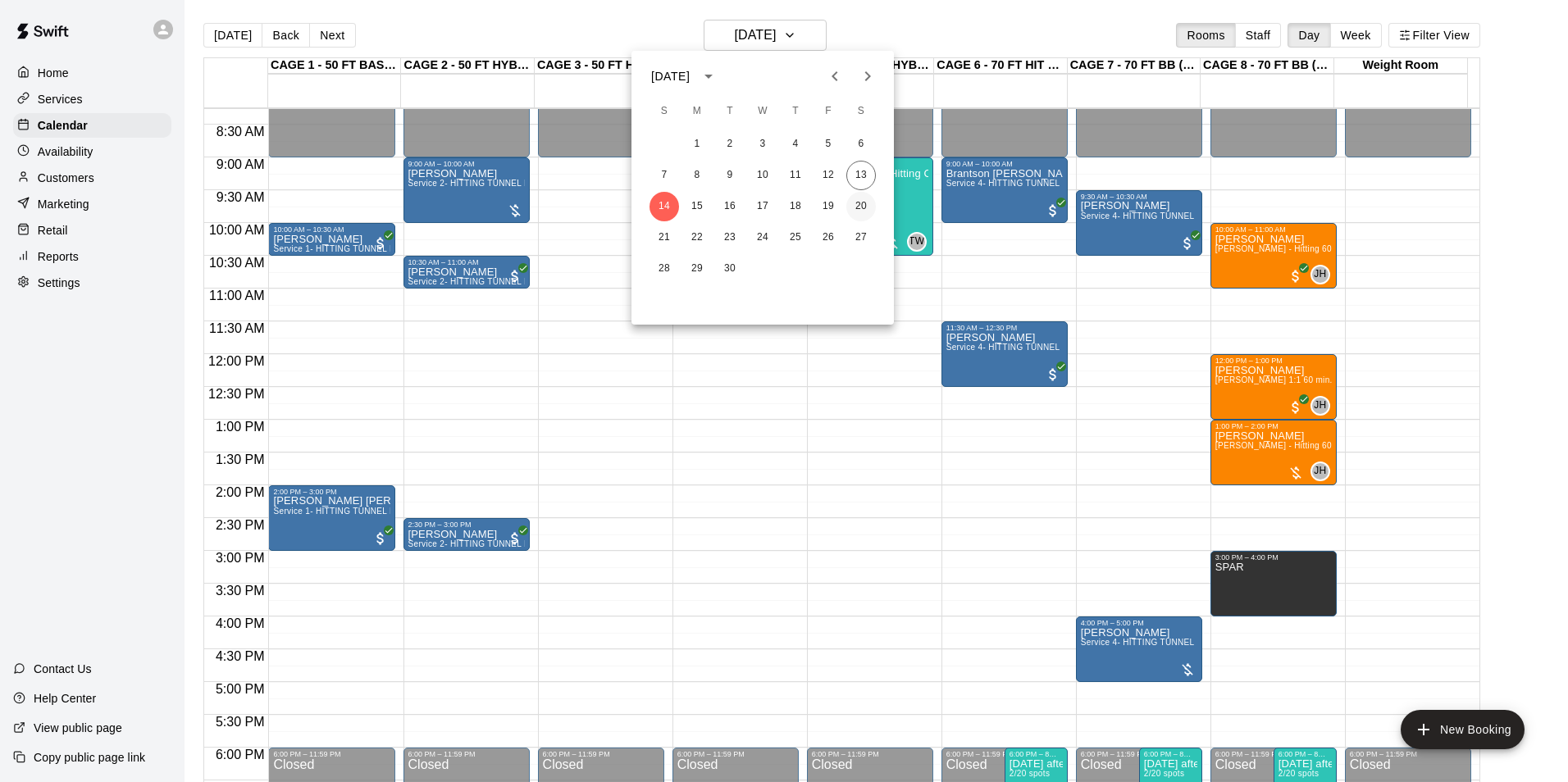
click at [860, 202] on button "20" at bounding box center [860, 206] width 30 height 30
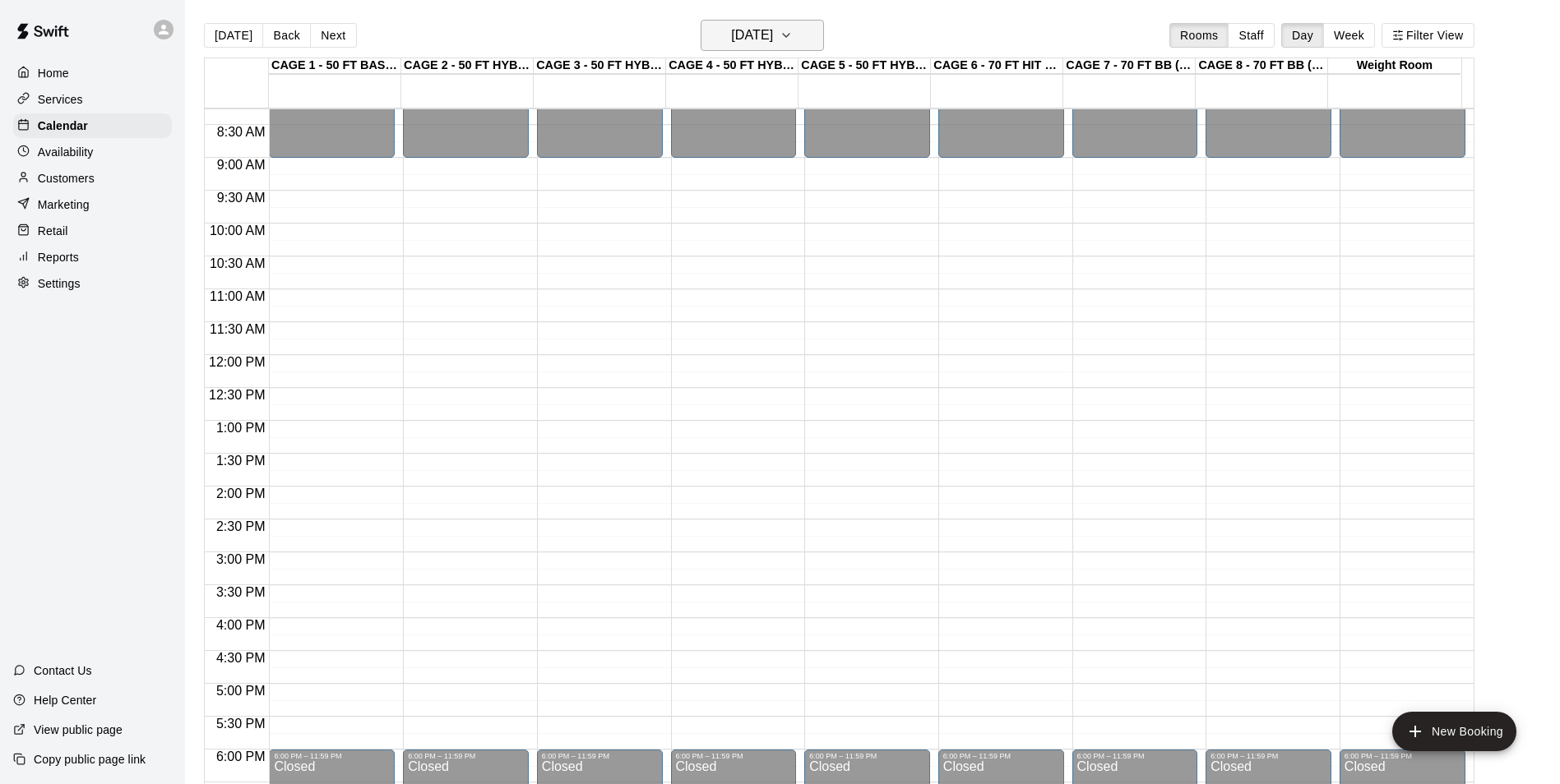
click at [773, 37] on h6 "[DATE]" at bounding box center [753, 35] width 42 height 23
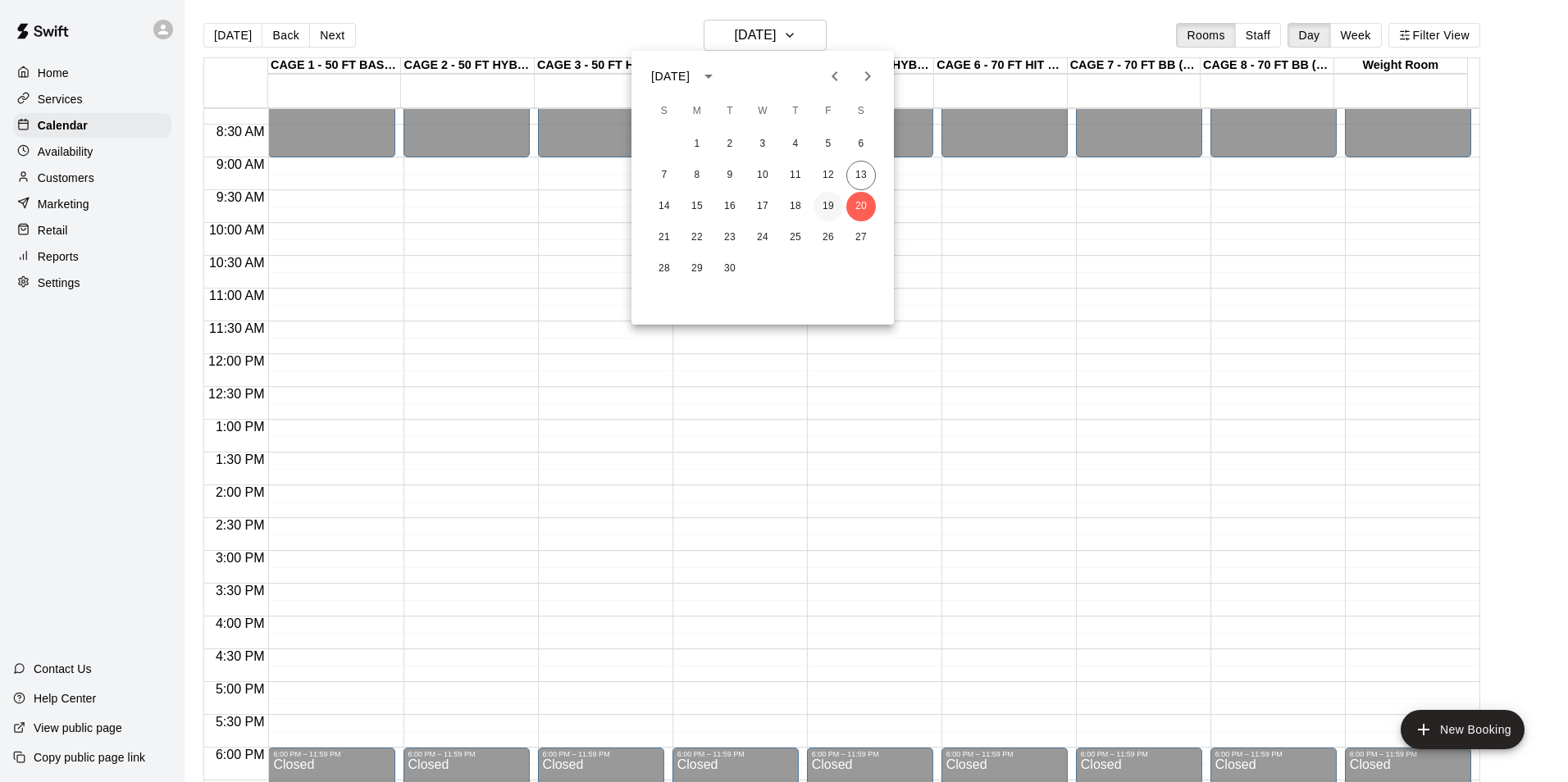
click at [832, 210] on button "19" at bounding box center [828, 206] width 30 height 30
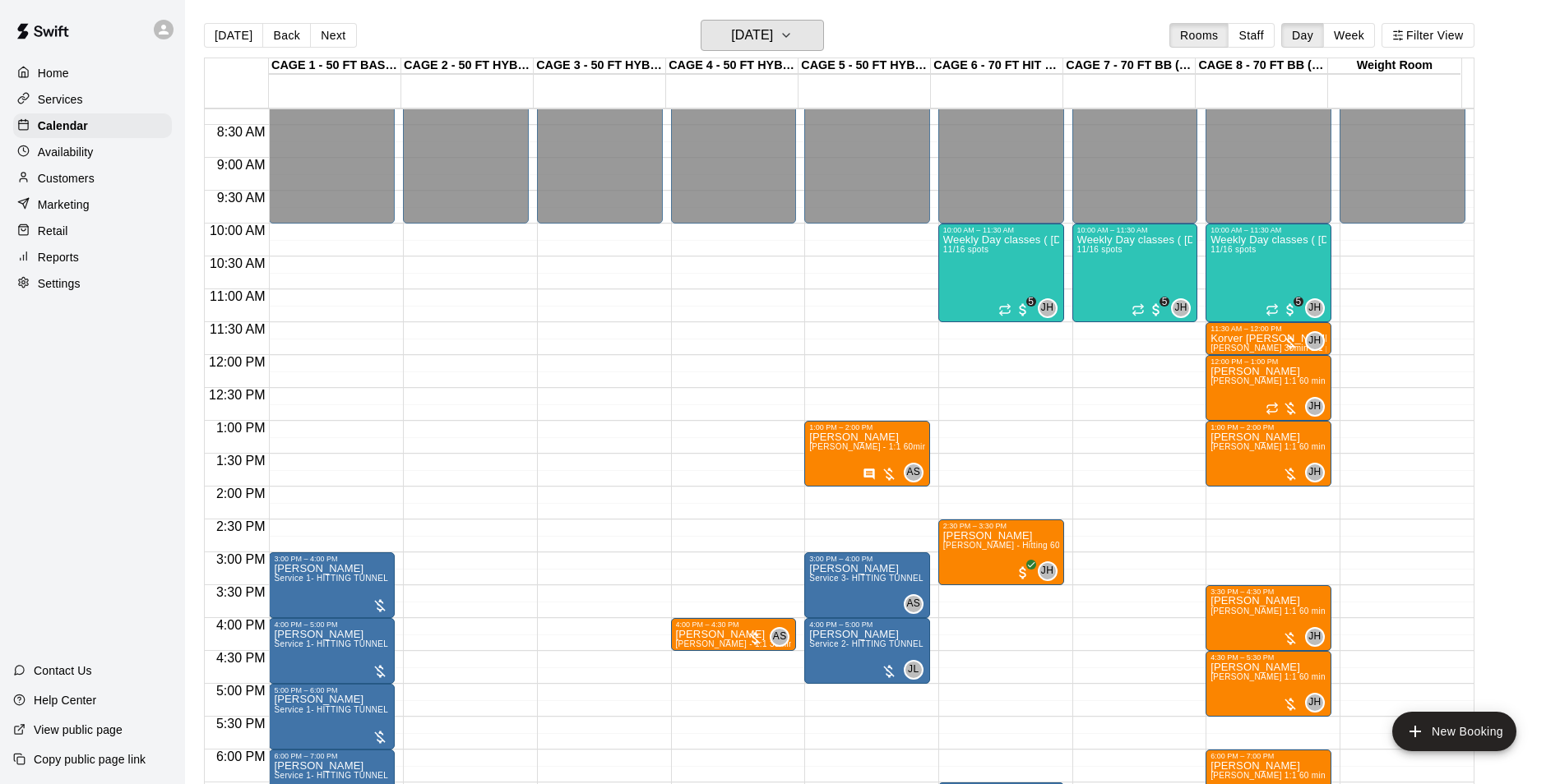
click at [773, 41] on h6 "[DATE]" at bounding box center [753, 35] width 42 height 23
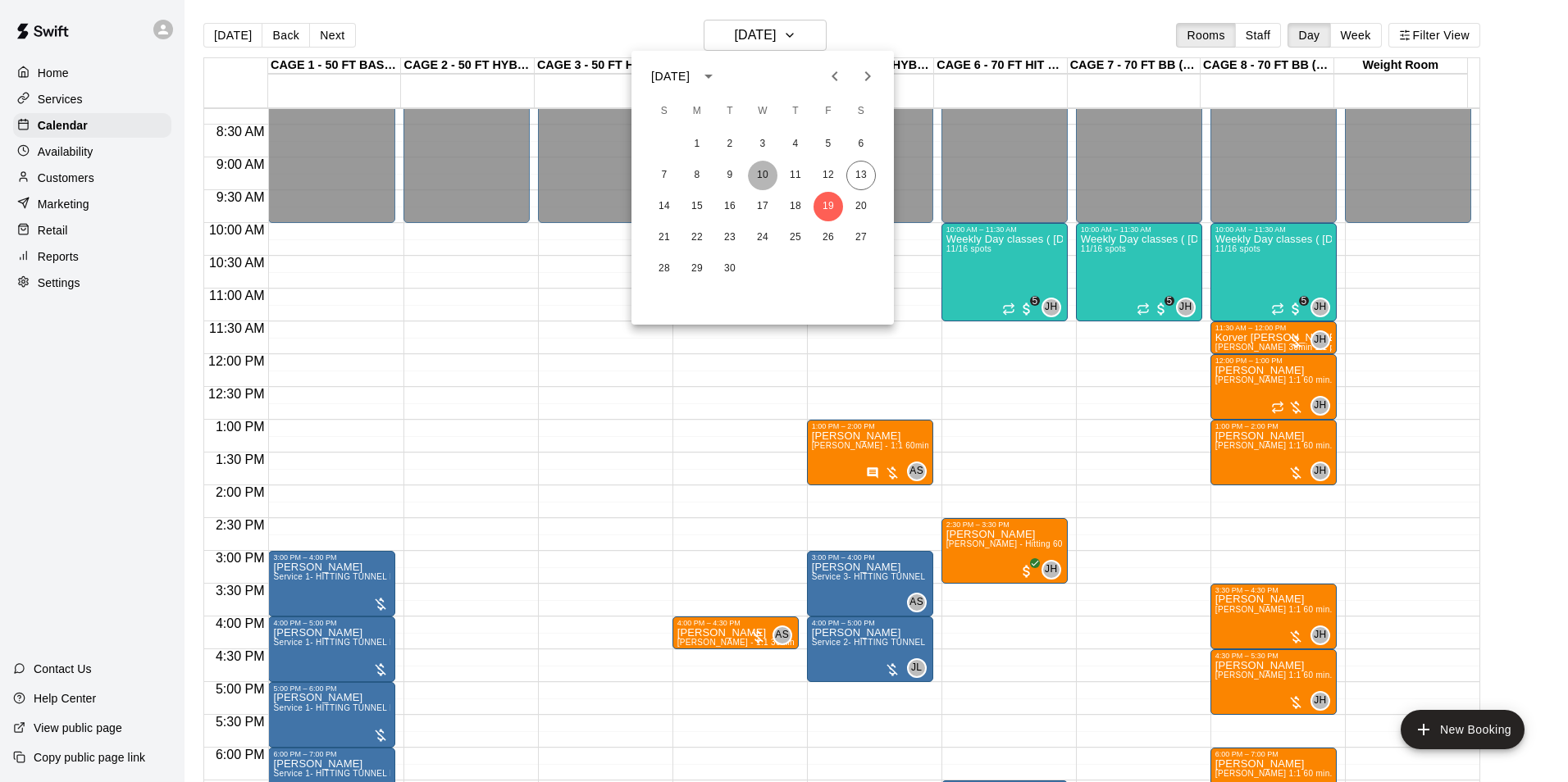
click at [764, 180] on button "10" at bounding box center [762, 175] width 30 height 30
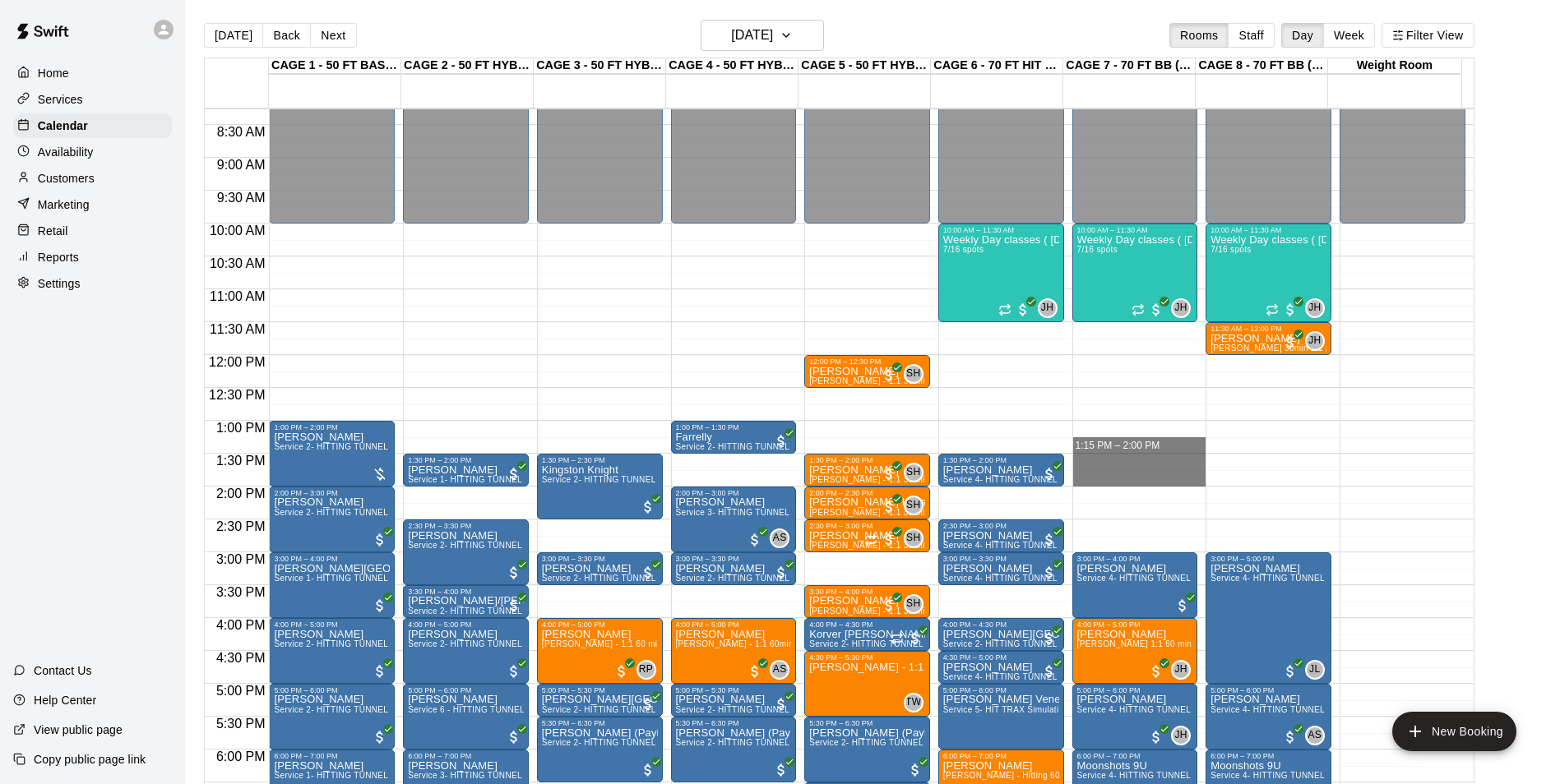
drag, startPoint x: 1122, startPoint y: 440, endPoint x: 1134, endPoint y: 474, distance: 36.1
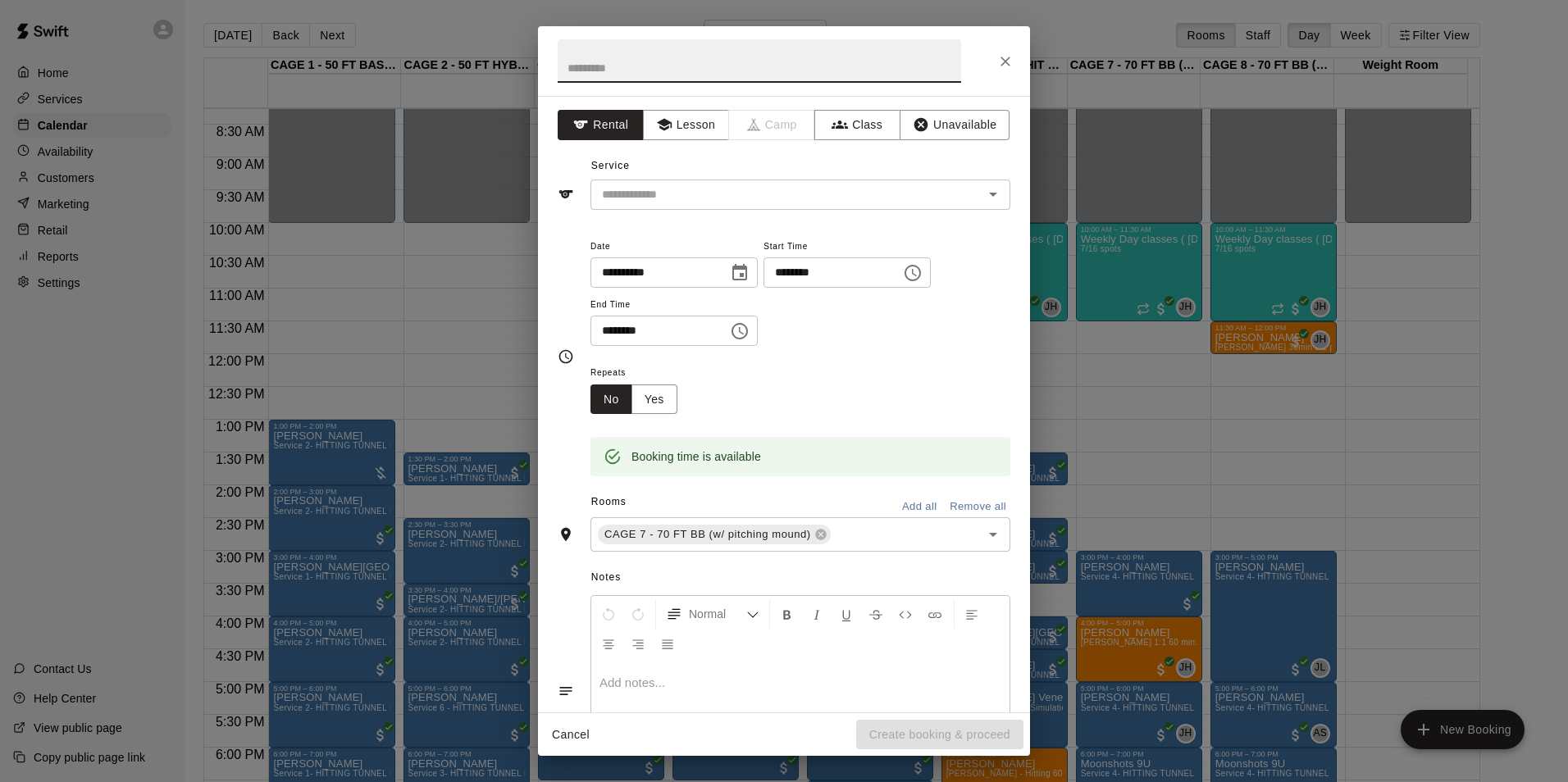
click at [989, 55] on div at bounding box center [784, 60] width 492 height 70
click at [996, 60] on button "Close" at bounding box center [1005, 61] width 30 height 30
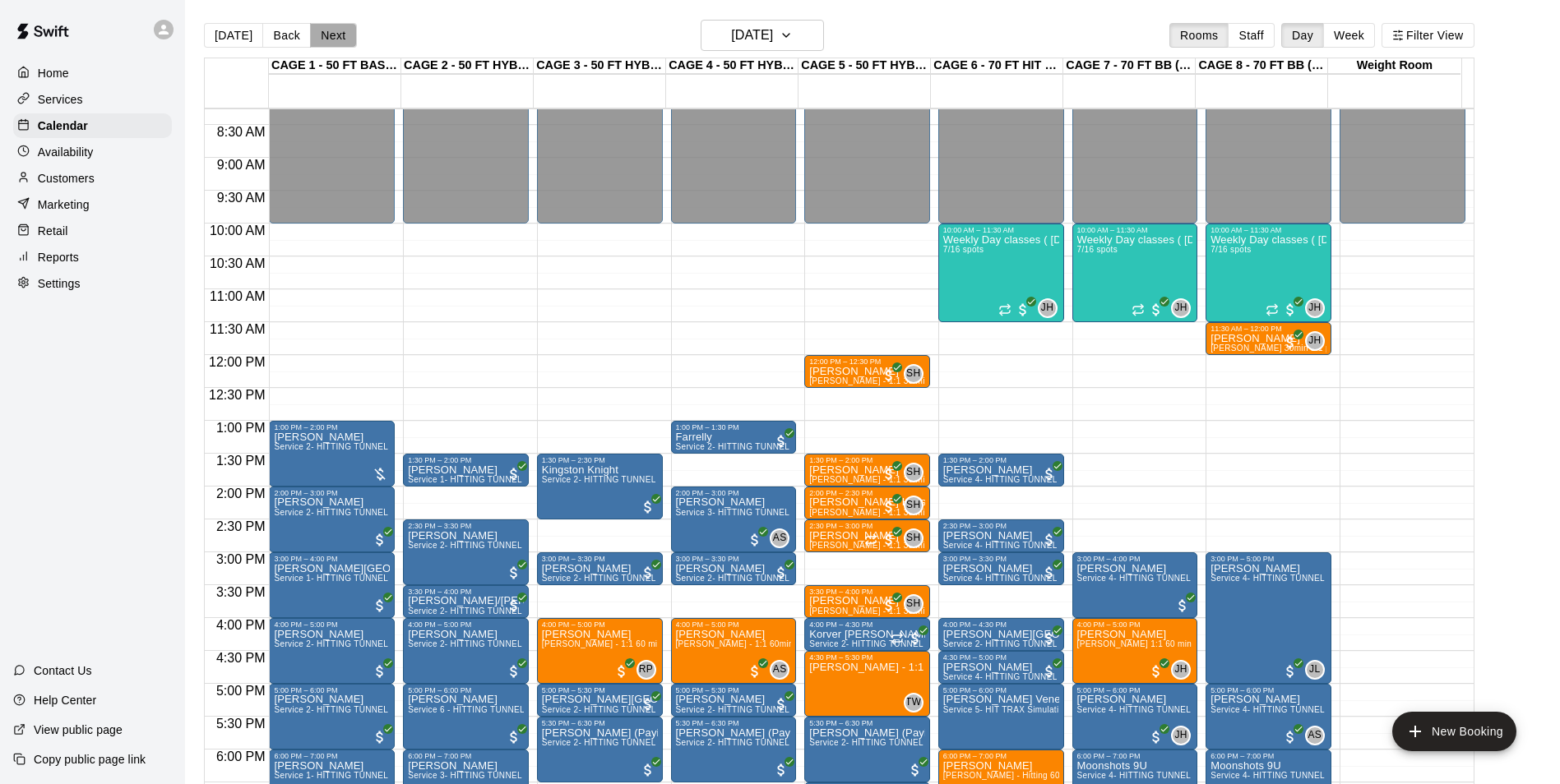
click at [326, 35] on button "Next" at bounding box center [333, 35] width 46 height 25
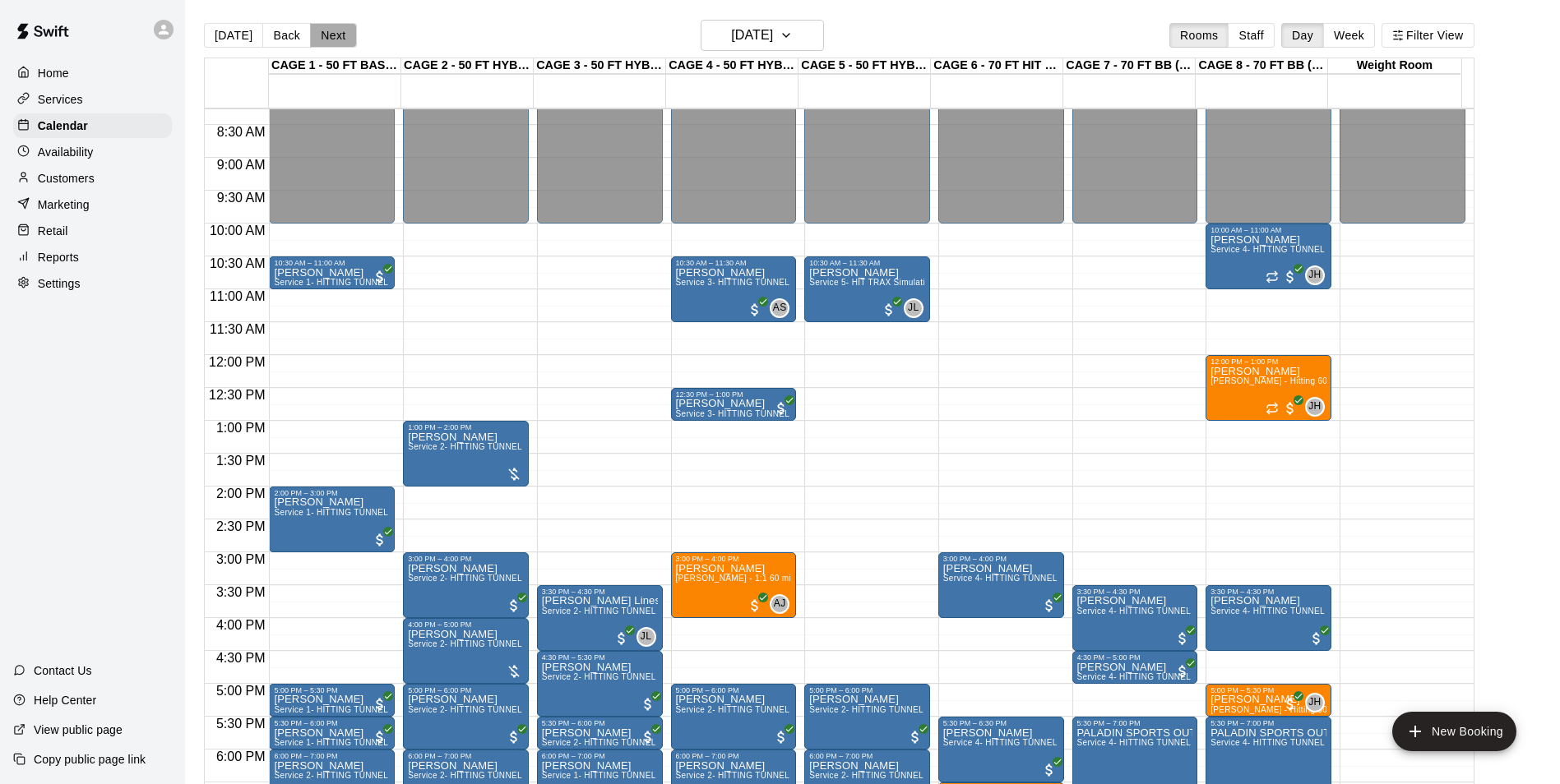
click at [326, 35] on button "Next" at bounding box center [333, 35] width 46 height 25
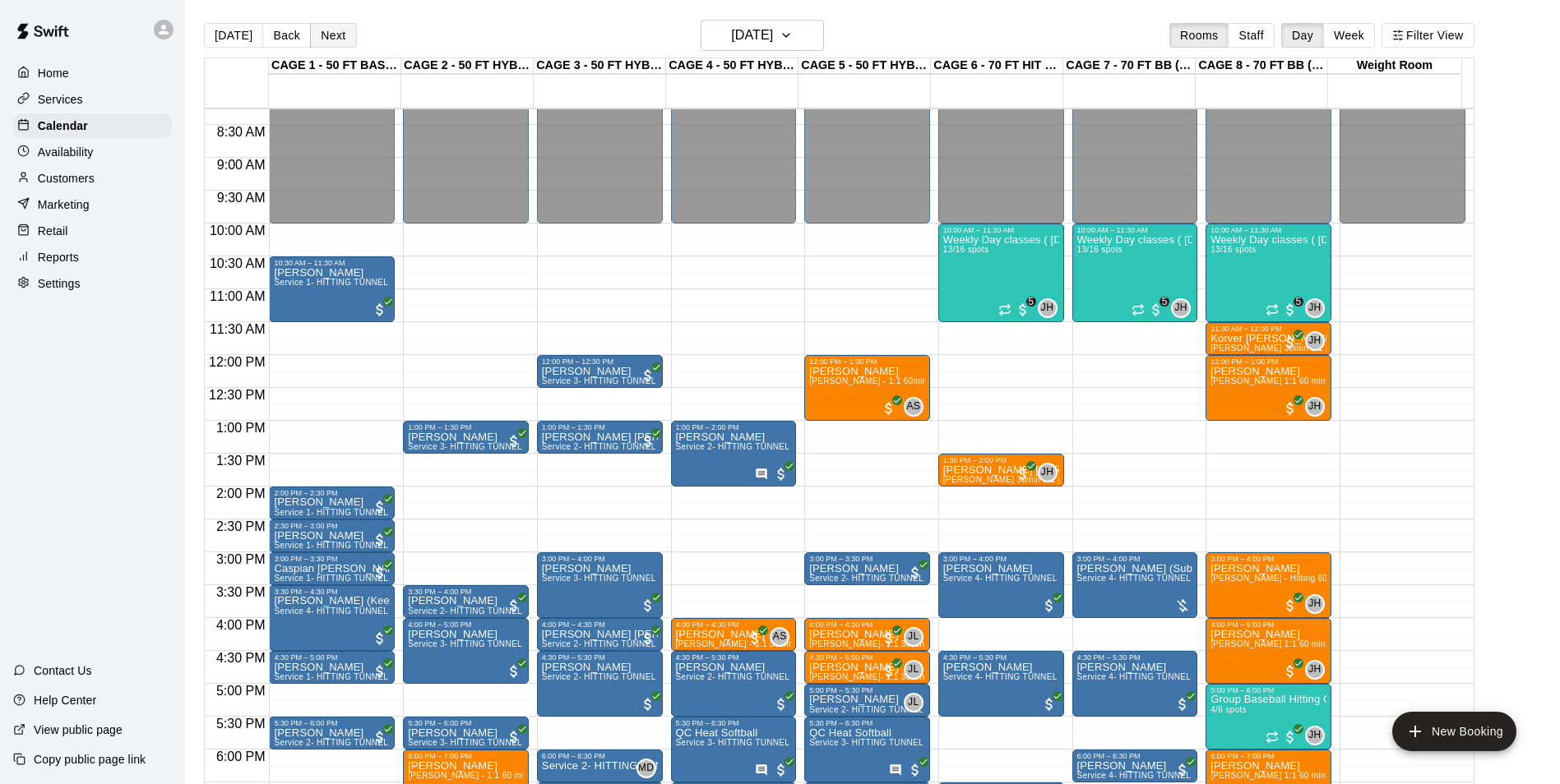
click at [326, 35] on button "Next" at bounding box center [333, 35] width 46 height 25
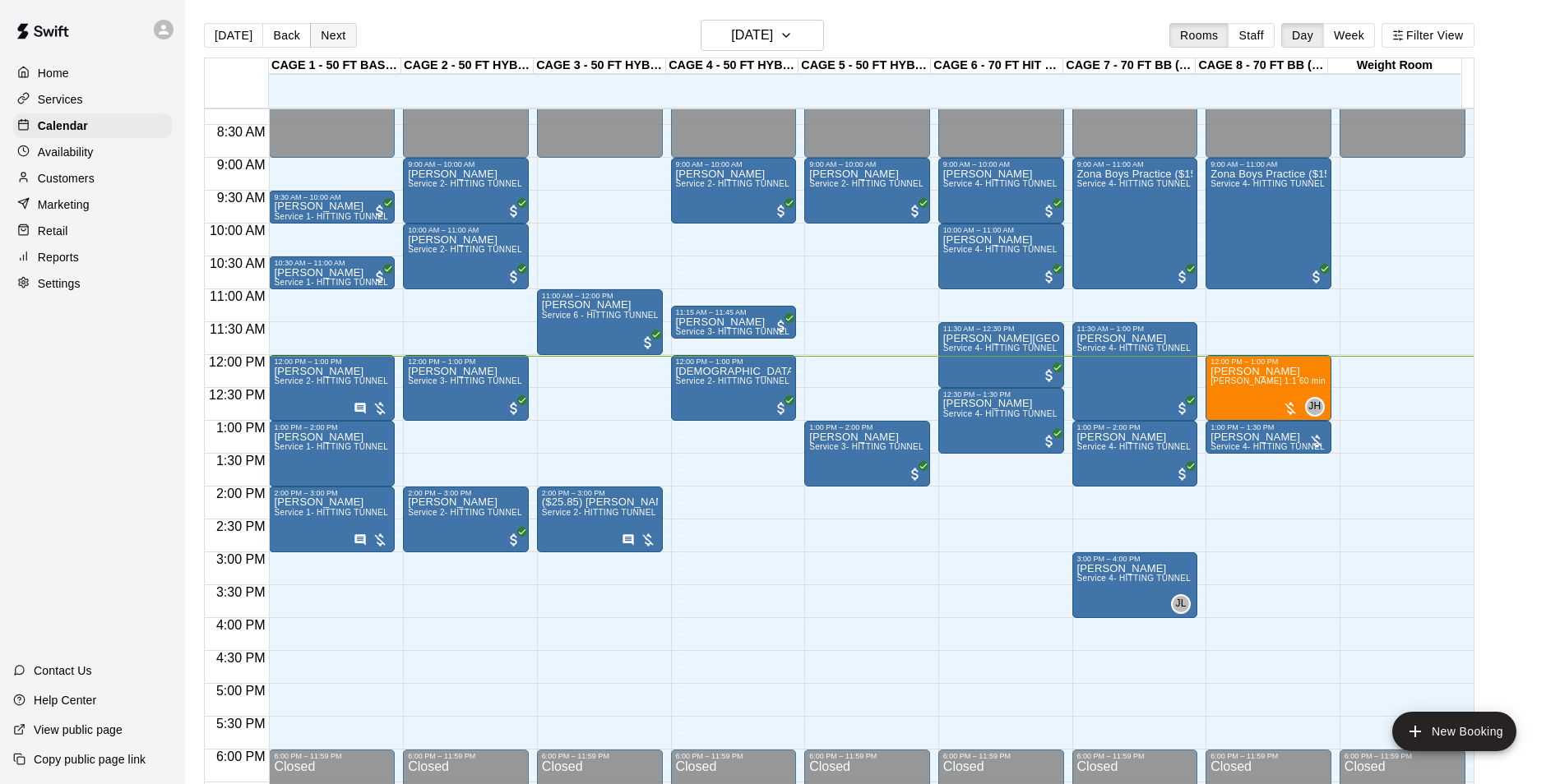
click at [326, 35] on button "Next" at bounding box center [333, 35] width 46 height 25
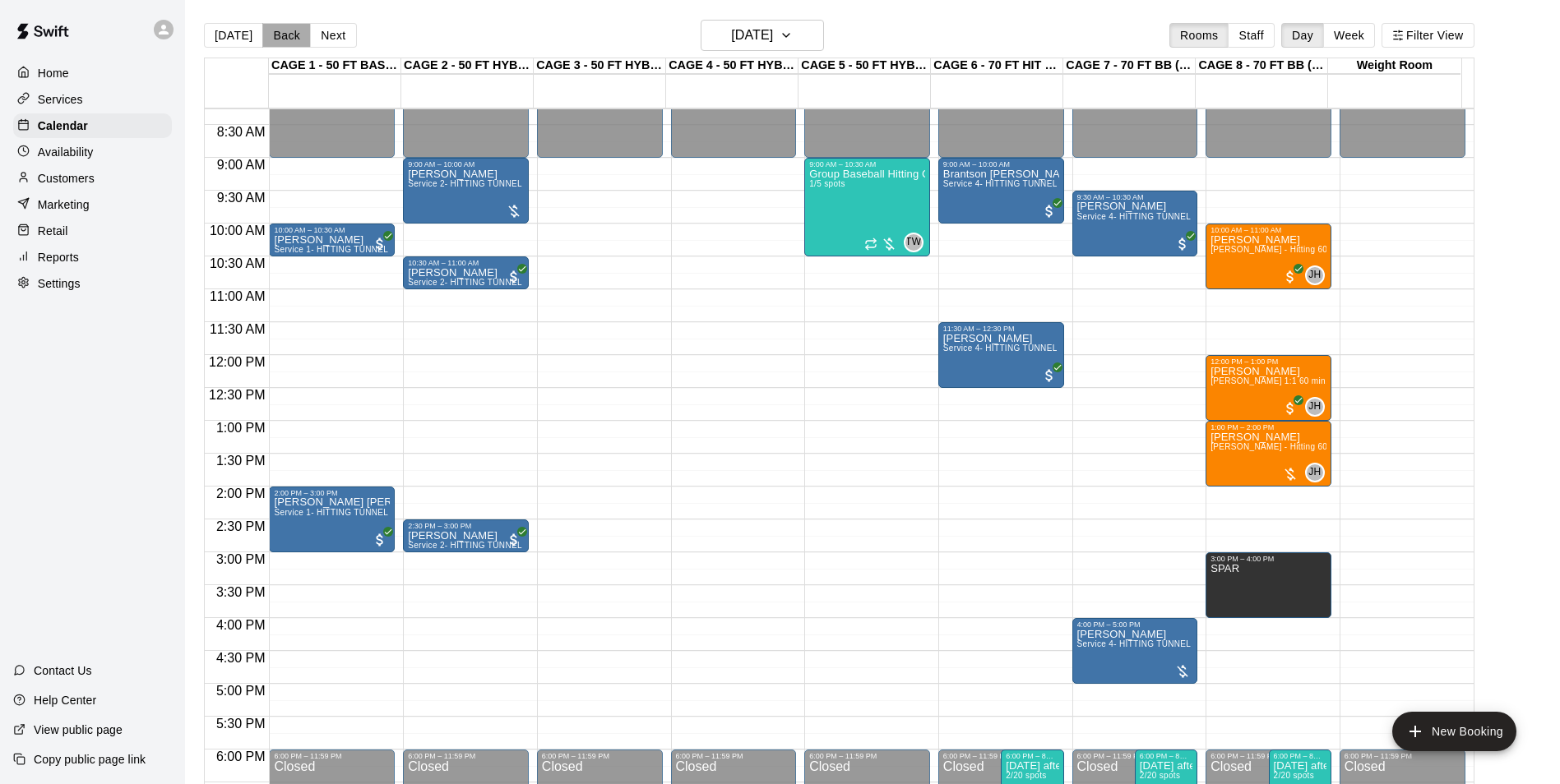
click at [298, 32] on button "Back" at bounding box center [287, 35] width 49 height 25
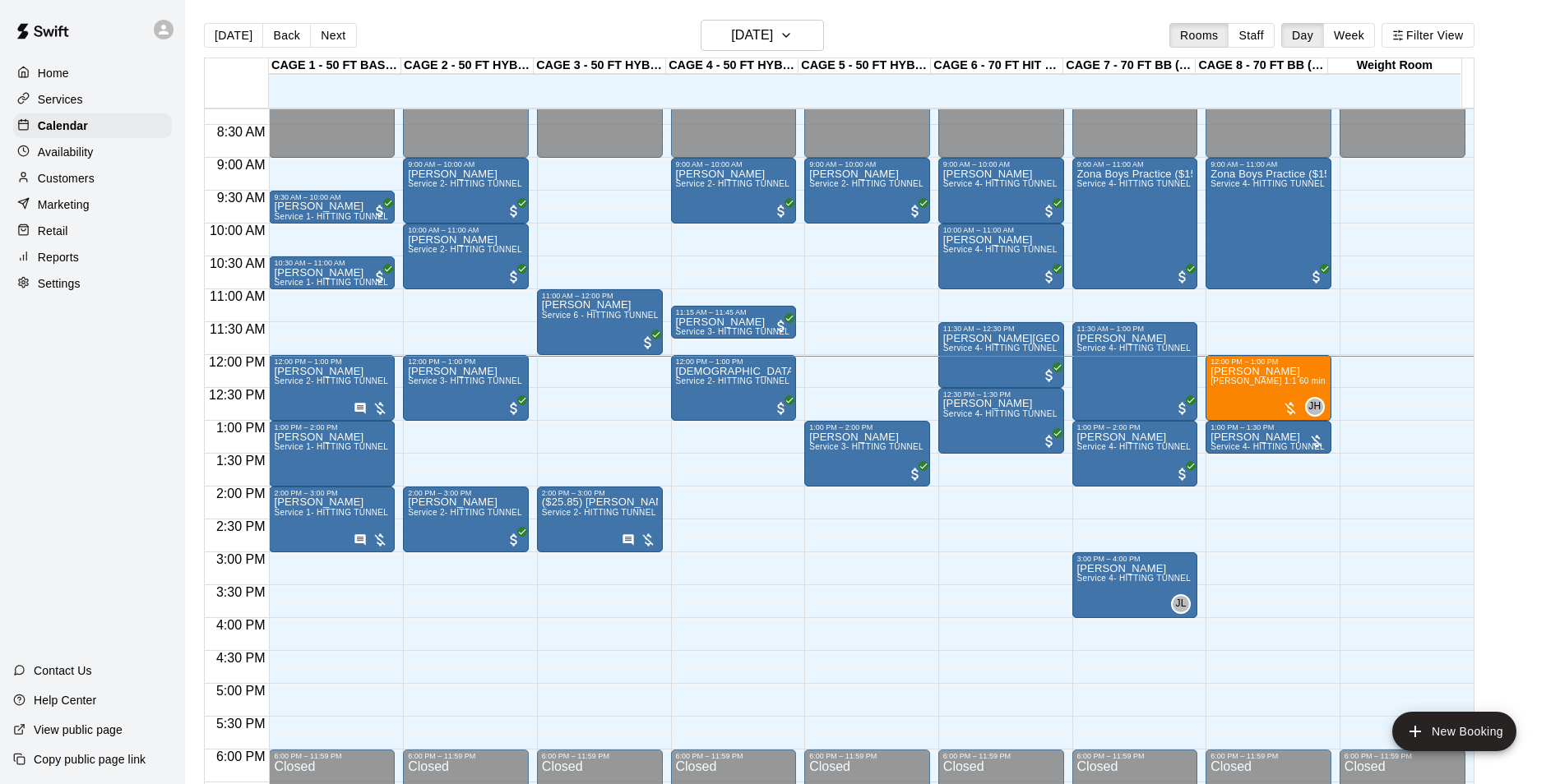
click at [96, 173] on div "Customers" at bounding box center [93, 178] width 159 height 25
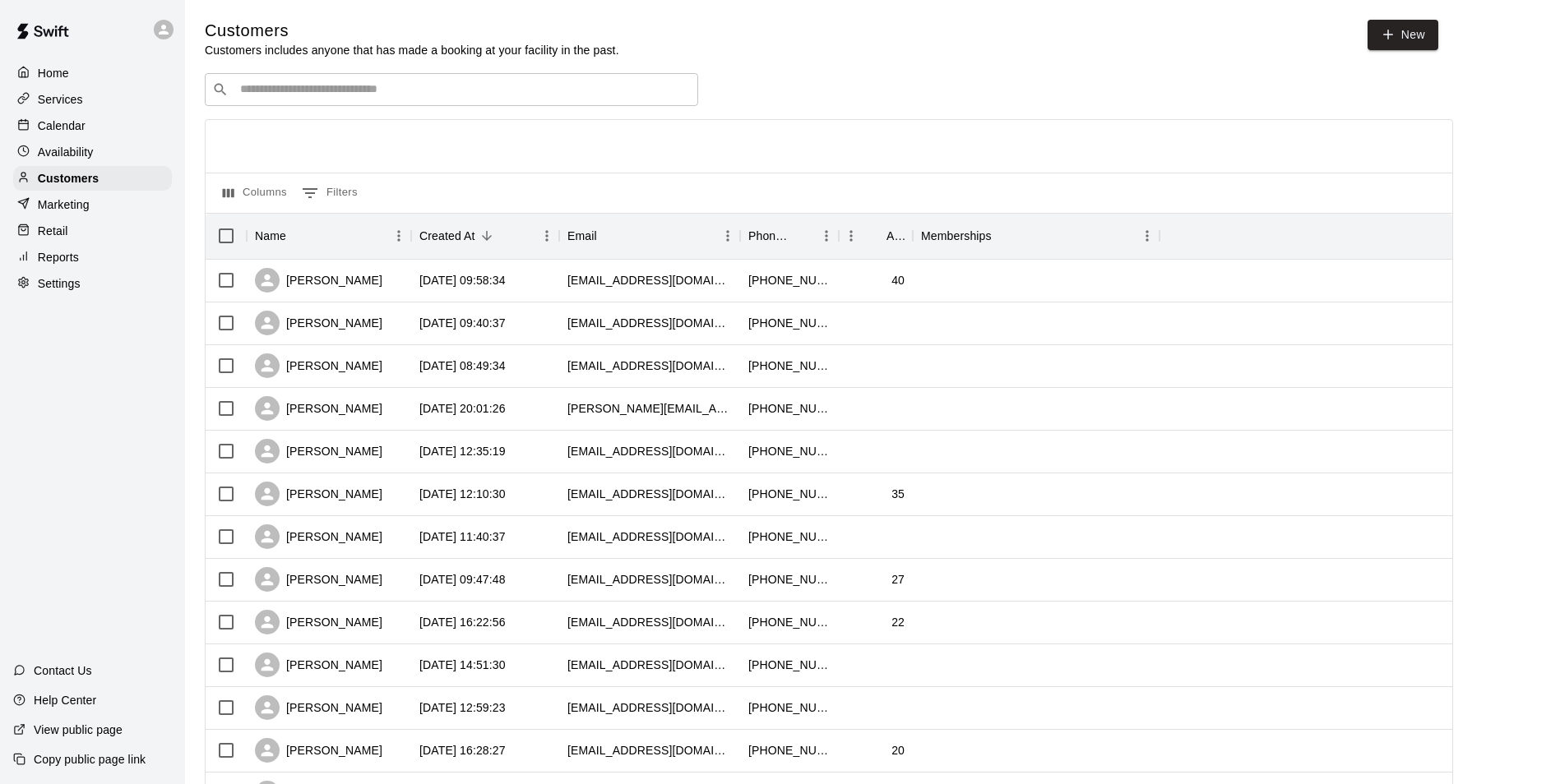
click at [361, 106] on div "​ ​" at bounding box center [452, 89] width 494 height 33
click at [363, 101] on div "​ ​" at bounding box center [452, 89] width 494 height 33
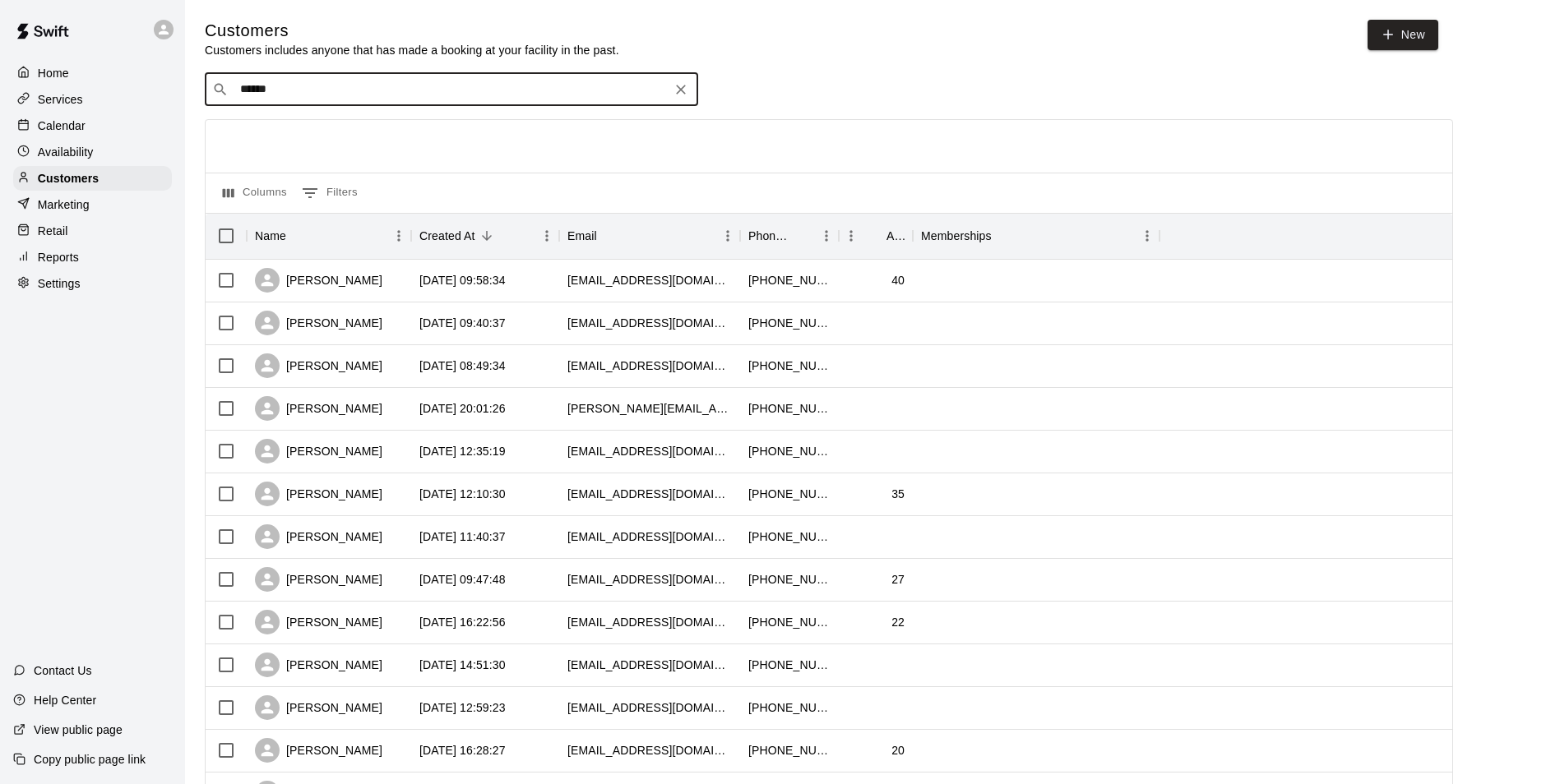
type input "*******"
click at [673, 98] on icon "Clear" at bounding box center [681, 89] width 16 height 16
click at [131, 168] on div "Home Services Calendar Availability Customers Marketing Retail Reports Settings" at bounding box center [92, 178] width 185 height 239
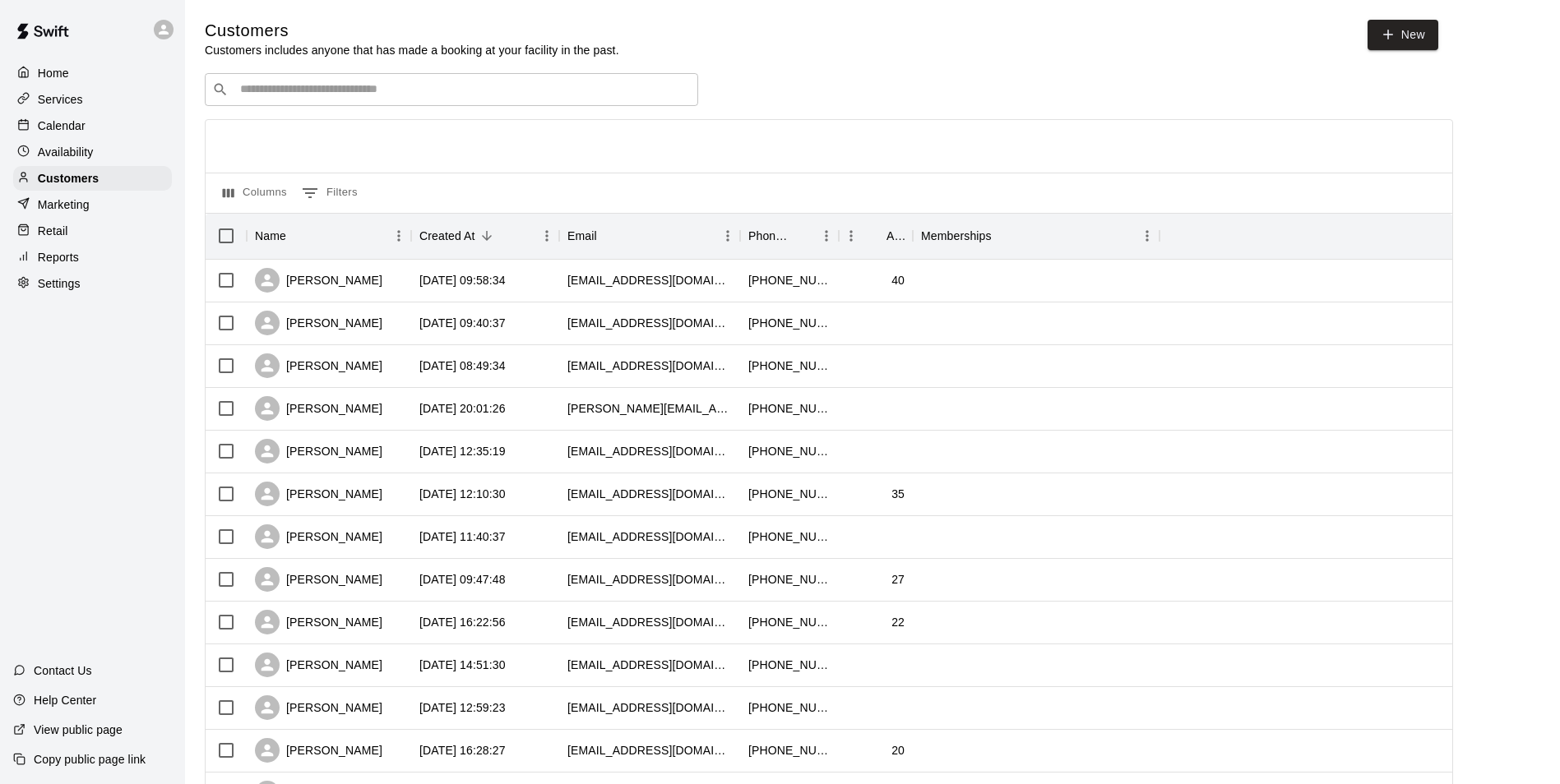
click at [130, 163] on div "Availability" at bounding box center [93, 152] width 159 height 25
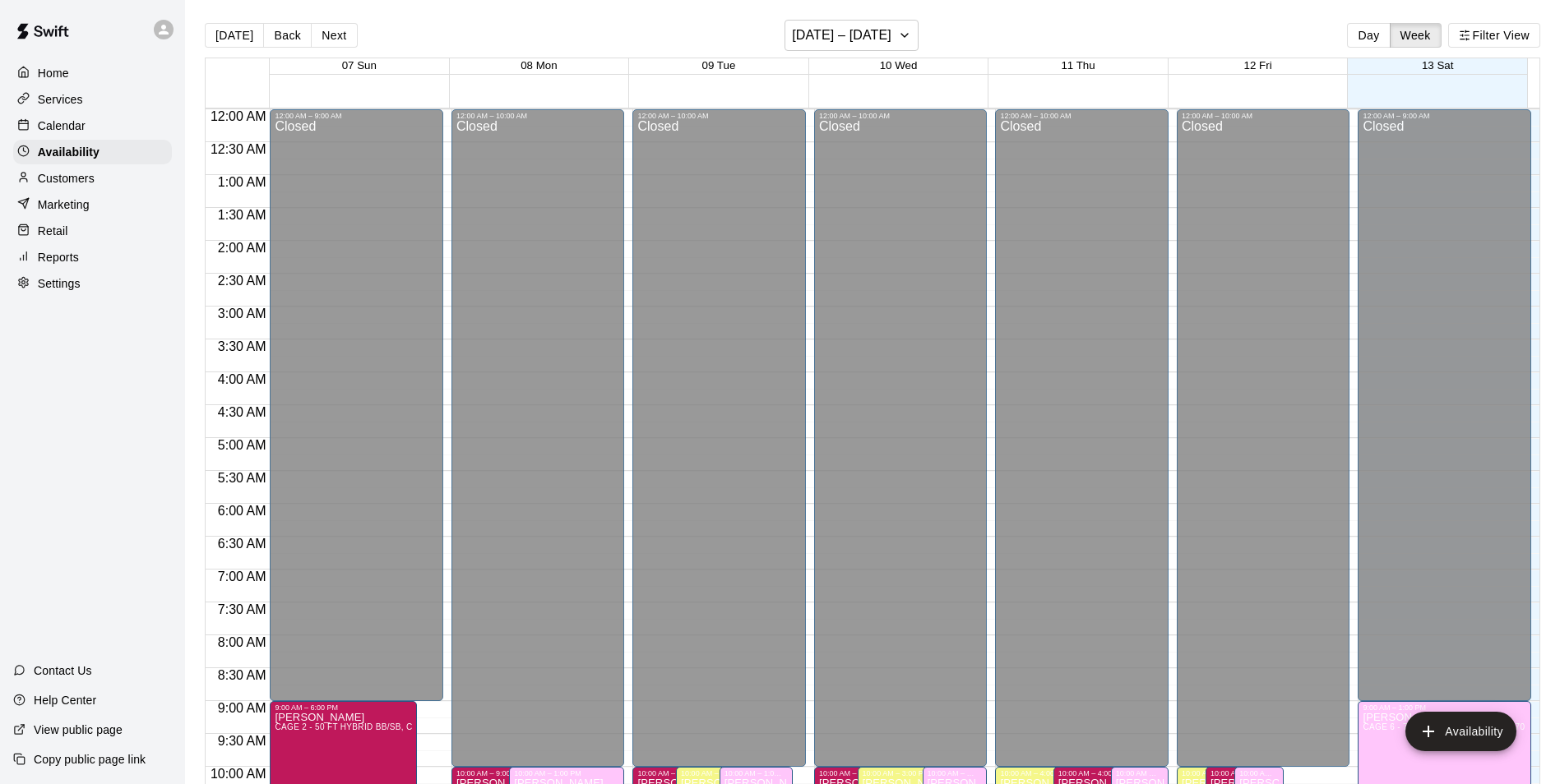
scroll to position [792, 0]
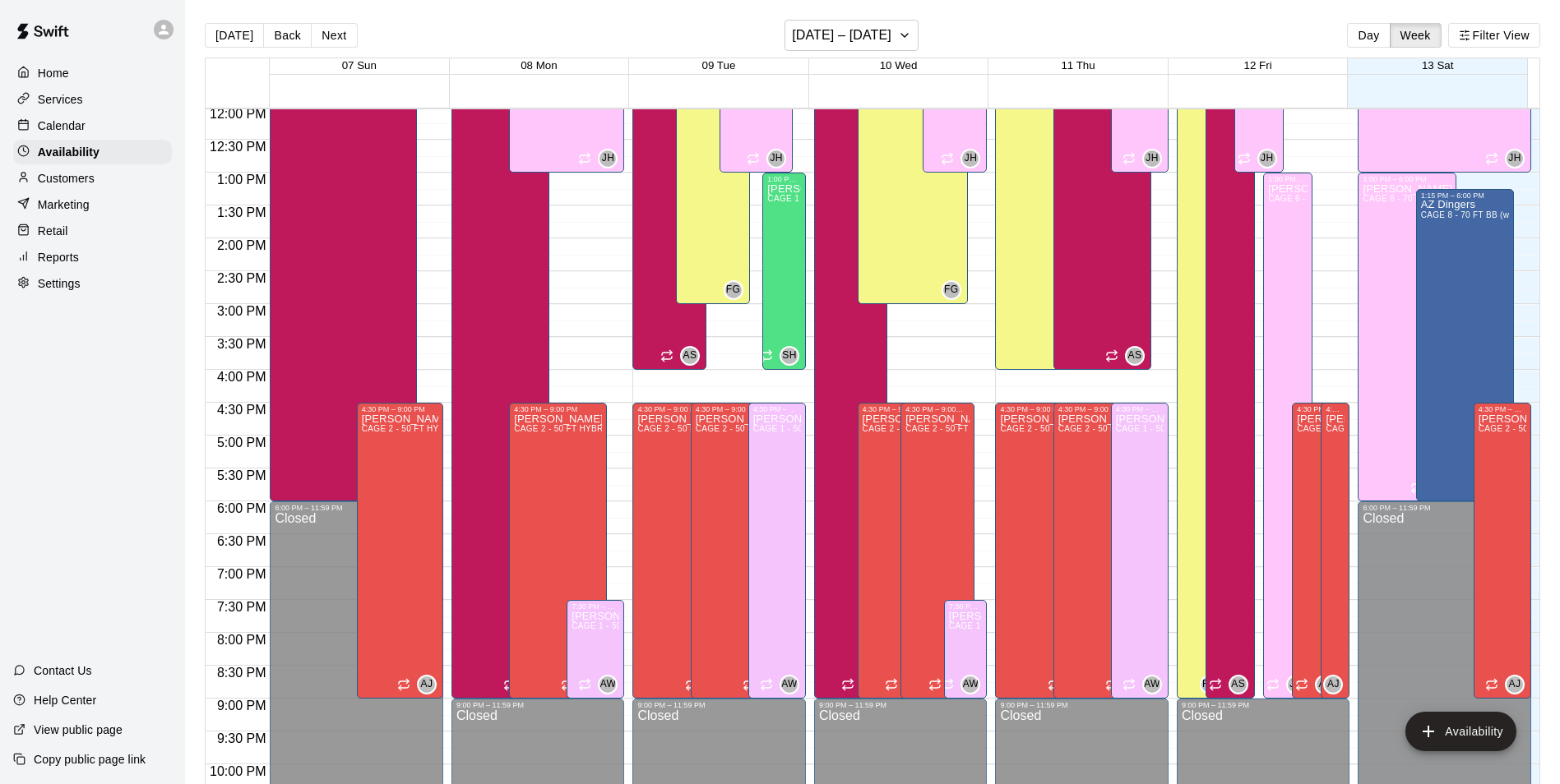
click at [135, 125] on div "Calendar" at bounding box center [93, 126] width 159 height 25
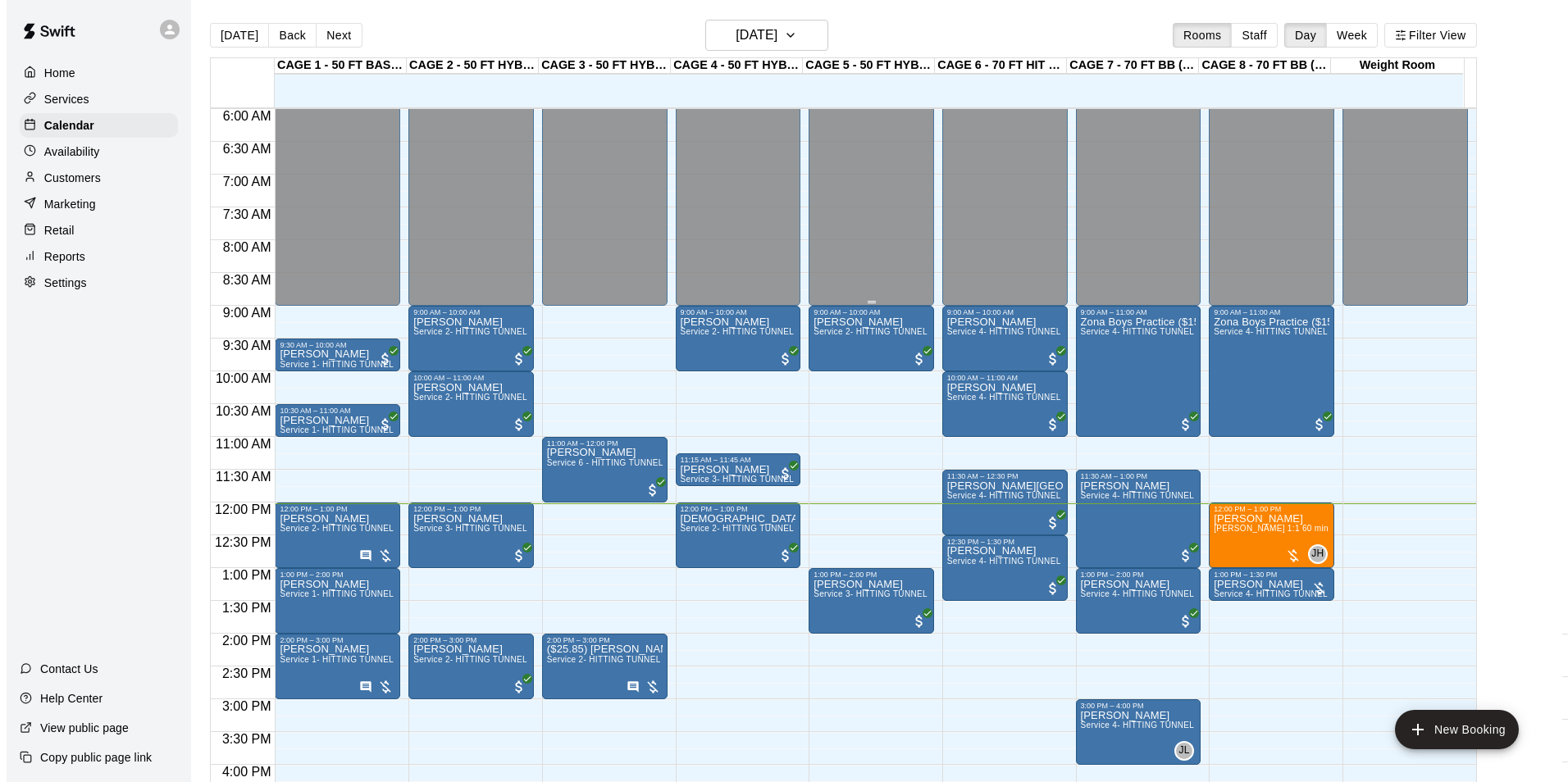
scroll to position [380, 0]
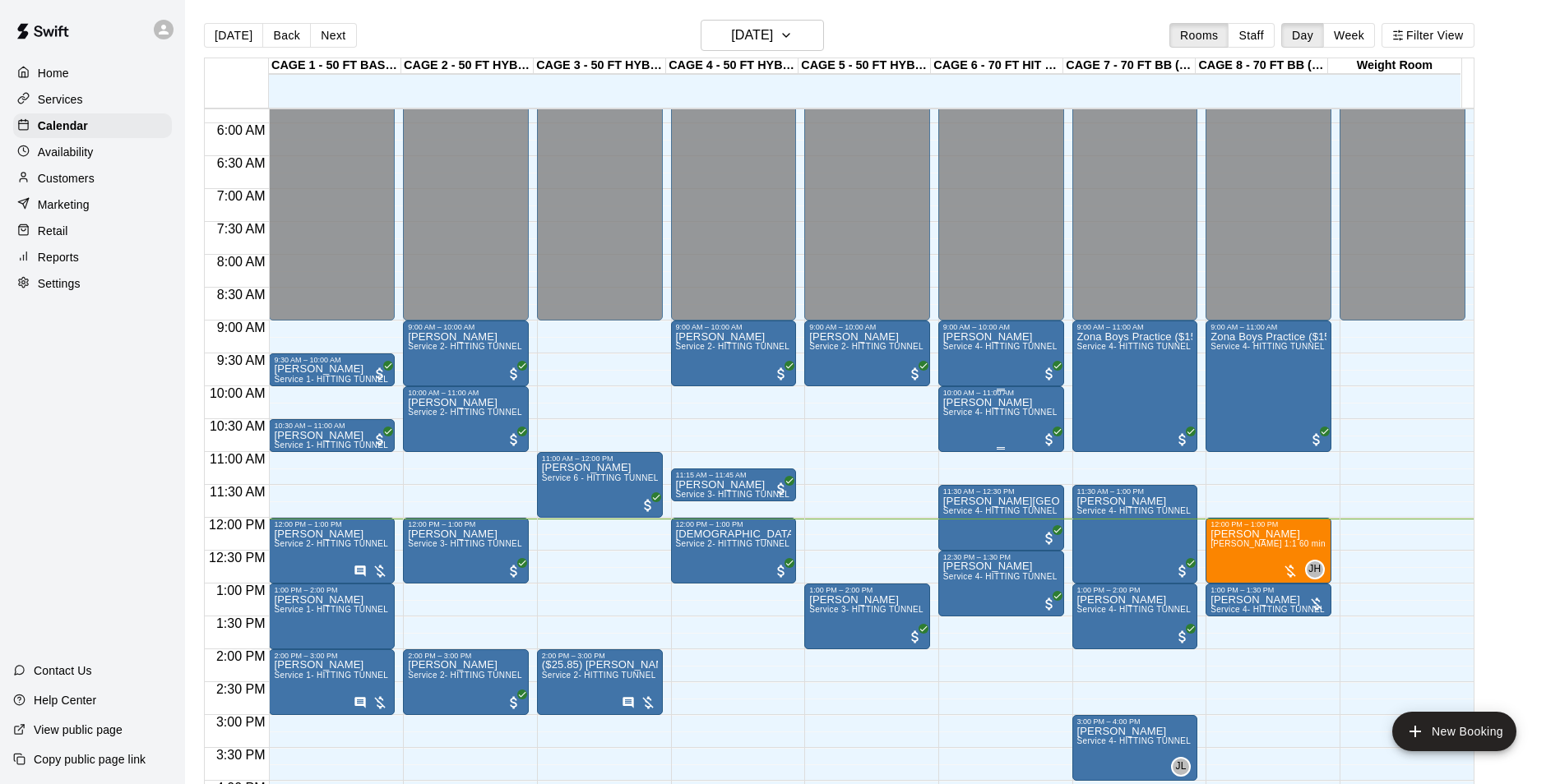
click at [987, 424] on div "[PERSON_NAME] Service 4- HITTING TUNNEL RENTAL - 70ft Baseball" at bounding box center [1001, 789] width 116 height 784
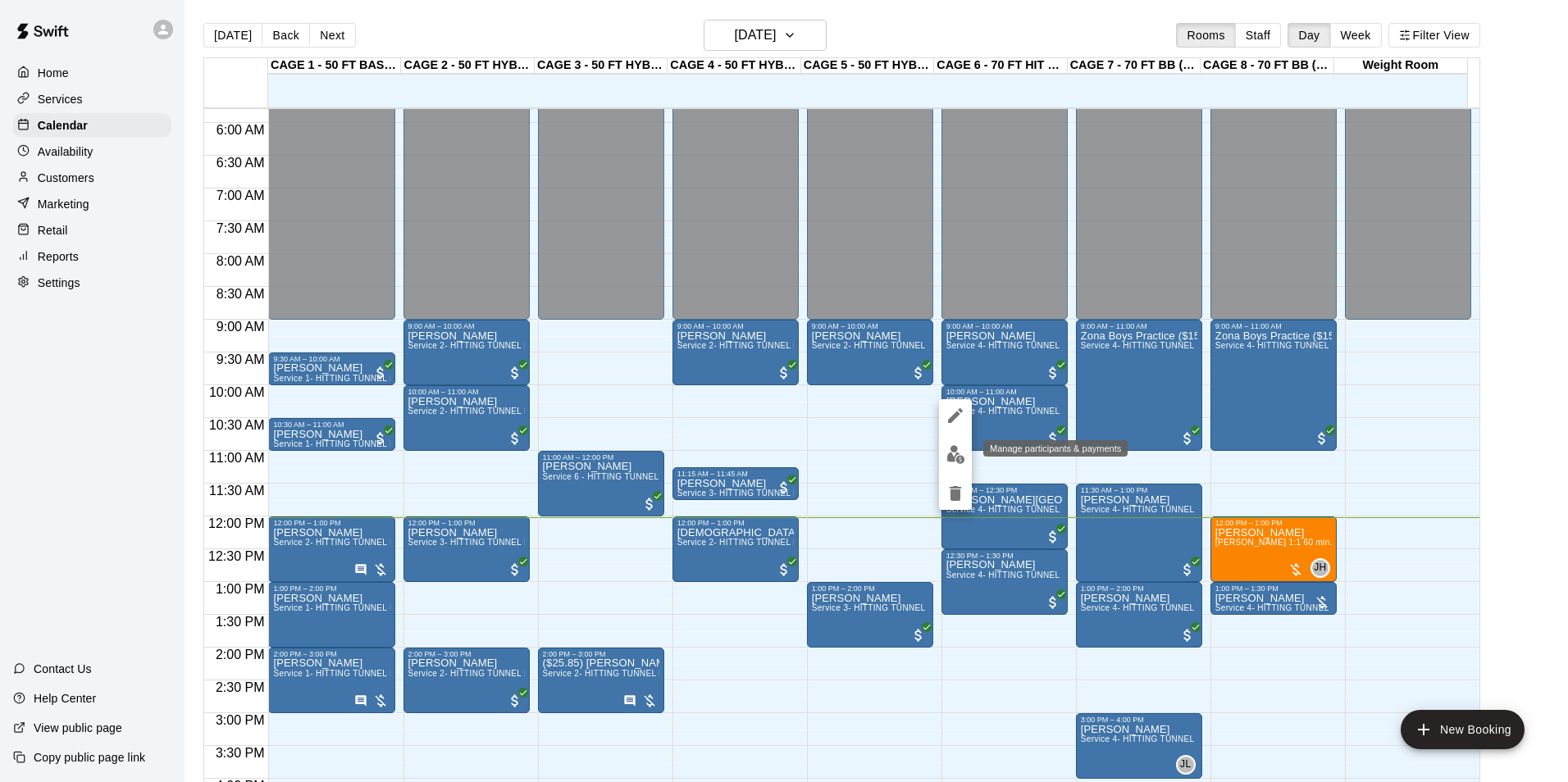
click at [961, 455] on img "edit" at bounding box center [956, 455] width 19 height 19
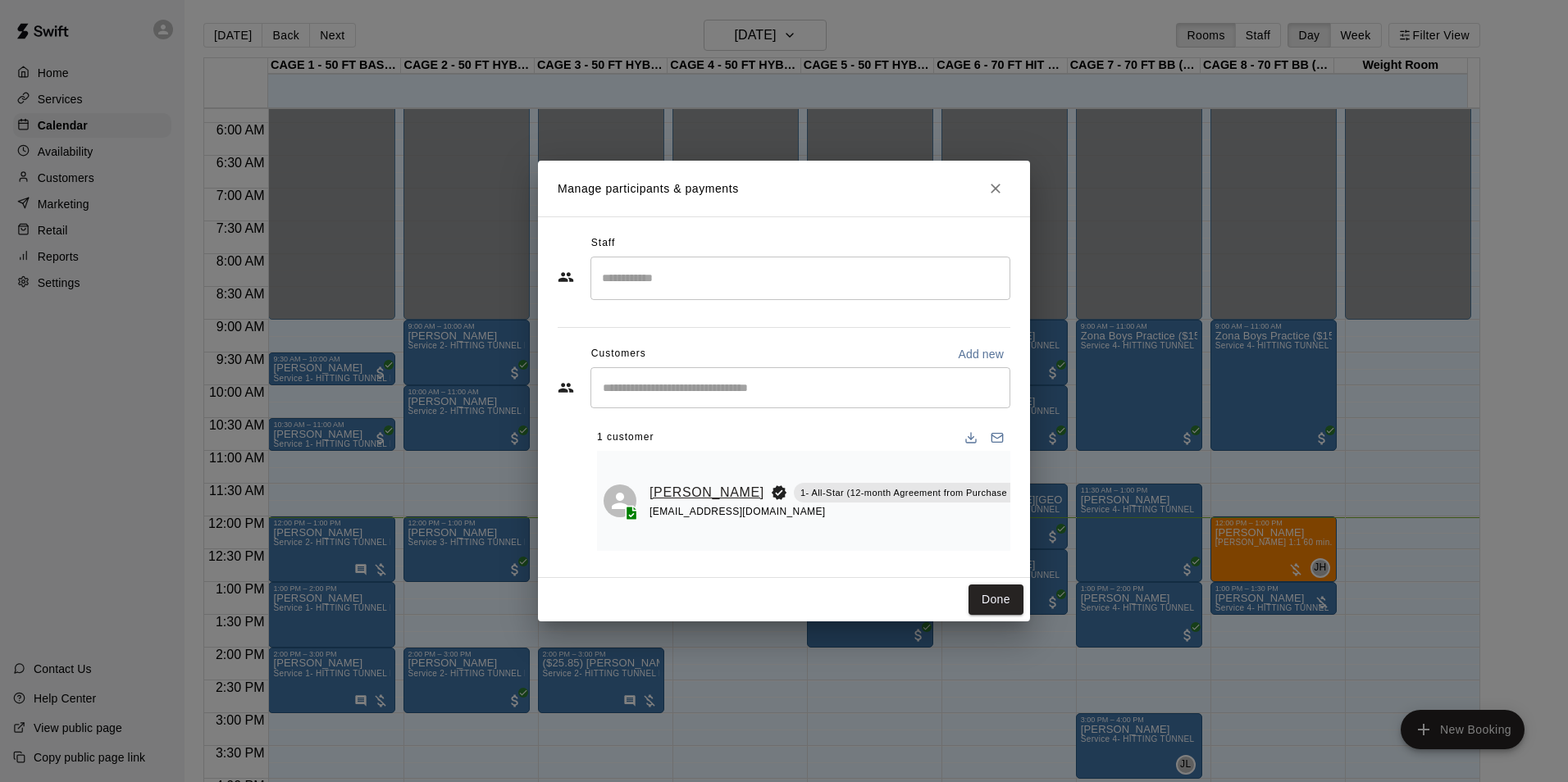
click at [664, 482] on link "[PERSON_NAME]" at bounding box center [707, 492] width 115 height 21
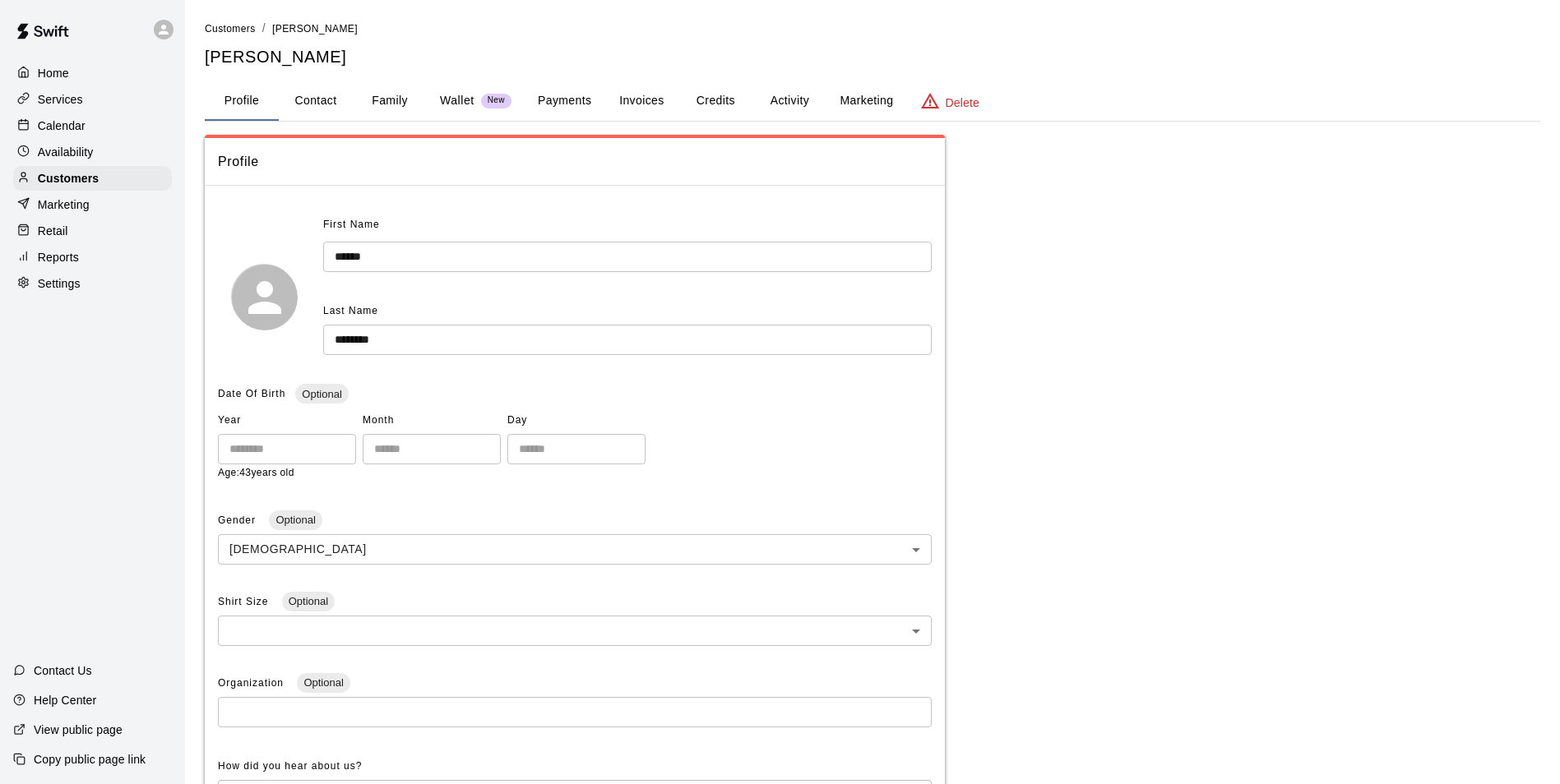
click at [691, 86] on button "Credits" at bounding box center [715, 101] width 74 height 39
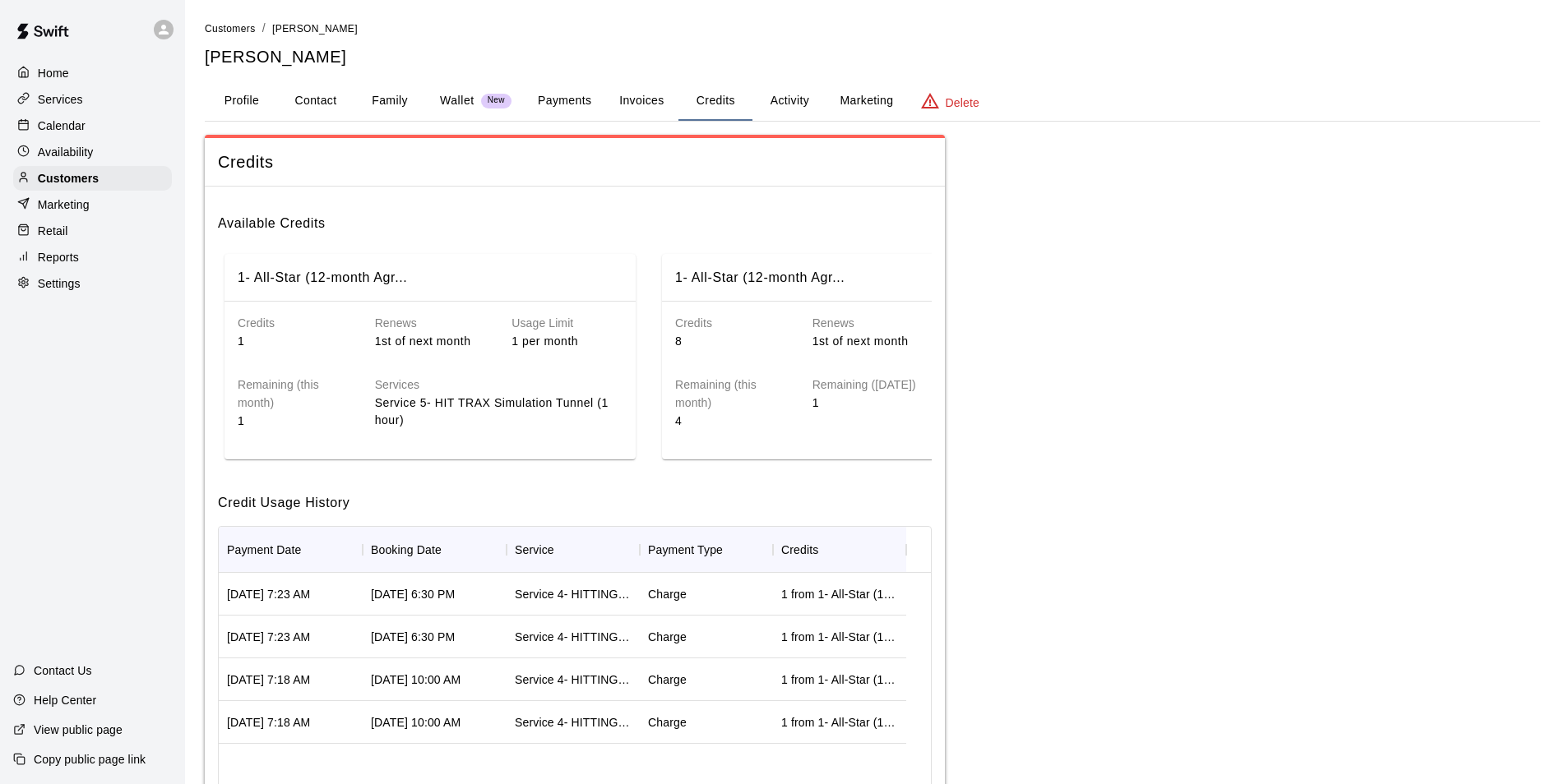
click at [621, 113] on button "Invoices" at bounding box center [640, 101] width 74 height 39
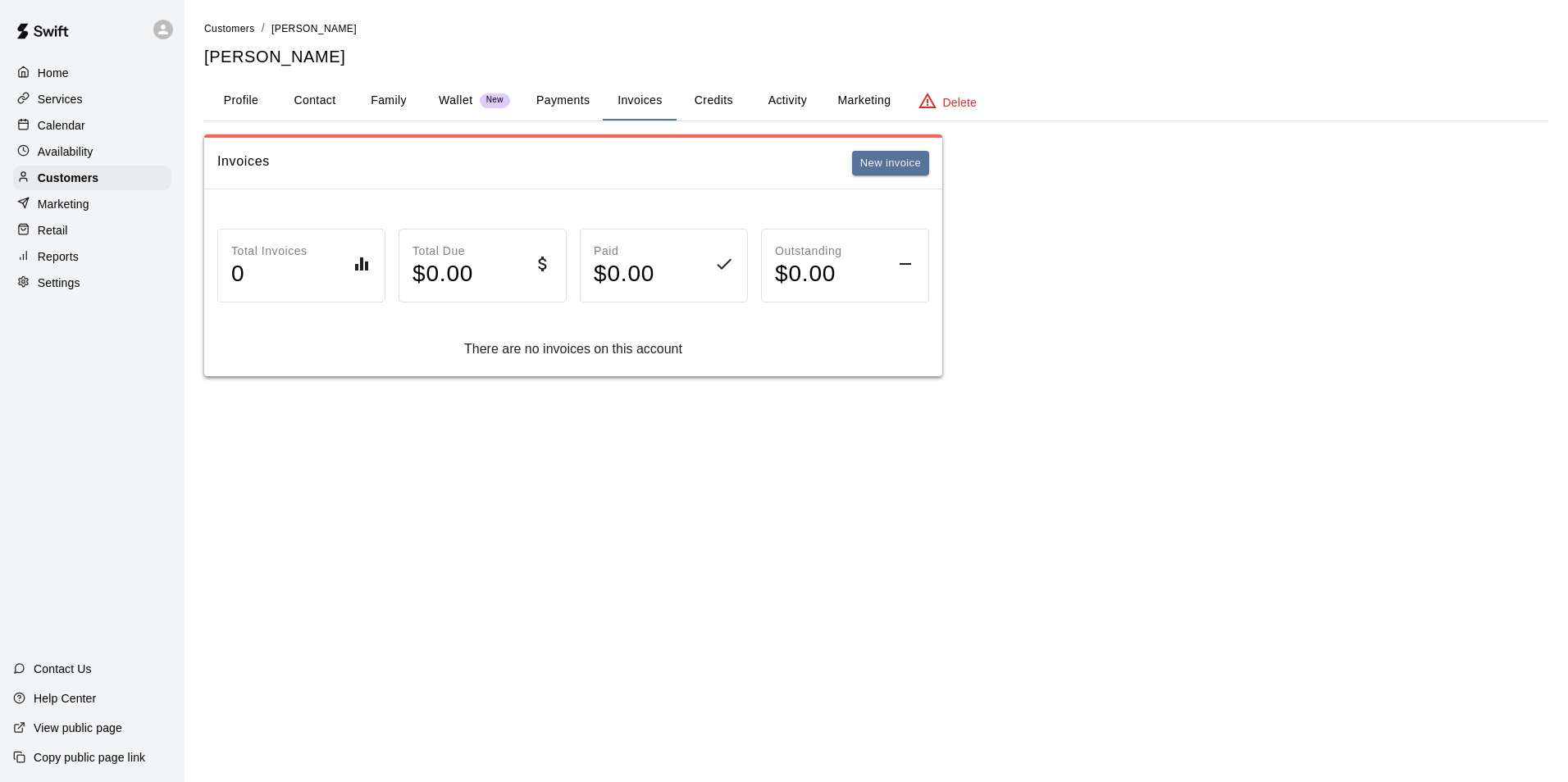
click at [786, 95] on button "Activity" at bounding box center [787, 100] width 74 height 39
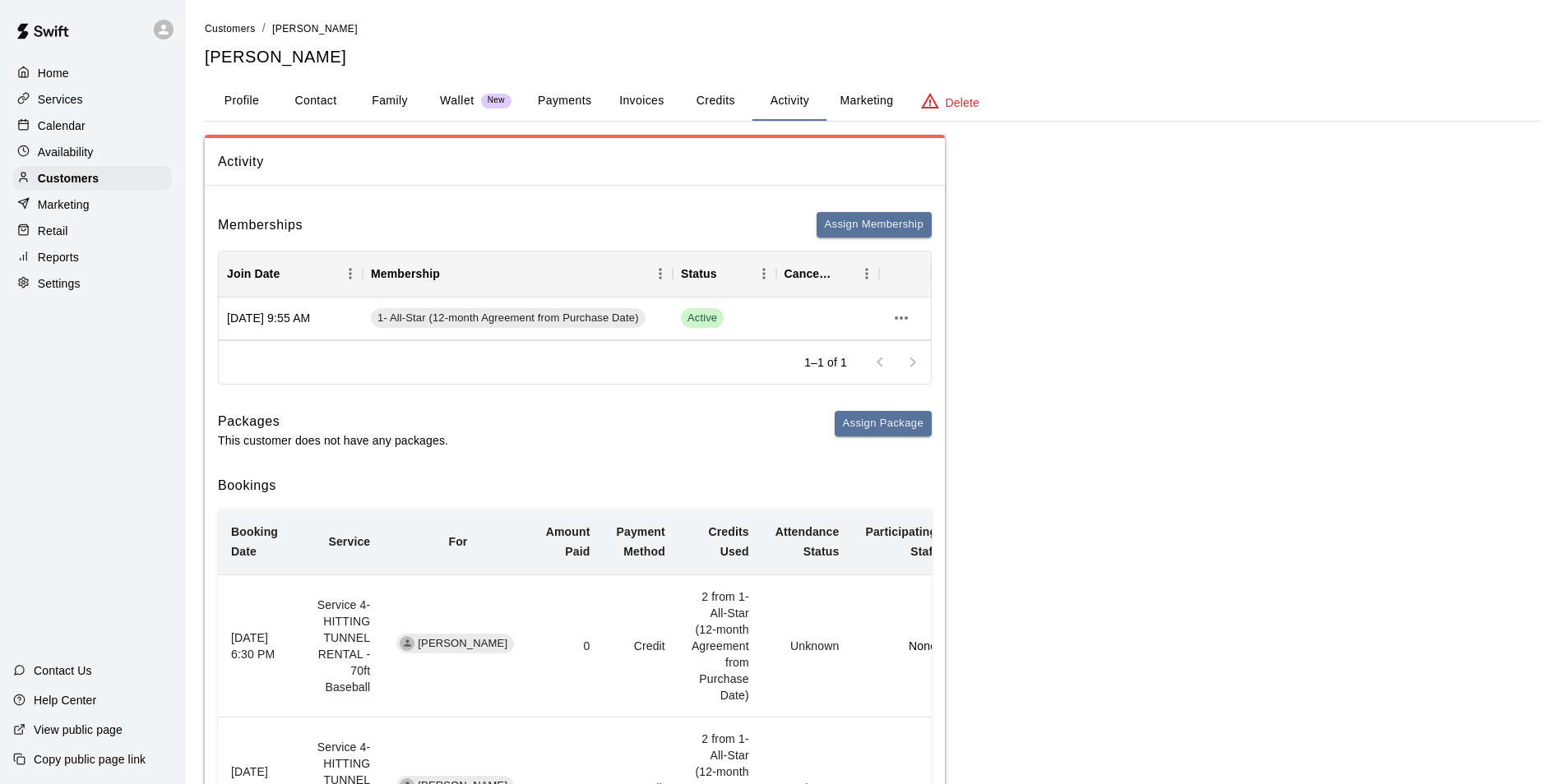
click at [338, 102] on button "Contact" at bounding box center [315, 101] width 74 height 39
select select "**"
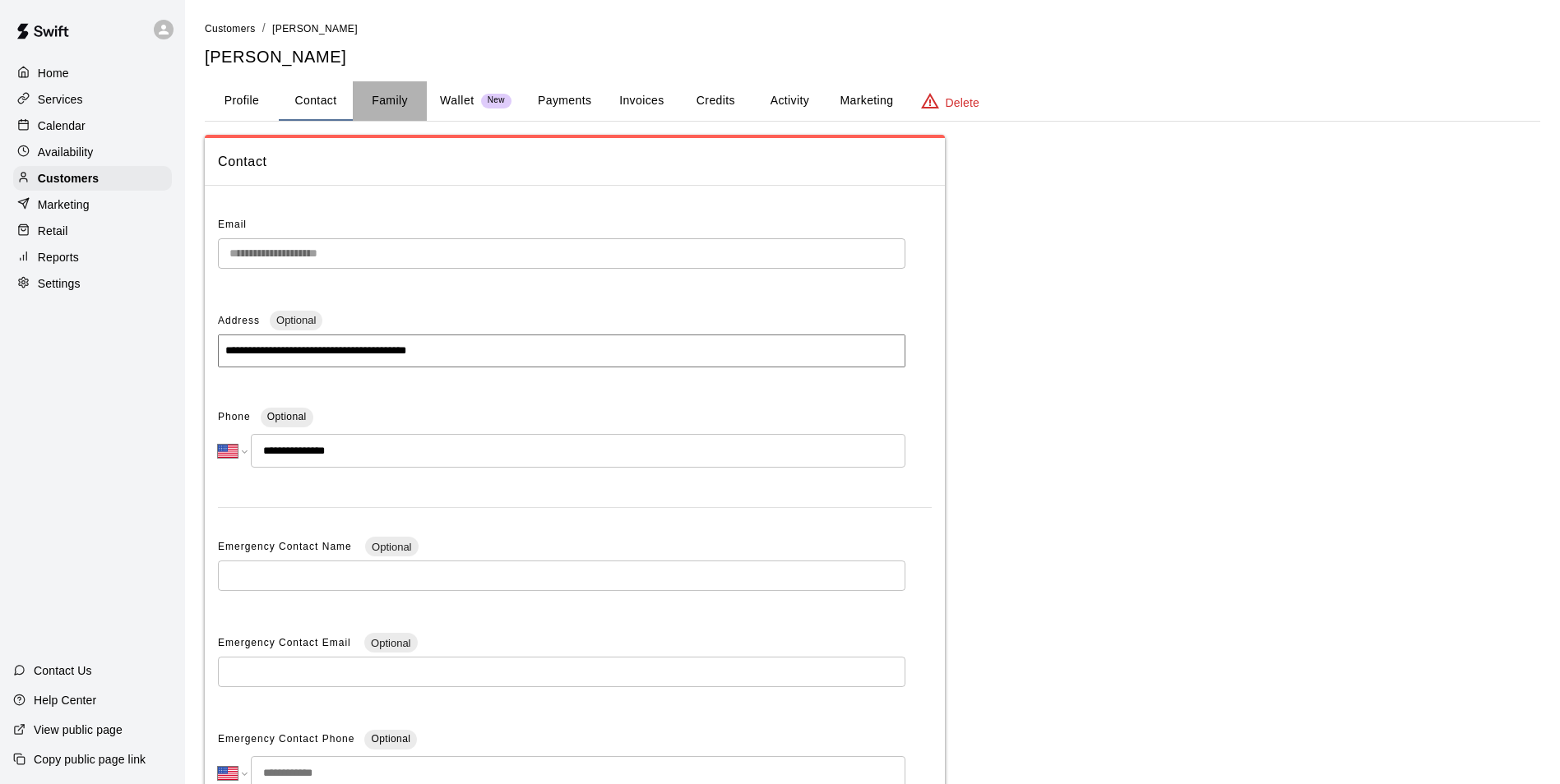
click at [379, 103] on button "Family" at bounding box center [389, 101] width 74 height 39
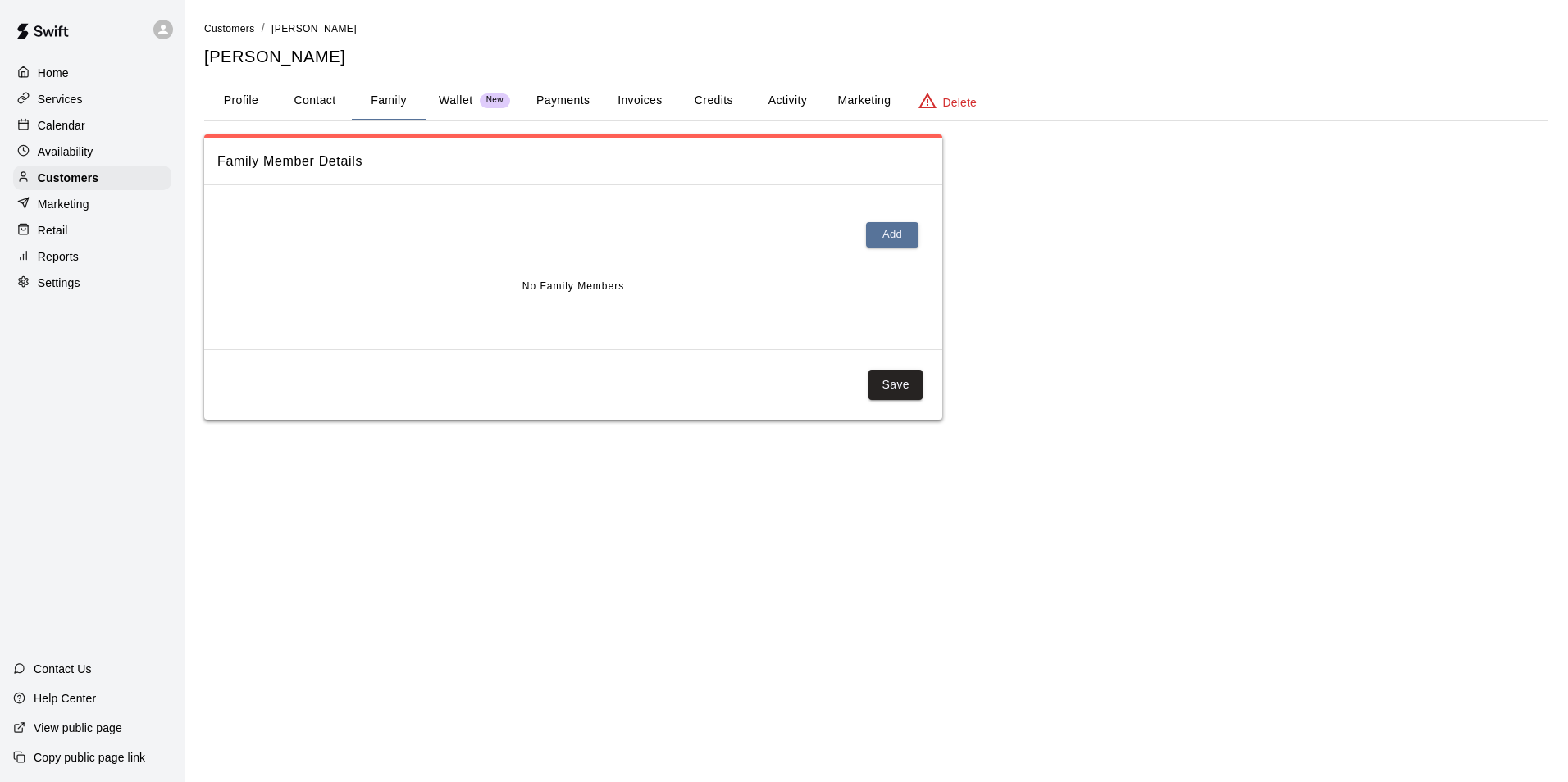
click at [438, 99] on button "Wallet New" at bounding box center [474, 100] width 98 height 39
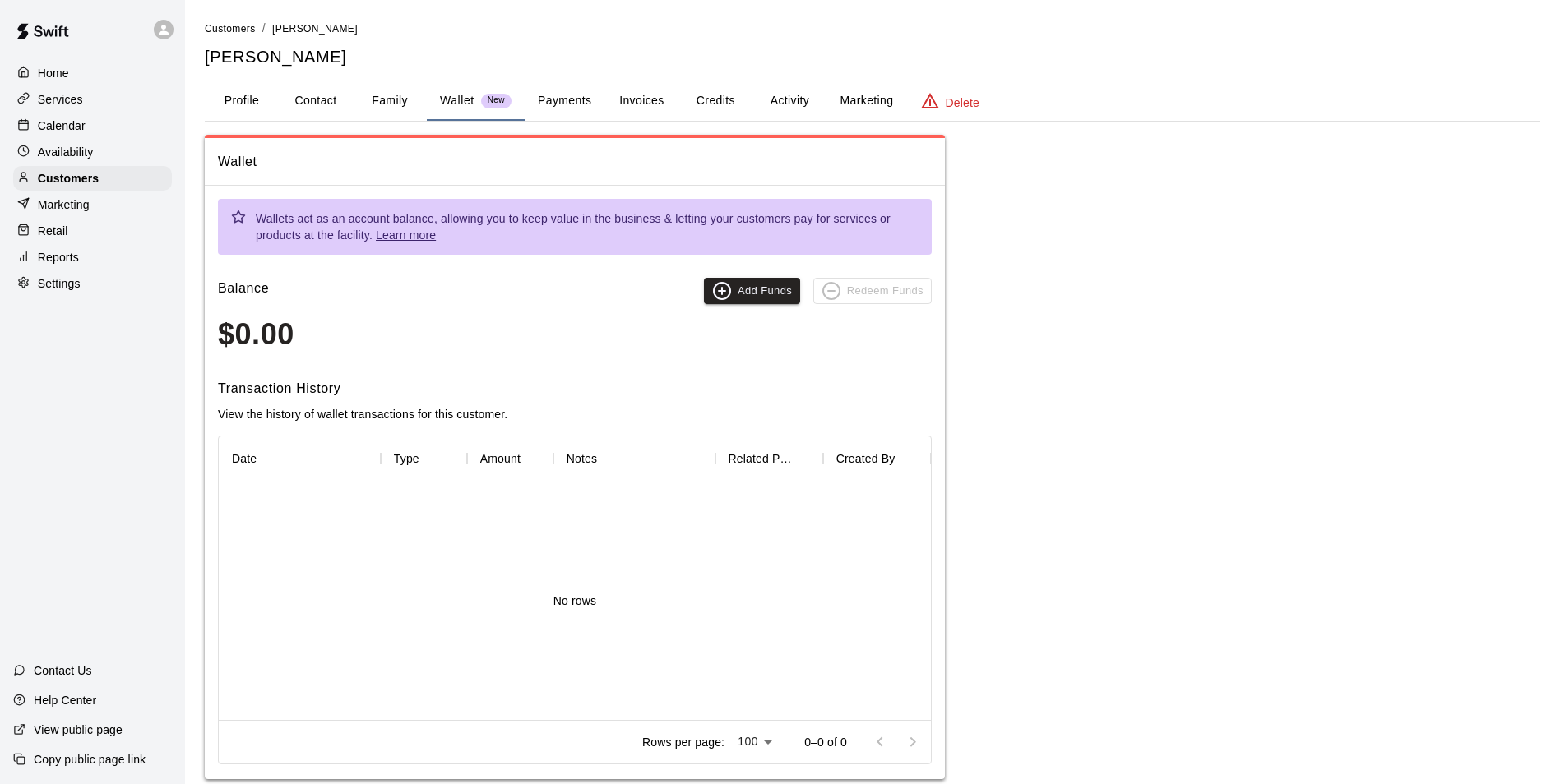
click at [541, 106] on button "Payments" at bounding box center [564, 101] width 80 height 39
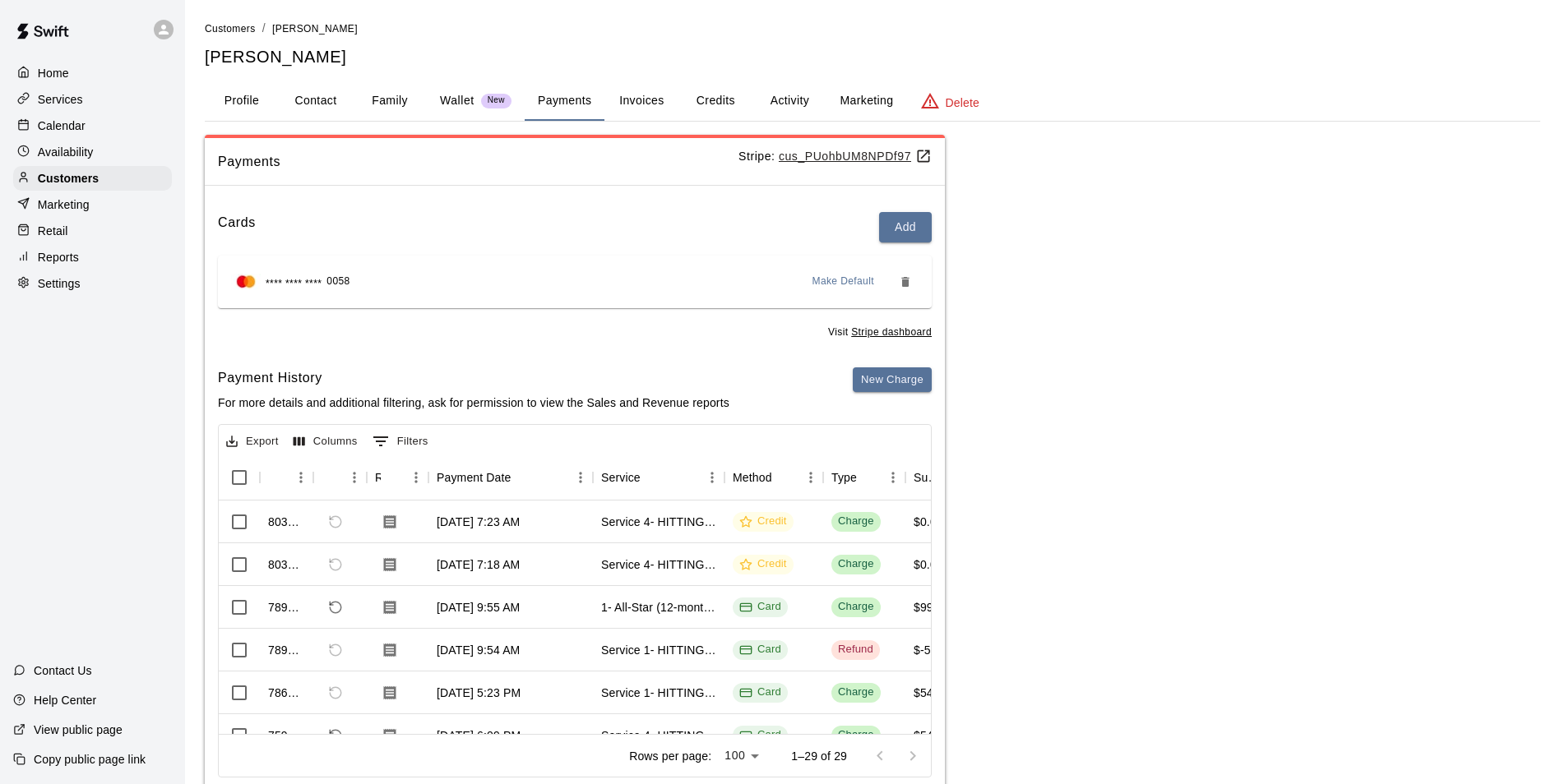
click at [314, 111] on button "Contact" at bounding box center [315, 101] width 74 height 39
select select "**"
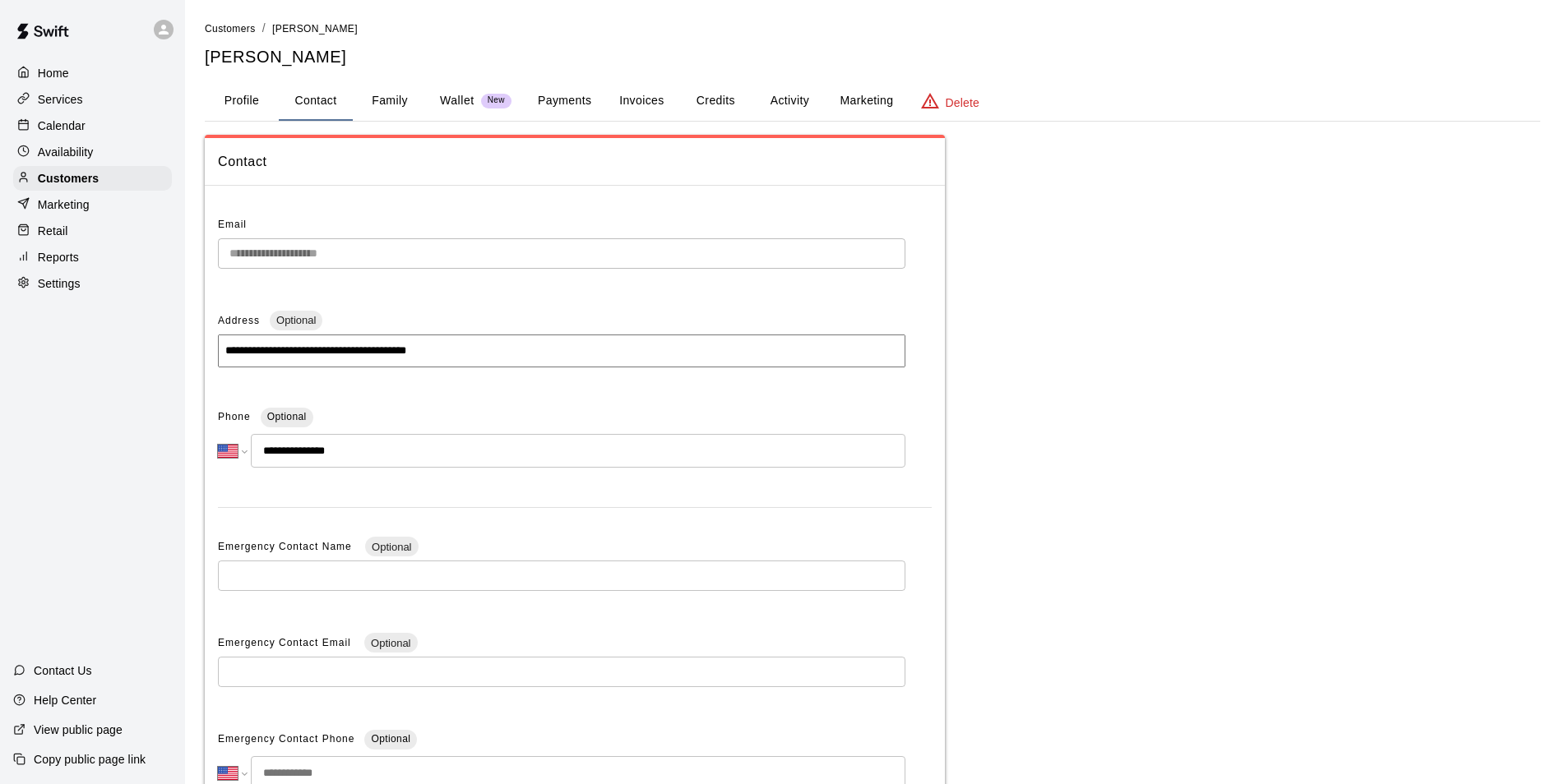
click at [276, 96] on button "Profile" at bounding box center [242, 101] width 74 height 39
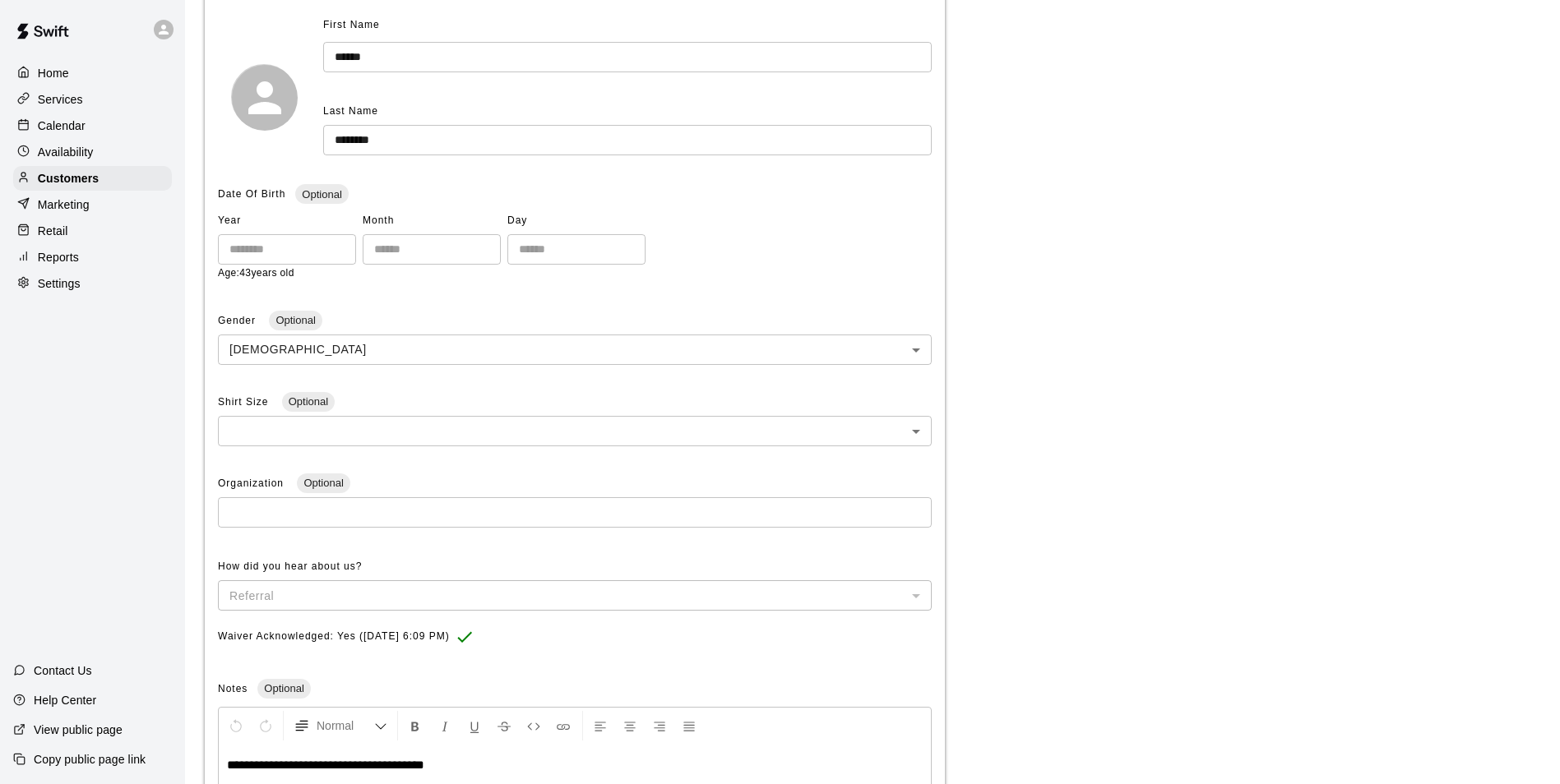
scroll to position [27, 0]
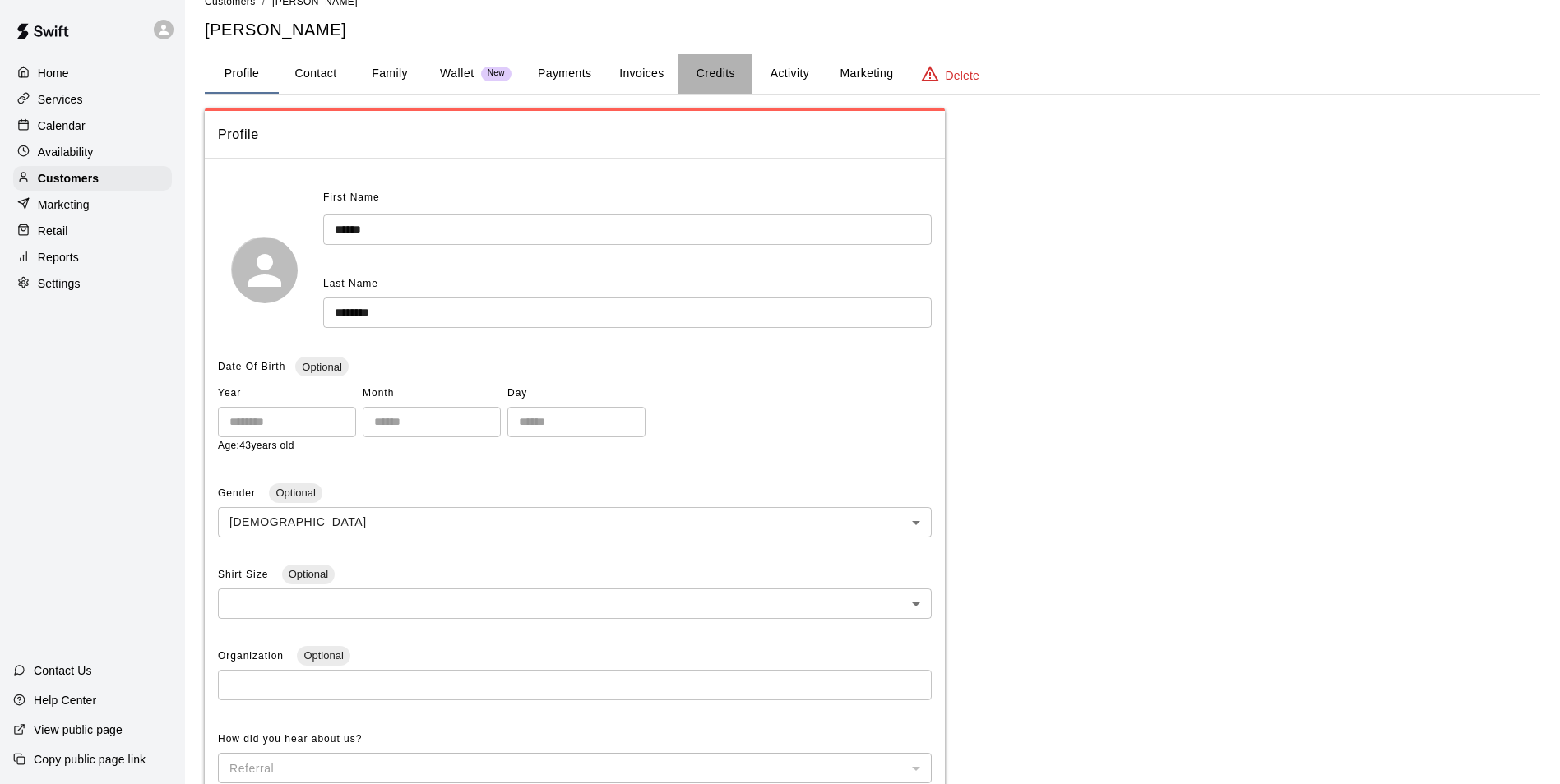
click at [737, 84] on button "Credits" at bounding box center [715, 74] width 74 height 39
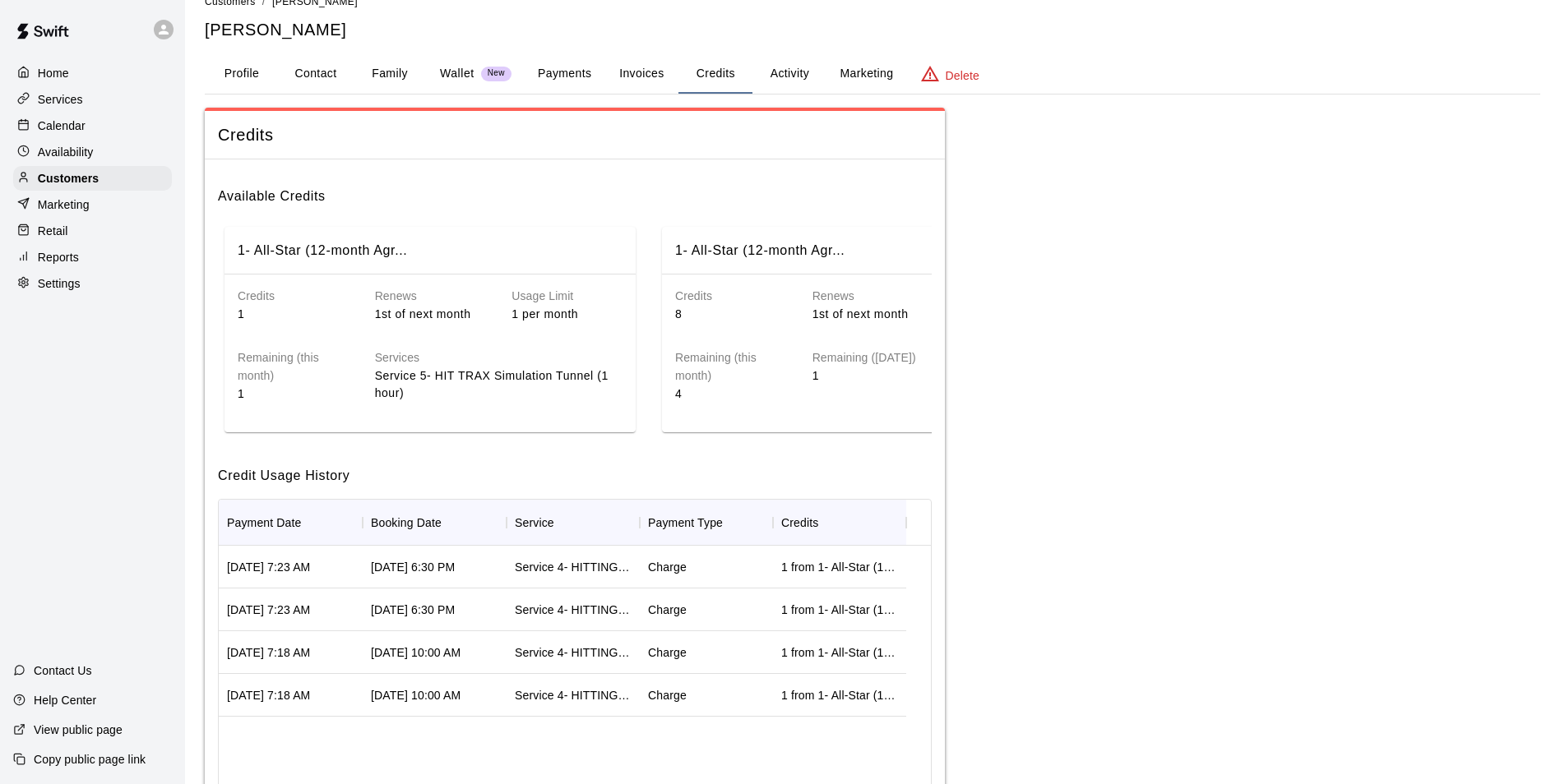
click at [807, 78] on button "Activity" at bounding box center [789, 74] width 74 height 39
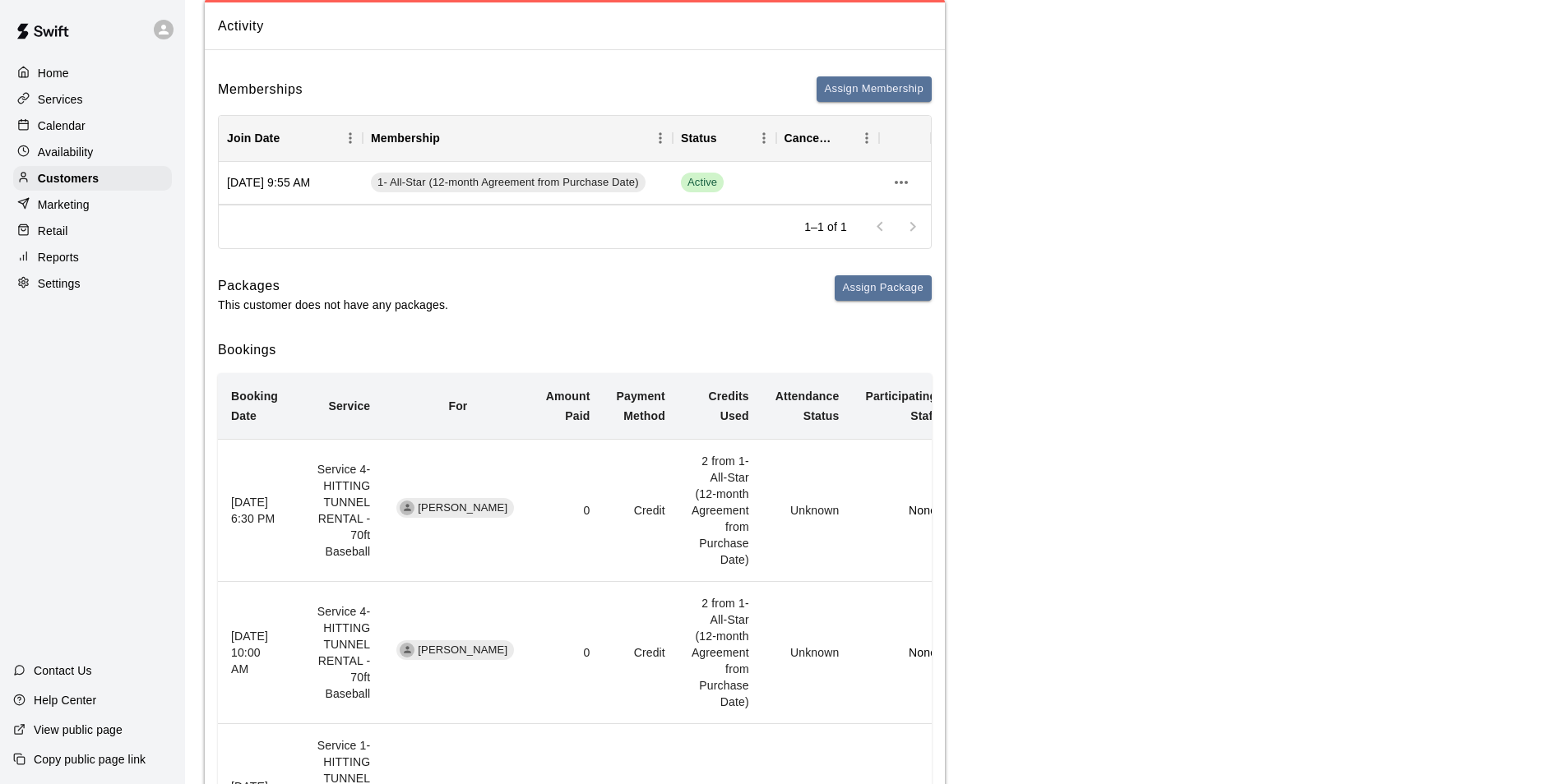
scroll to position [274, 0]
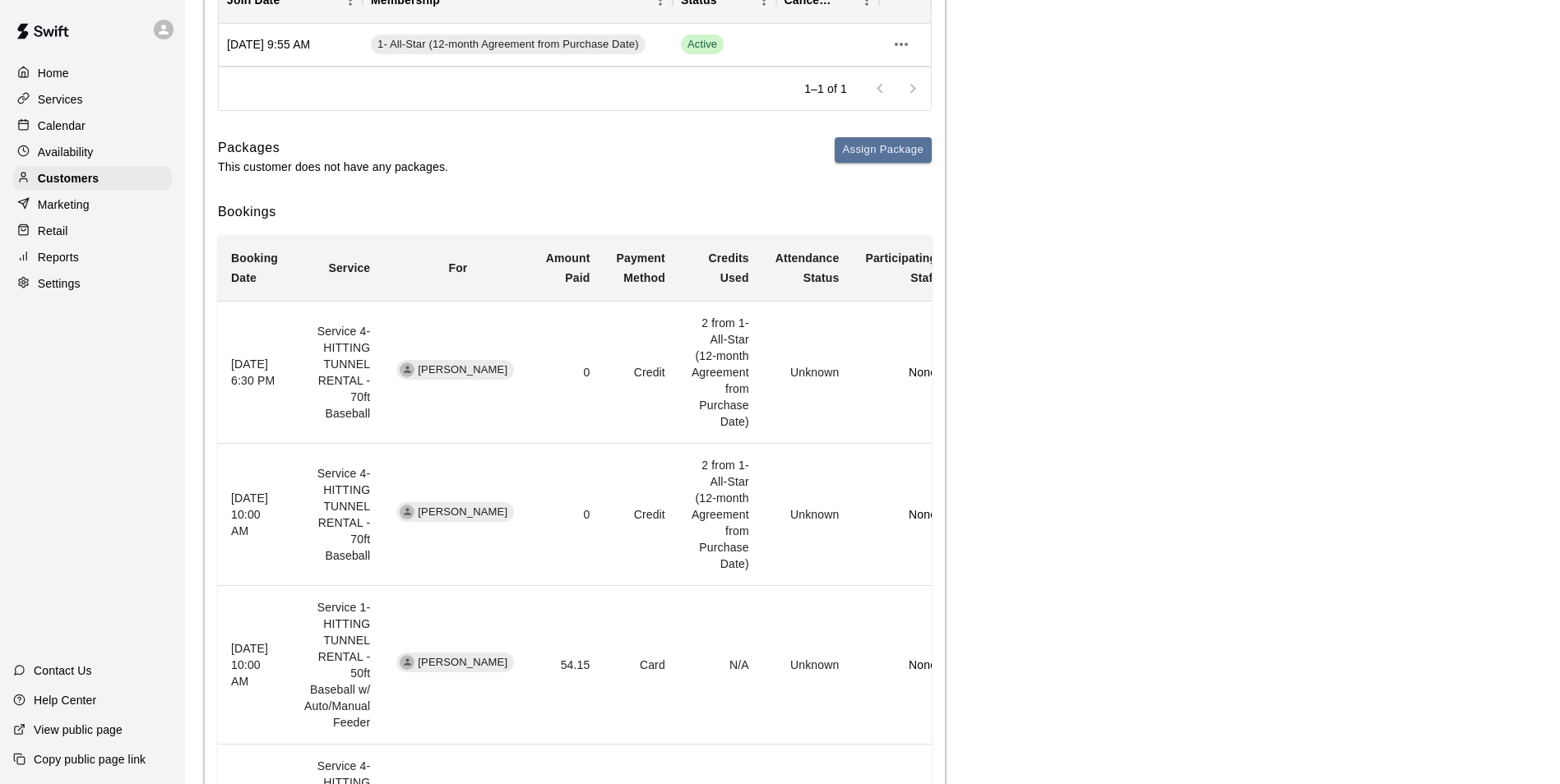
click at [108, 168] on div "Home Services Calendar Availability Customers Marketing Retail Reports Settings" at bounding box center [92, 178] width 185 height 239
click at [108, 165] on div "Availability" at bounding box center [93, 152] width 159 height 25
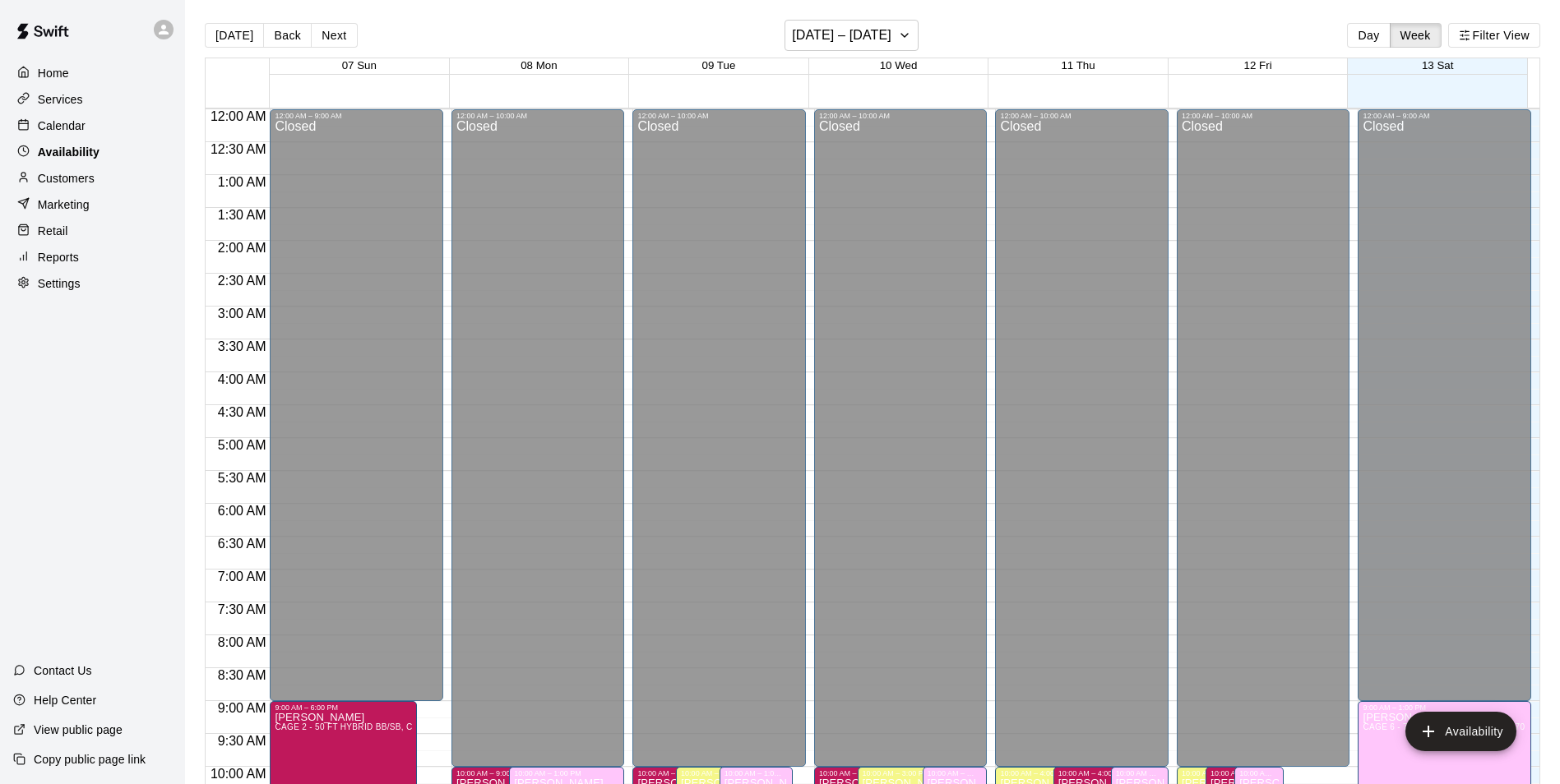
scroll to position [793, 0]
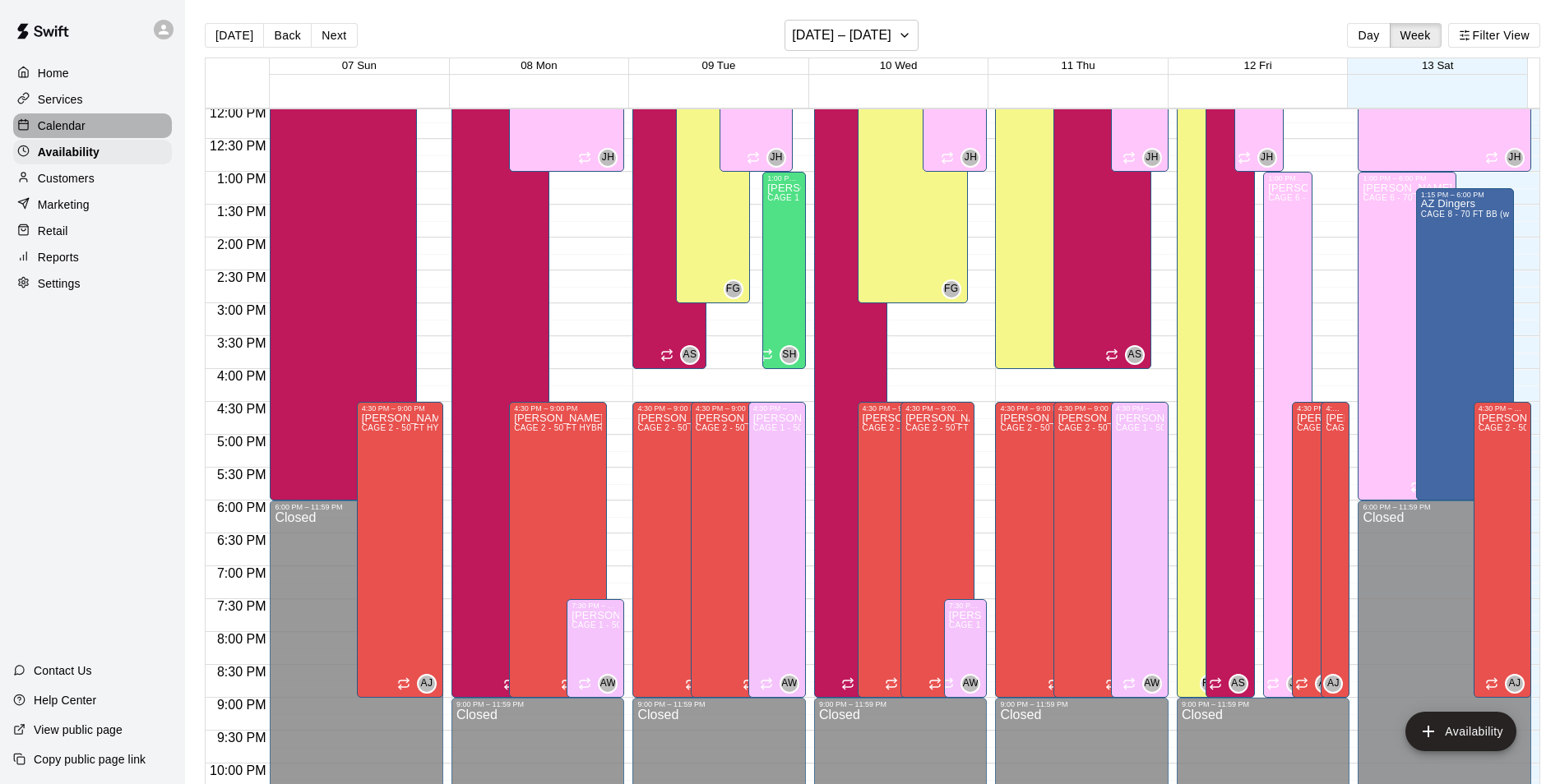
click at [109, 137] on div "Calendar" at bounding box center [93, 126] width 159 height 25
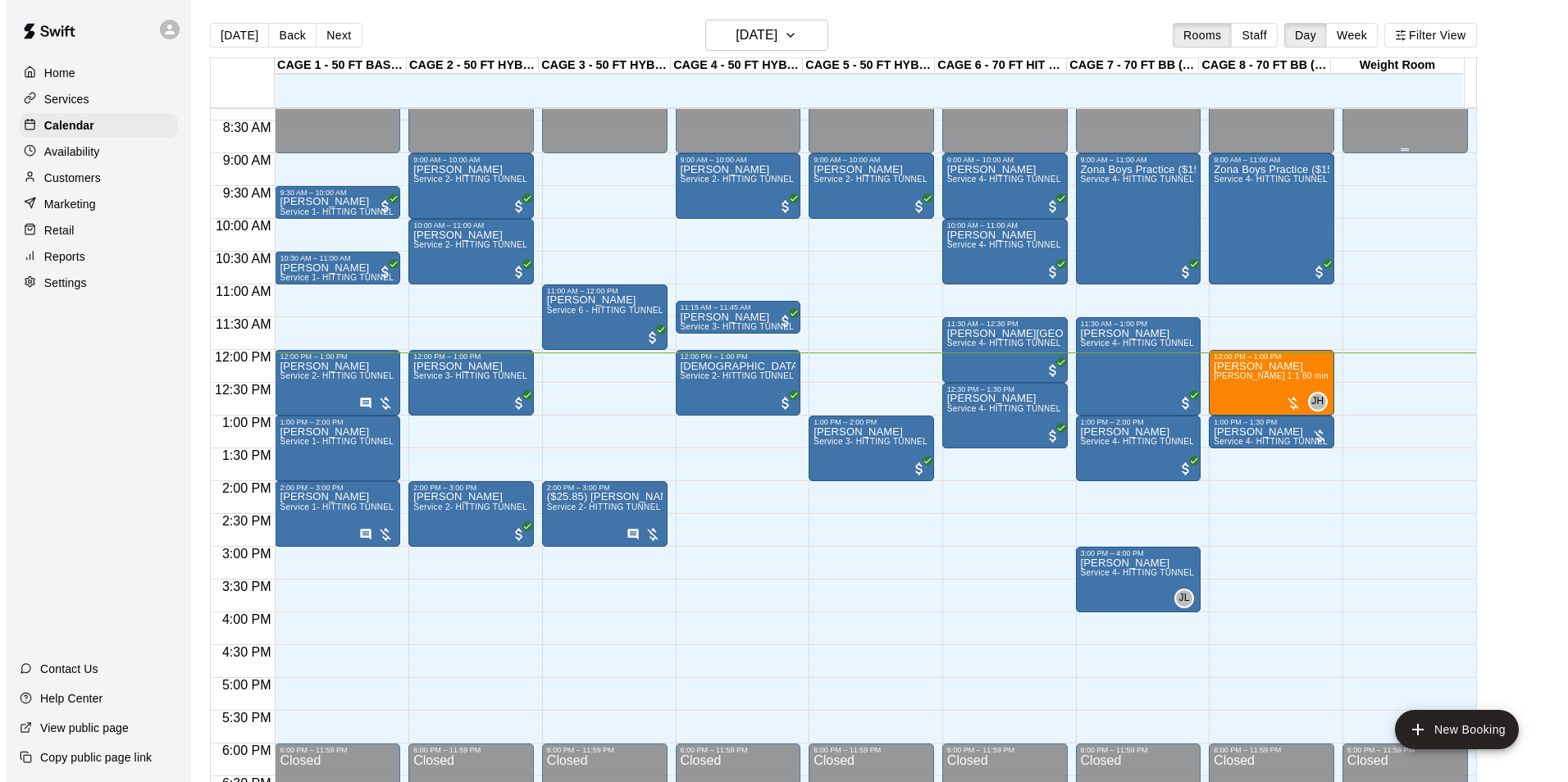
scroll to position [463, 0]
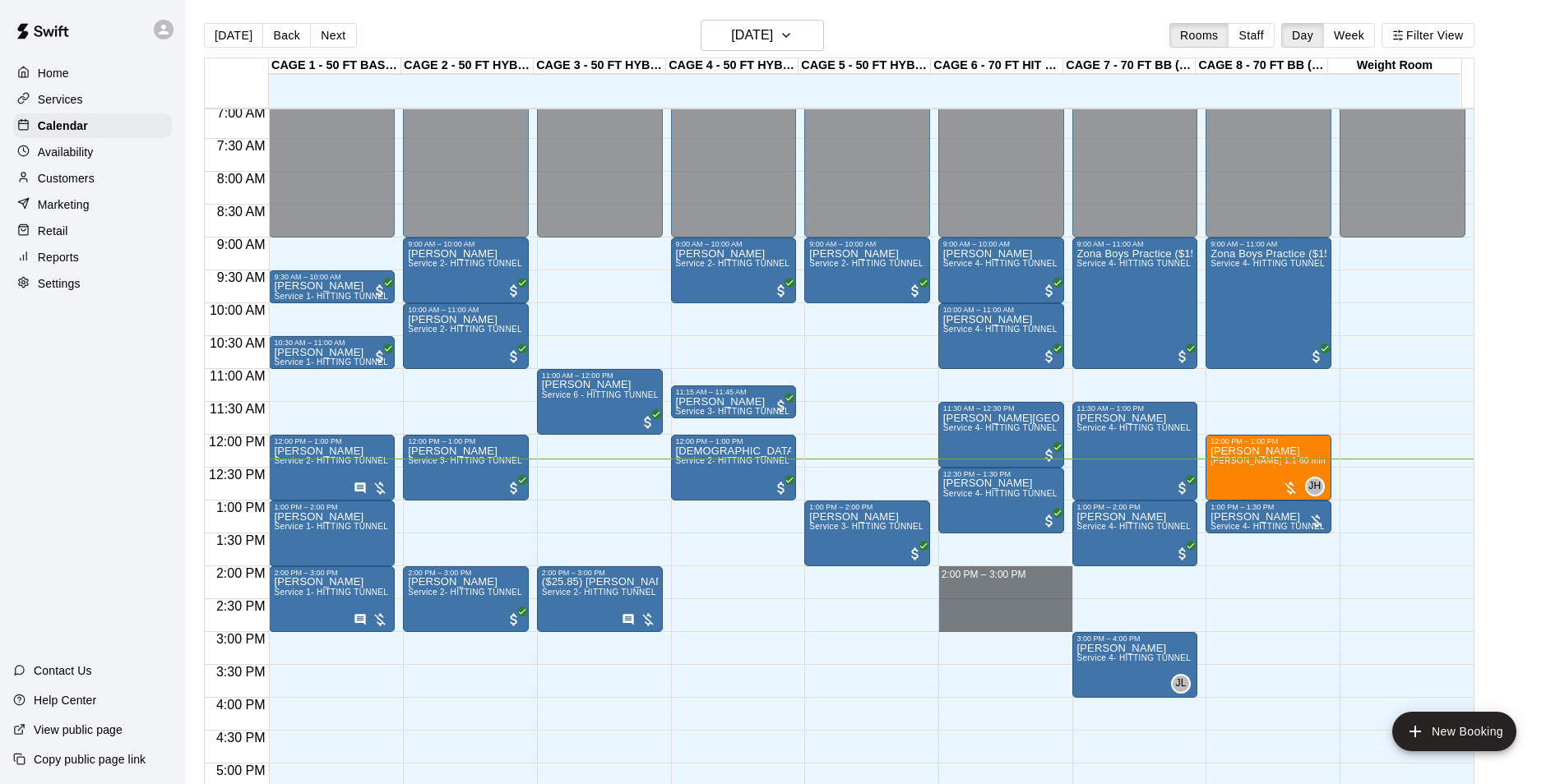
drag, startPoint x: 1024, startPoint y: 568, endPoint x: 1017, endPoint y: 627, distance: 59.4
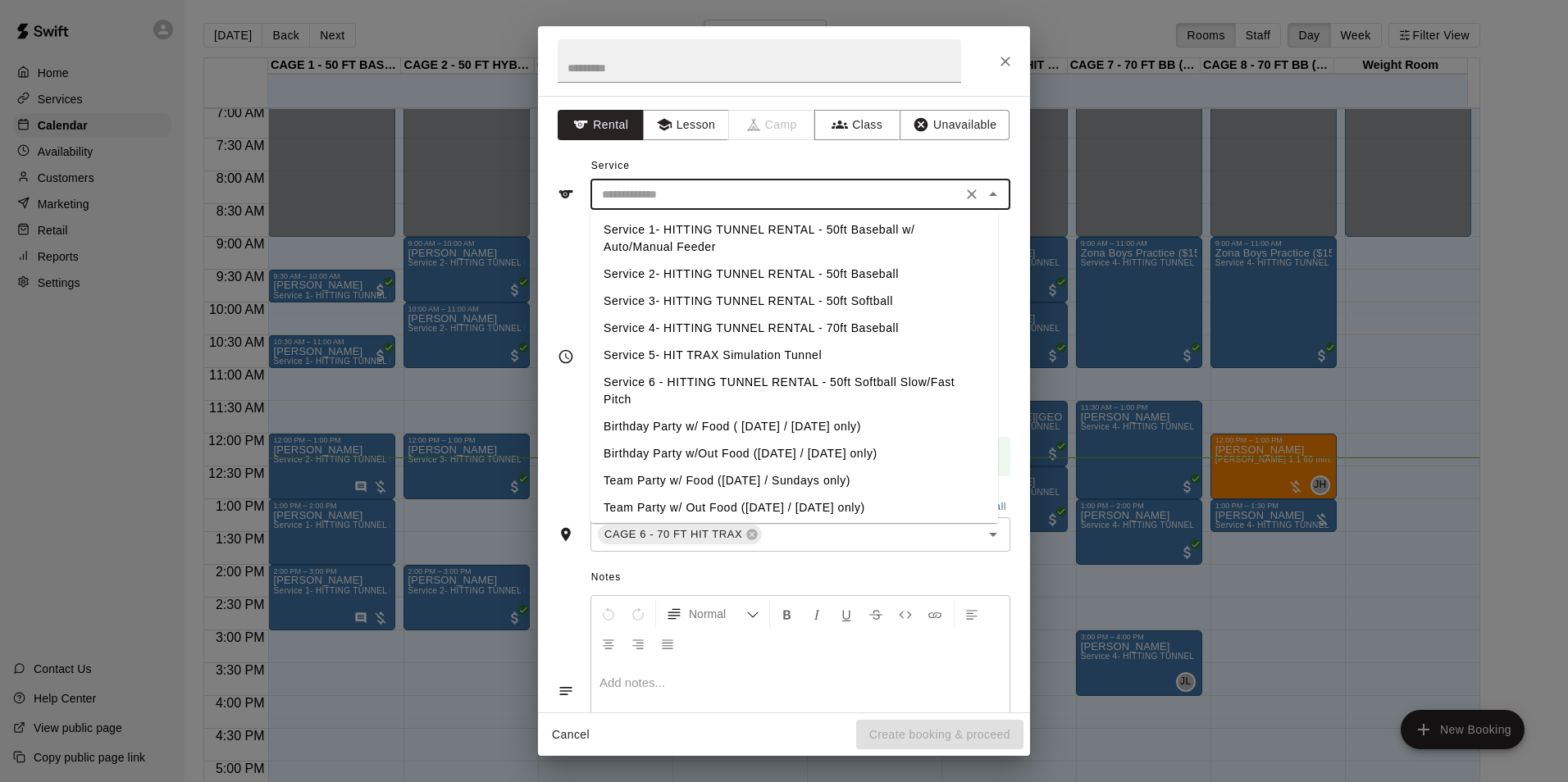
click at [758, 202] on input "text" at bounding box center [776, 194] width 361 height 20
click at [875, 326] on li "Service 4- HITTING TUNNEL RENTAL - 70ft Baseball" at bounding box center [795, 328] width 407 height 27
type input "**********"
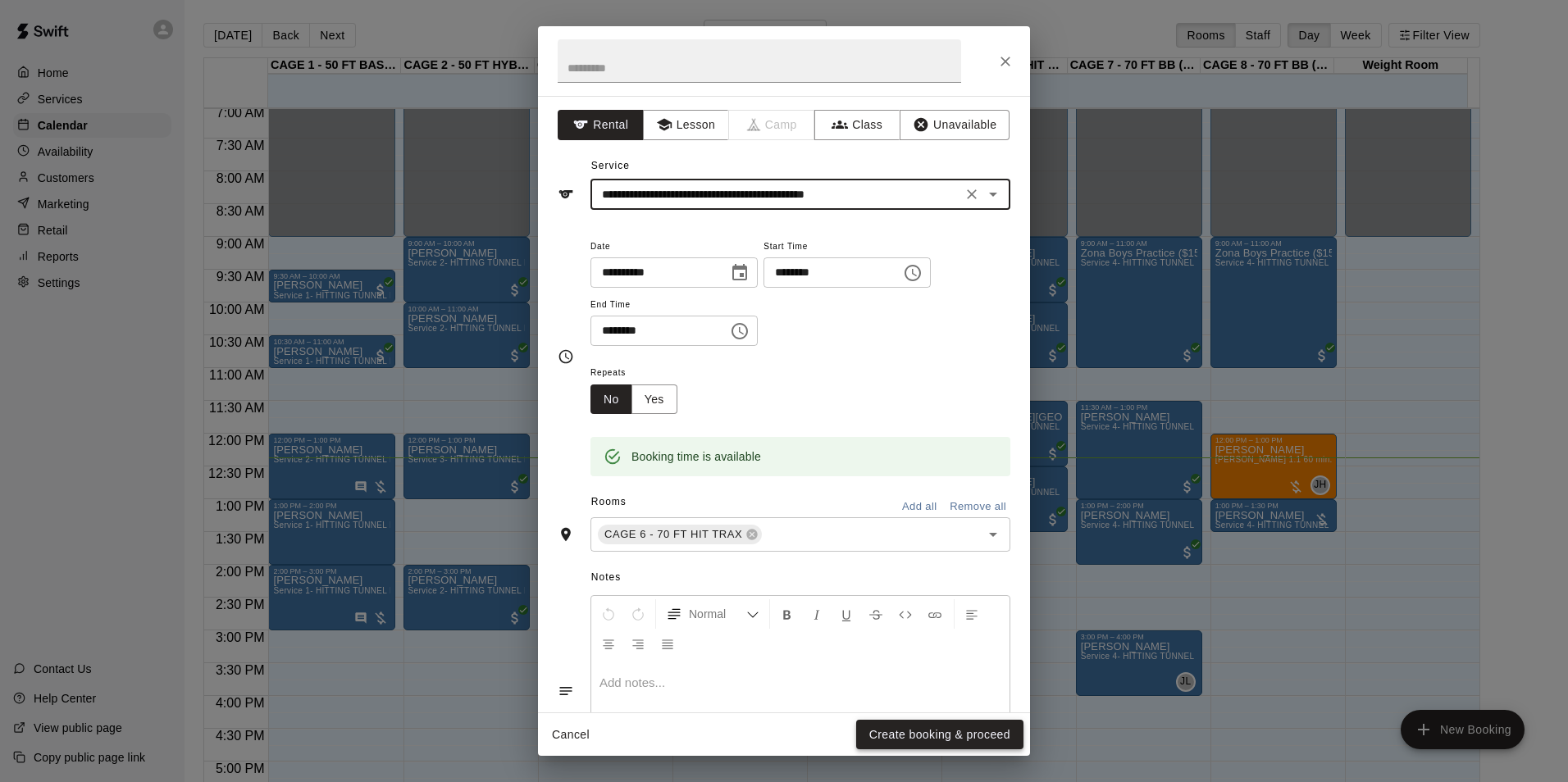
click at [996, 731] on button "Create booking & proceed" at bounding box center [940, 735] width 167 height 31
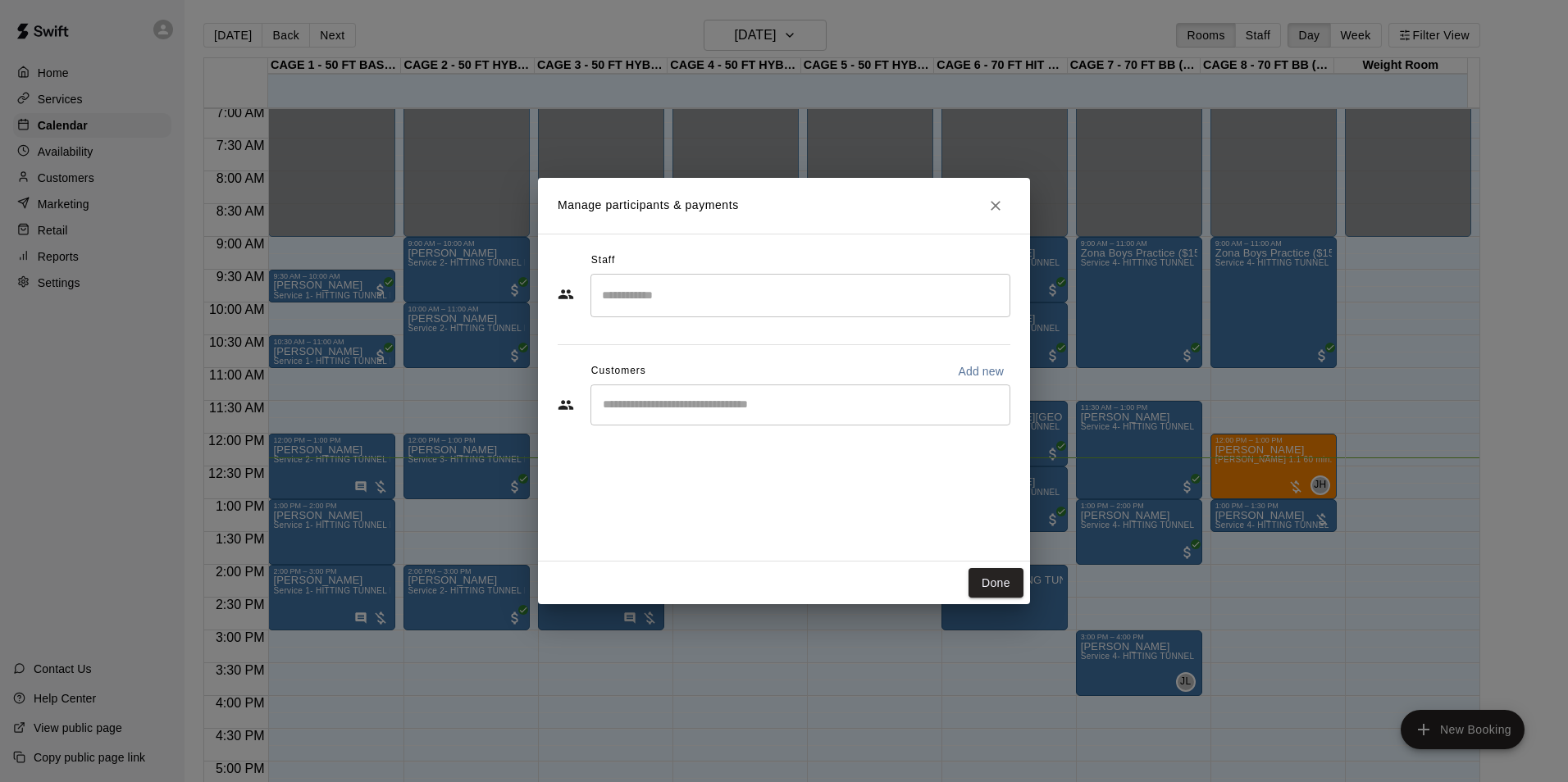
click at [712, 417] on div "​" at bounding box center [800, 404] width 420 height 41
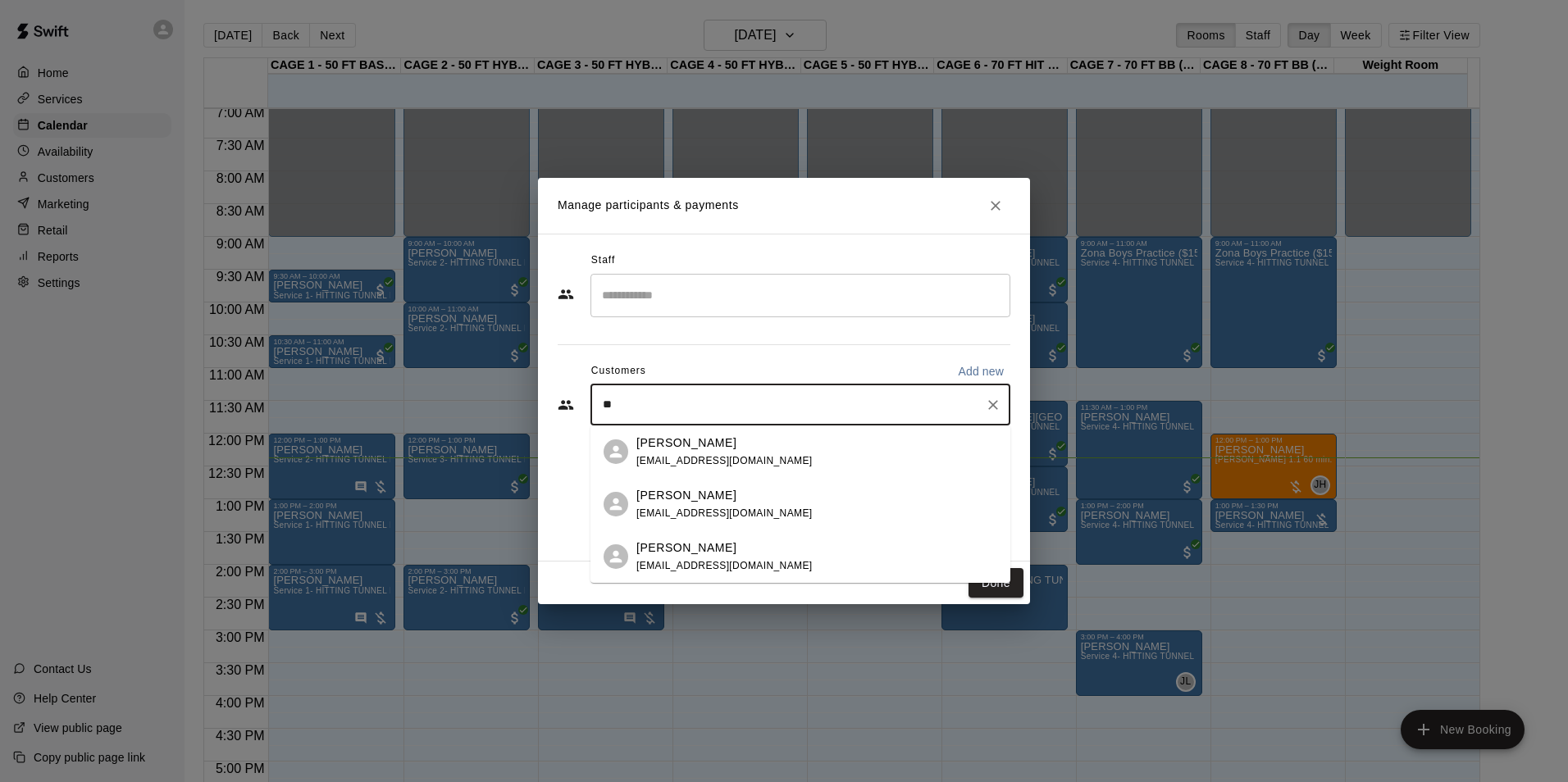
type input "*"
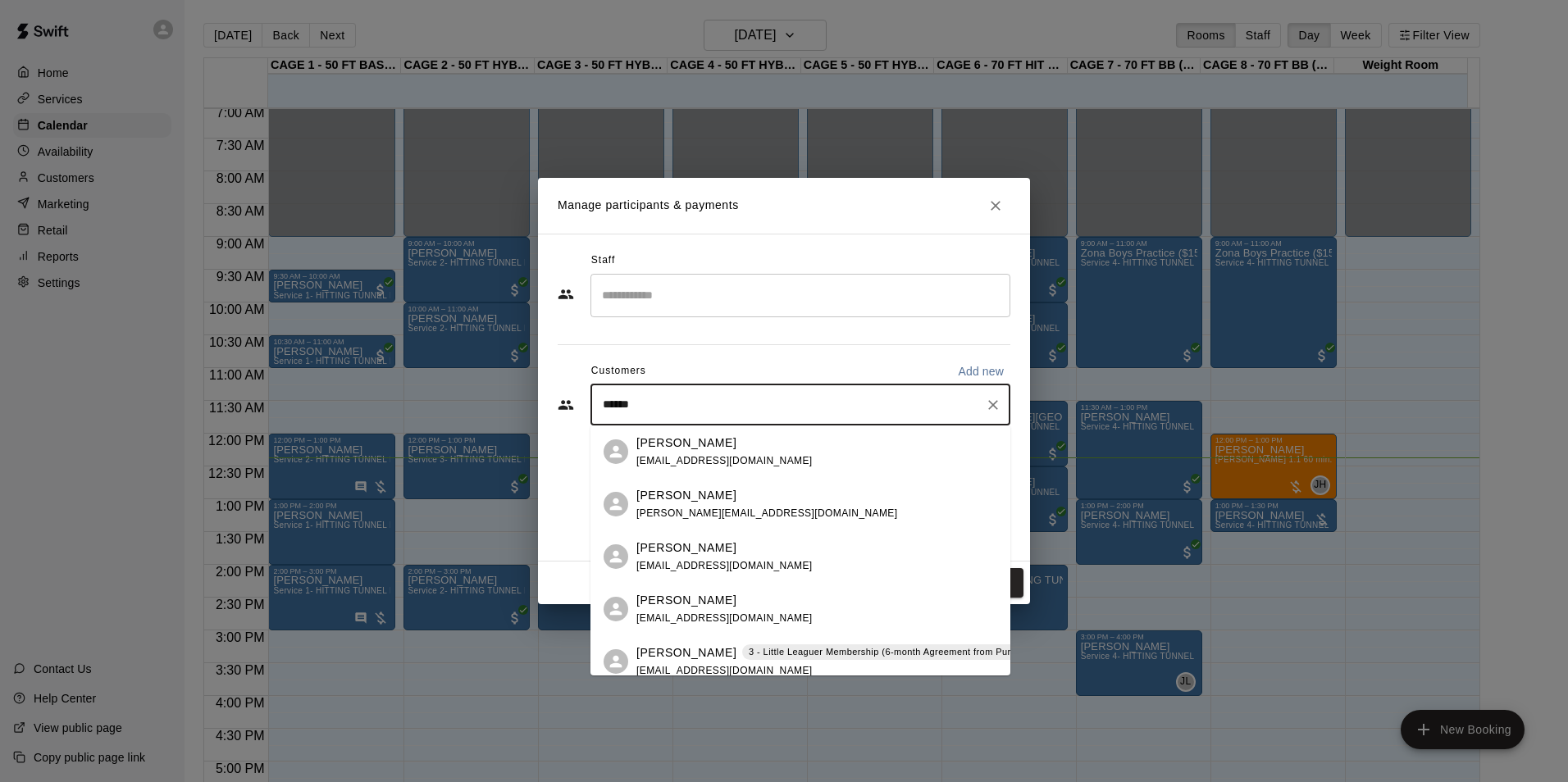
scroll to position [82, 0]
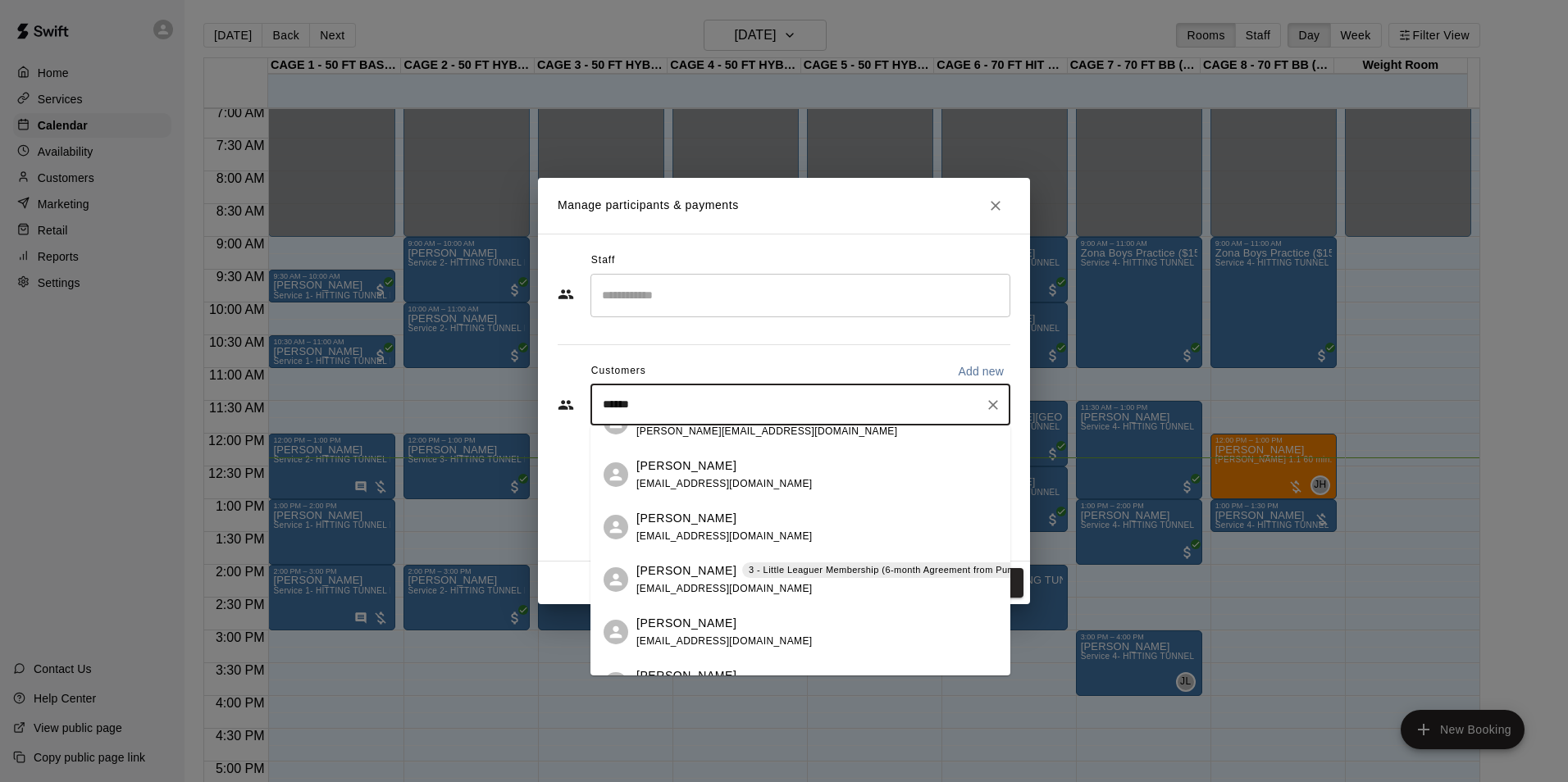
click at [775, 401] on input "******" at bounding box center [788, 404] width 381 height 16
click at [927, 411] on input "******" at bounding box center [788, 404] width 381 height 16
click at [928, 422] on div "****** ​" at bounding box center [800, 404] width 420 height 41
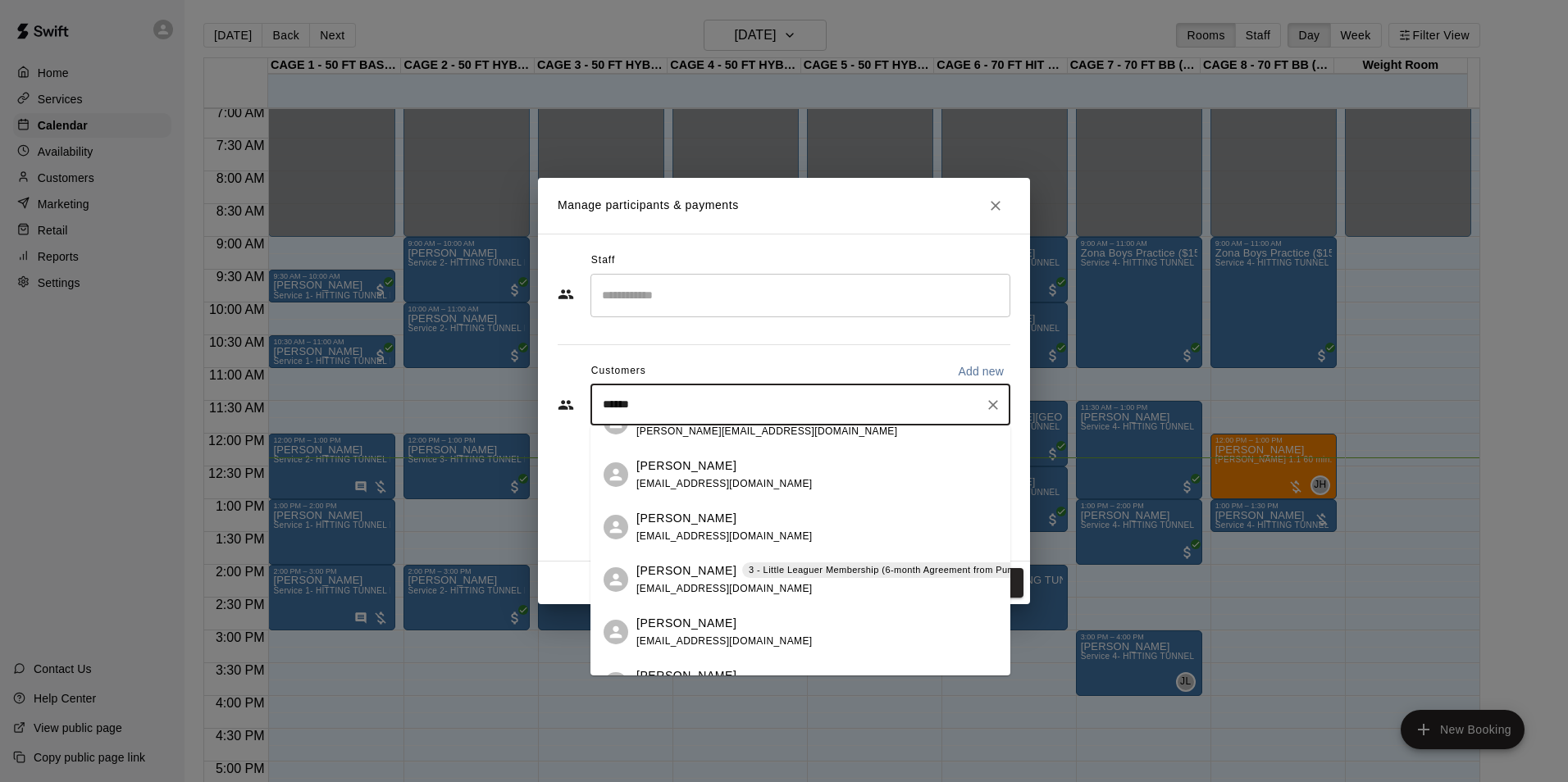
click at [934, 399] on input "******" at bounding box center [788, 404] width 381 height 16
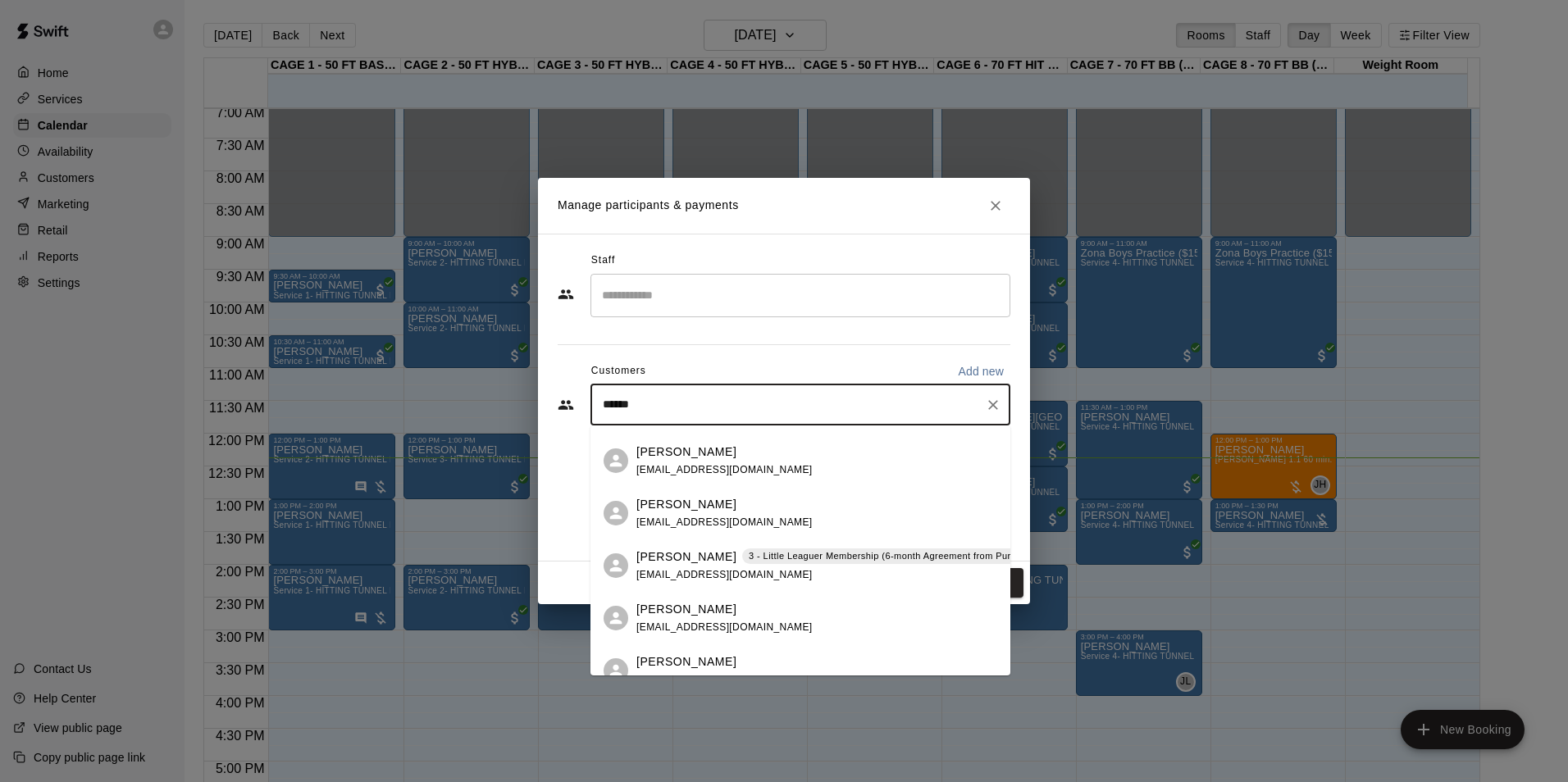
scroll to position [0, 0]
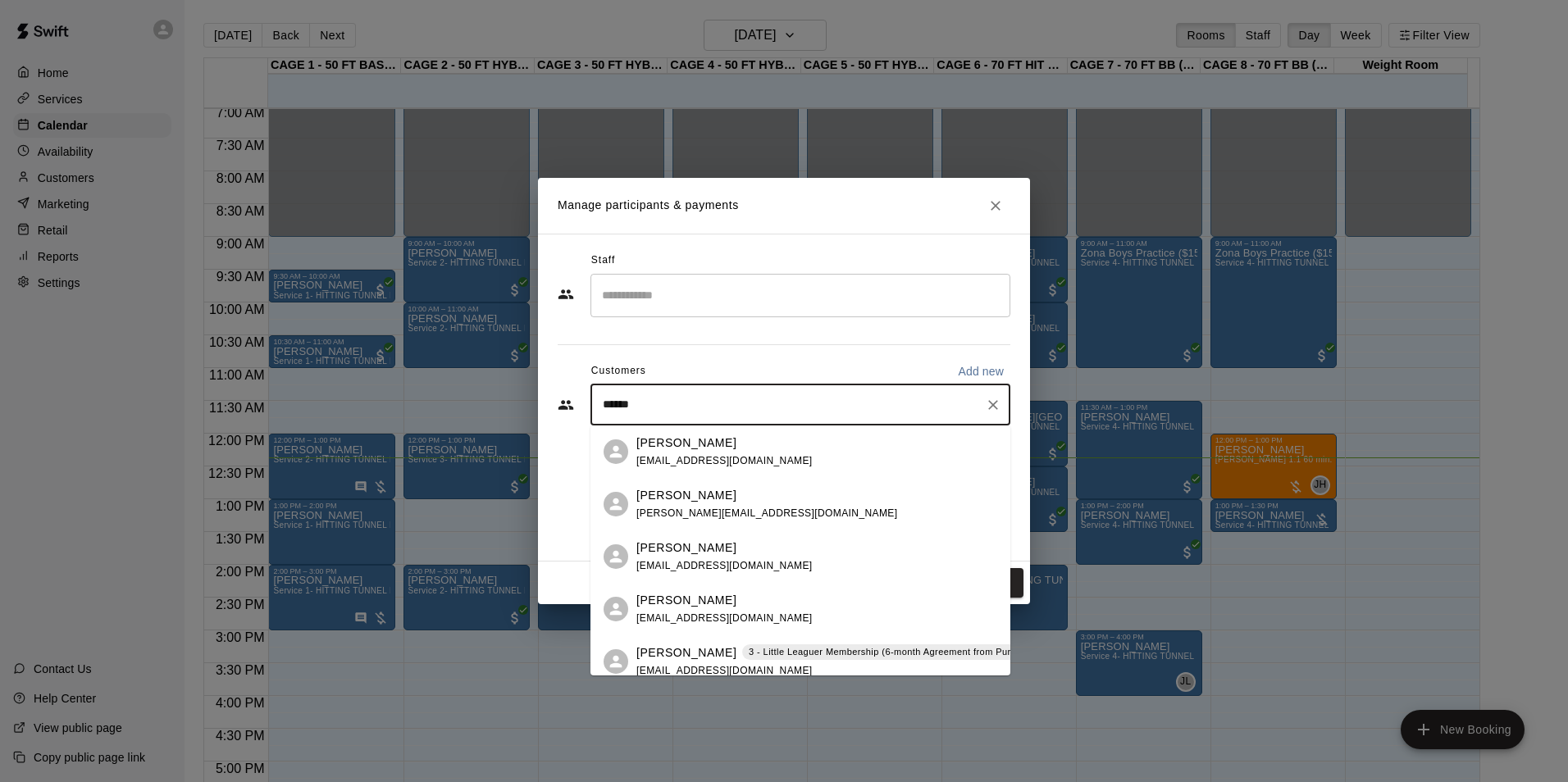
drag, startPoint x: 816, startPoint y: 392, endPoint x: 552, endPoint y: 393, distance: 264.0
click at [552, 393] on div "Staff ​ Customers Add new ****** ​" at bounding box center [784, 397] width 492 height 328
type input "*"
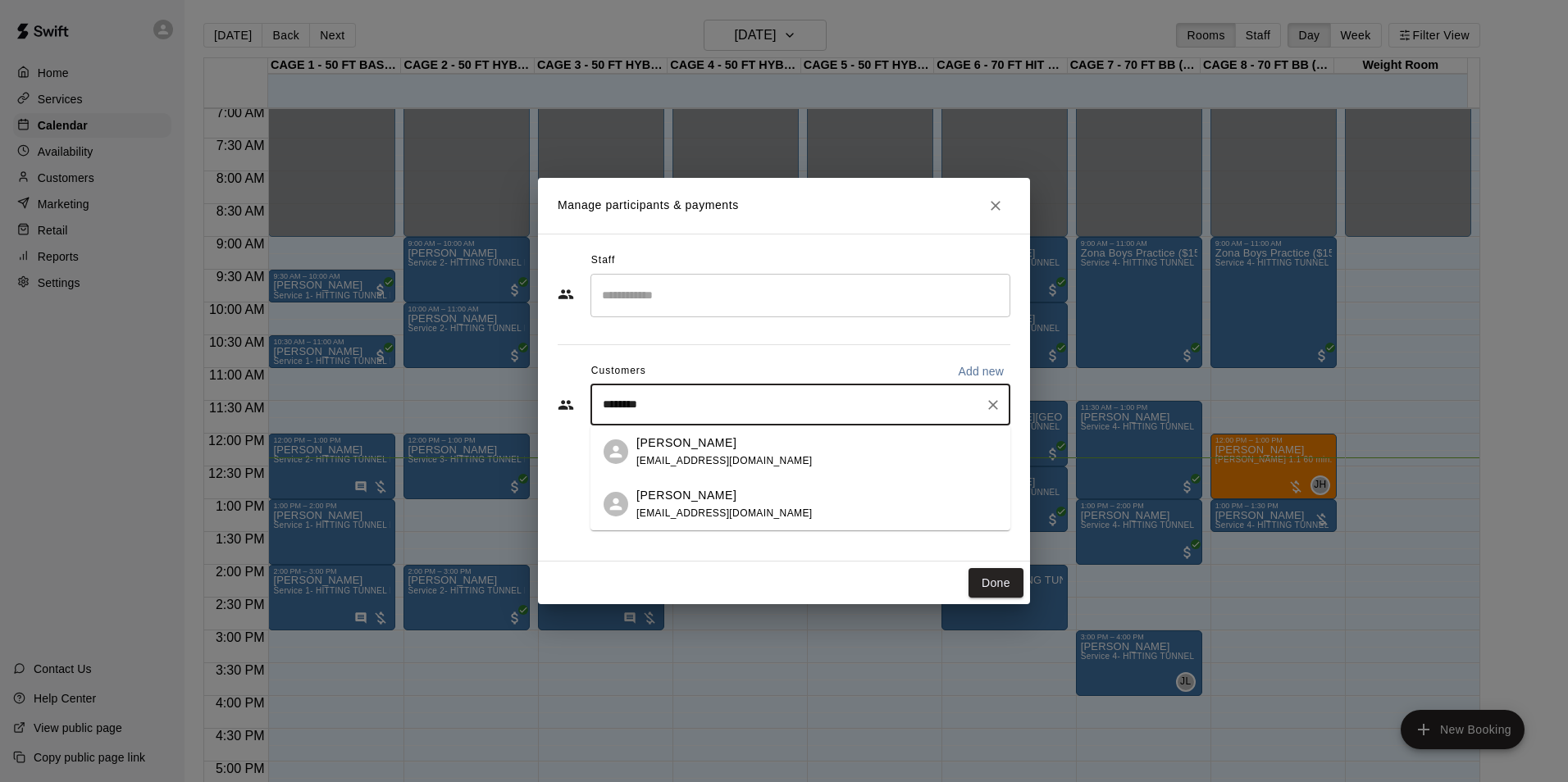
type input "*********"
click at [772, 452] on div "[PERSON_NAME] [EMAIL_ADDRESS][DOMAIN_NAME]" at bounding box center [817, 452] width 360 height 35
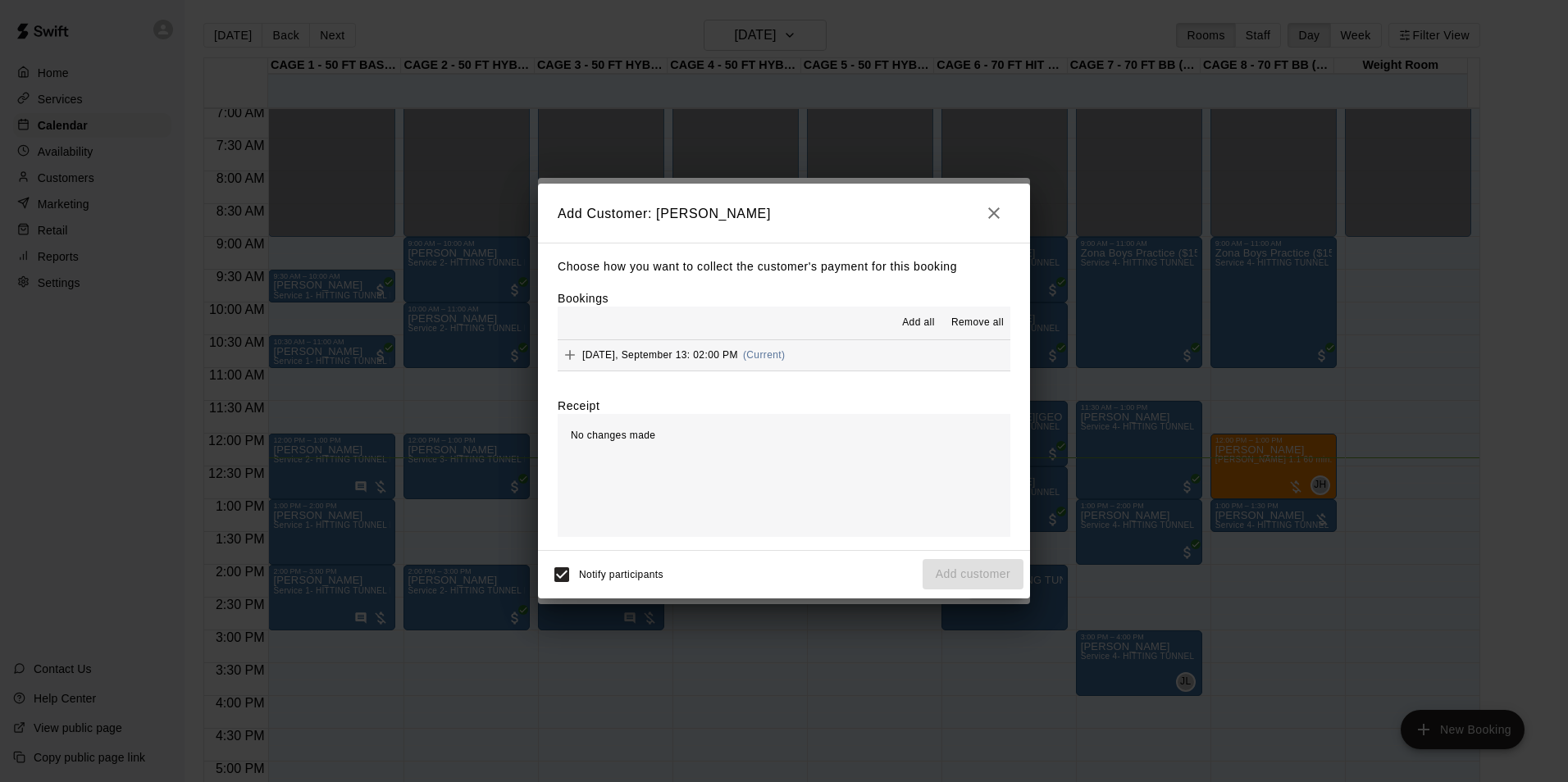
click at [920, 319] on span "Add all" at bounding box center [919, 322] width 33 height 16
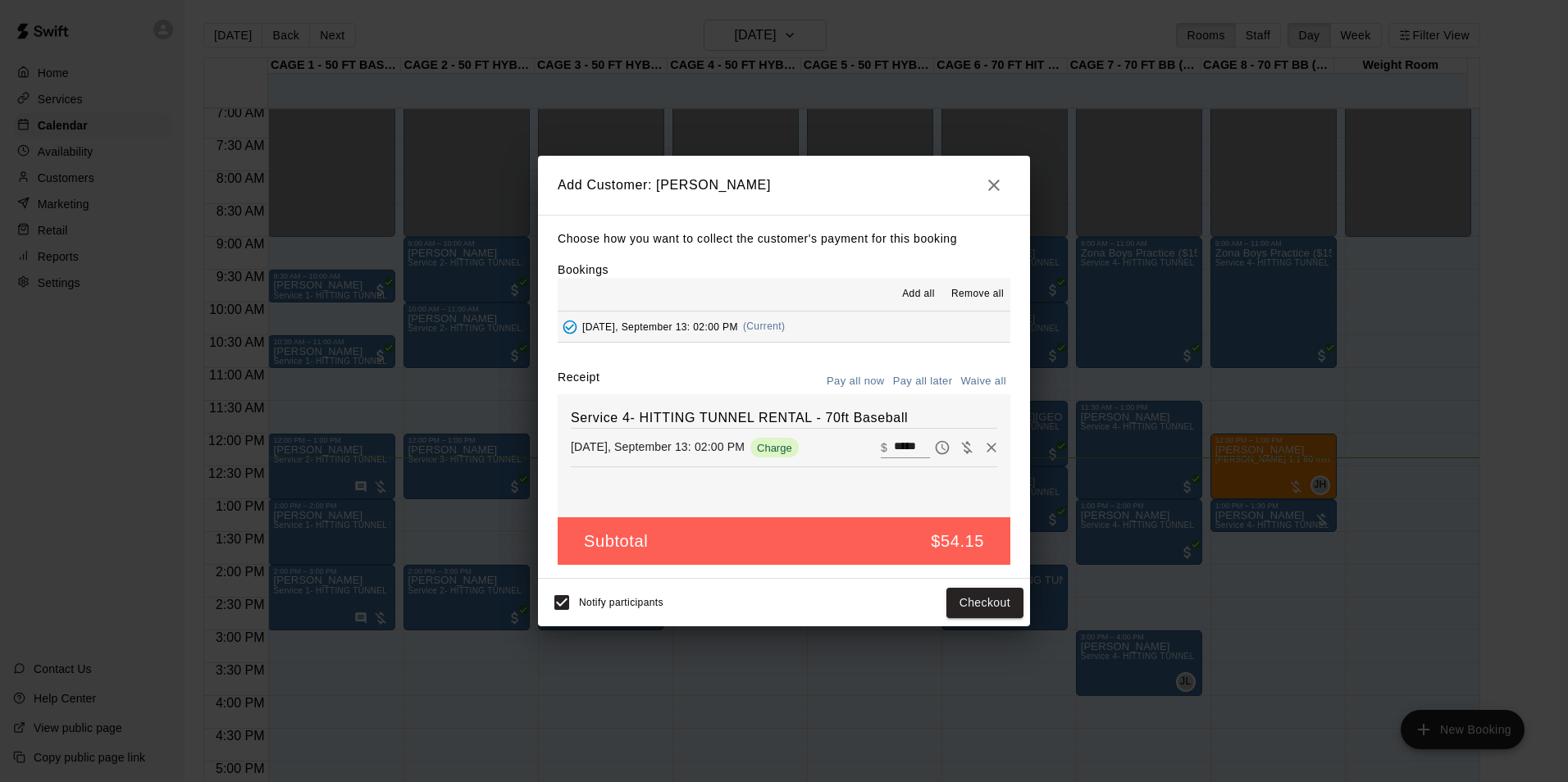
click at [911, 366] on div "Choose how you want to collect the customer's payment for this booking Bookings…" at bounding box center [784, 398] width 492 height 365
click at [913, 372] on button "Pay all later" at bounding box center [923, 381] width 68 height 26
click at [996, 607] on button "Add customer" at bounding box center [973, 603] width 101 height 31
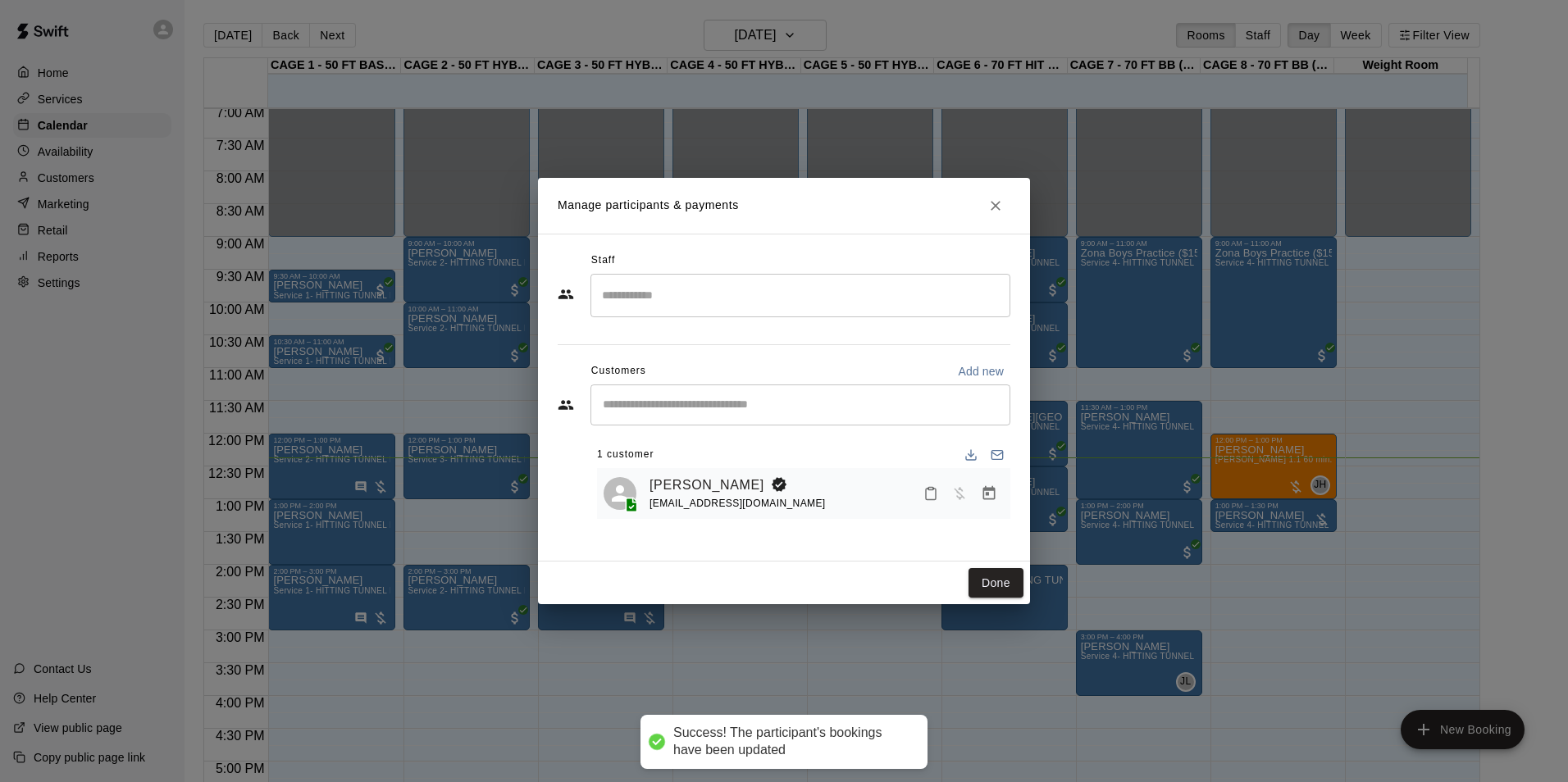
click at [1002, 575] on button "Done" at bounding box center [995, 583] width 54 height 31
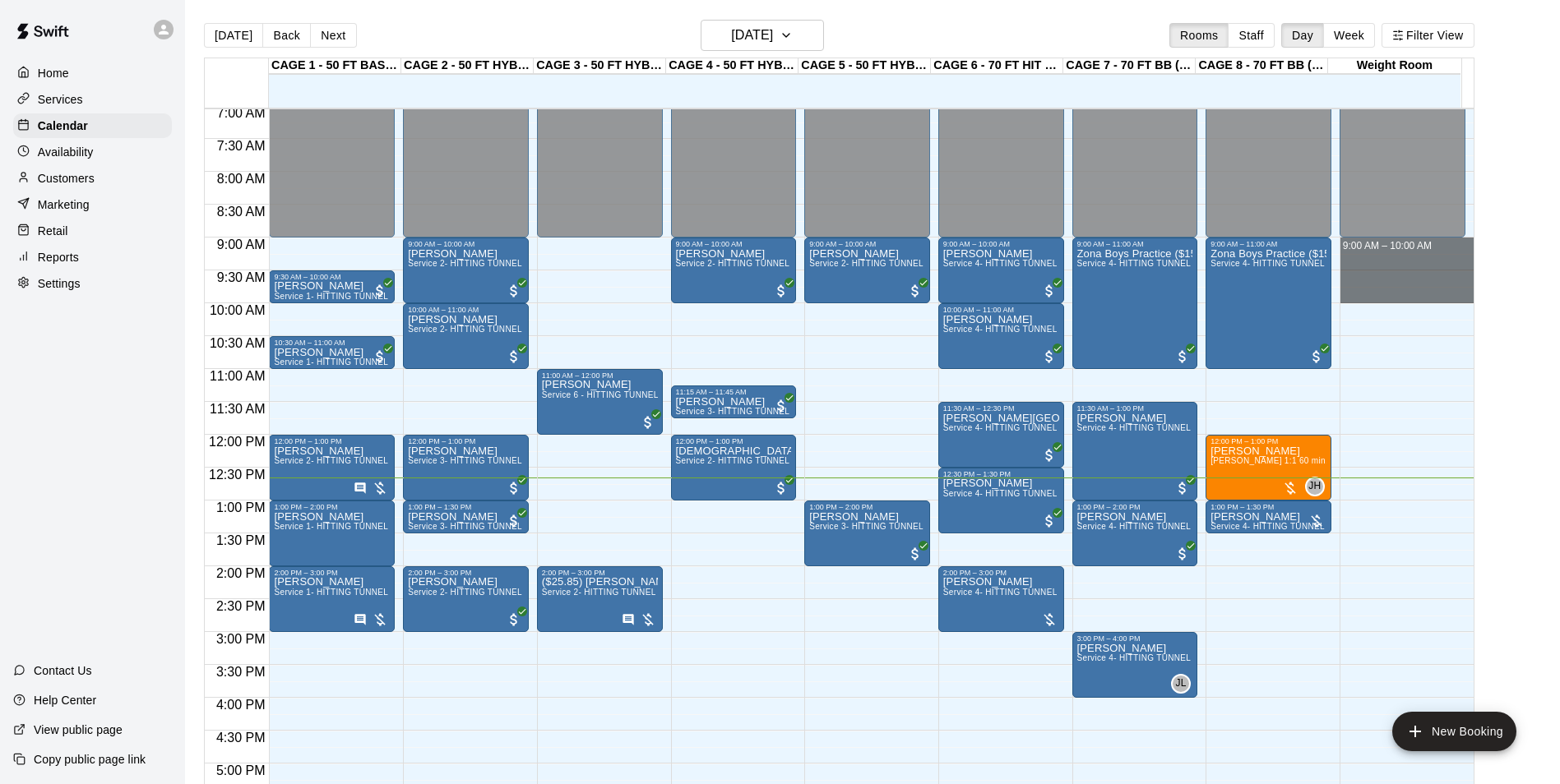
drag, startPoint x: 1350, startPoint y: 250, endPoint x: 1361, endPoint y: 293, distance: 44.4
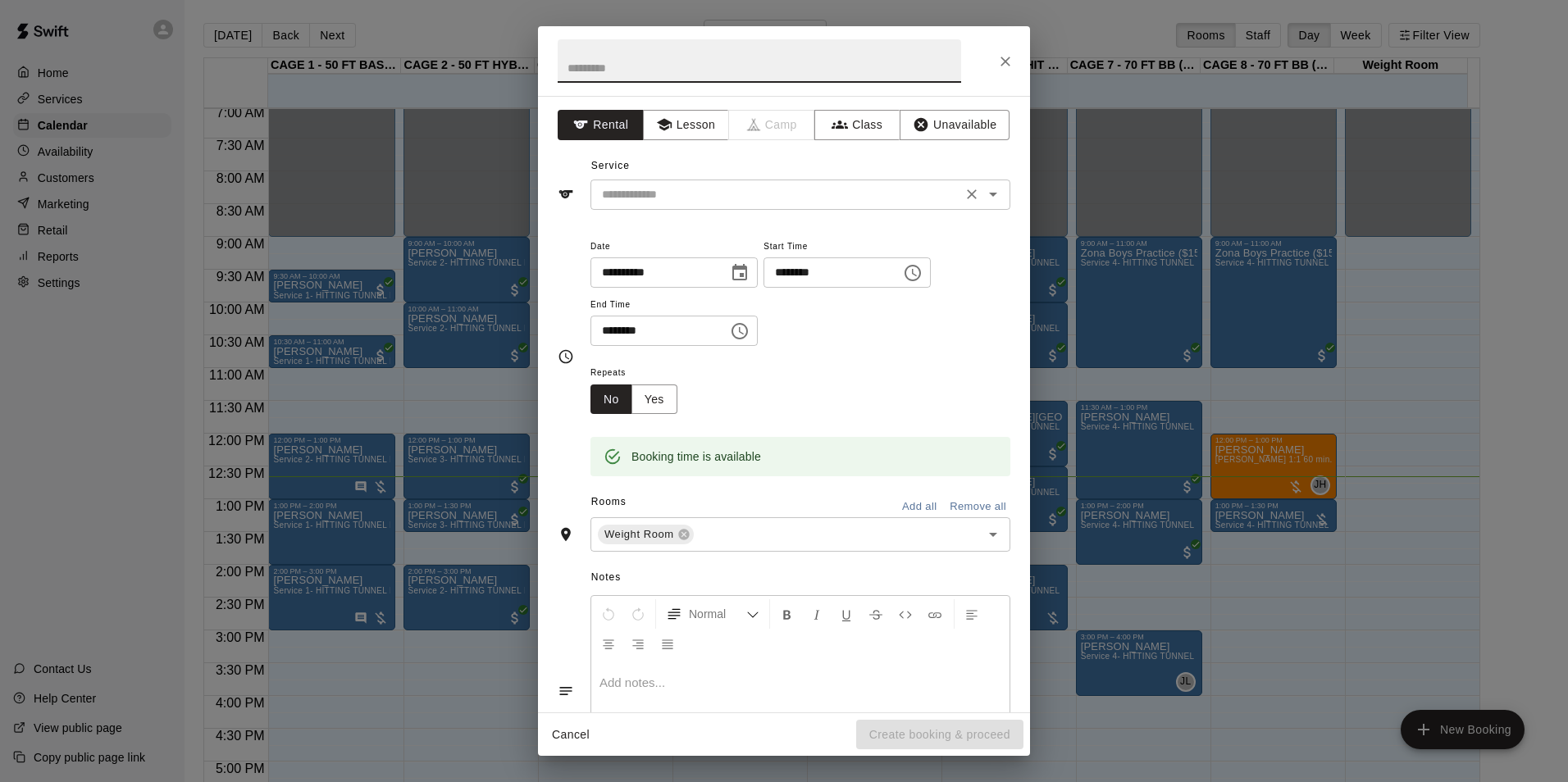
click at [864, 193] on input "text" at bounding box center [776, 194] width 361 height 20
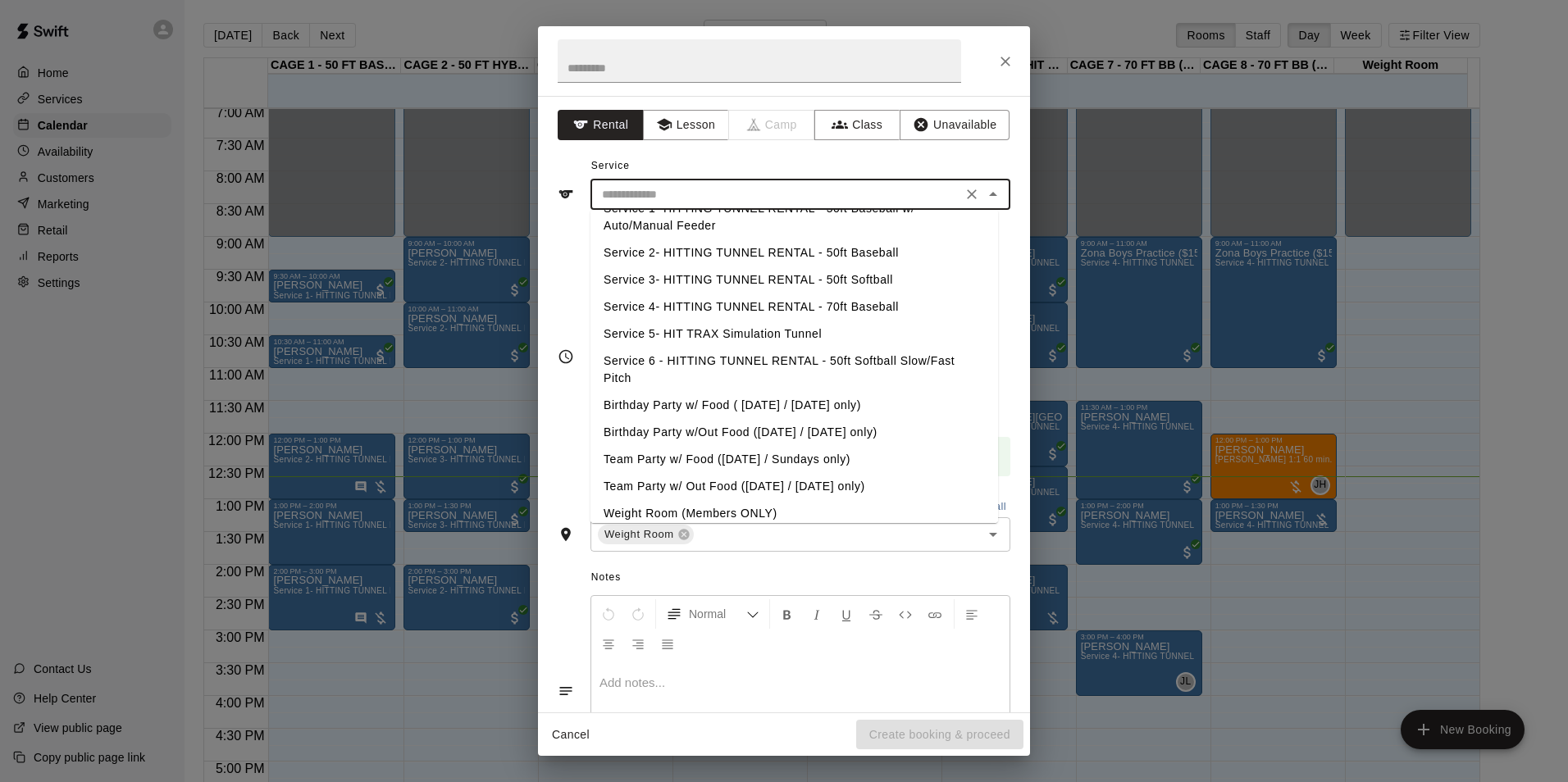
scroll to position [32, 0]
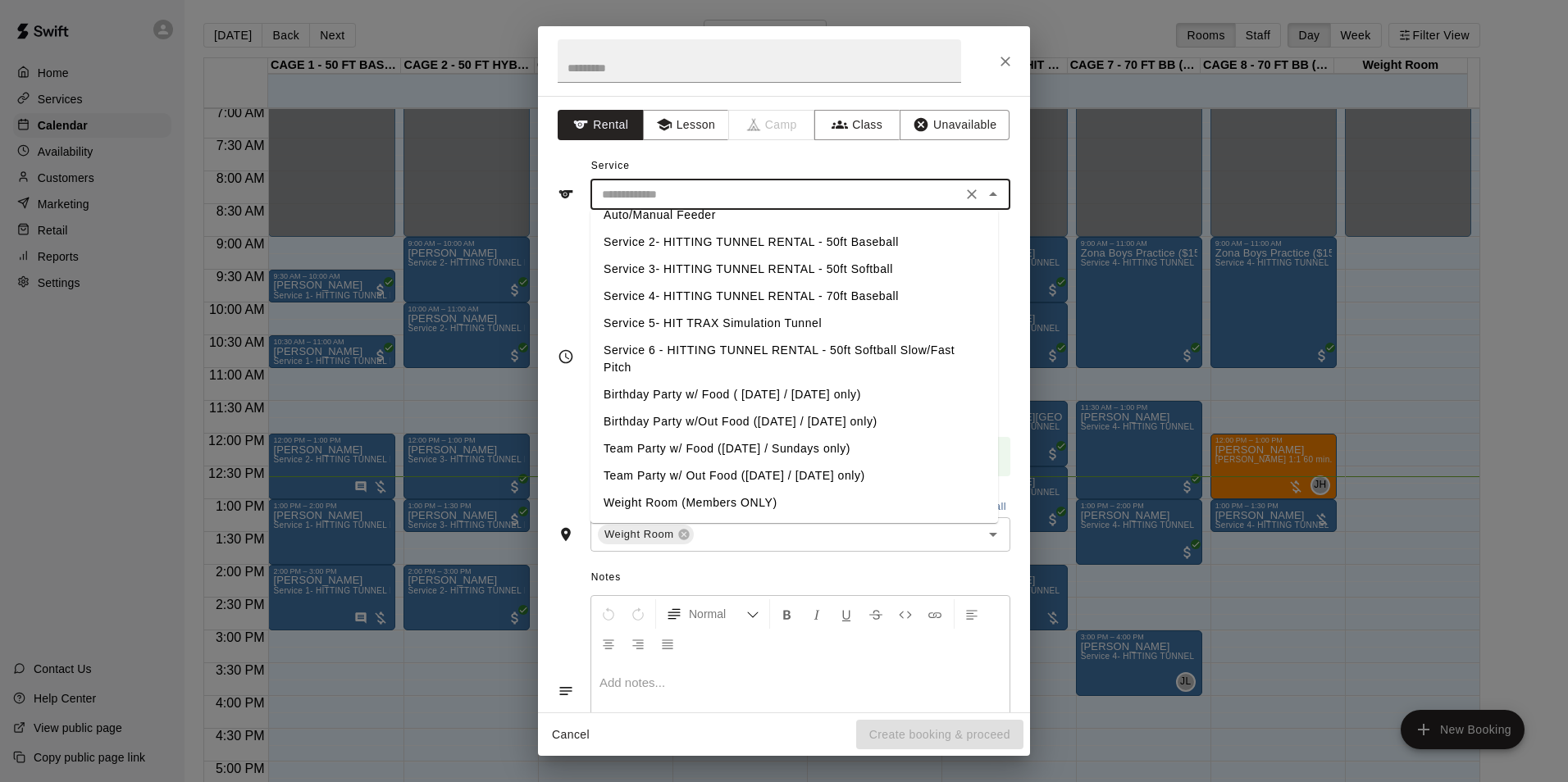
click at [793, 505] on li "Weight Room (Members ONLY)" at bounding box center [795, 503] width 407 height 27
type input "**********"
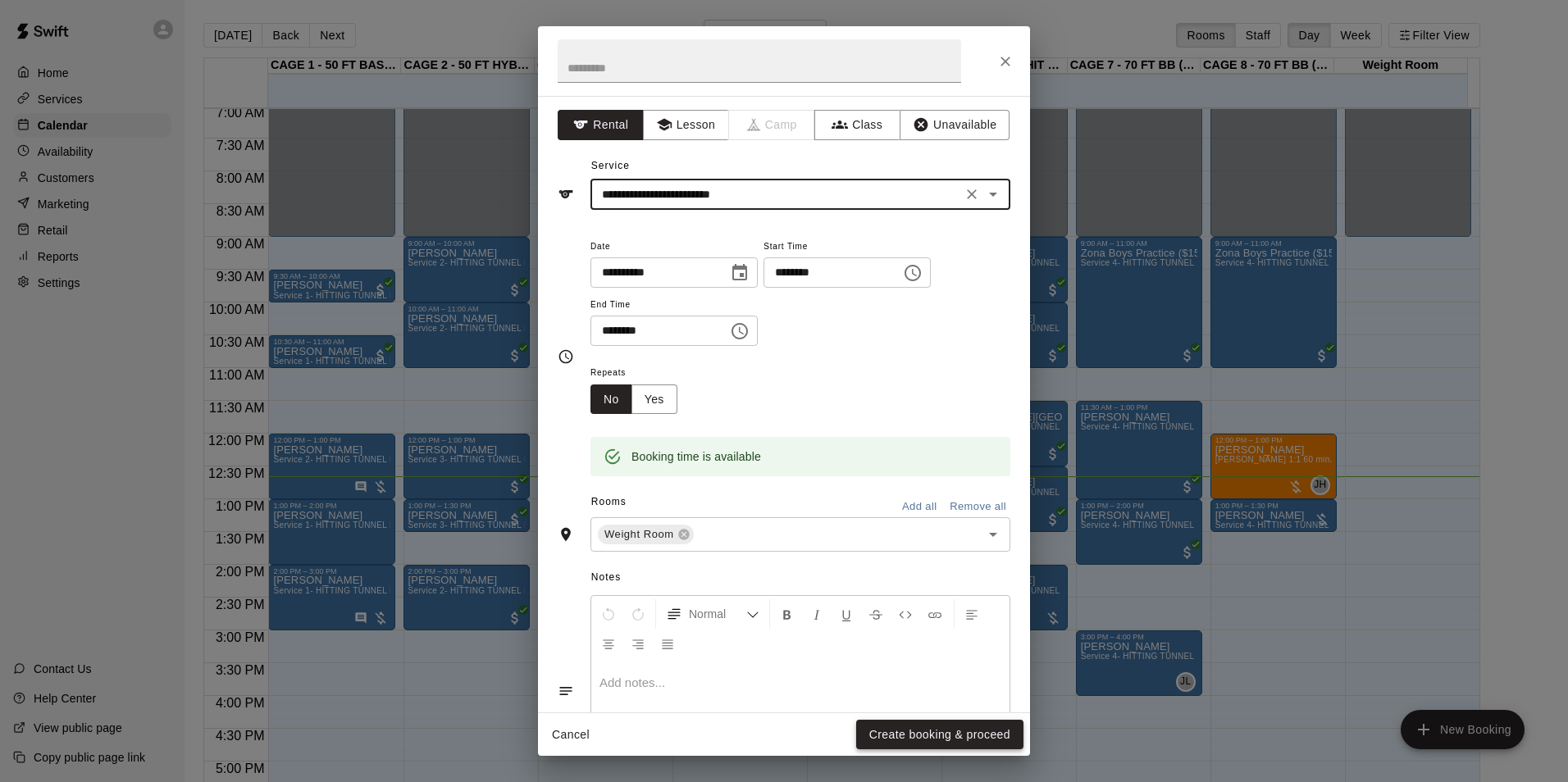
click at [983, 726] on button "Create booking & proceed" at bounding box center [940, 735] width 167 height 31
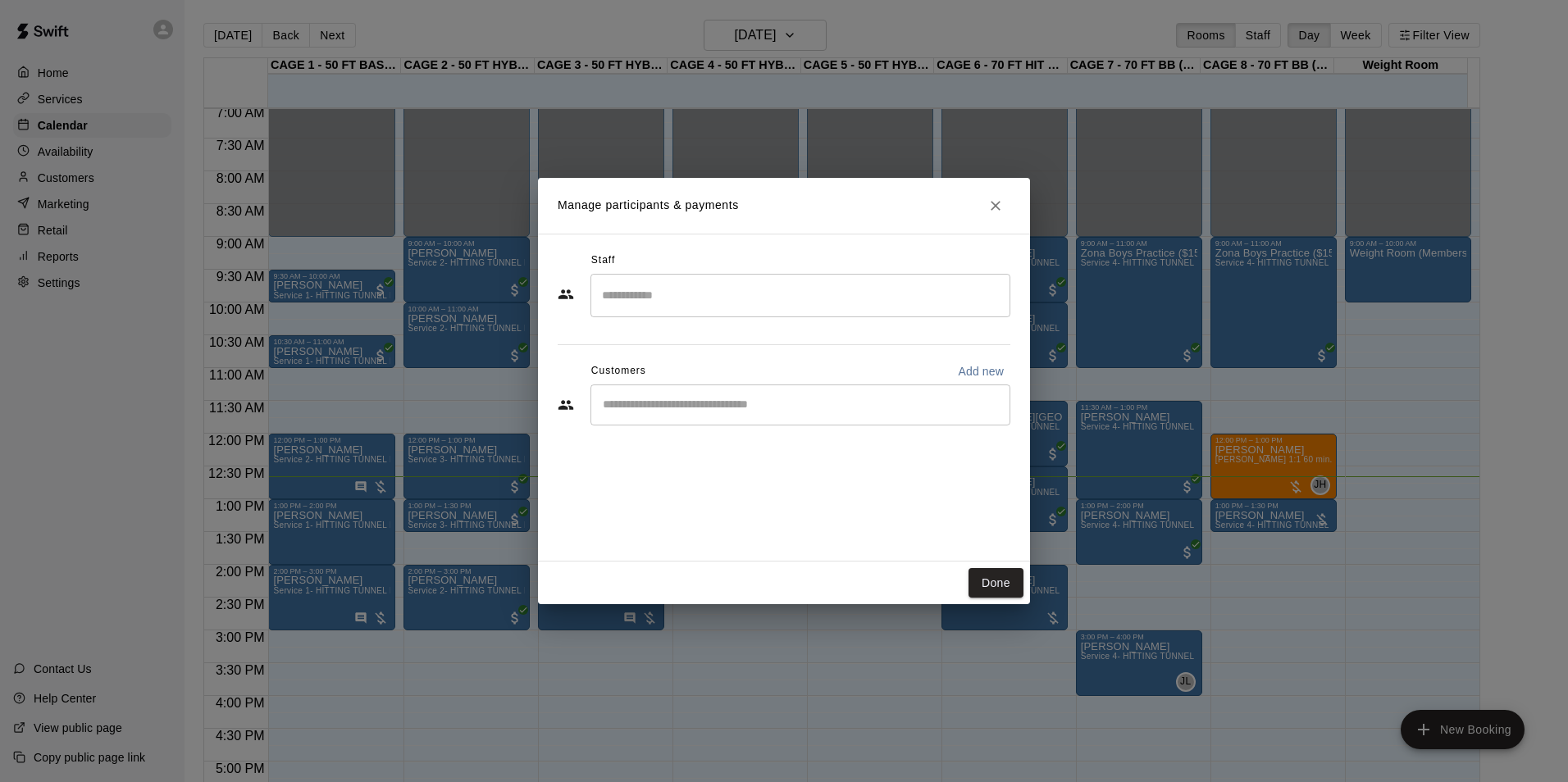
click at [831, 416] on div "​" at bounding box center [800, 404] width 420 height 41
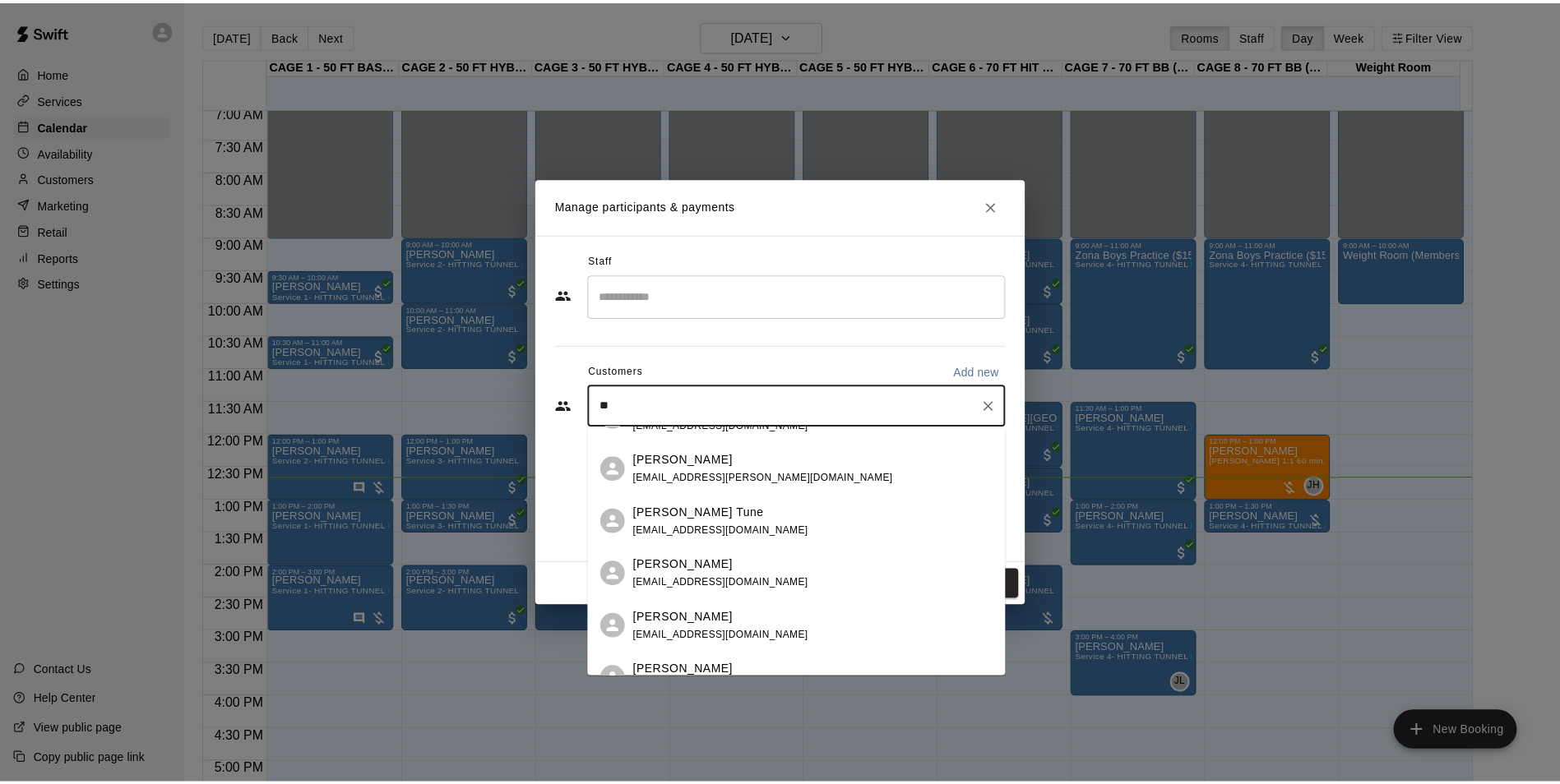
scroll to position [0, 0]
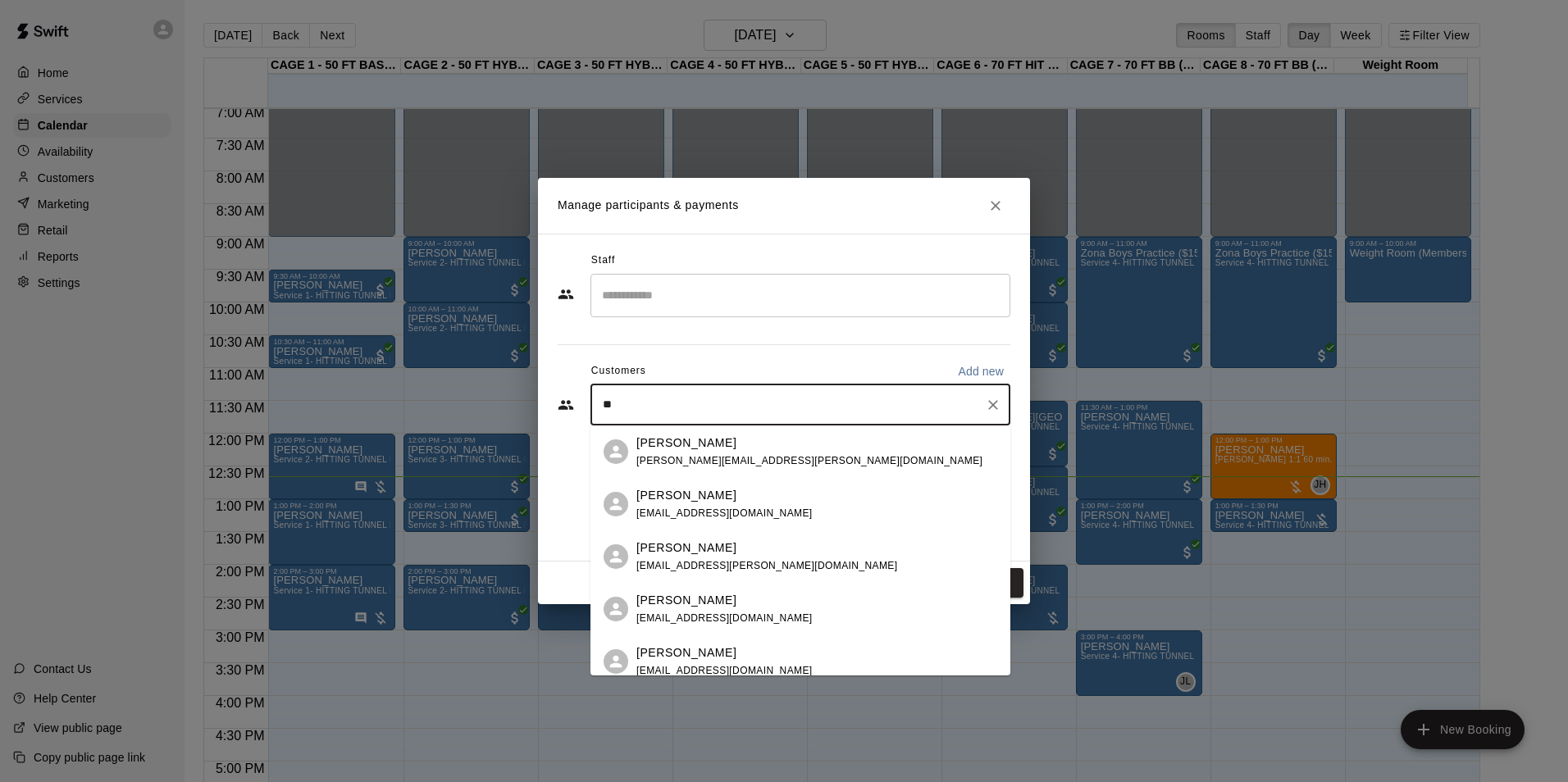
type input "*"
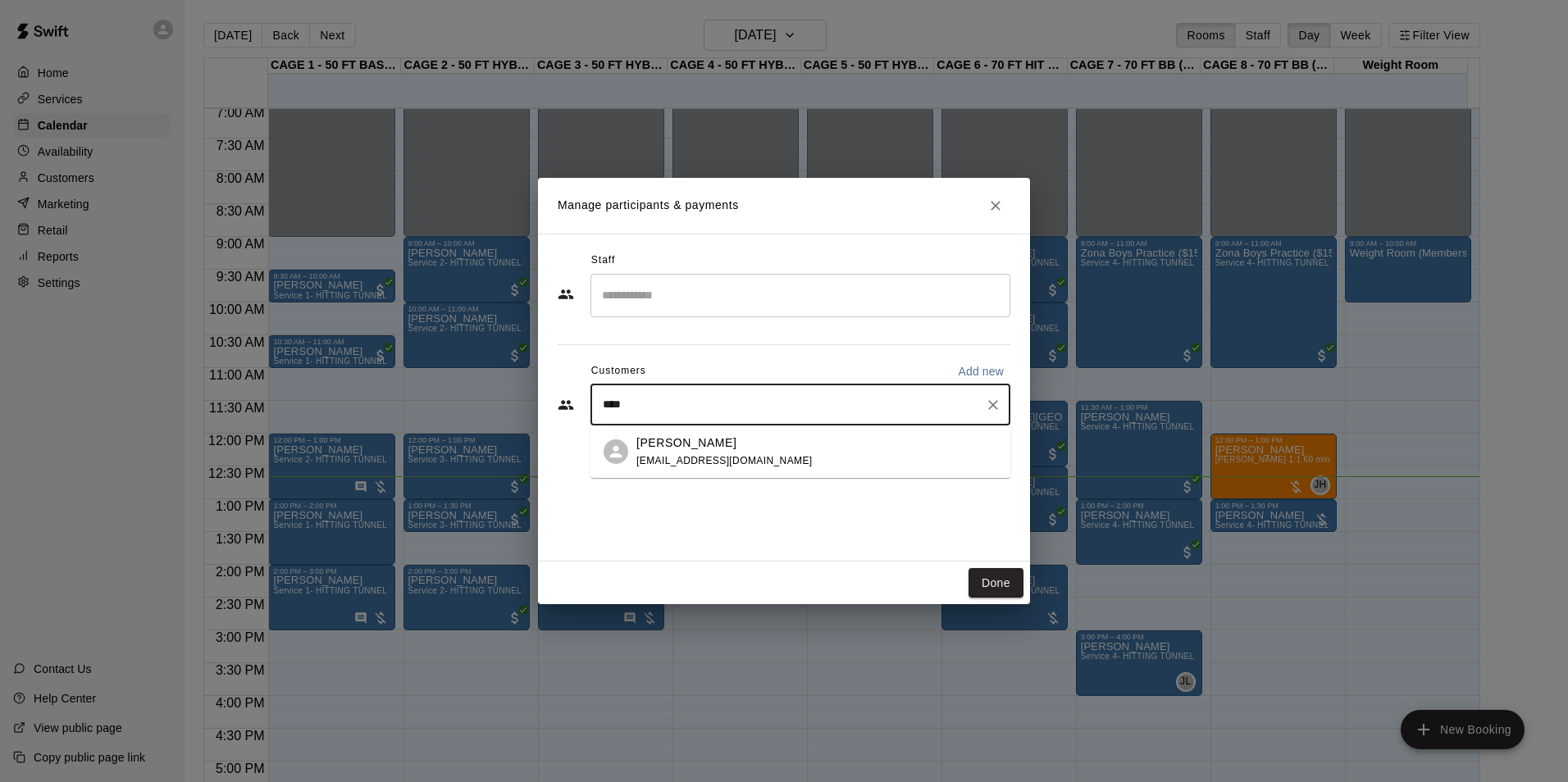
type input "*****"
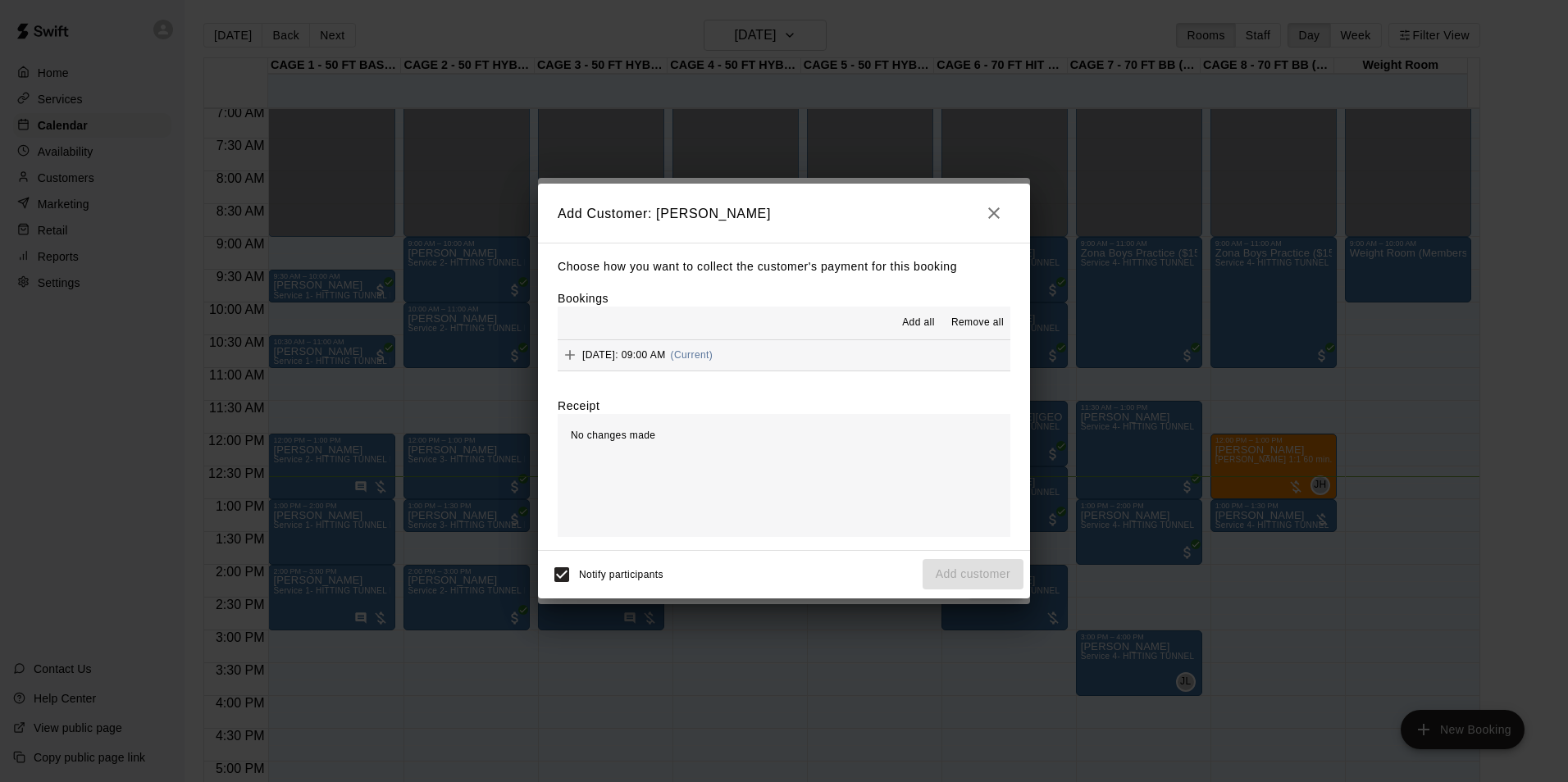
click at [908, 309] on div "Add all Remove all" at bounding box center [783, 323] width 452 height 33
click at [912, 328] on span "Add all" at bounding box center [919, 322] width 33 height 16
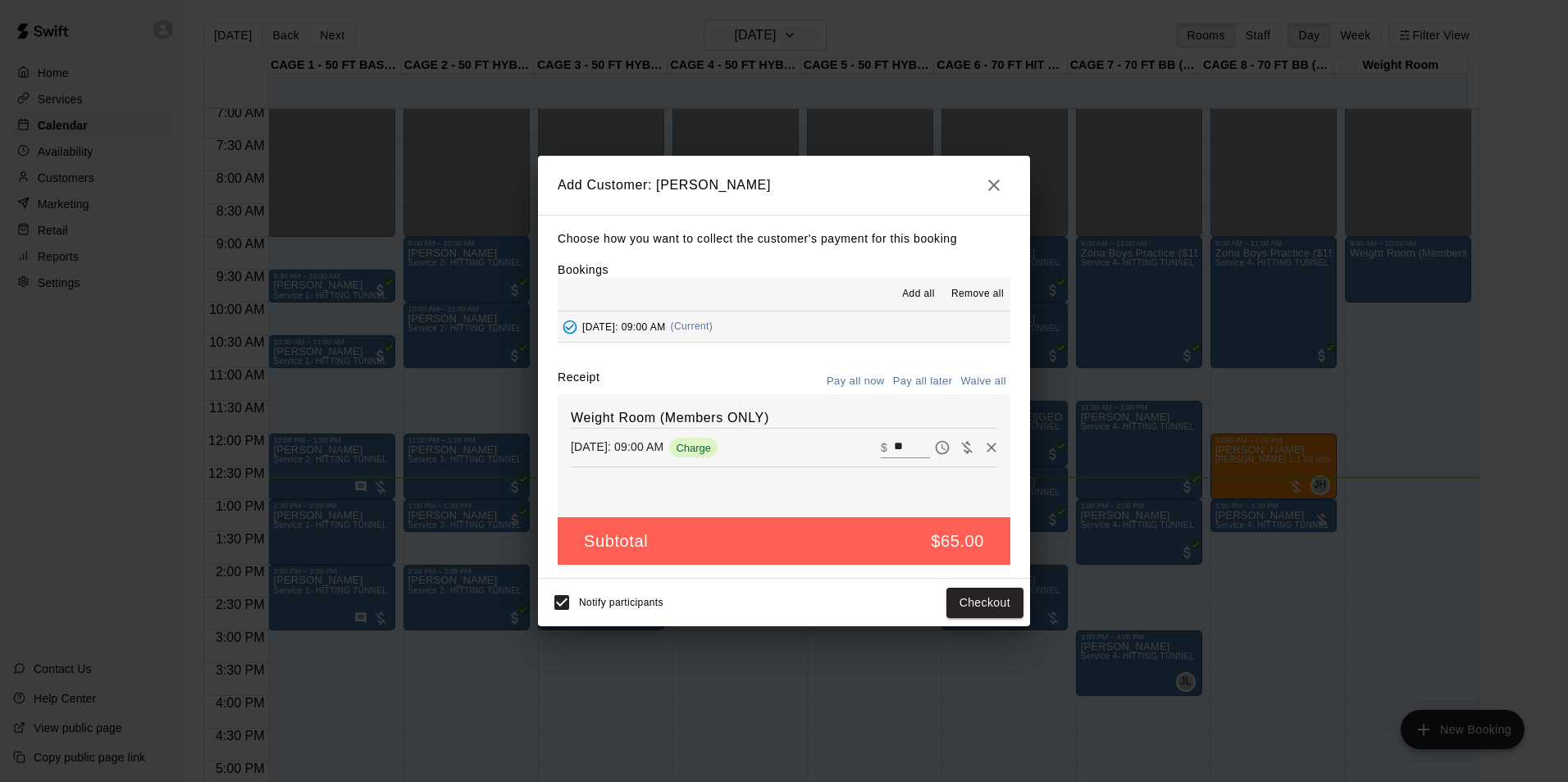
drag, startPoint x: 998, startPoint y: 197, endPoint x: 1046, endPoint y: 204, distance: 48.5
click at [1015, 205] on h2 "Add Customer: [PERSON_NAME]" at bounding box center [784, 185] width 492 height 59
click at [1000, 186] on icon "button" at bounding box center [993, 185] width 20 height 20
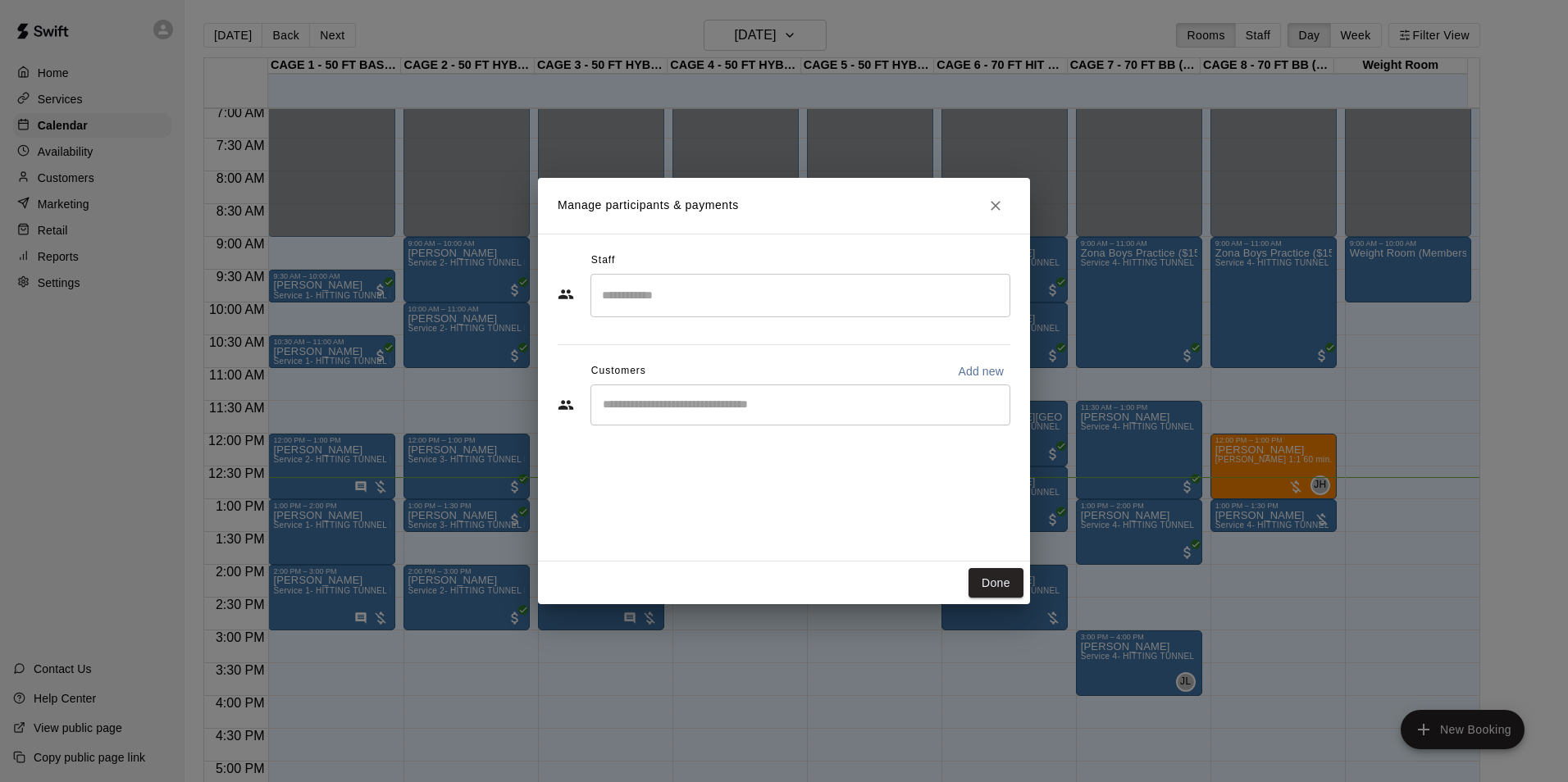
click at [1002, 202] on icon "Close" at bounding box center [995, 206] width 16 height 16
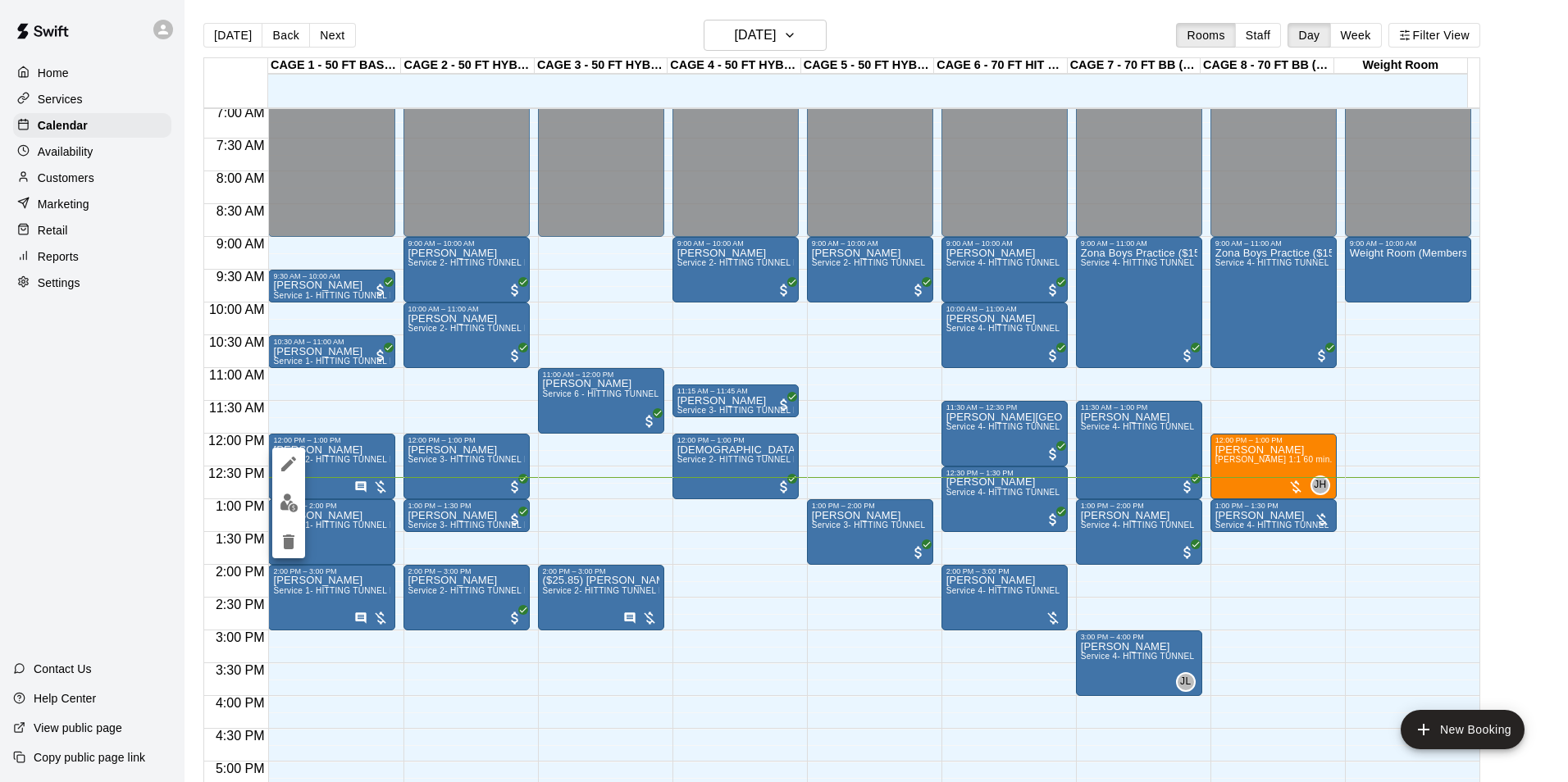
click at [295, 504] on img "edit" at bounding box center [290, 503] width 19 height 19
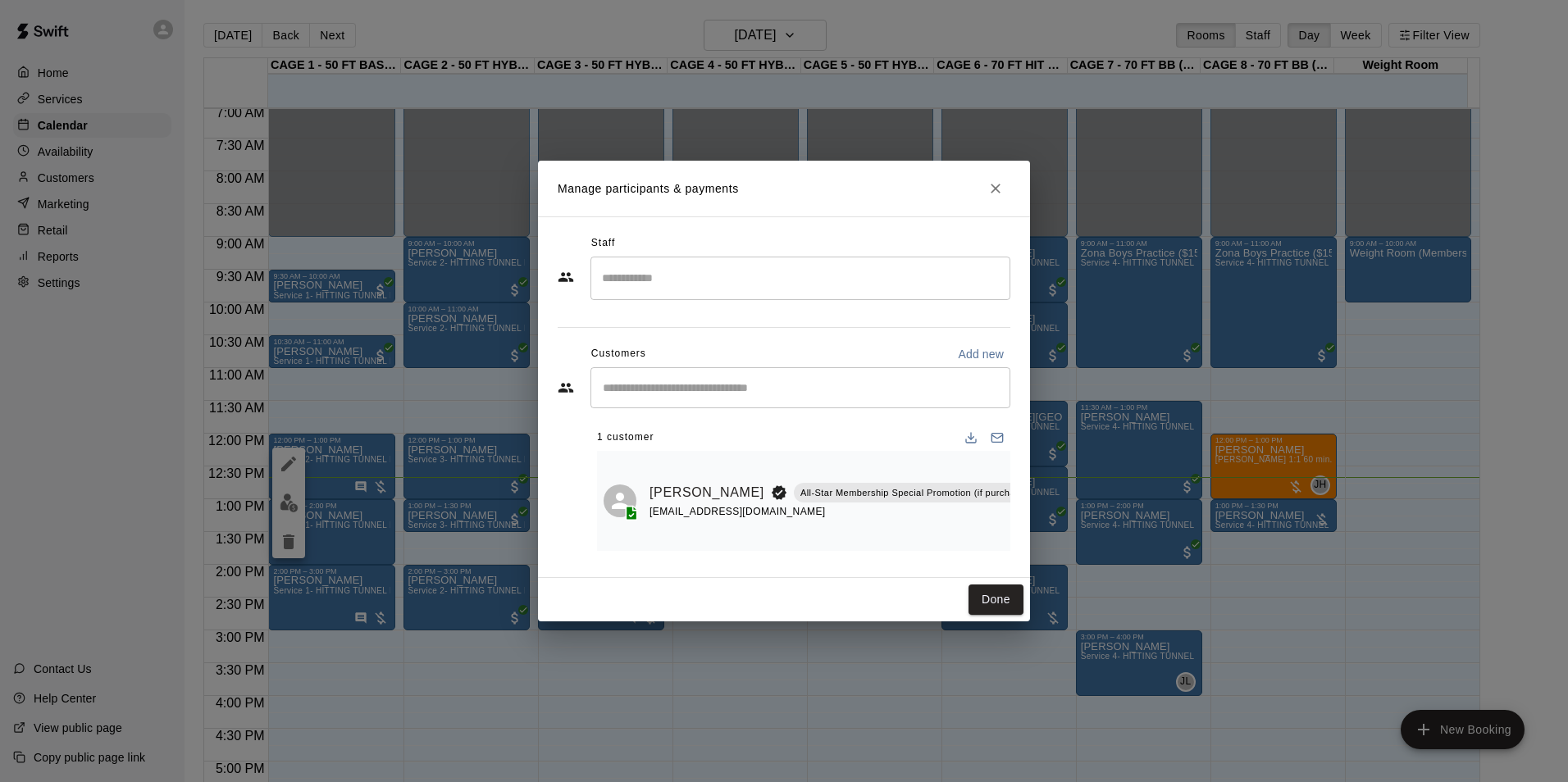
click at [997, 186] on icon "Close" at bounding box center [995, 188] width 16 height 16
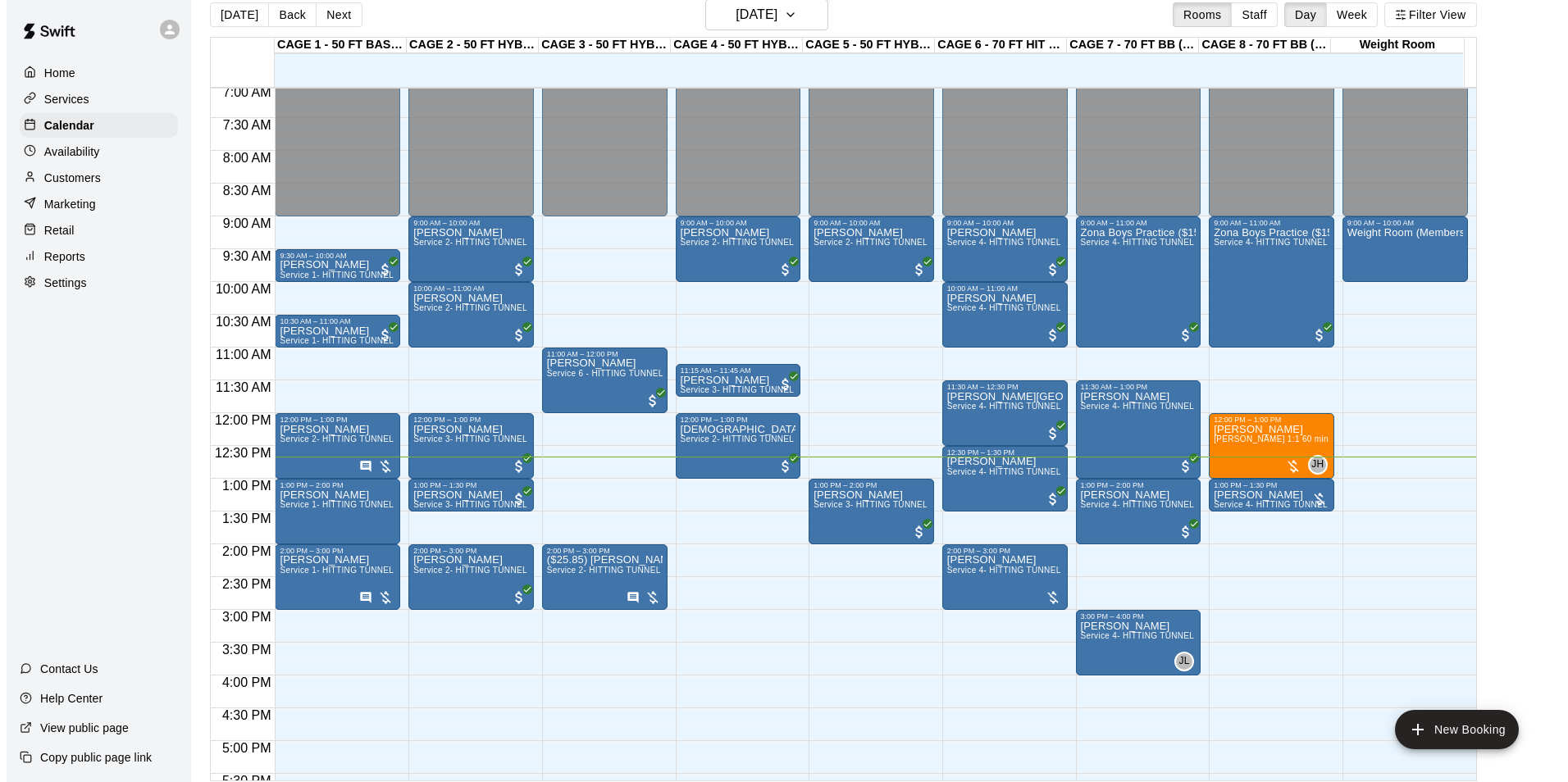
scroll to position [26, 0]
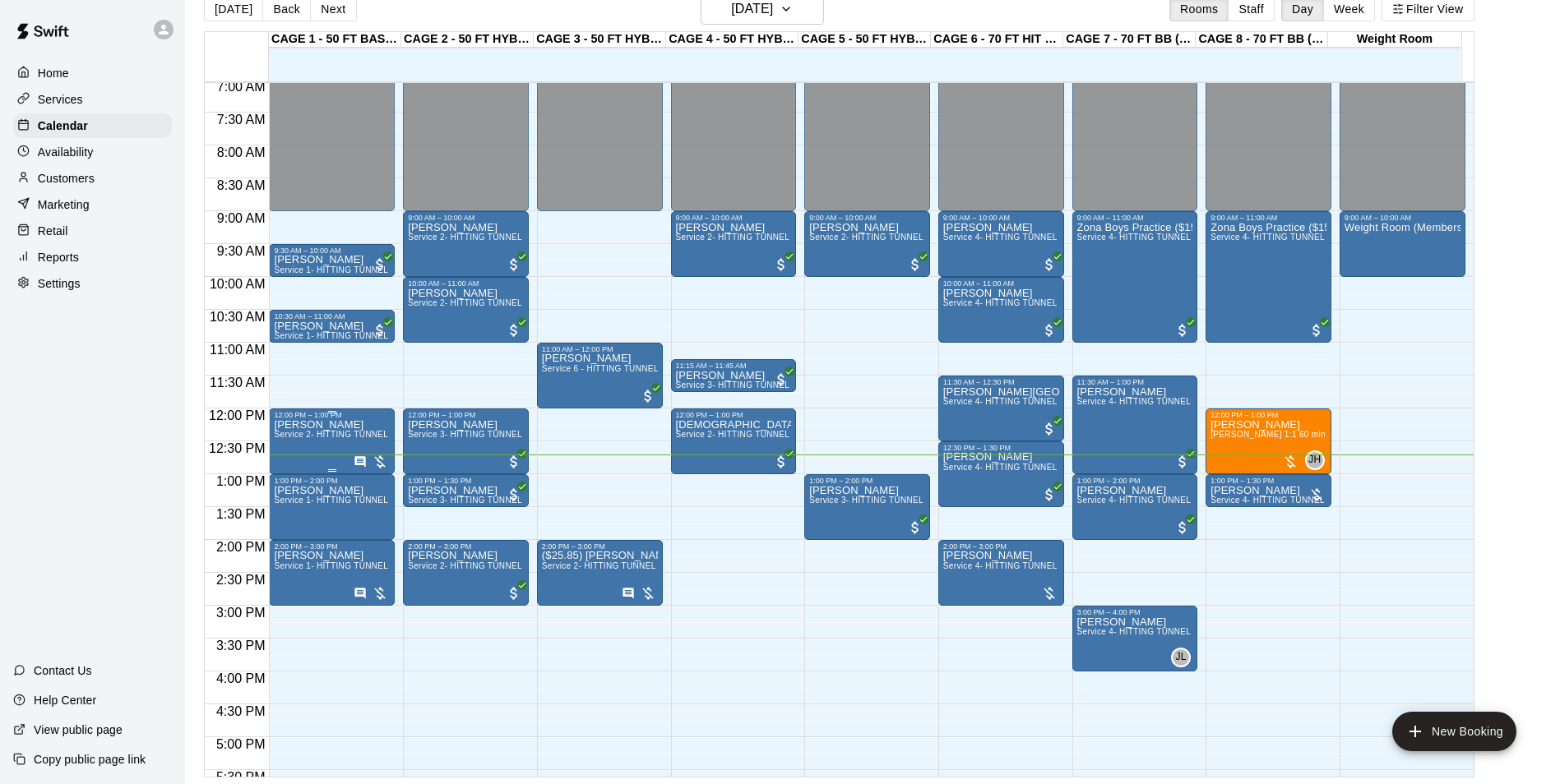
click at [299, 439] on span "Service 2- HITTING TUNNEL RENTAL - 50ft Baseball" at bounding box center [379, 434] width 209 height 9
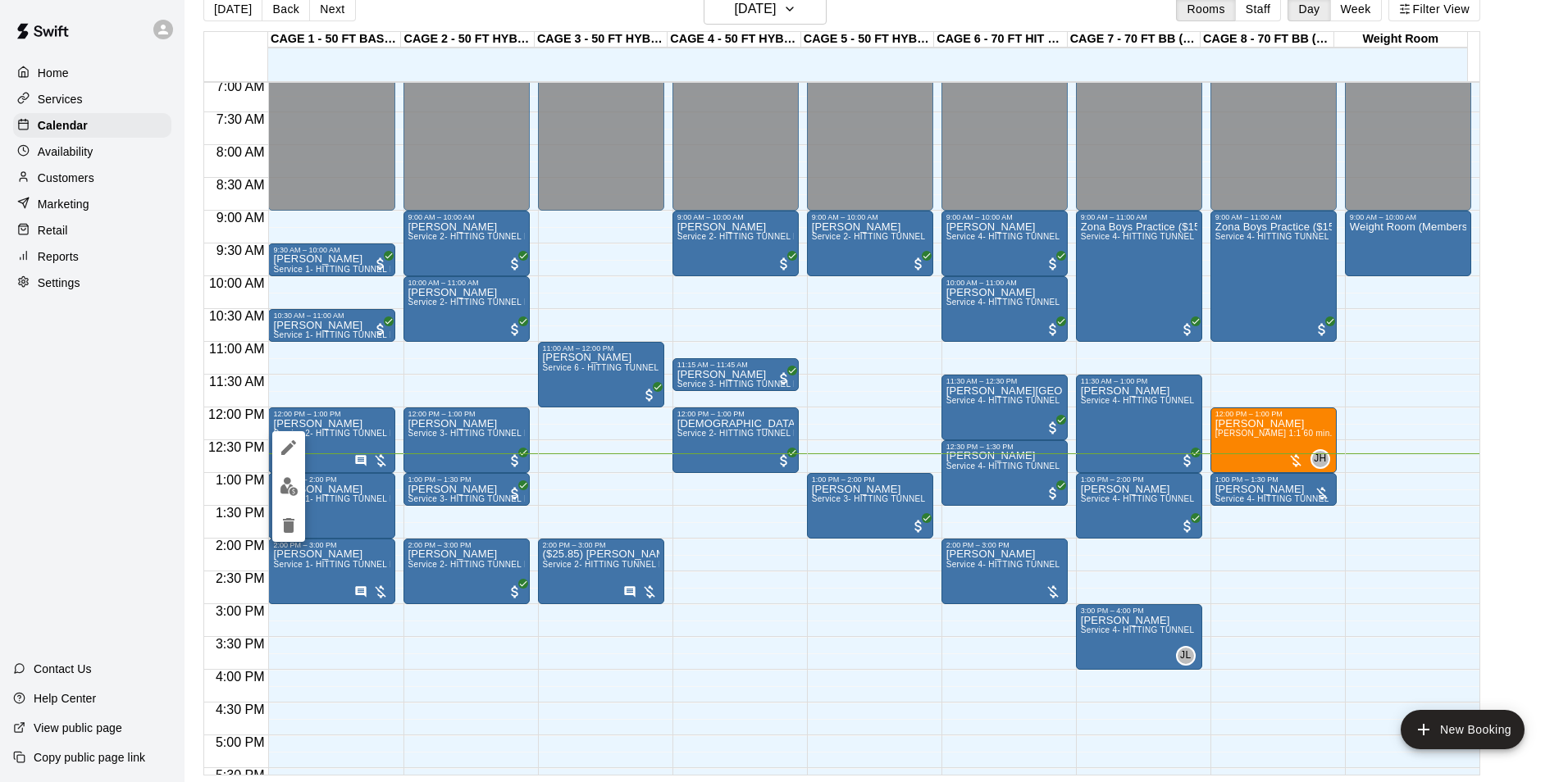
click at [292, 480] on img "edit" at bounding box center [290, 487] width 19 height 19
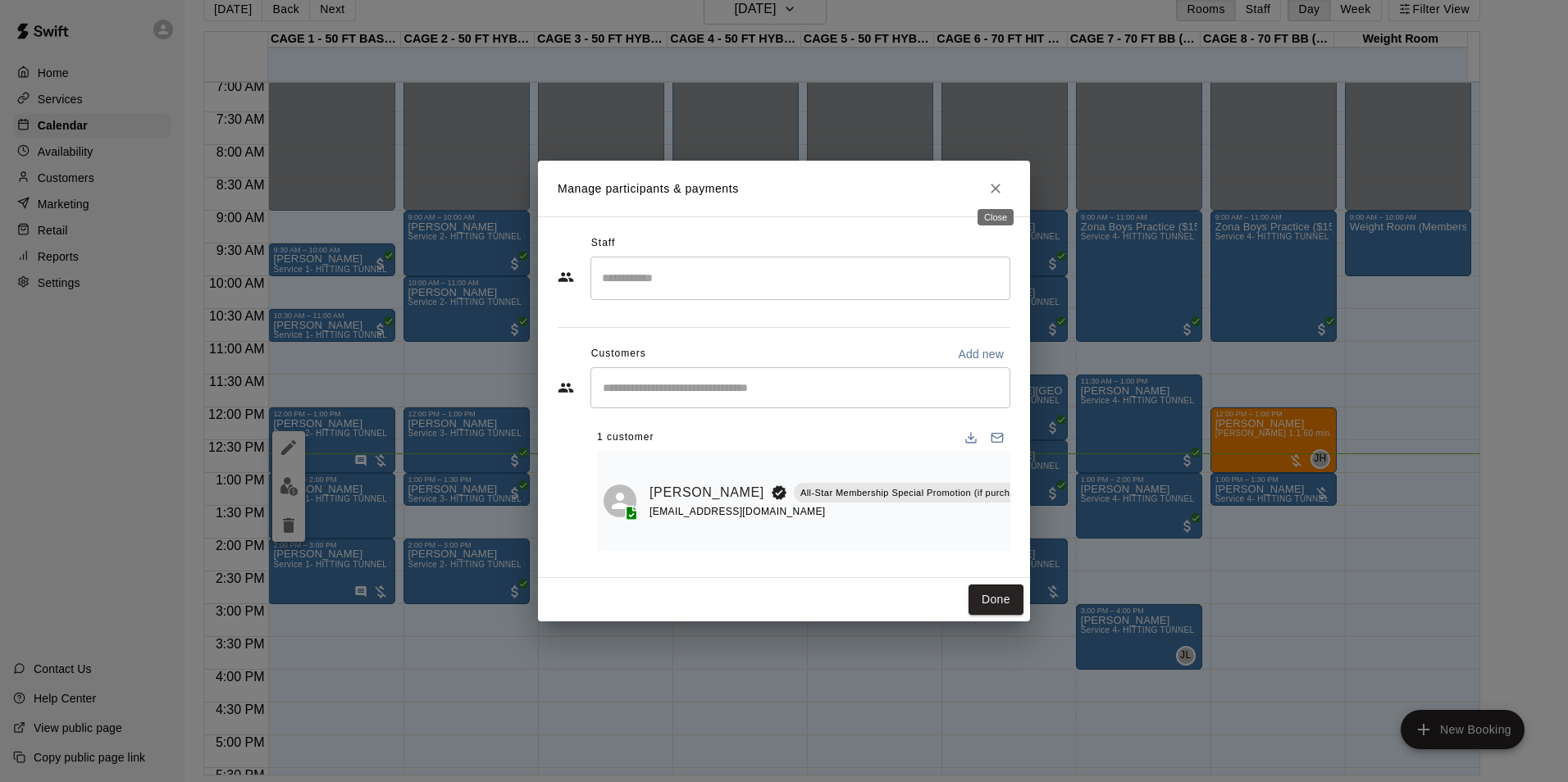
click at [988, 186] on icon "Close" at bounding box center [995, 188] width 16 height 16
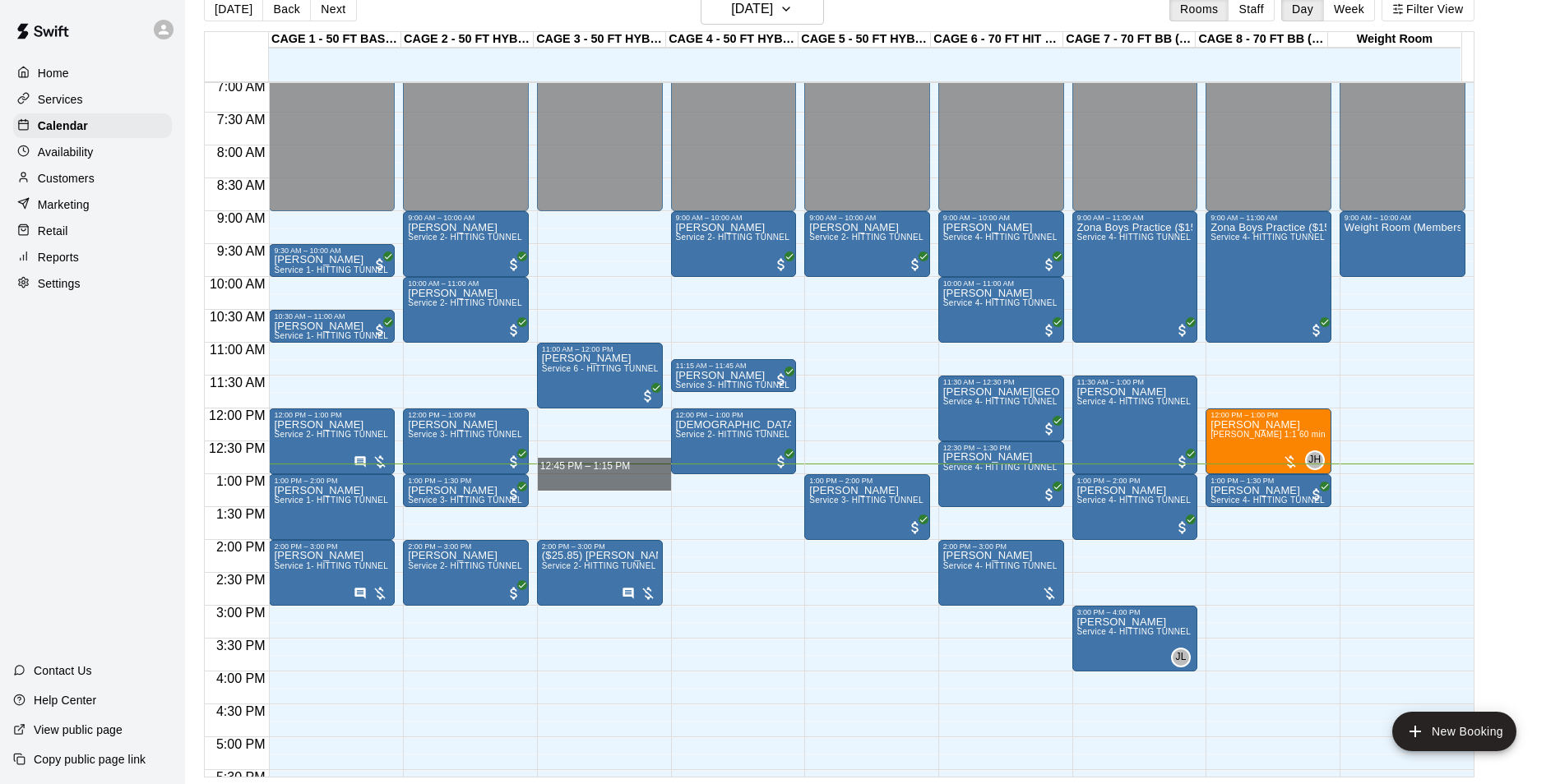
drag, startPoint x: 573, startPoint y: 474, endPoint x: 576, endPoint y: 494, distance: 20.2
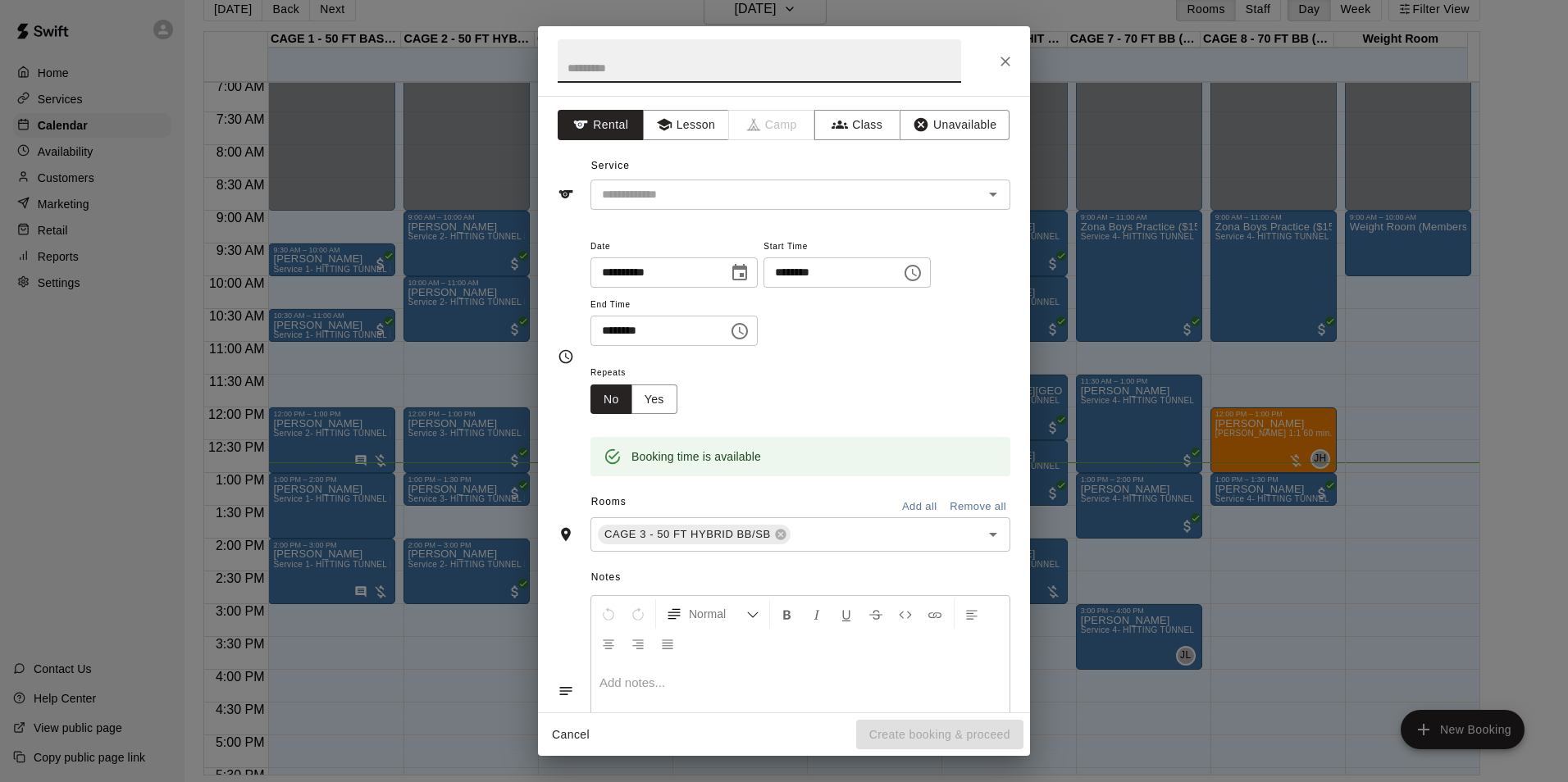
click at [1004, 62] on icon "Close" at bounding box center [1005, 61] width 10 height 10
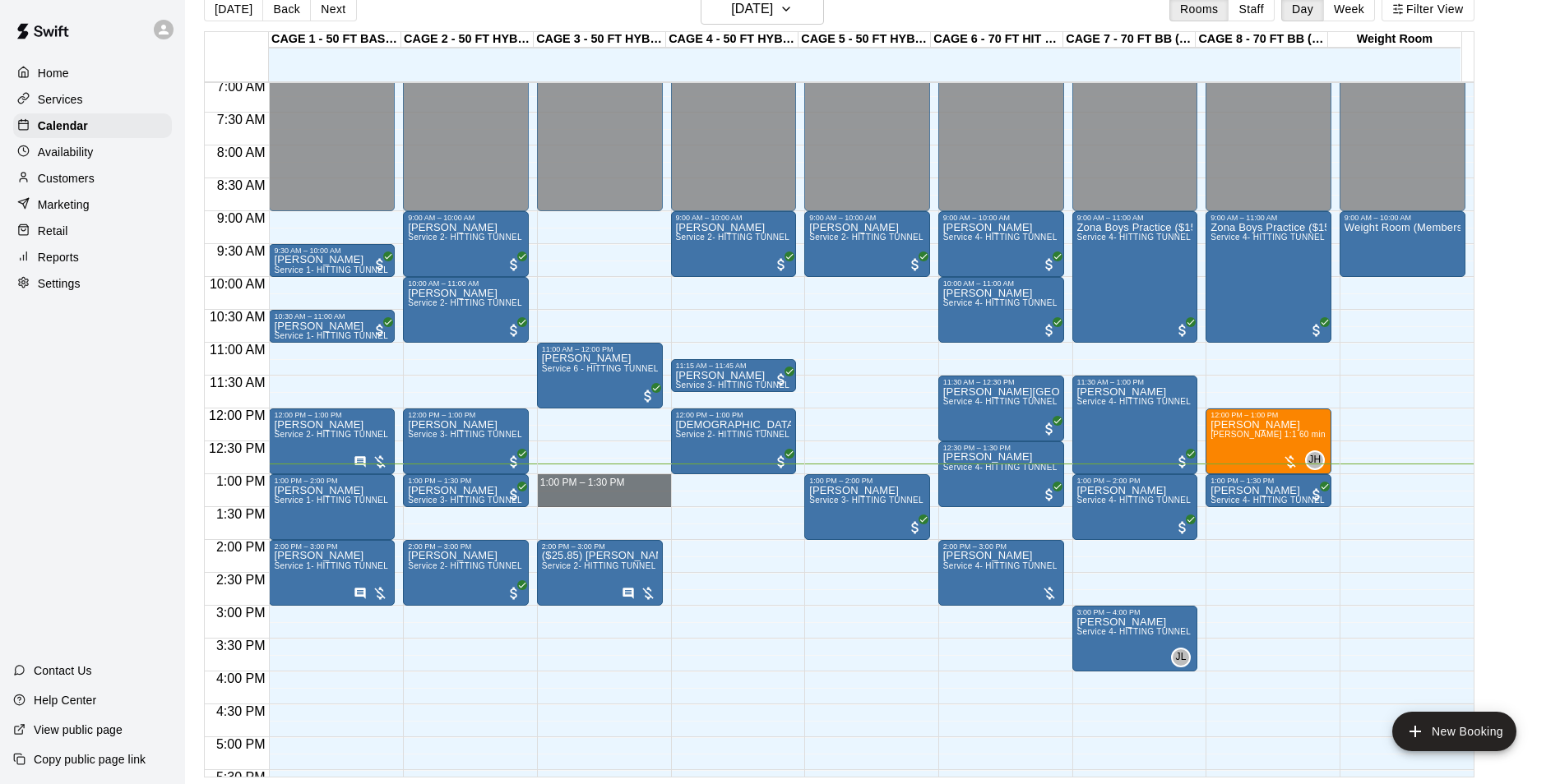
drag, startPoint x: 565, startPoint y: 480, endPoint x: 569, endPoint y: 499, distance: 19.4
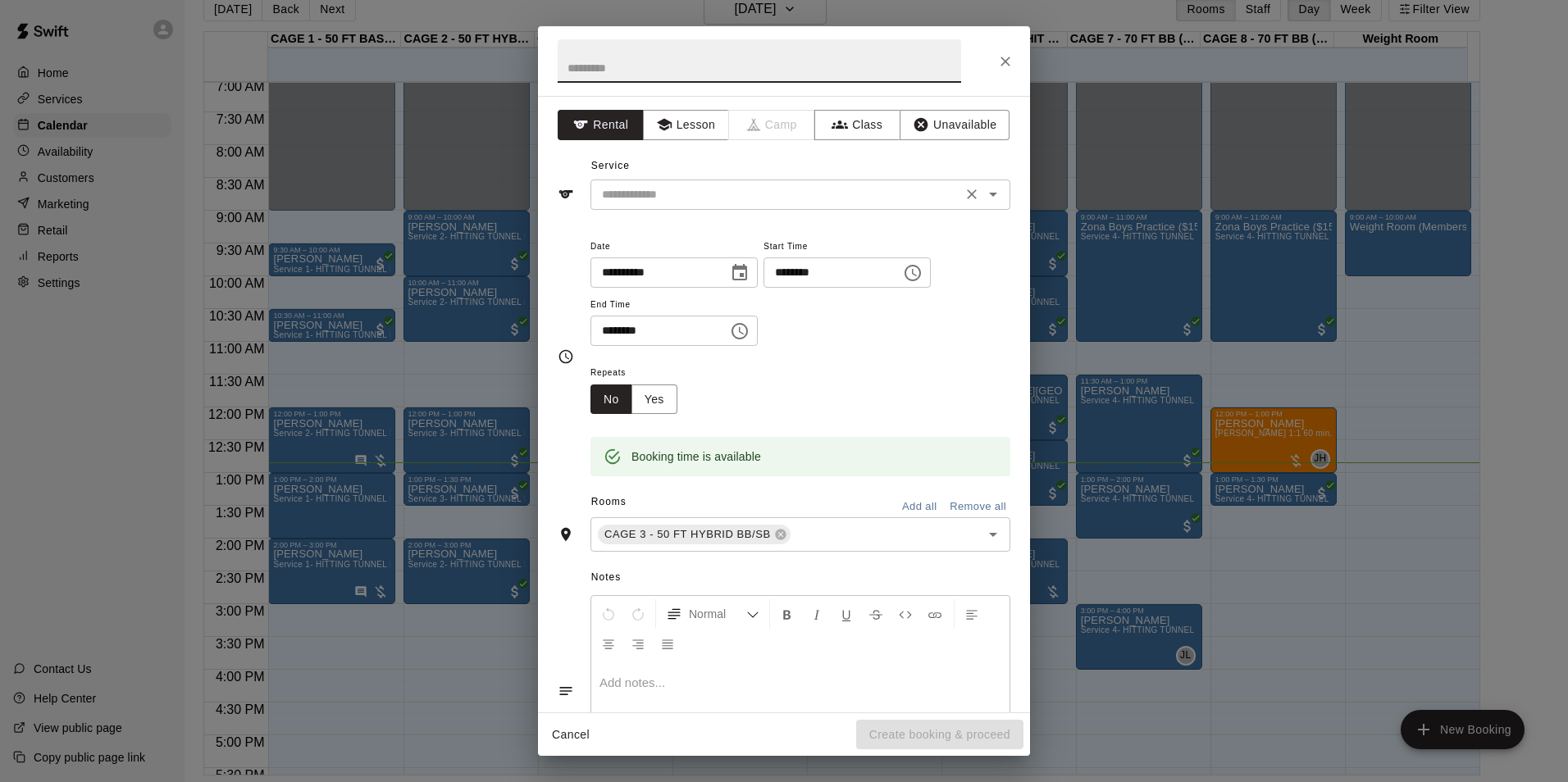
click at [727, 180] on div "​" at bounding box center [800, 195] width 420 height 31
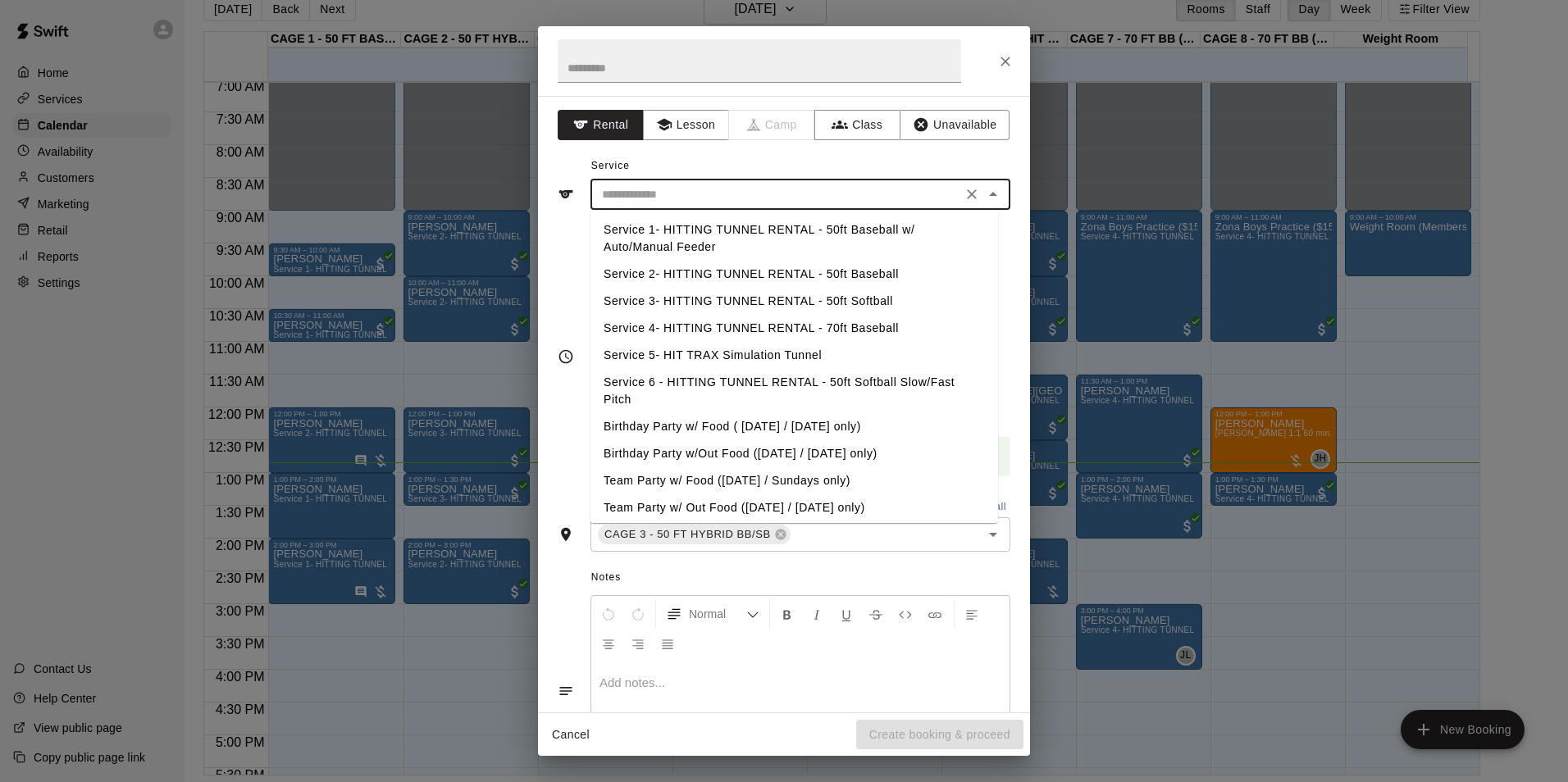
click at [766, 266] on li "Service 2- HITTING TUNNEL RENTAL - 50ft Baseball" at bounding box center [795, 274] width 407 height 27
type input "**********"
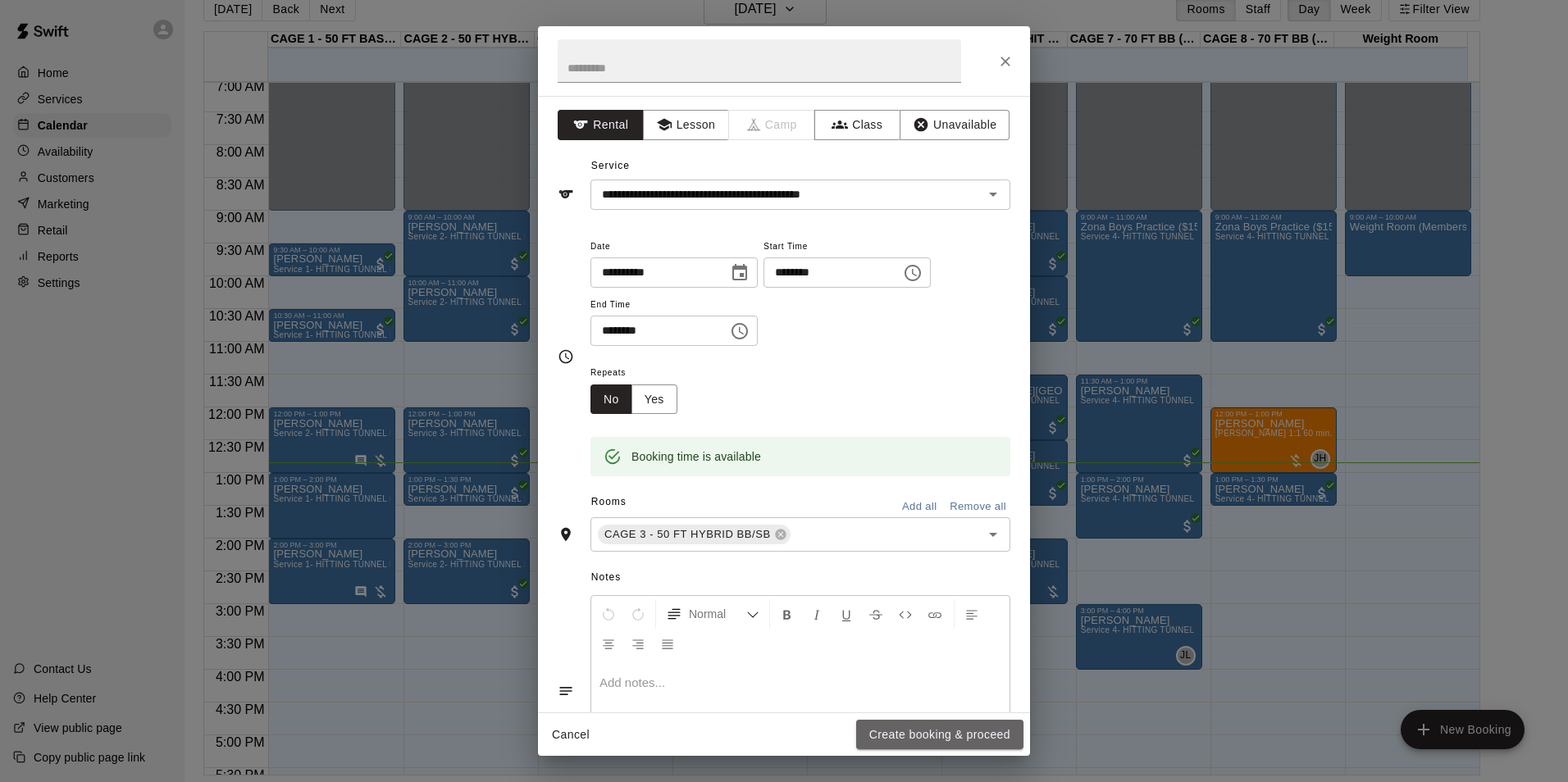
click at [947, 732] on button "Create booking & proceed" at bounding box center [940, 735] width 167 height 31
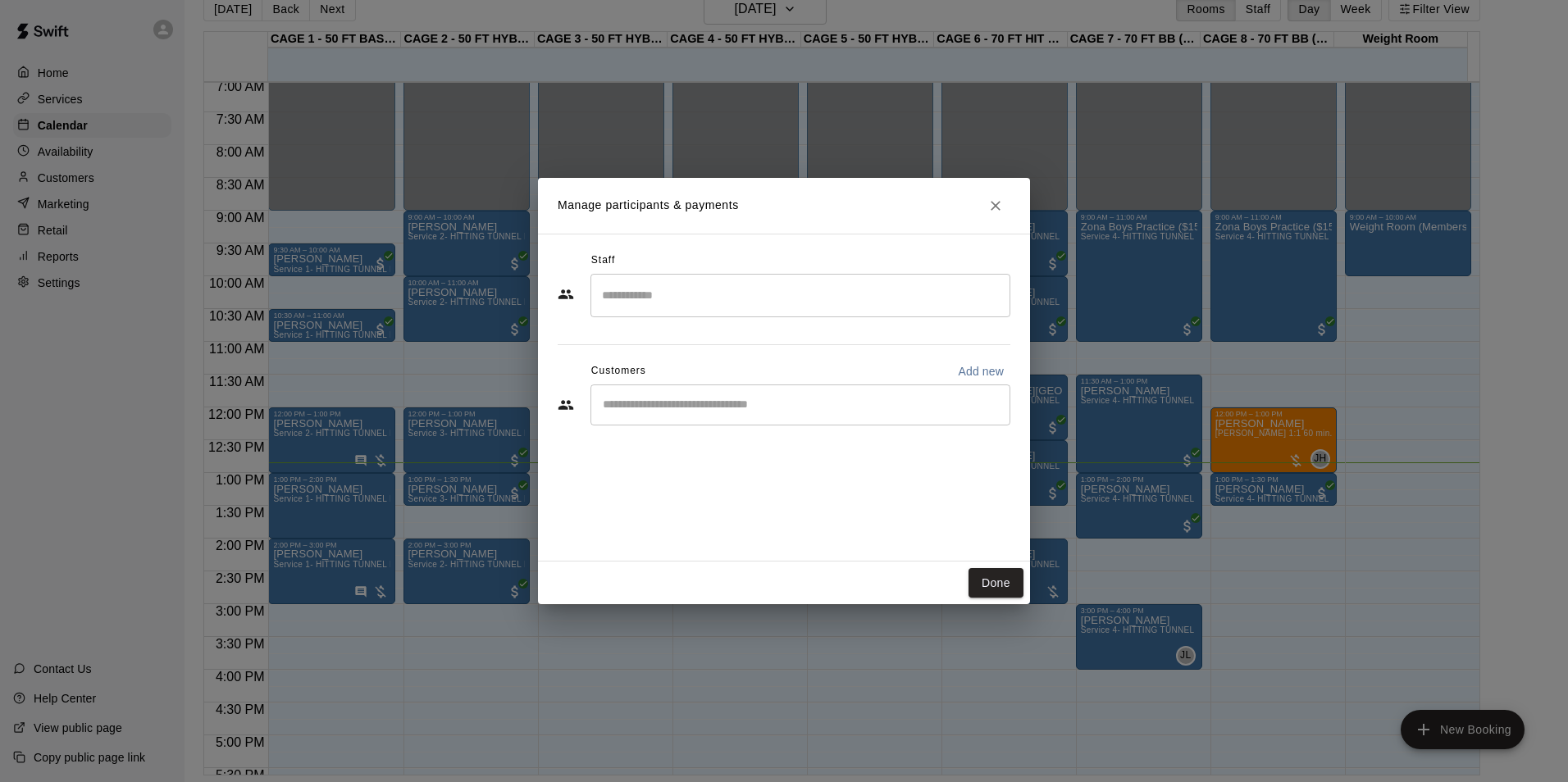
click at [708, 417] on div "​" at bounding box center [800, 404] width 420 height 41
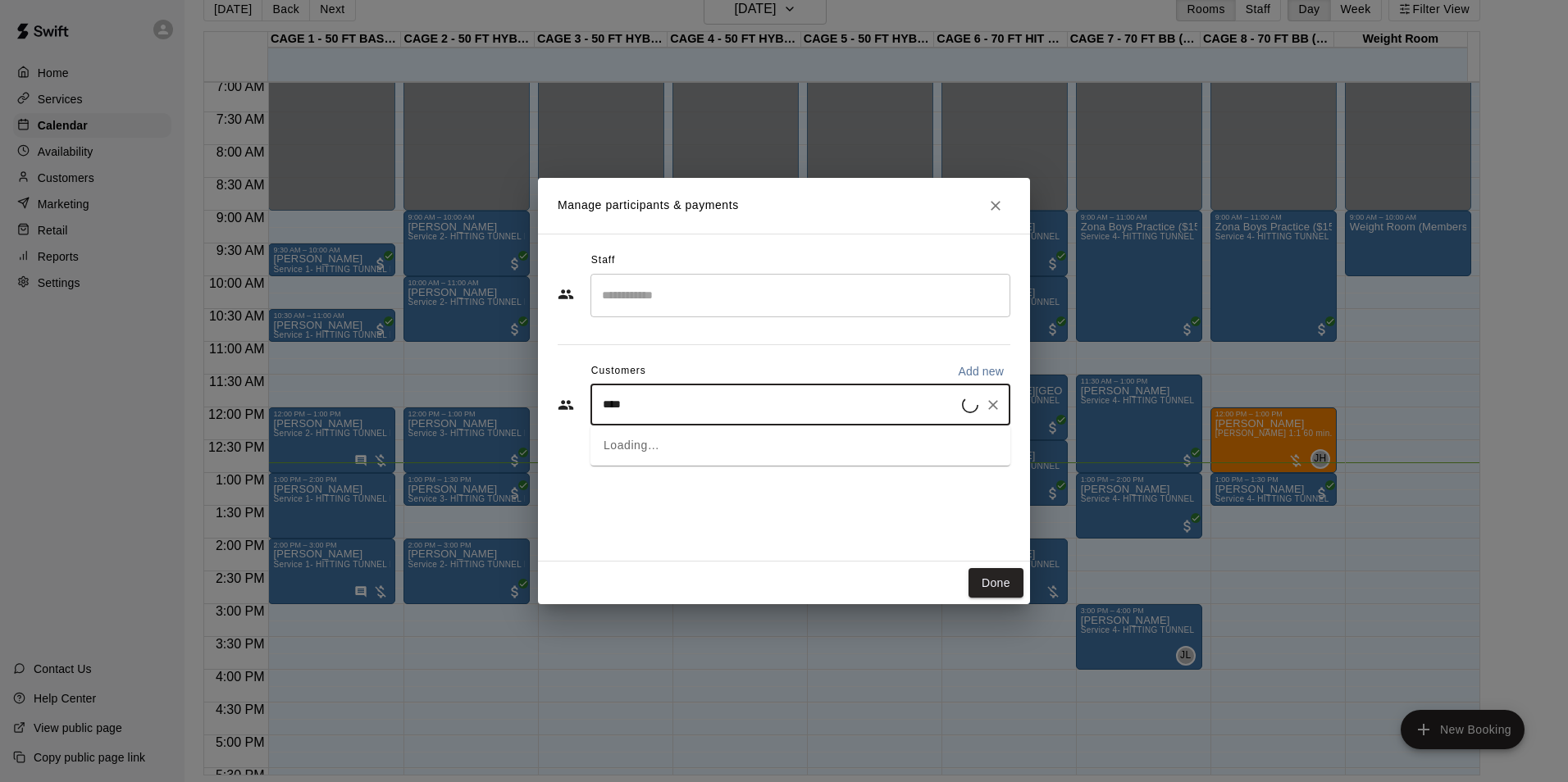
type input "*****"
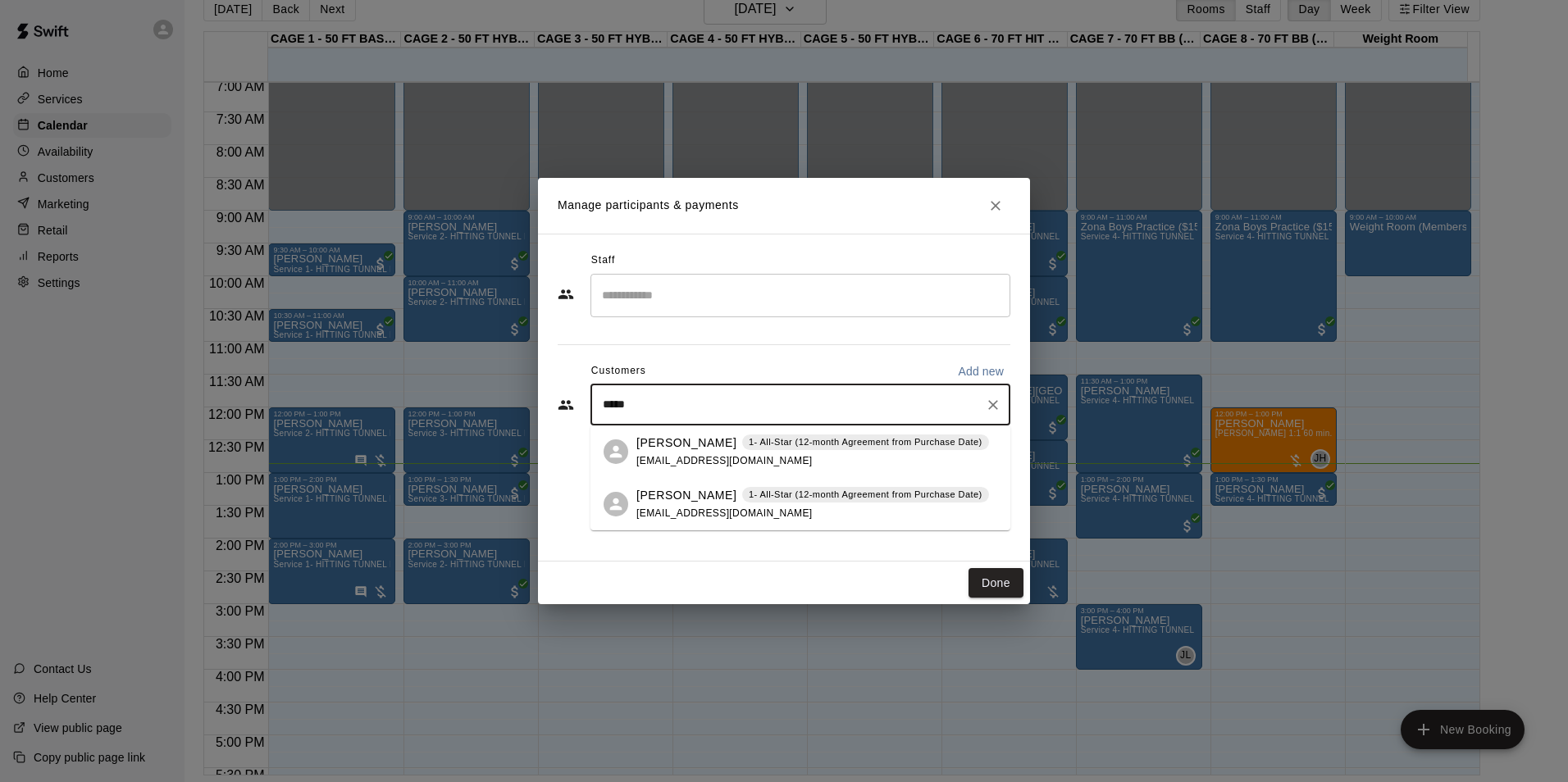
click at [814, 464] on div "[PERSON_NAME] 1- All-Star (12-month Agreement from Purchase Date) [EMAIL_ADDRES…" at bounding box center [813, 452] width 353 height 35
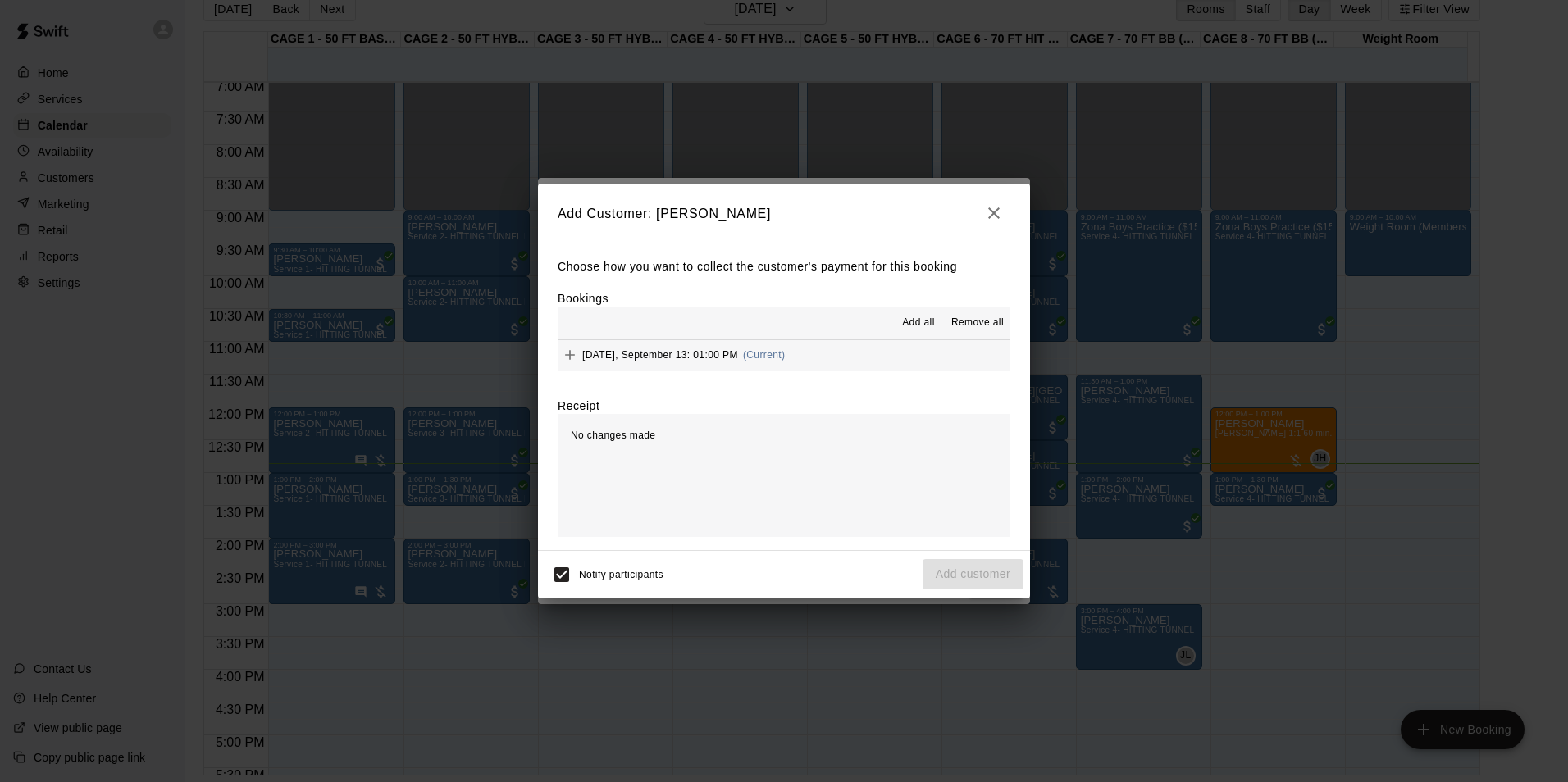
click at [907, 330] on span "Add all" at bounding box center [919, 322] width 33 height 16
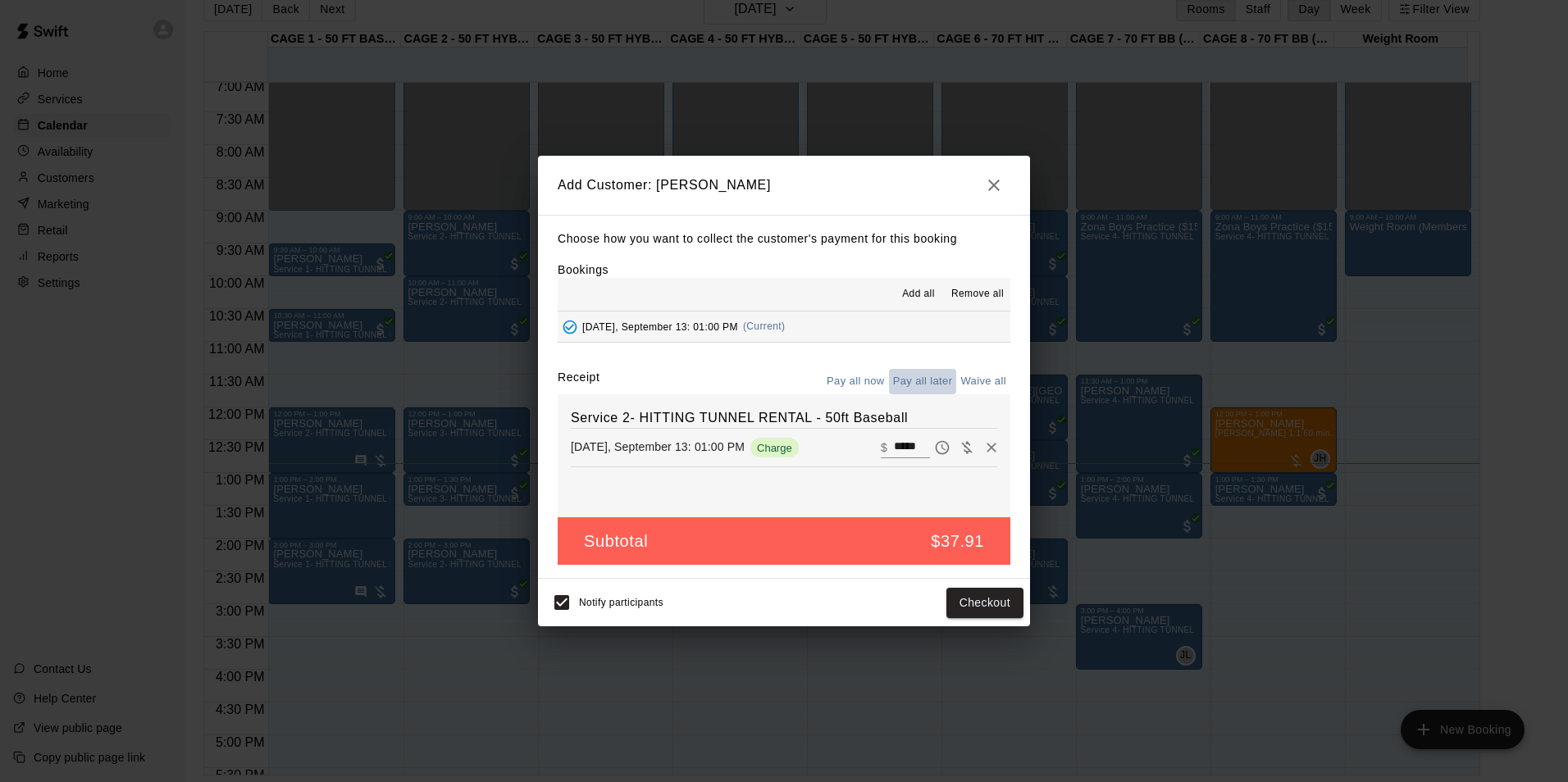
click at [921, 377] on button "Pay all later" at bounding box center [923, 381] width 68 height 26
click at [872, 390] on button "Pay all now" at bounding box center [855, 381] width 66 height 26
click at [913, 378] on button "Pay all later" at bounding box center [923, 381] width 68 height 26
click at [979, 597] on button "Add customer" at bounding box center [973, 603] width 101 height 31
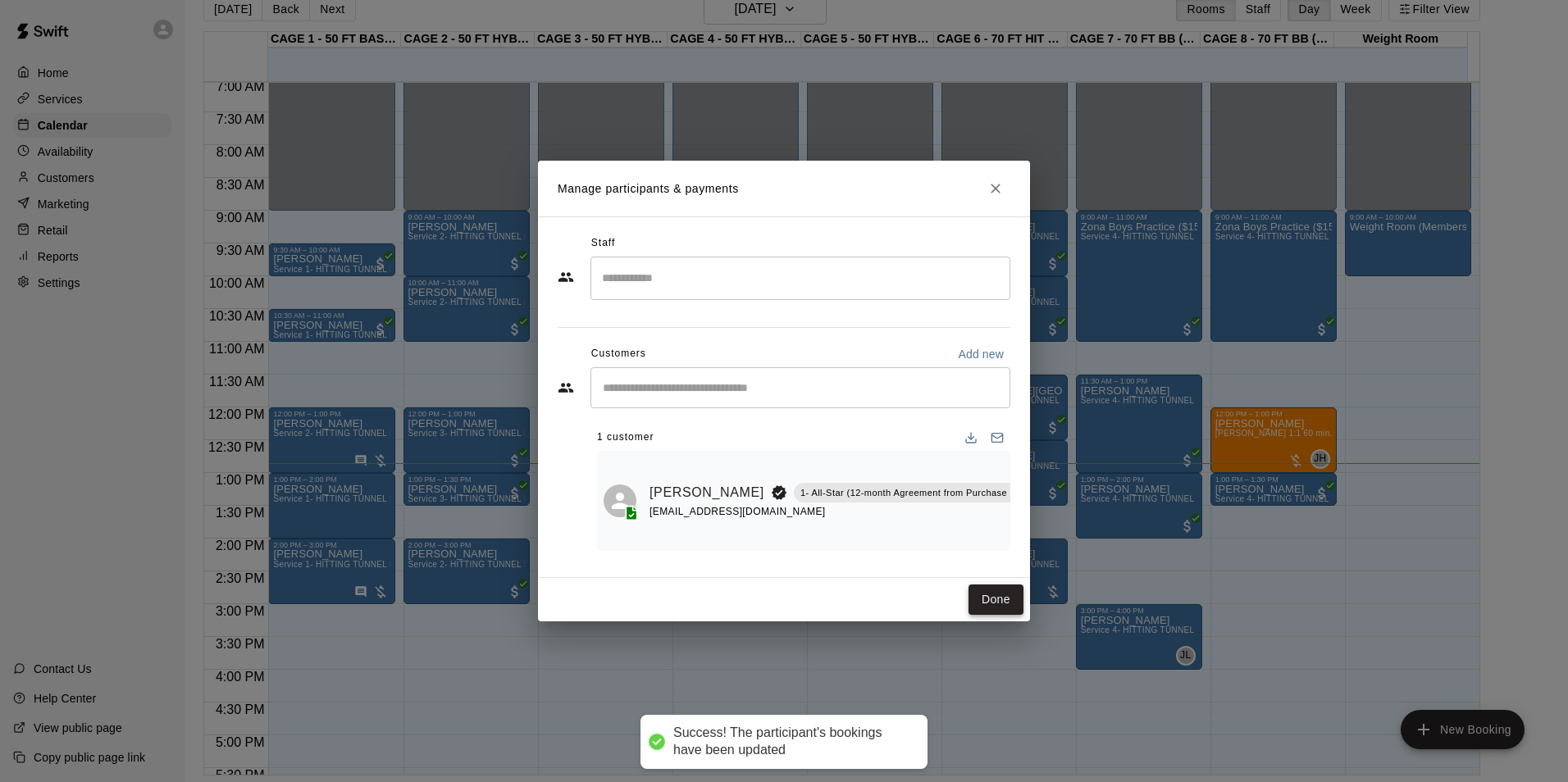
click at [981, 588] on button "Done" at bounding box center [995, 600] width 54 height 31
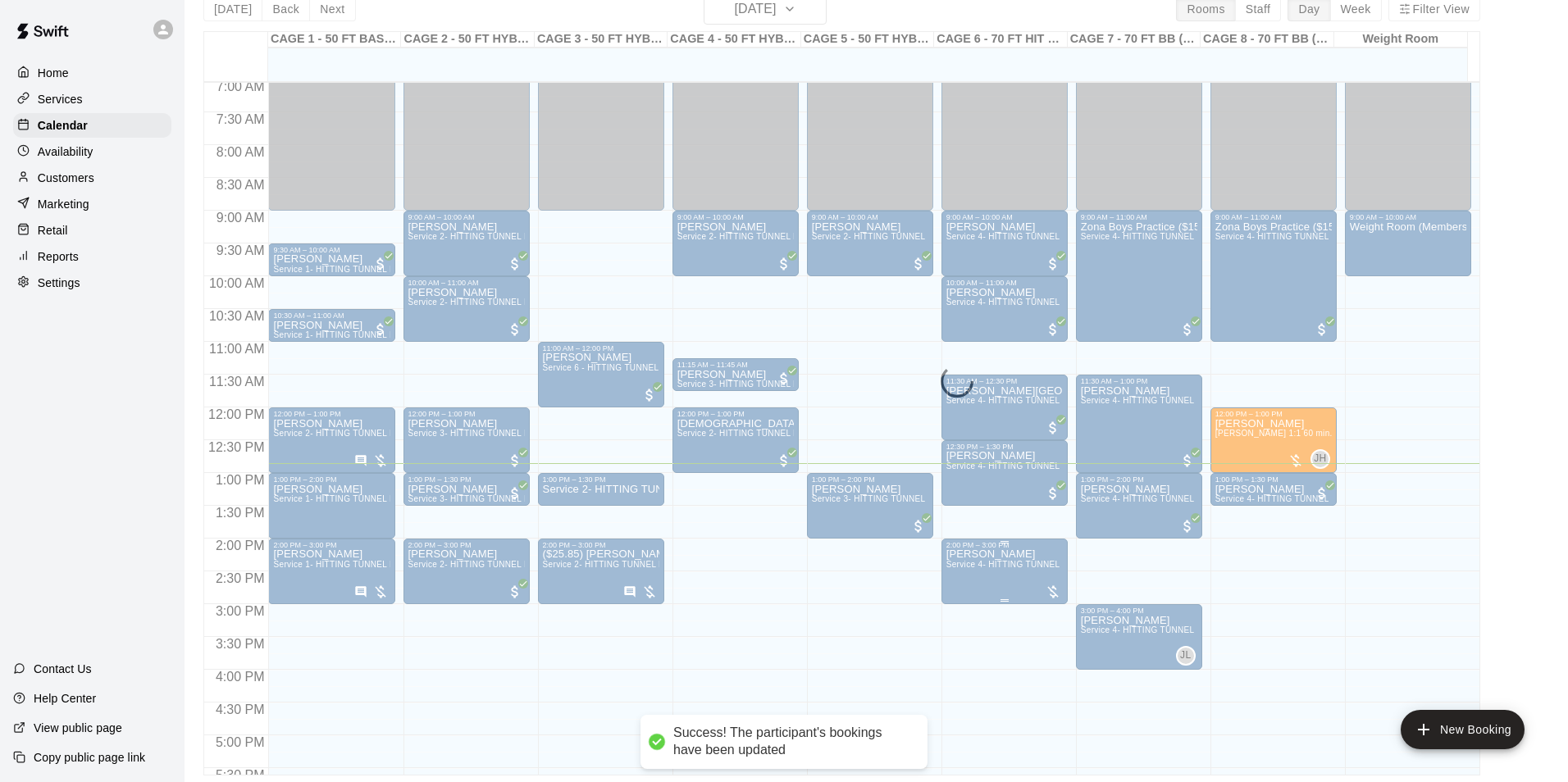
click at [1000, 600] on div at bounding box center [1004, 600] width 9 height 3
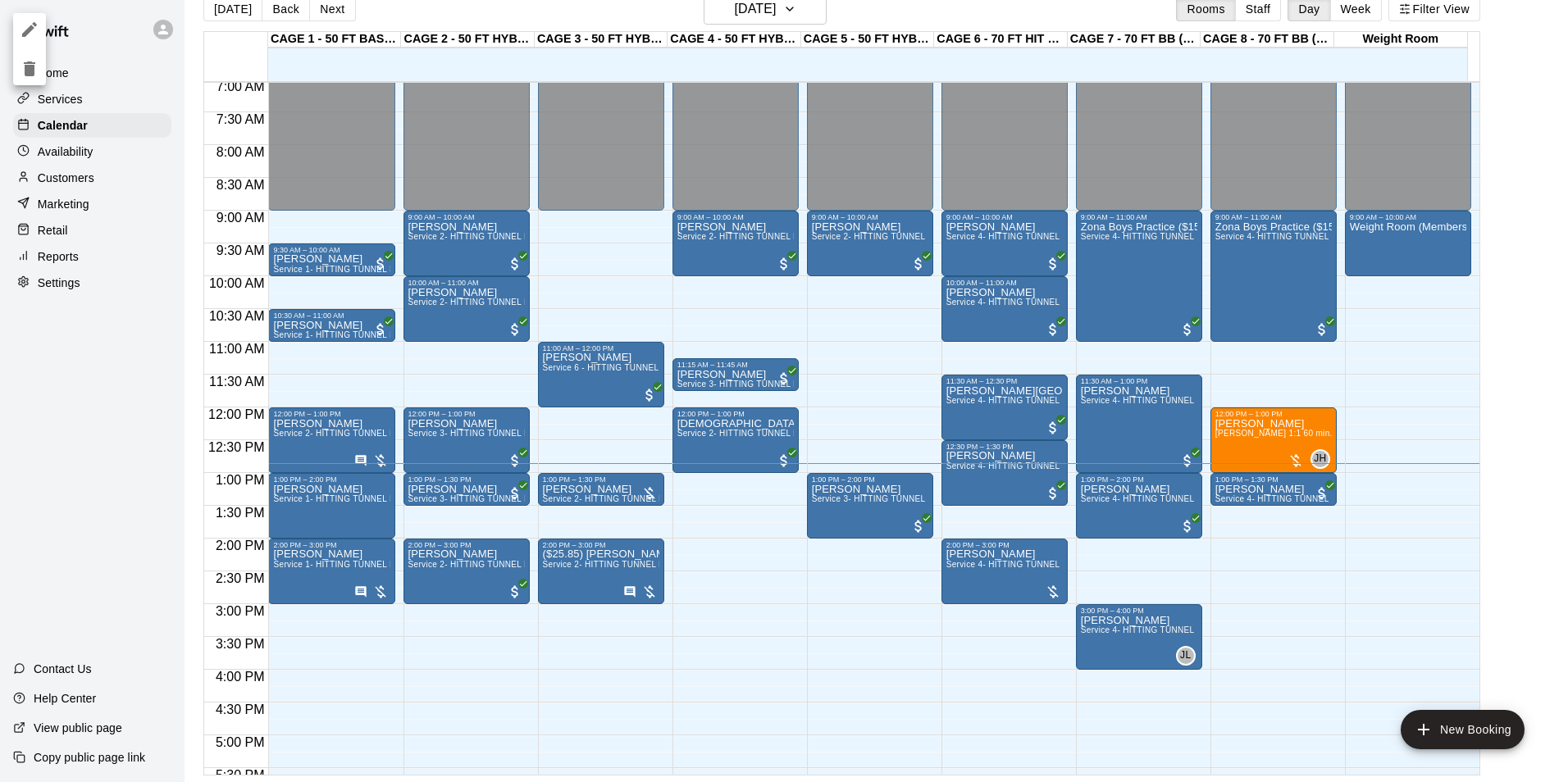
click at [608, 497] on div at bounding box center [784, 391] width 1568 height 782
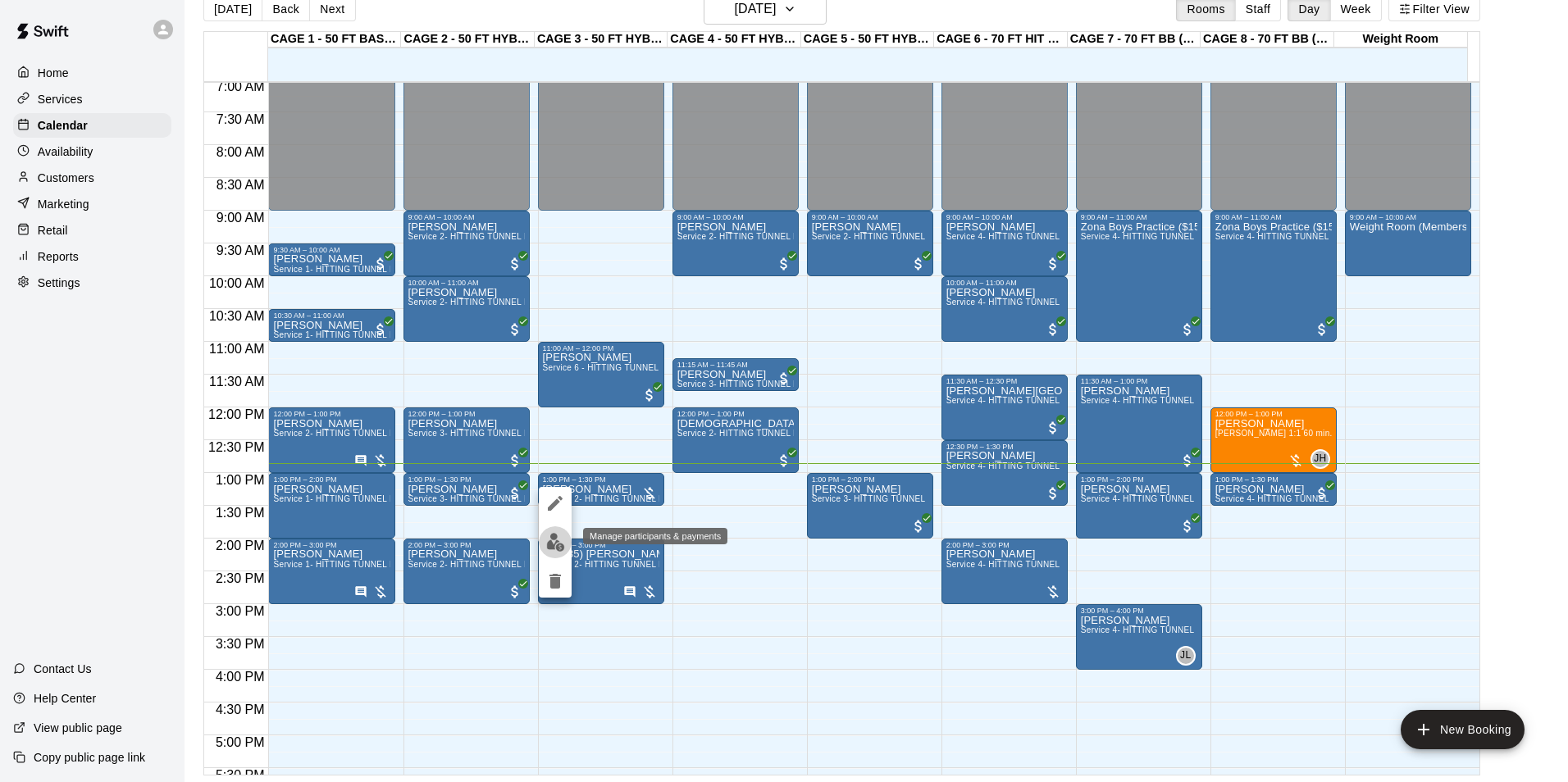
click at [563, 539] on img "edit" at bounding box center [555, 543] width 19 height 19
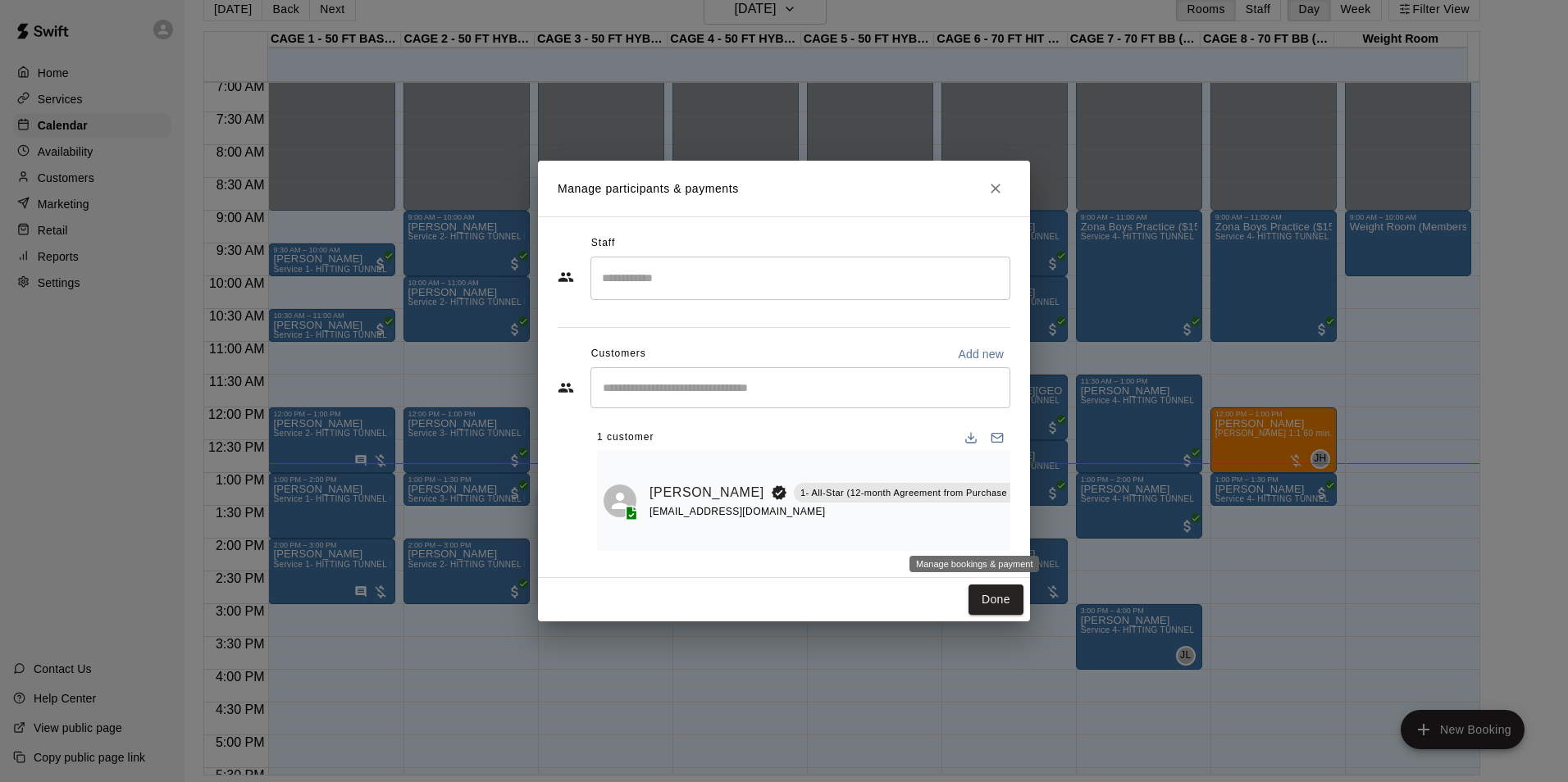
click at [1041, 532] on button "Manage bookings & payment" at bounding box center [1056, 530] width 30 height 30
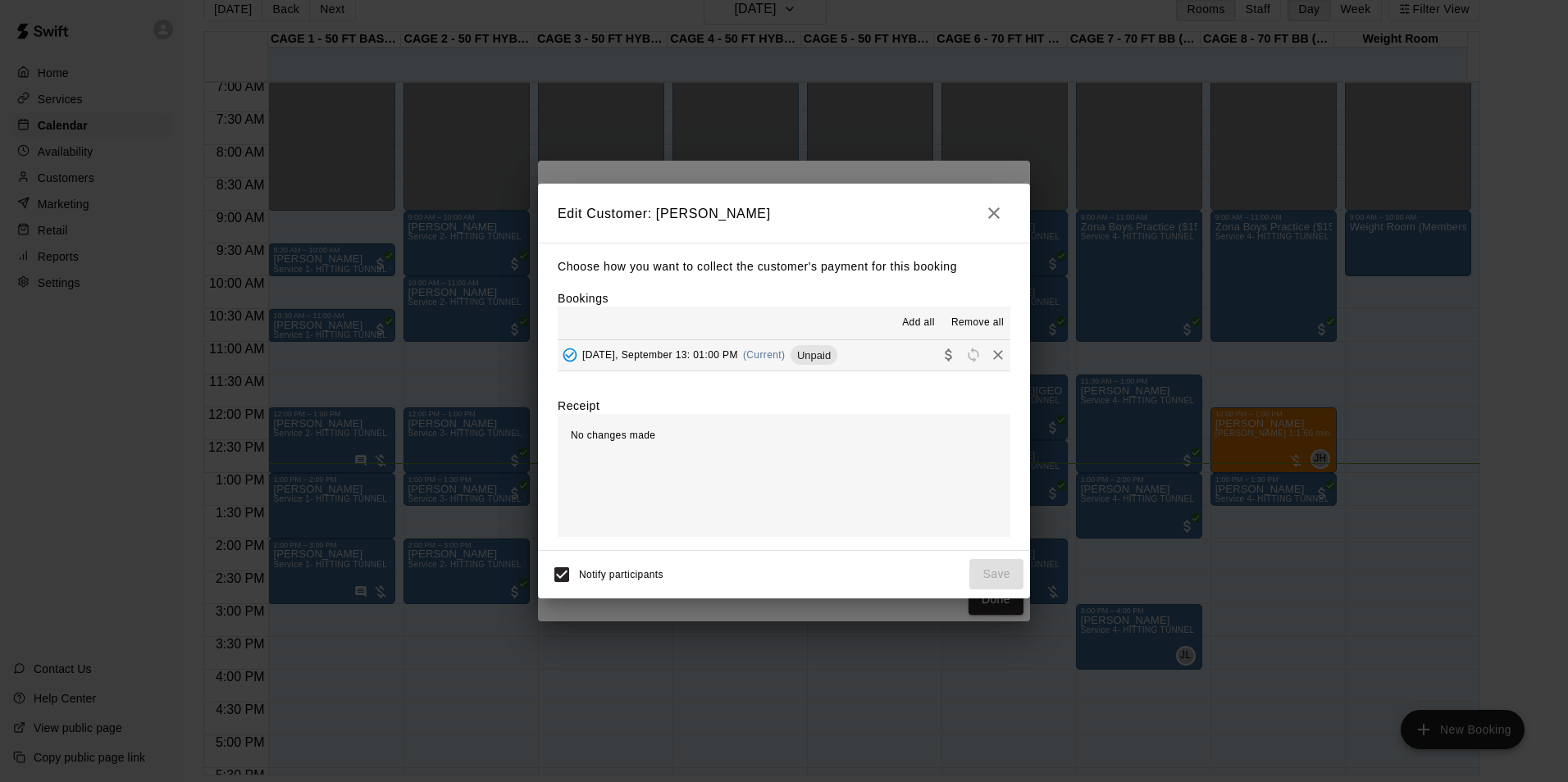
click at [915, 321] on span "Add all" at bounding box center [919, 322] width 33 height 16
click at [827, 358] on span "Unpaid" at bounding box center [814, 355] width 47 height 12
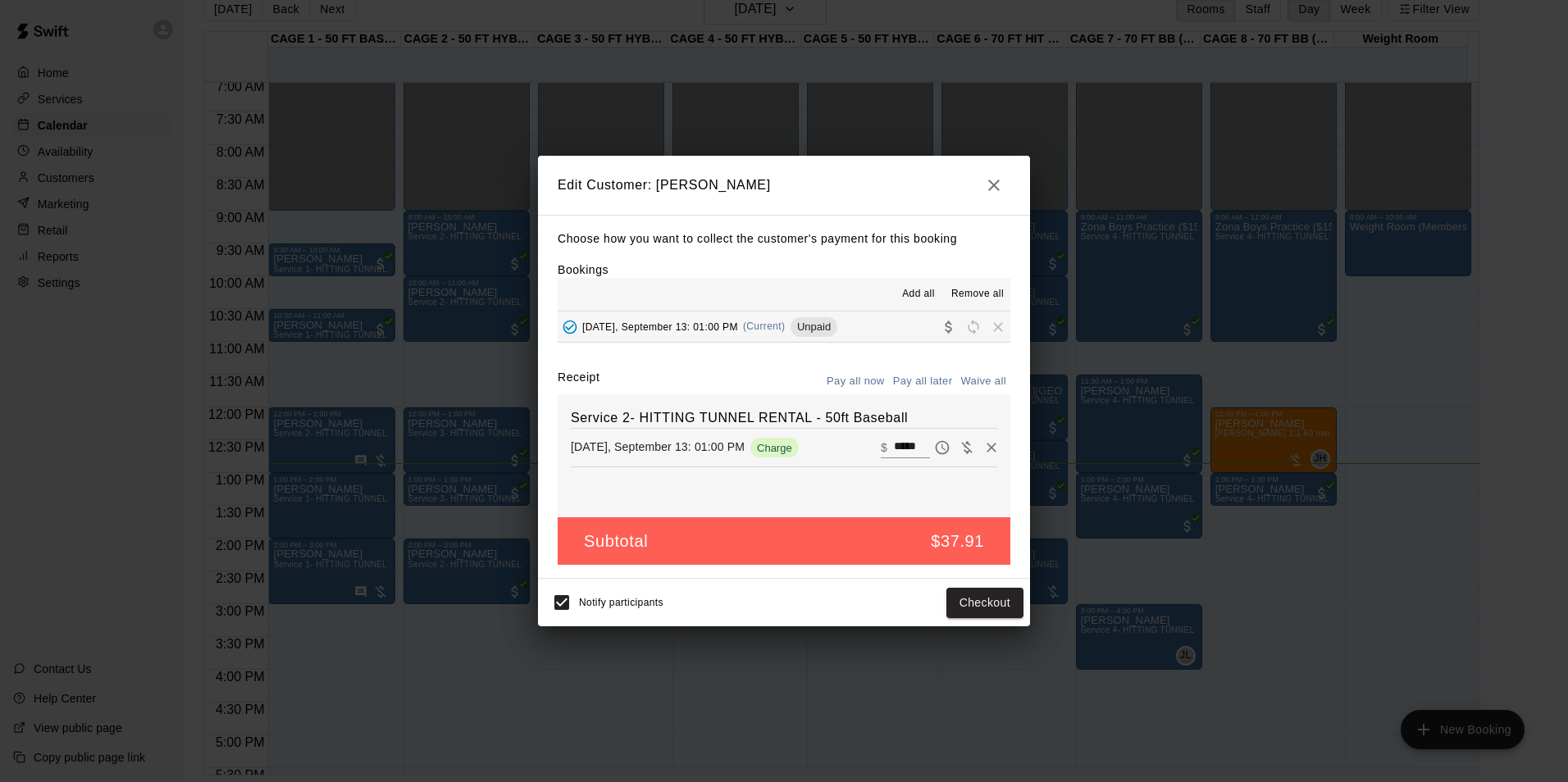
click at [848, 381] on button "Pay all now" at bounding box center [855, 381] width 66 height 26
click at [982, 594] on button "Checkout" at bounding box center [985, 603] width 77 height 31
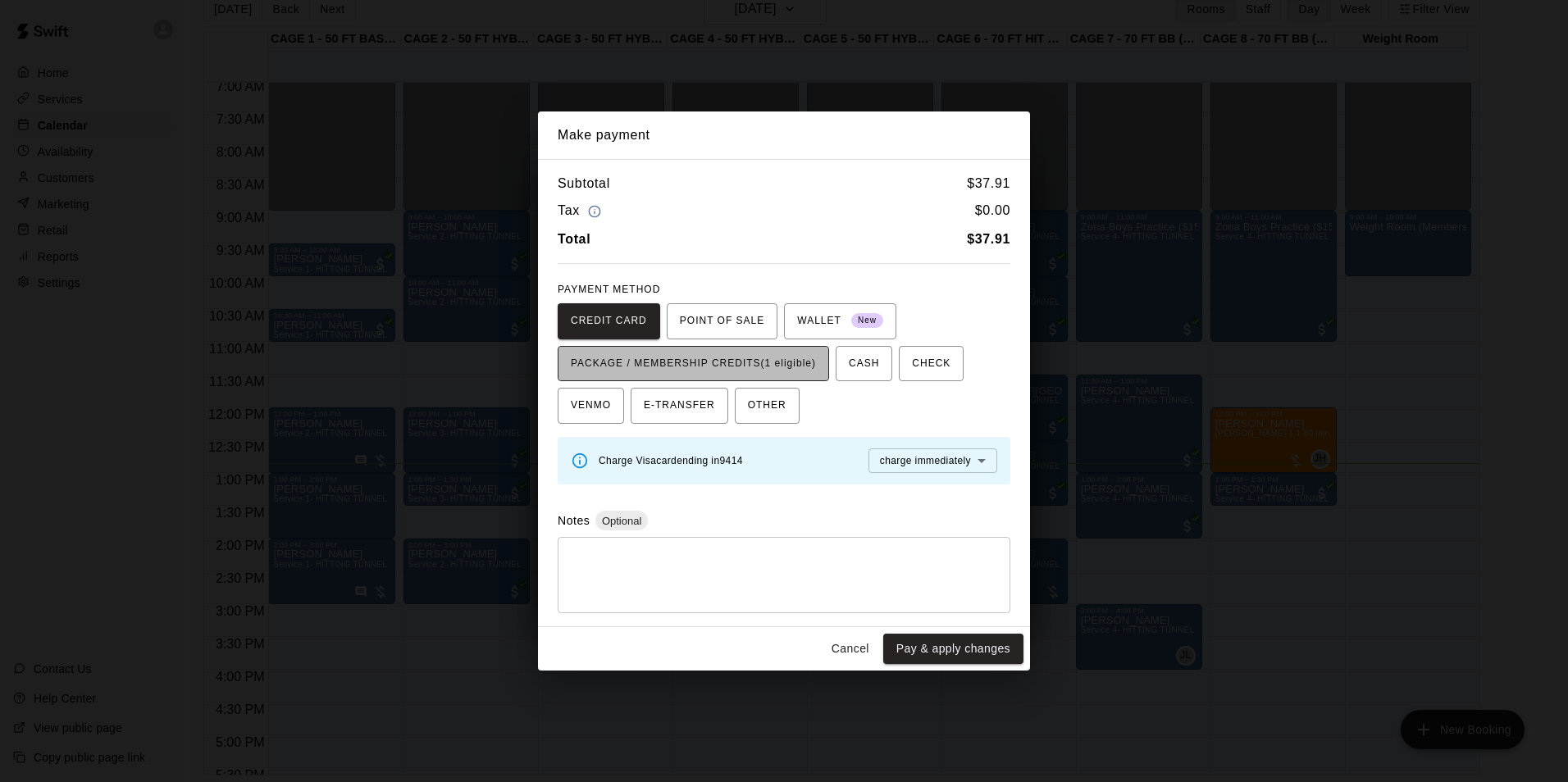
click at [792, 375] on span "PACKAGE / MEMBERSHIP CREDITS (1 eligible)" at bounding box center [693, 363] width 245 height 26
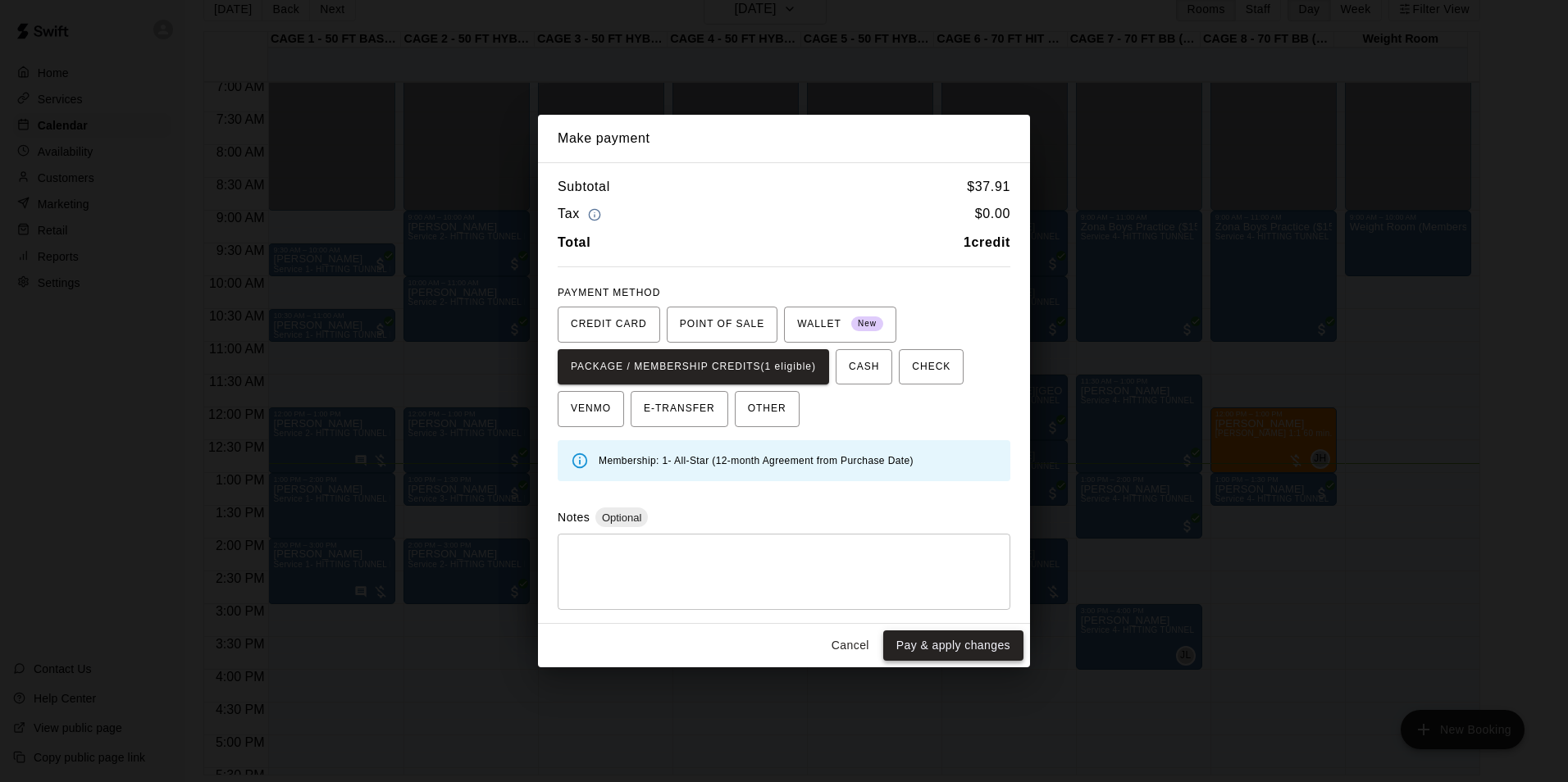
click at [992, 654] on button "Pay & apply changes" at bounding box center [953, 646] width 141 height 31
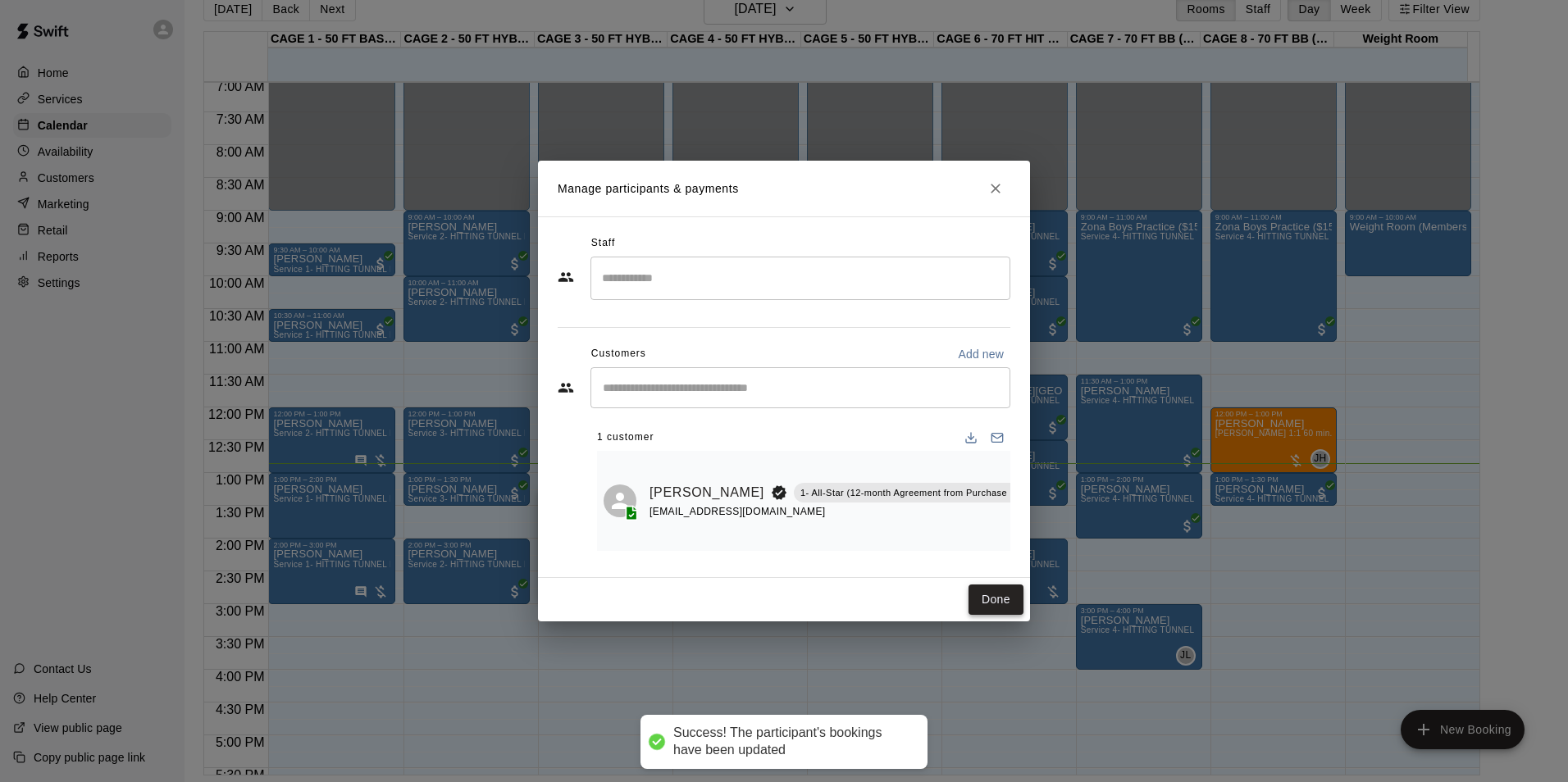
click at [996, 597] on button "Done" at bounding box center [995, 600] width 54 height 31
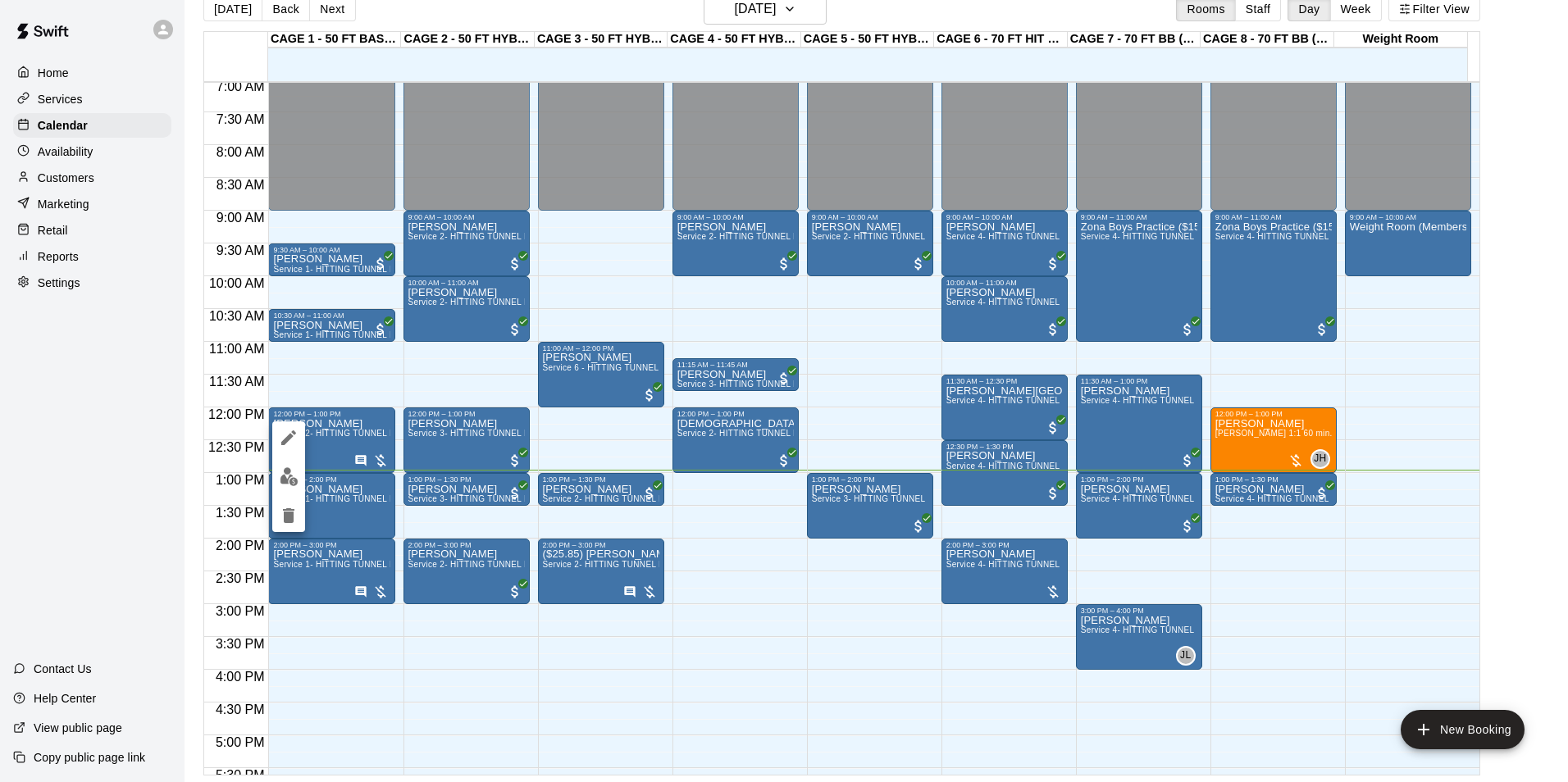
click at [282, 482] on img "edit" at bounding box center [290, 477] width 19 height 19
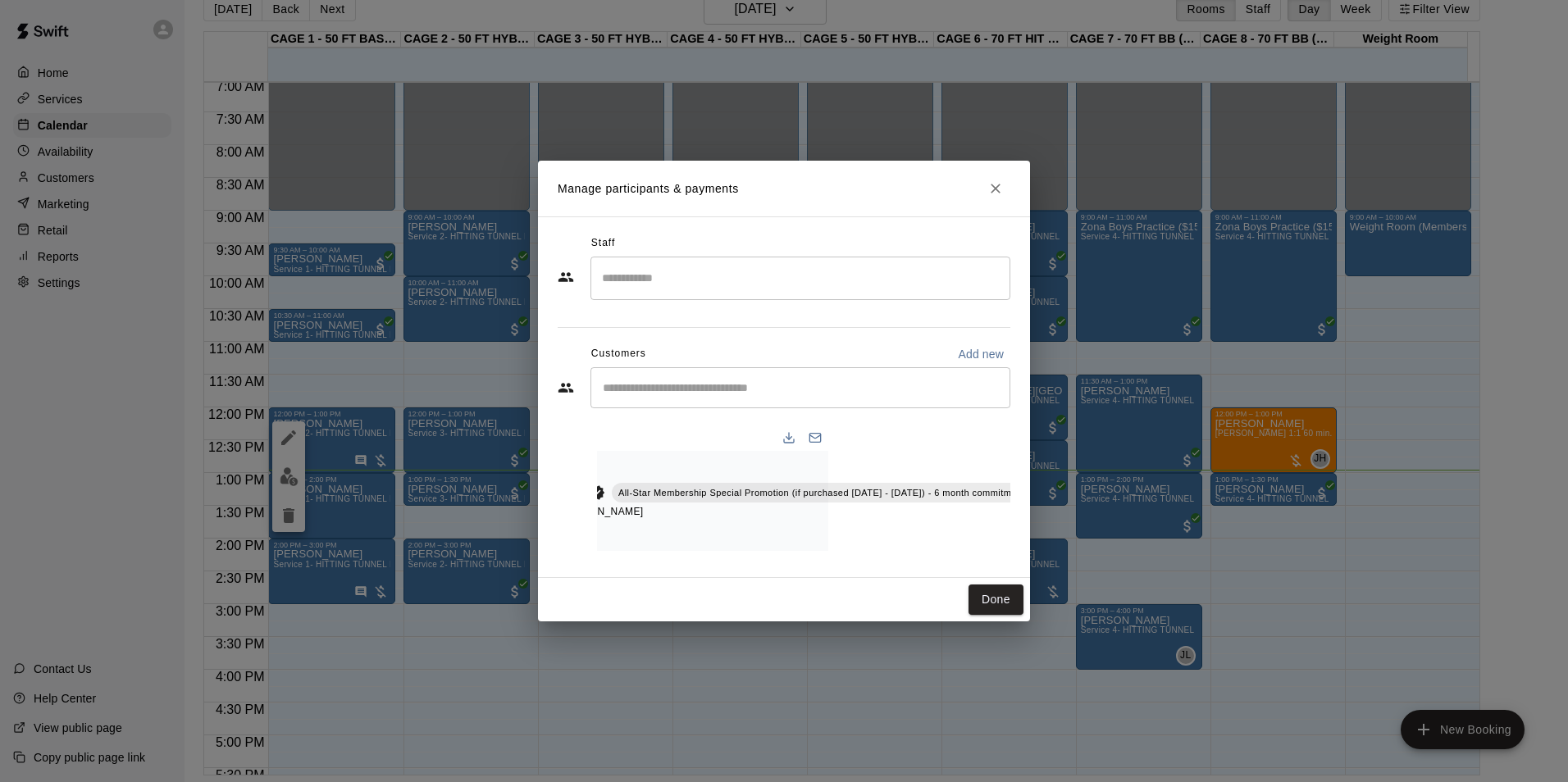
scroll to position [0, 191]
click at [1030, 522] on icon "Manage bookings & payment" at bounding box center [1037, 530] width 16 height 16
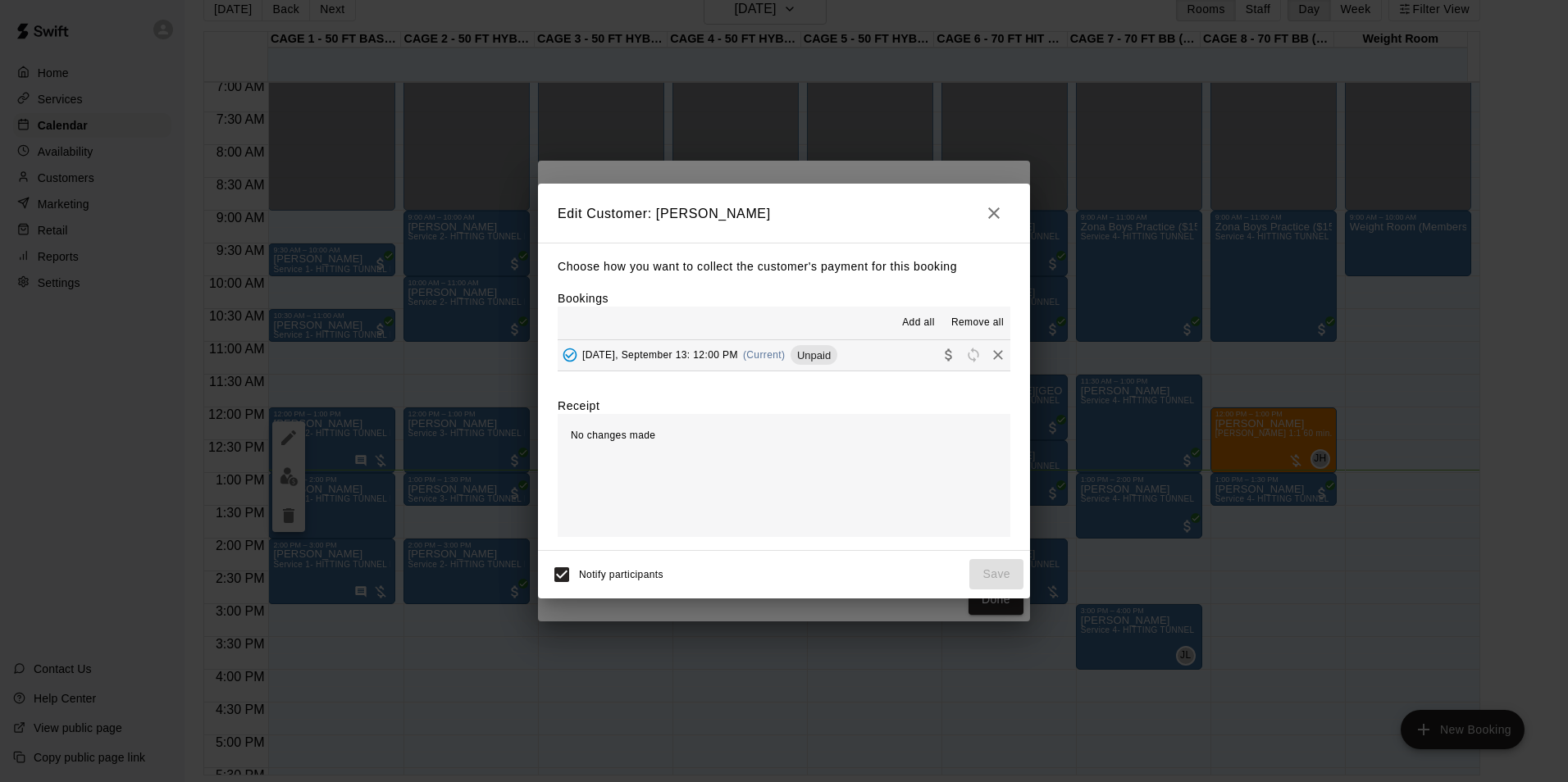
click at [903, 323] on button "Add all" at bounding box center [918, 322] width 53 height 26
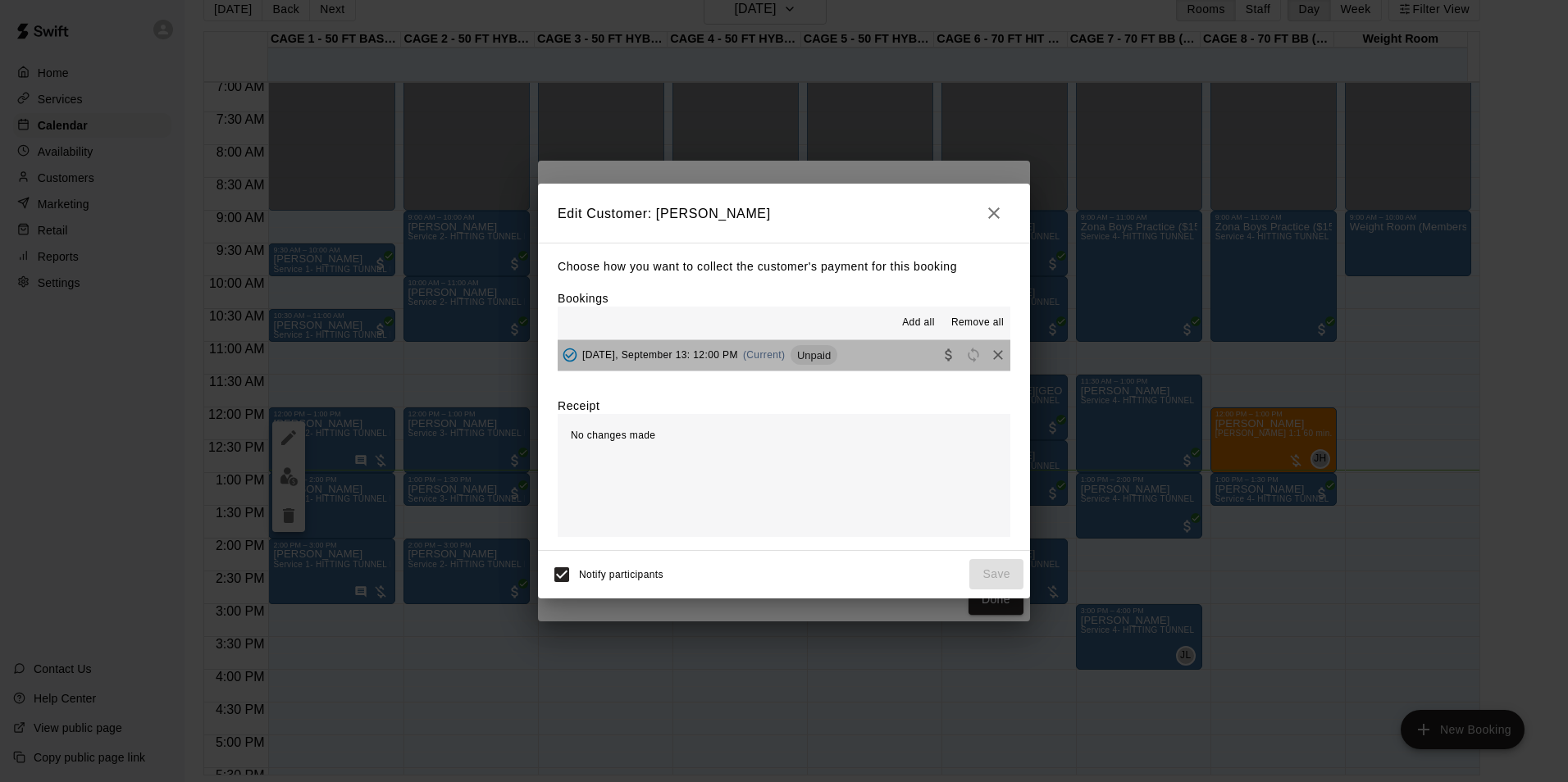
click at [880, 355] on button "[DATE], September 13: 12:00 PM (Current) Unpaid" at bounding box center [783, 356] width 452 height 31
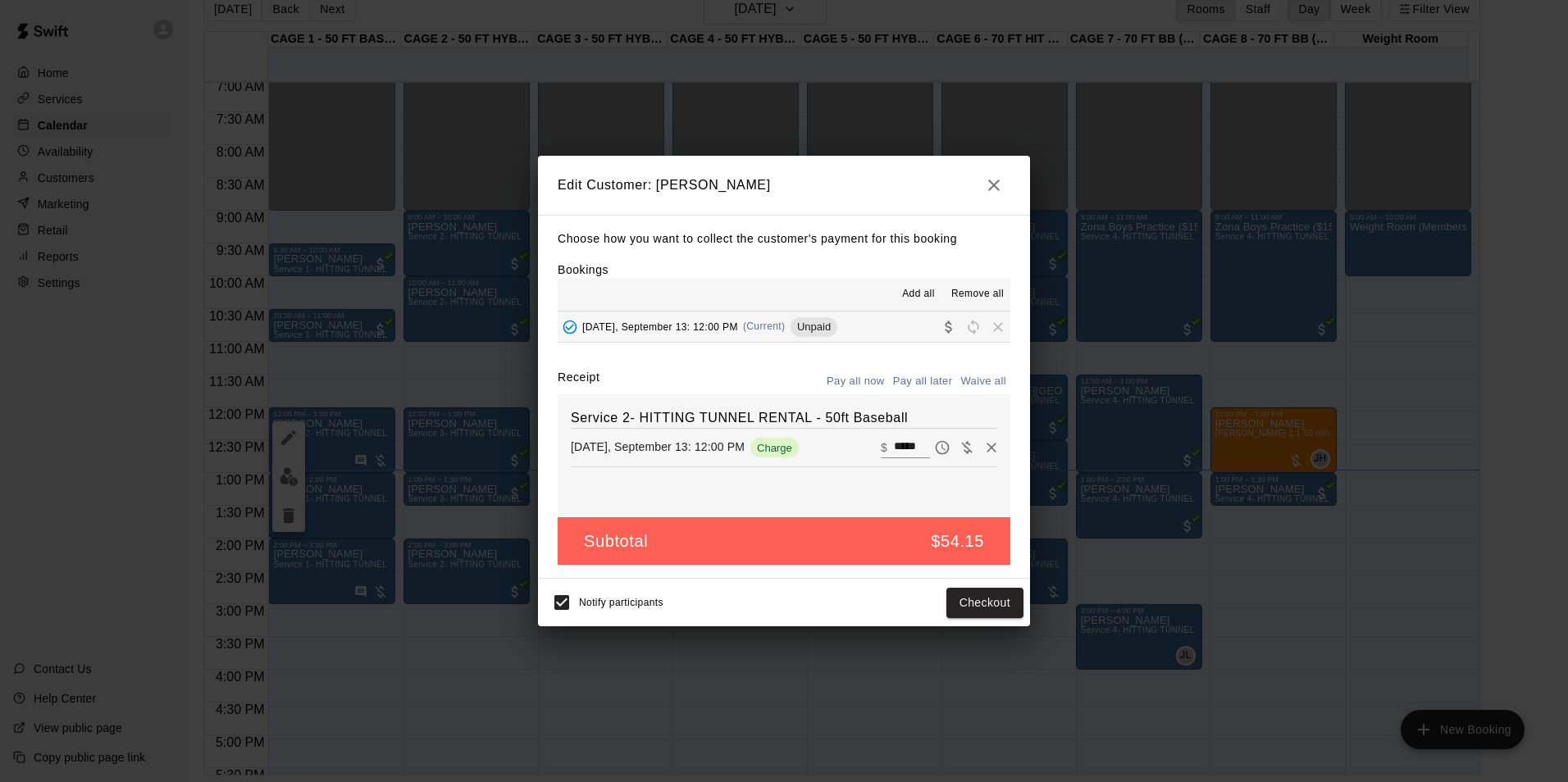
click at [857, 378] on button "Pay all now" at bounding box center [855, 381] width 66 height 26
click at [983, 609] on button "Checkout" at bounding box center [985, 603] width 77 height 31
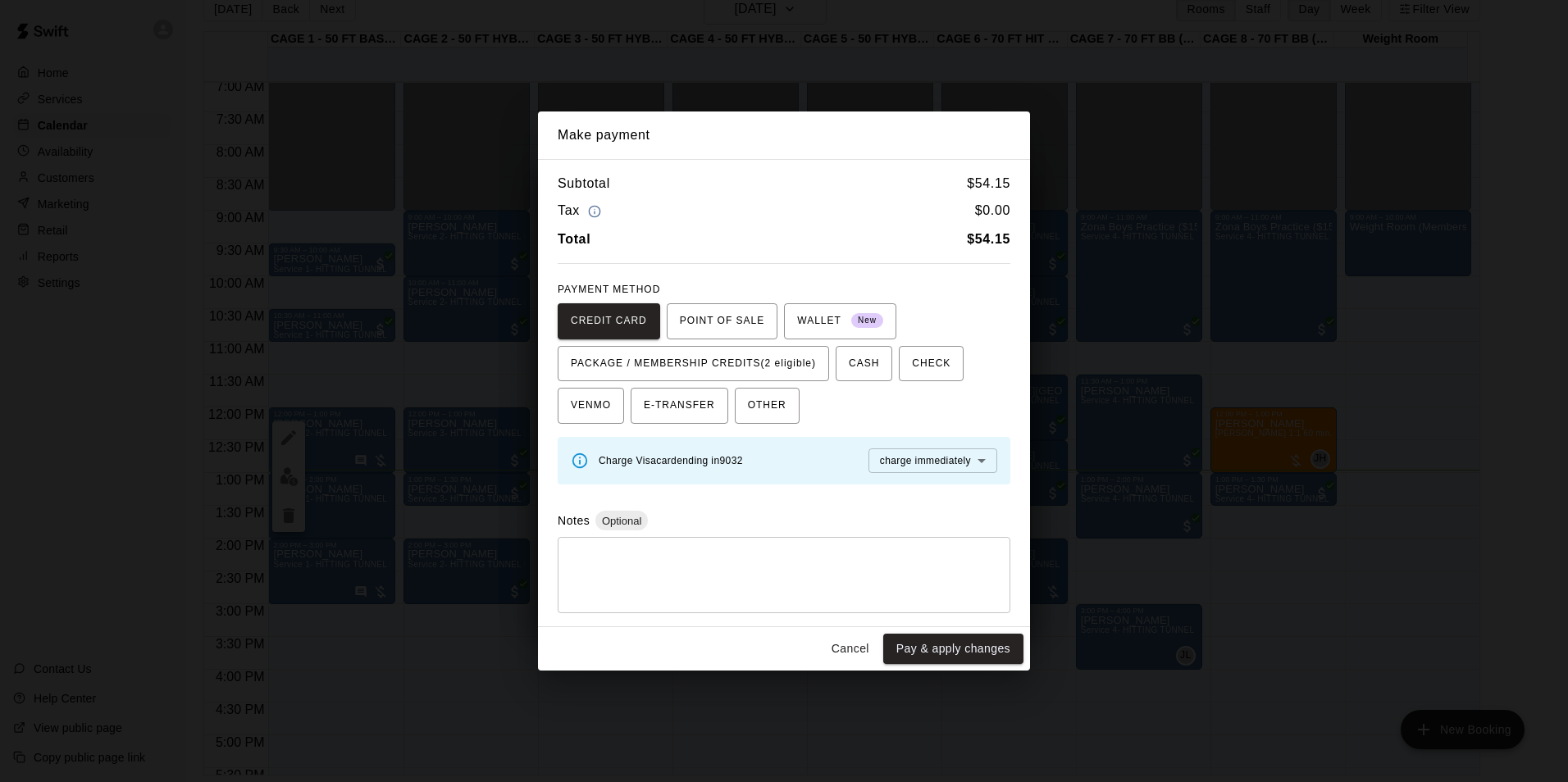
click at [839, 643] on button "Cancel" at bounding box center [850, 649] width 53 height 31
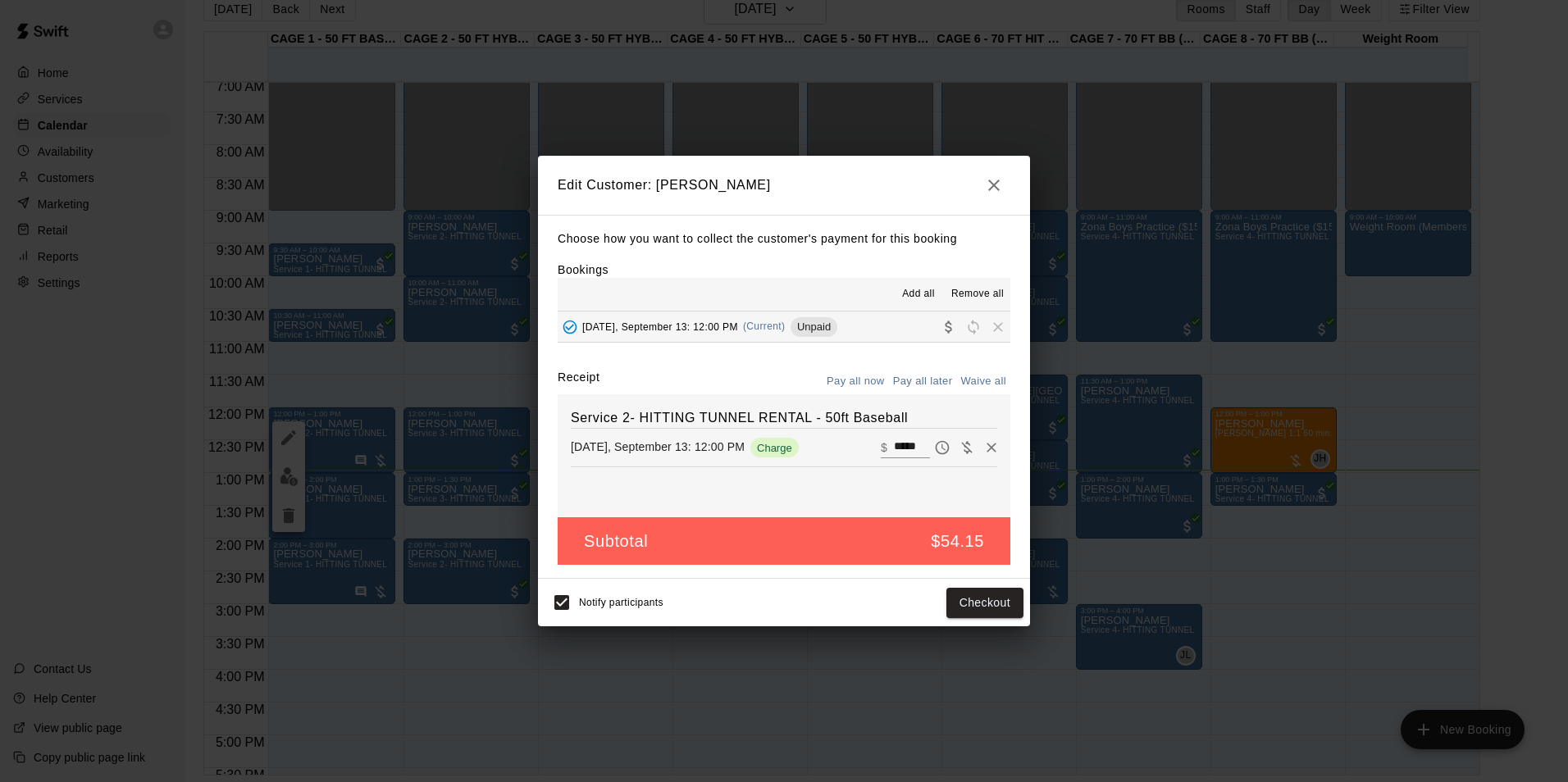
click at [994, 191] on icon "button" at bounding box center [993, 185] width 20 height 20
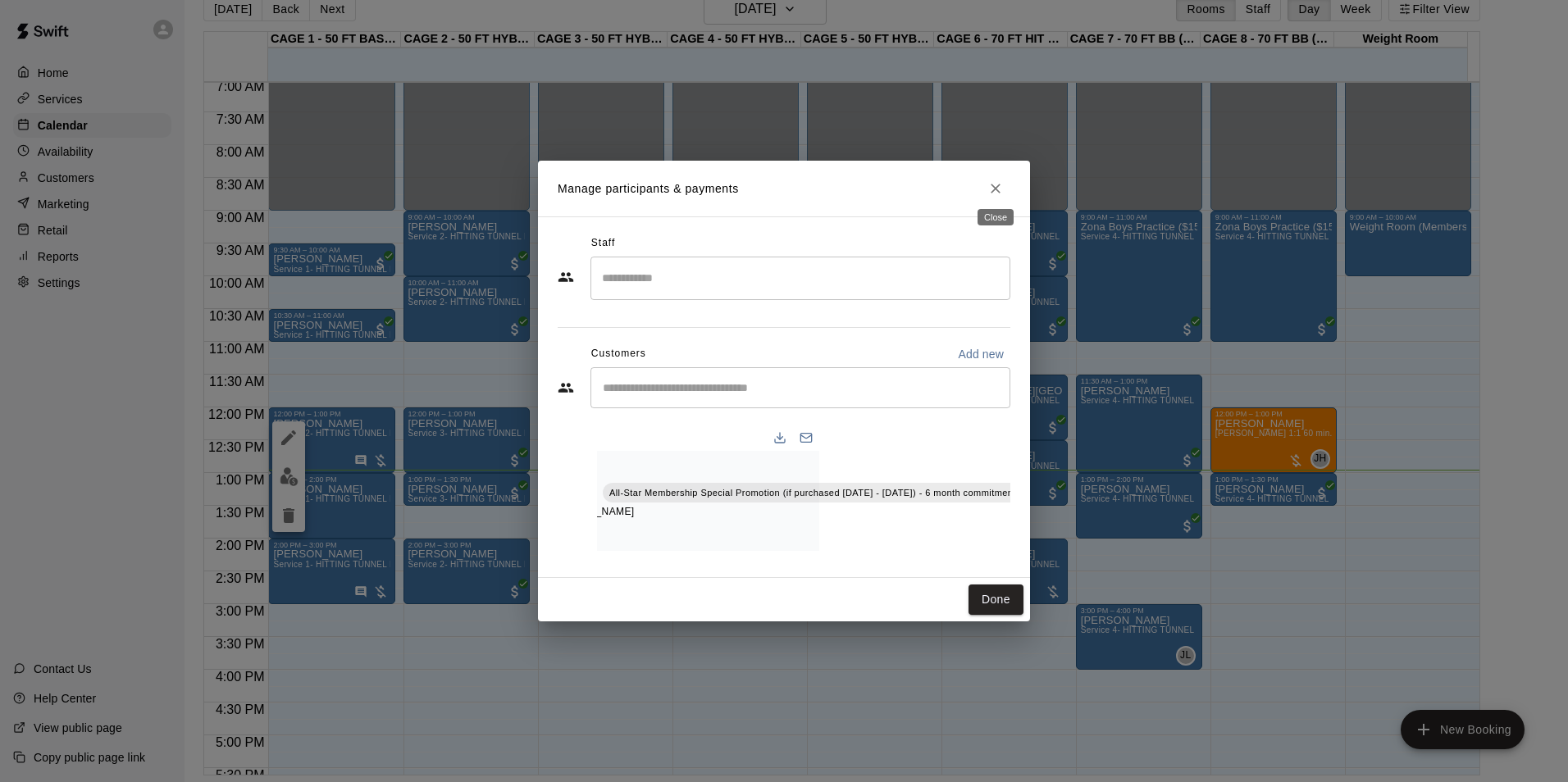
click at [995, 181] on icon "Close" at bounding box center [995, 188] width 16 height 16
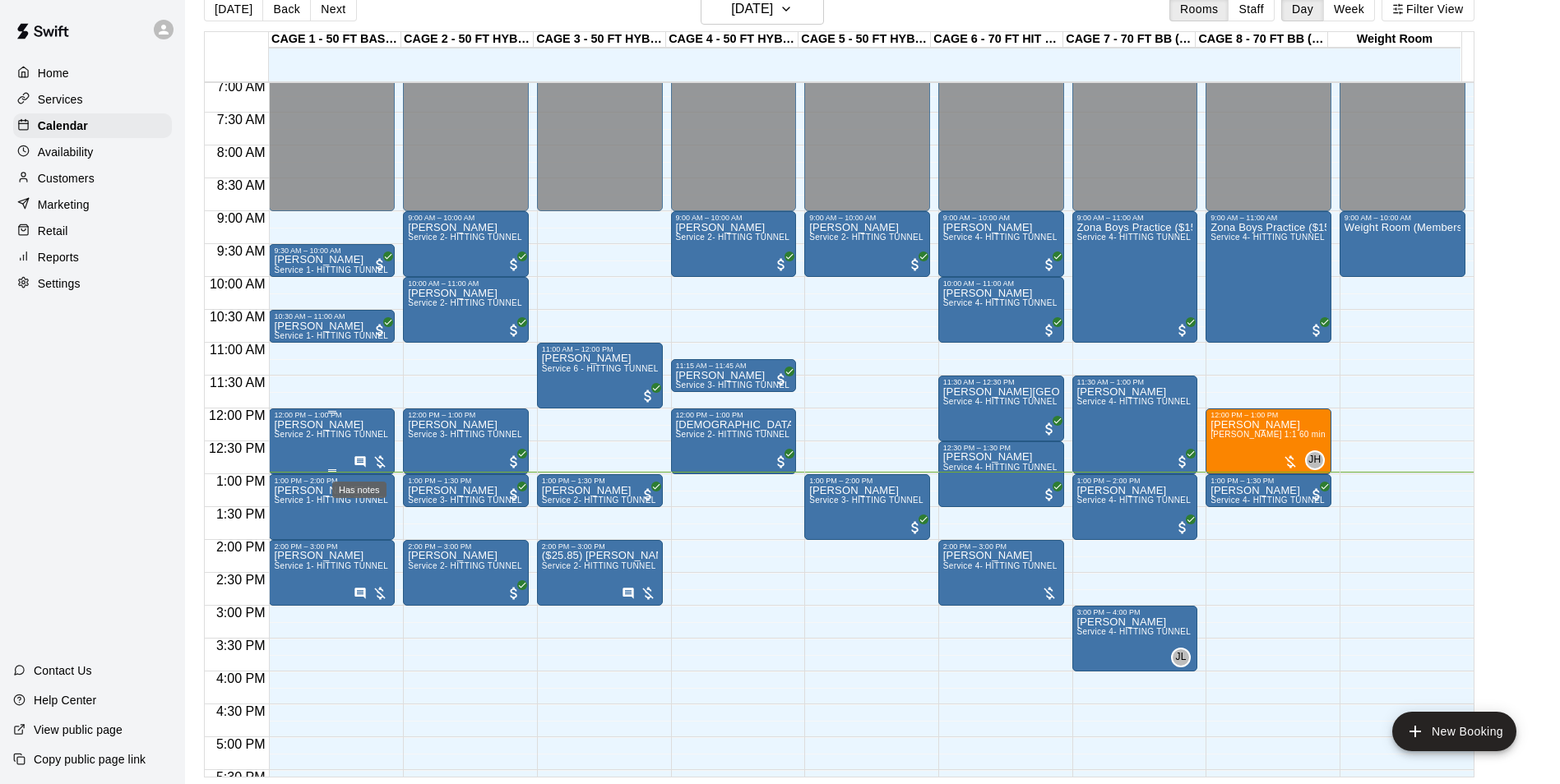
click at [361, 459] on icon "Has notes" at bounding box center [360, 461] width 11 height 11
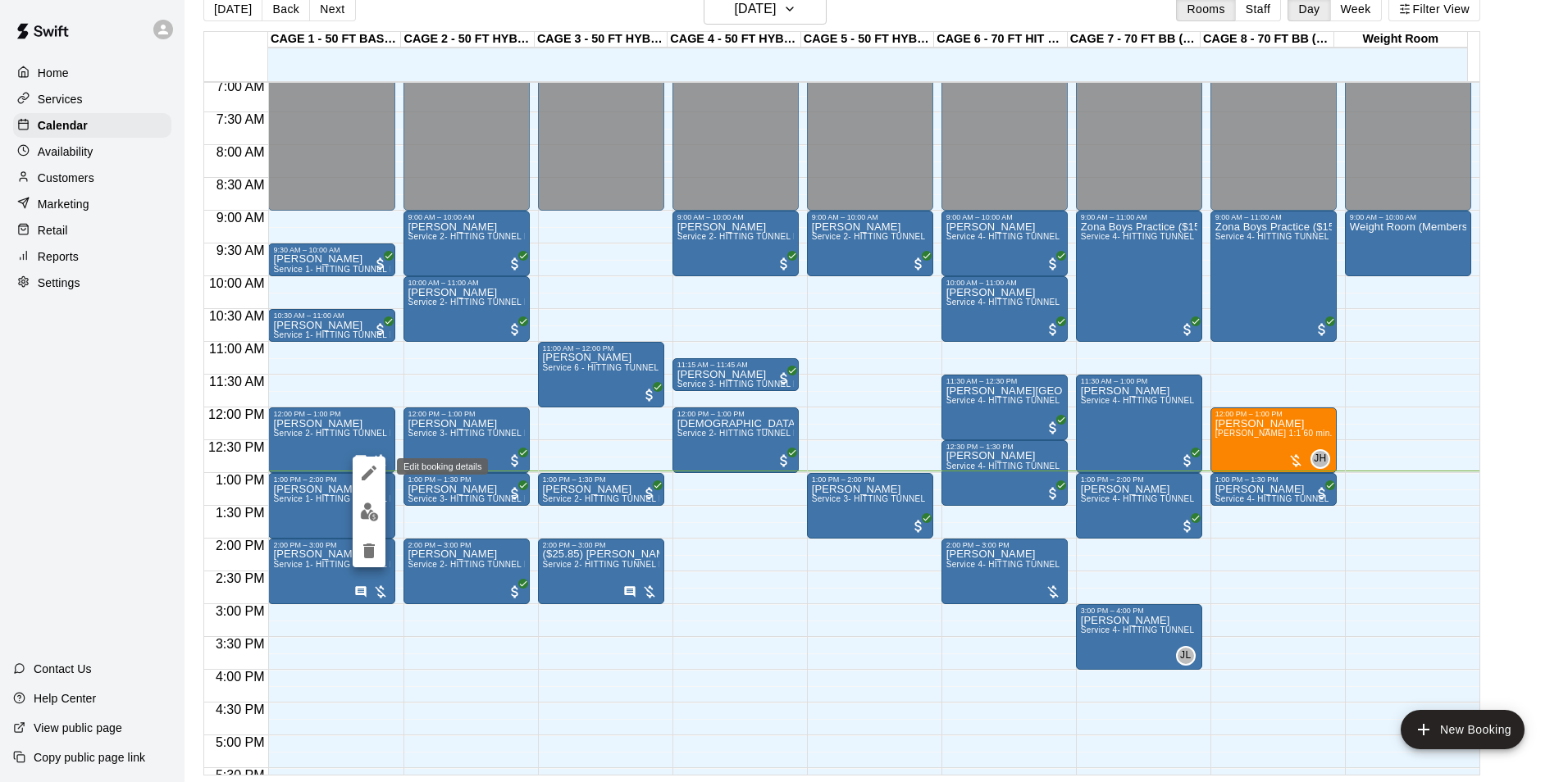
click at [378, 471] on icon "edit" at bounding box center [369, 473] width 20 height 20
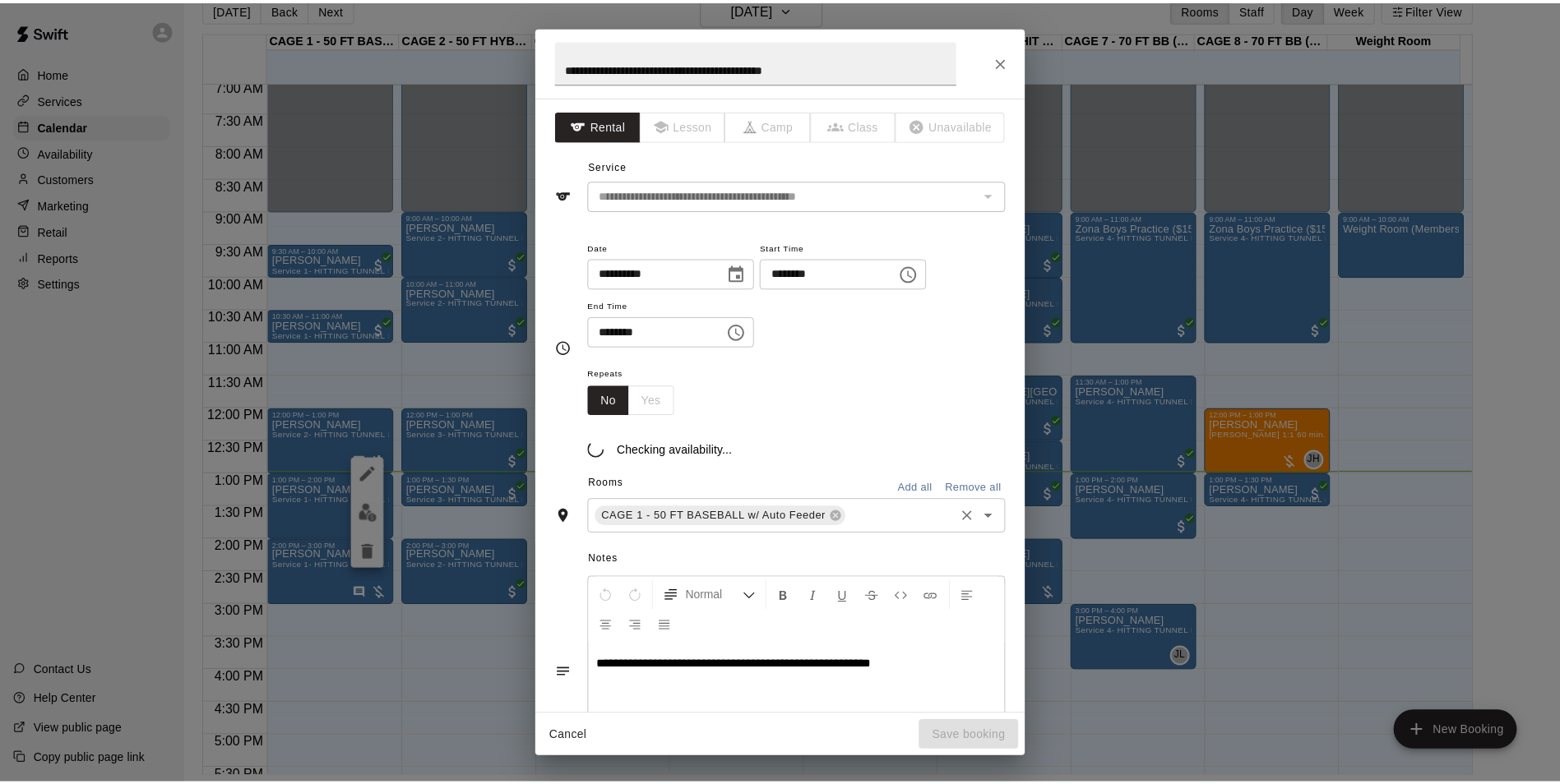
scroll to position [263, 0]
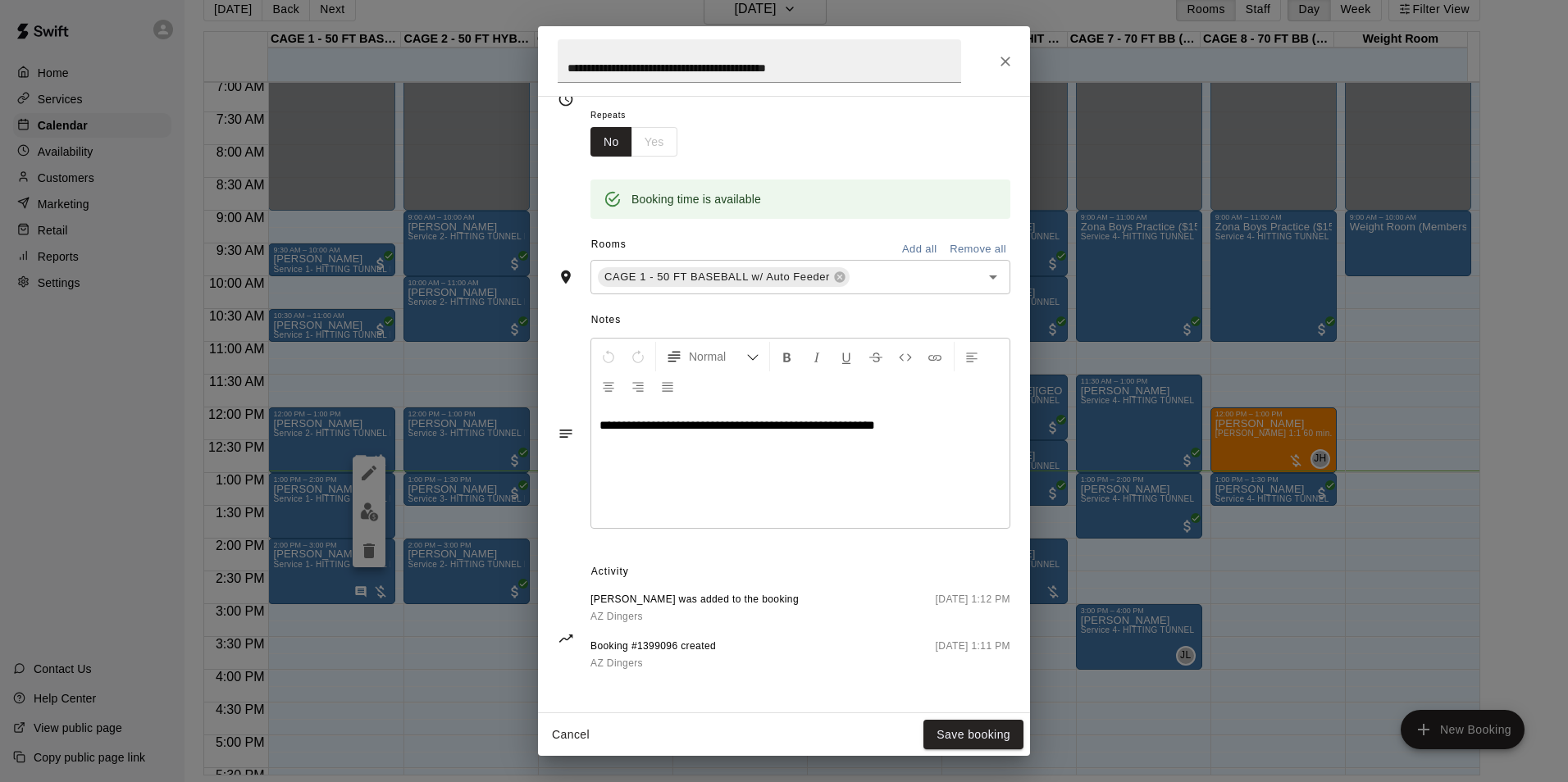
click at [997, 63] on icon "Close" at bounding box center [1005, 61] width 16 height 16
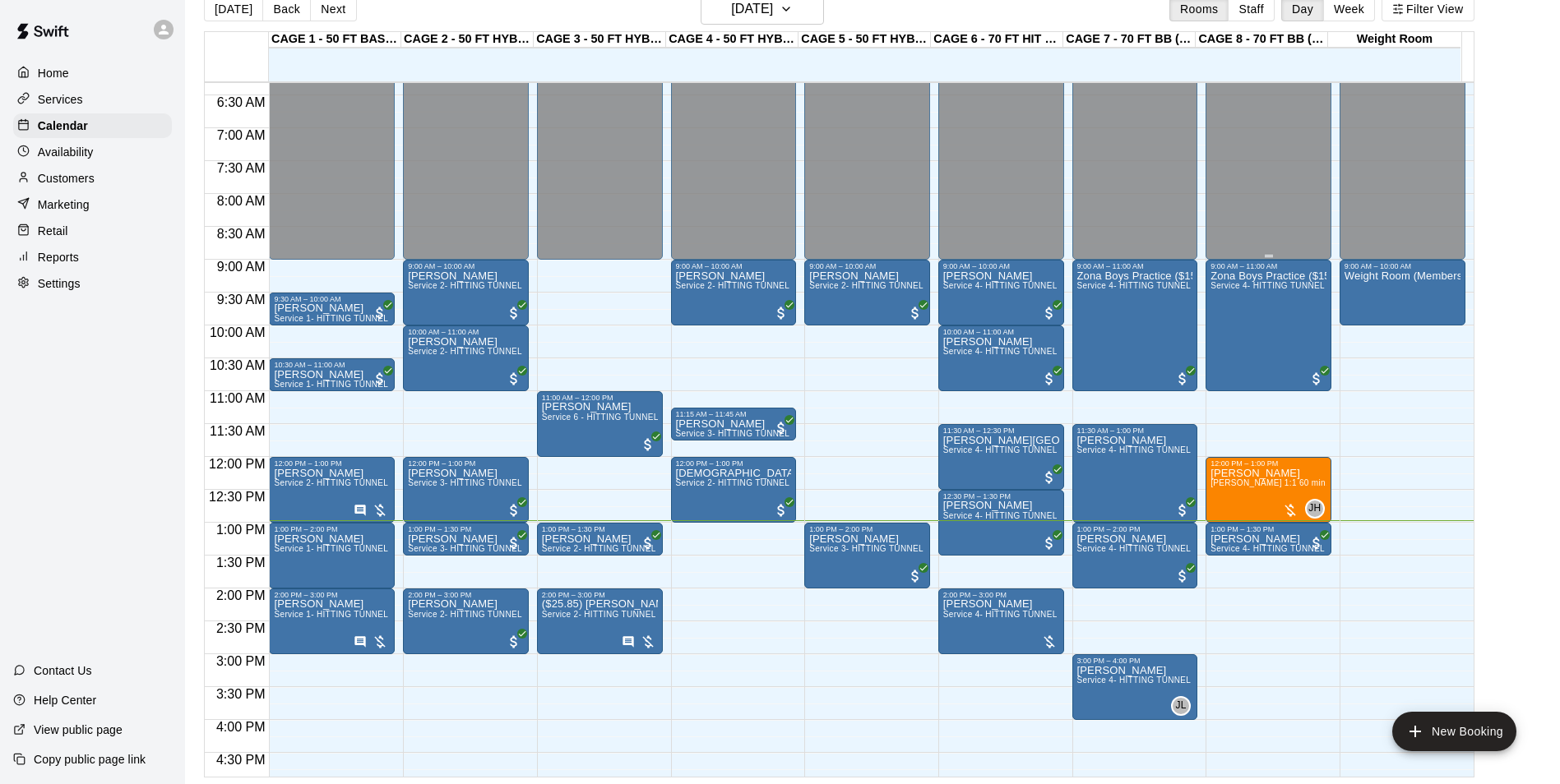
scroll to position [546, 0]
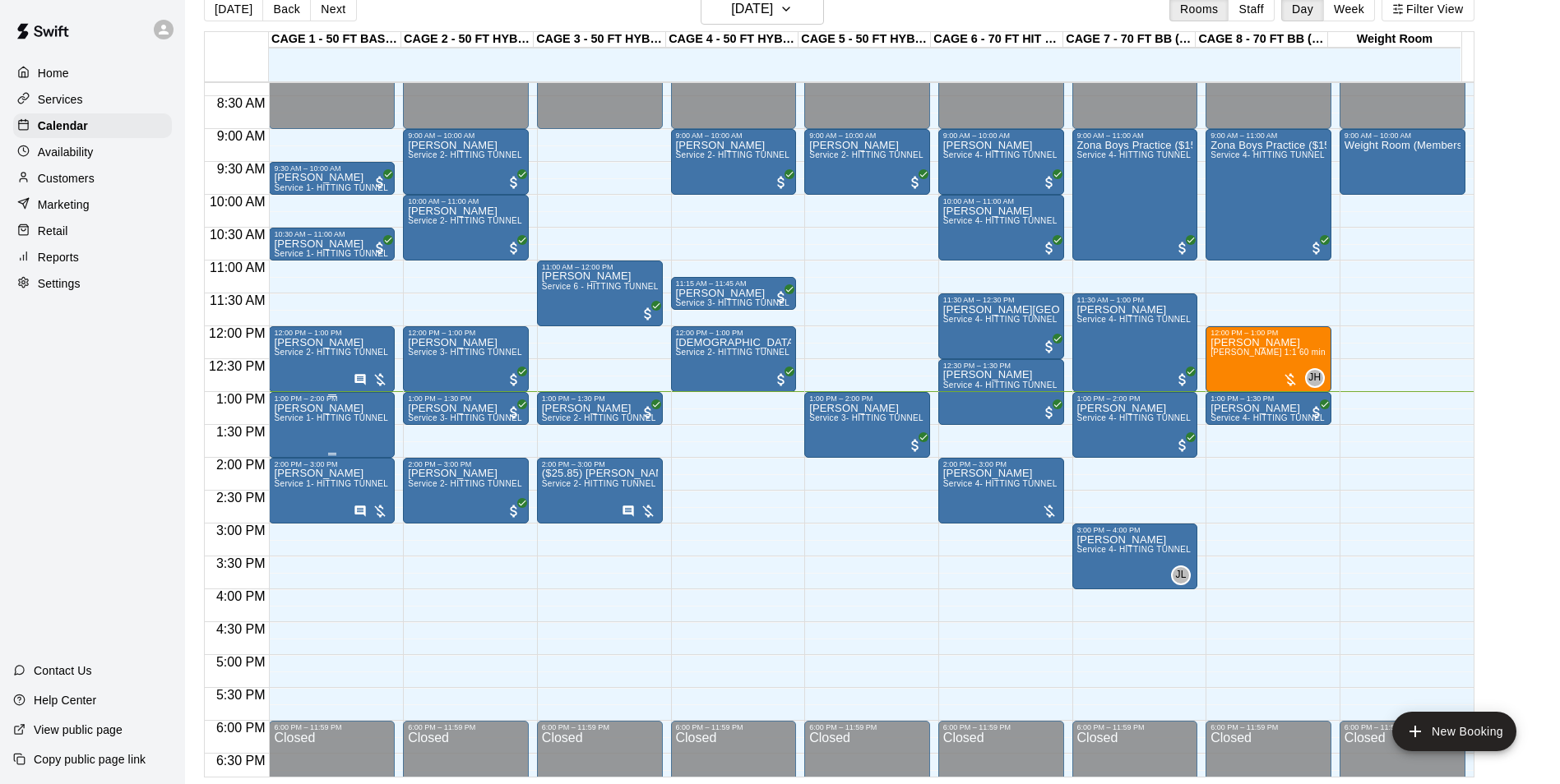
click at [335, 430] on div "[PERSON_NAME] Service 1- HITTING TUNNEL RENTAL - 50ft Baseball w/ Auto/Manual F…" at bounding box center [332, 795] width 116 height 784
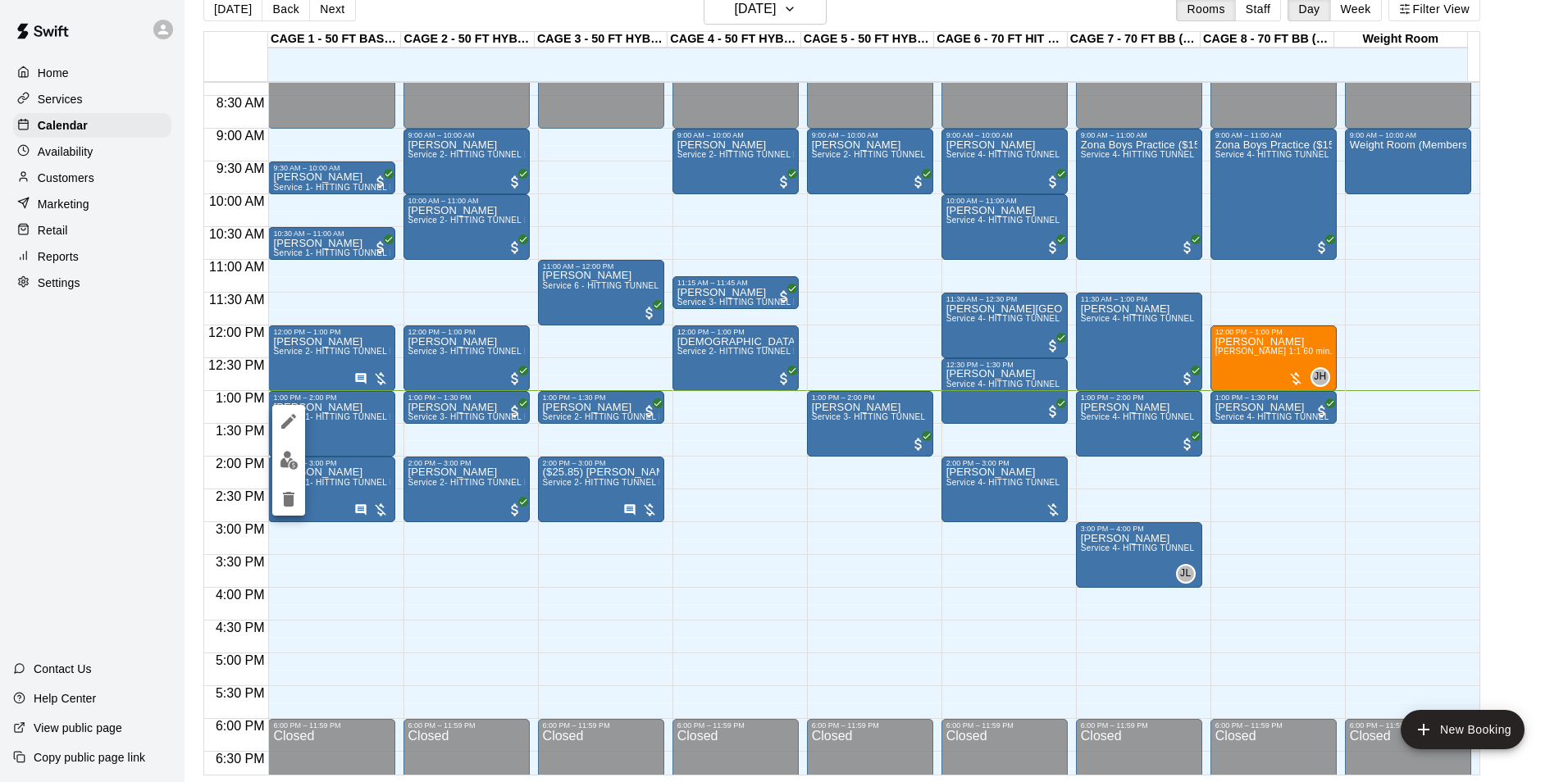
click at [99, 459] on div at bounding box center [784, 391] width 1568 height 782
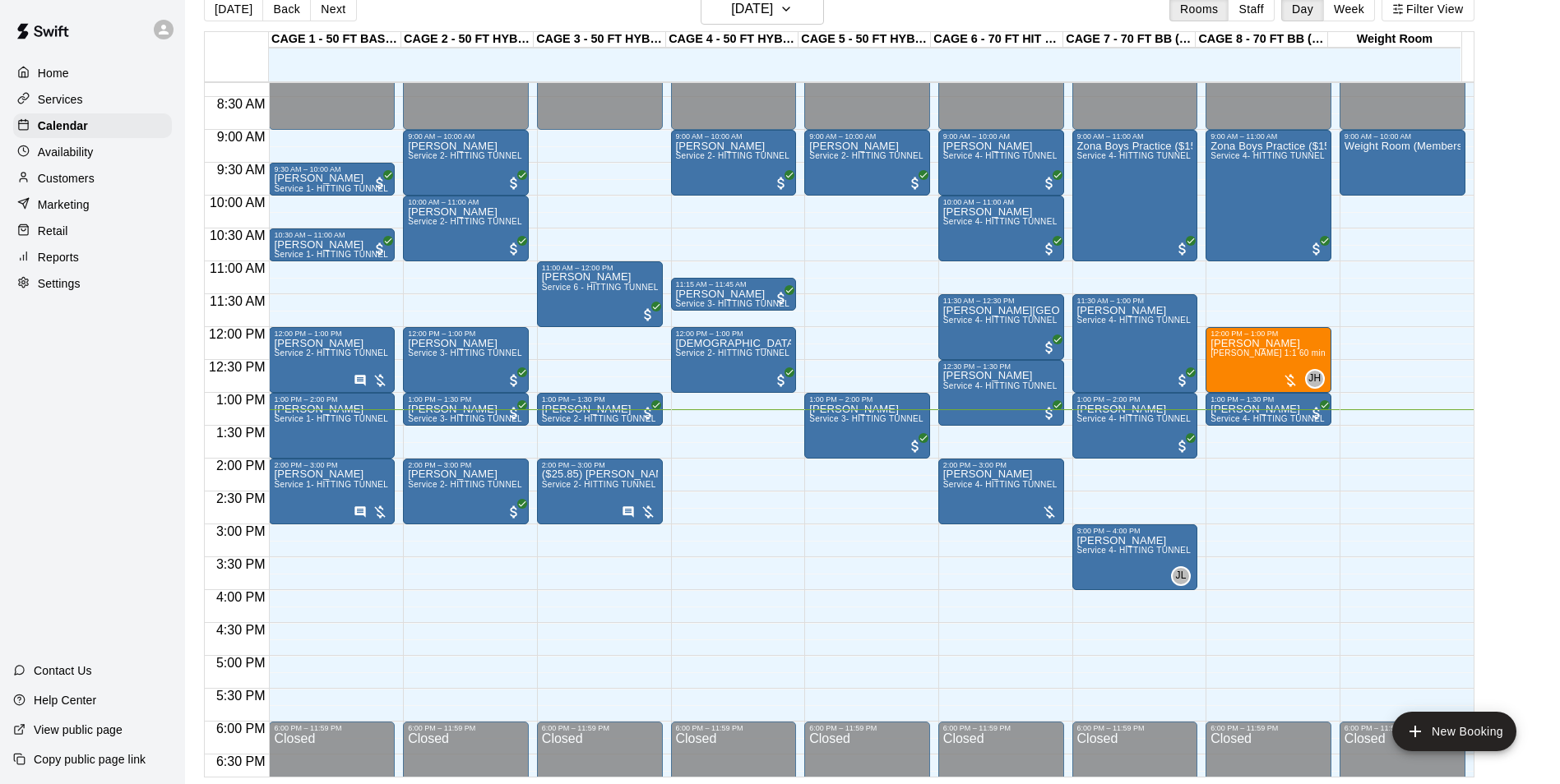
scroll to position [506, 0]
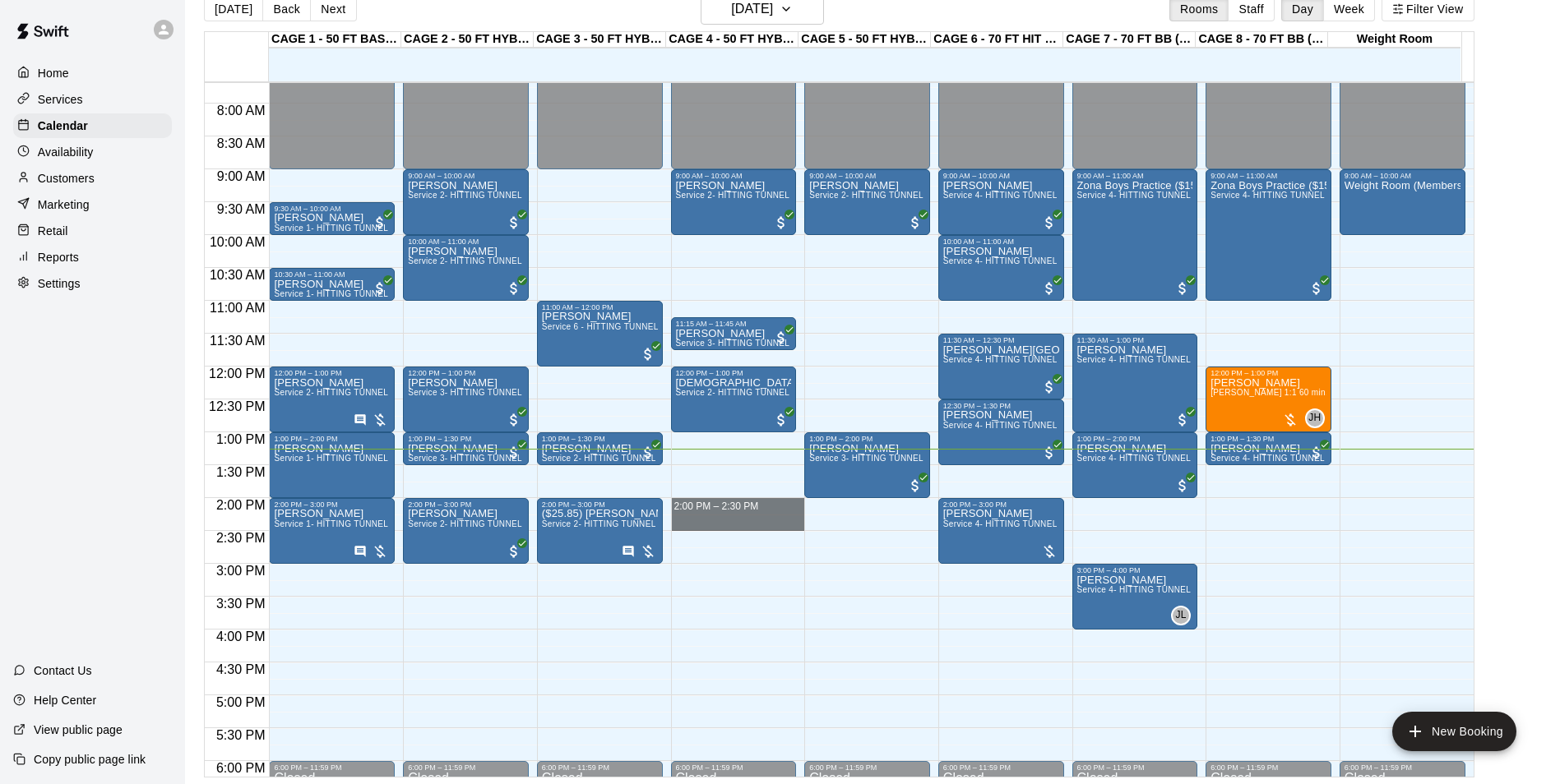
drag, startPoint x: 709, startPoint y: 500, endPoint x: 696, endPoint y: 523, distance: 26.4
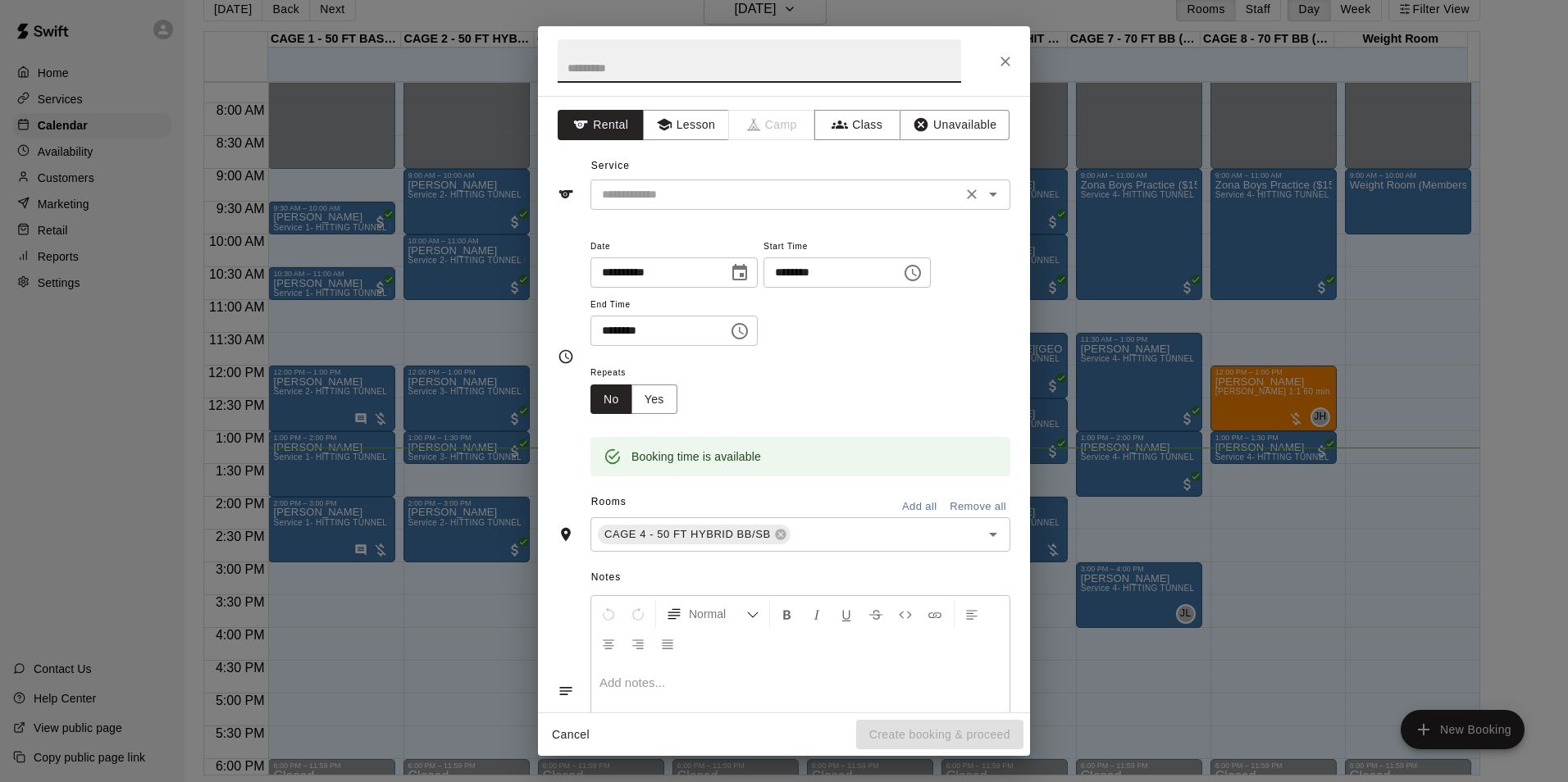
click at [715, 192] on input "text" at bounding box center [776, 194] width 361 height 20
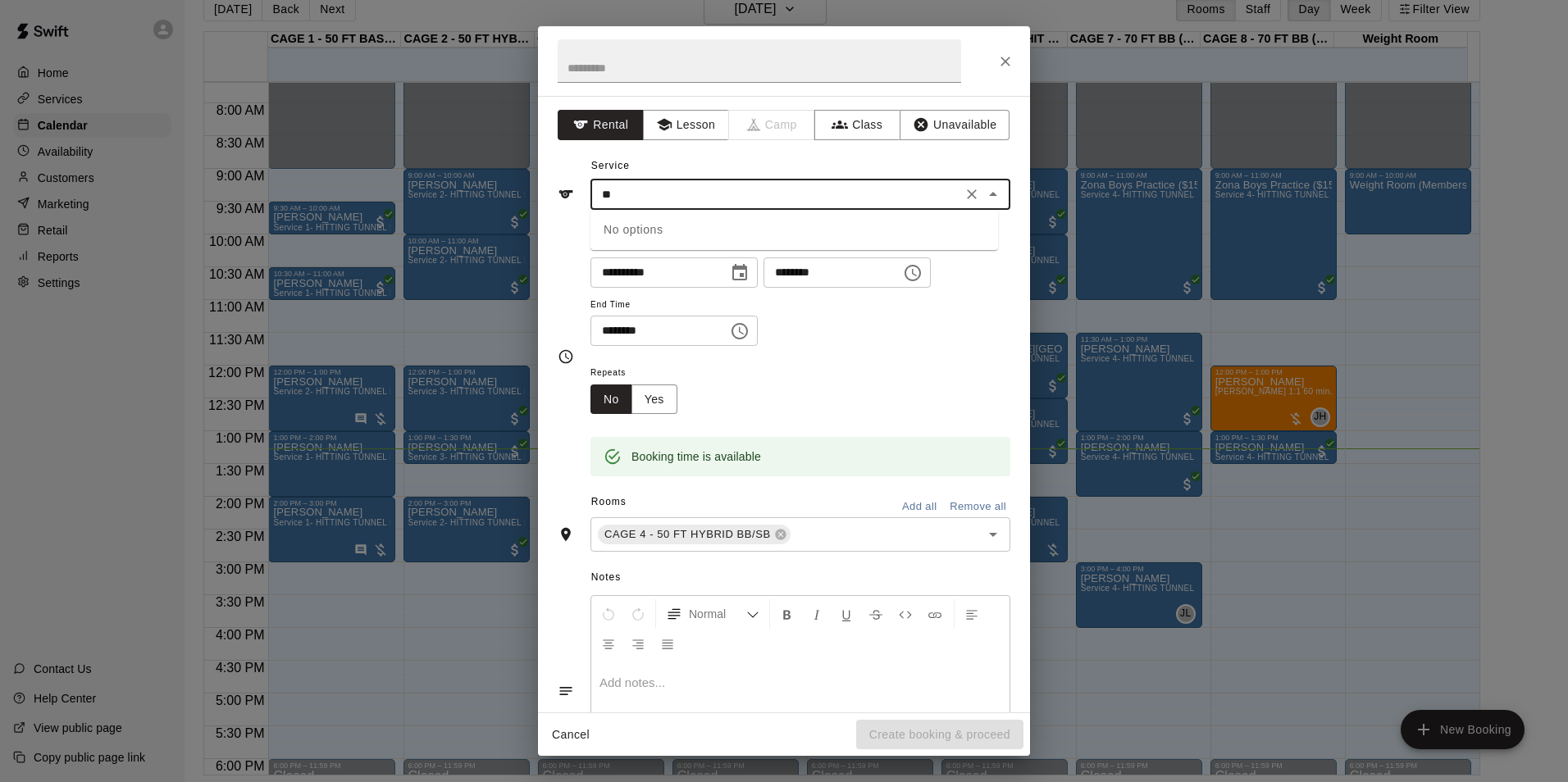
type input "*"
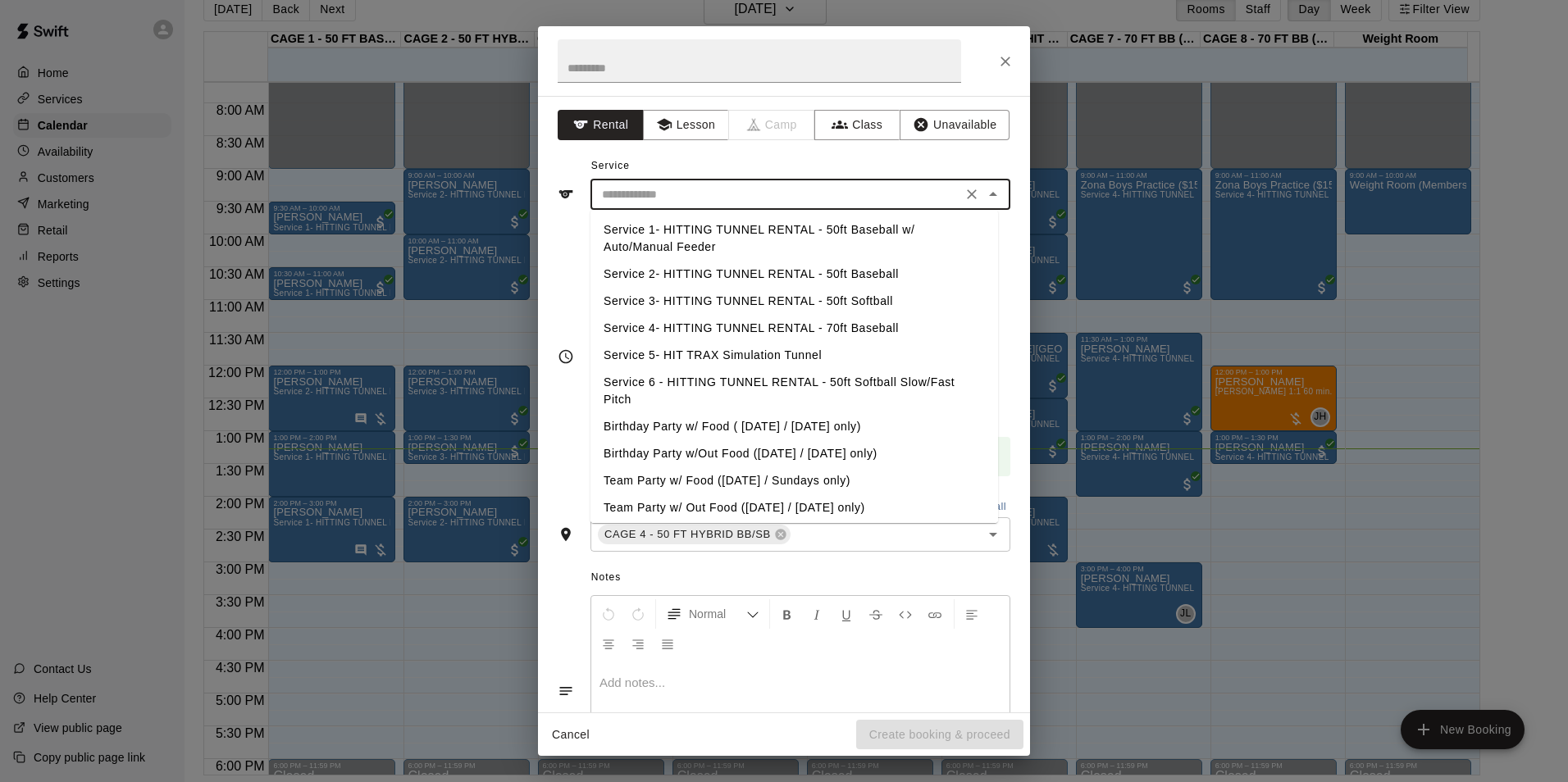
click at [885, 275] on li "Service 2- HITTING TUNNEL RENTAL - 50ft Baseball" at bounding box center [795, 274] width 407 height 27
type input "**********"
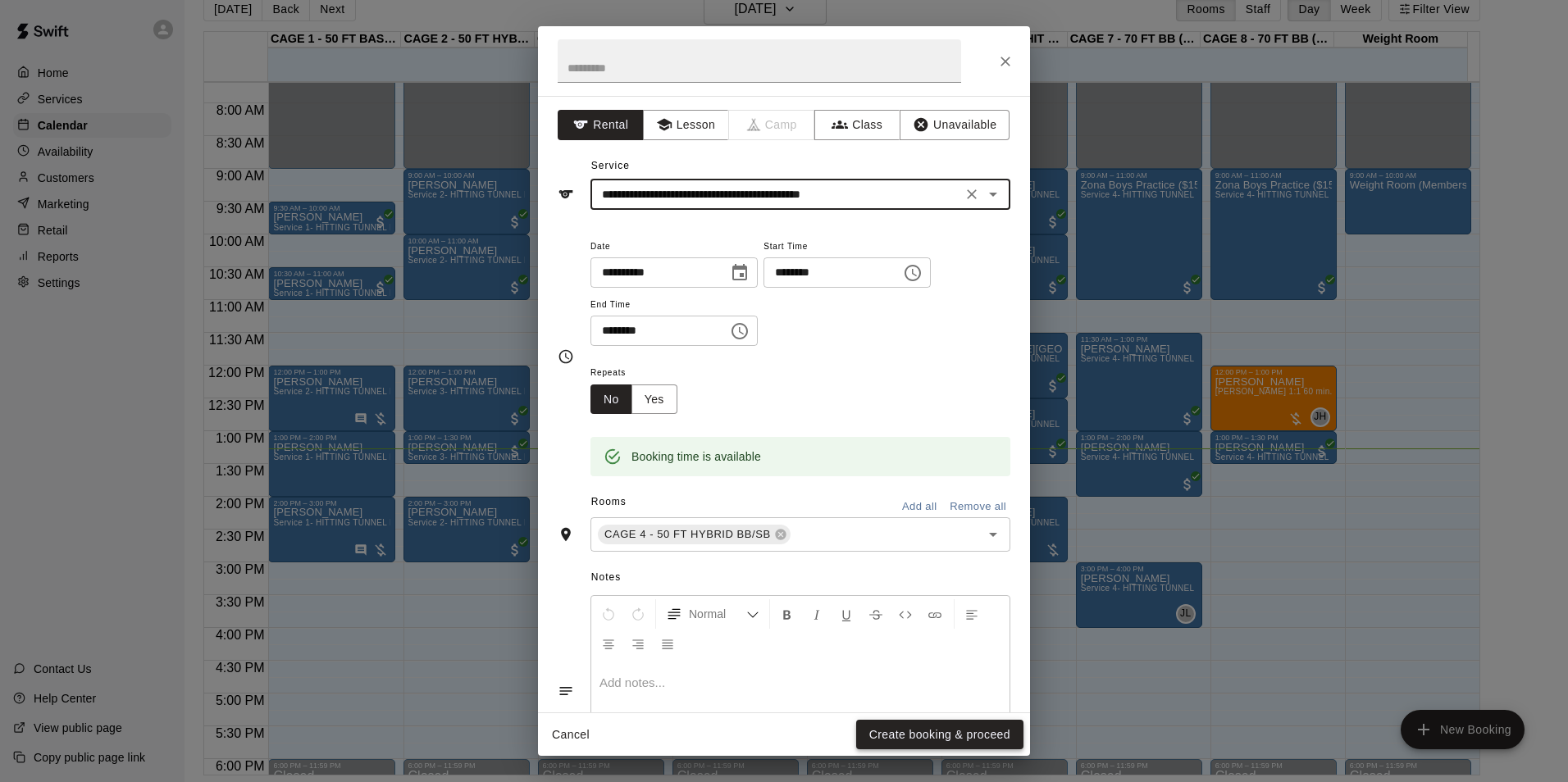
click at [914, 726] on button "Create booking & proceed" at bounding box center [940, 735] width 167 height 31
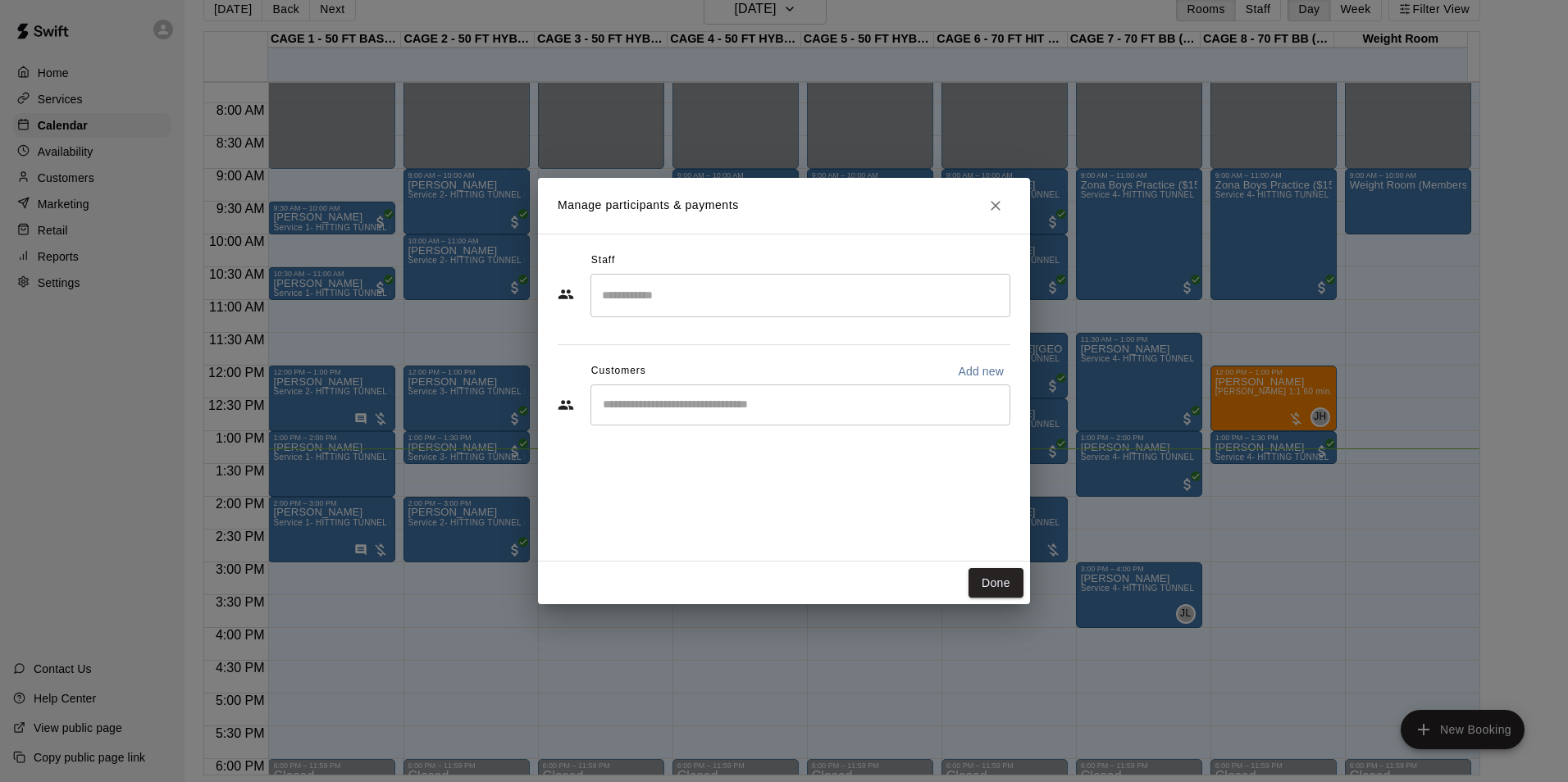
click at [722, 424] on div "​" at bounding box center [800, 404] width 420 height 41
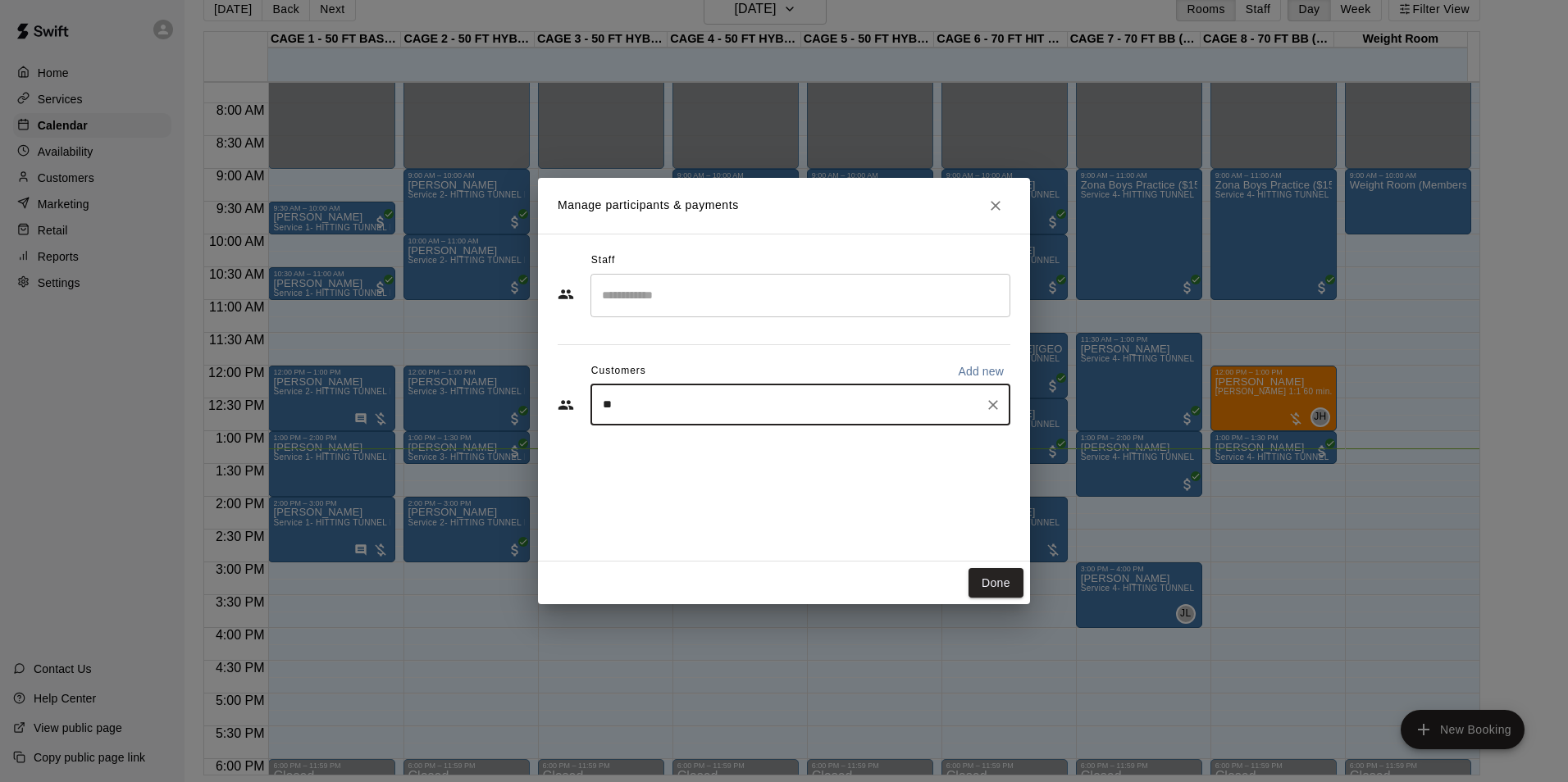
type input "*"
click at [1000, 595] on button "Done" at bounding box center [995, 583] width 54 height 31
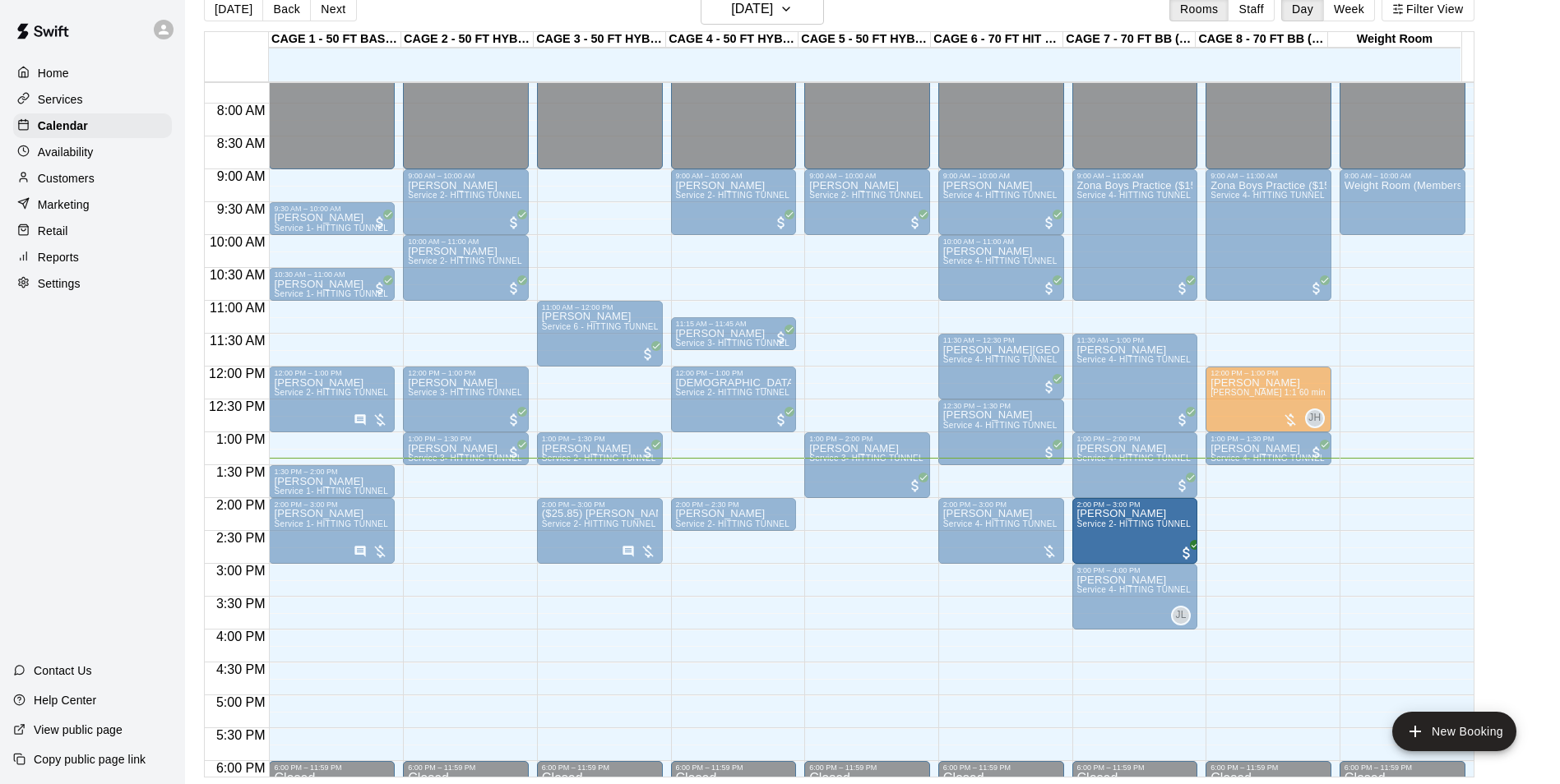
drag, startPoint x: 457, startPoint y: 540, endPoint x: 1201, endPoint y: 549, distance: 744.1
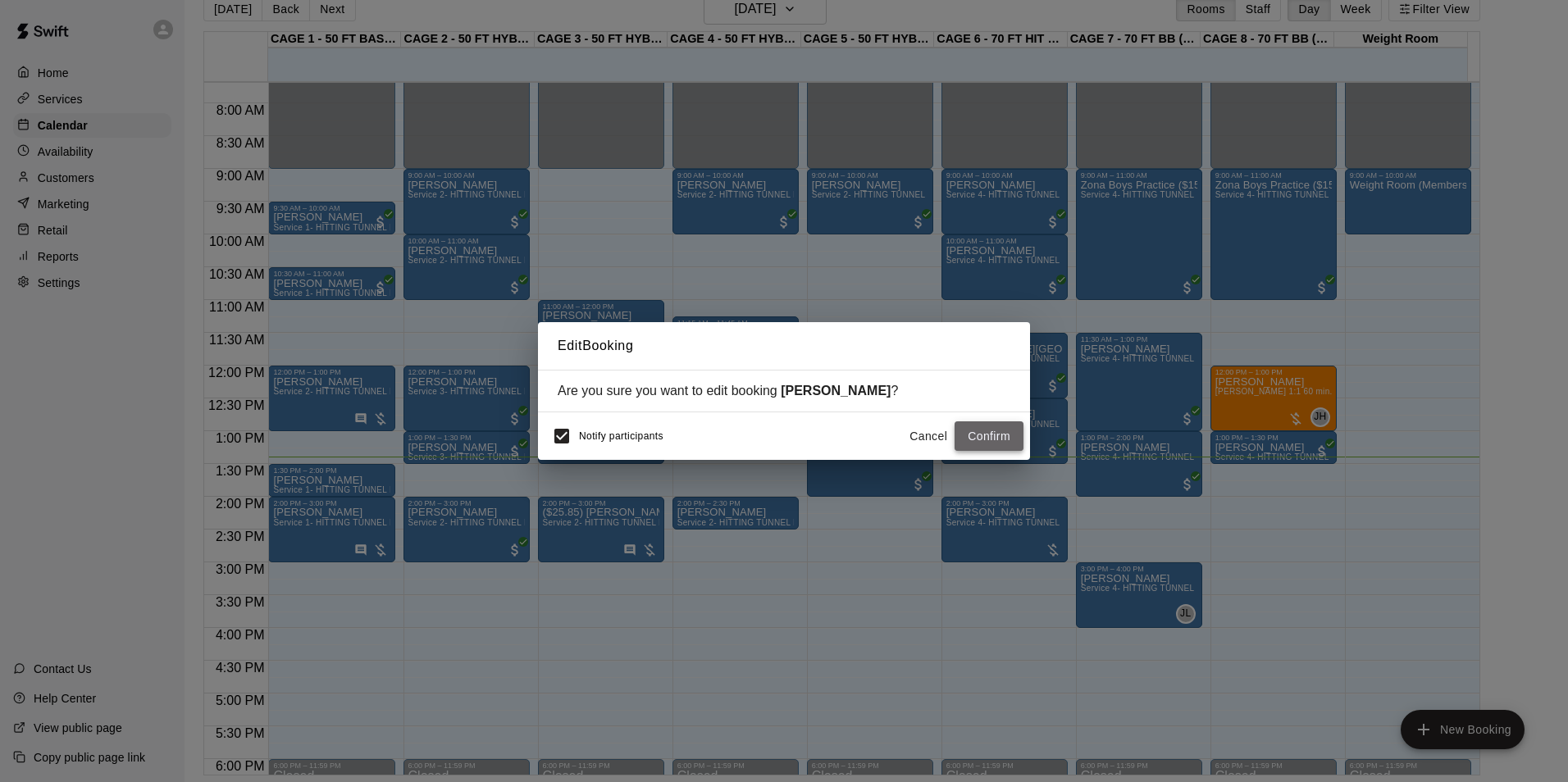
click at [1001, 429] on button "Confirm" at bounding box center [989, 437] width 69 height 31
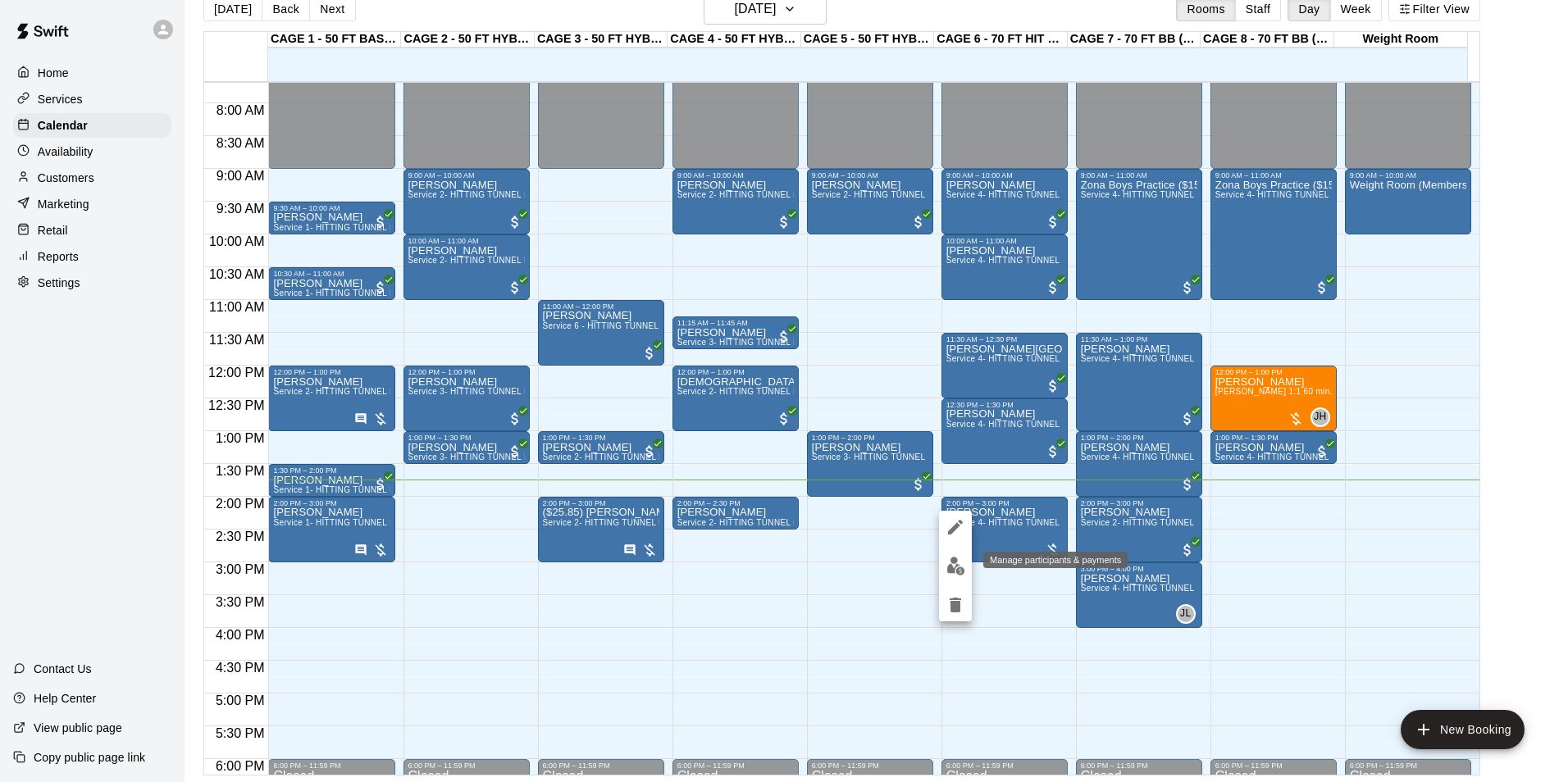
click at [954, 563] on img "edit" at bounding box center [956, 566] width 19 height 19
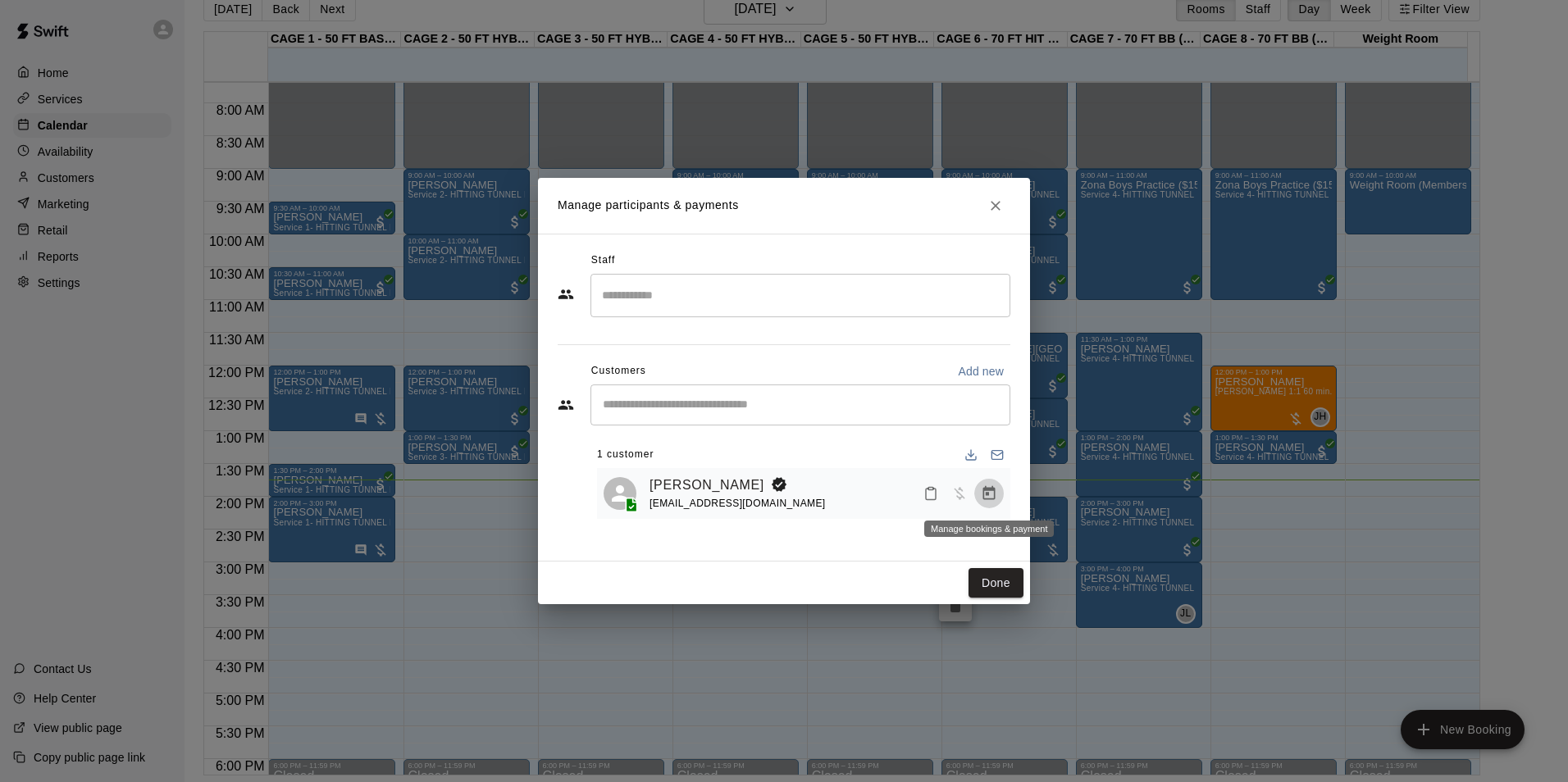
click at [995, 496] on icon "Manage bookings & payment" at bounding box center [989, 493] width 16 height 16
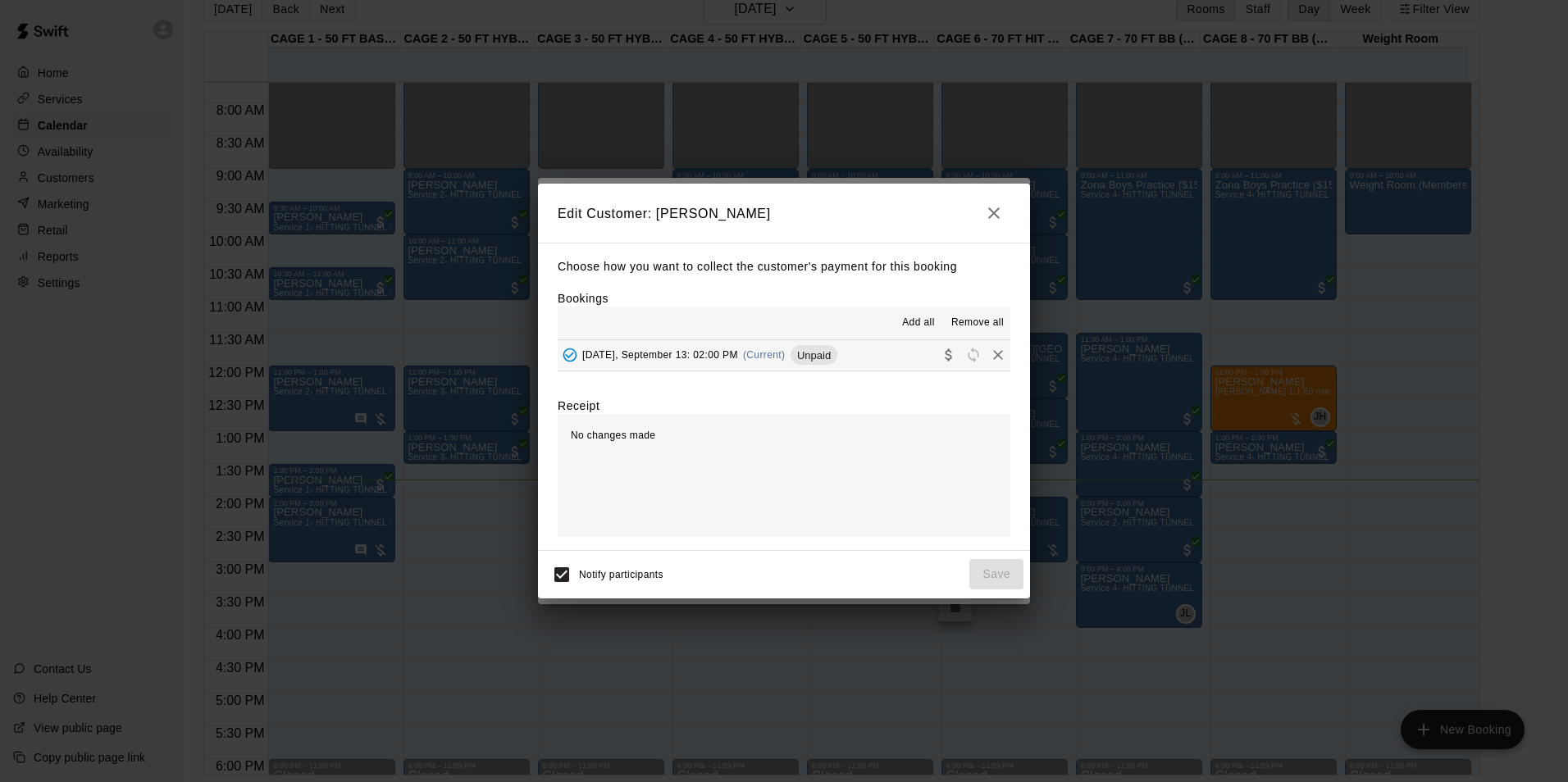
click at [675, 348] on div "[DATE], September 13: 02:00 PM (Current) Unpaid" at bounding box center [697, 356] width 280 height 25
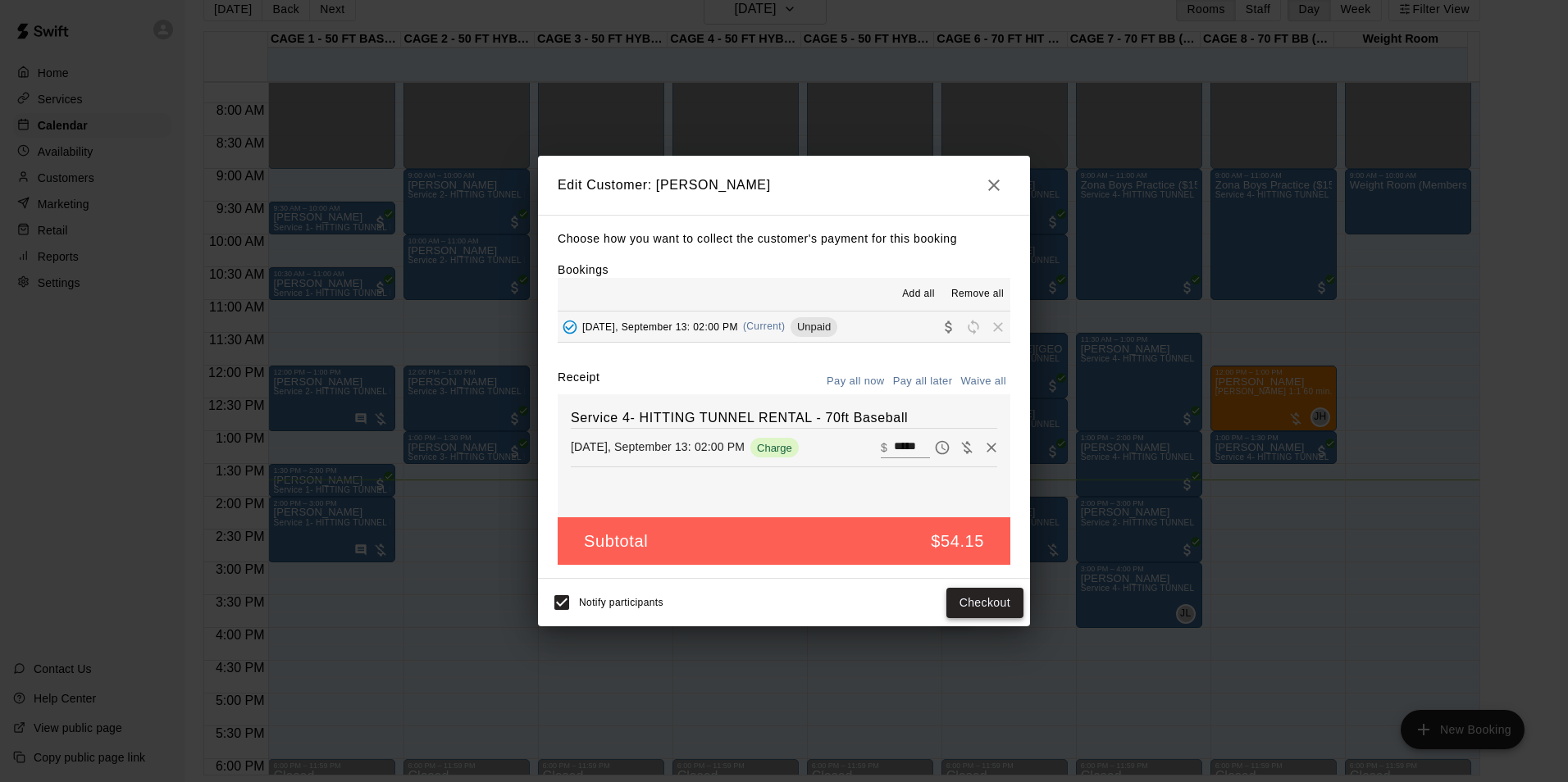
click at [999, 604] on button "Checkout" at bounding box center [985, 603] width 77 height 31
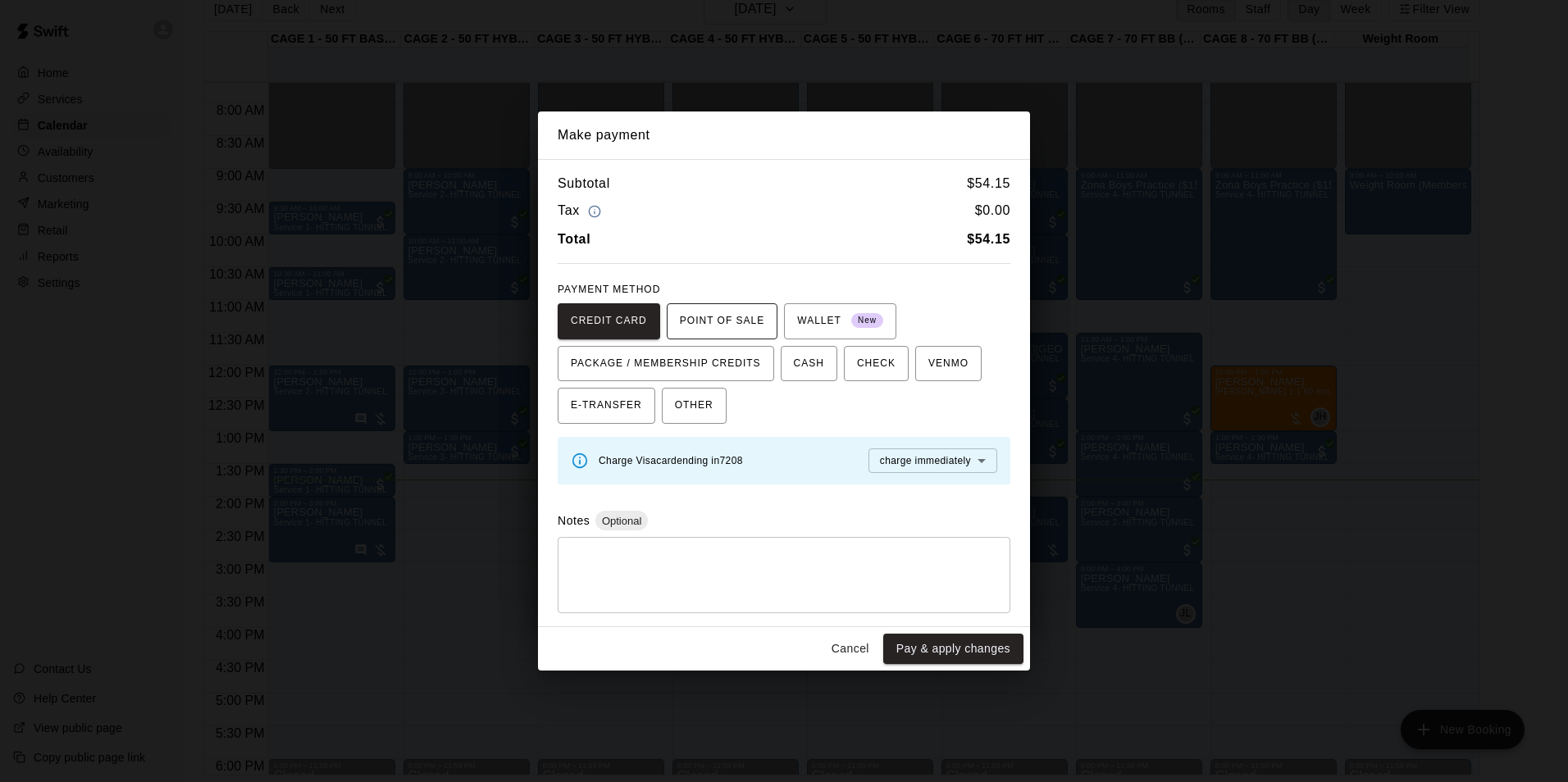
click at [725, 318] on span "POINT OF SALE" at bounding box center [722, 321] width 84 height 26
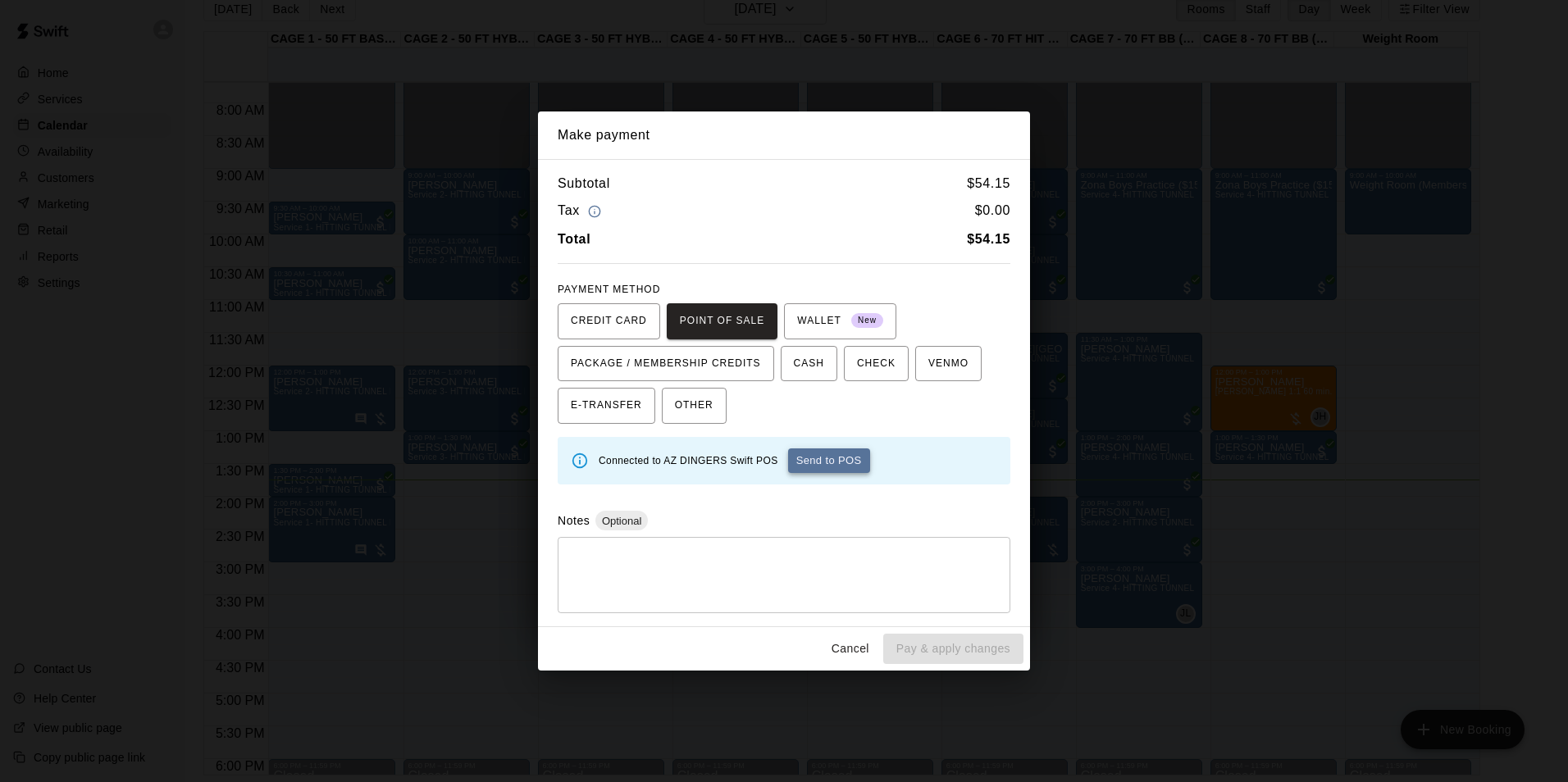
click at [827, 468] on button "Send to POS" at bounding box center [829, 461] width 82 height 25
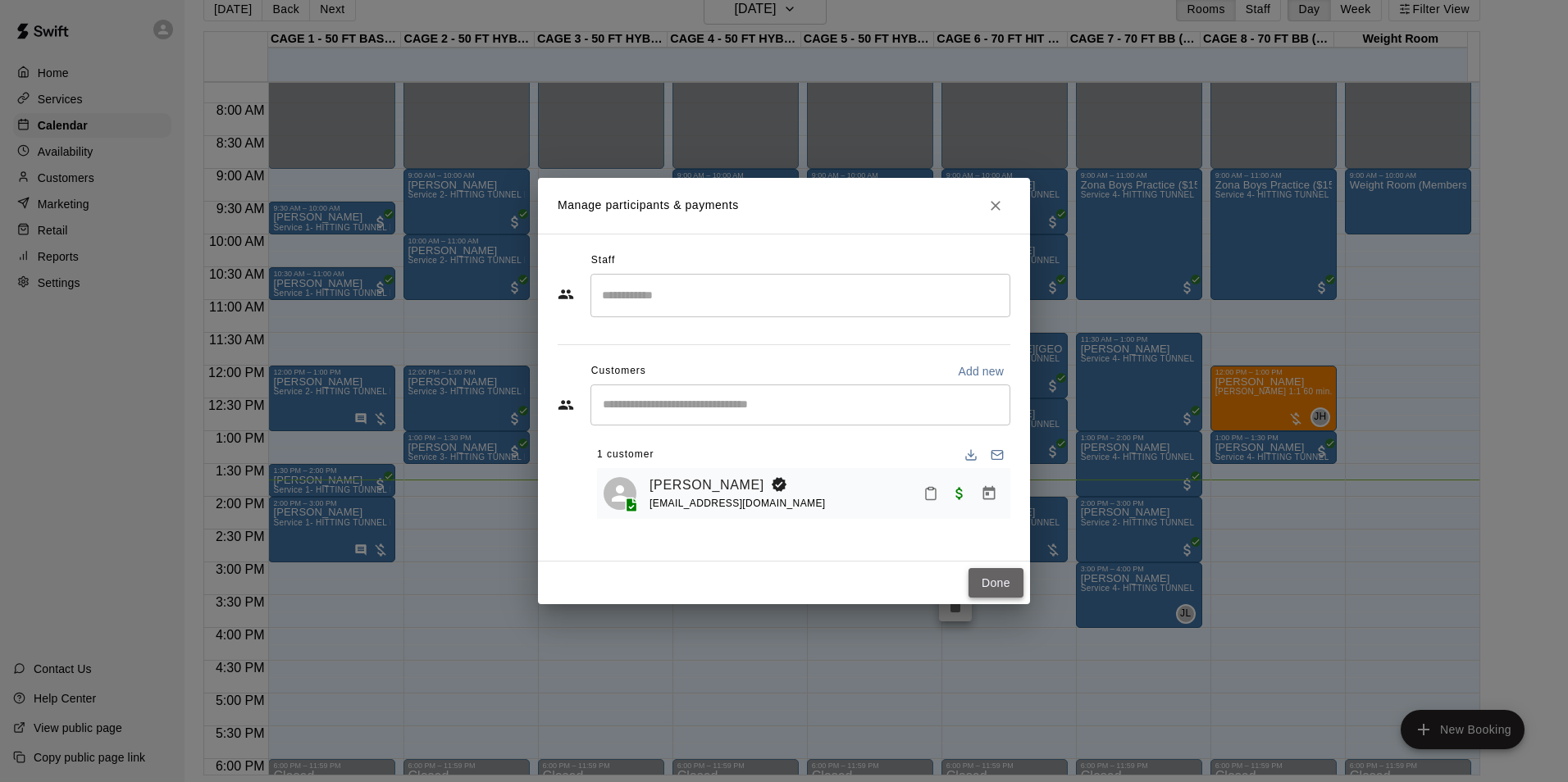
click at [1006, 588] on button "Done" at bounding box center [995, 583] width 54 height 31
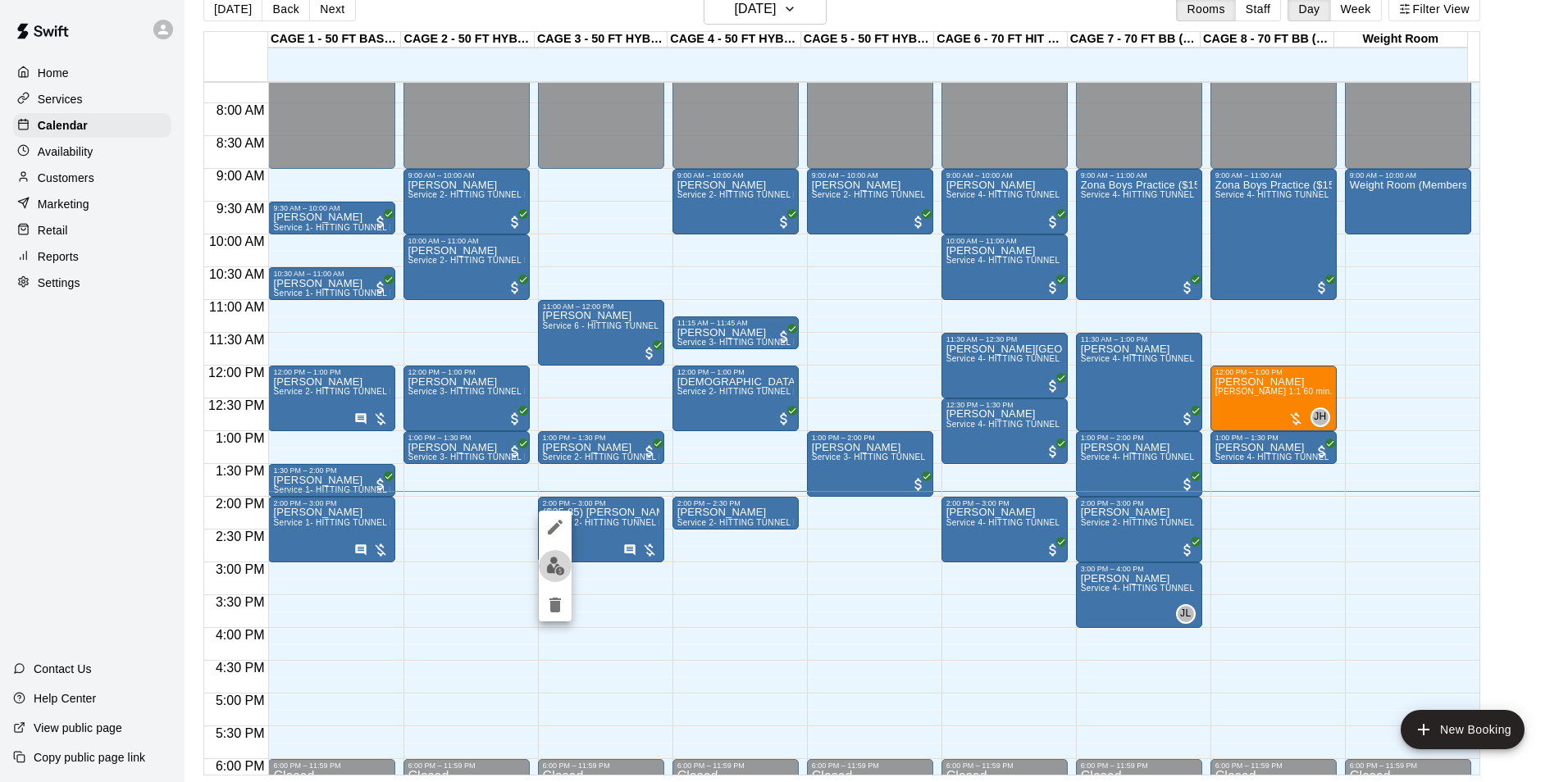
click at [553, 560] on img "edit" at bounding box center [555, 566] width 19 height 19
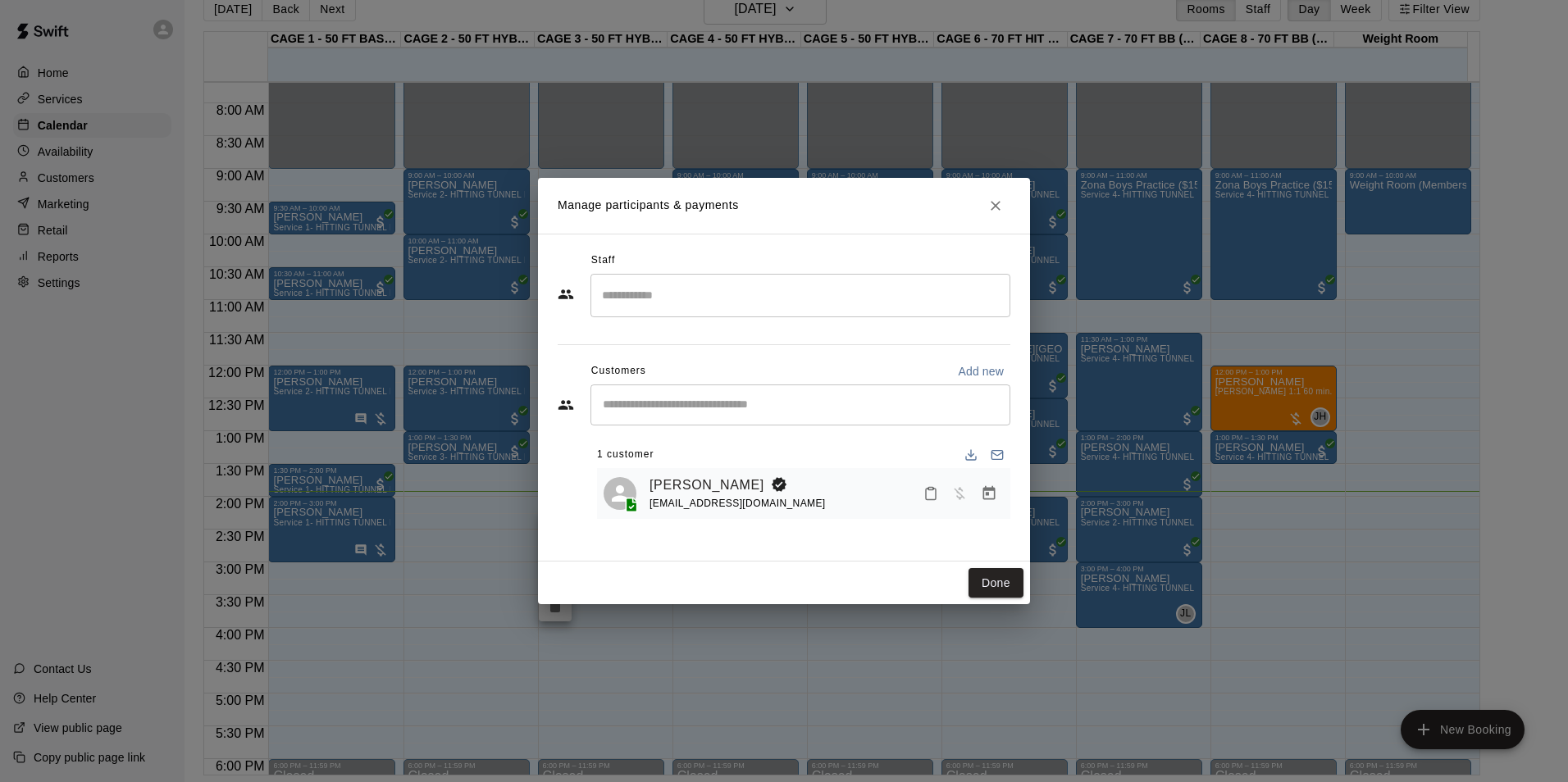
click at [991, 493] on icon "Manage bookings & payment" at bounding box center [989, 493] width 16 height 16
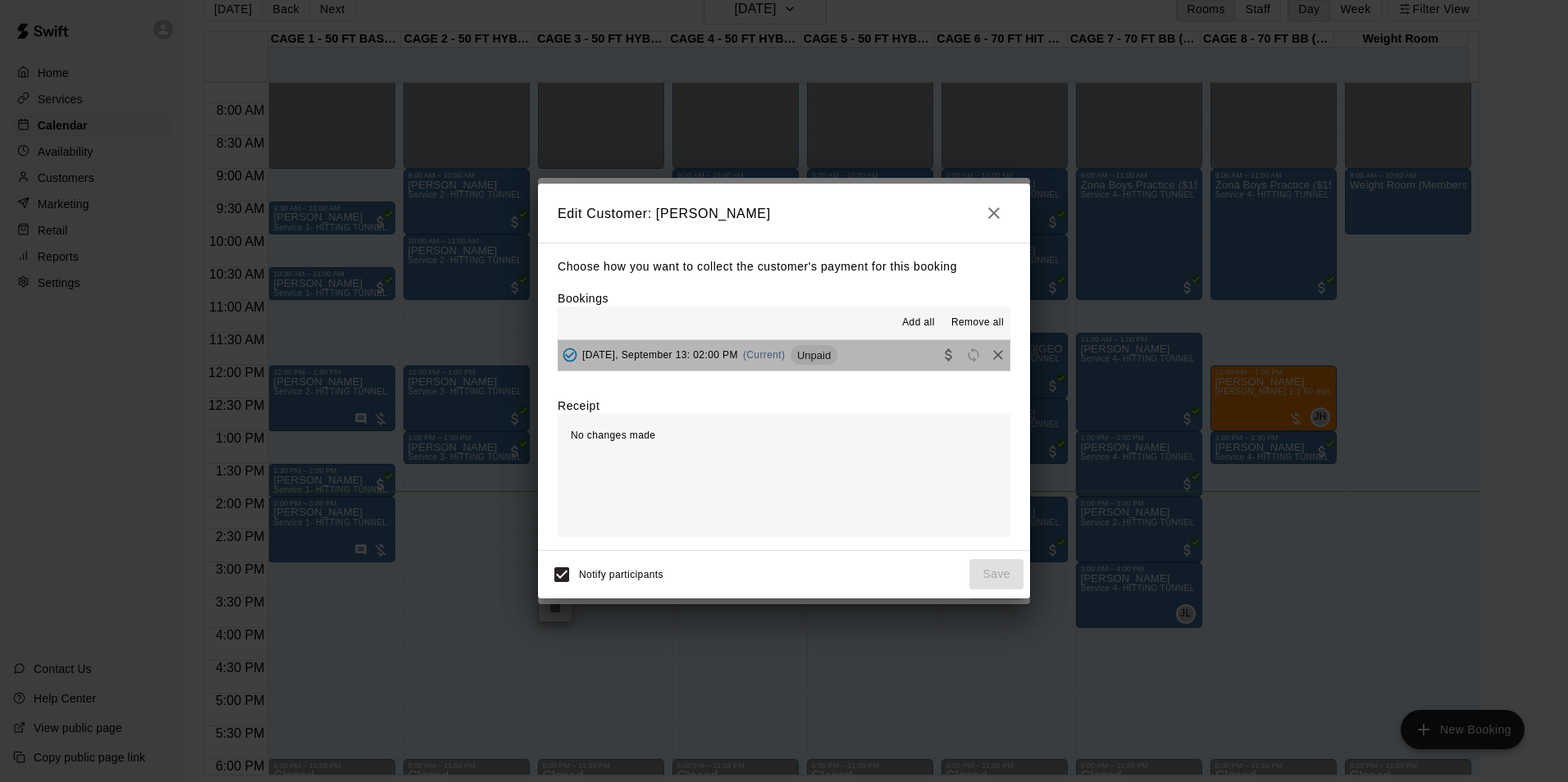
click at [885, 371] on button "[DATE], September 13: 02:00 PM (Current) Unpaid" at bounding box center [783, 356] width 452 height 31
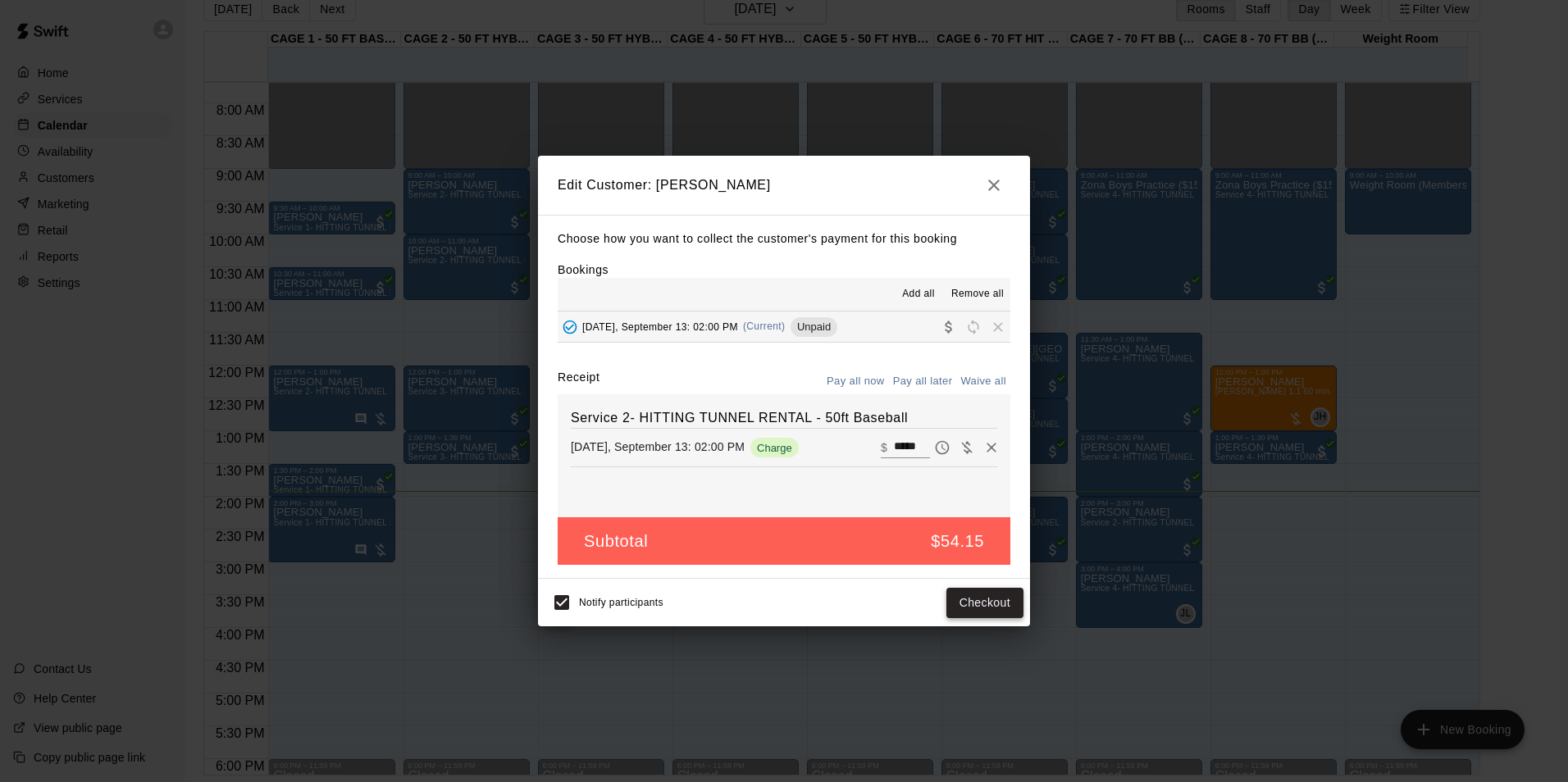
click at [984, 599] on button "Checkout" at bounding box center [985, 603] width 77 height 31
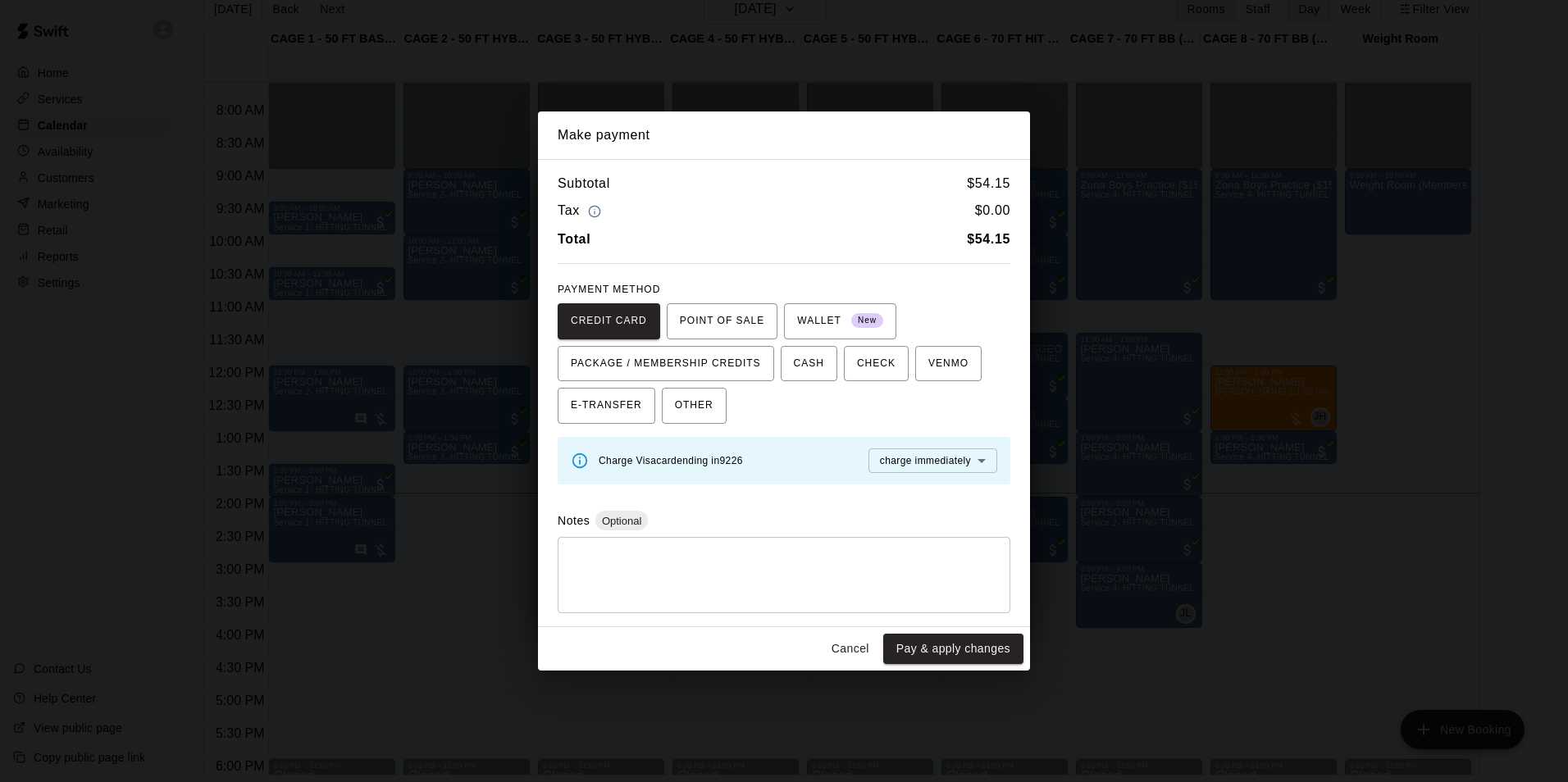
click at [853, 646] on button "Cancel" at bounding box center [850, 649] width 53 height 31
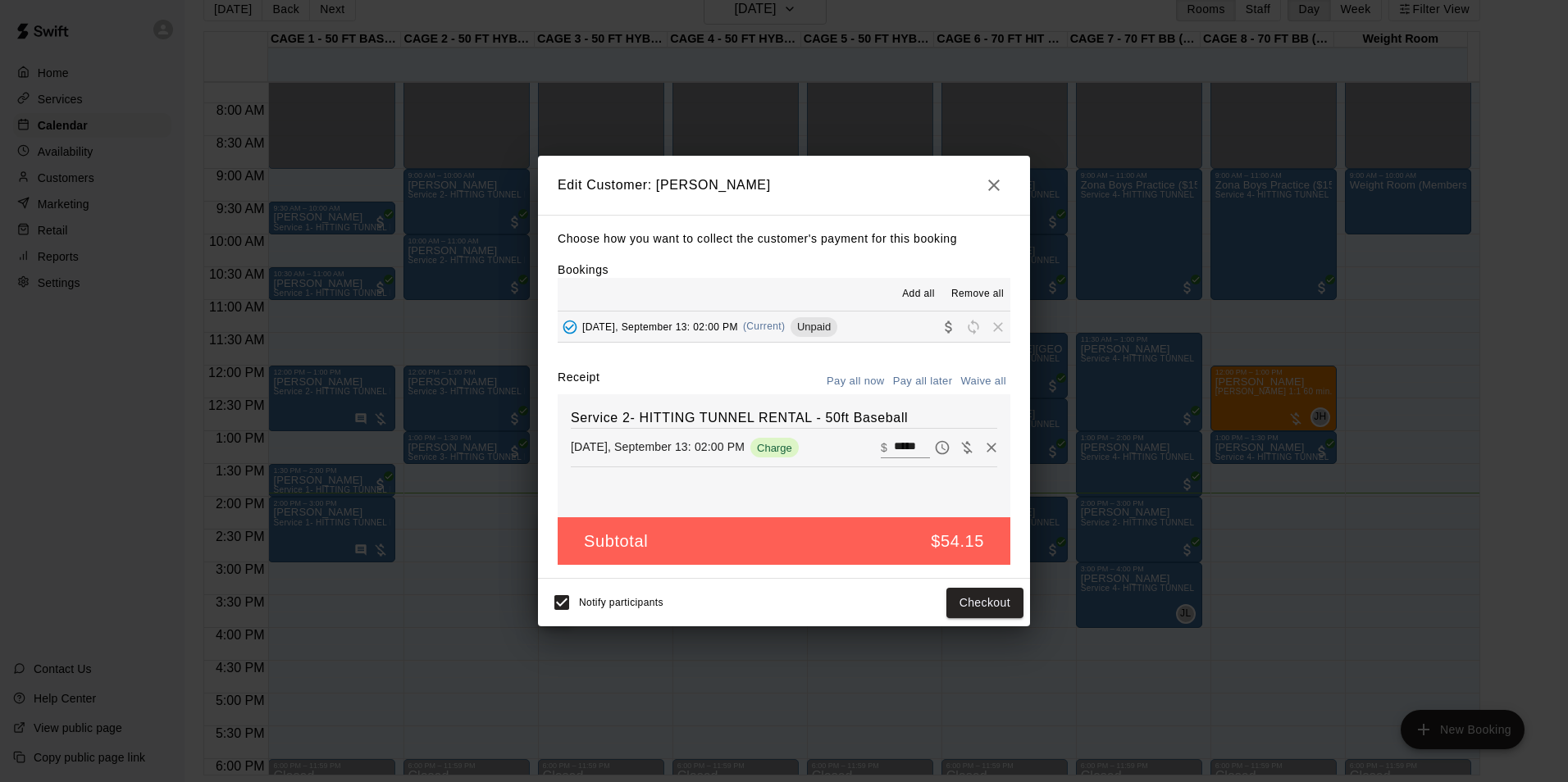
click at [845, 661] on div "Edit Customer: [PERSON_NAME] Choose how you want to collect the customer's paym…" at bounding box center [784, 391] width 1568 height 782
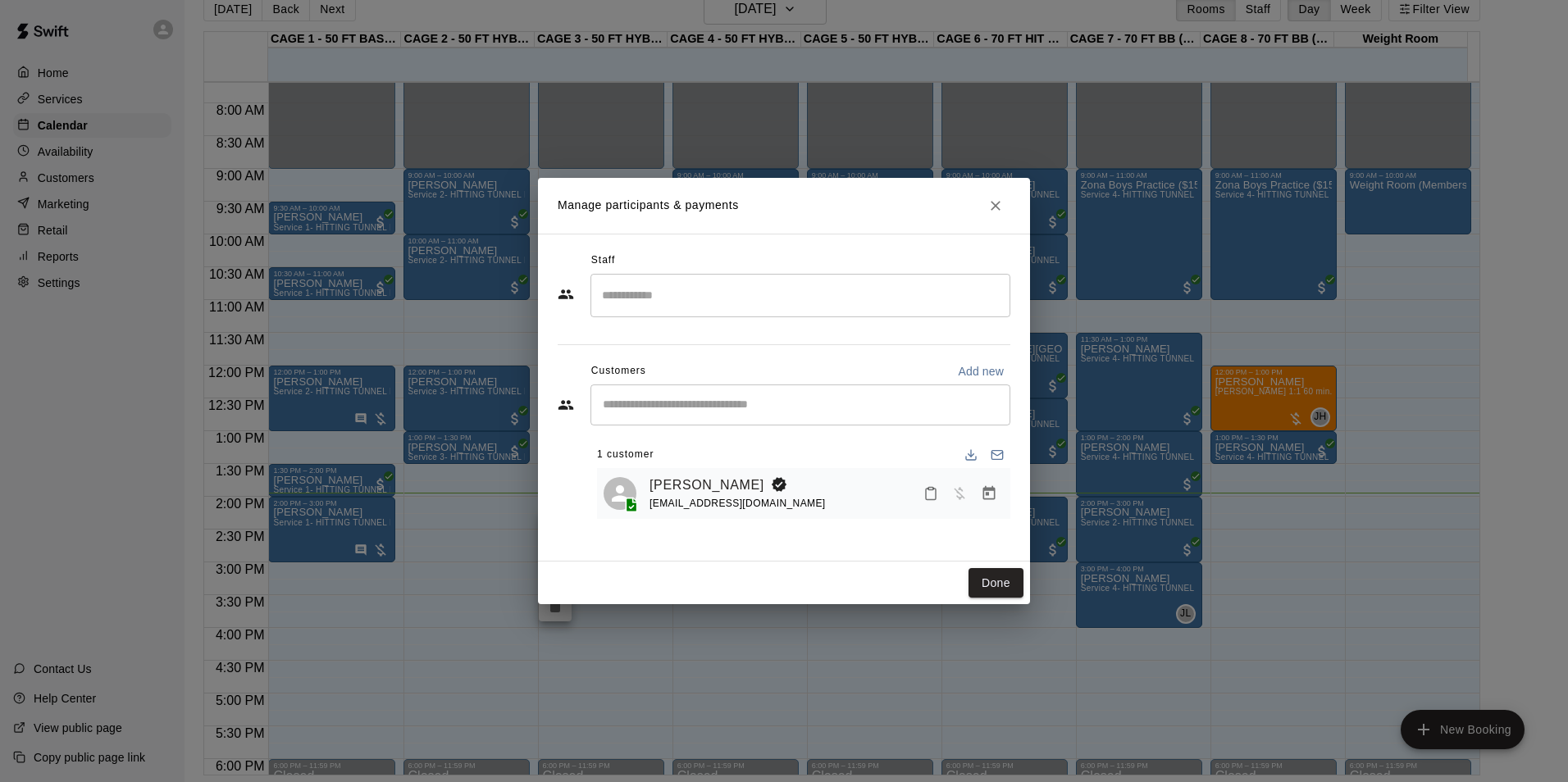
click at [989, 495] on icon "Manage bookings & payment" at bounding box center [989, 493] width 12 height 14
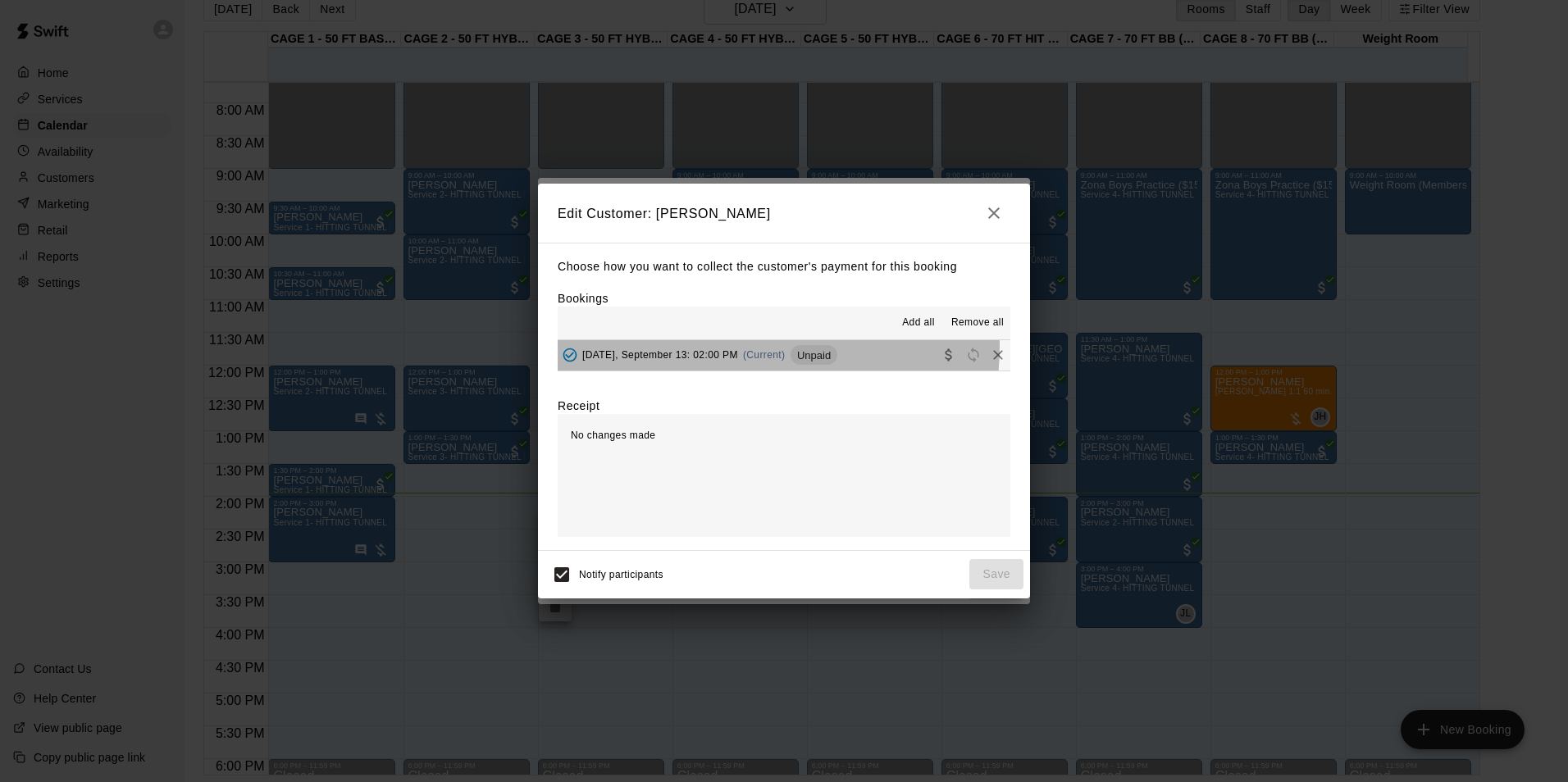
click at [693, 346] on div "[DATE], September 13: 02:00 PM (Current) Unpaid" at bounding box center [697, 356] width 280 height 25
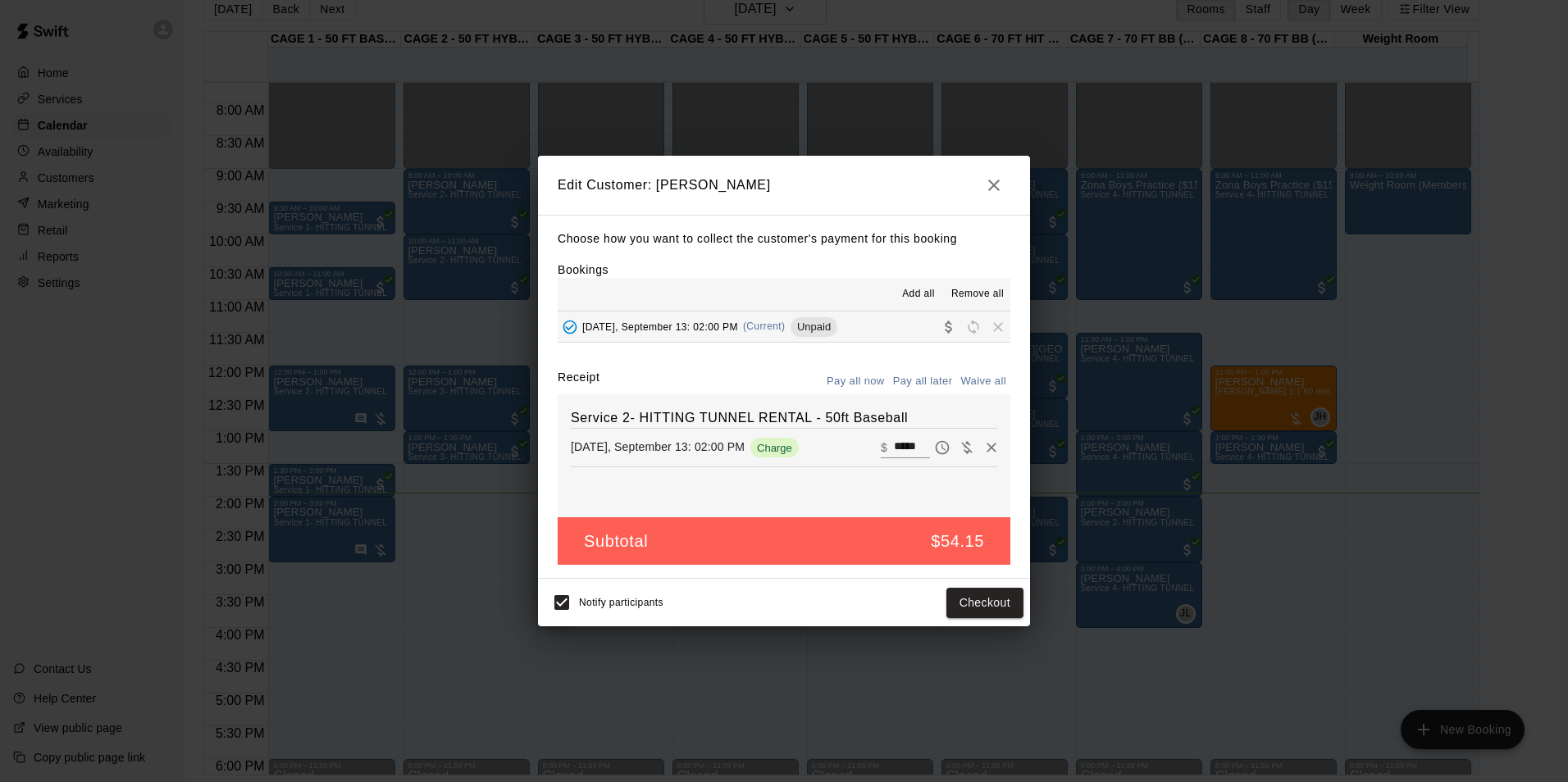
click at [914, 445] on input "*****" at bounding box center [912, 447] width 36 height 21
click at [894, 447] on input "*****" at bounding box center [912, 447] width 36 height 21
click at [908, 447] on input "*****" at bounding box center [912, 447] width 36 height 21
type input "*****"
click at [985, 604] on button "Checkout" at bounding box center [985, 603] width 77 height 31
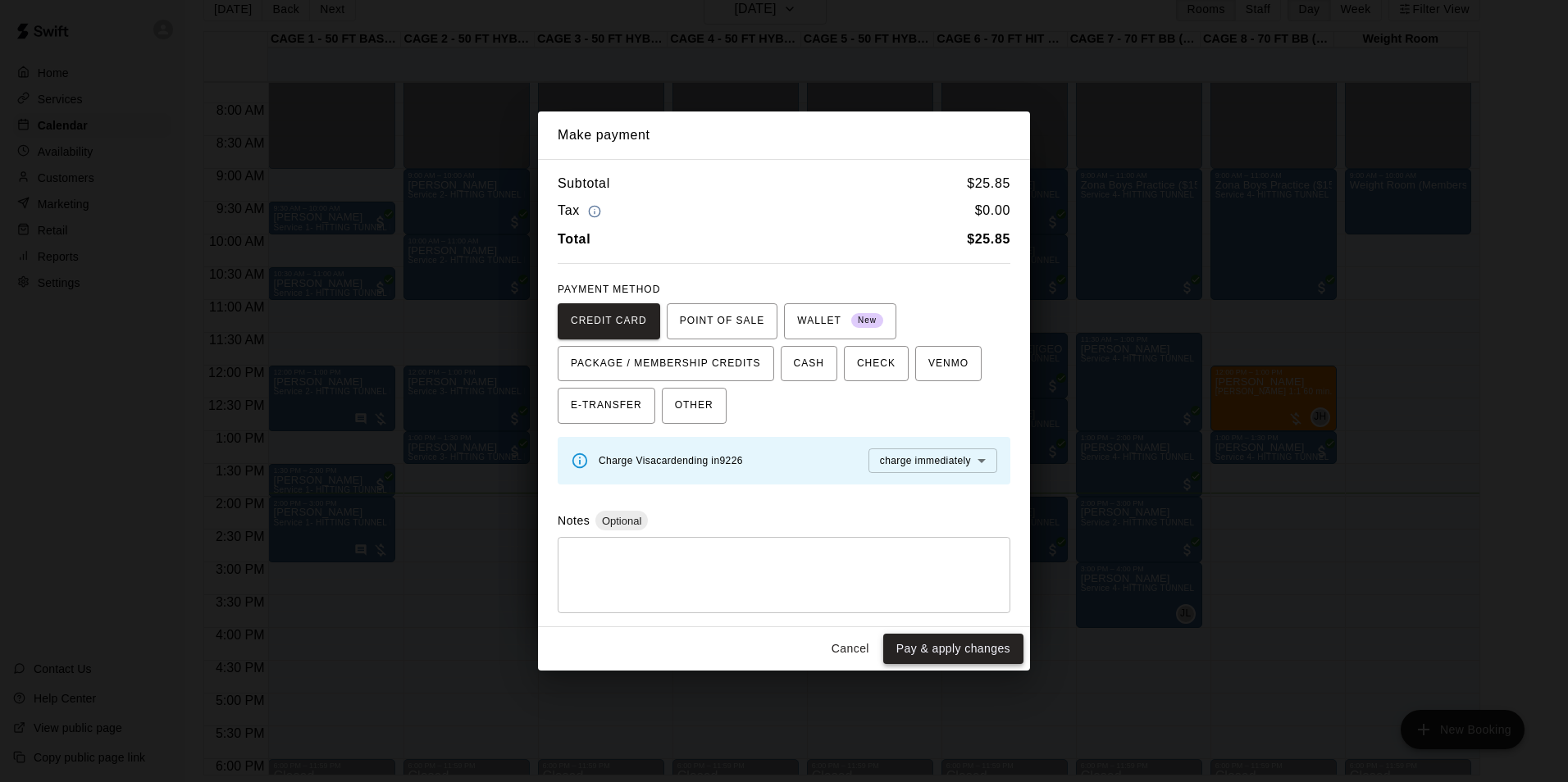
click at [964, 649] on button "Pay & apply changes" at bounding box center [953, 649] width 141 height 31
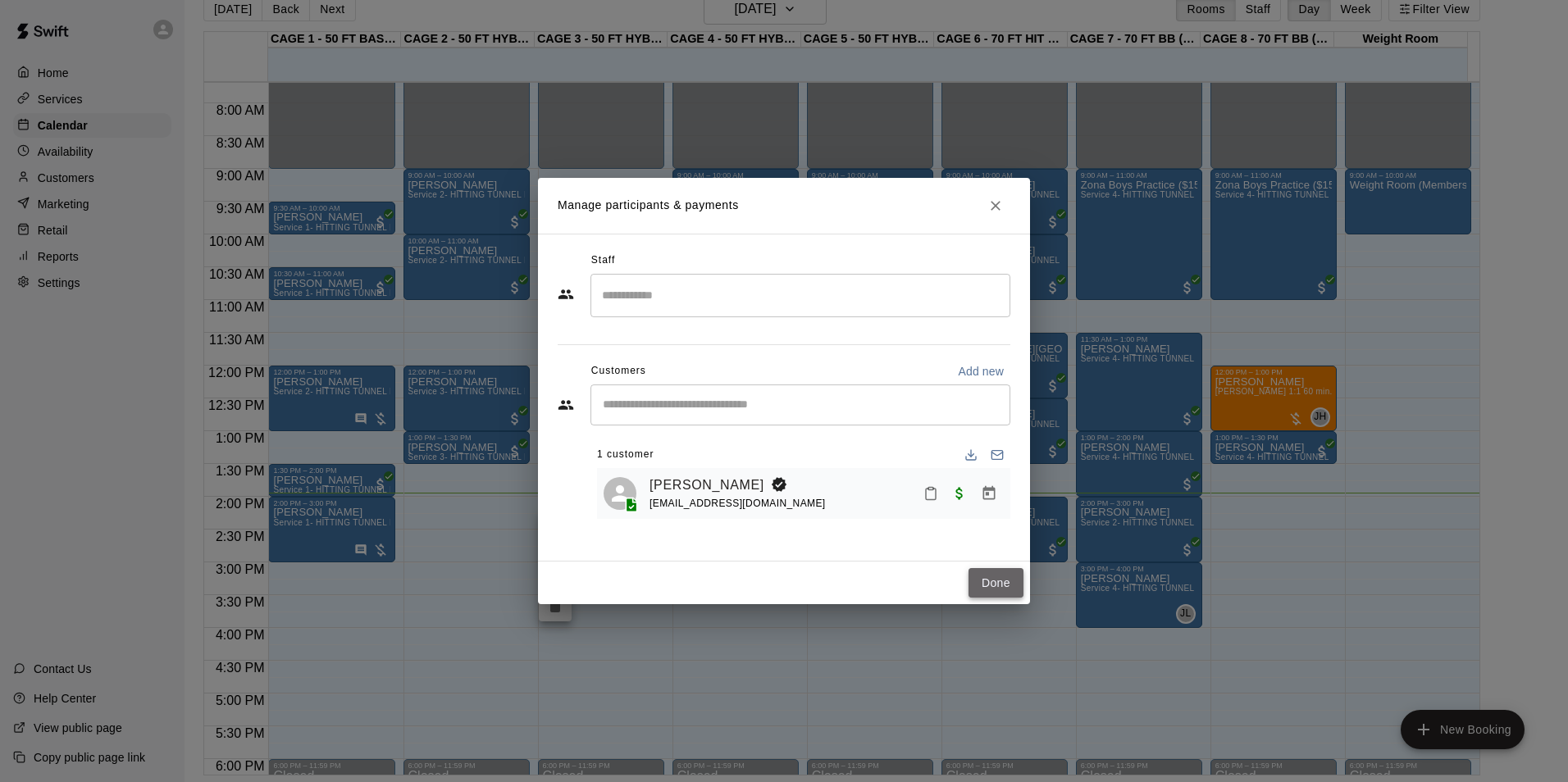
click at [1000, 588] on button "Done" at bounding box center [995, 583] width 54 height 31
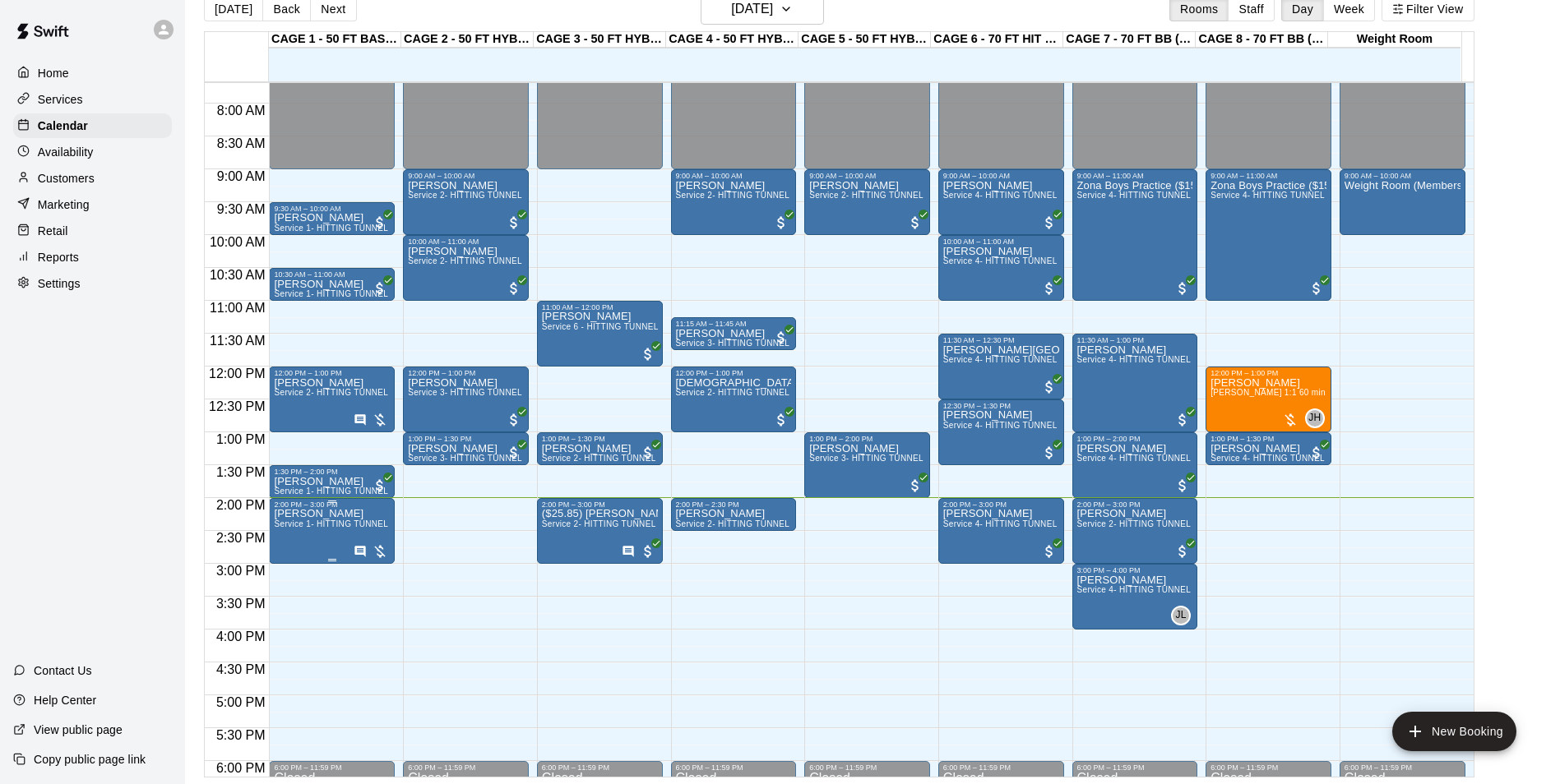
click at [308, 529] on span "Service 1- HITTING TUNNEL RENTAL - 50ft Baseball w/ Auto/Manual Feeder" at bounding box center [425, 523] width 302 height 9
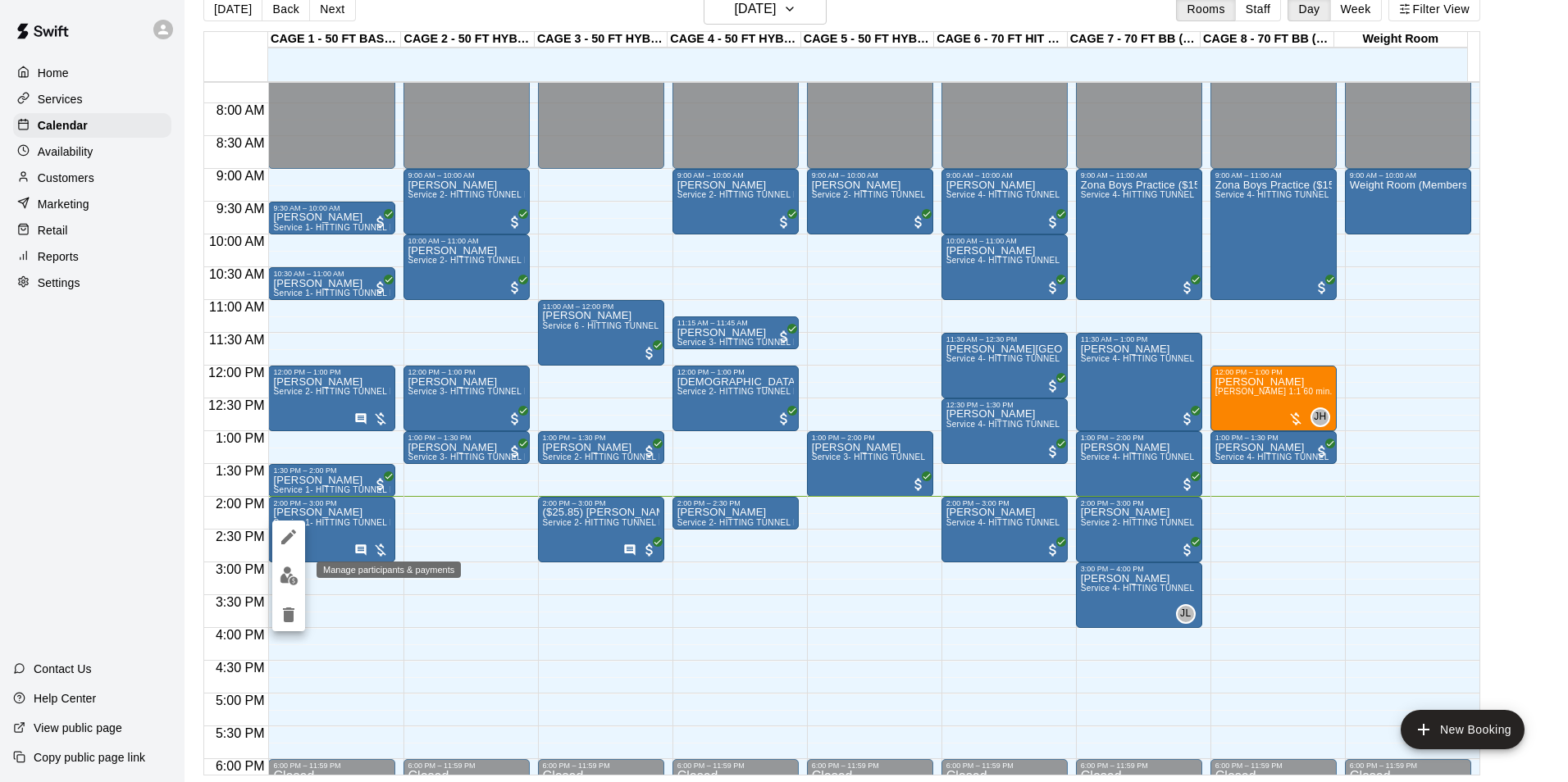
click at [283, 568] on img "edit" at bounding box center [290, 576] width 19 height 19
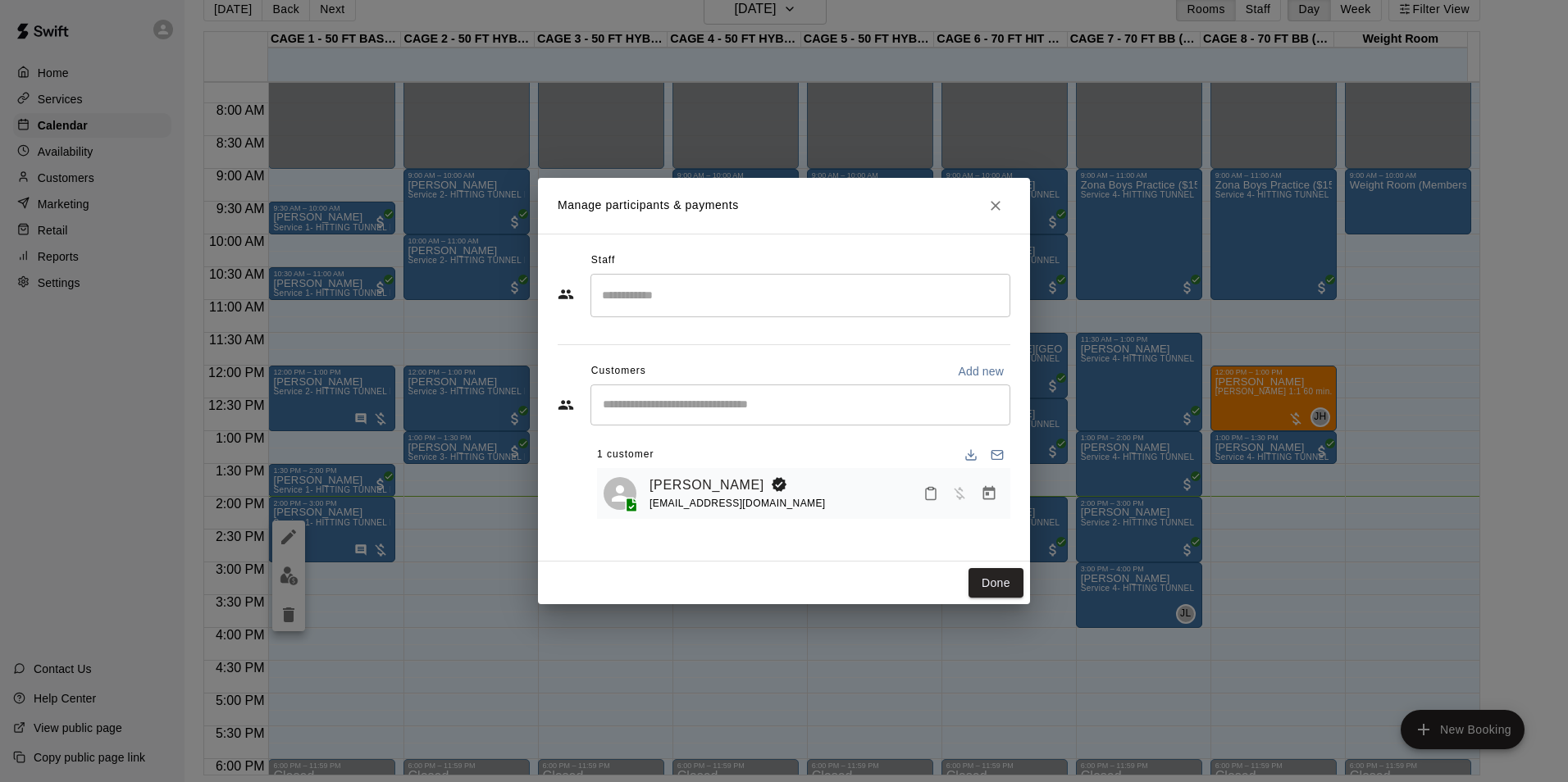
click at [990, 493] on icon "Manage bookings & payment" at bounding box center [989, 493] width 16 height 16
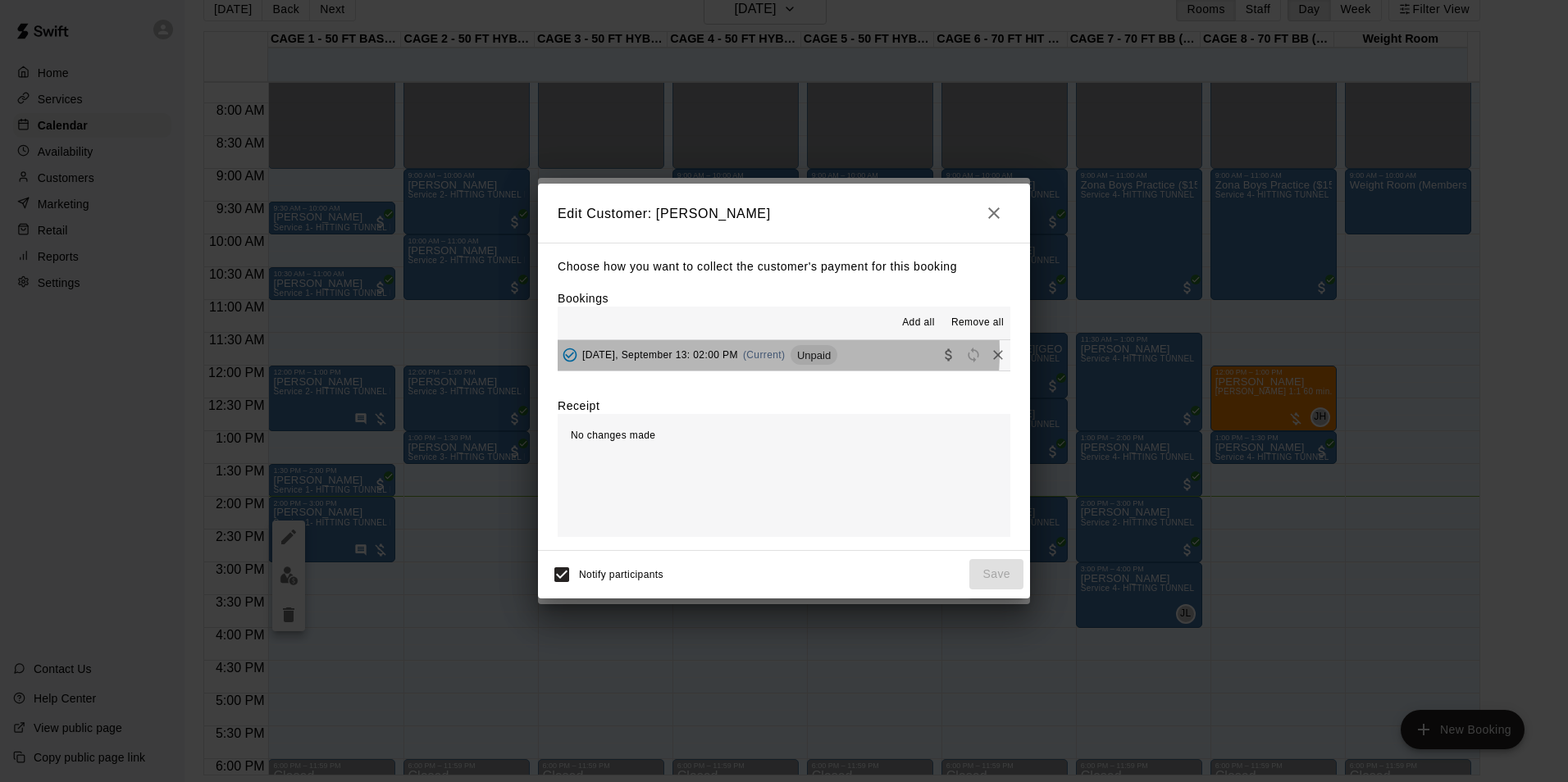
click at [718, 353] on span "[DATE], September 13: 02:00 PM" at bounding box center [660, 355] width 156 height 11
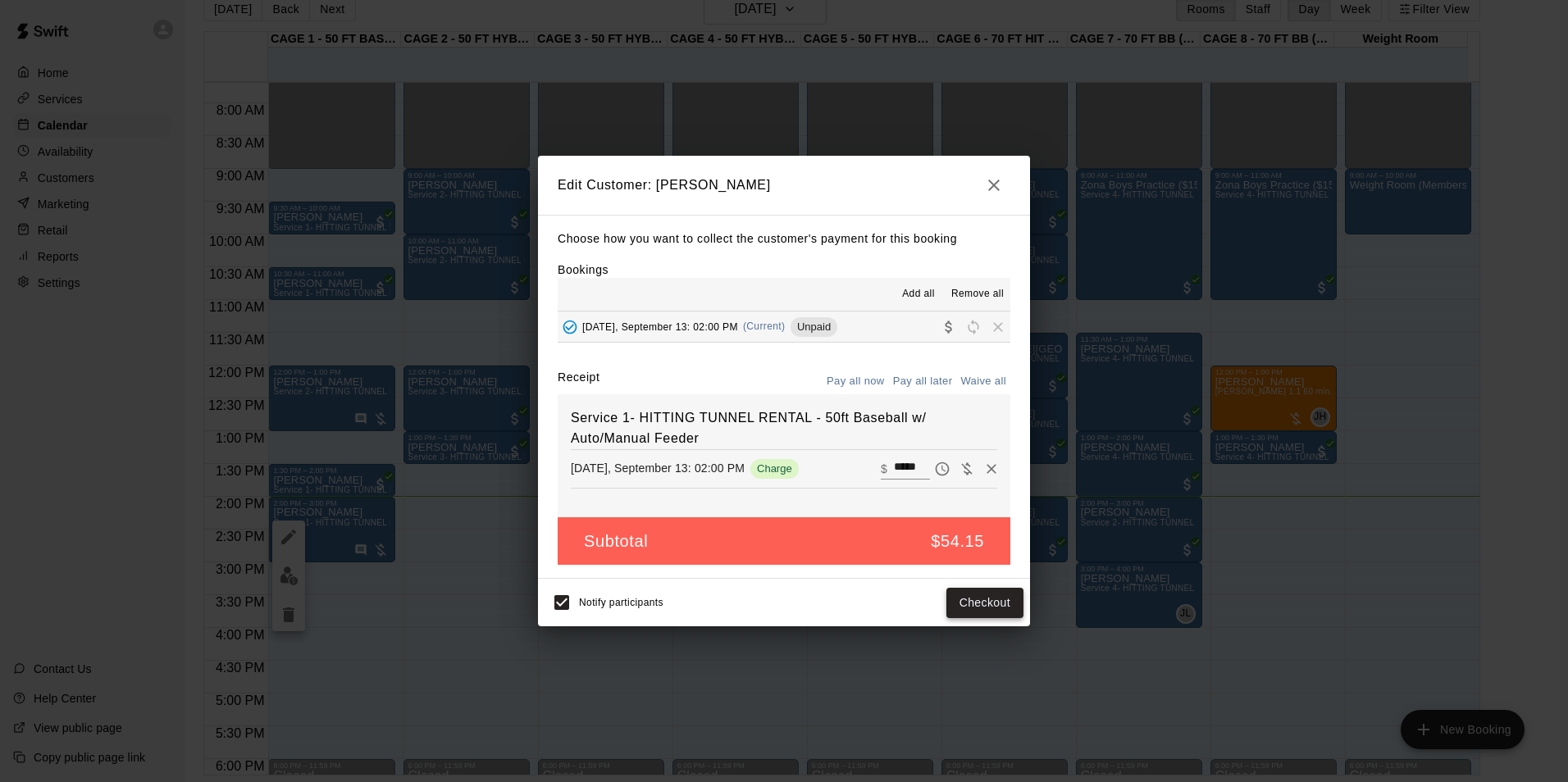
click at [1000, 598] on button "Checkout" at bounding box center [985, 603] width 77 height 31
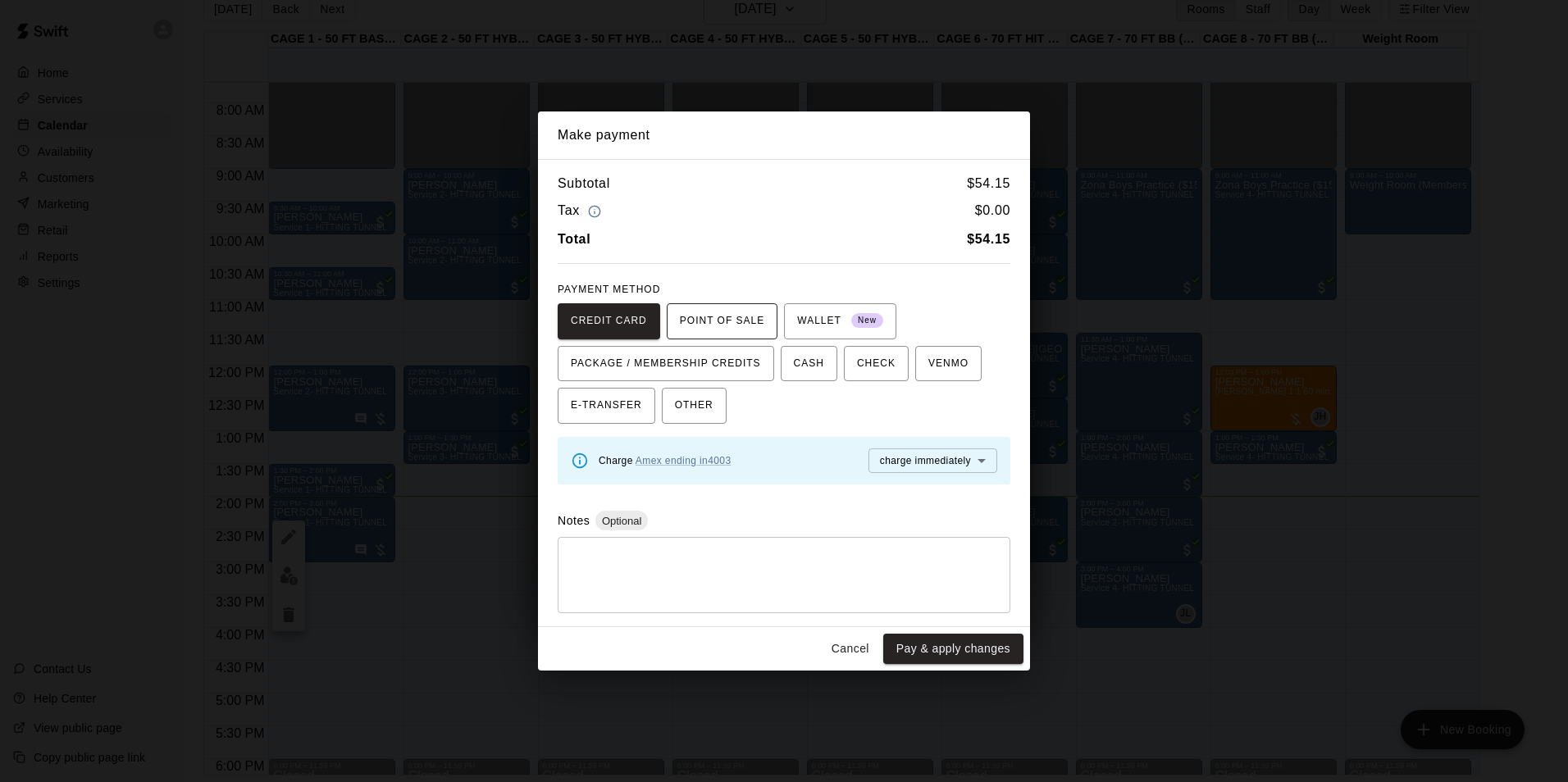
click at [708, 319] on span "POINT OF SALE" at bounding box center [722, 321] width 84 height 26
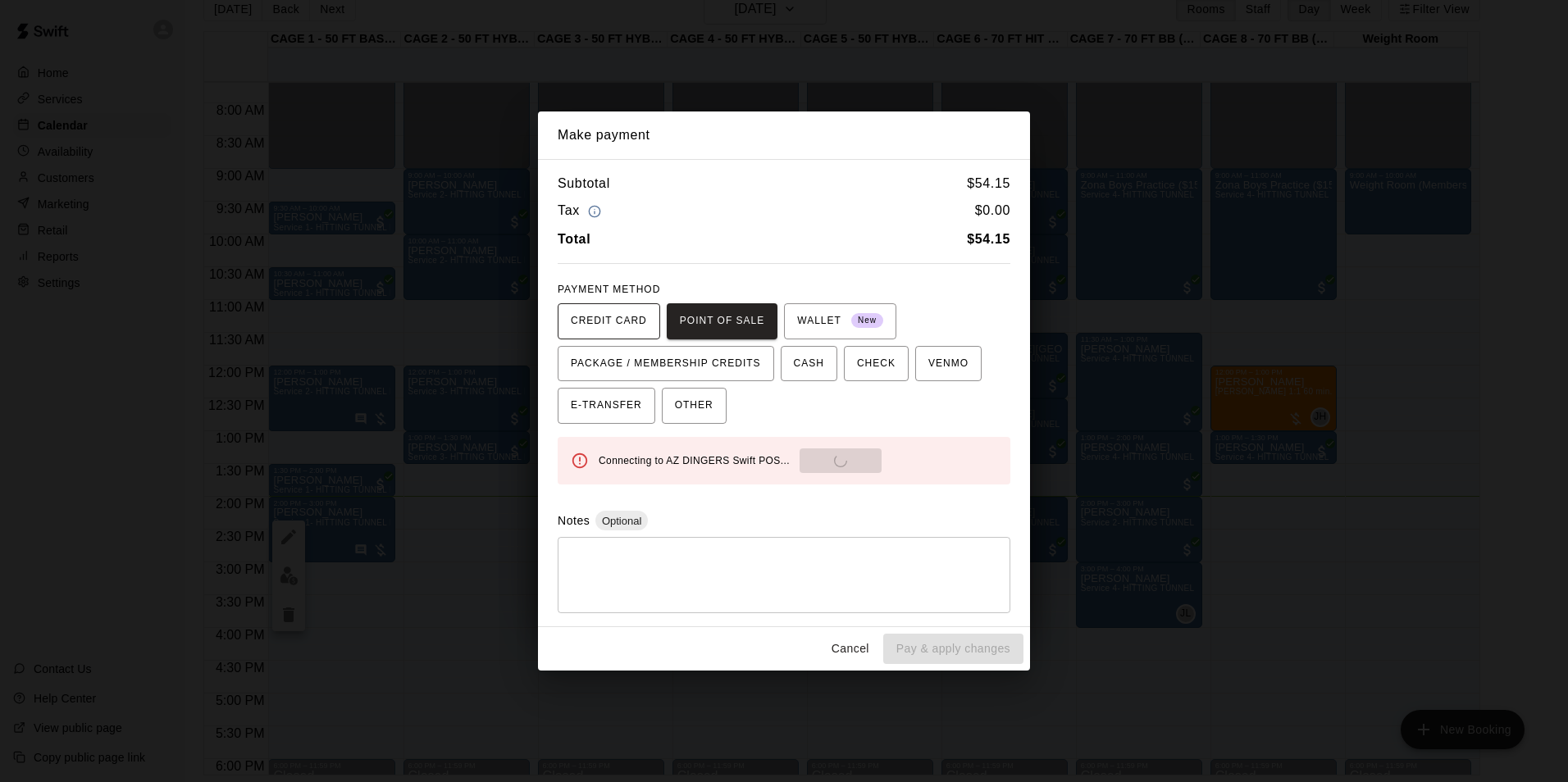
click at [651, 317] on button "CREDIT CARD" at bounding box center [608, 321] width 102 height 36
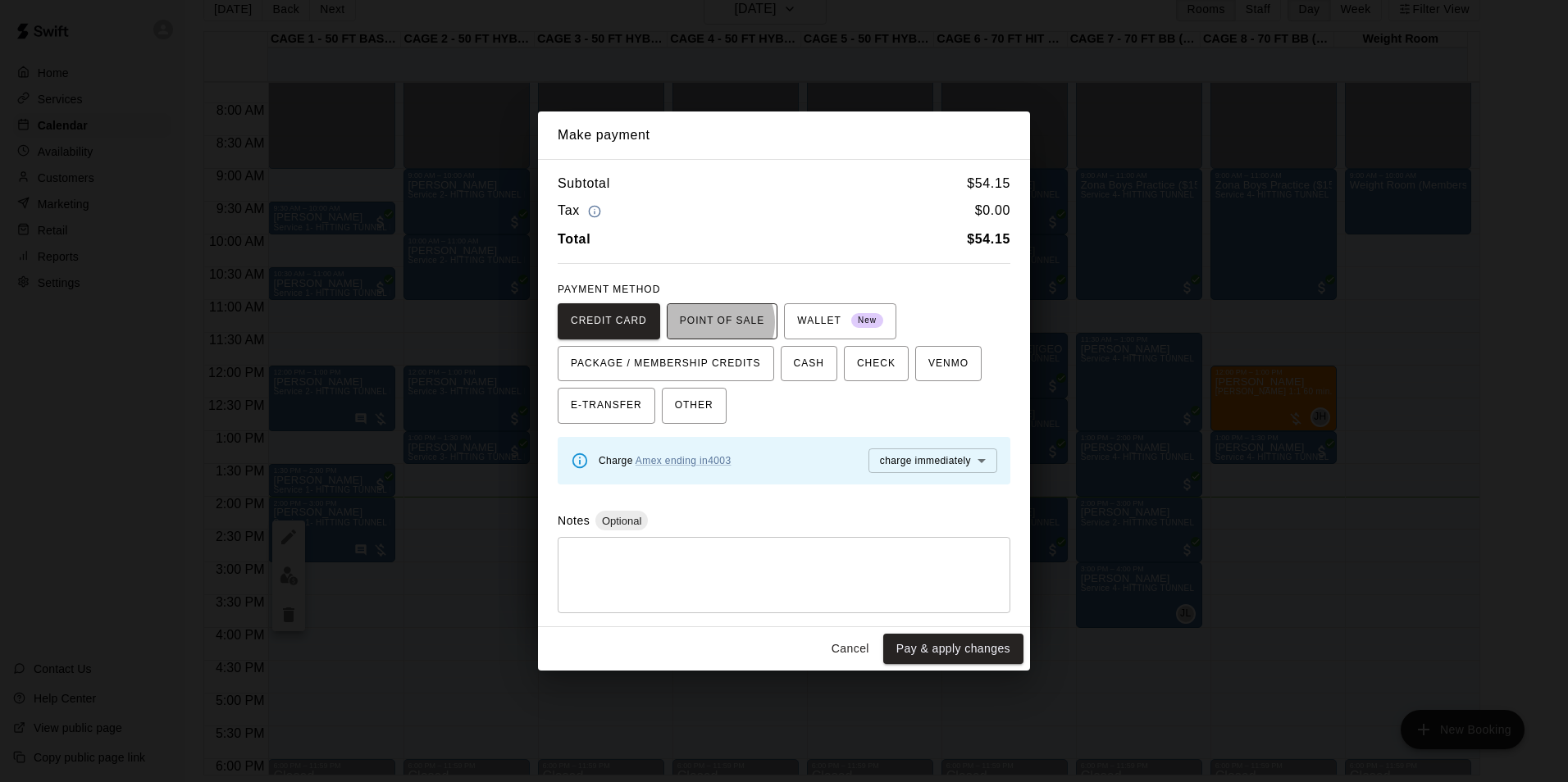
click at [711, 321] on span "POINT OF SALE" at bounding box center [722, 321] width 84 height 26
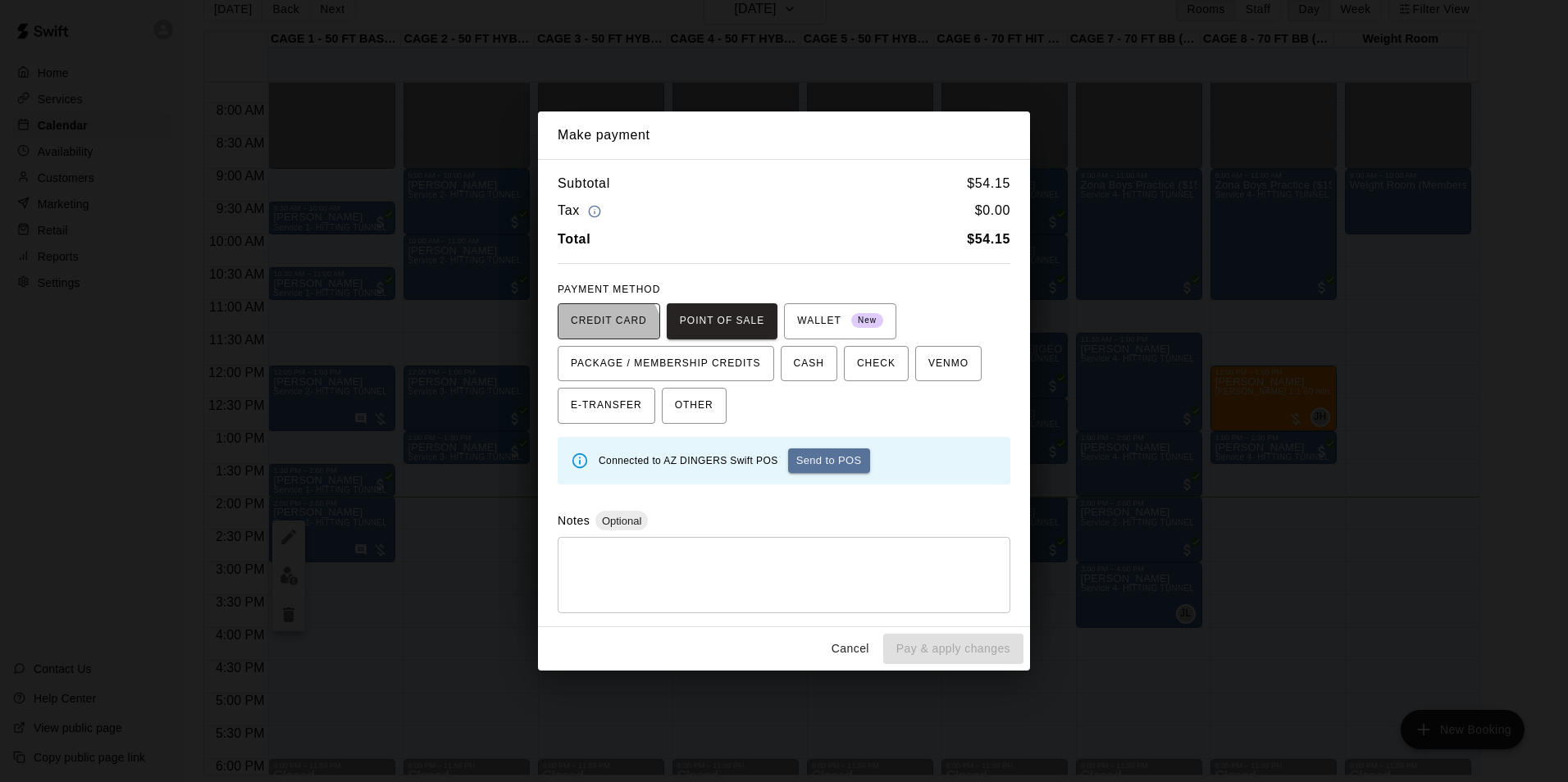
click at [605, 333] on span "CREDIT CARD" at bounding box center [609, 321] width 76 height 26
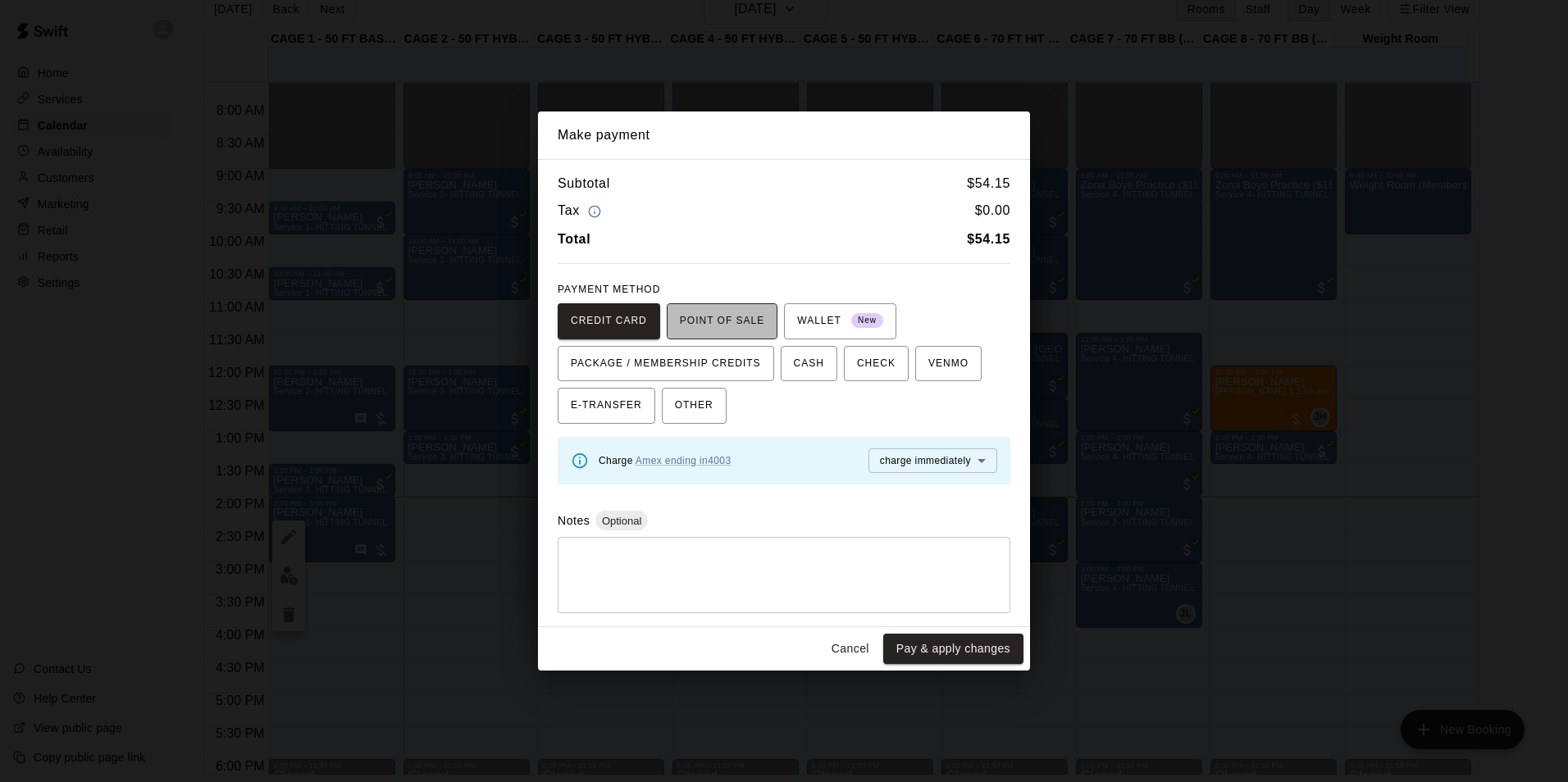
click at [732, 322] on span "POINT OF SALE" at bounding box center [722, 321] width 84 height 26
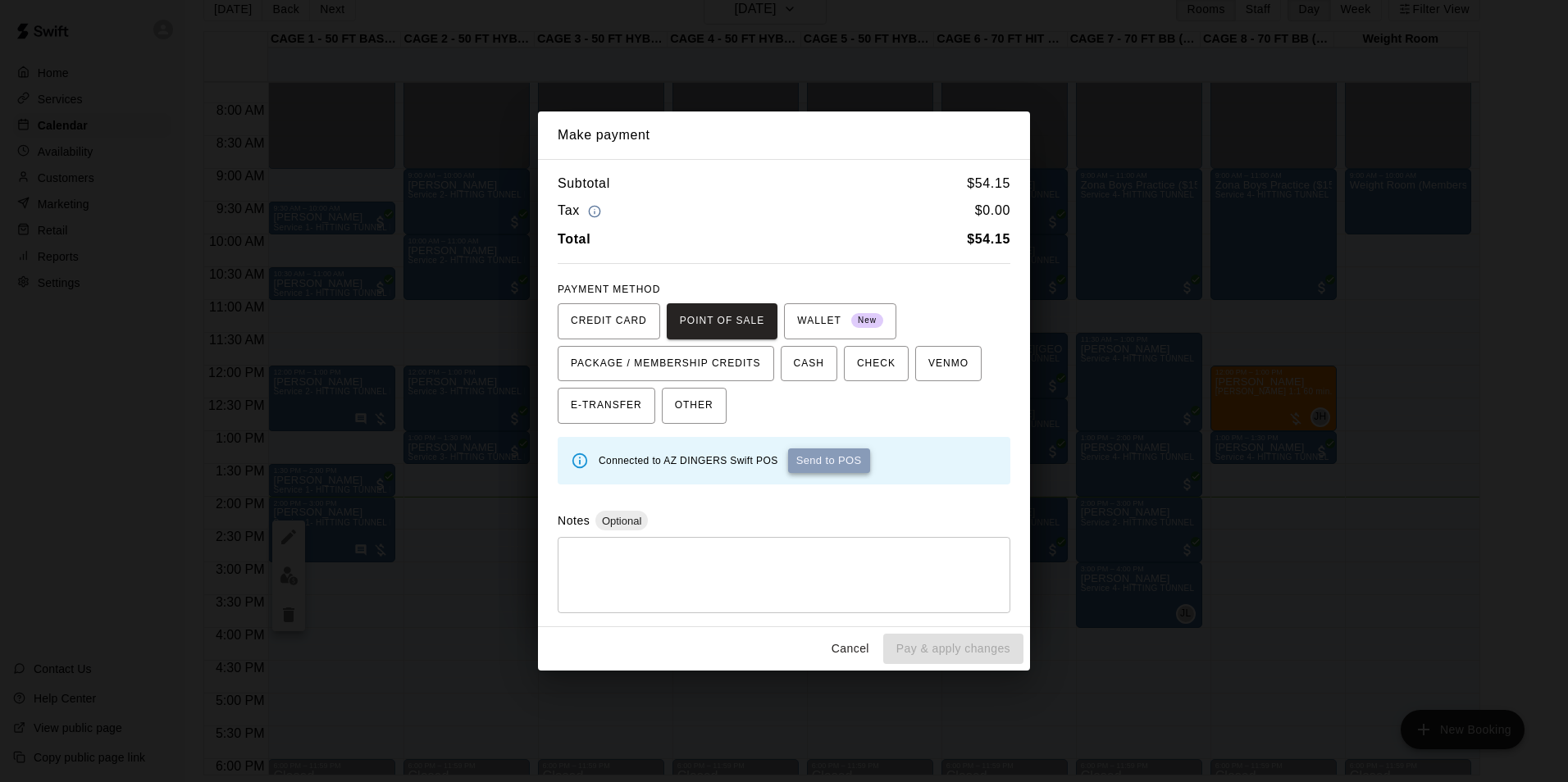
click at [826, 467] on button "Send to POS" at bounding box center [829, 461] width 82 height 25
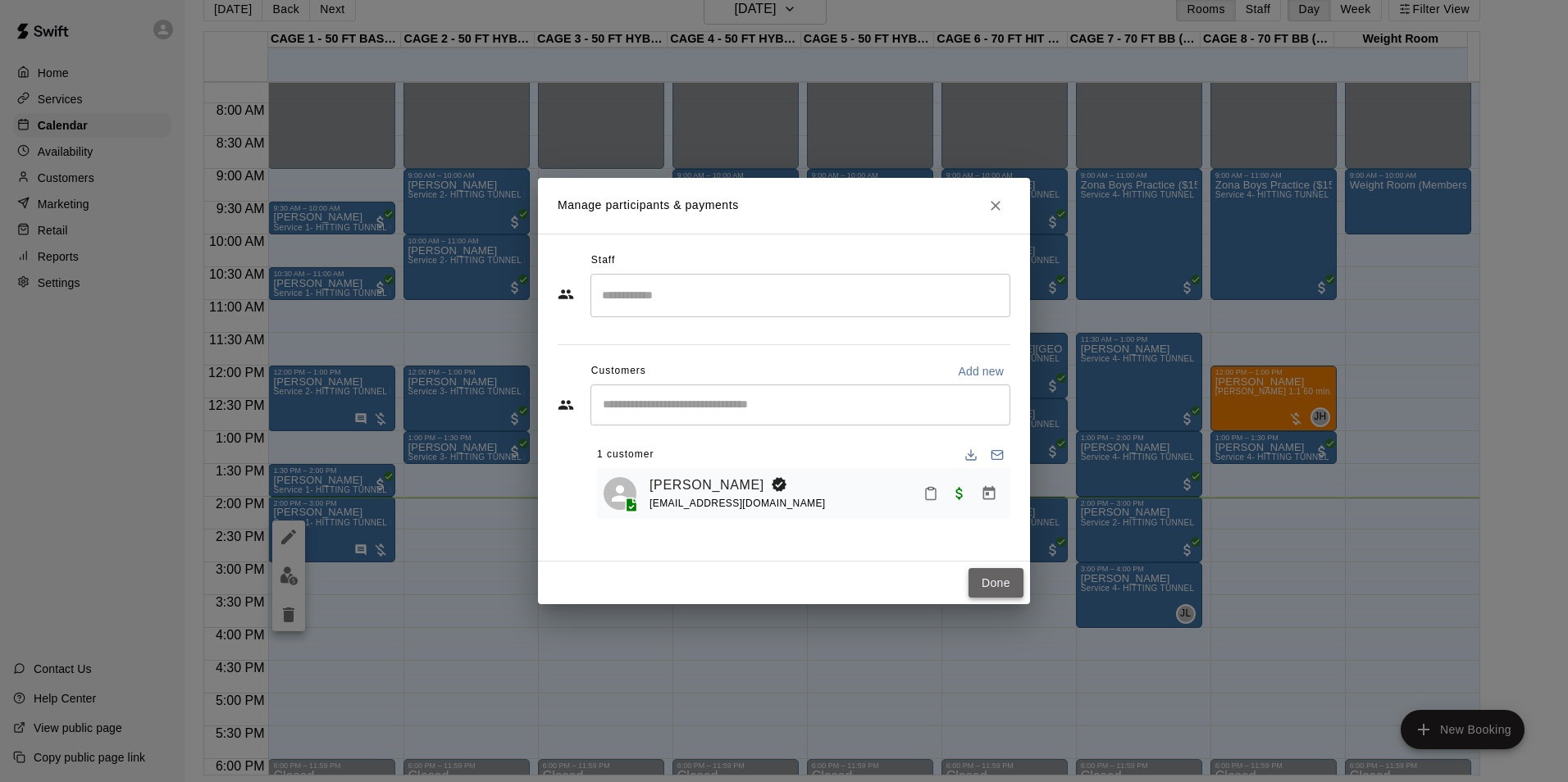
click at [1007, 580] on button "Done" at bounding box center [995, 583] width 54 height 31
